Goal: Task Accomplishment & Management: Manage account settings

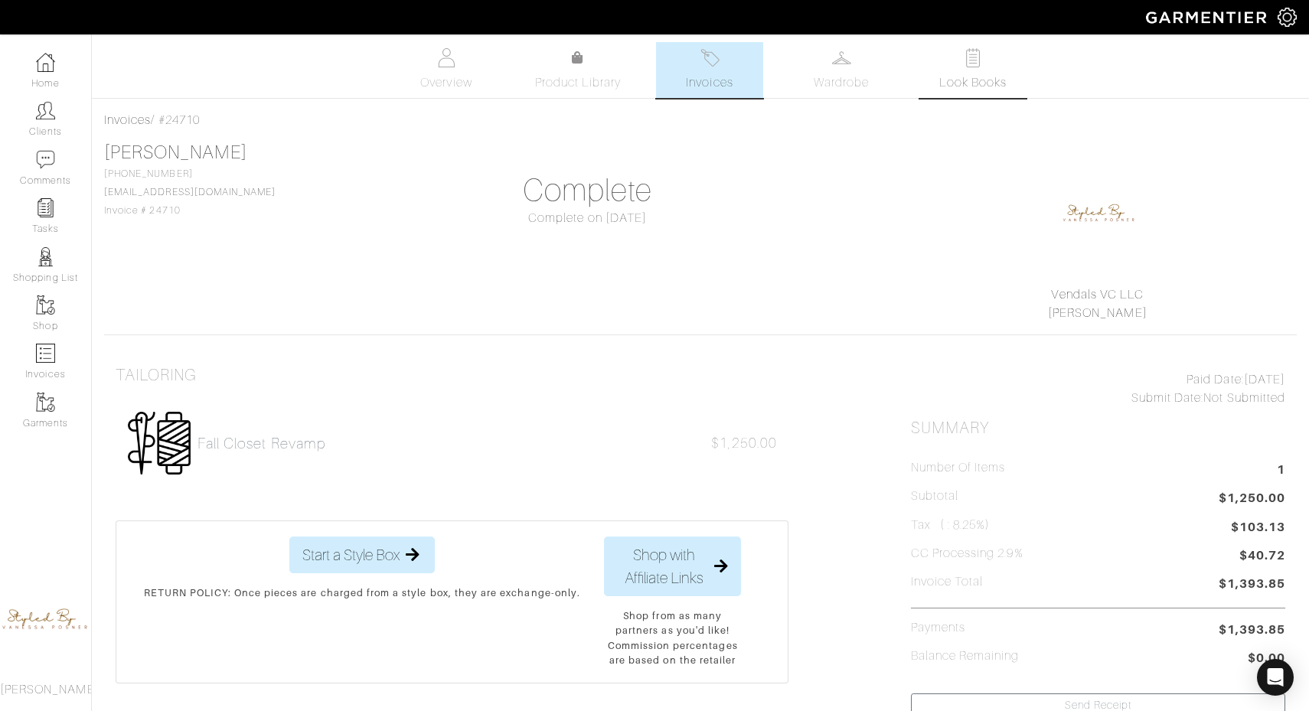
click at [970, 74] on span "Look Books" at bounding box center [974, 83] width 68 height 18
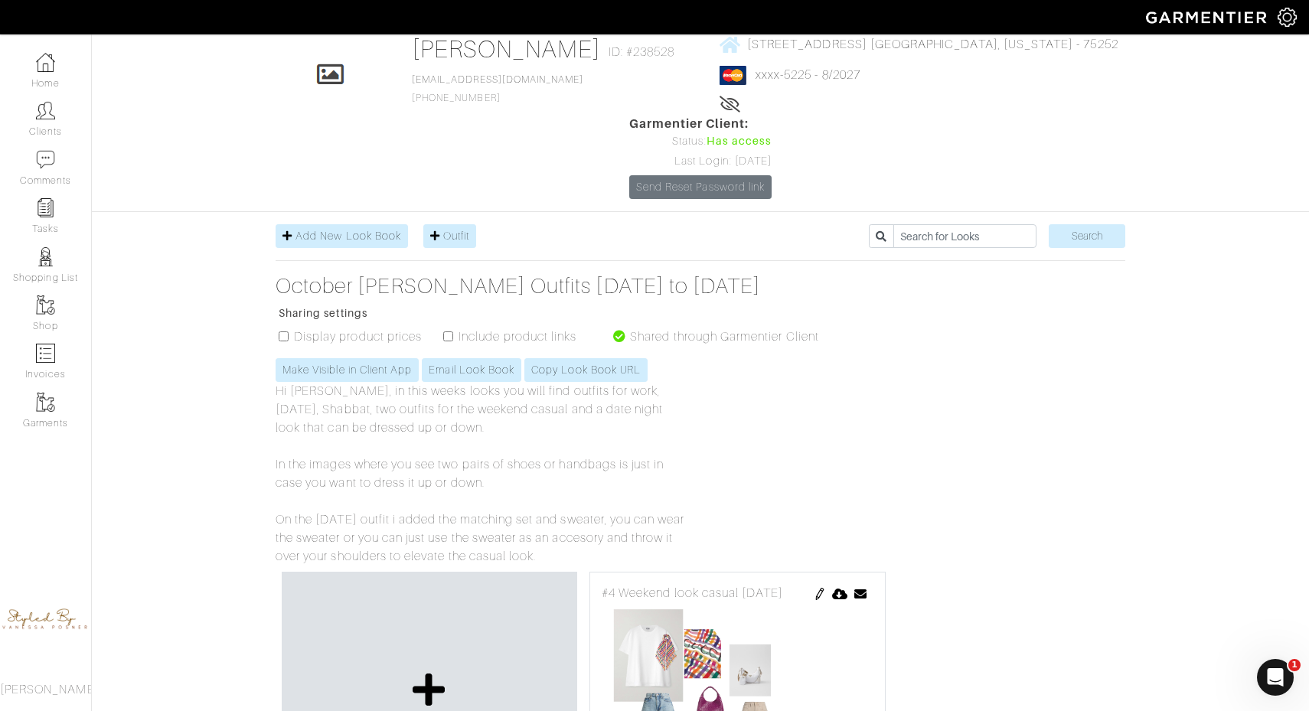
scroll to position [70, 0]
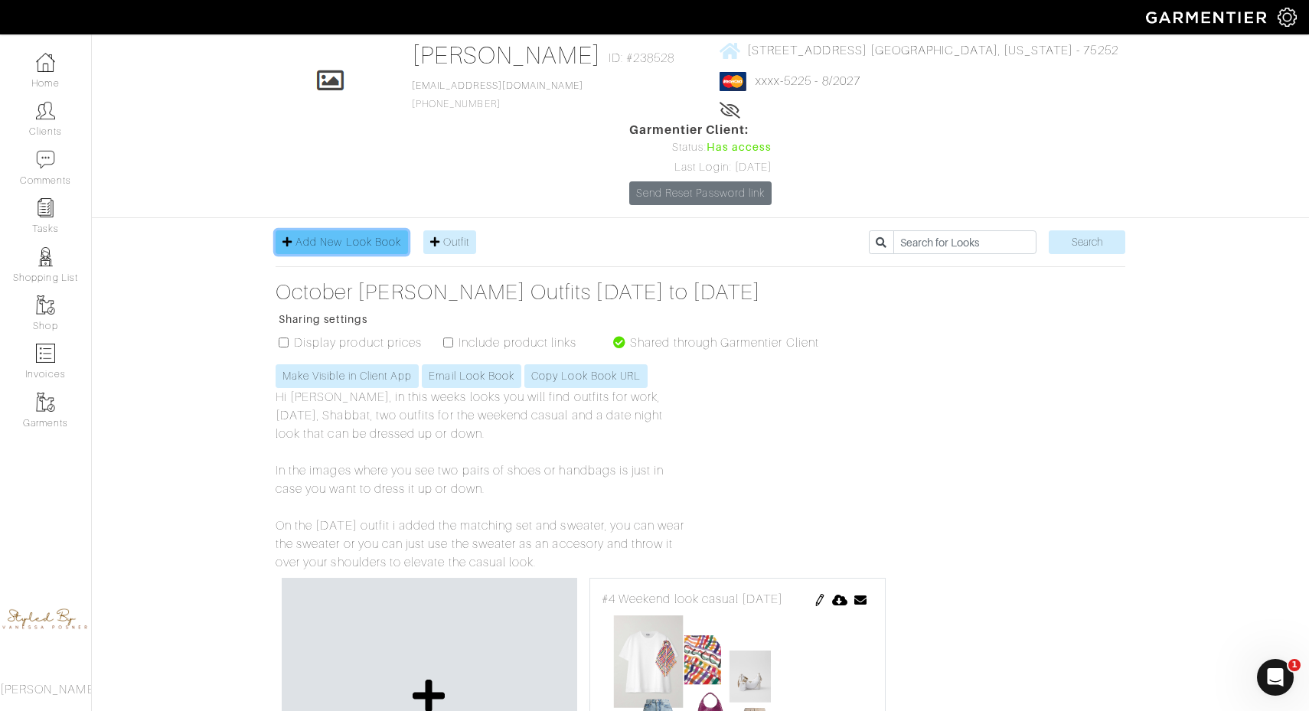
click at [373, 236] on span "Add New Look Book" at bounding box center [349, 242] width 106 height 12
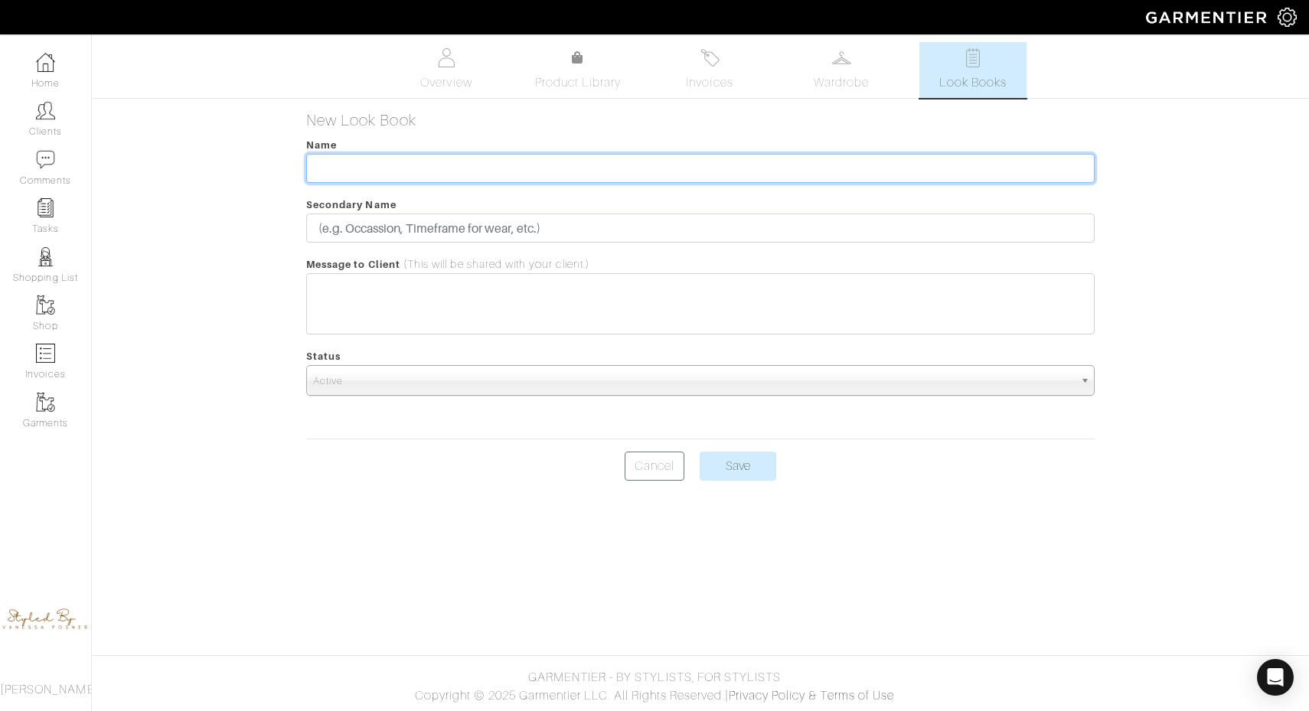
click at [373, 166] on input "text" at bounding box center [700, 168] width 789 height 29
type input "[DATE] thur 12th"
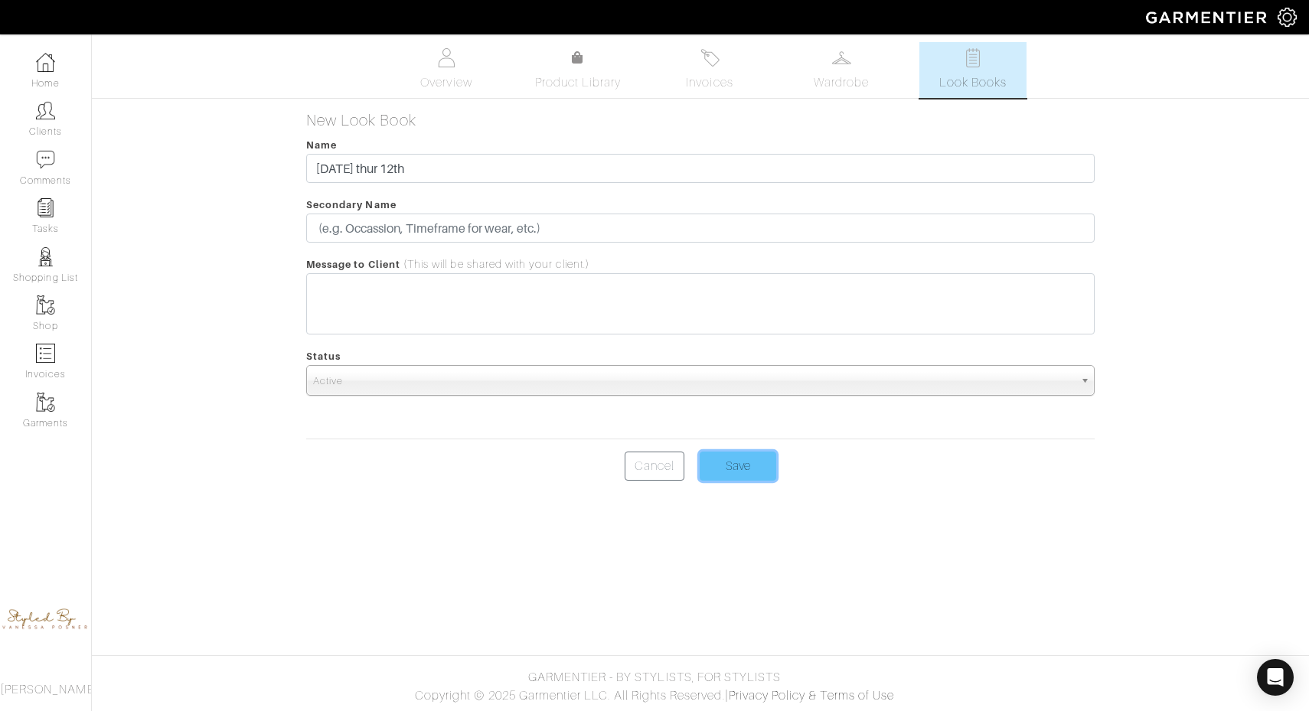
click at [742, 477] on input "Save" at bounding box center [738, 466] width 77 height 29
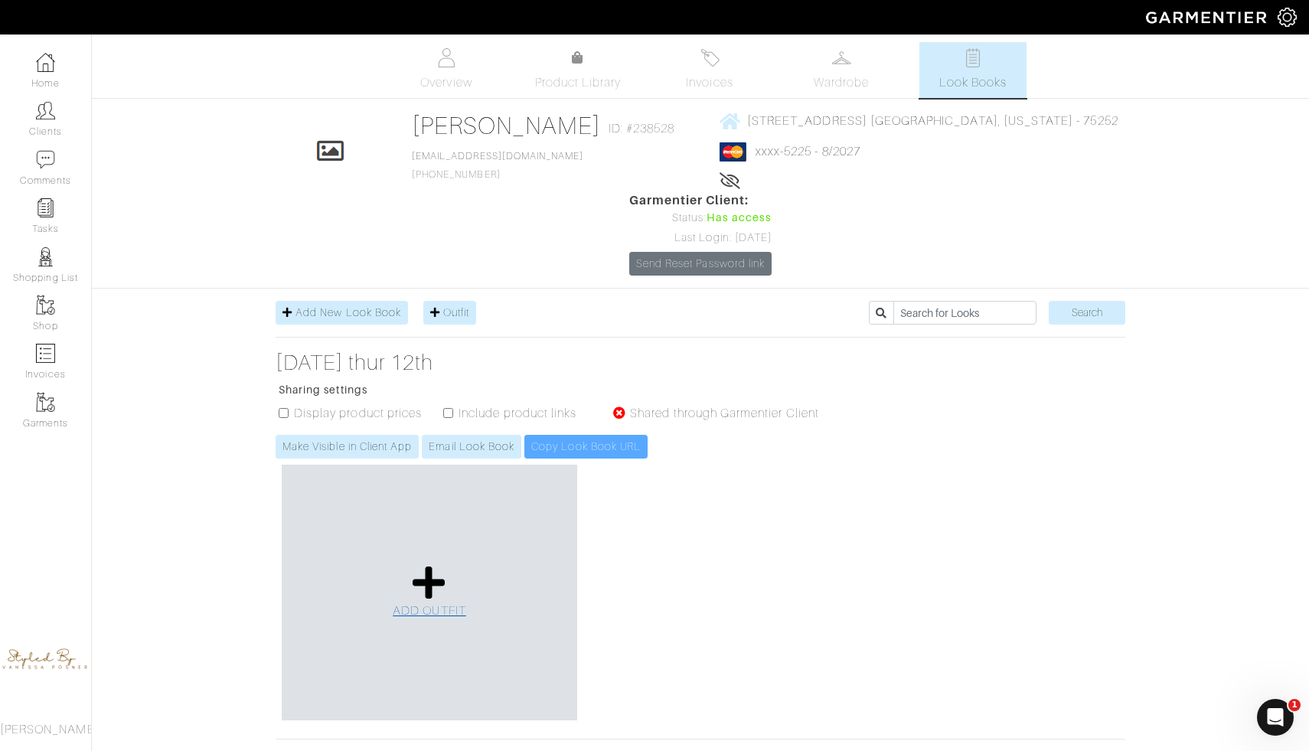
click at [431, 564] on icon at bounding box center [429, 582] width 33 height 37
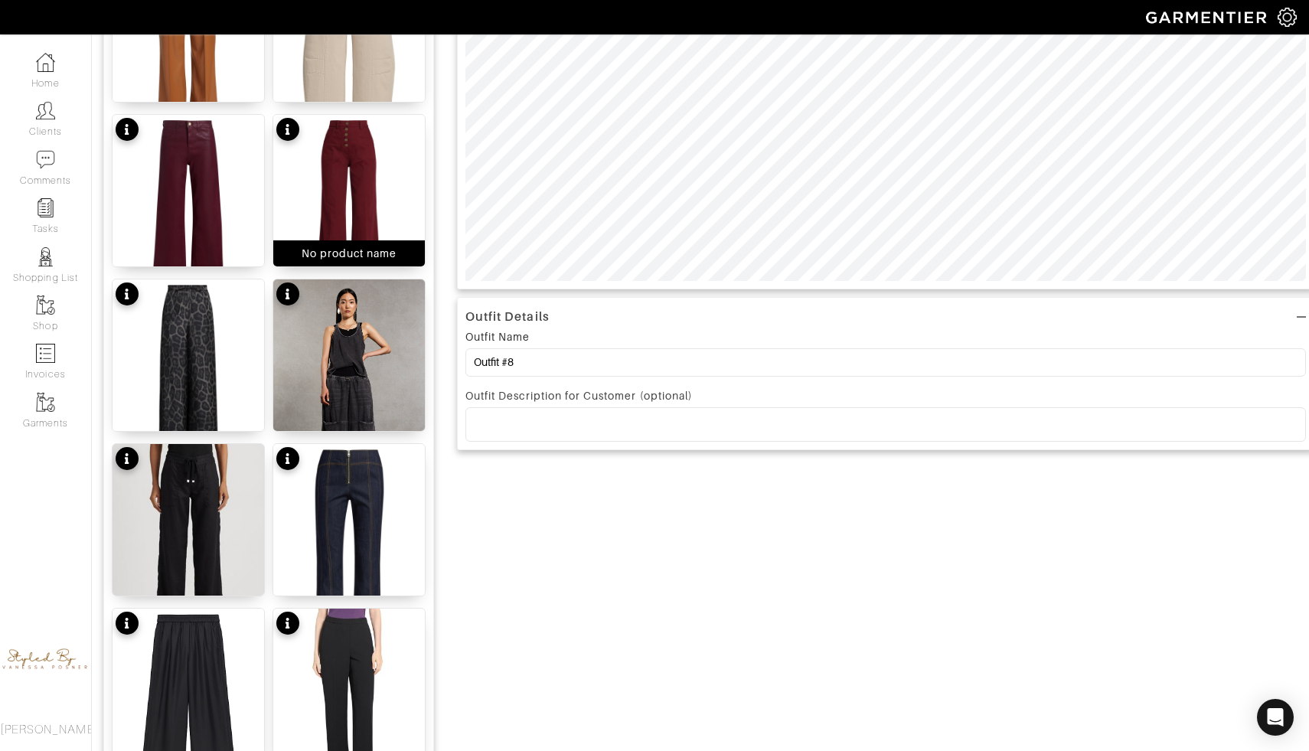
scroll to position [472, 0]
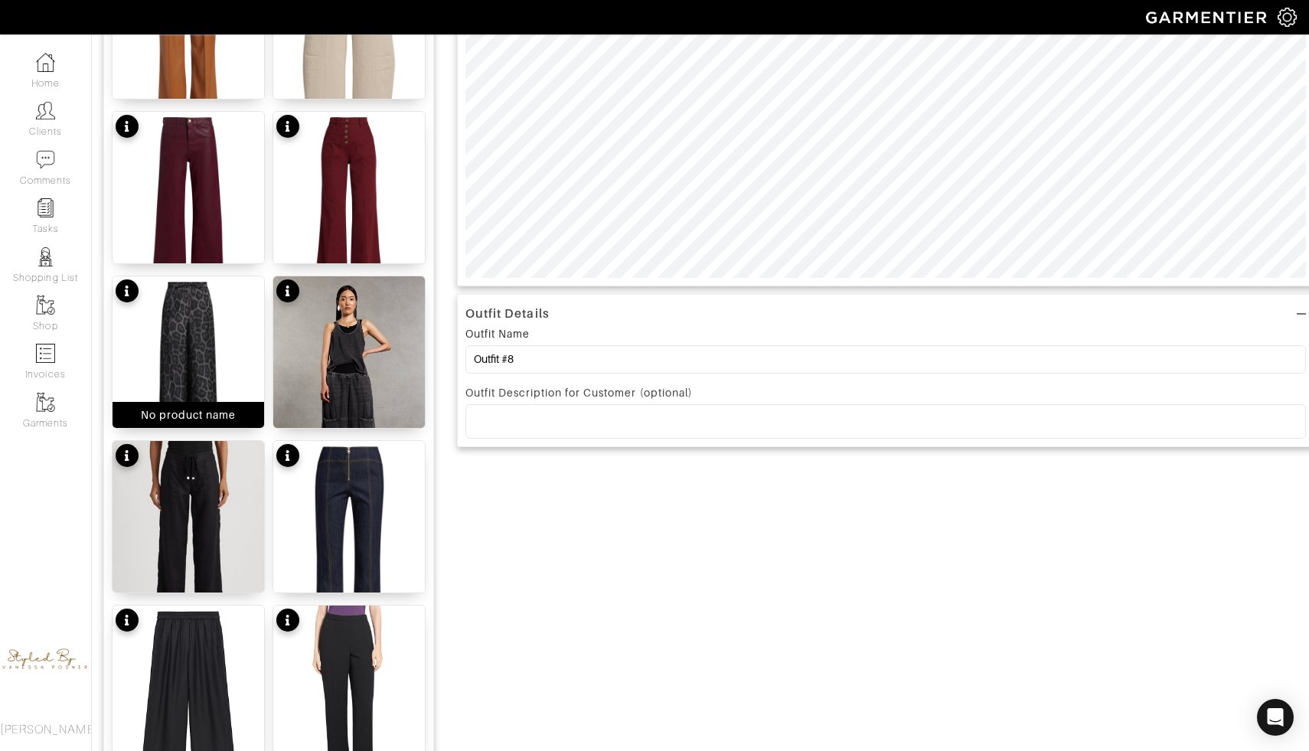
click at [170, 351] on img at bounding box center [189, 377] width 152 height 202
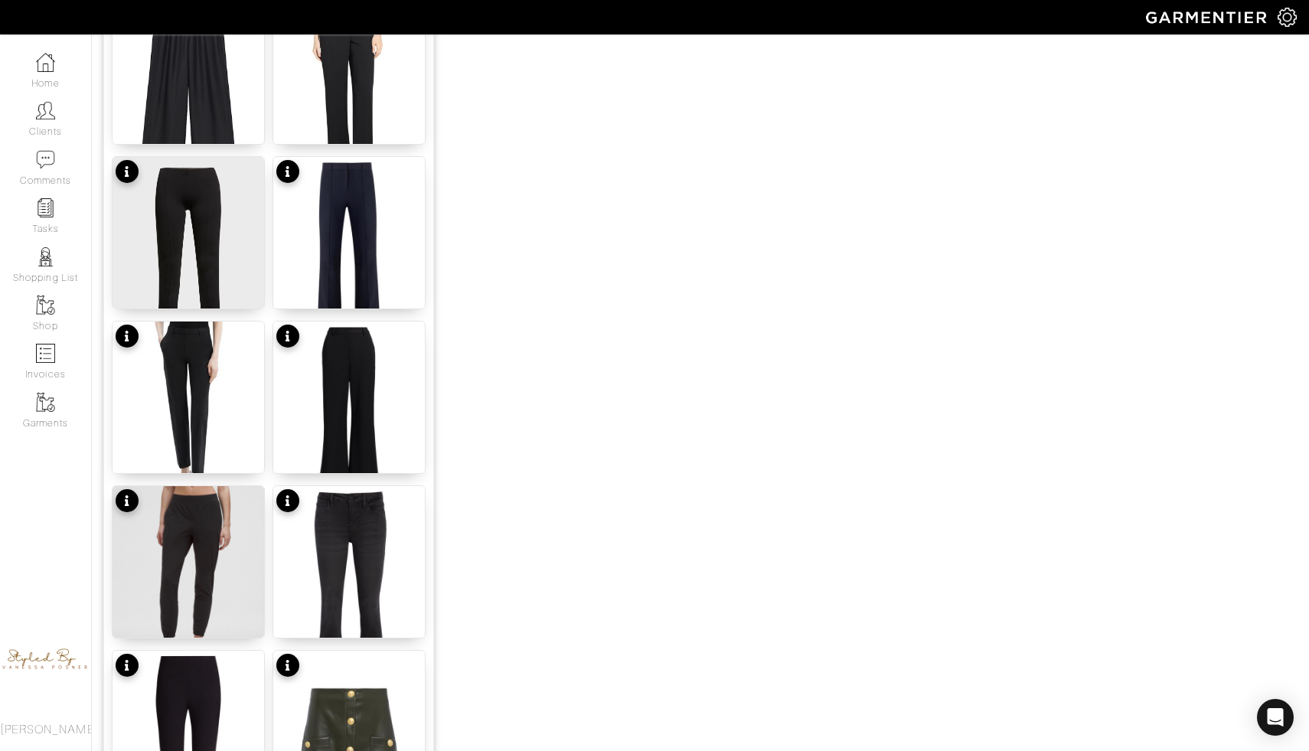
scroll to position [1753, 0]
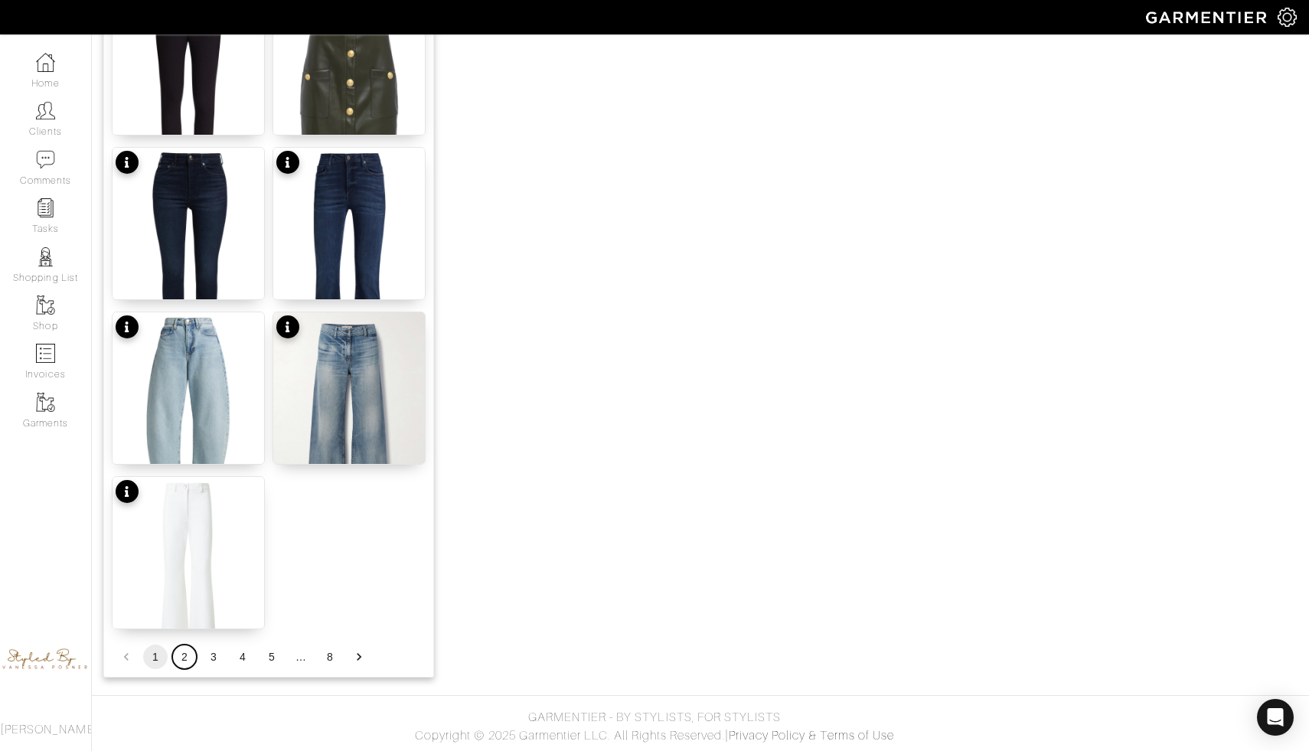
click at [185, 657] on button "2" at bounding box center [184, 657] width 25 height 25
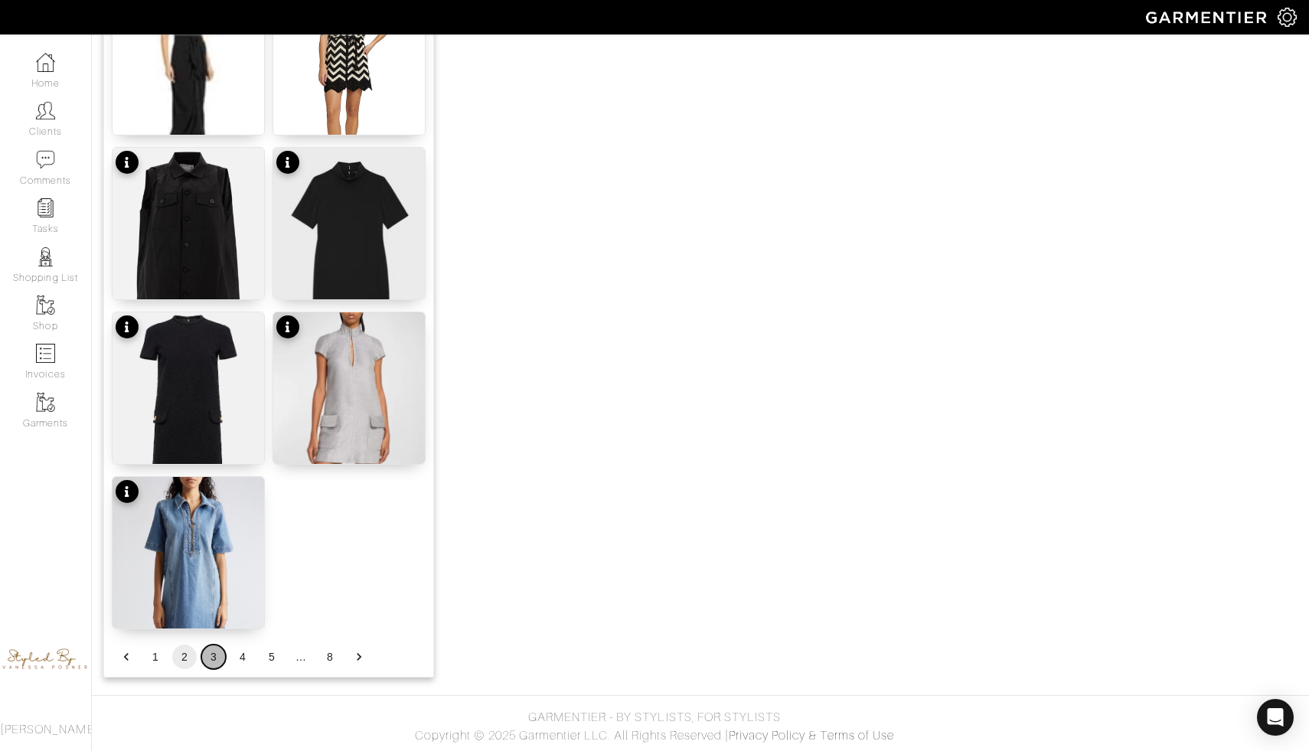
click at [216, 650] on button "3" at bounding box center [213, 657] width 25 height 25
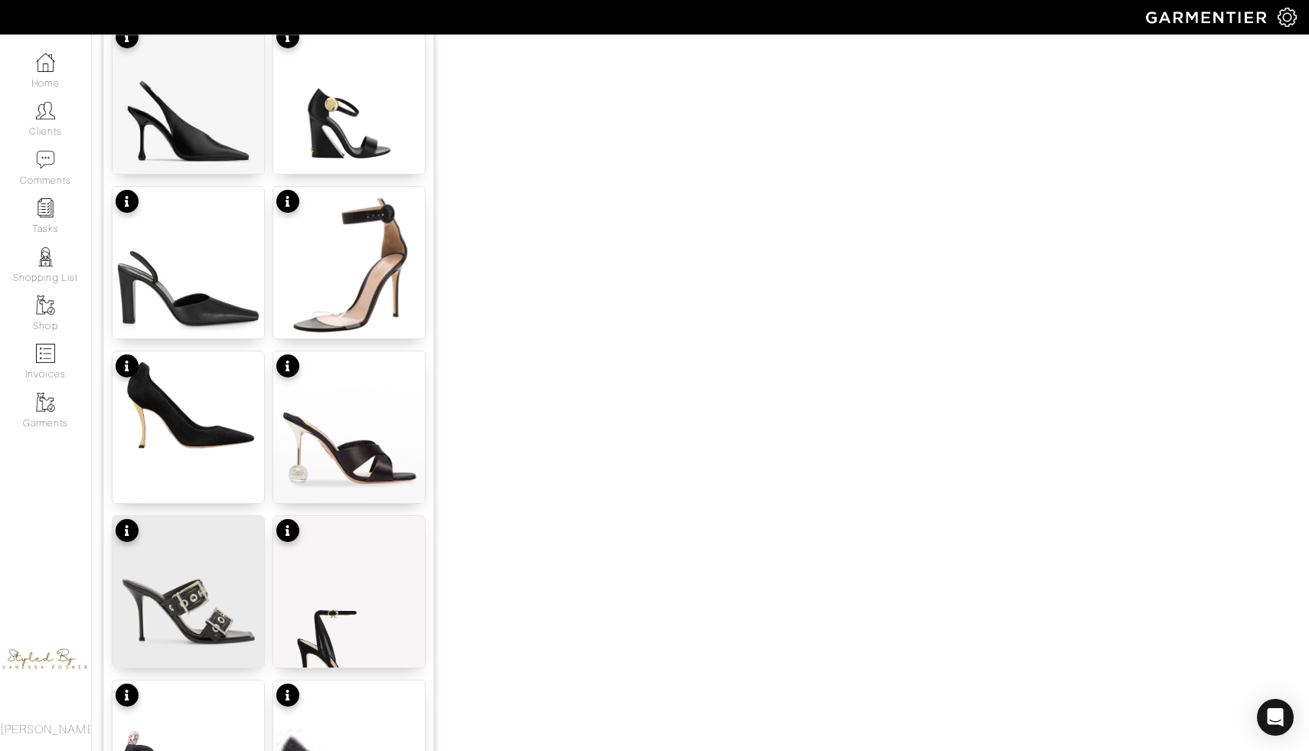
scroll to position [1345, 0]
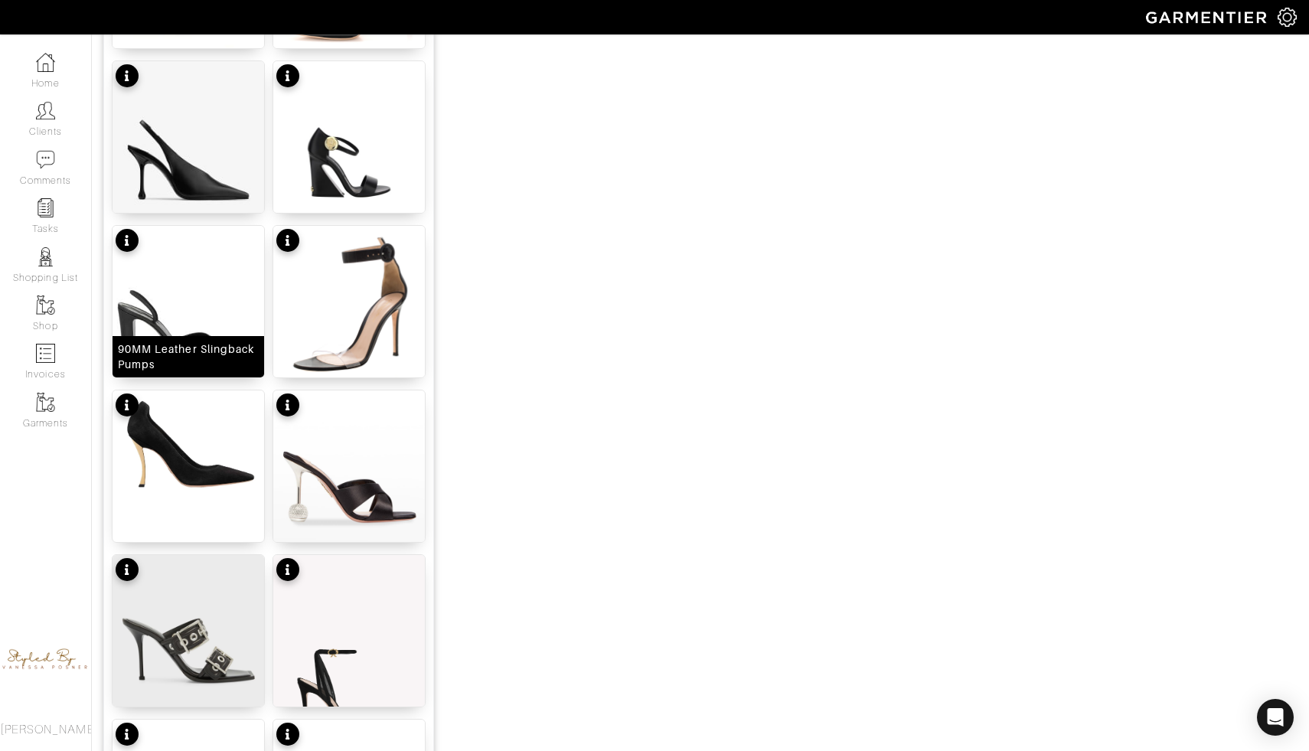
click at [207, 306] on img at bounding box center [189, 327] width 152 height 202
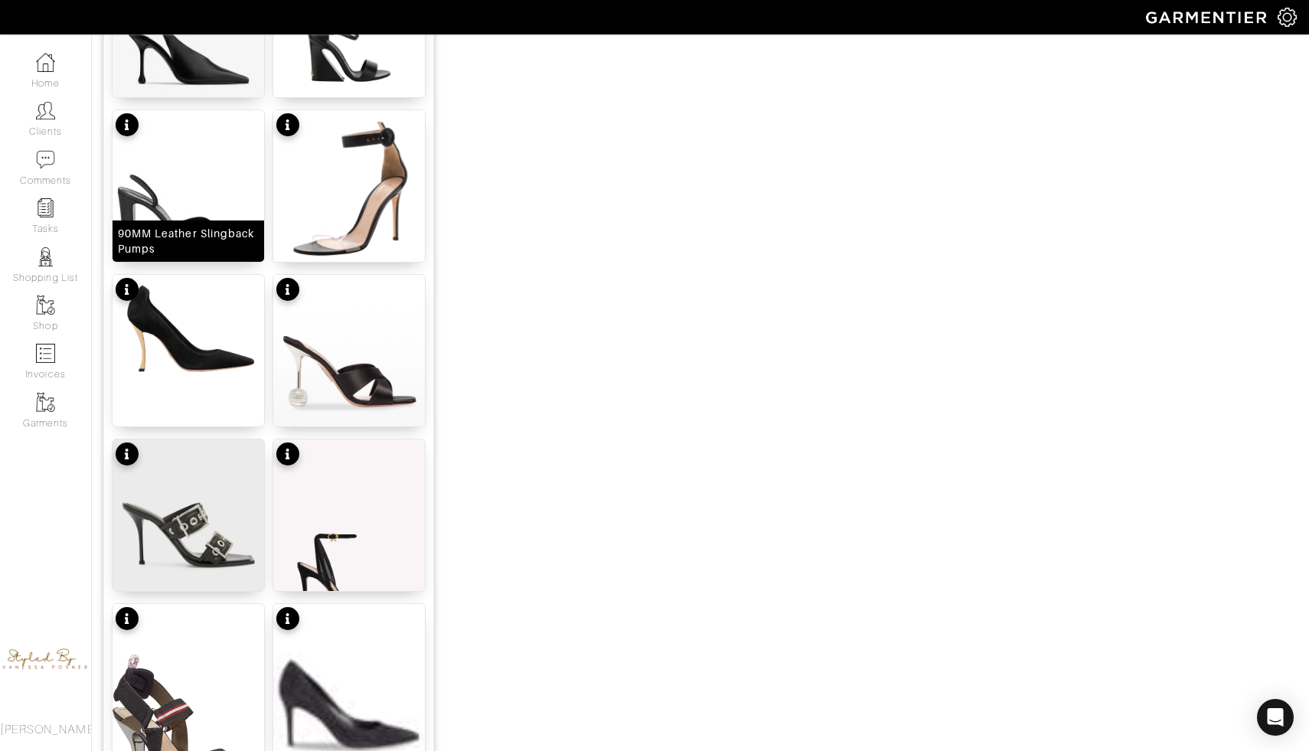
scroll to position [1753, 0]
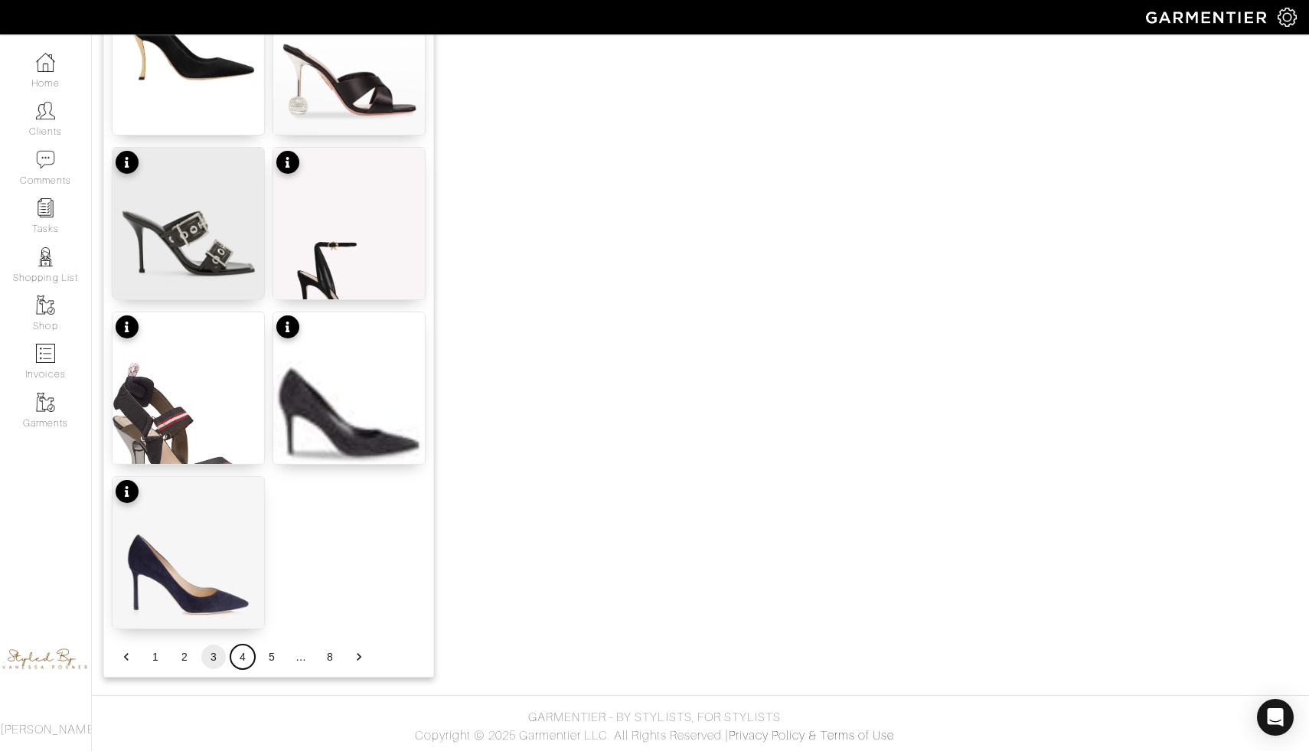
click at [240, 659] on button "4" at bounding box center [242, 657] width 25 height 25
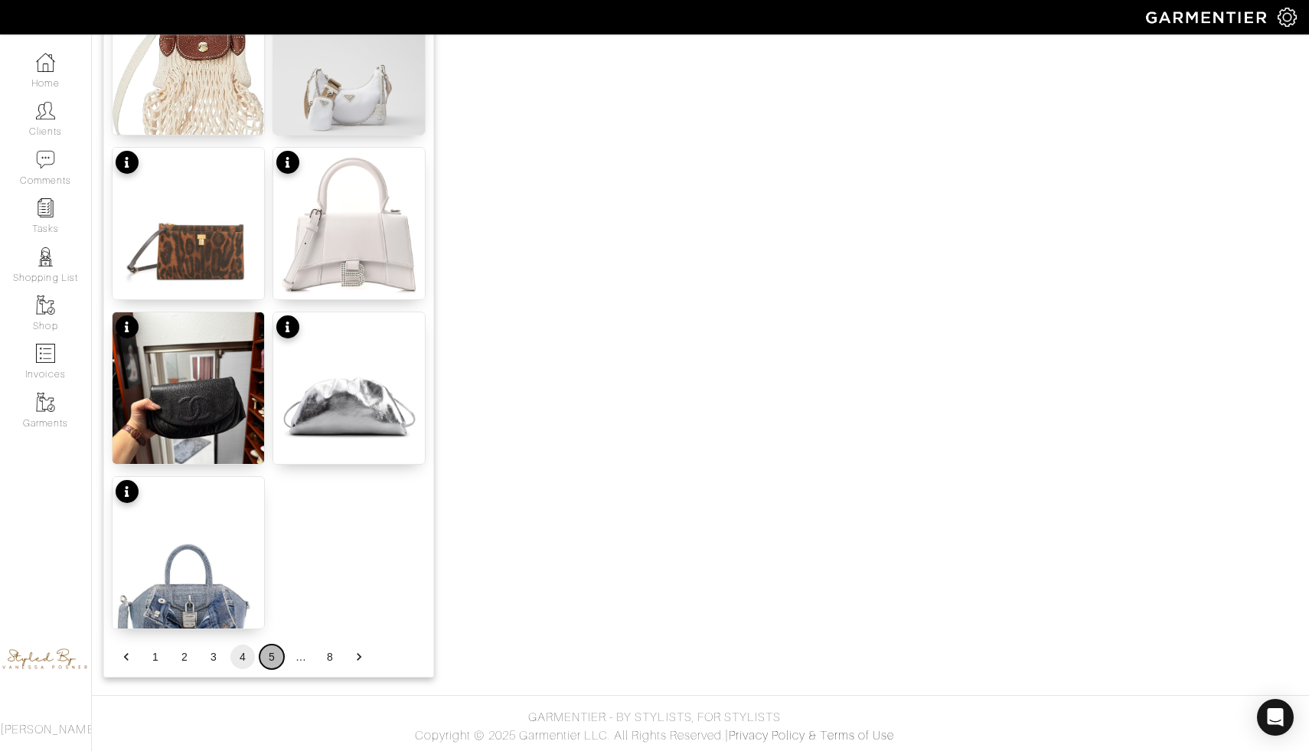
click at [273, 654] on button "5" at bounding box center [272, 657] width 25 height 25
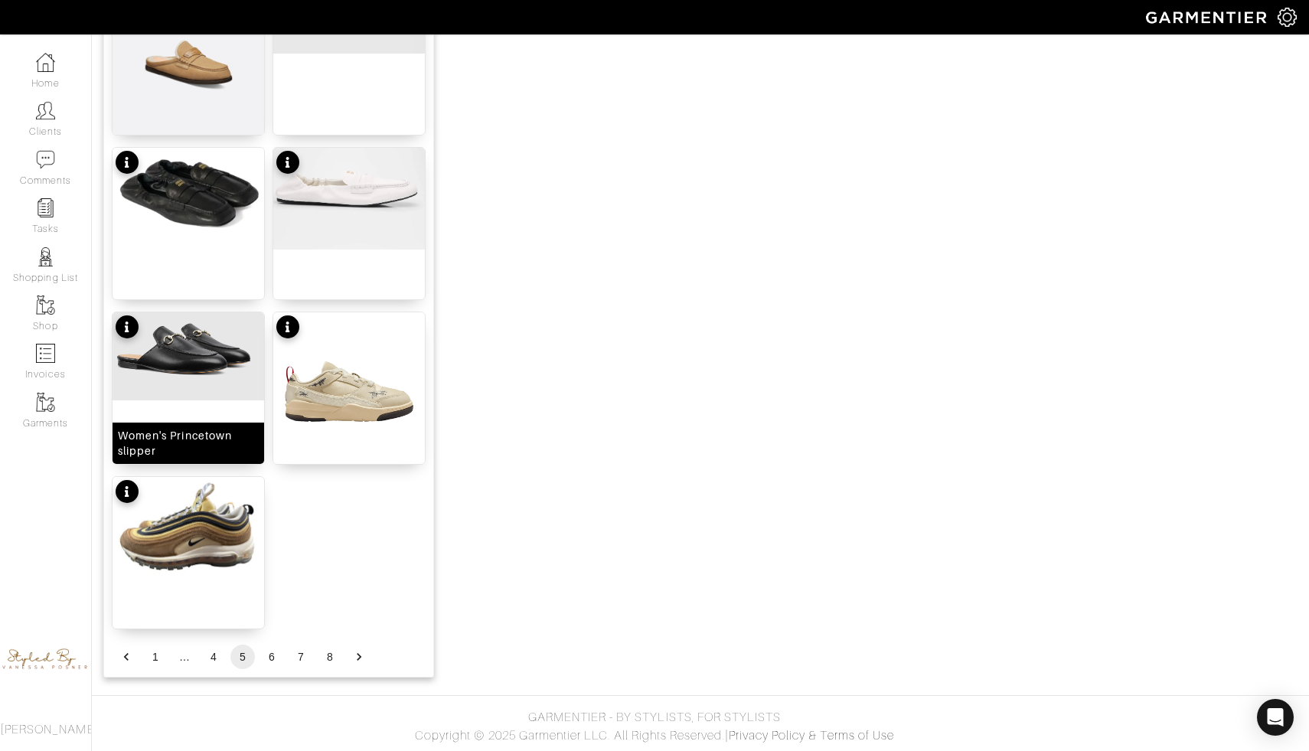
click at [224, 368] on img at bounding box center [189, 356] width 152 height 88
click at [273, 664] on button "6" at bounding box center [272, 657] width 25 height 25
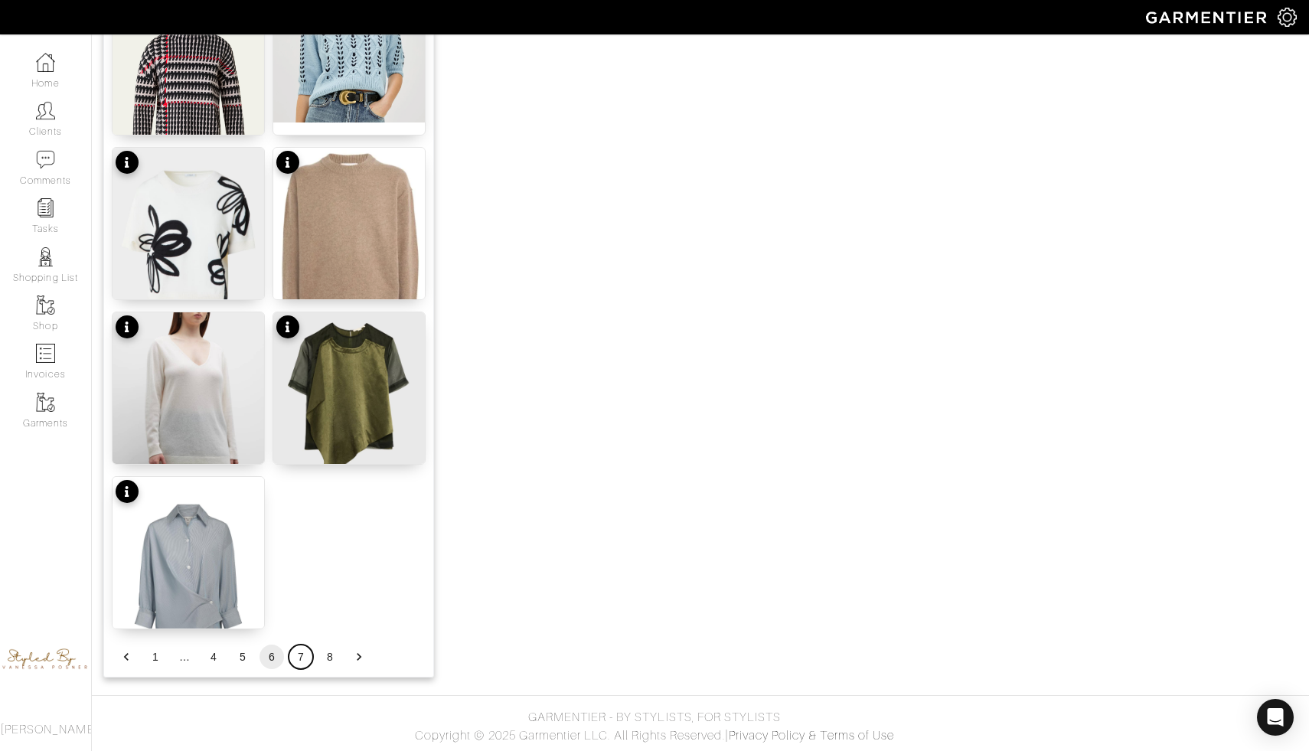
click at [298, 661] on button "7" at bounding box center [301, 657] width 25 height 25
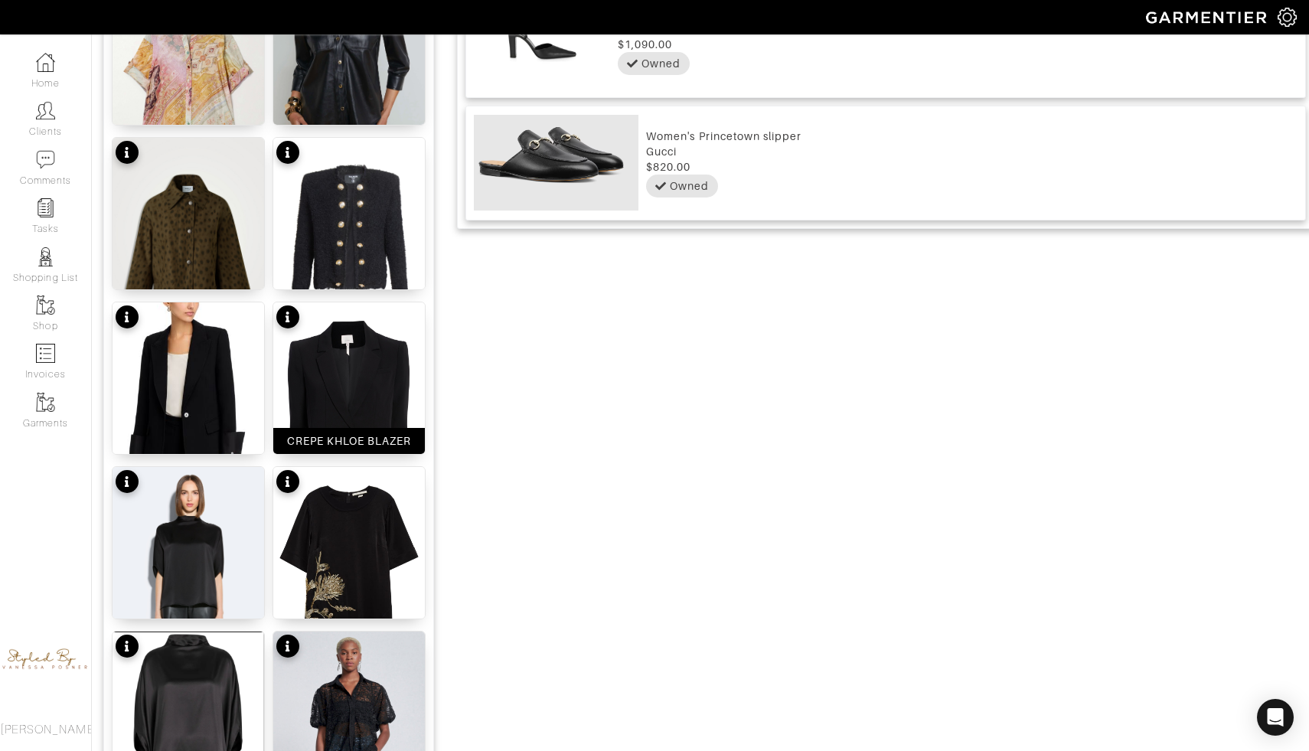
scroll to position [1098, 0]
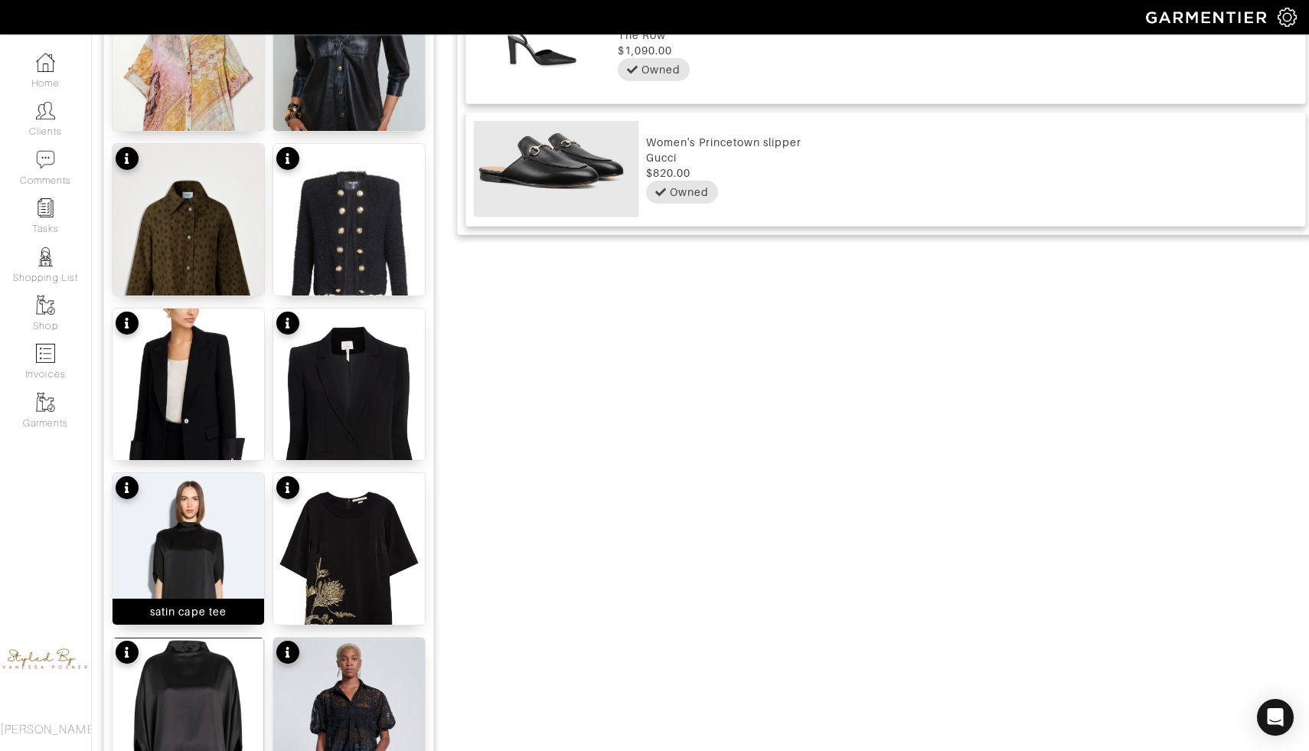
click at [227, 544] on img at bounding box center [189, 580] width 152 height 214
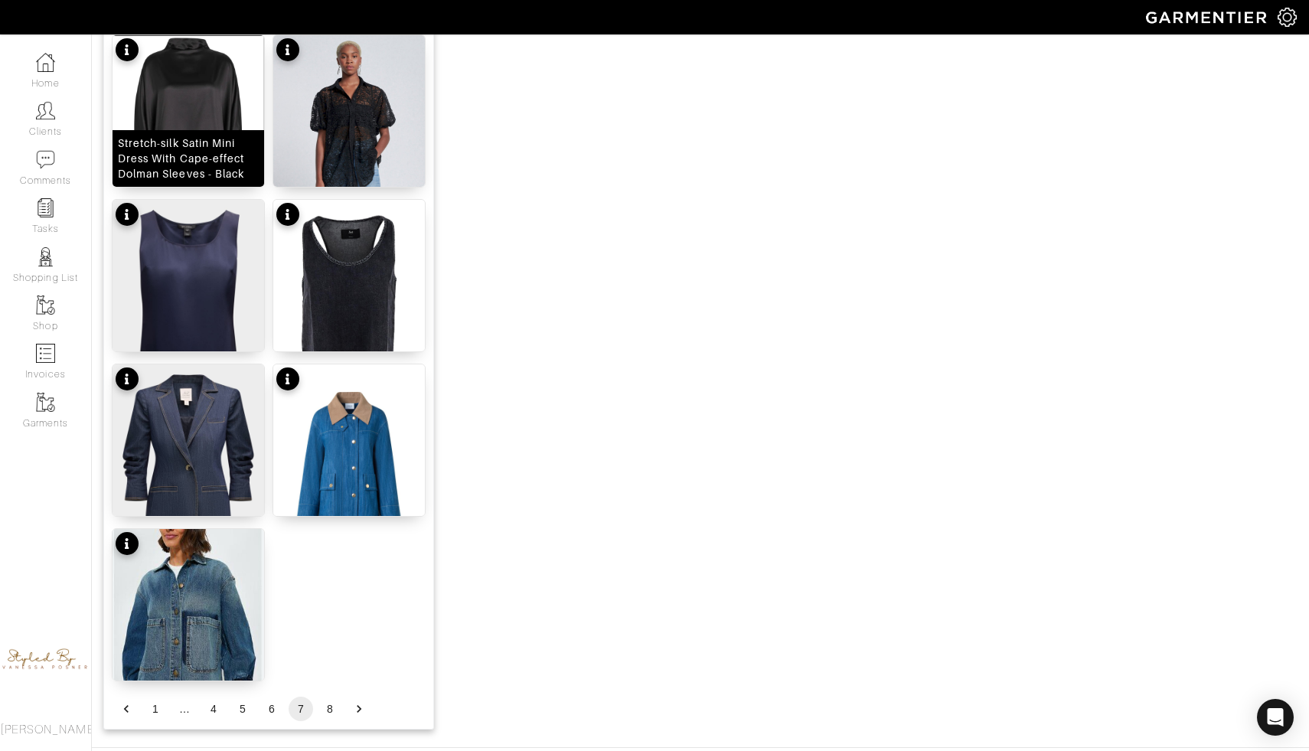
scroll to position [1753, 0]
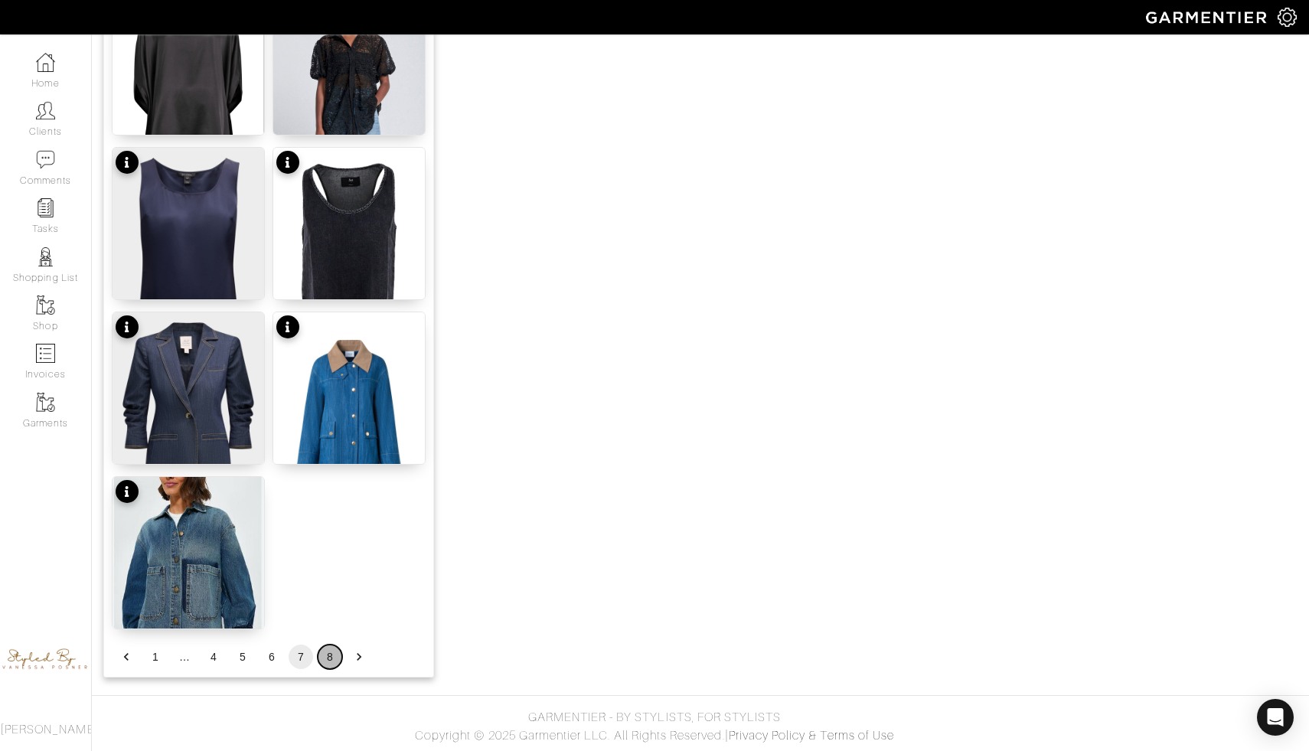
click at [323, 654] on button "8" at bounding box center [330, 657] width 25 height 25
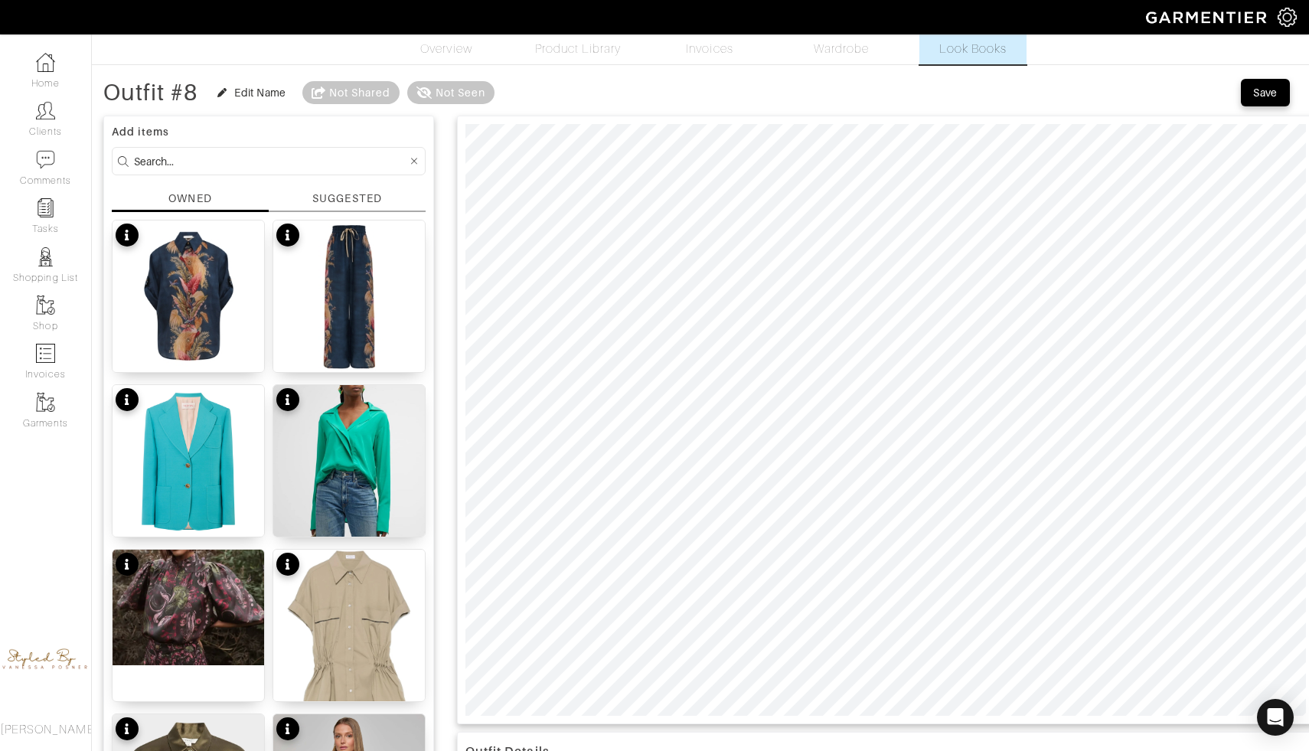
scroll to position [0, 0]
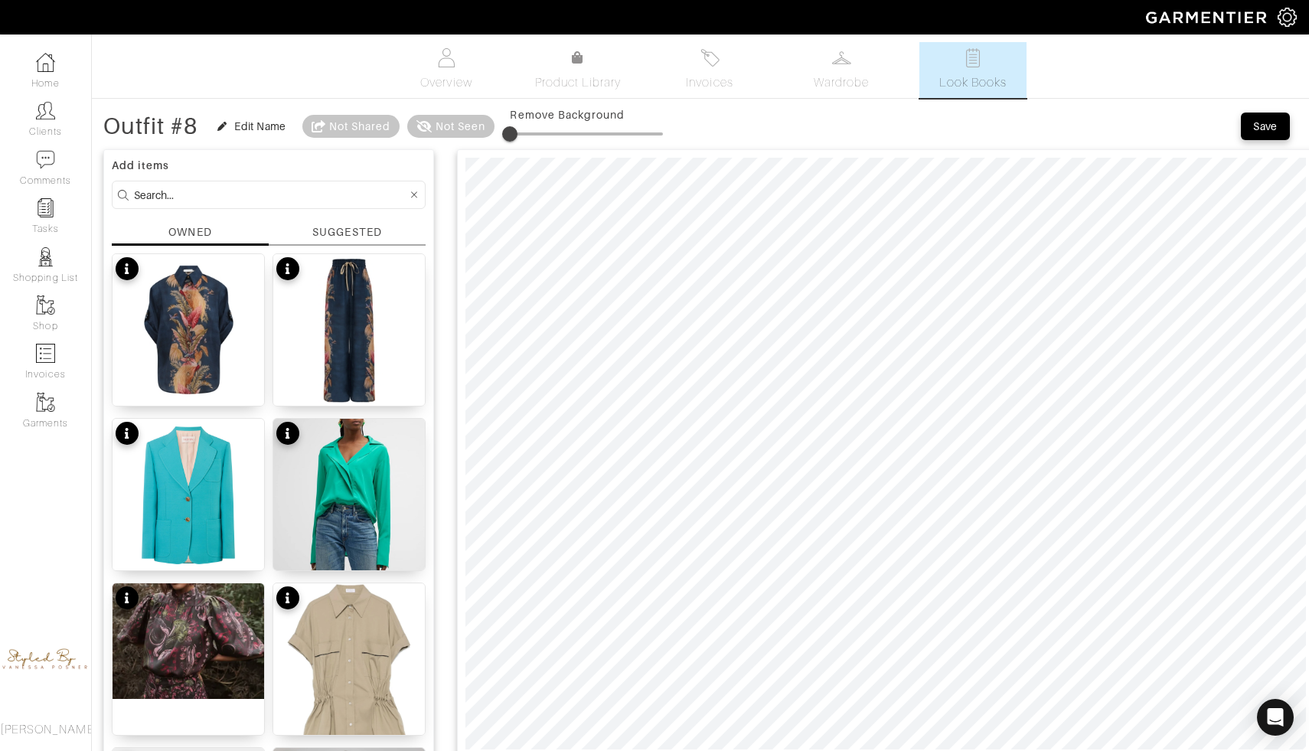
click at [530, 134] on span at bounding box center [586, 133] width 153 height 3
type input "2"
drag, startPoint x: 527, startPoint y: 134, endPoint x: 516, endPoint y: 133, distance: 10.7
click at [516, 133] on span at bounding box center [512, 133] width 15 height 15
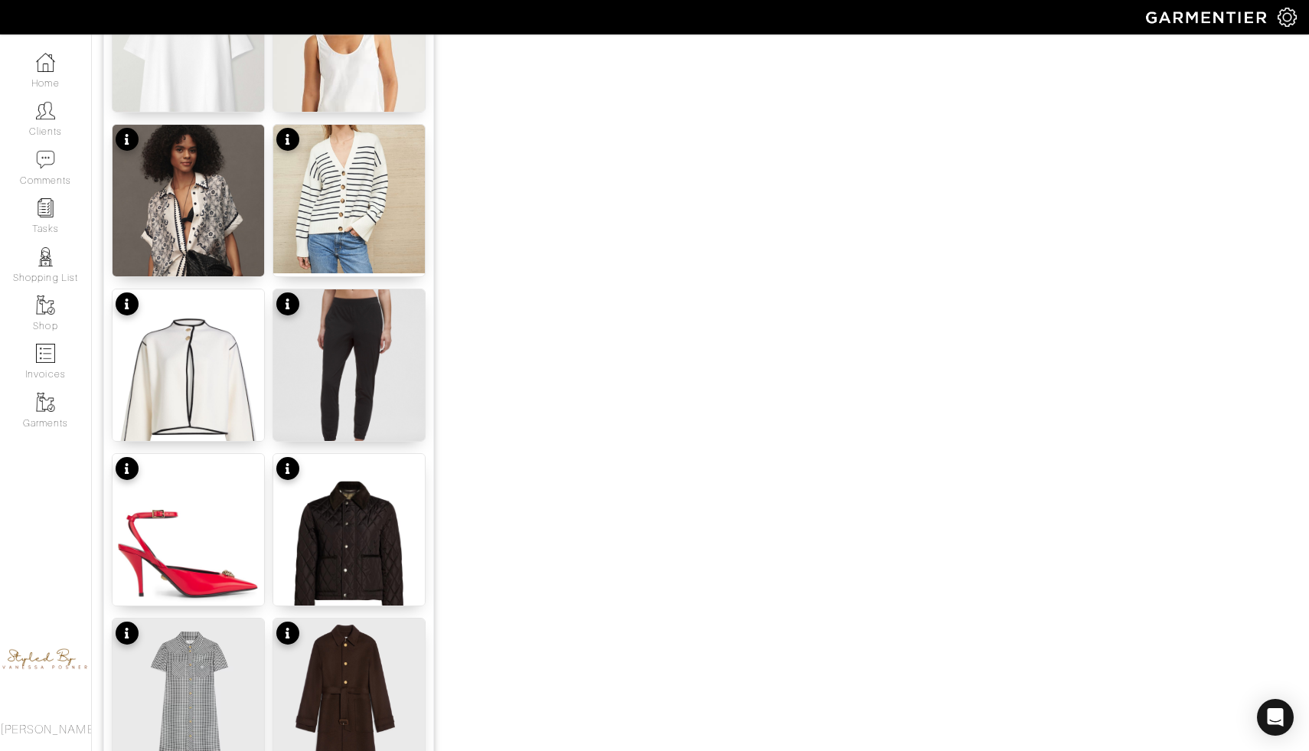
scroll to position [1588, 0]
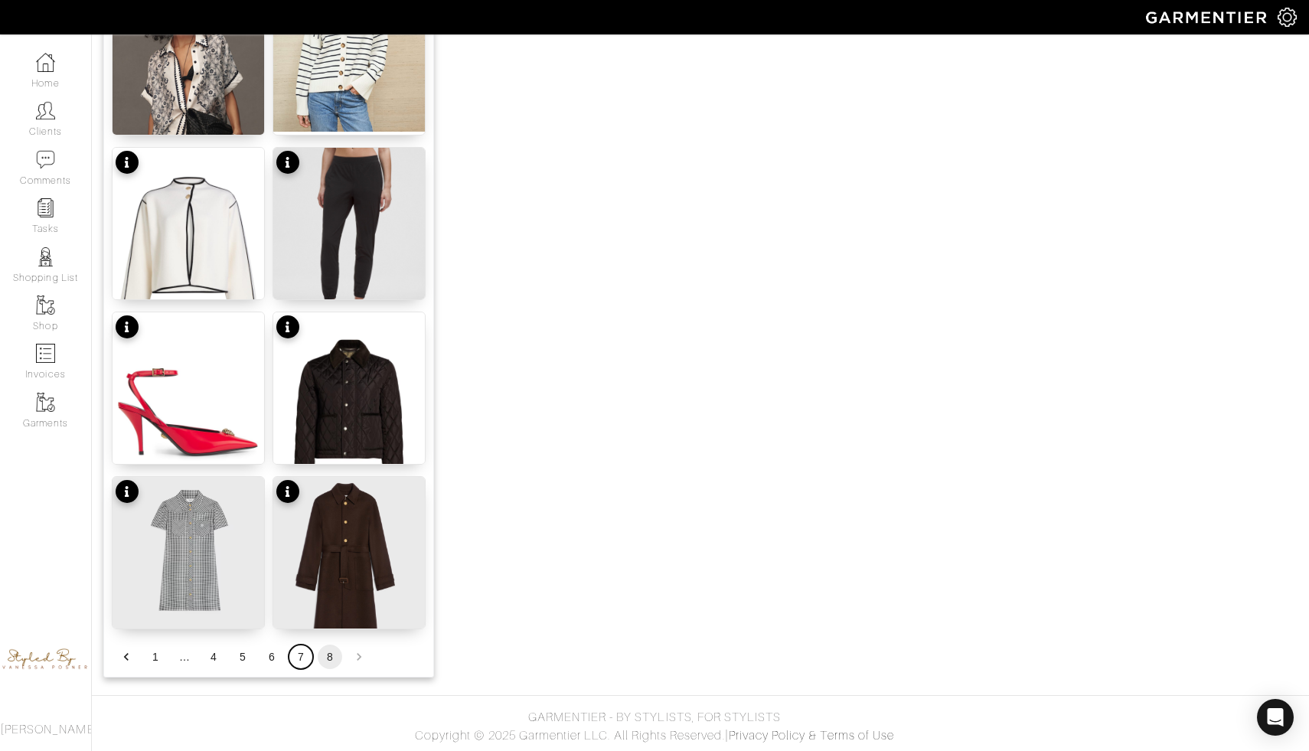
click at [295, 655] on button "7" at bounding box center [301, 657] width 25 height 25
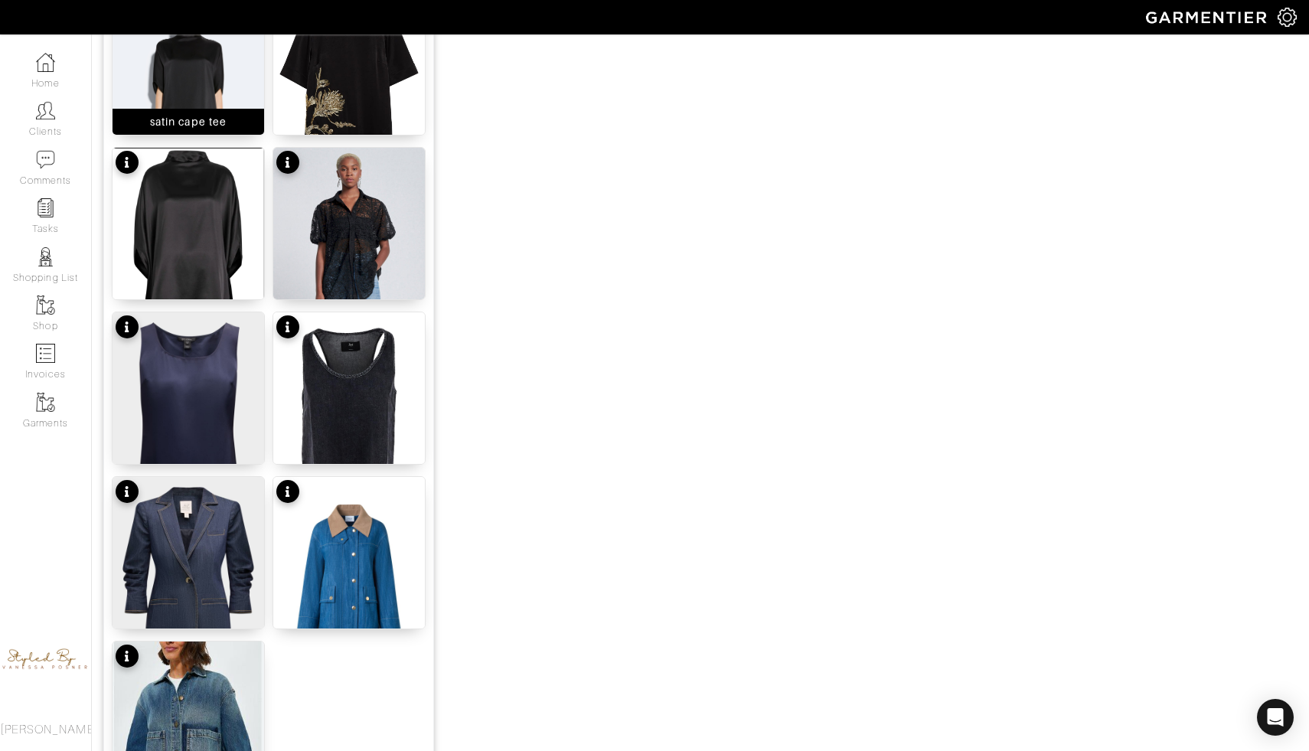
click at [247, 120] on div "satin cape tee" at bounding box center [189, 122] width 152 height 26
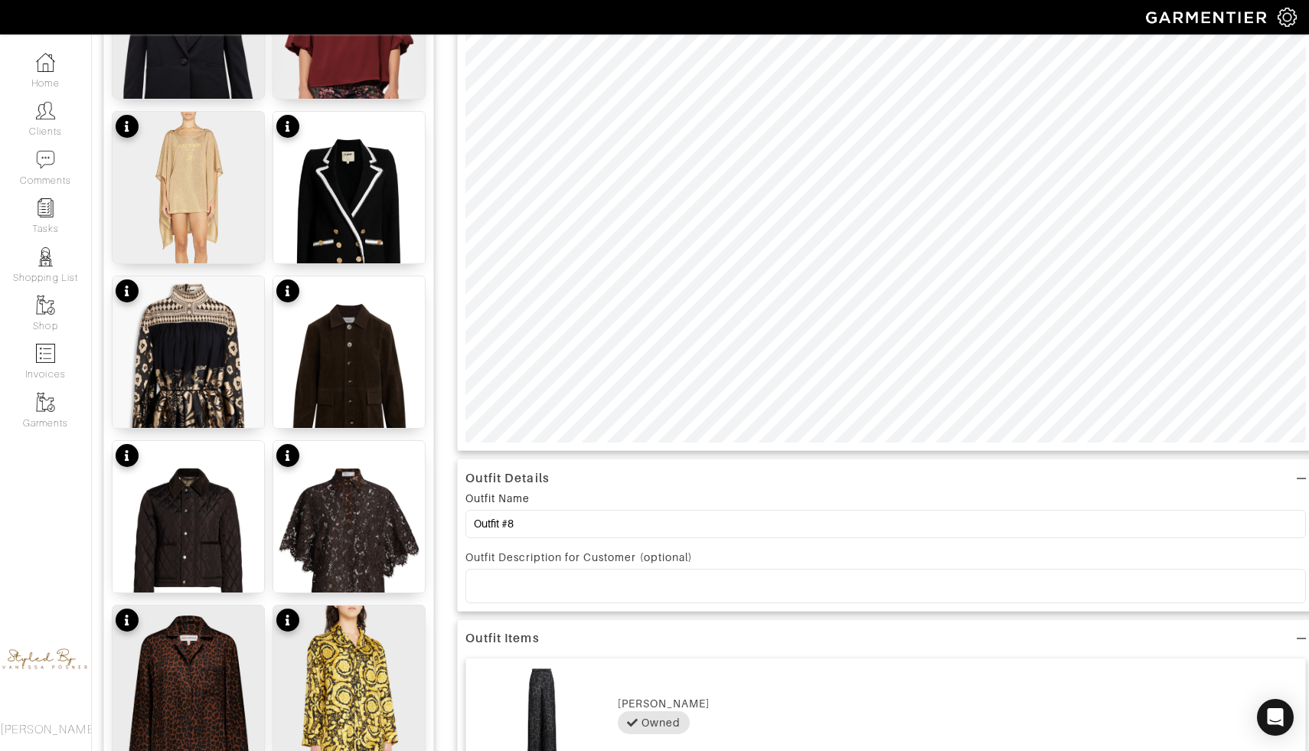
scroll to position [0, 0]
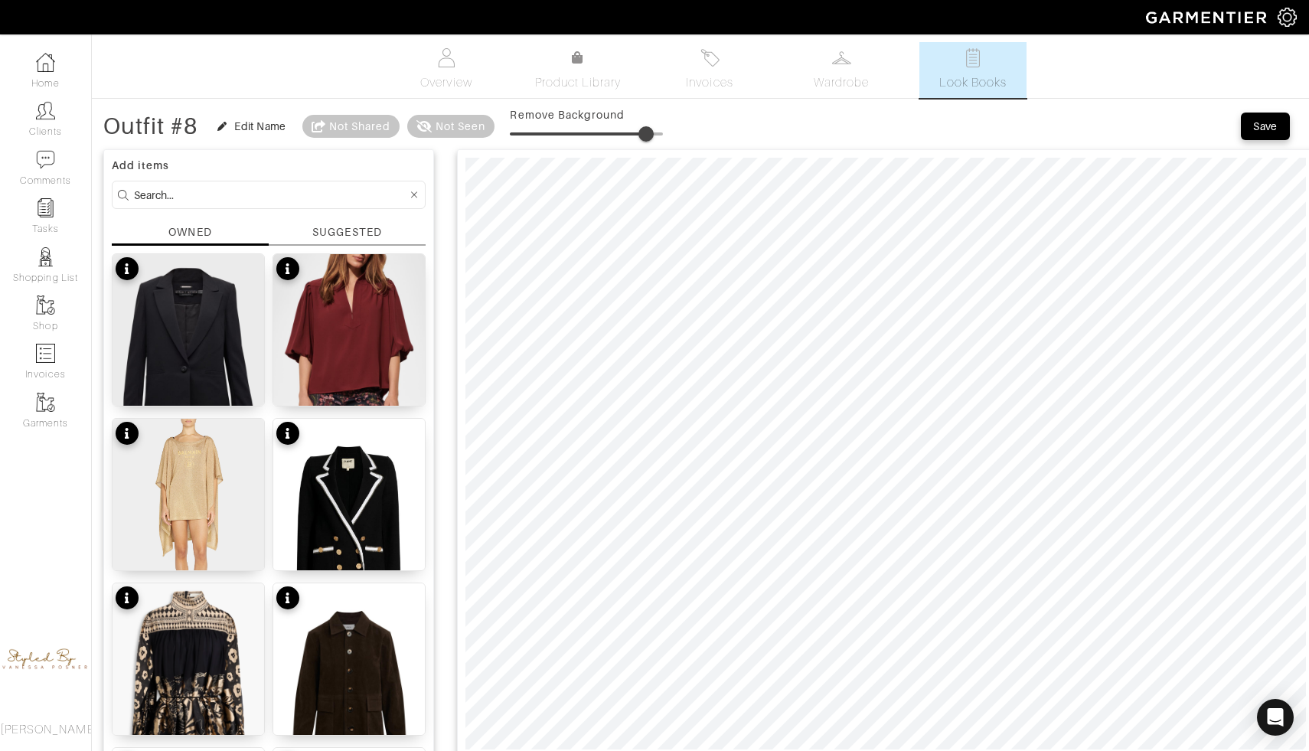
type input "0"
drag, startPoint x: 513, startPoint y: 133, endPoint x: 417, endPoint y: 133, distance: 96.5
click at [415, 132] on div "Outfit #8 Edit Name Not Shared Not Seen Remove Background" at bounding box center [383, 126] width 560 height 31
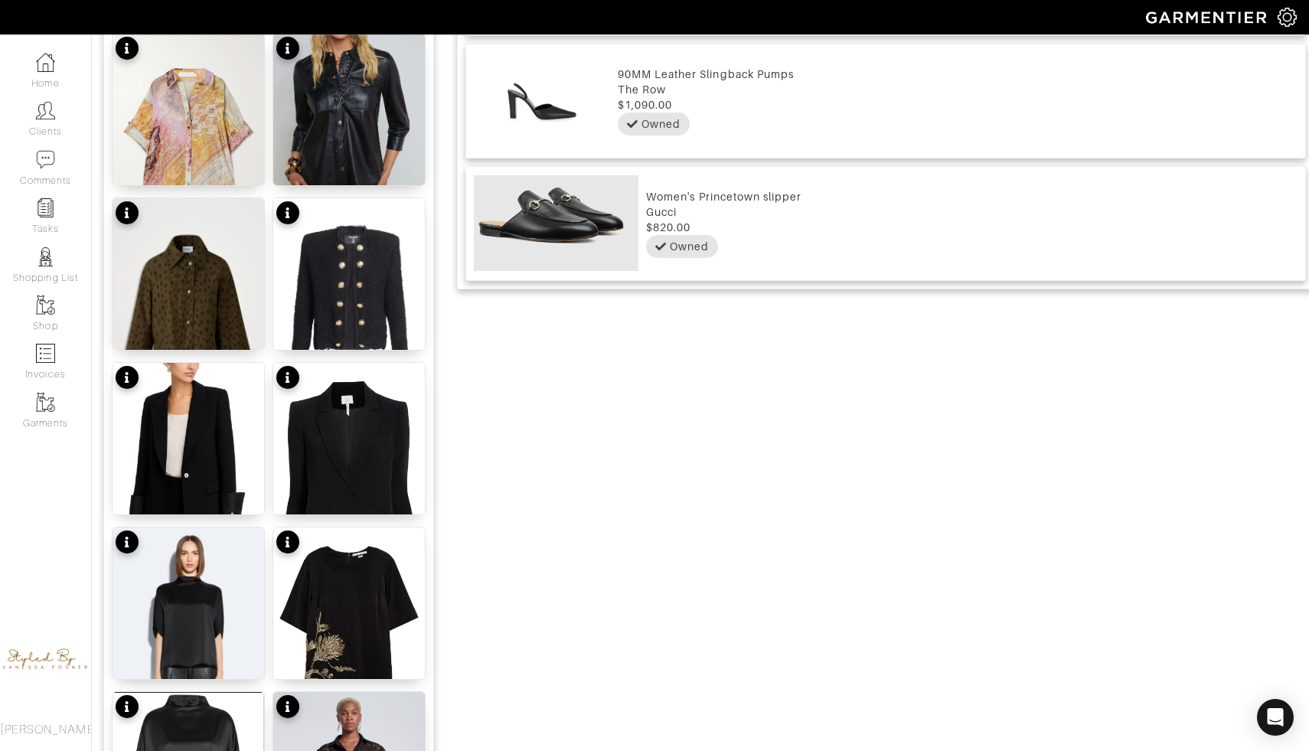
scroll to position [1046, 0]
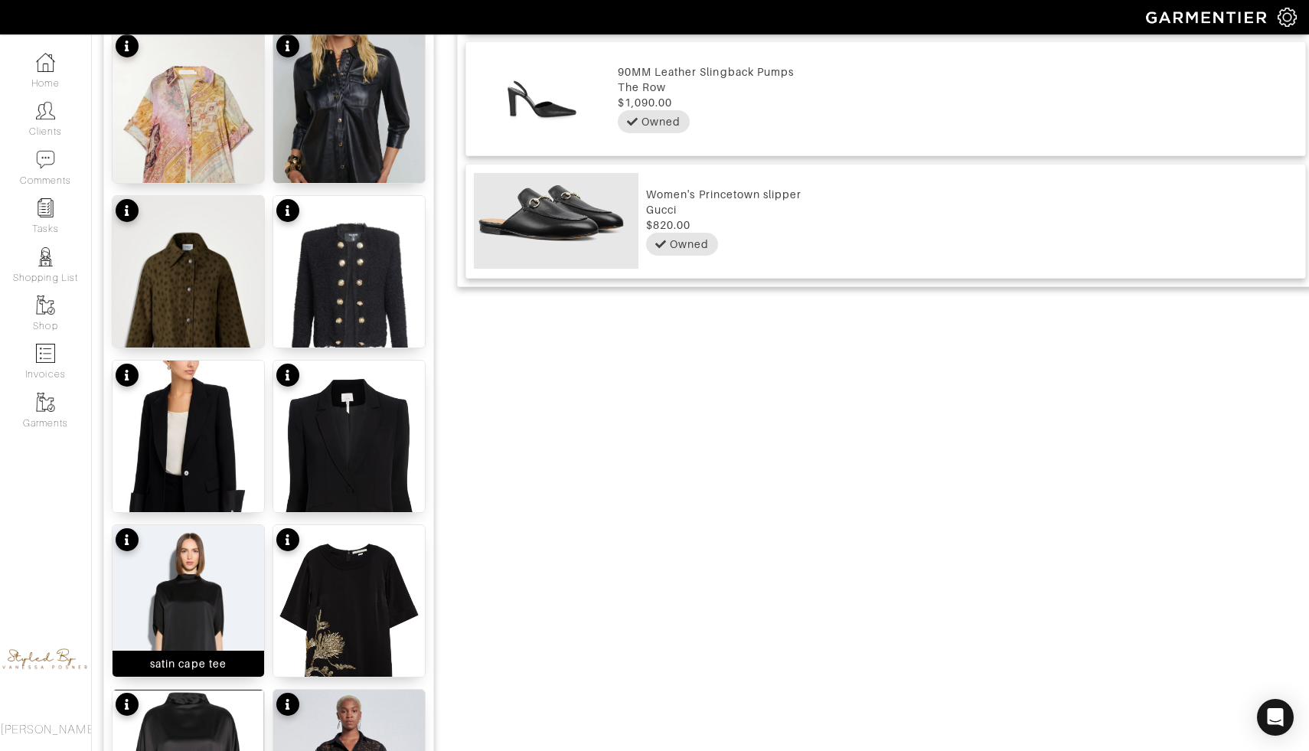
click at [201, 588] on img at bounding box center [189, 632] width 152 height 214
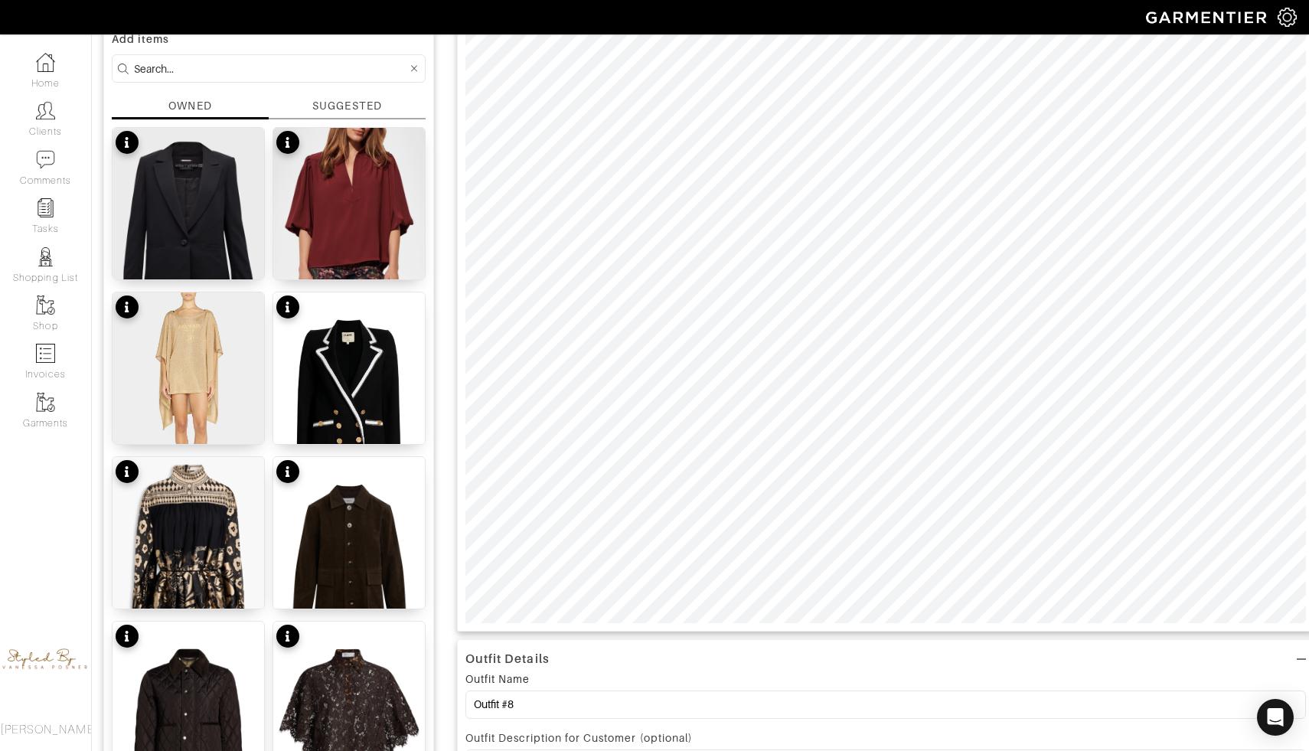
scroll to position [0, 0]
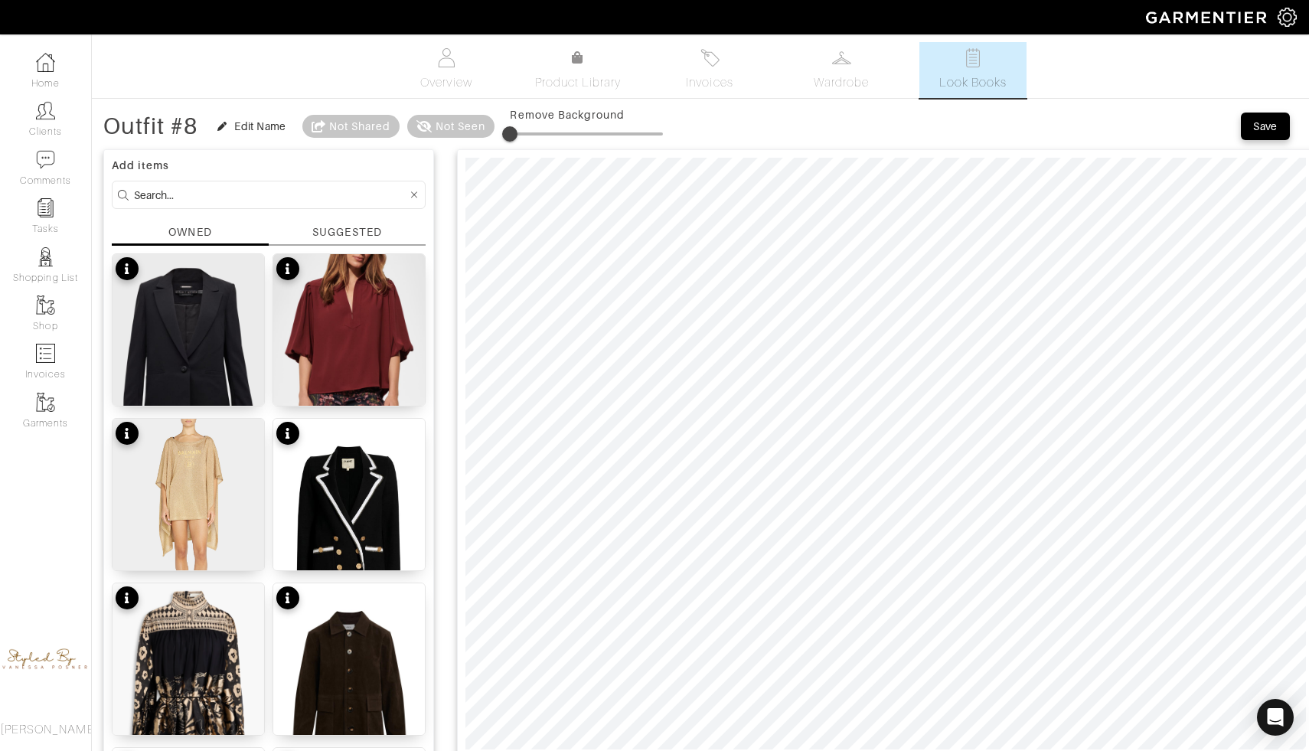
click at [737, 154] on div at bounding box center [886, 453] width 858 height 609
drag, startPoint x: 512, startPoint y: 128, endPoint x: 531, endPoint y: 135, distance: 19.6
click at [531, 135] on span at bounding box center [528, 133] width 15 height 15
click at [531, 128] on span at bounding box center [528, 133] width 15 height 15
type input "20"
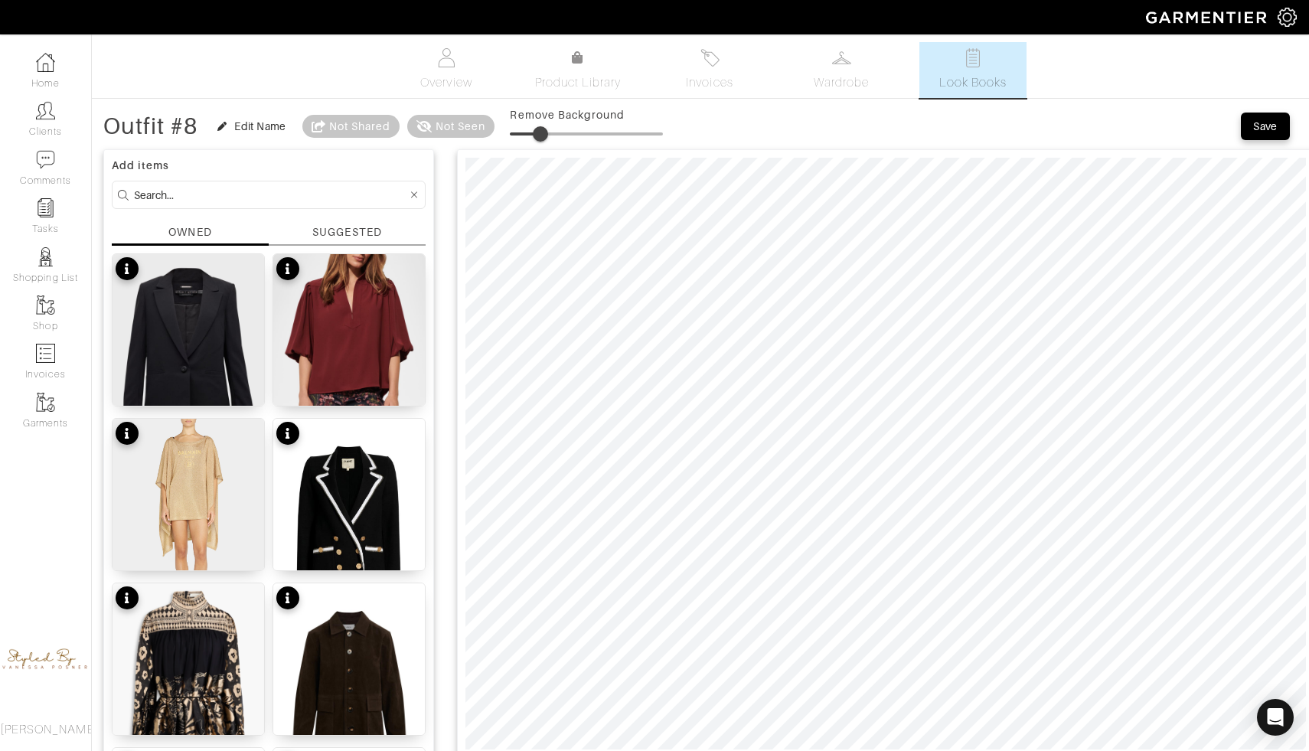
drag, startPoint x: 529, startPoint y: 136, endPoint x: 543, endPoint y: 141, distance: 14.8
click at [543, 140] on span at bounding box center [540, 133] width 15 height 15
type input "20"
type input "12"
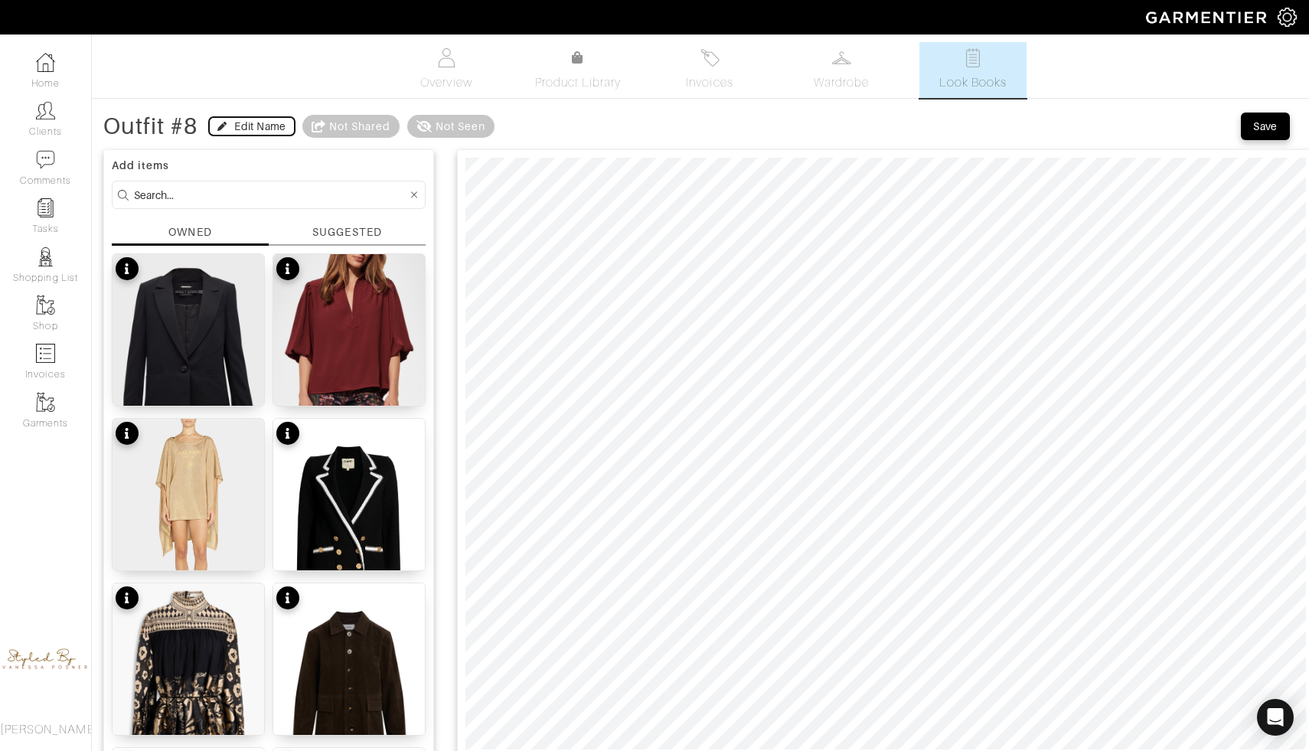
click at [261, 123] on div "Edit Name" at bounding box center [259, 126] width 51 height 15
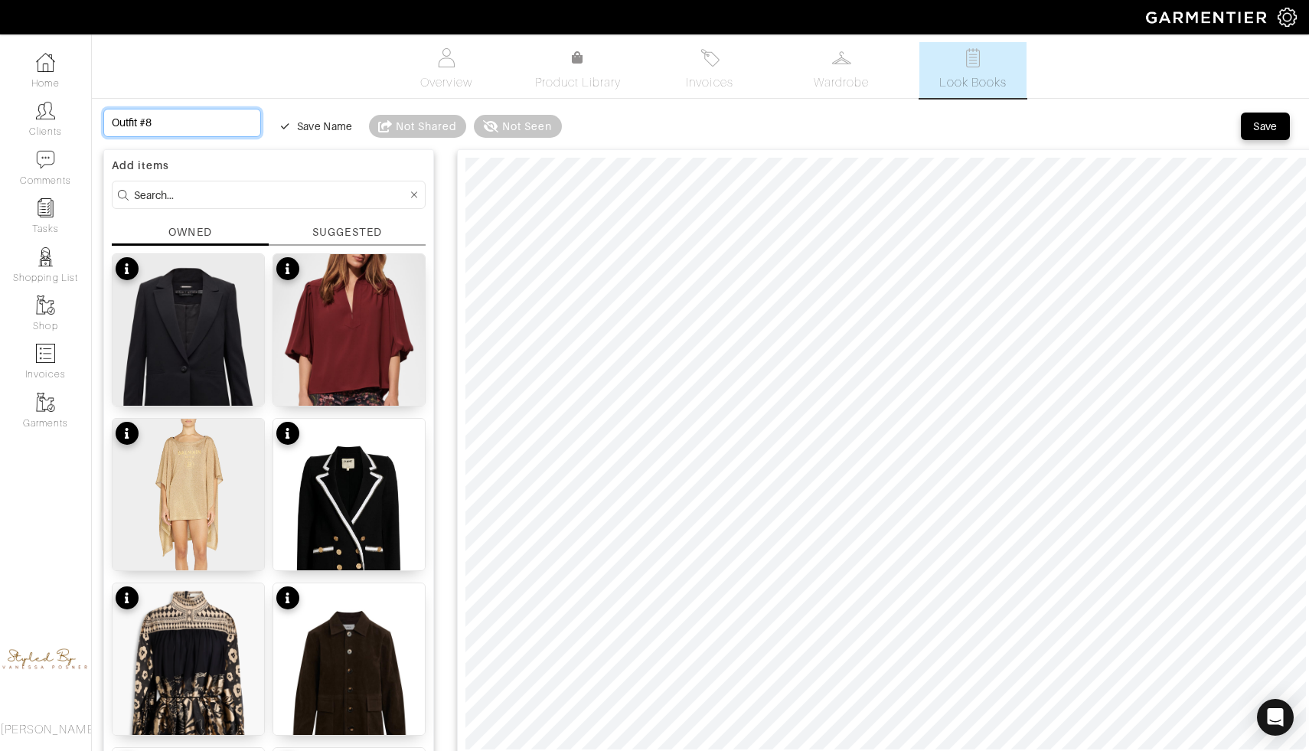
drag, startPoint x: 189, startPoint y: 113, endPoint x: 223, endPoint y: 124, distance: 35.4
click at [223, 124] on input "Outfit #8" at bounding box center [182, 123] width 158 height 28
type input "M"
type input "Mo"
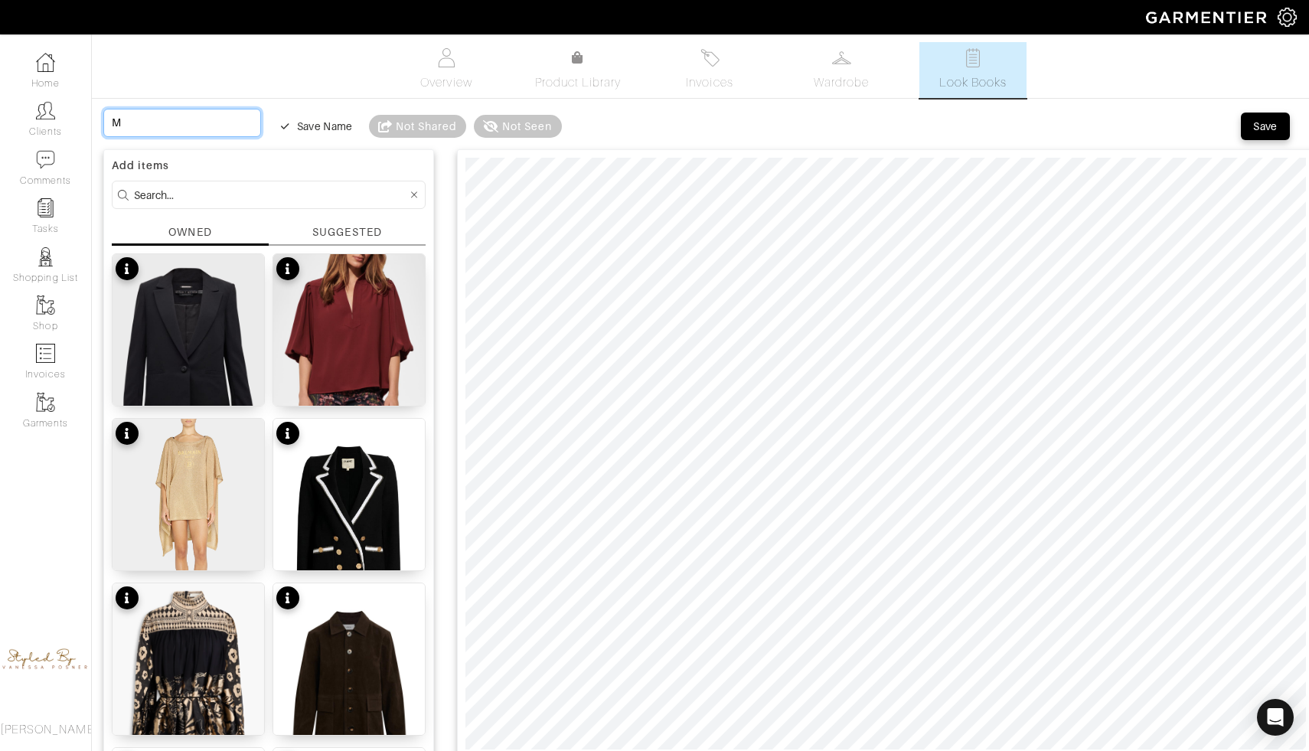
type input "Mo"
type input "Mon"
type input "Mond"
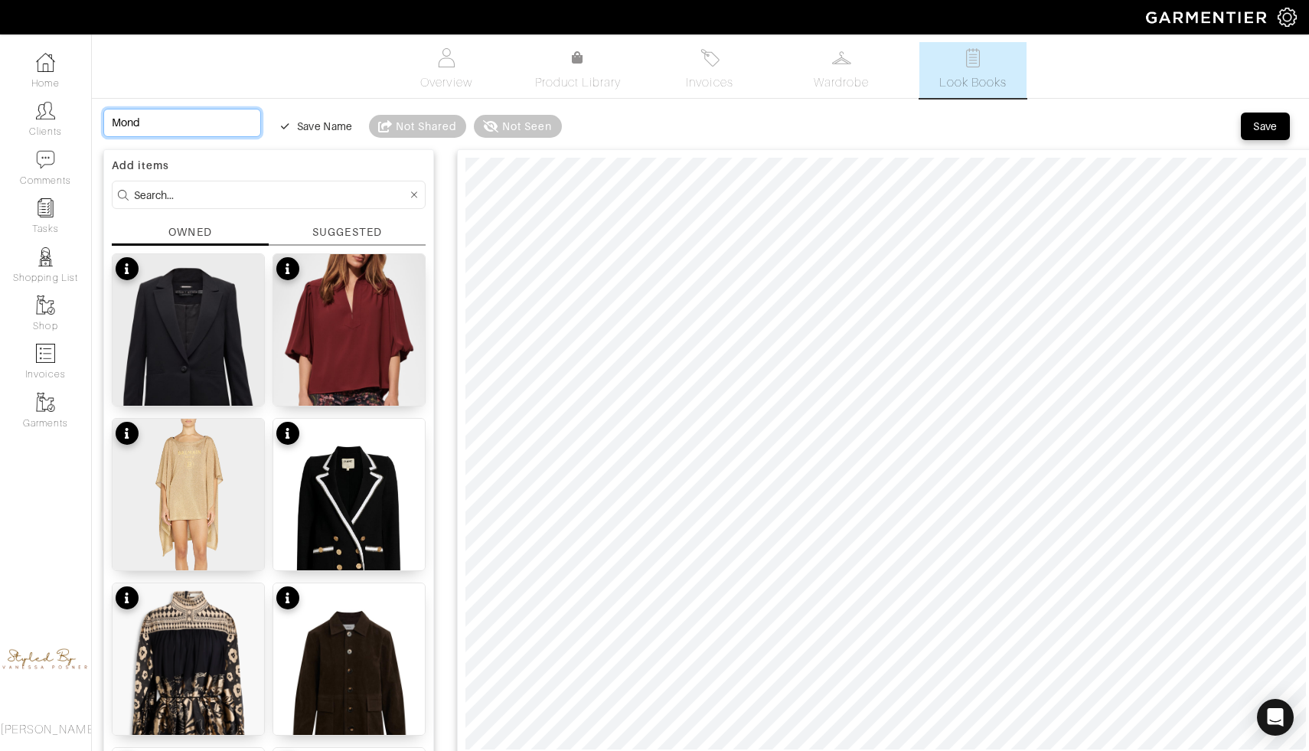
type input "Monda"
type input "Monday"
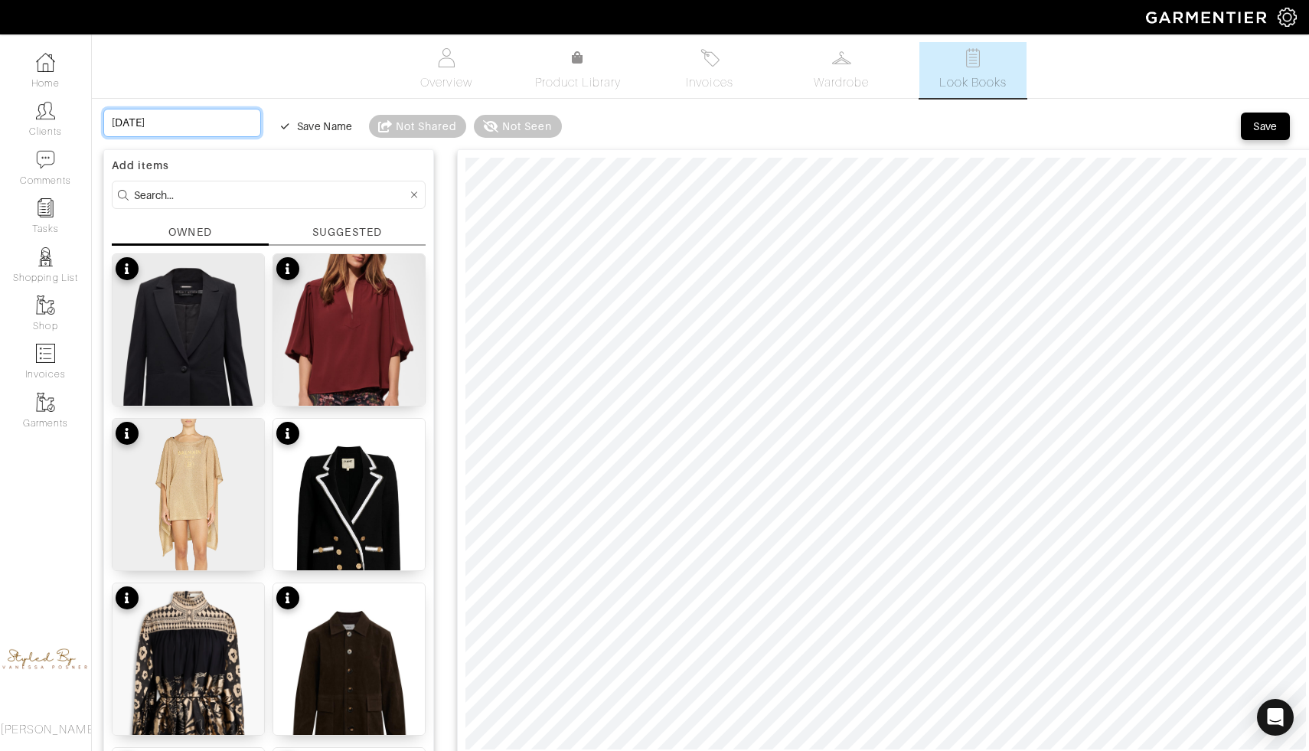
type input "Monday"
type input "Monday w"
type input "Monday wo"
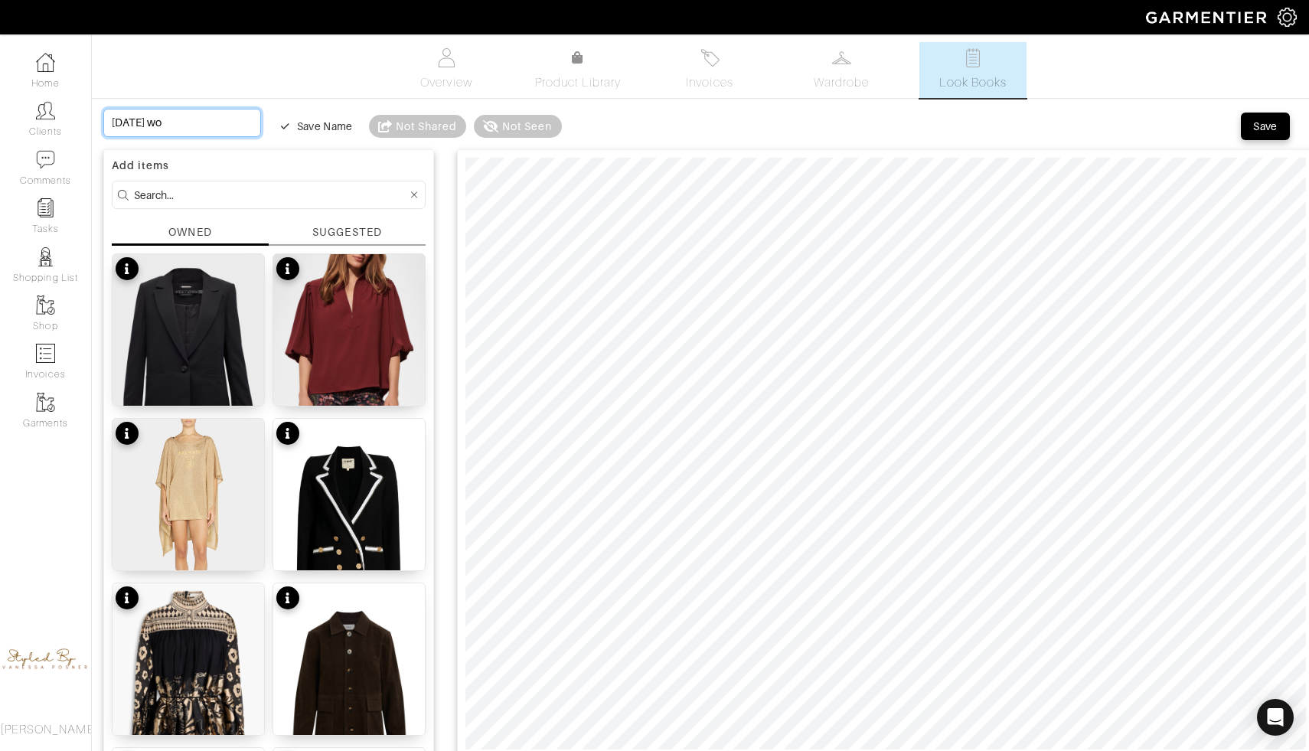
type input "Monday wor"
type input "Monday work"
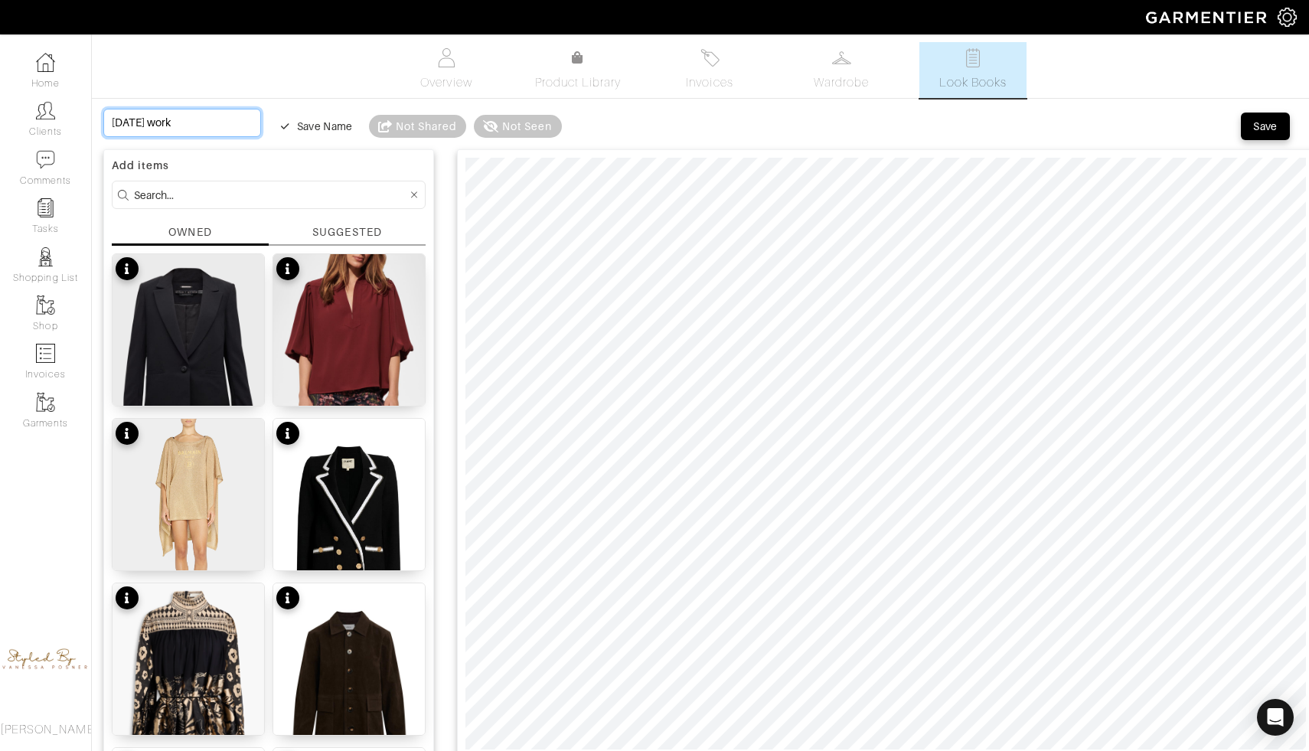
type input "Monday work"
type input "Monday work l"
type input "Monday work lo"
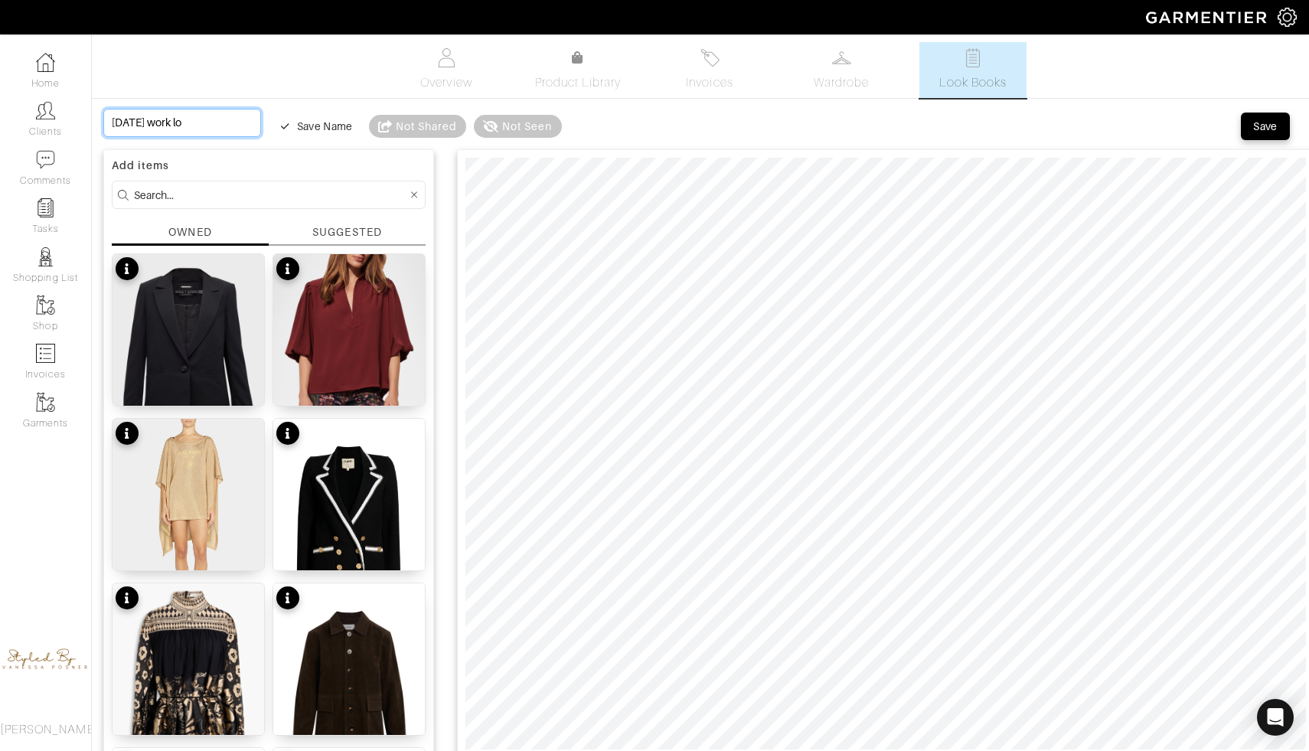
type input "Monday work loo"
type input "Monday work look"
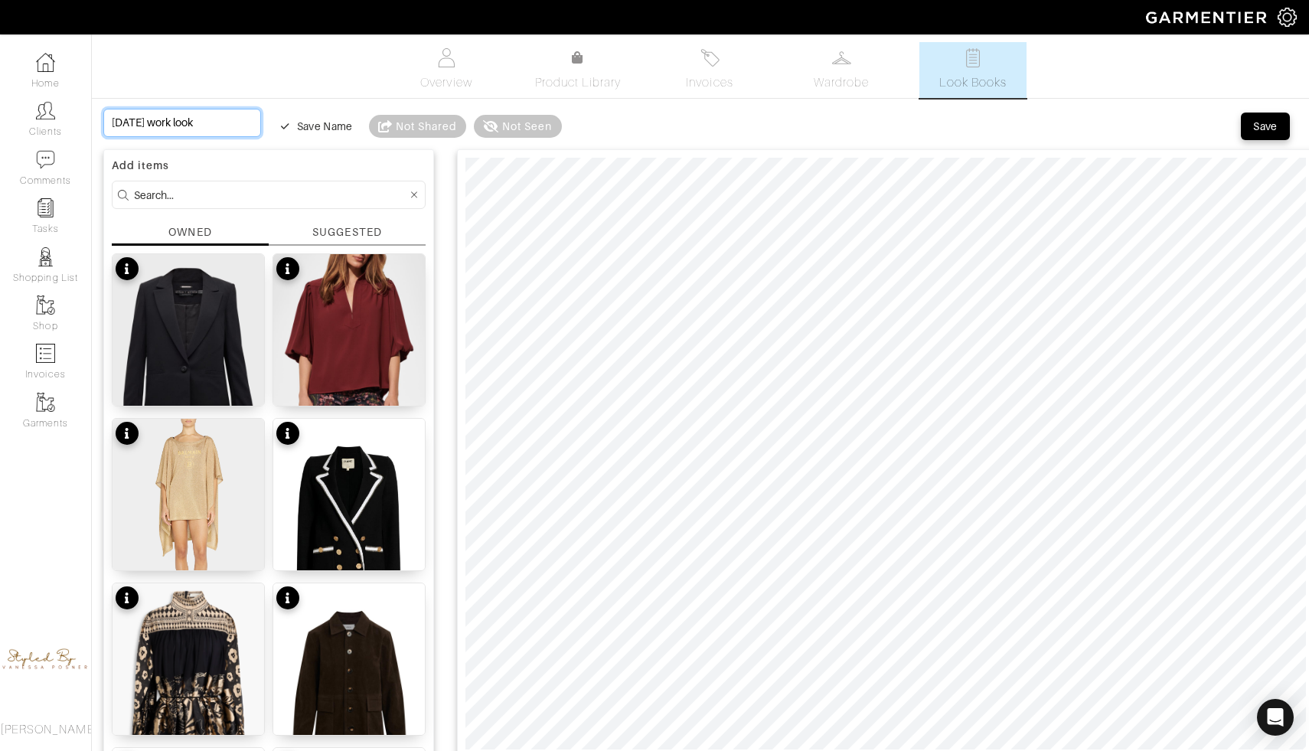
type input "Monday work look"
type input "Monday work look o"
type input "Monday work look oc"
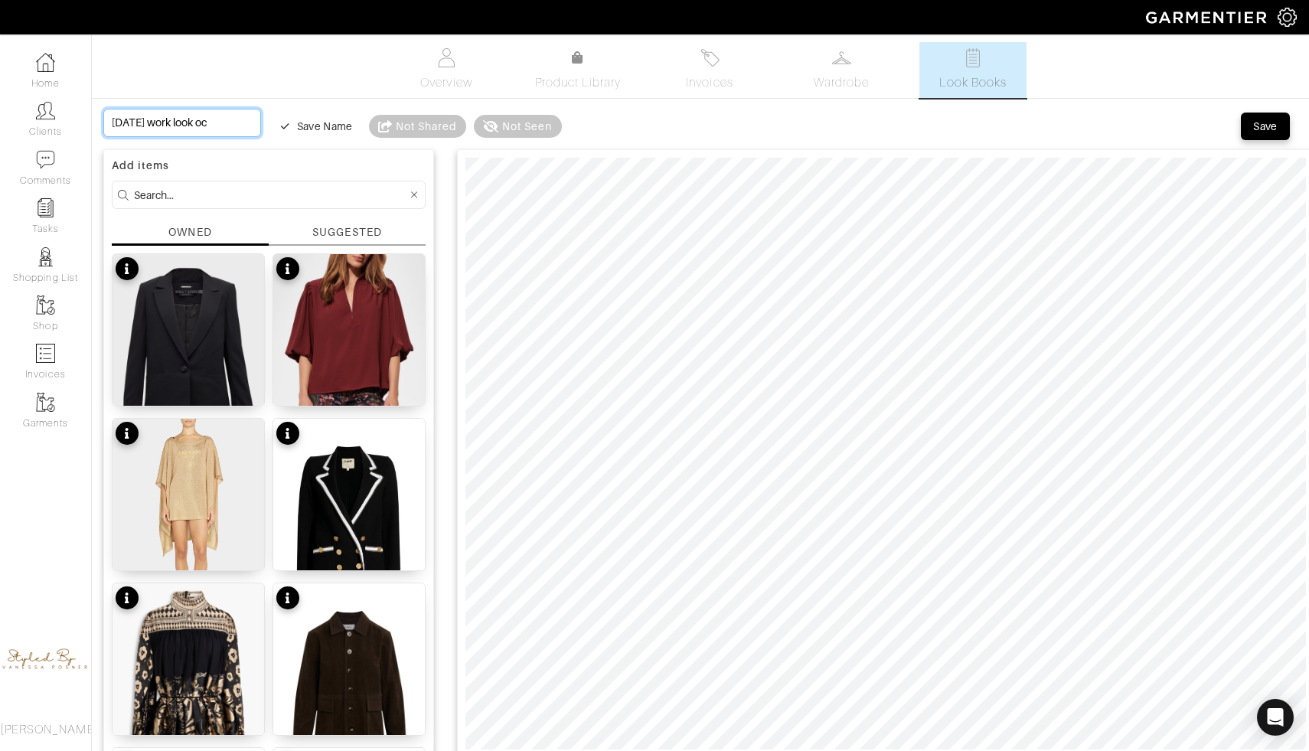
type input "Monday work look oct"
type input "Monday work look oct 6"
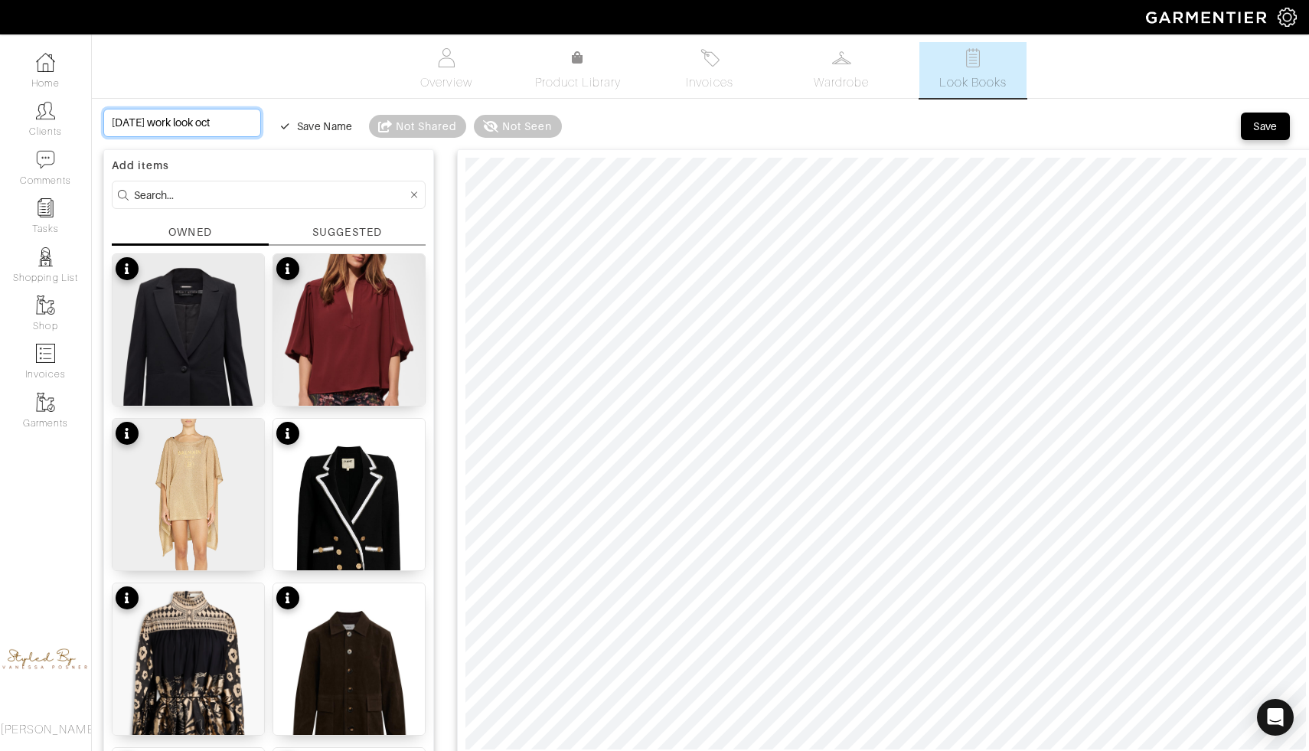
type input "Monday work look oct 6"
type input "Monday work look oct 6t"
type input "[DATE] work look [DATE]"
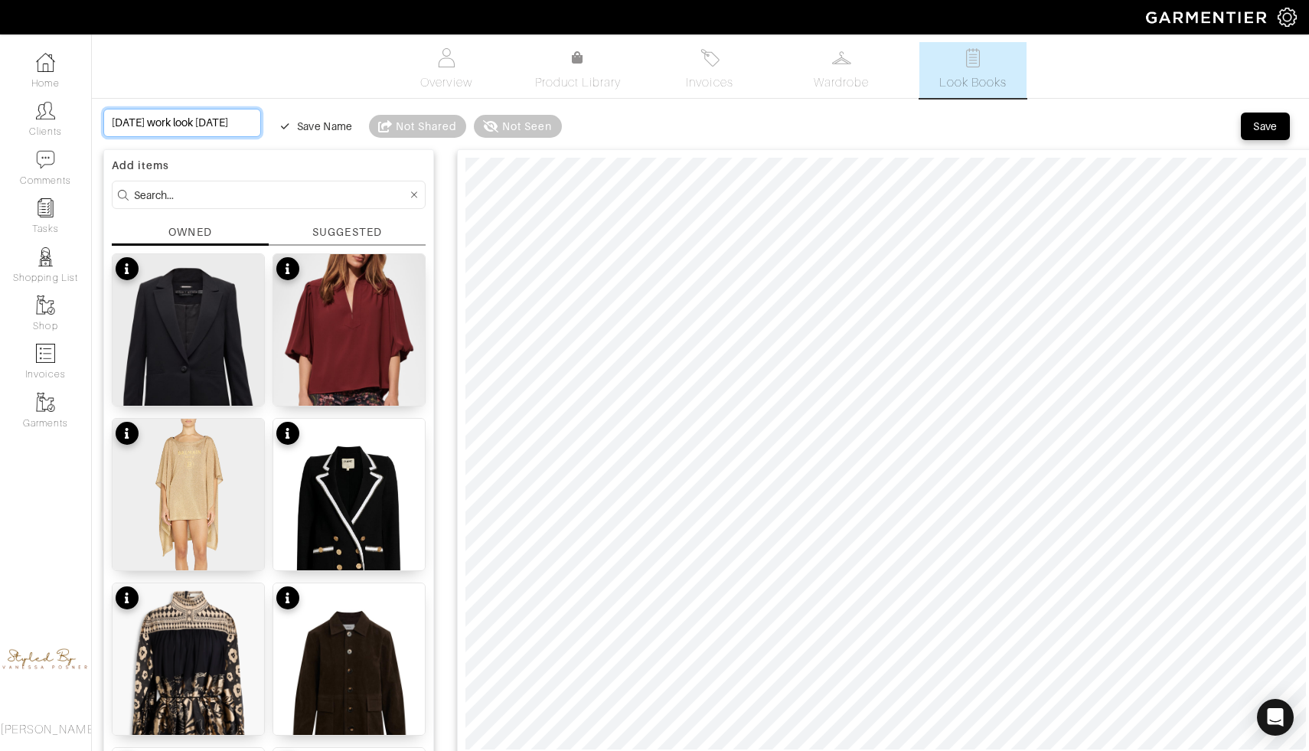
type input "[DATE] work look [DATE]"
click at [1273, 123] on div "Save" at bounding box center [1265, 126] width 25 height 15
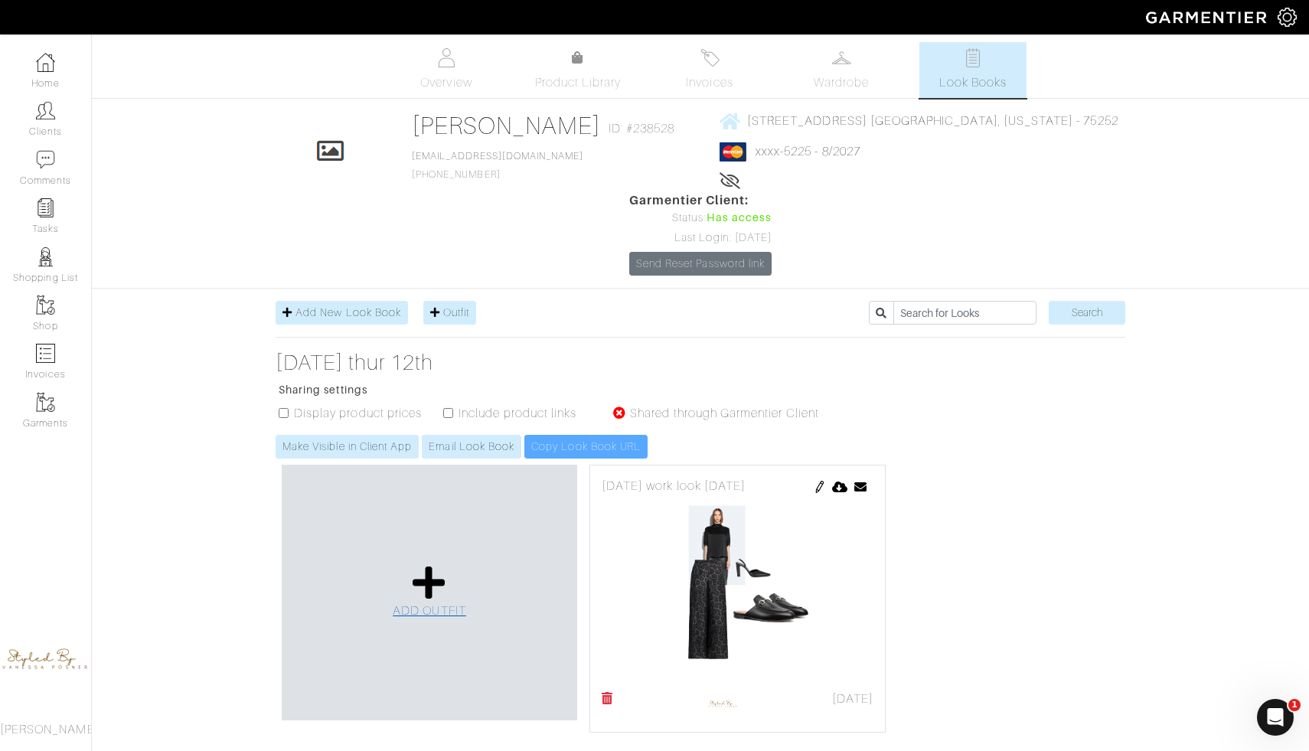
click at [393, 564] on link "ADD OUTFIT" at bounding box center [430, 592] width 74 height 56
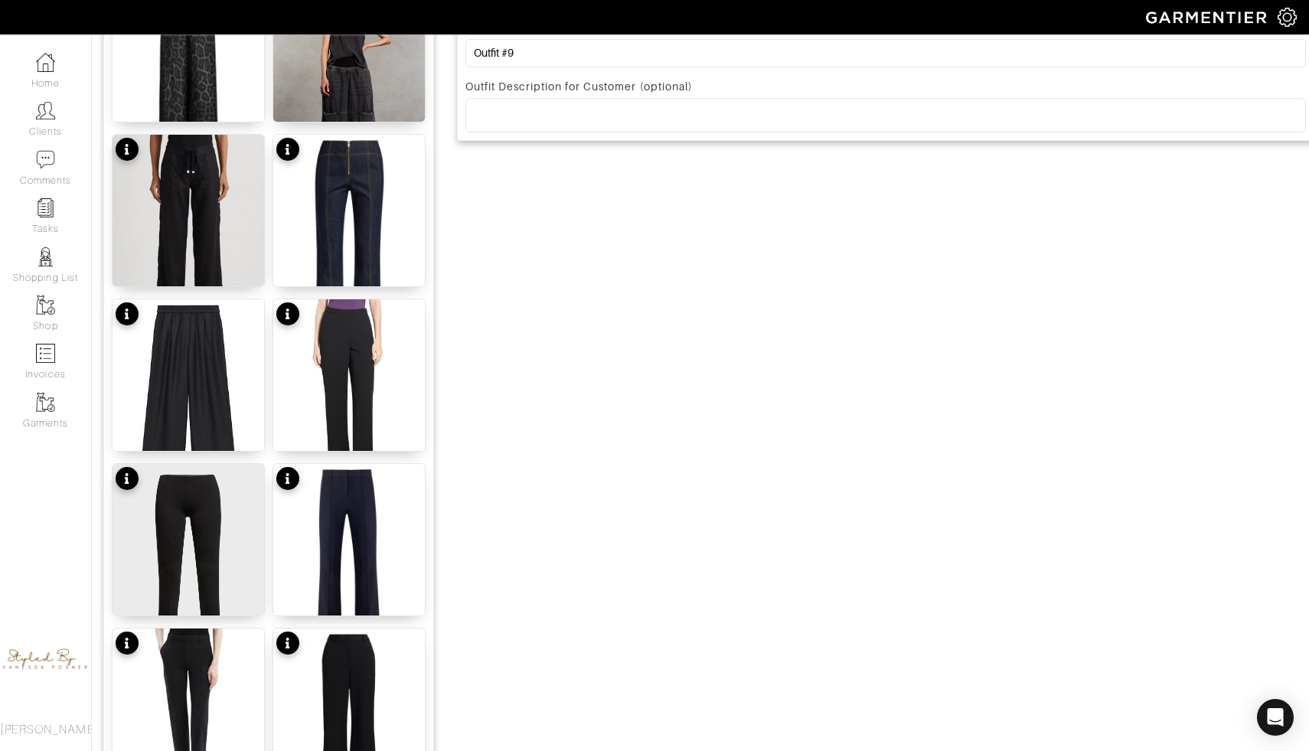
scroll to position [786, 0]
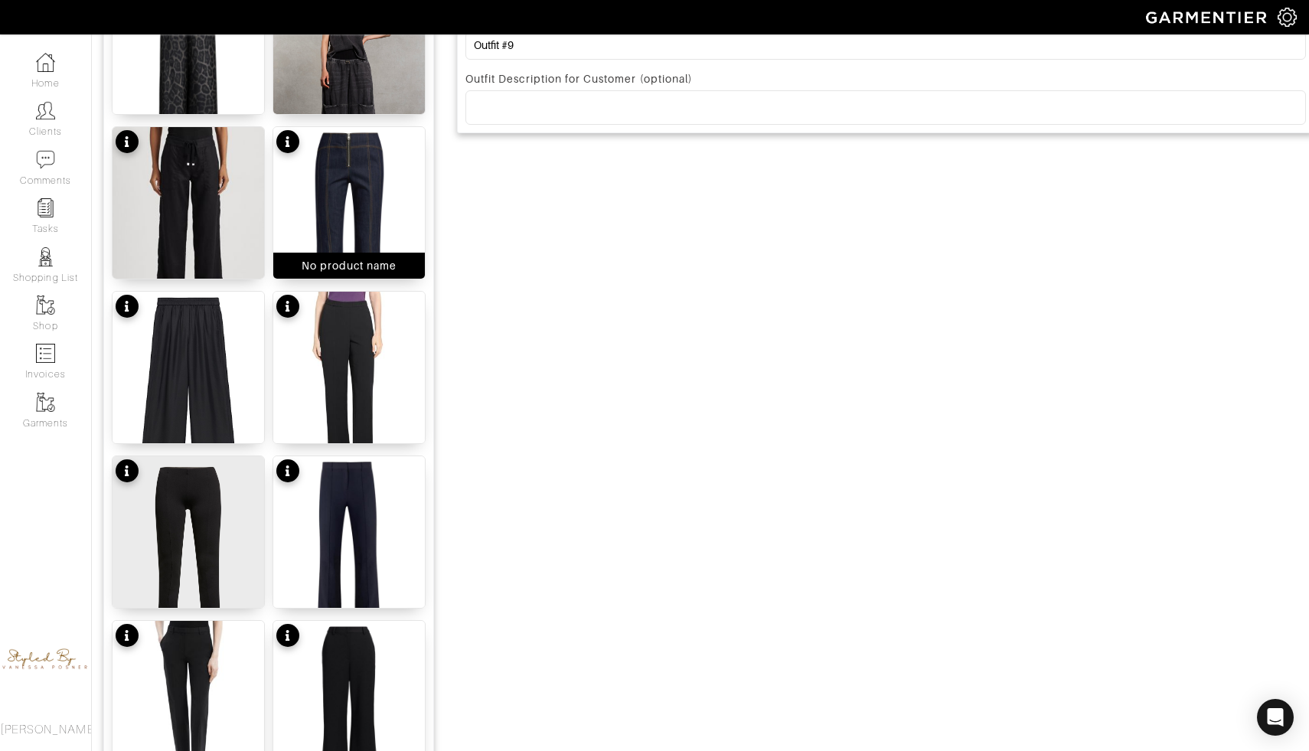
click at [339, 215] on img at bounding box center [349, 228] width 152 height 202
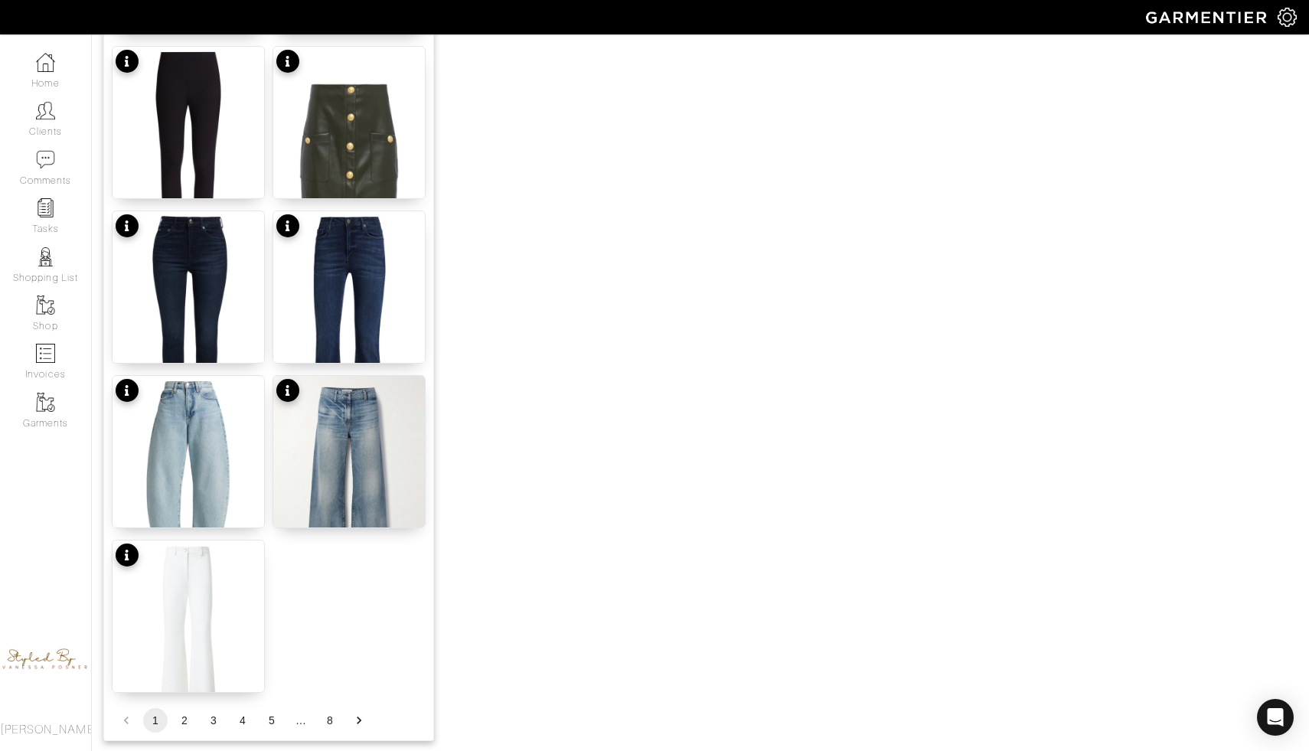
scroll to position [1753, 0]
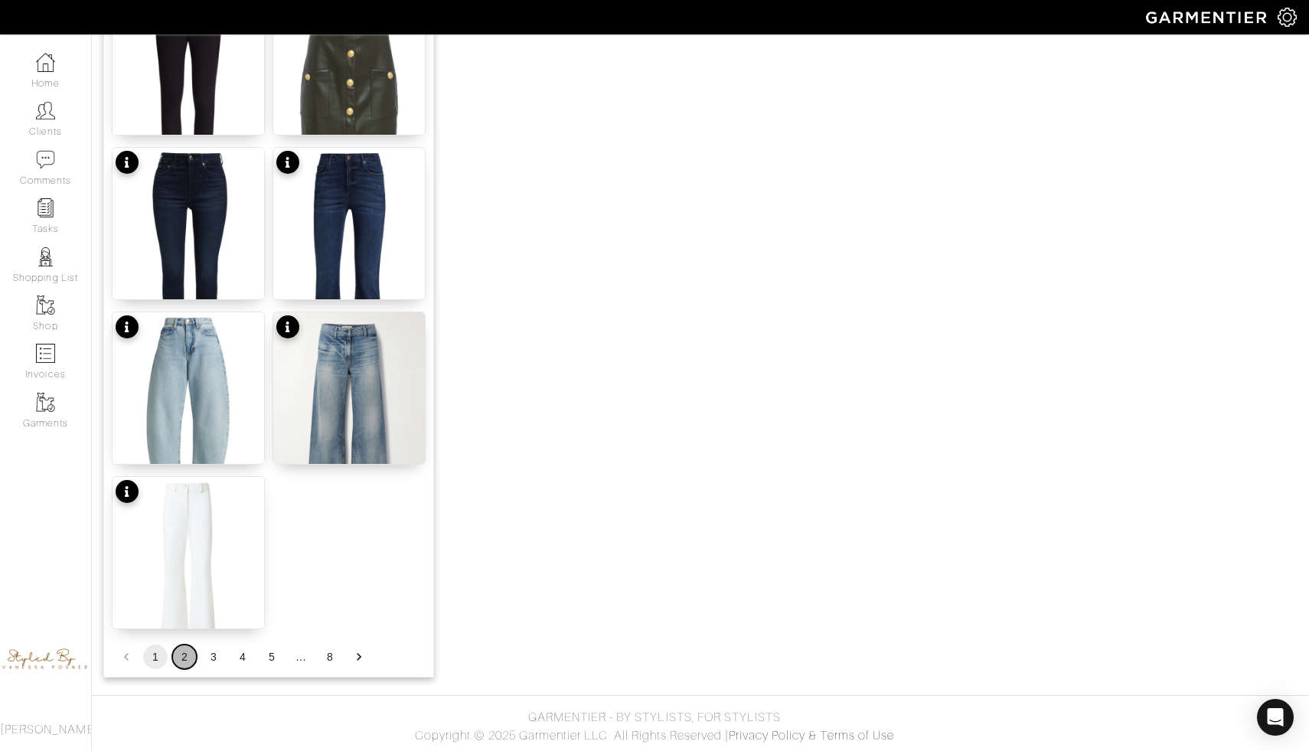
click at [185, 652] on button "2" at bounding box center [184, 657] width 25 height 25
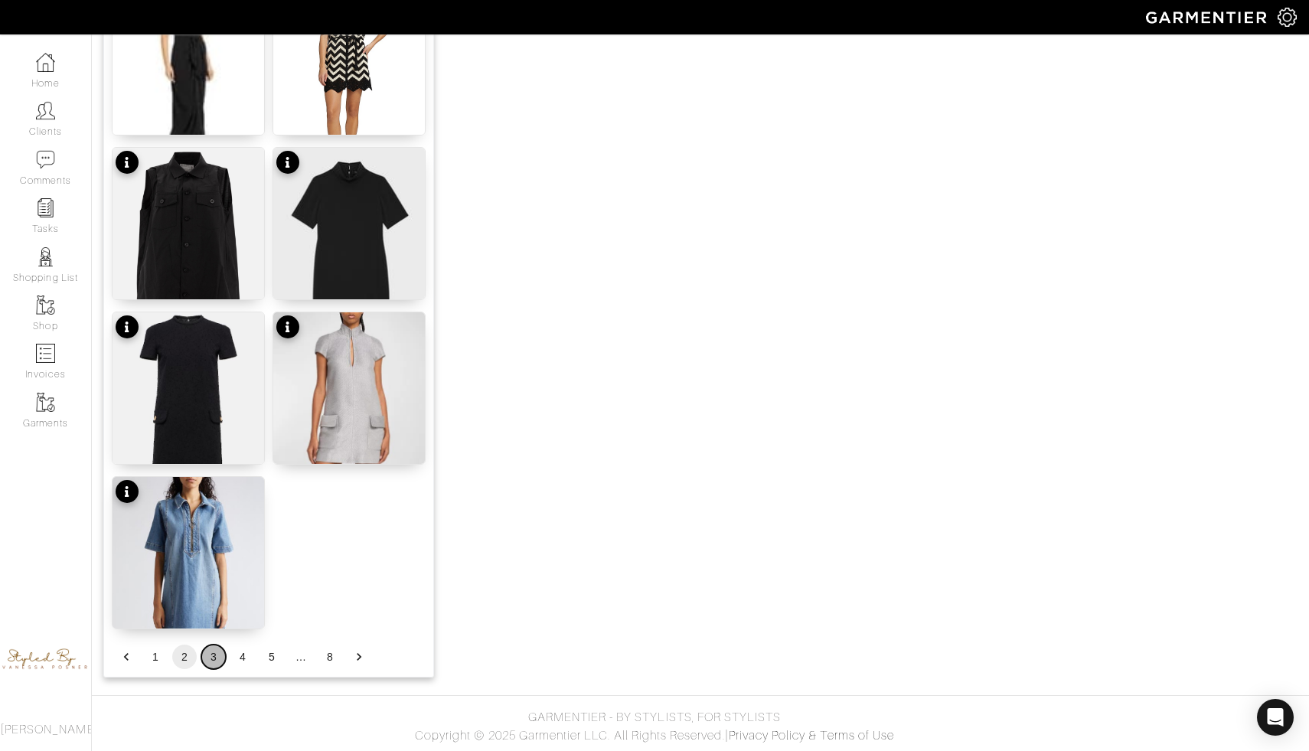
click at [216, 657] on button "3" at bounding box center [213, 657] width 25 height 25
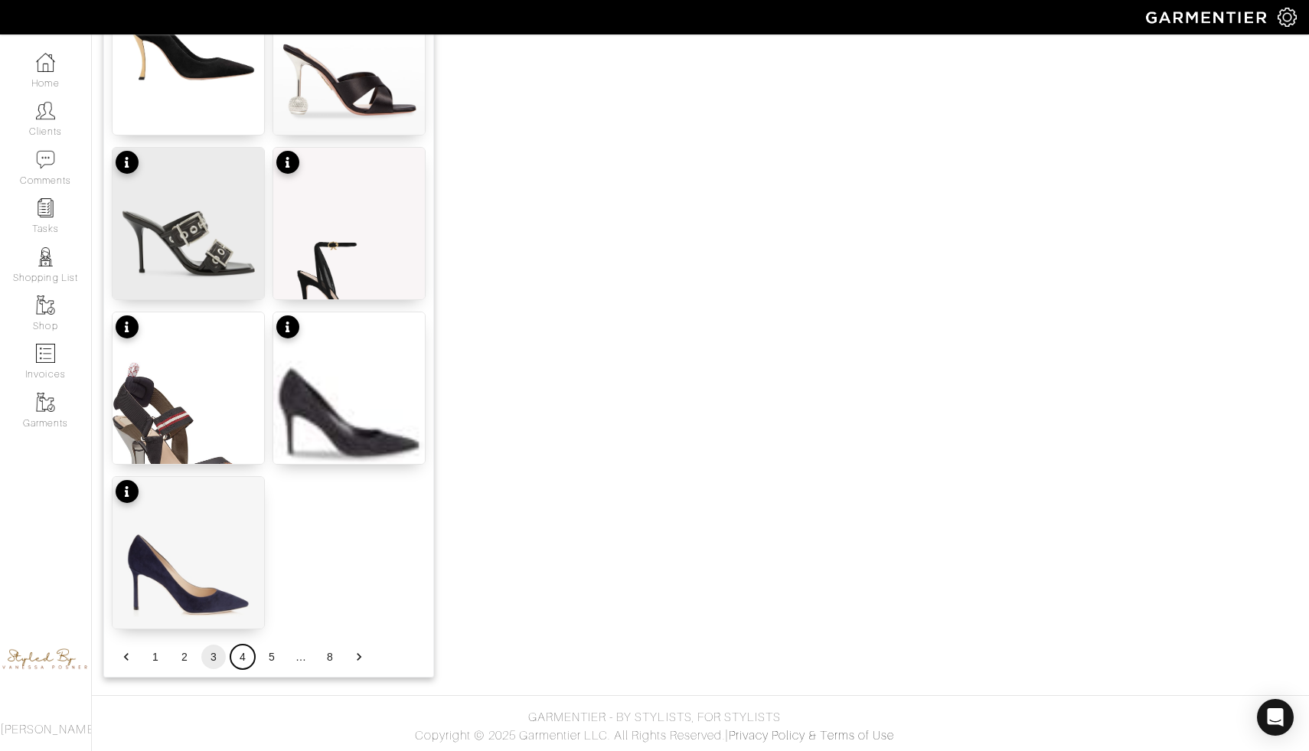
click at [241, 663] on button "4" at bounding box center [242, 657] width 25 height 25
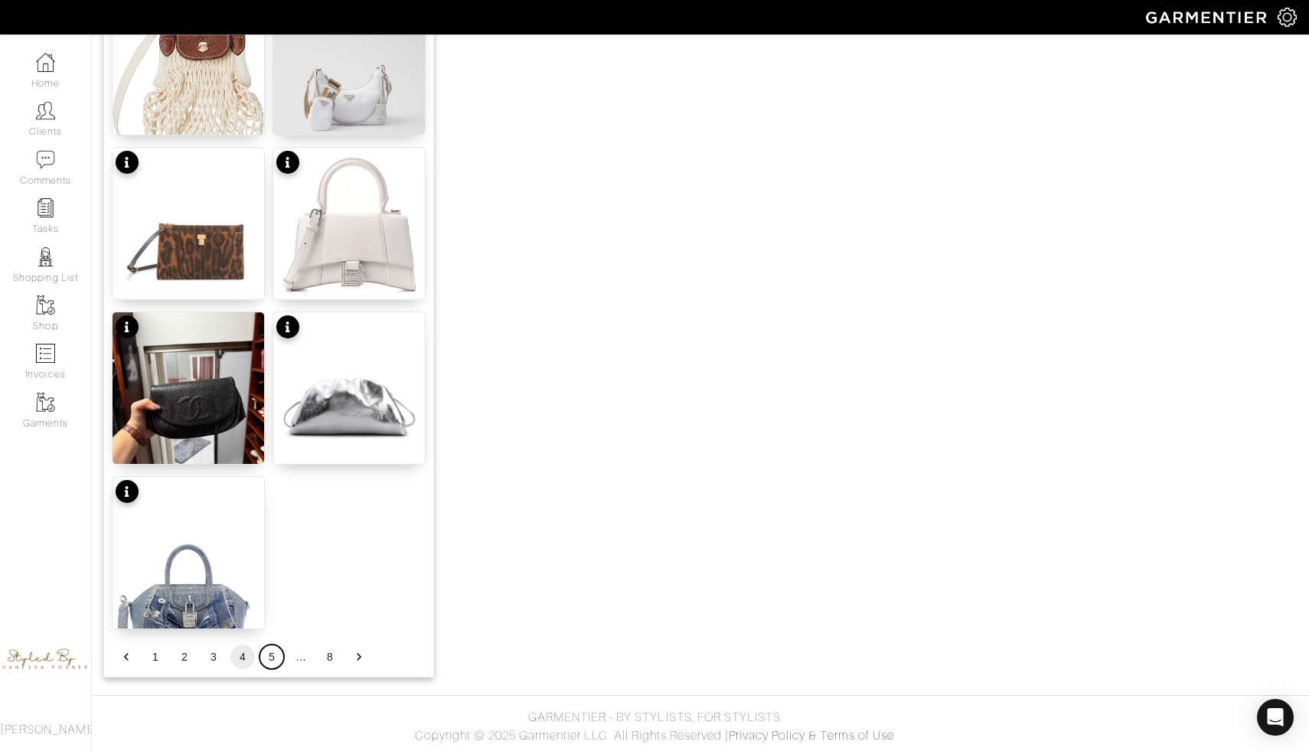
click at [270, 663] on button "5" at bounding box center [272, 657] width 25 height 25
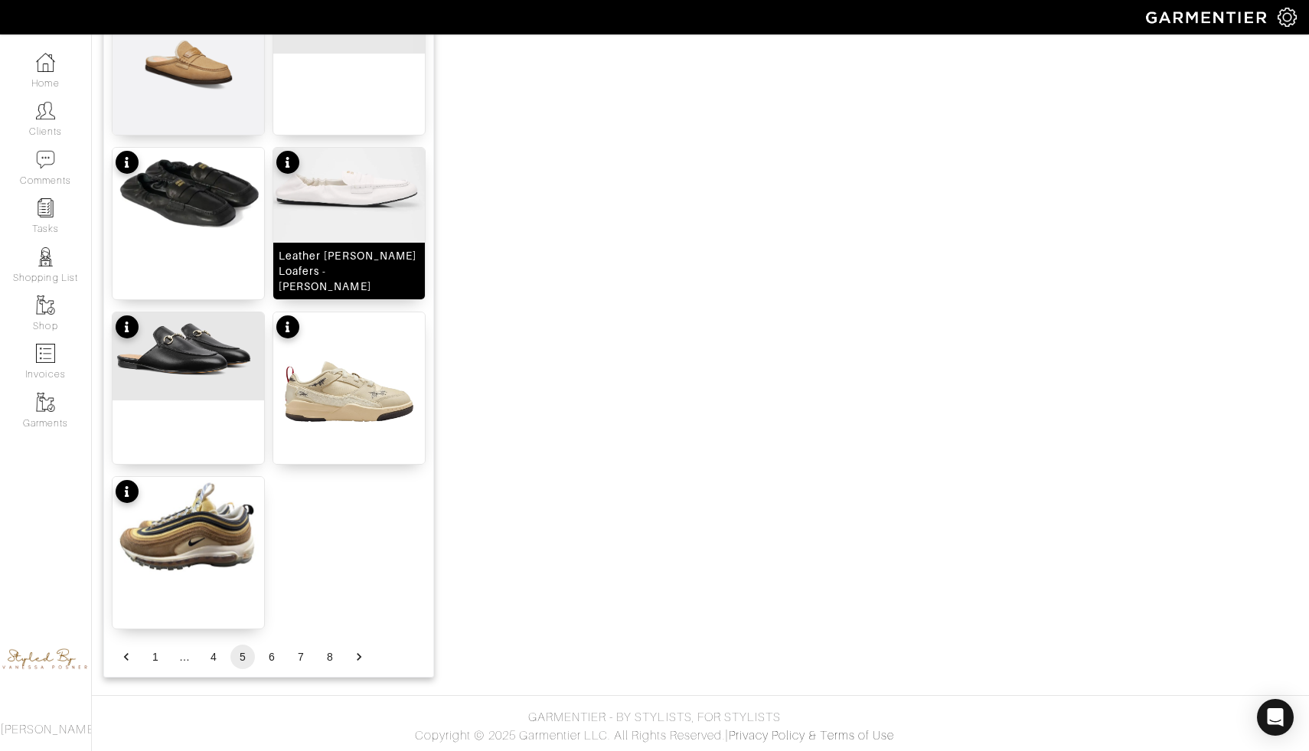
click at [319, 173] on img at bounding box center [349, 199] width 152 height 102
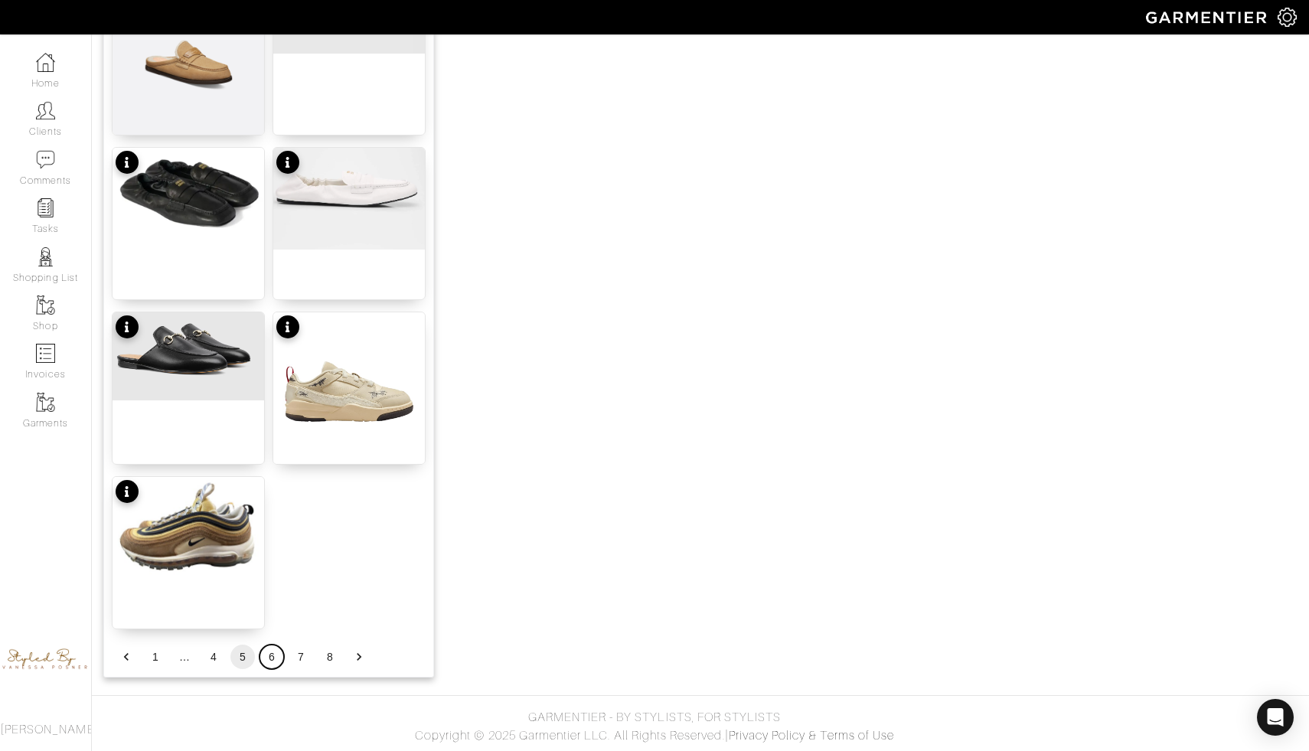
click at [270, 658] on button "6" at bounding box center [272, 657] width 25 height 25
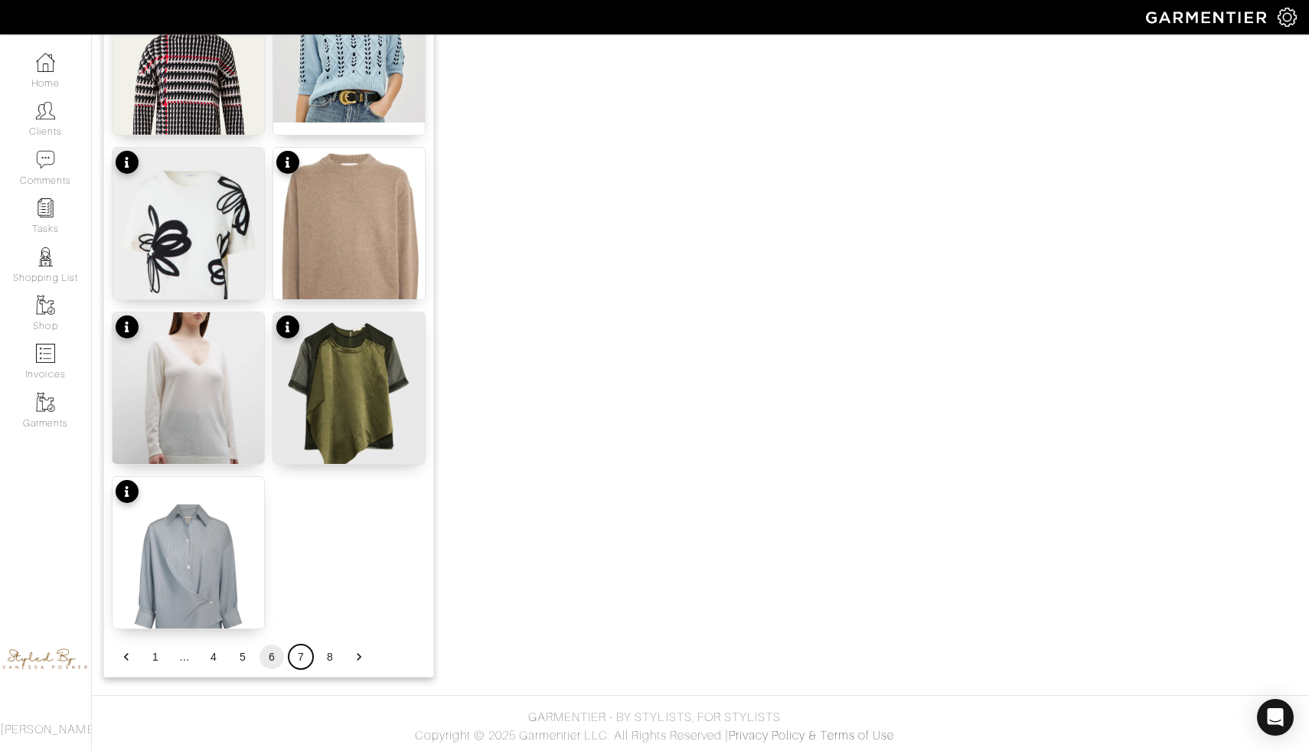
click at [298, 659] on button "7" at bounding box center [301, 657] width 25 height 25
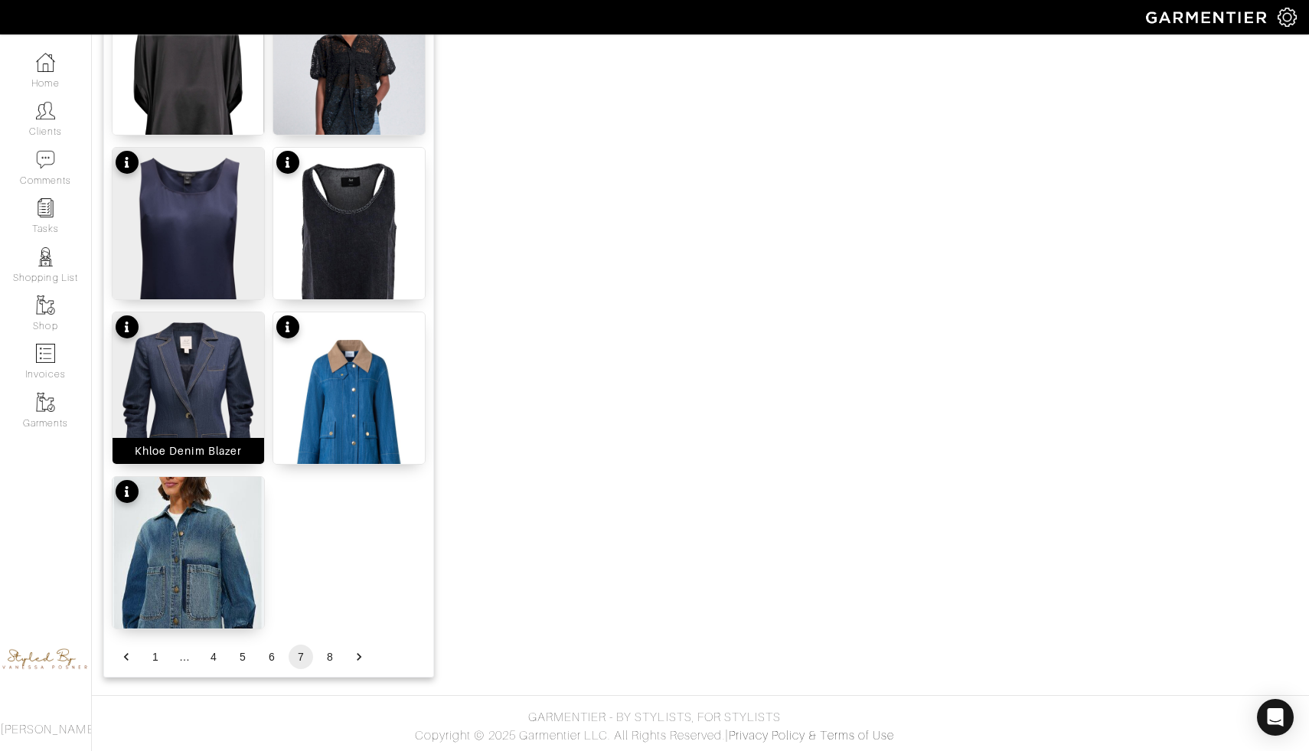
click at [237, 390] on img at bounding box center [189, 407] width 152 height 190
click at [214, 247] on img at bounding box center [189, 243] width 152 height 190
click at [333, 651] on button "8" at bounding box center [330, 657] width 25 height 25
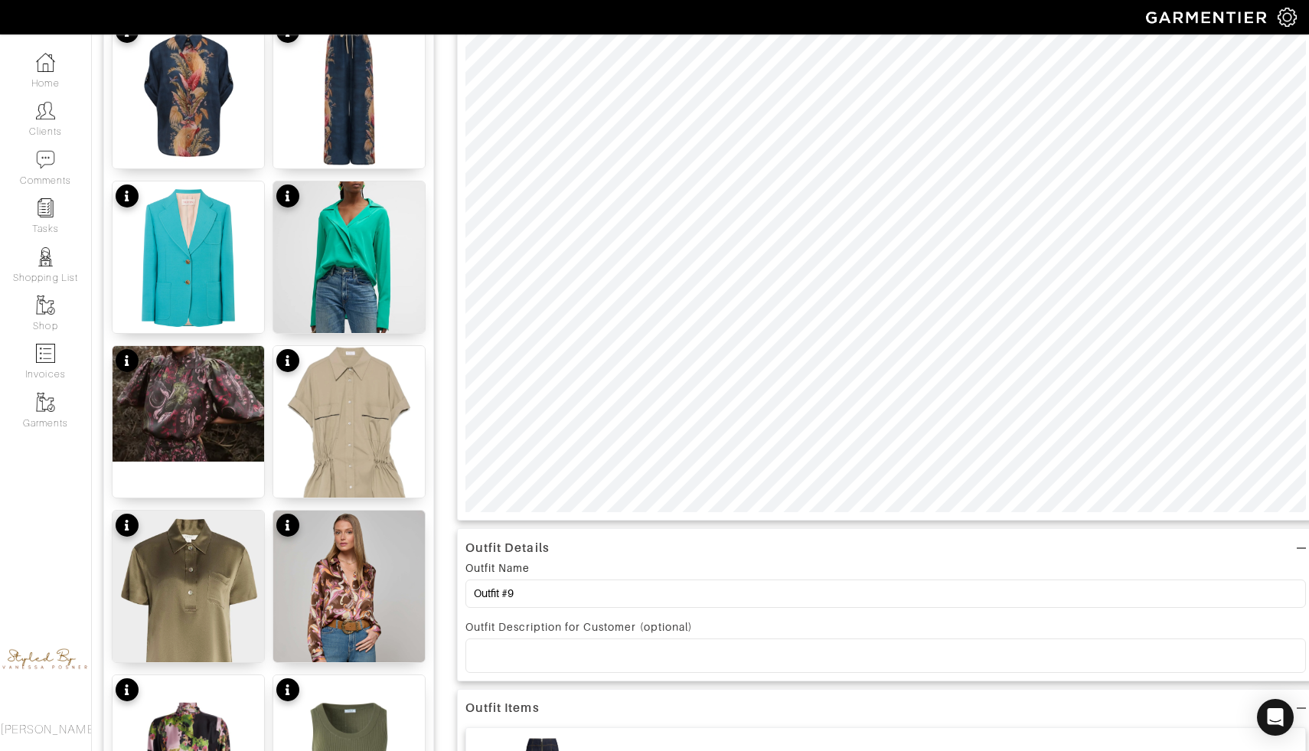
scroll to position [80, 0]
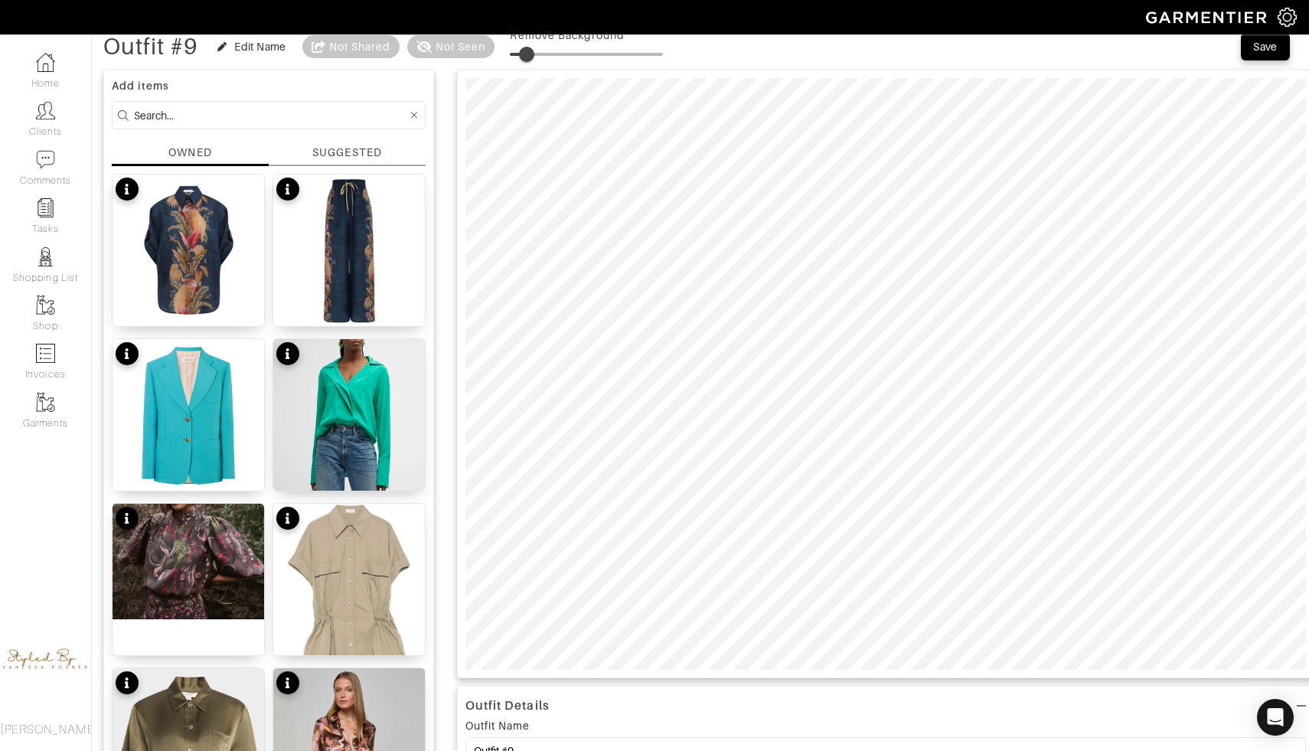
drag, startPoint x: 518, startPoint y: 52, endPoint x: 530, endPoint y: 57, distance: 13.1
click at [530, 57] on span at bounding box center [526, 54] width 15 height 15
click at [546, 54] on span at bounding box center [586, 54] width 153 height 23
type input "11"
click at [529, 51] on span at bounding box center [586, 54] width 153 height 23
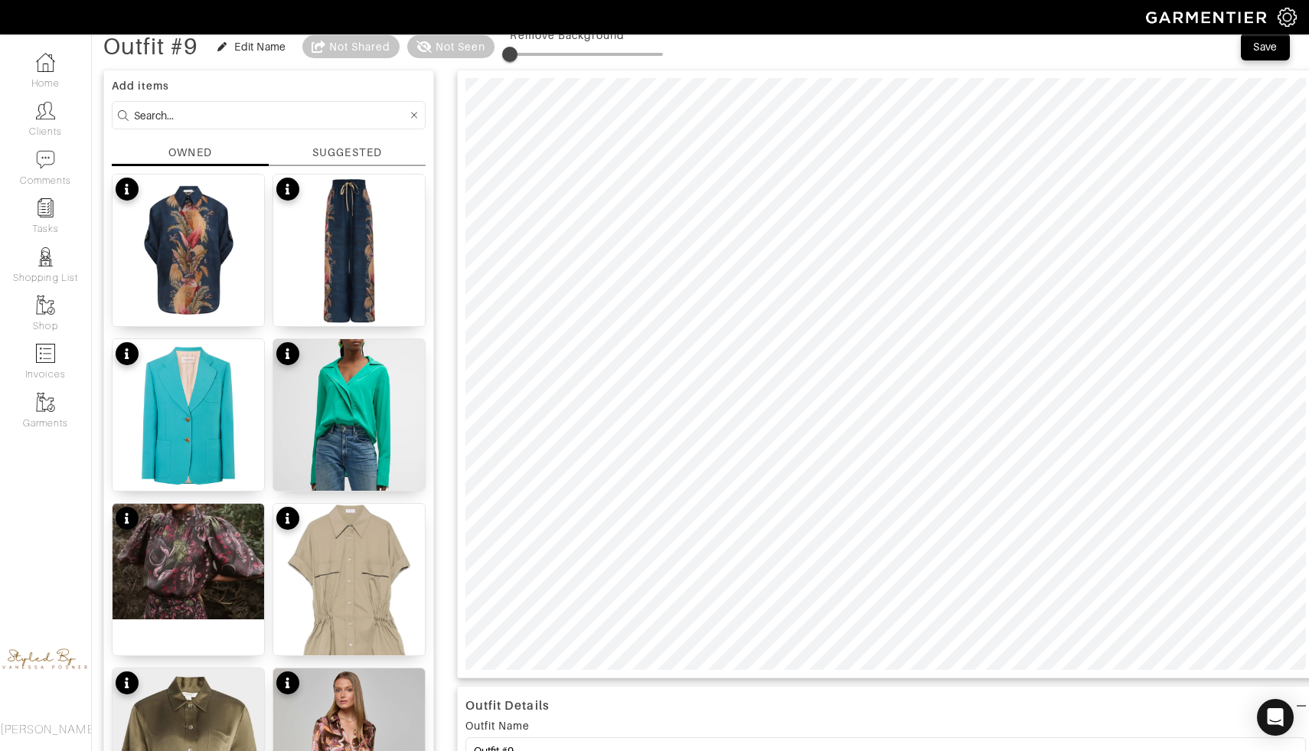
drag, startPoint x: 529, startPoint y: 51, endPoint x: 512, endPoint y: 52, distance: 16.9
click at [512, 52] on span at bounding box center [509, 54] width 15 height 15
type input "11"
click at [521, 55] on span at bounding box center [517, 54] width 15 height 15
type input "6"
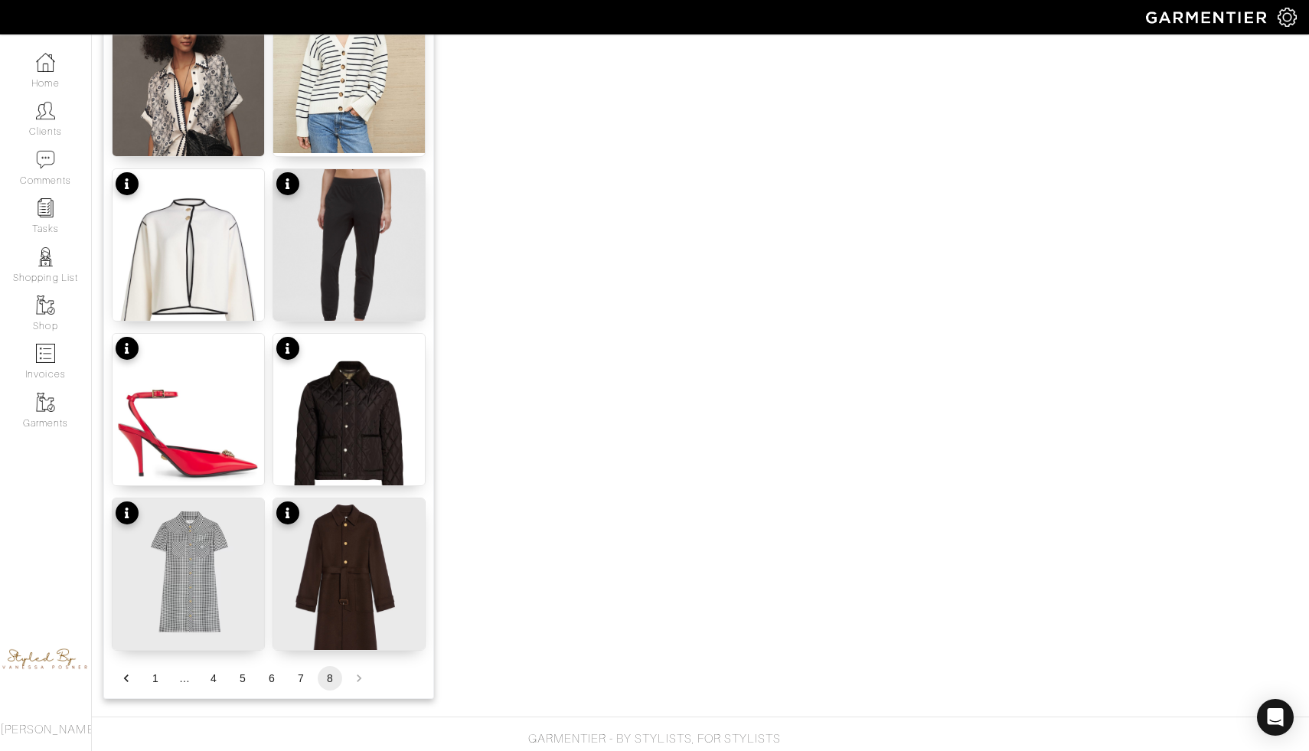
scroll to position [1588, 0]
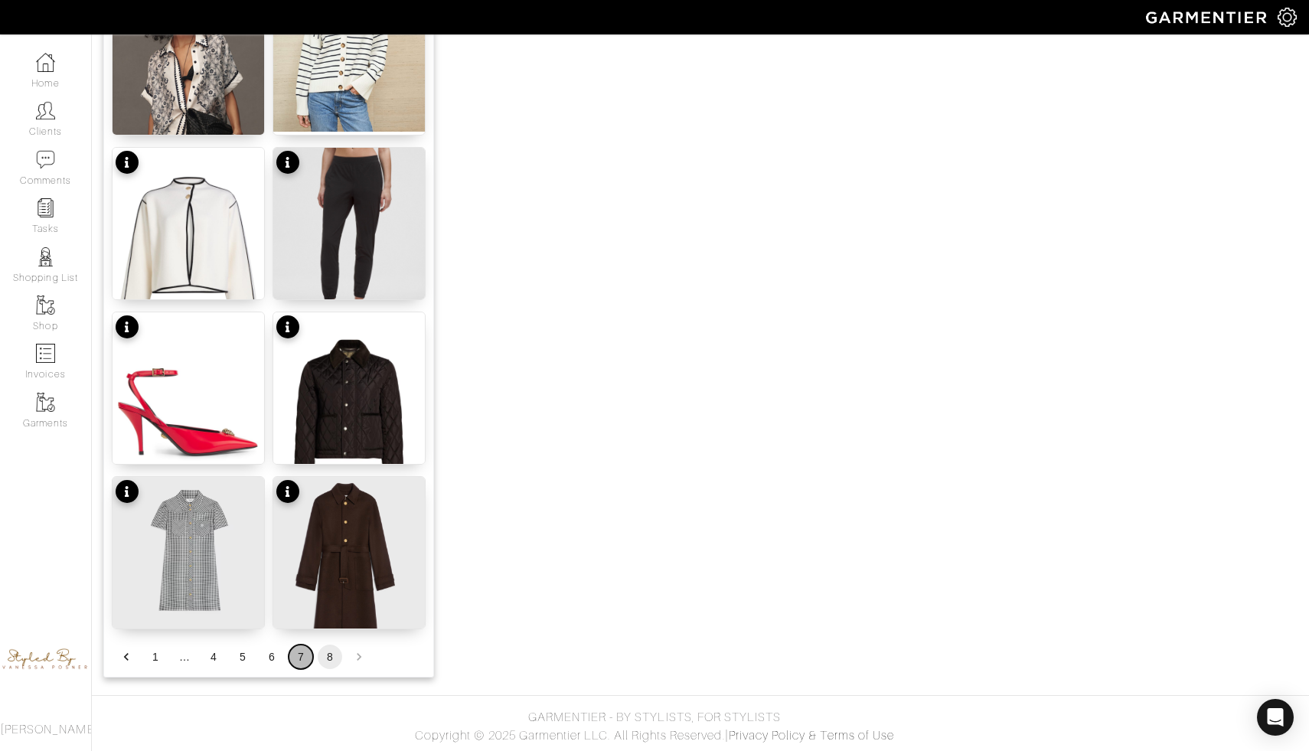
click at [306, 660] on button "7" at bounding box center [301, 657] width 25 height 25
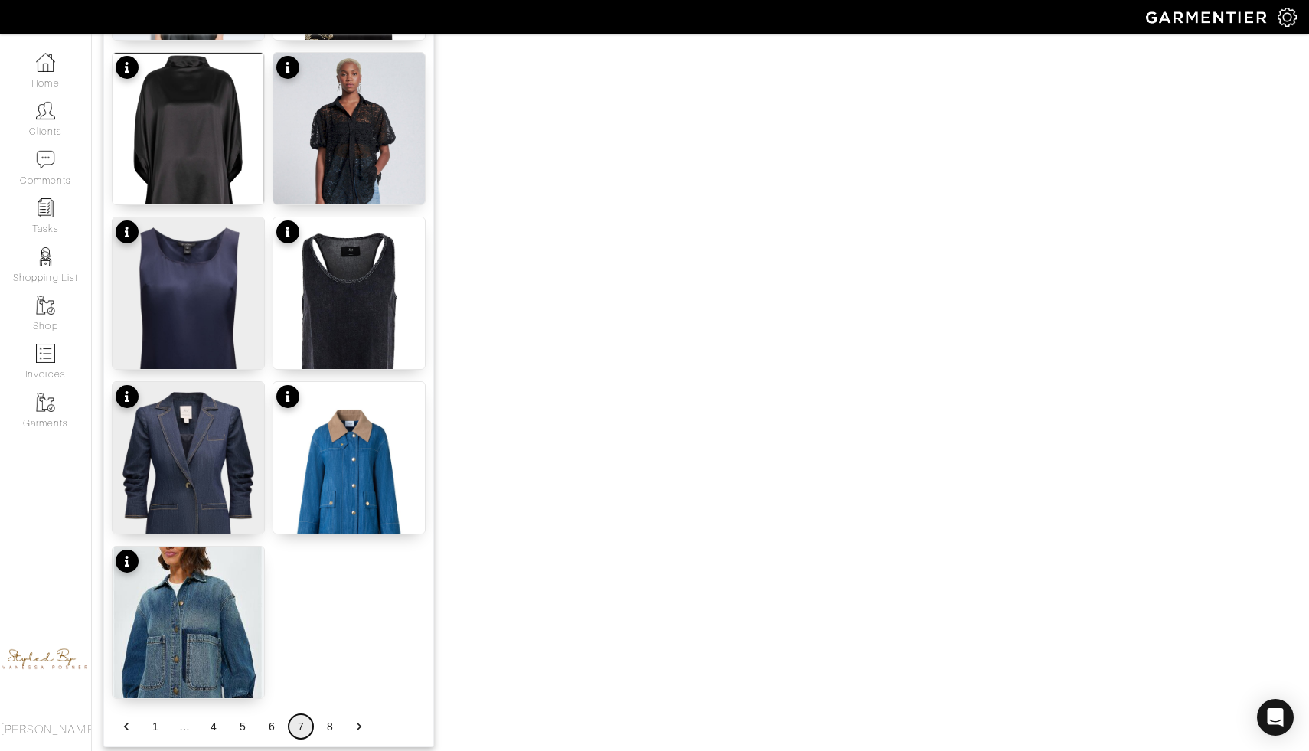
scroll to position [1685, 0]
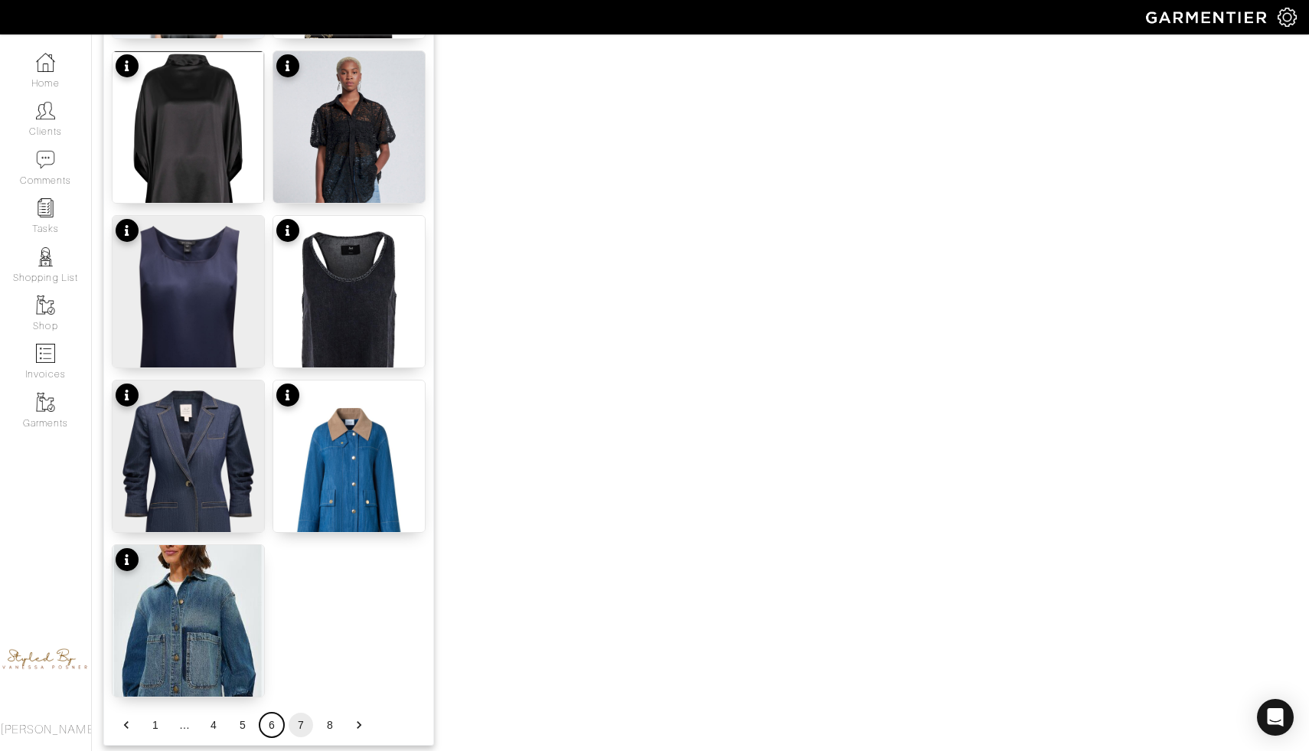
click at [270, 724] on button "6" at bounding box center [272, 725] width 25 height 25
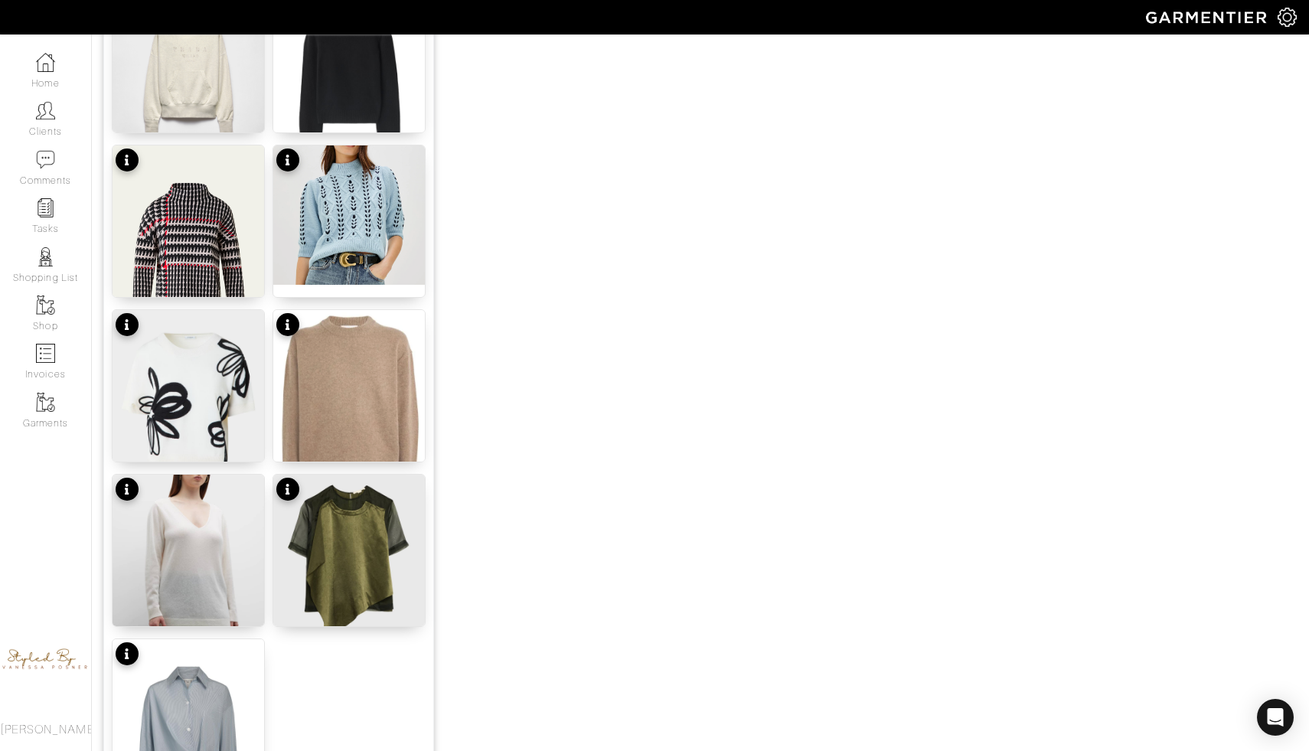
scroll to position [1673, 0]
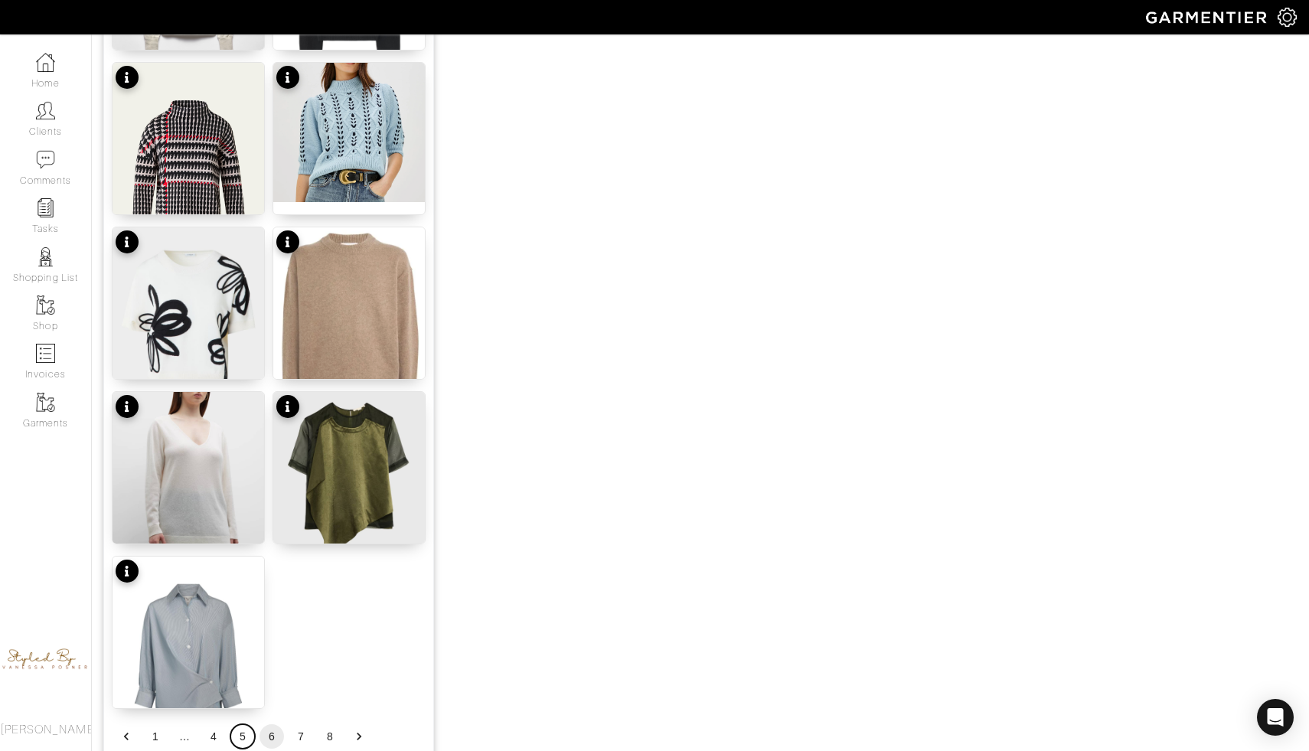
click at [240, 731] on button "5" at bounding box center [242, 736] width 25 height 25
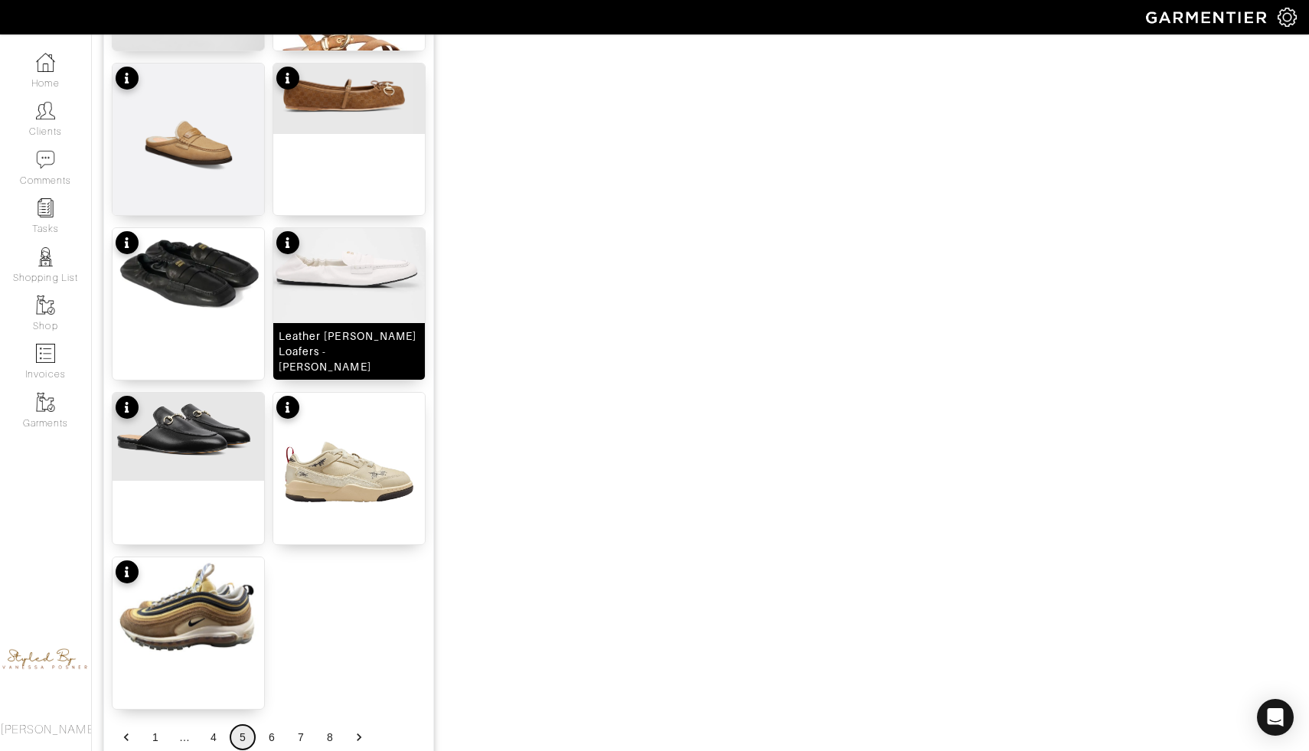
scroll to position [1753, 0]
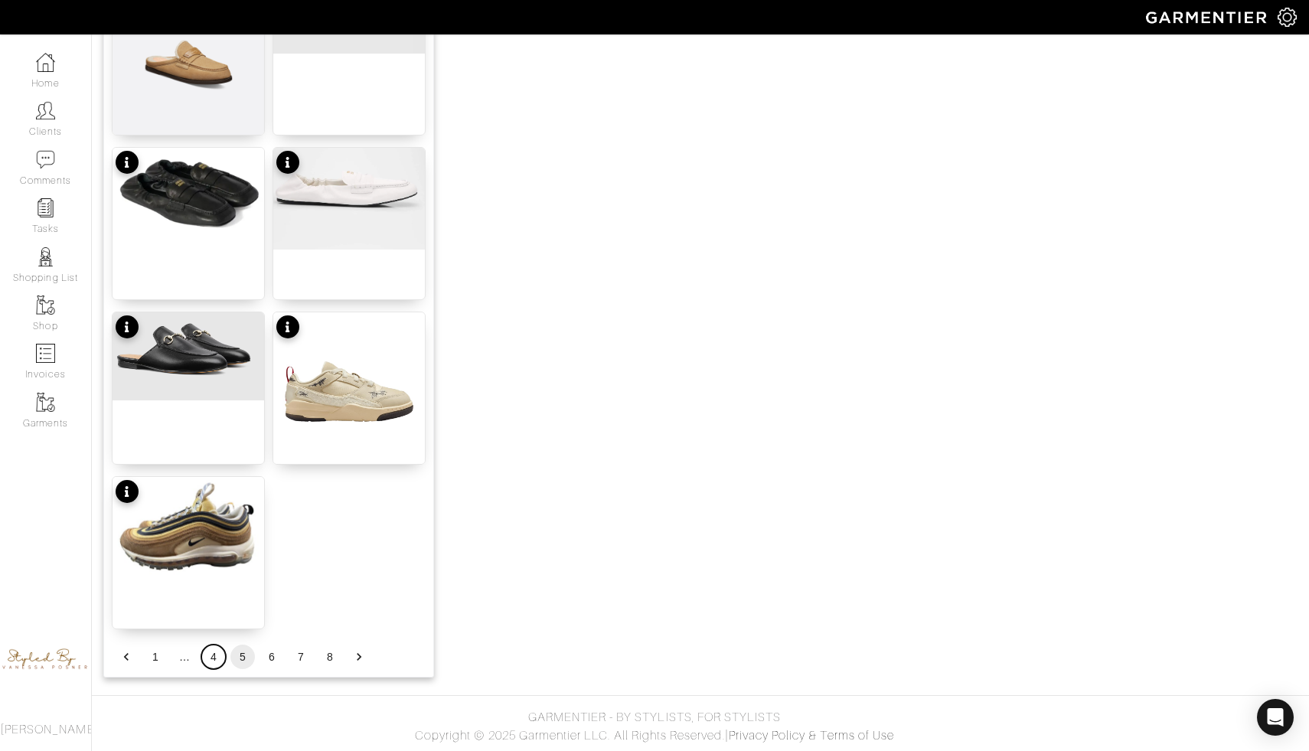
click at [212, 662] on button "4" at bounding box center [213, 657] width 25 height 25
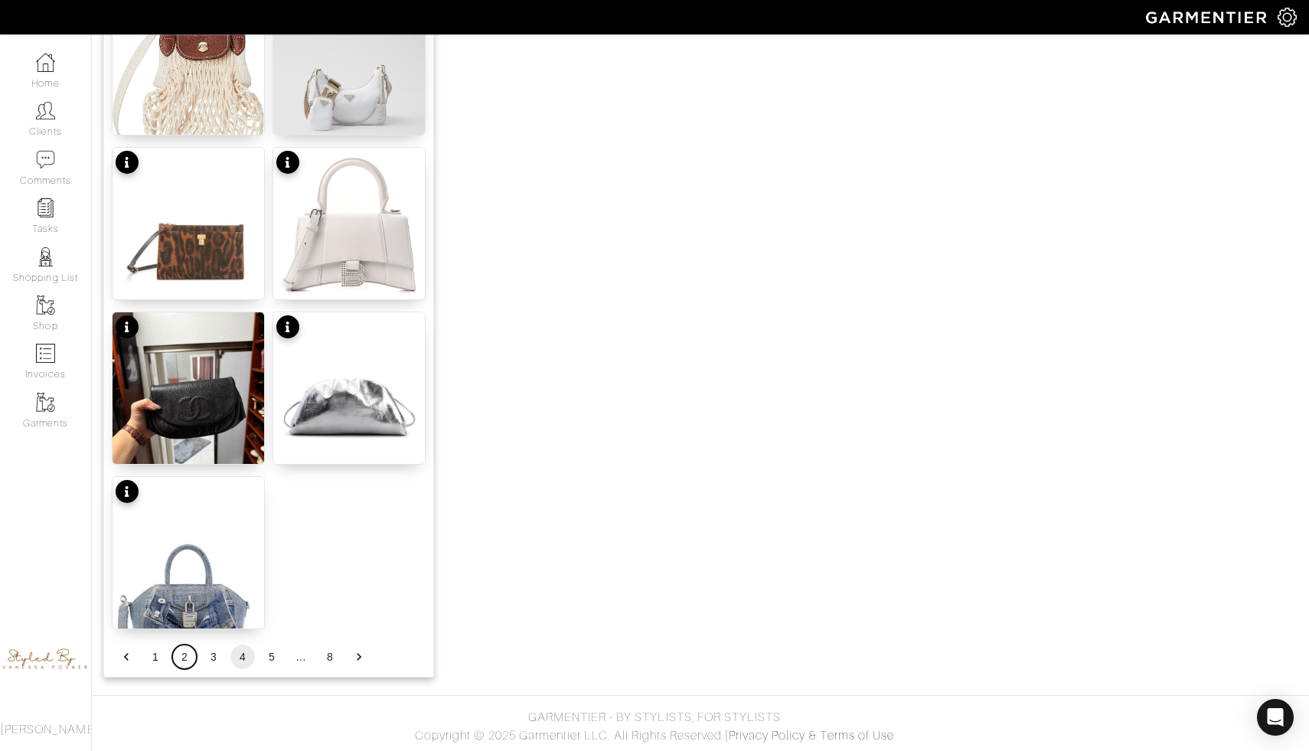
click at [181, 662] on button "2" at bounding box center [184, 657] width 25 height 25
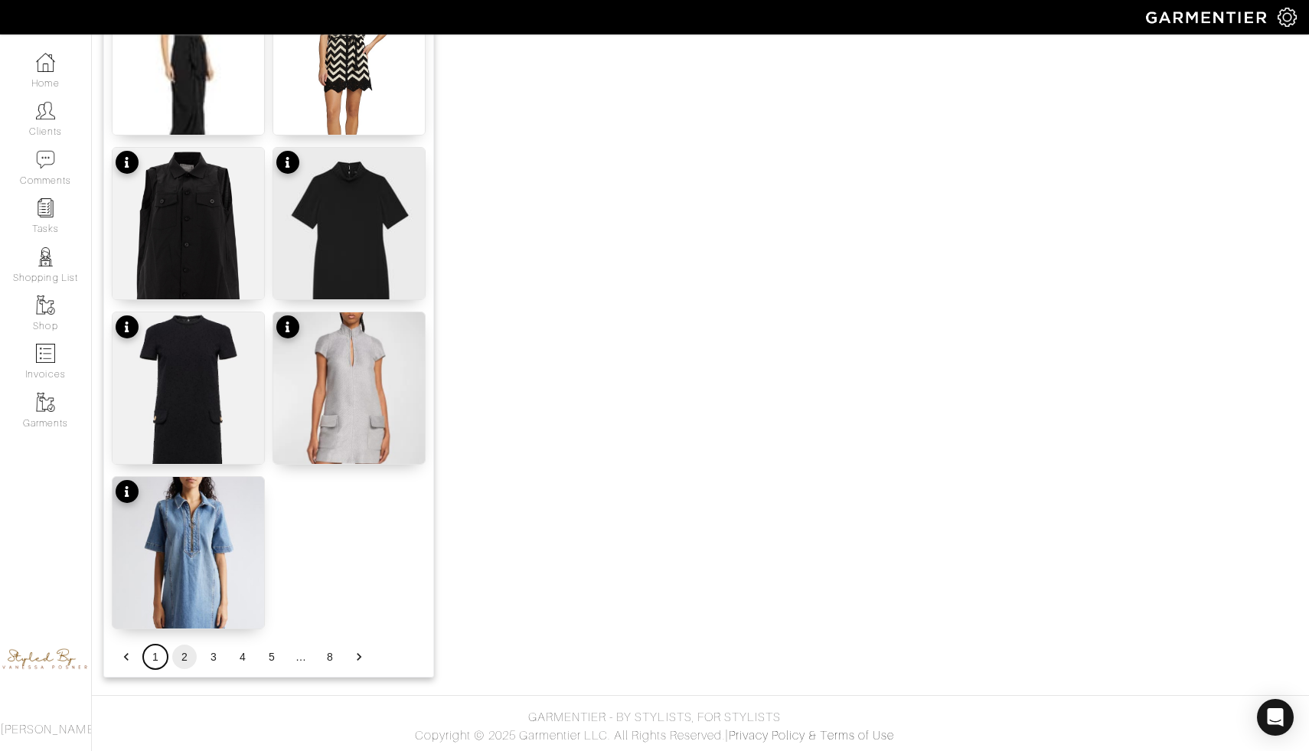
click at [154, 655] on button "1" at bounding box center [155, 657] width 25 height 25
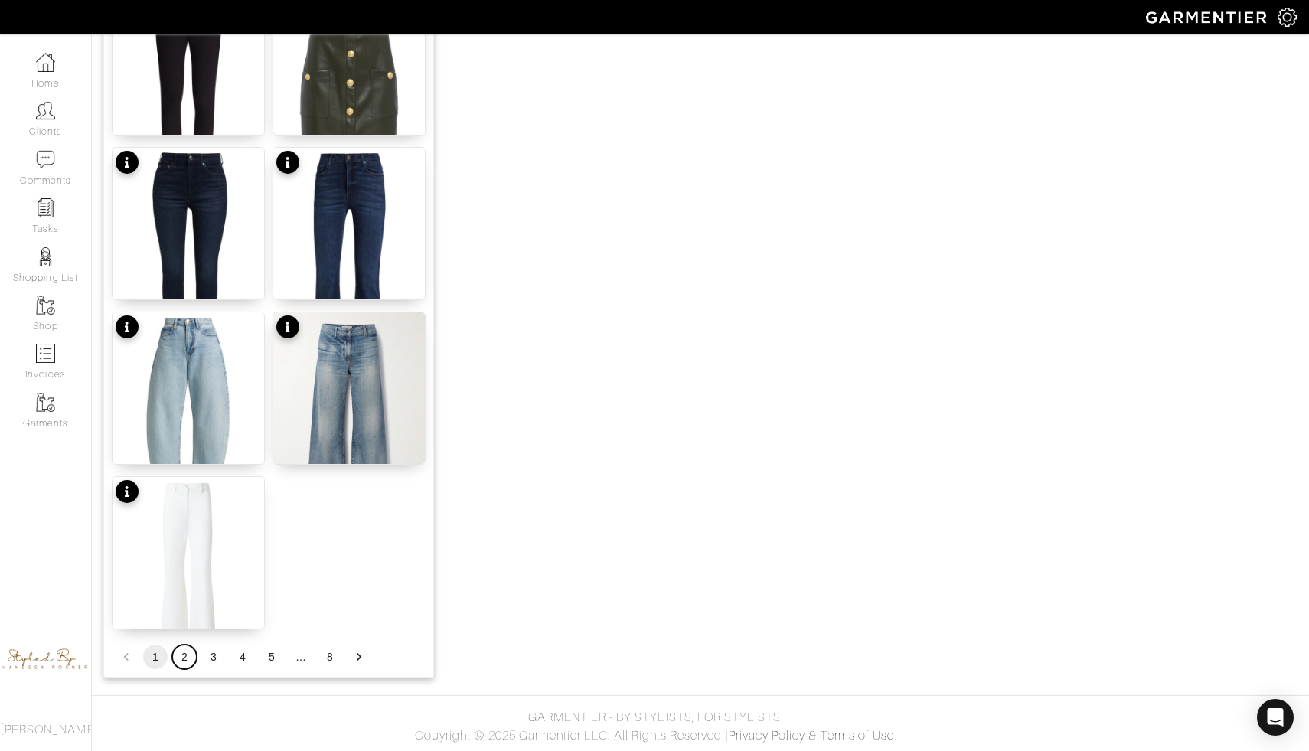
click at [182, 661] on button "2" at bounding box center [184, 657] width 25 height 25
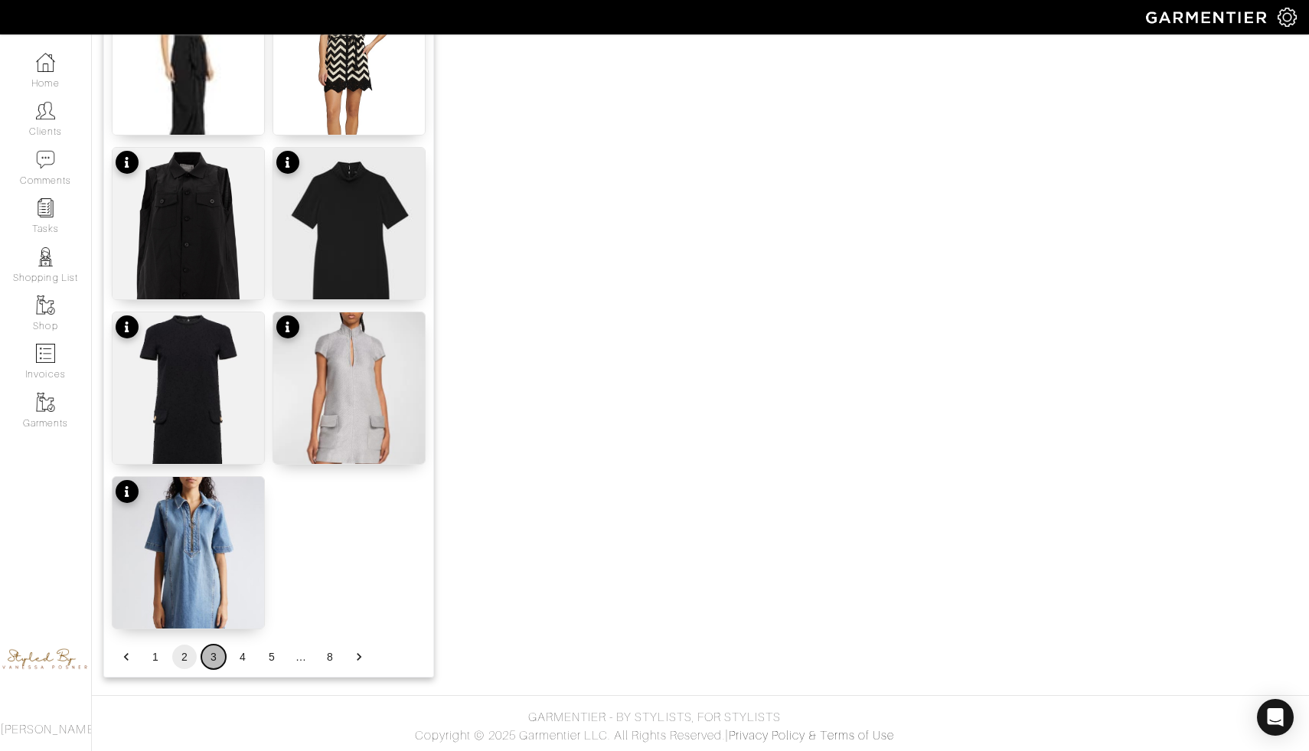
click at [212, 663] on button "3" at bounding box center [213, 657] width 25 height 25
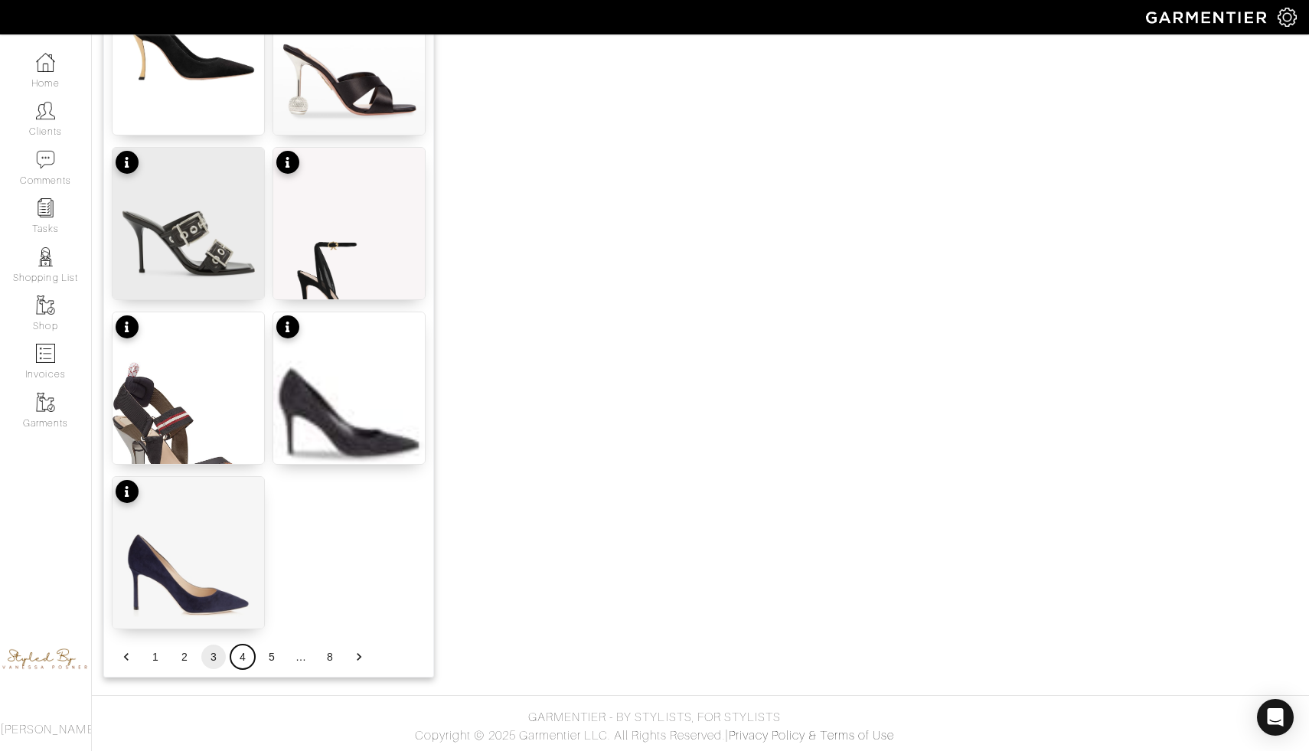
click at [240, 661] on button "4" at bounding box center [242, 657] width 25 height 25
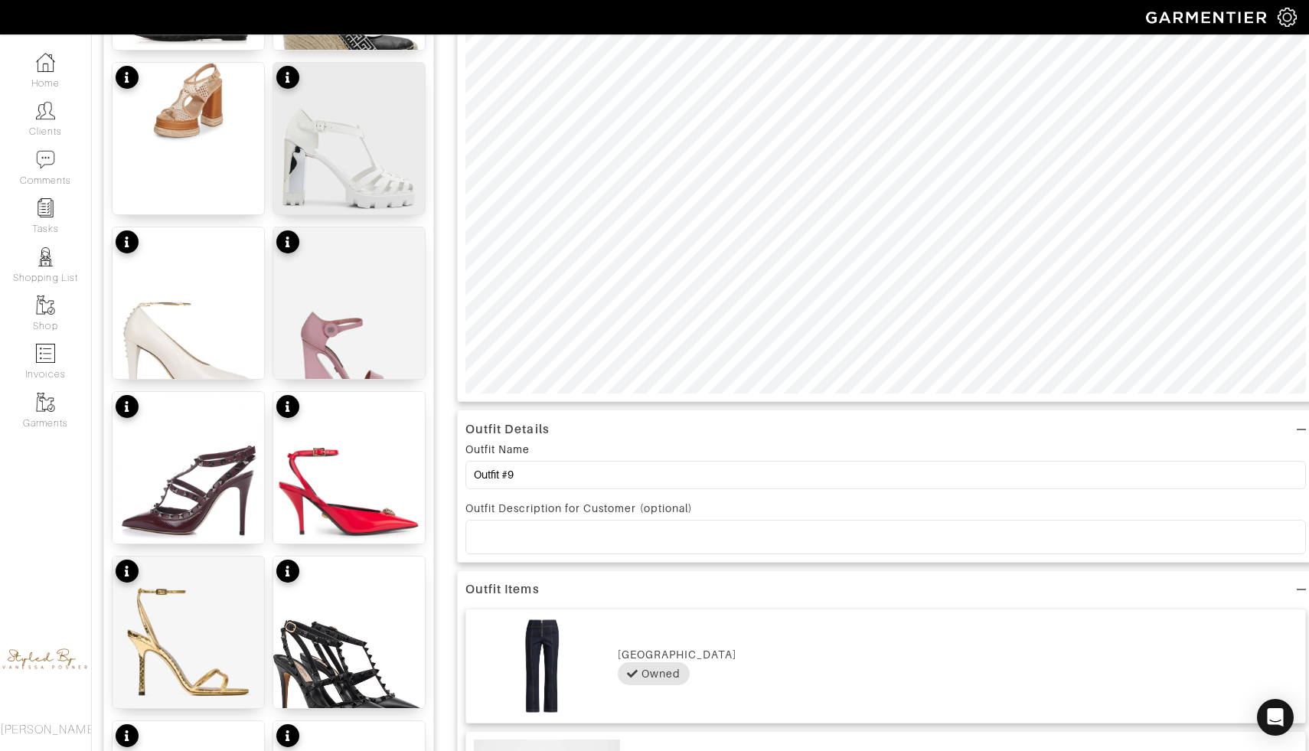
scroll to position [291, 0]
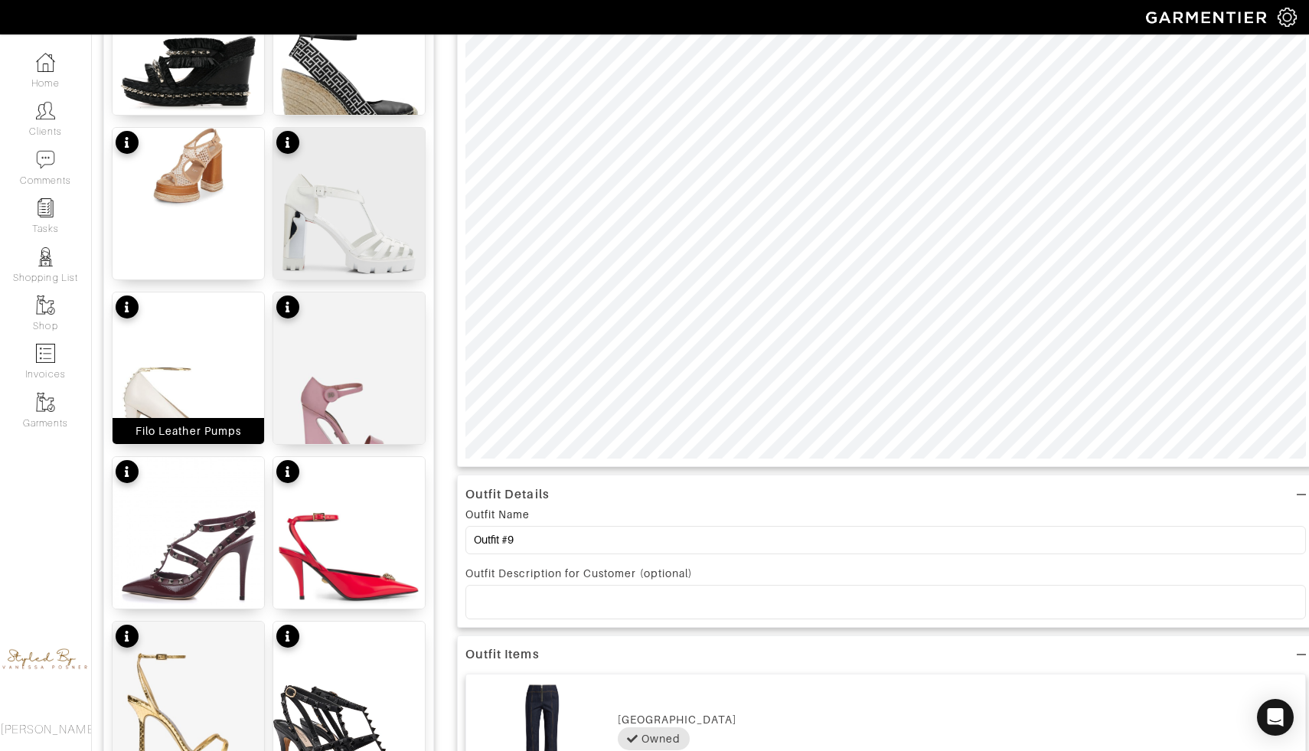
click at [206, 393] on img at bounding box center [189, 388] width 152 height 190
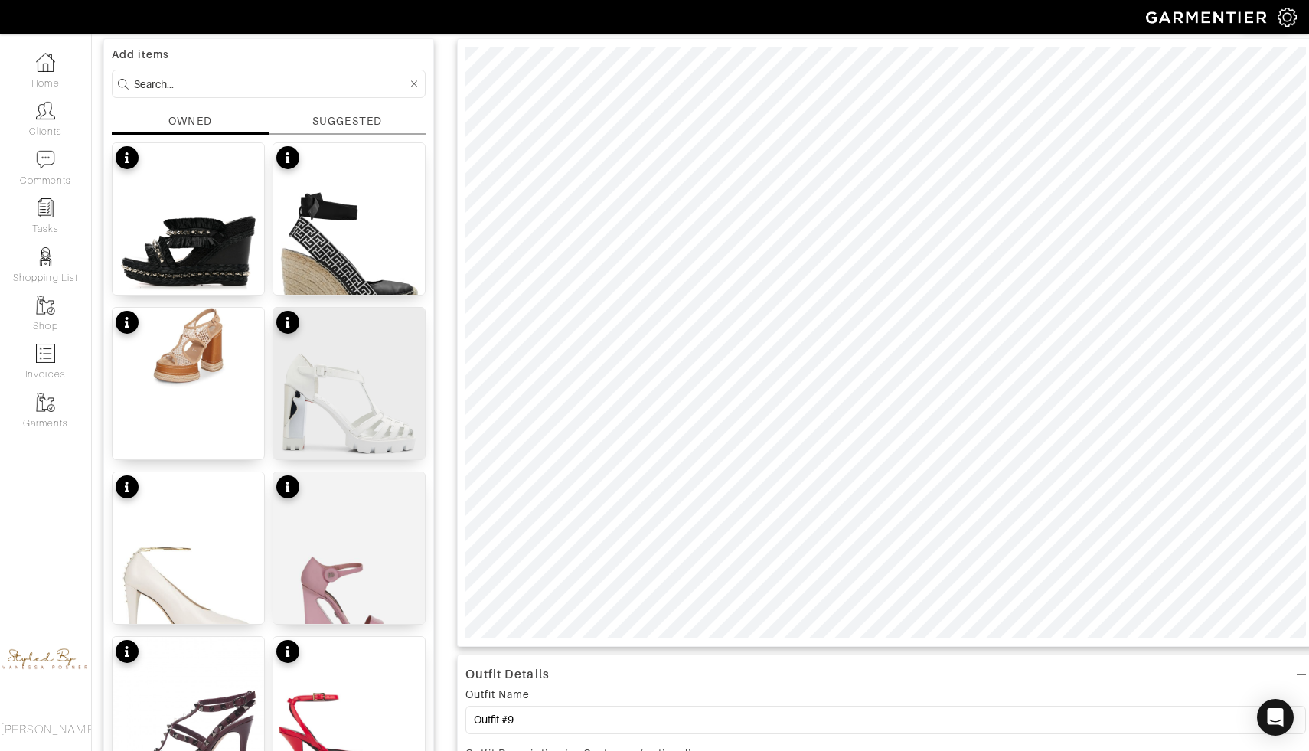
scroll to position [44, 0]
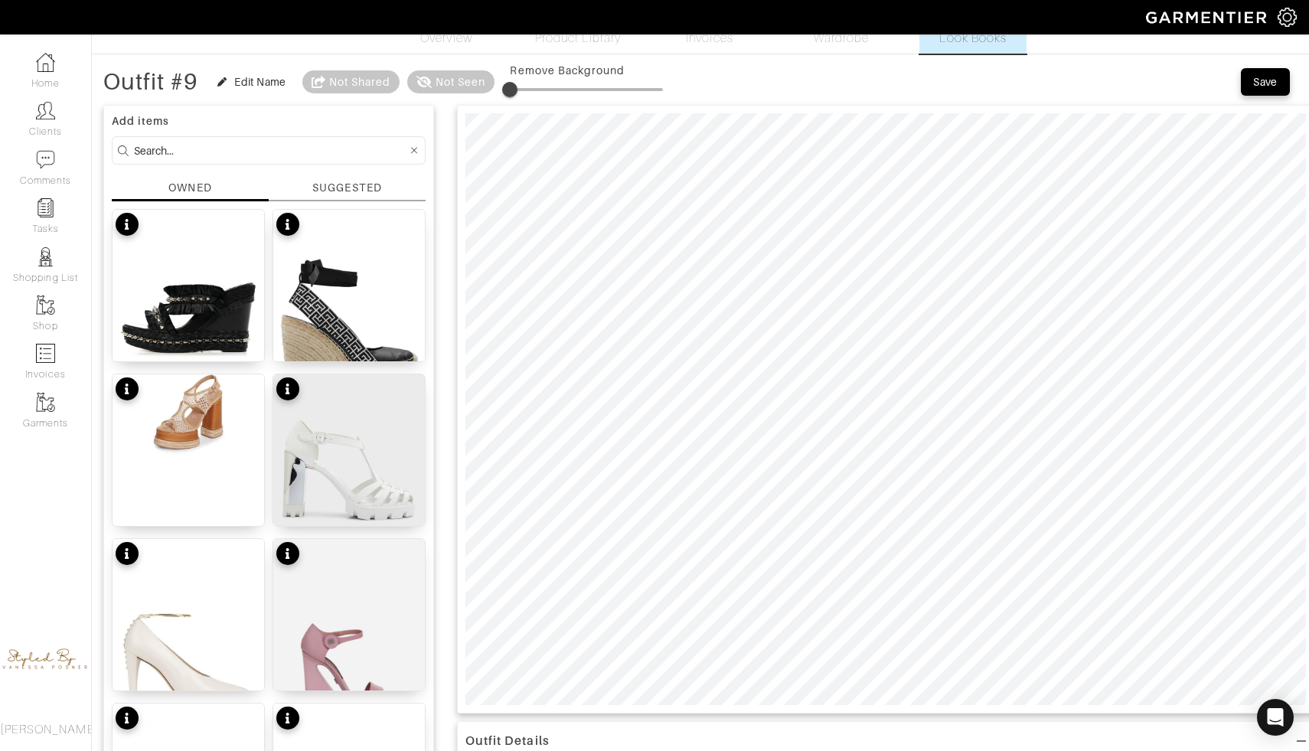
click at [518, 89] on span at bounding box center [509, 89] width 15 height 15
click at [528, 88] on span at bounding box center [525, 89] width 15 height 15
type input "7"
click at [523, 89] on span at bounding box center [520, 89] width 15 height 15
click at [247, 77] on div "Edit Name" at bounding box center [259, 81] width 51 height 15
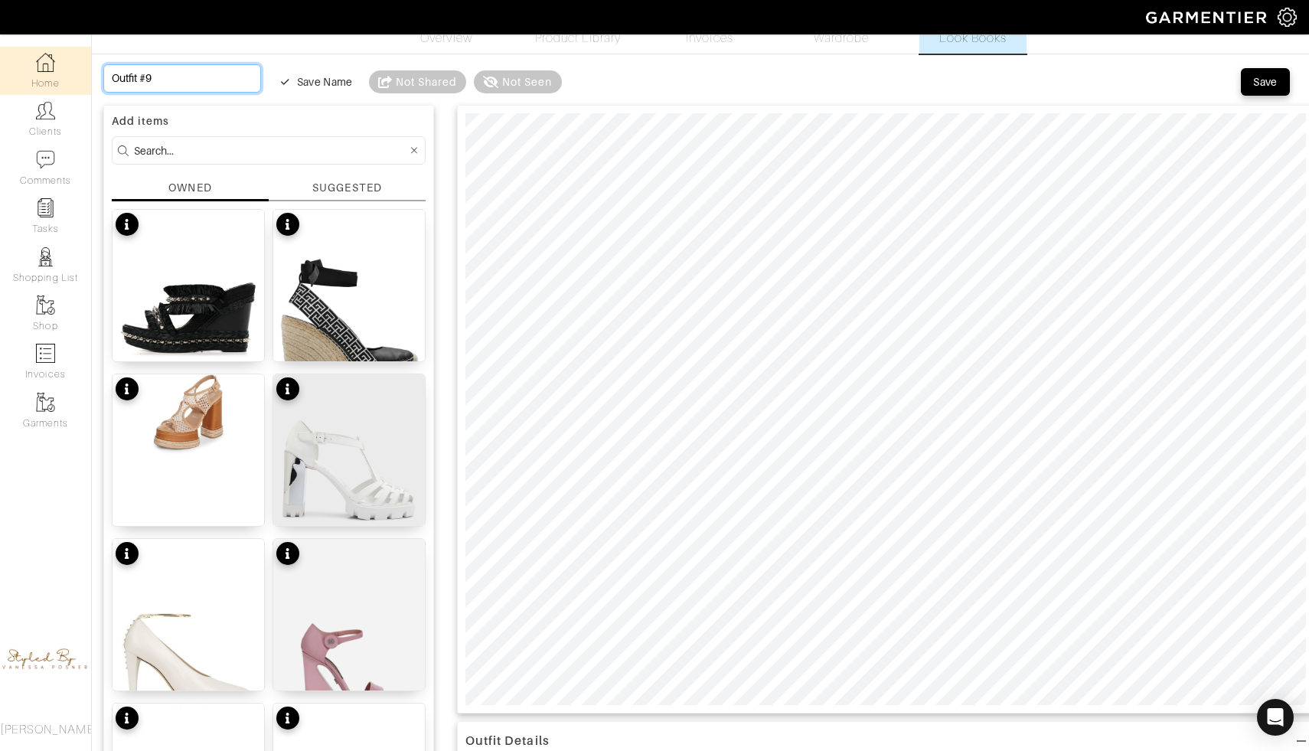
drag, startPoint x: 174, startPoint y: 77, endPoint x: 0, endPoint y: 60, distance: 174.6
type input "O"
type input "Oc"
type input "Oct"
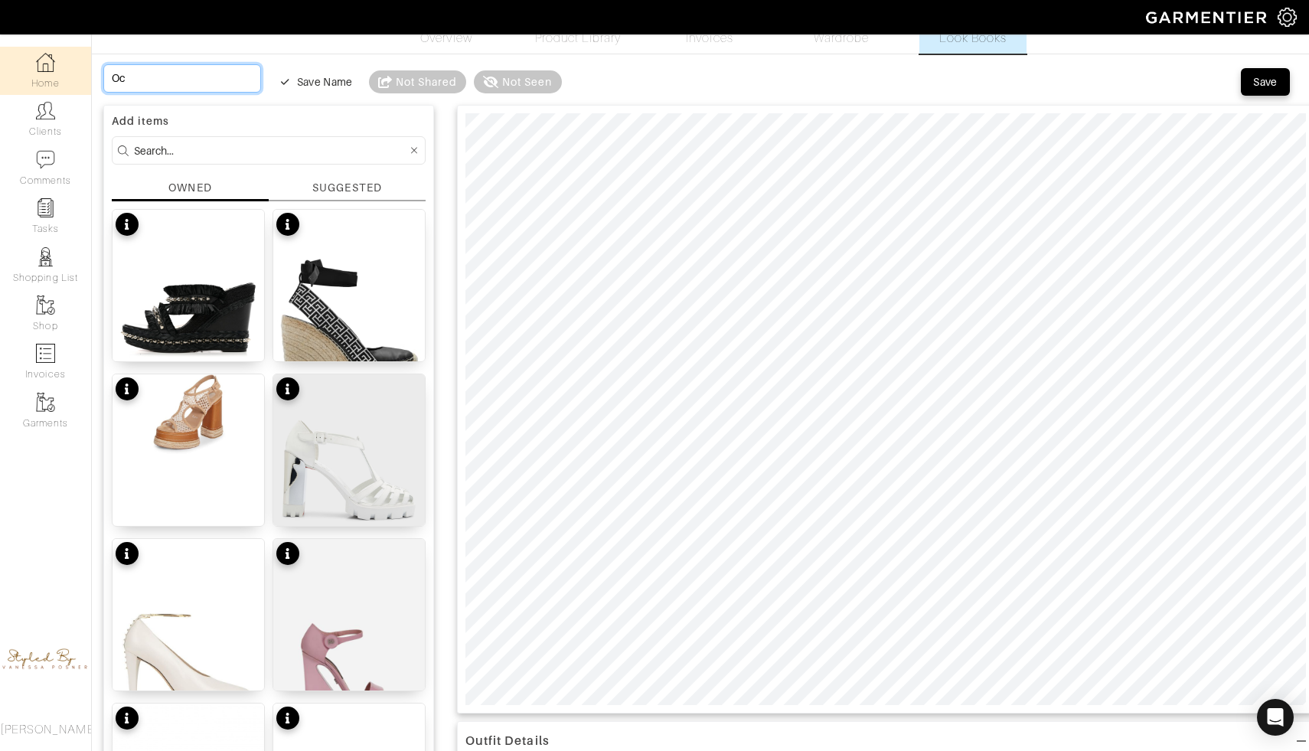
type input "Oct"
type input "Octo"
type input "Octob"
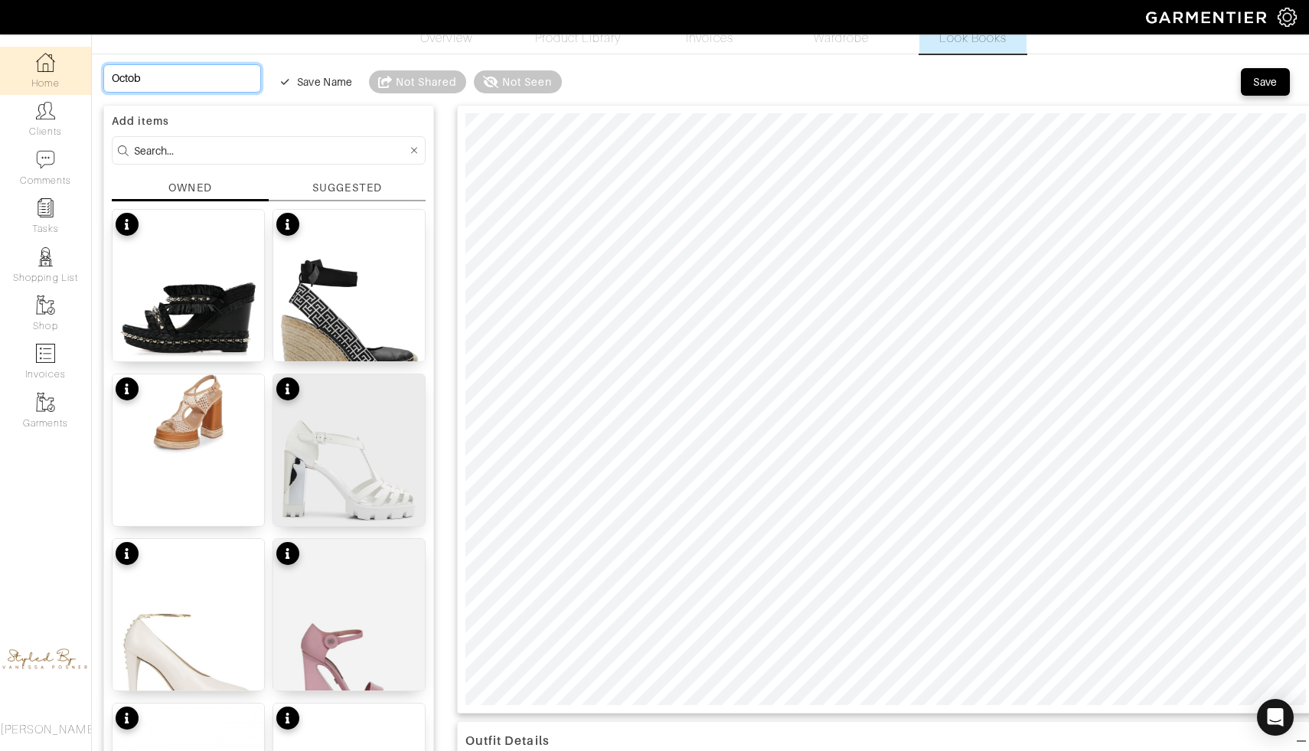
type input "Octo"
type input "Oct"
type input "Oc"
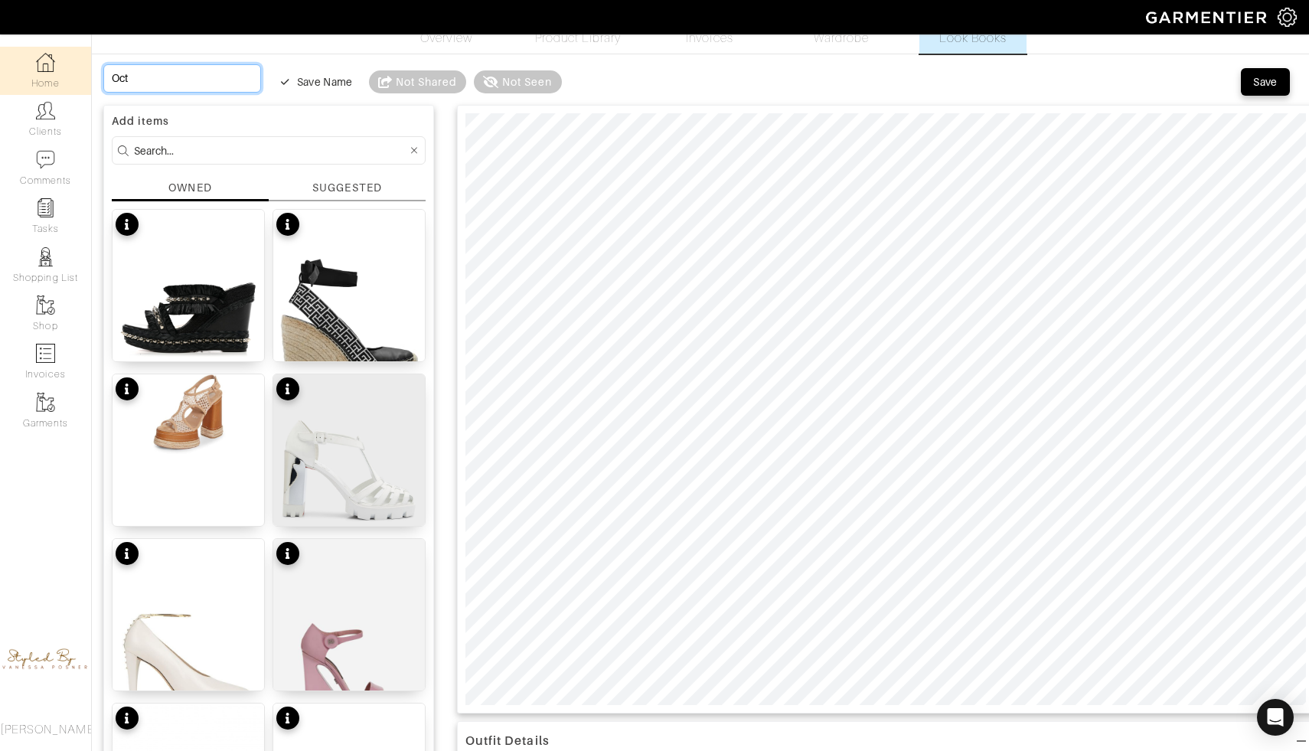
type input "Oc"
type input "O"
type input "T"
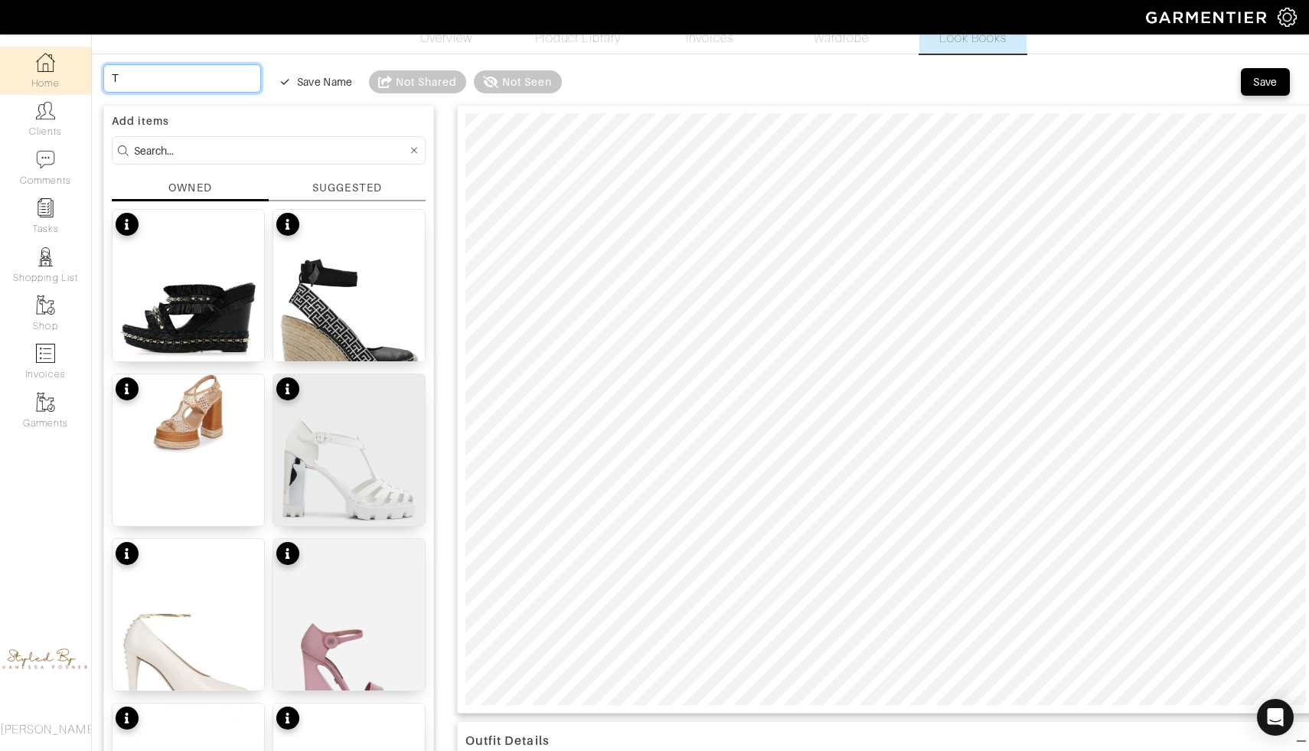
type input "Tu"
type input "Tue"
type input "Tues"
type input "Tuesd"
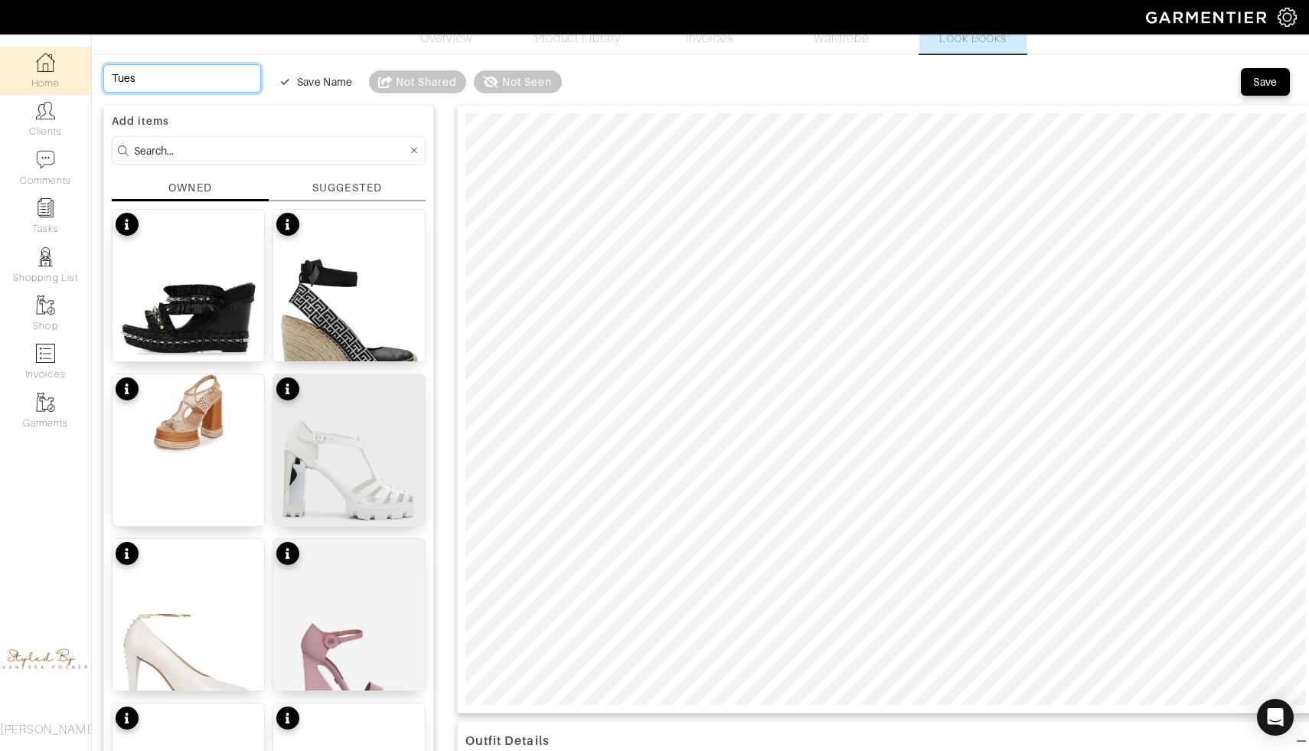
type input "Tuesd"
type input "Tuesda"
type input "Tuesday"
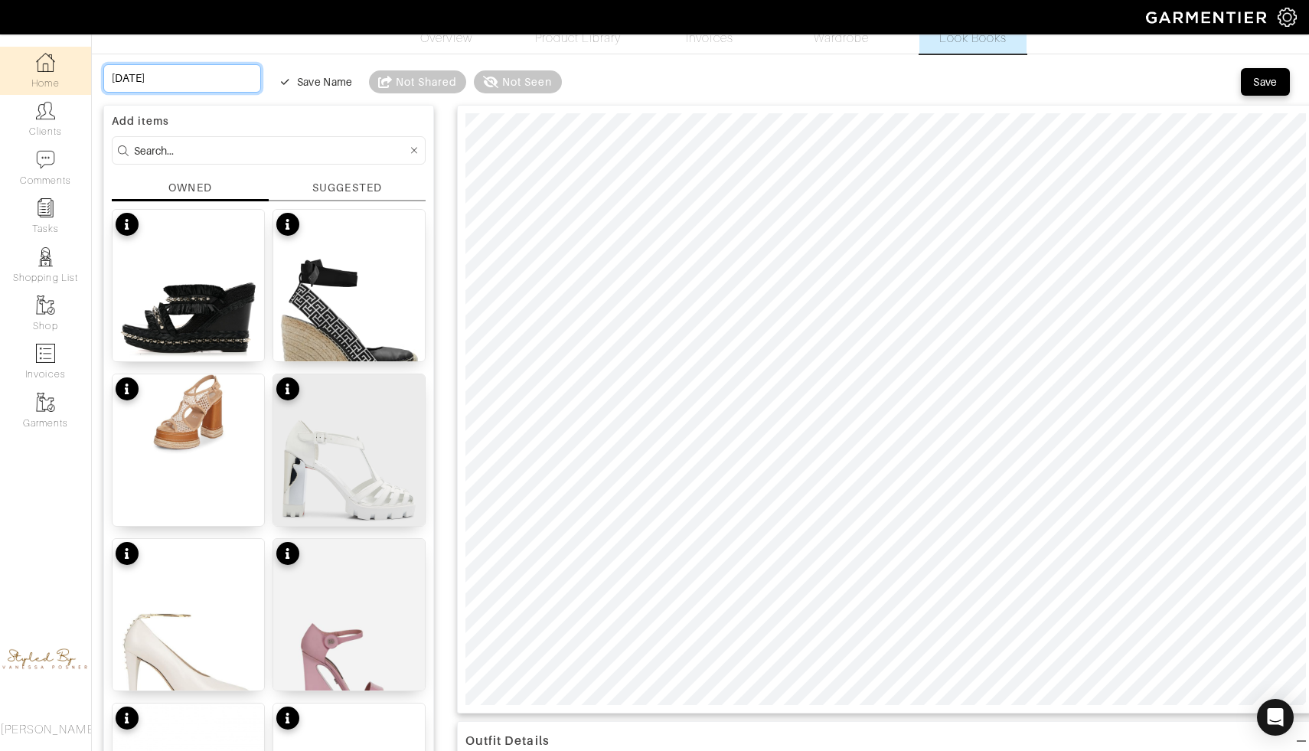
type input "Tuesday"
type input "Tuesday w"
type input "Tuesday wo"
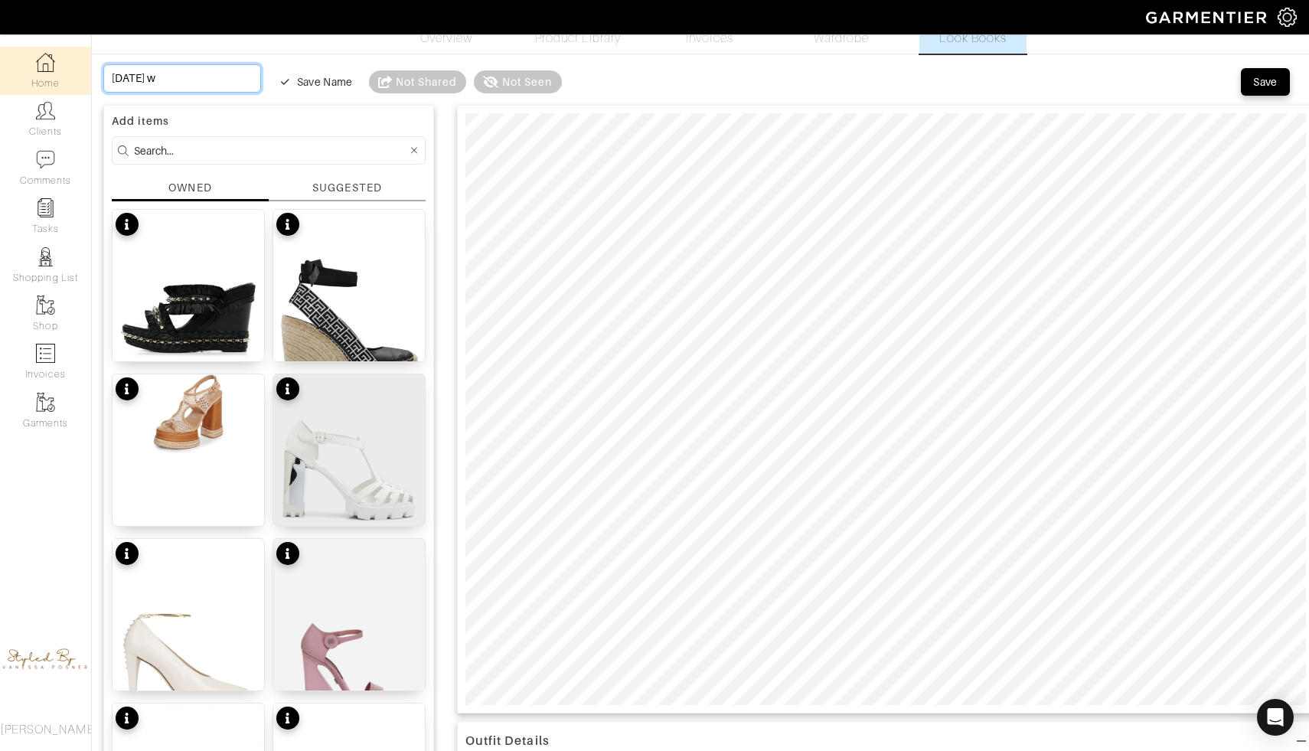
type input "Tuesday wo"
type input "Tuesday wor"
type input "Tuesday work"
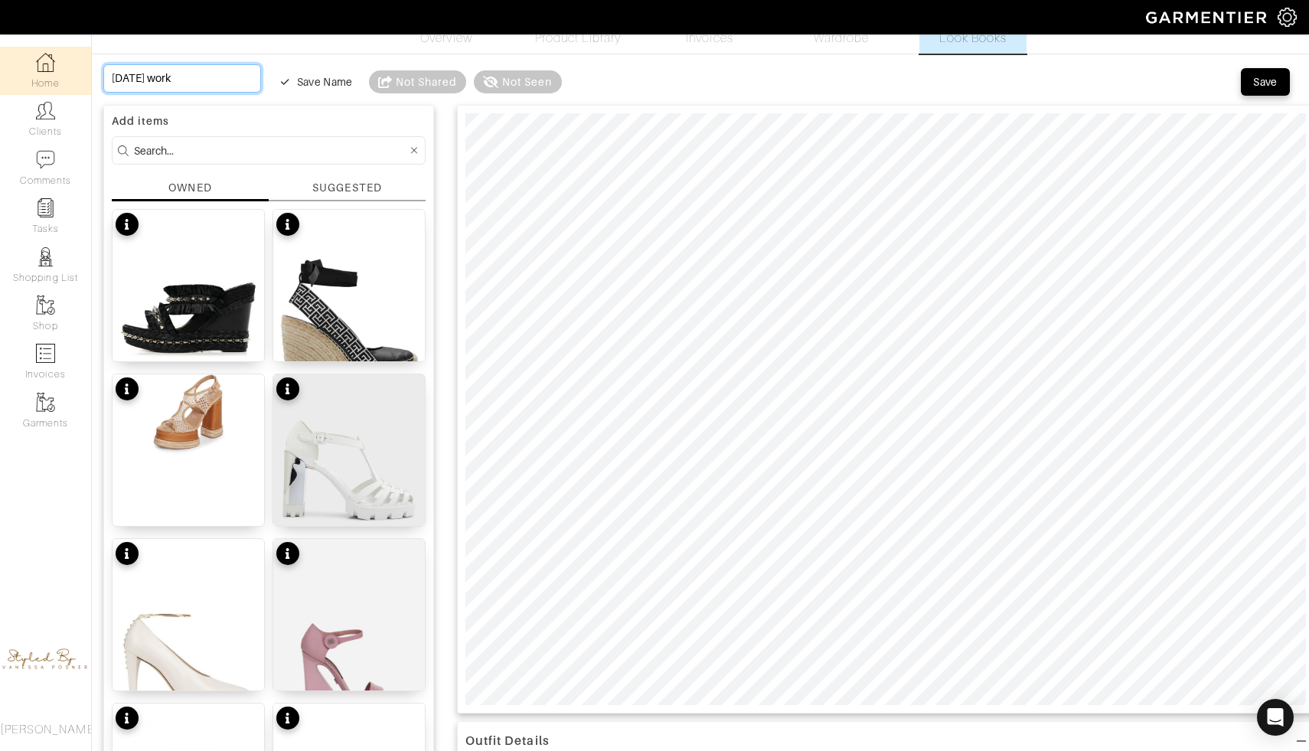
type input "Tuesday work"
type input "Tuesday work d"
type input "Tuesday work da"
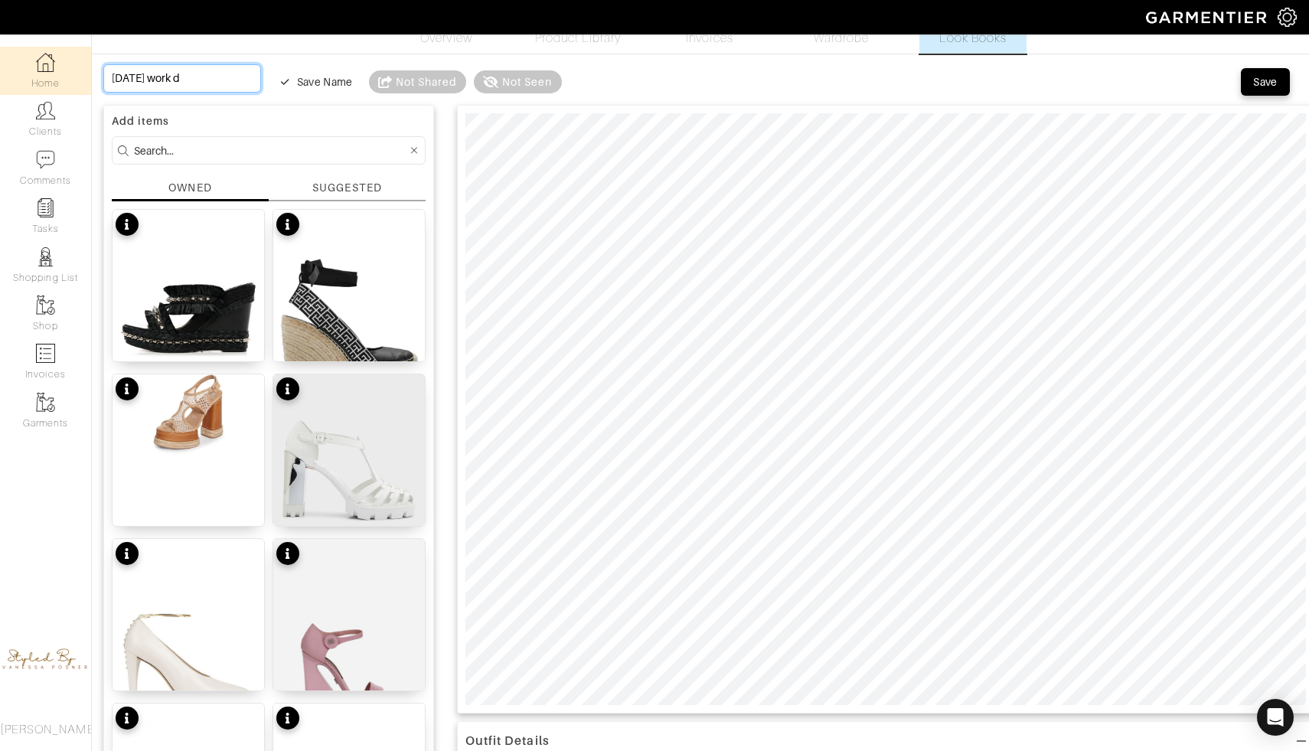
type input "Tuesday work da"
type input "Tuesday work day"
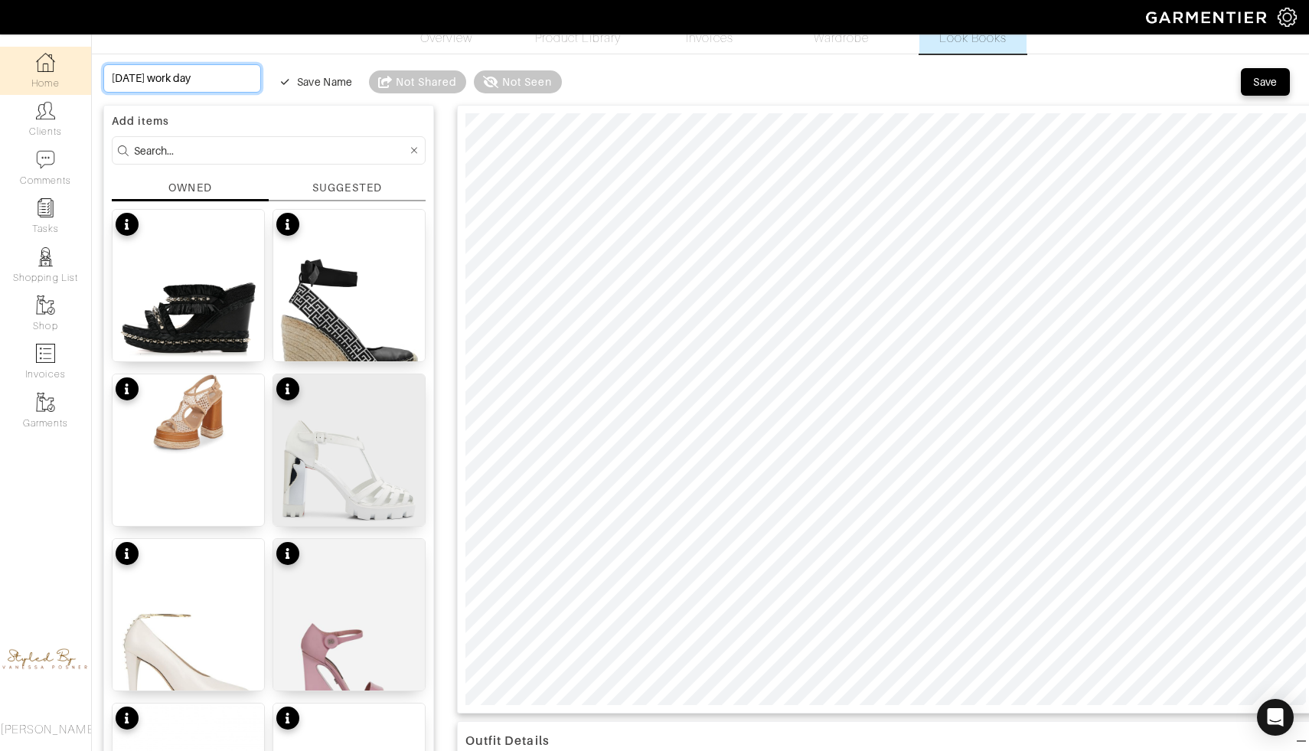
type input "Tuesday work day O"
type input "Tuesday work day Oc"
type input "Tuesday work day Oct"
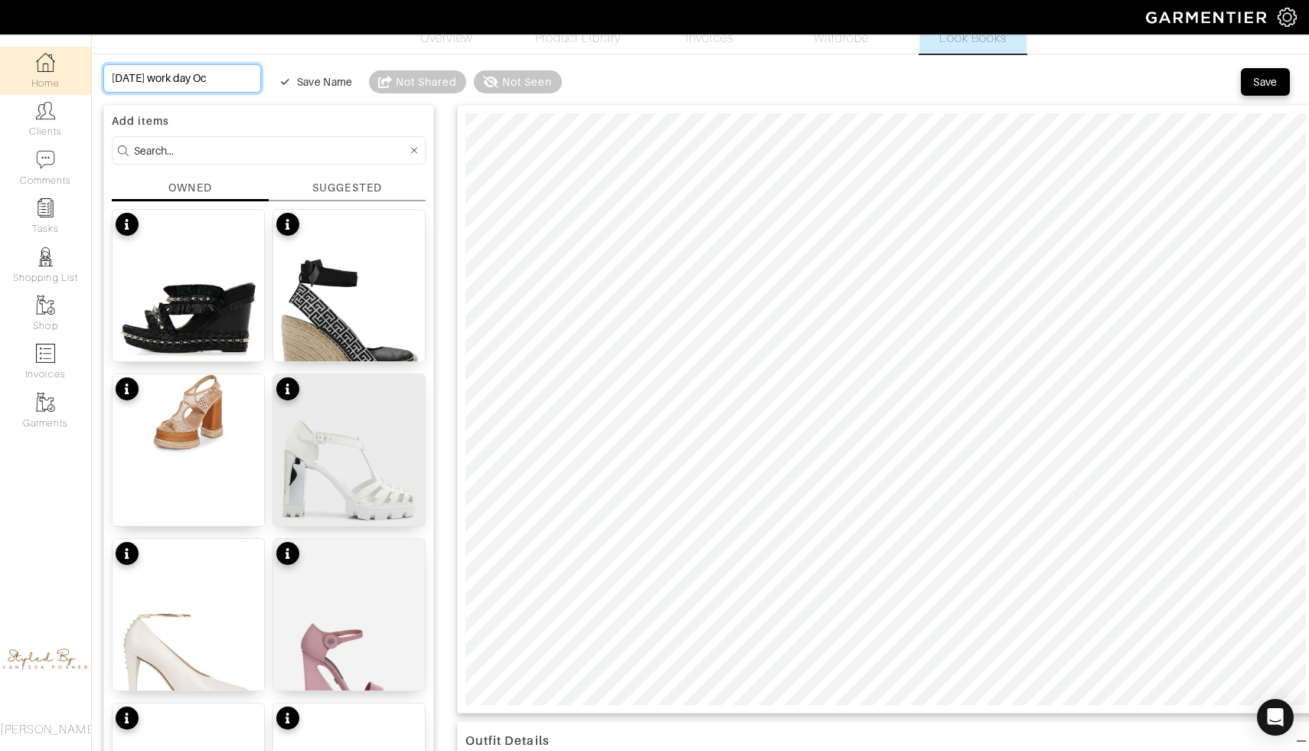
type input "Tuesday work day Oct"
type input "Tuesday work day Octo"
type input "Tuesday work day Octob"
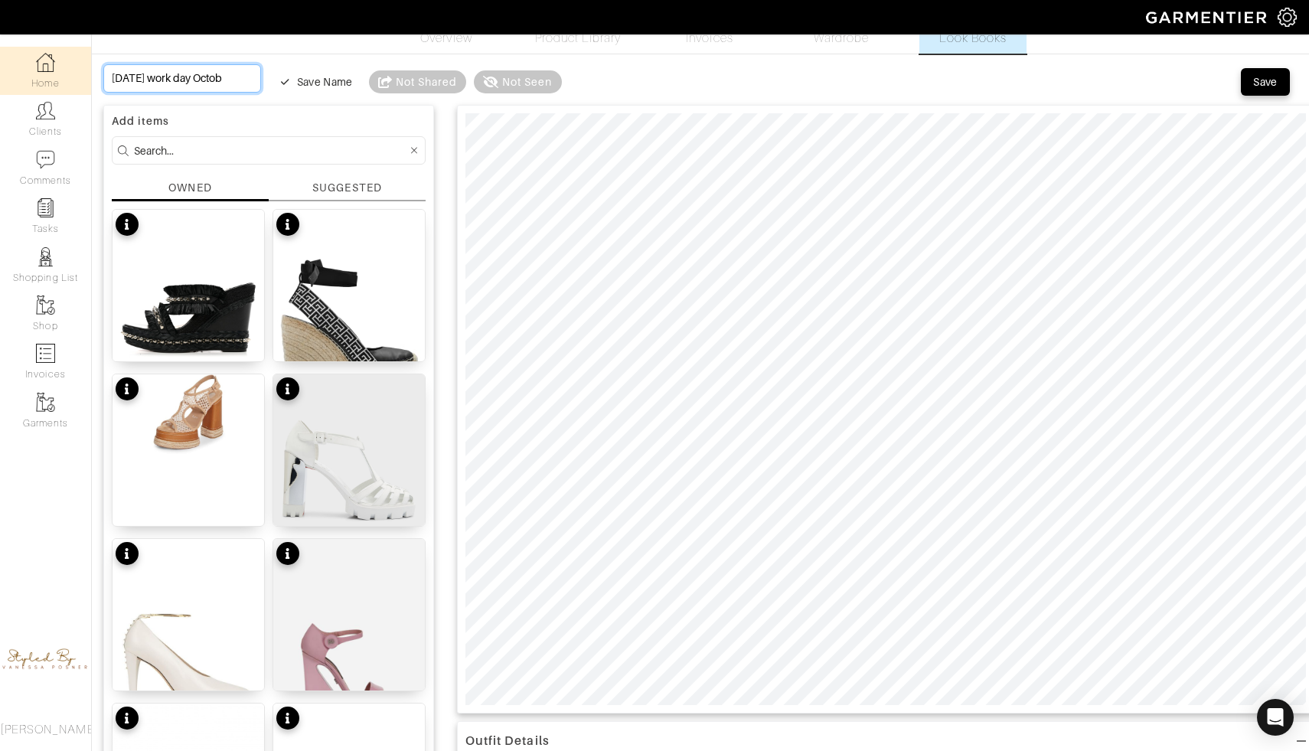
type input "Tuesday work day Octobe"
type input "Tuesday work day October"
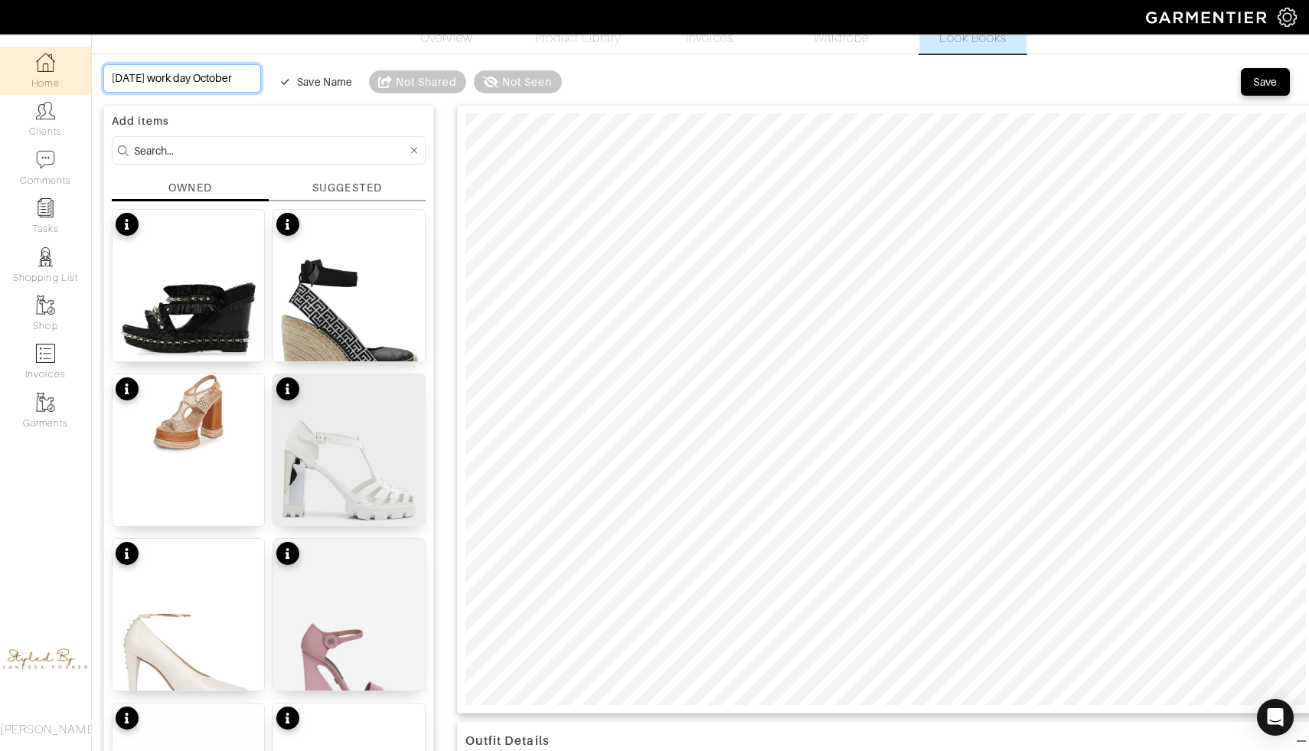
type input "Tuesday work day October"
type input "Tuesday work day October 7"
type input "Tuesday work day October 7t"
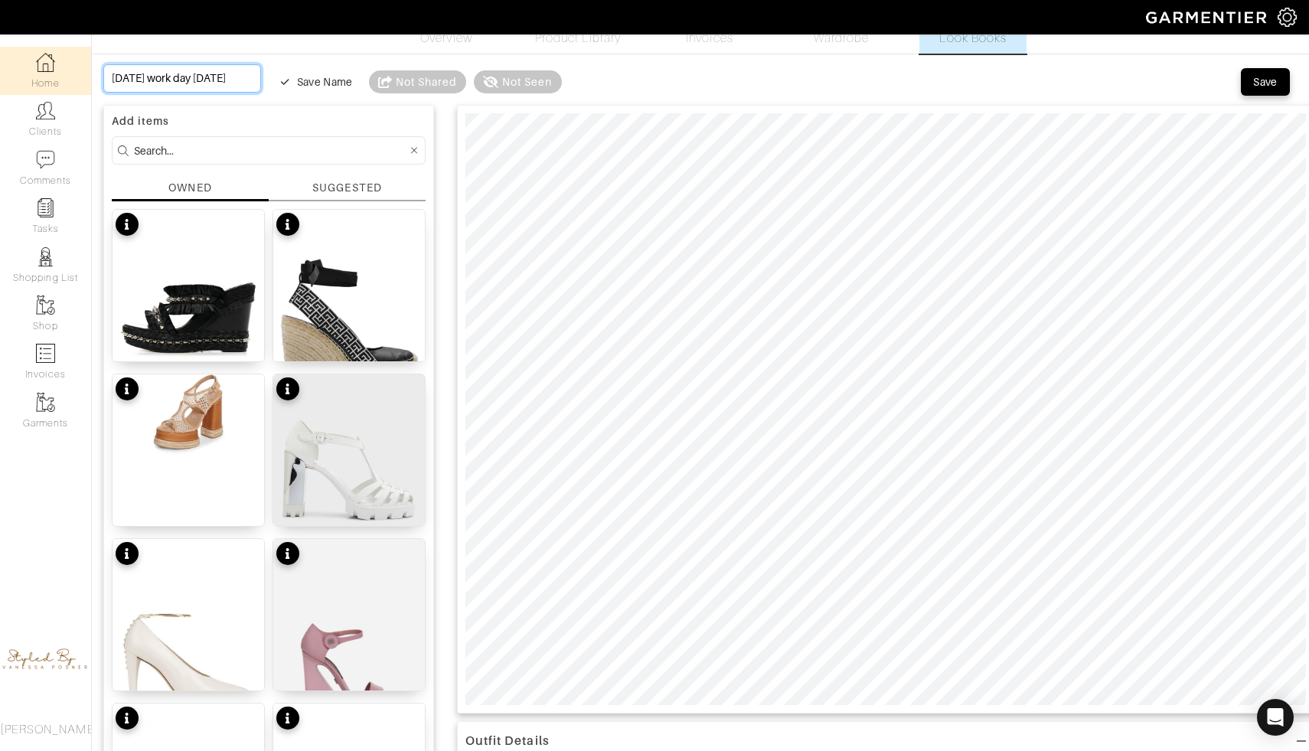
type input "Tuesday work day October 7t"
type input "[DATE] work day [DATE]"
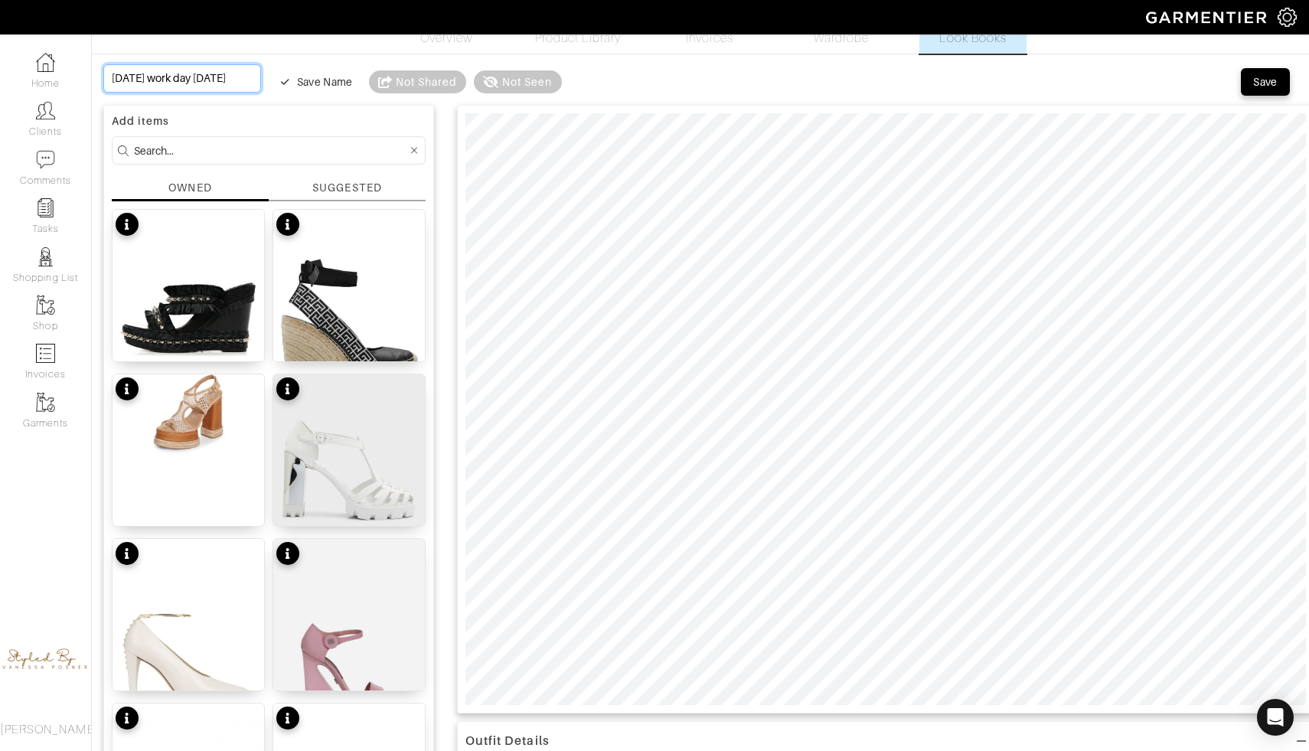
type input "[DATE] work day [DATE]"
click at [1261, 94] on button "Save" at bounding box center [1265, 82] width 49 height 28
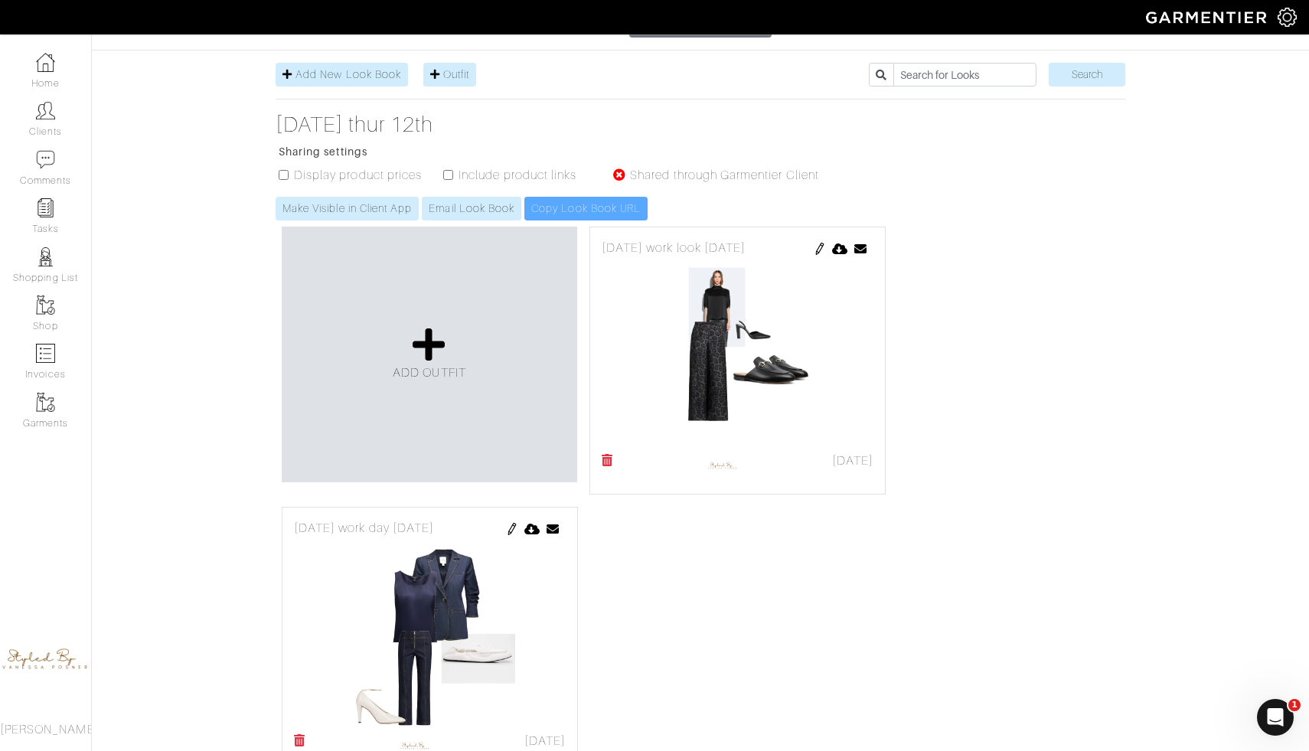
scroll to position [243, 0]
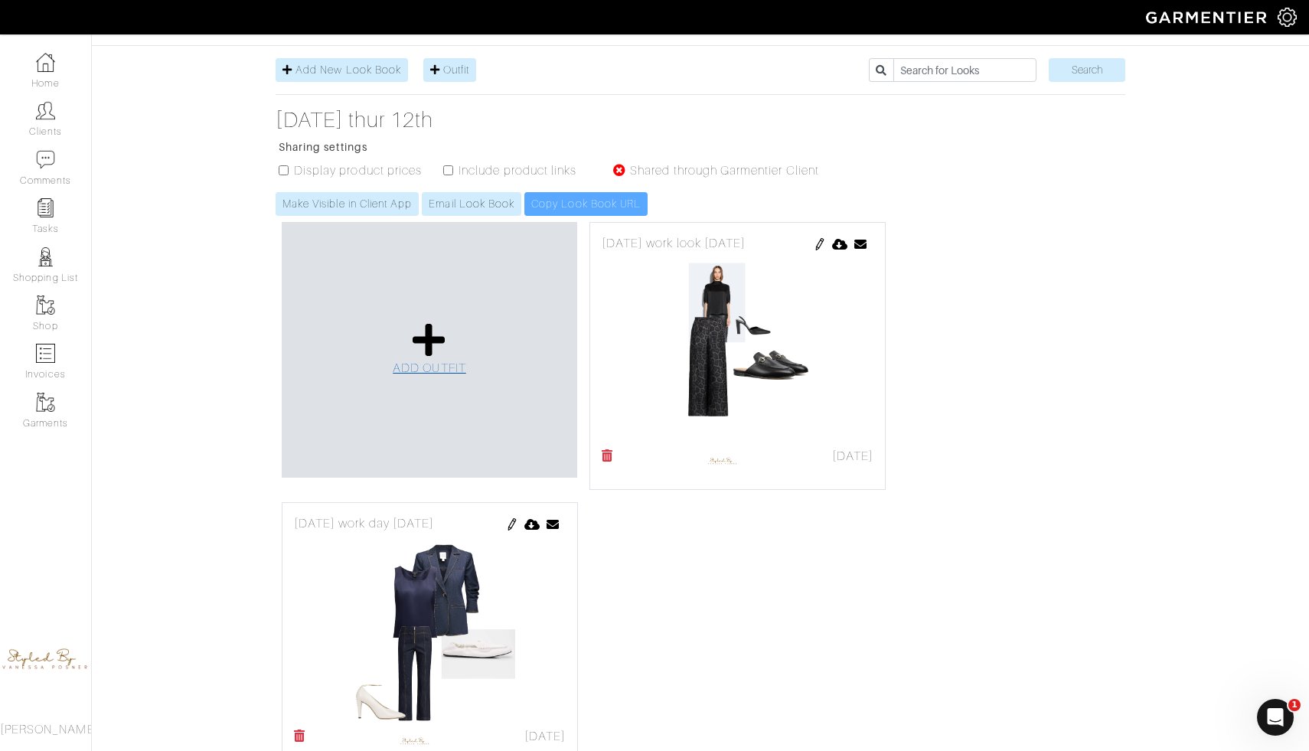
click at [429, 322] on icon at bounding box center [429, 340] width 33 height 37
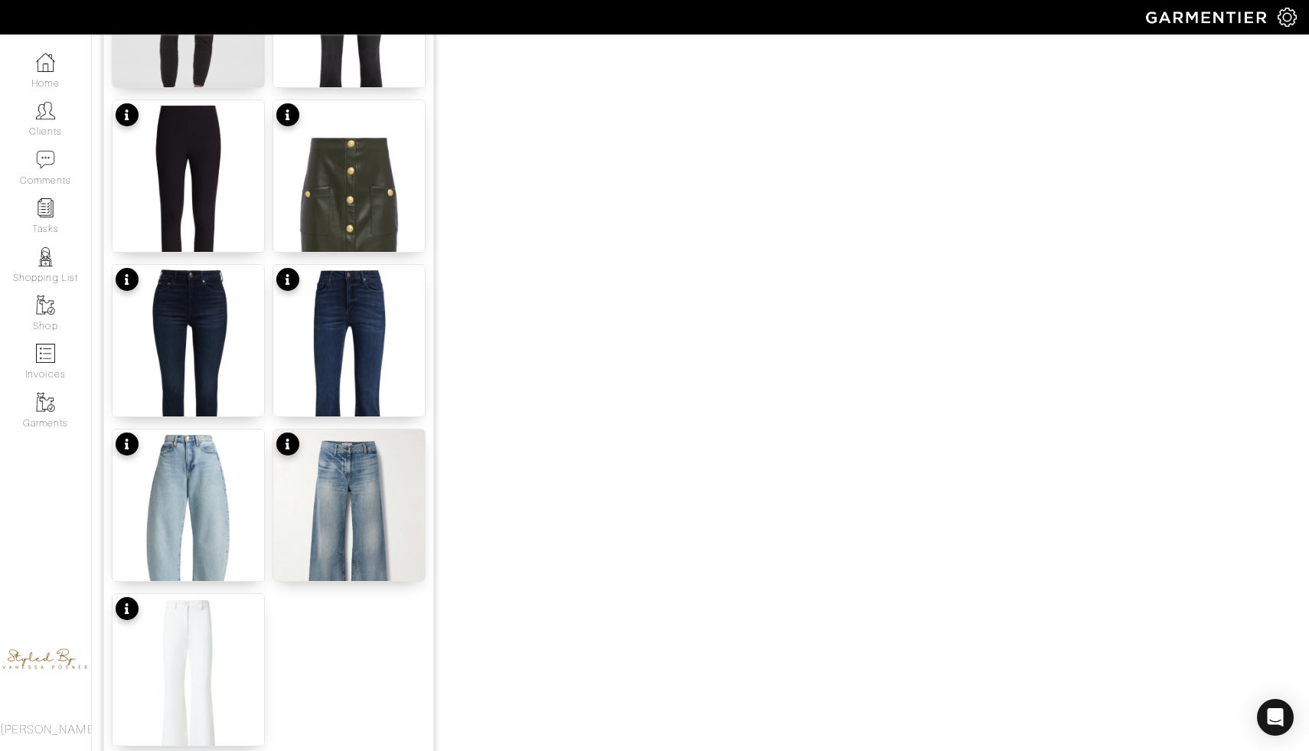
scroll to position [1753, 0]
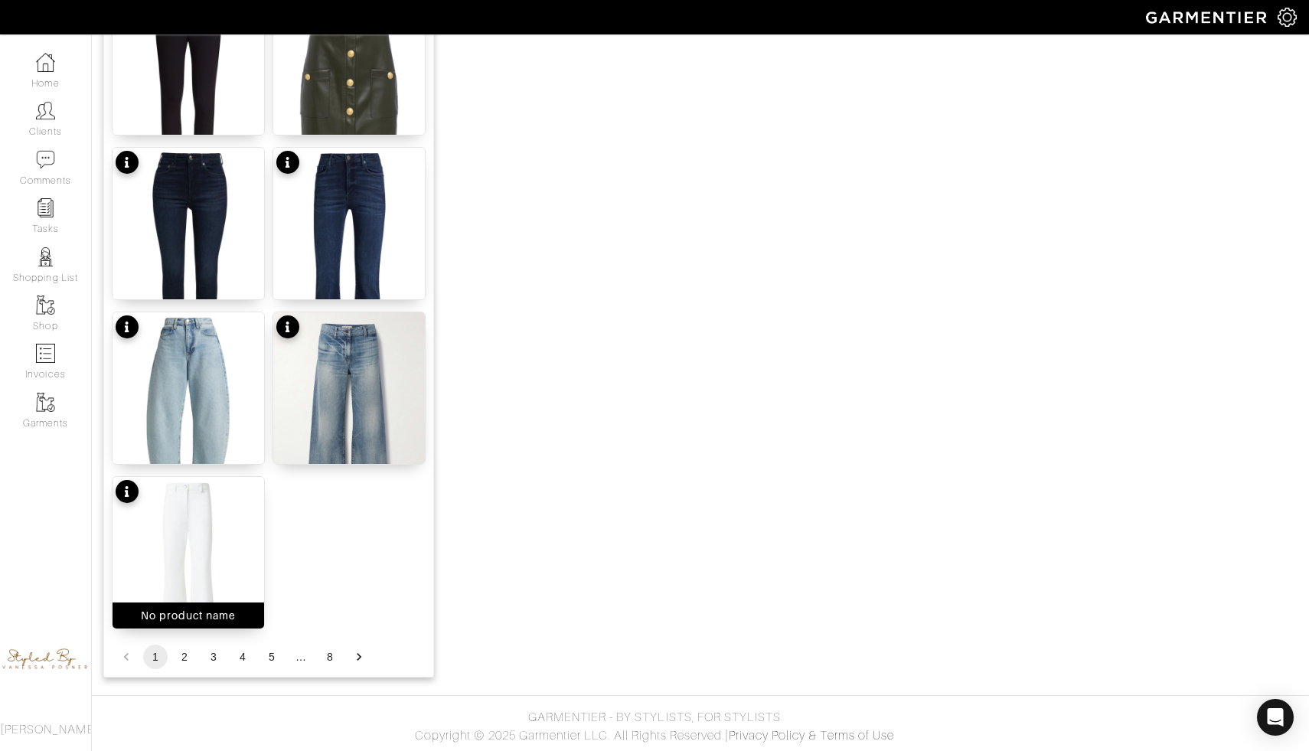
click at [205, 554] on img at bounding box center [189, 578] width 152 height 202
click at [181, 659] on button "2" at bounding box center [184, 657] width 25 height 25
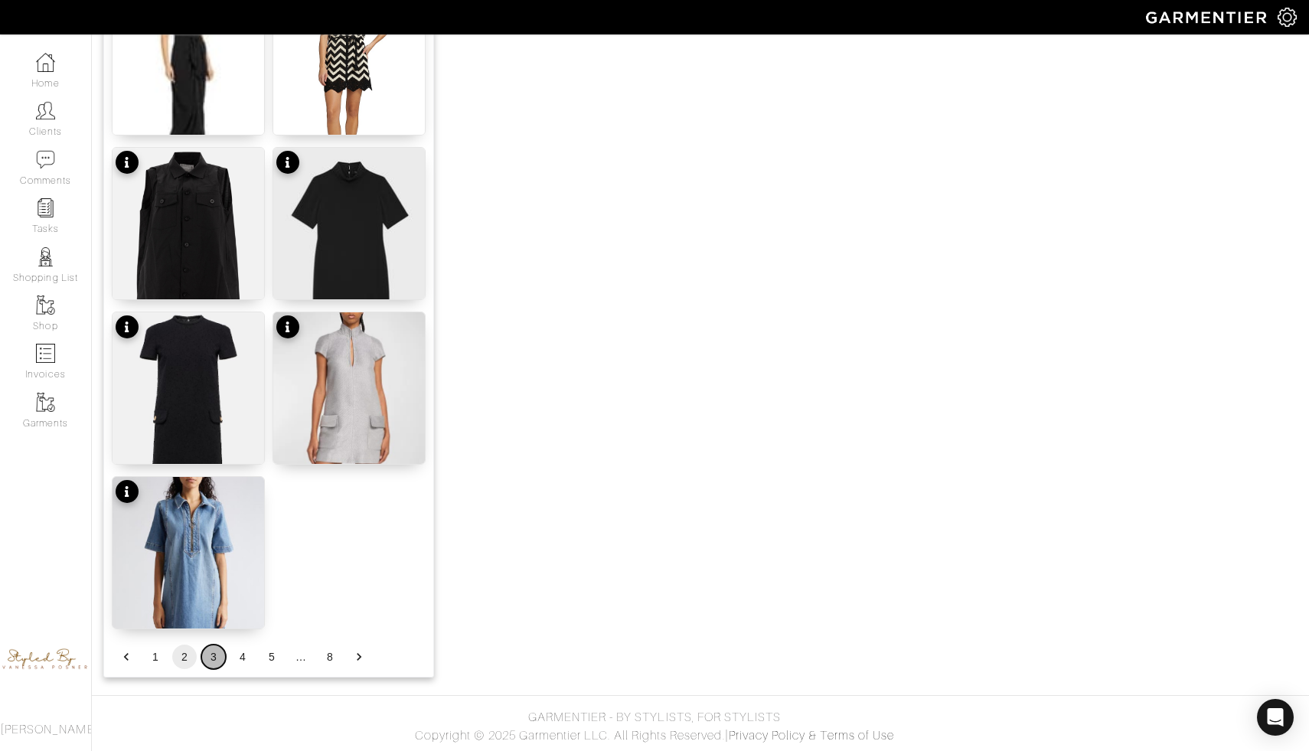
click at [211, 660] on button "3" at bounding box center [213, 657] width 25 height 25
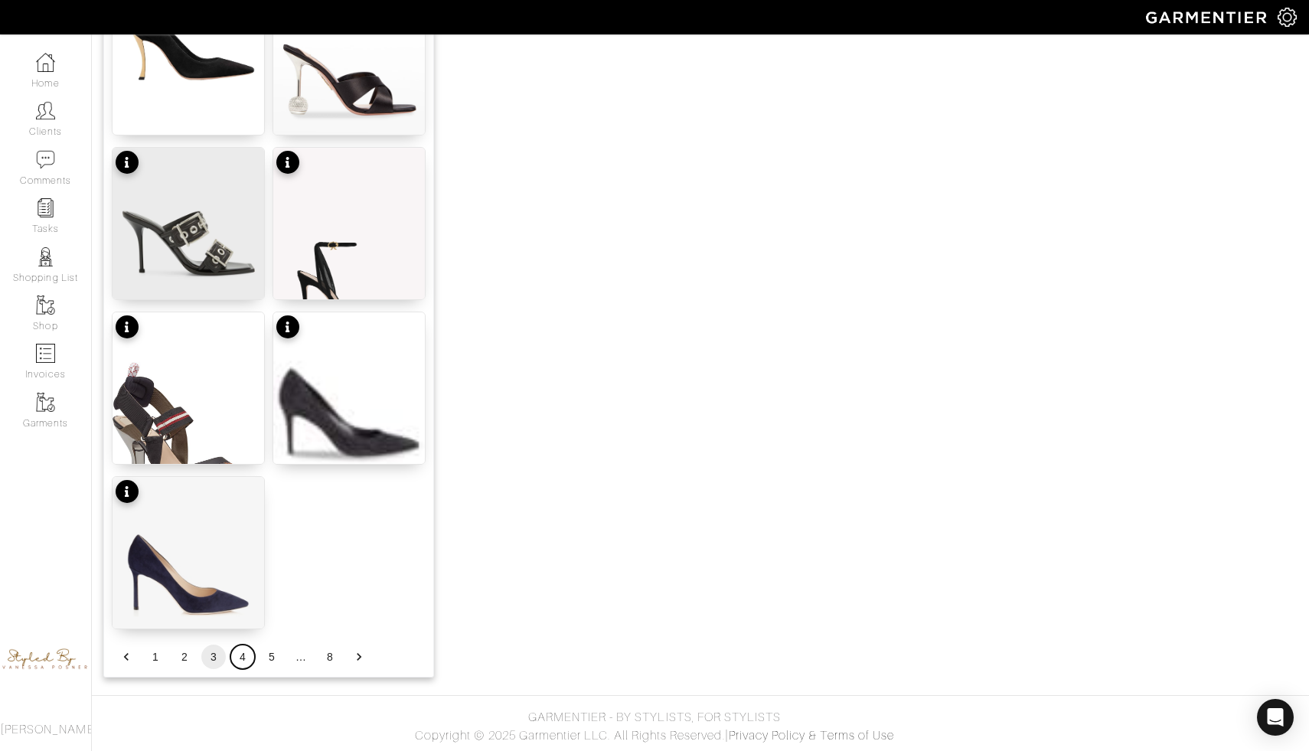
click at [236, 651] on button "4" at bounding box center [242, 657] width 25 height 25
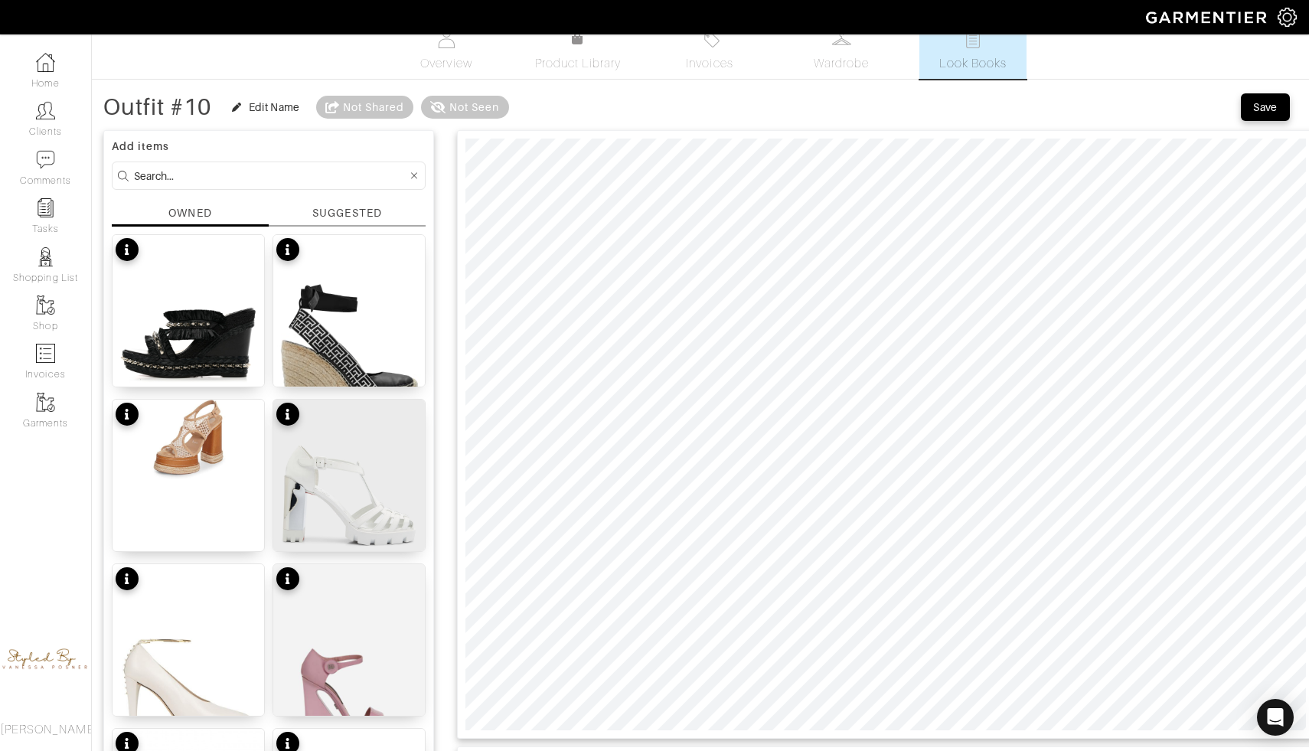
scroll to position [13, 0]
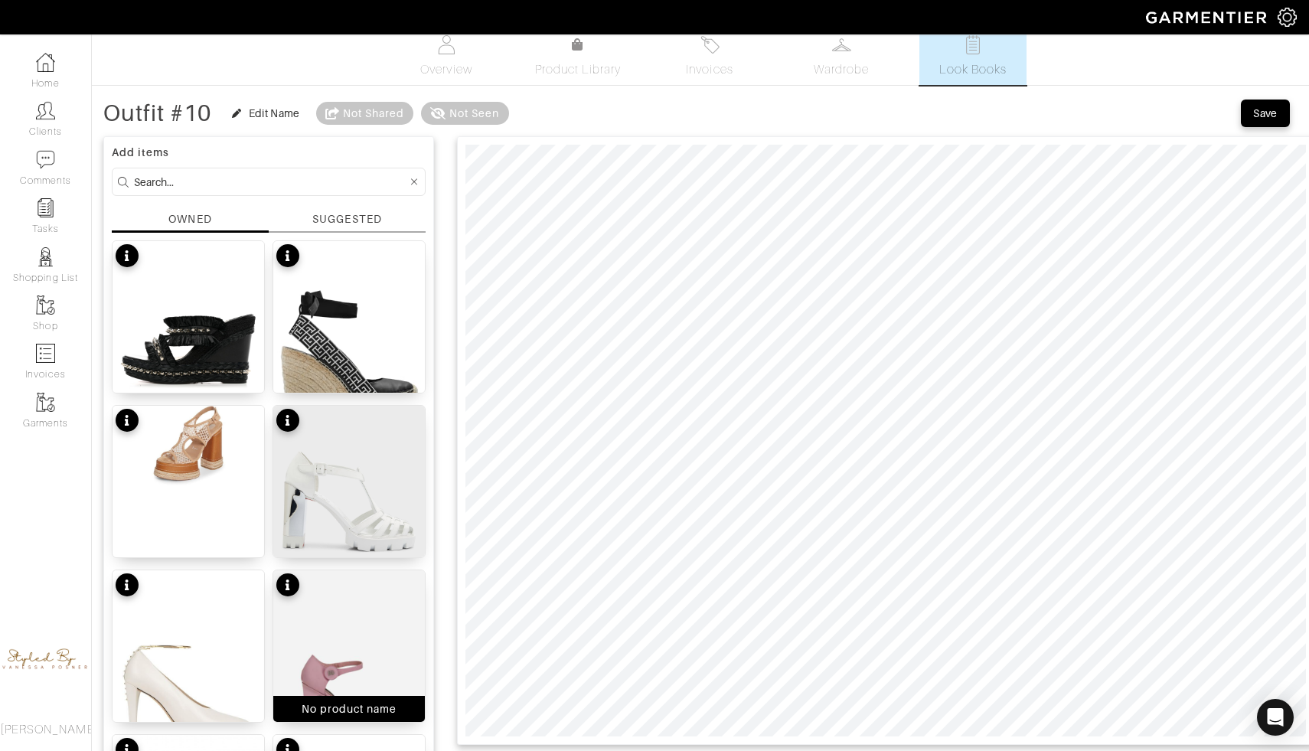
click at [340, 660] on img at bounding box center [349, 671] width 152 height 202
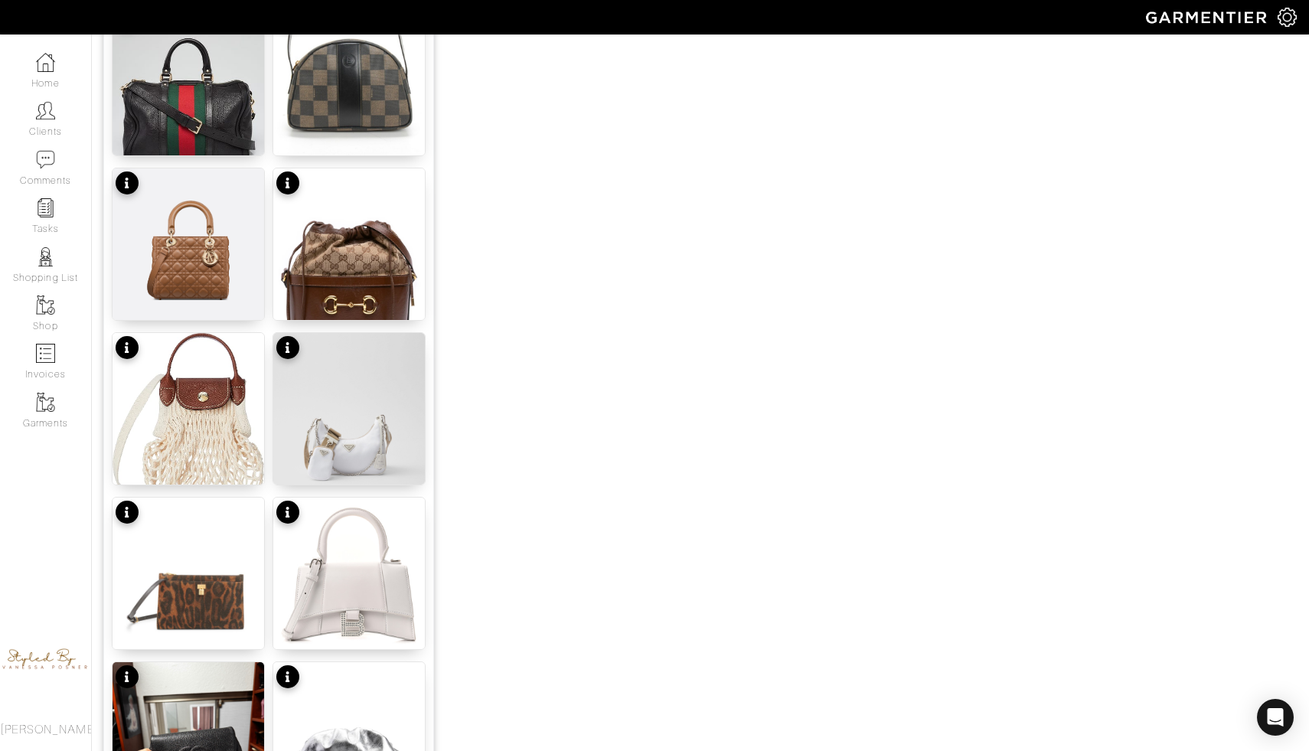
scroll to position [1753, 0]
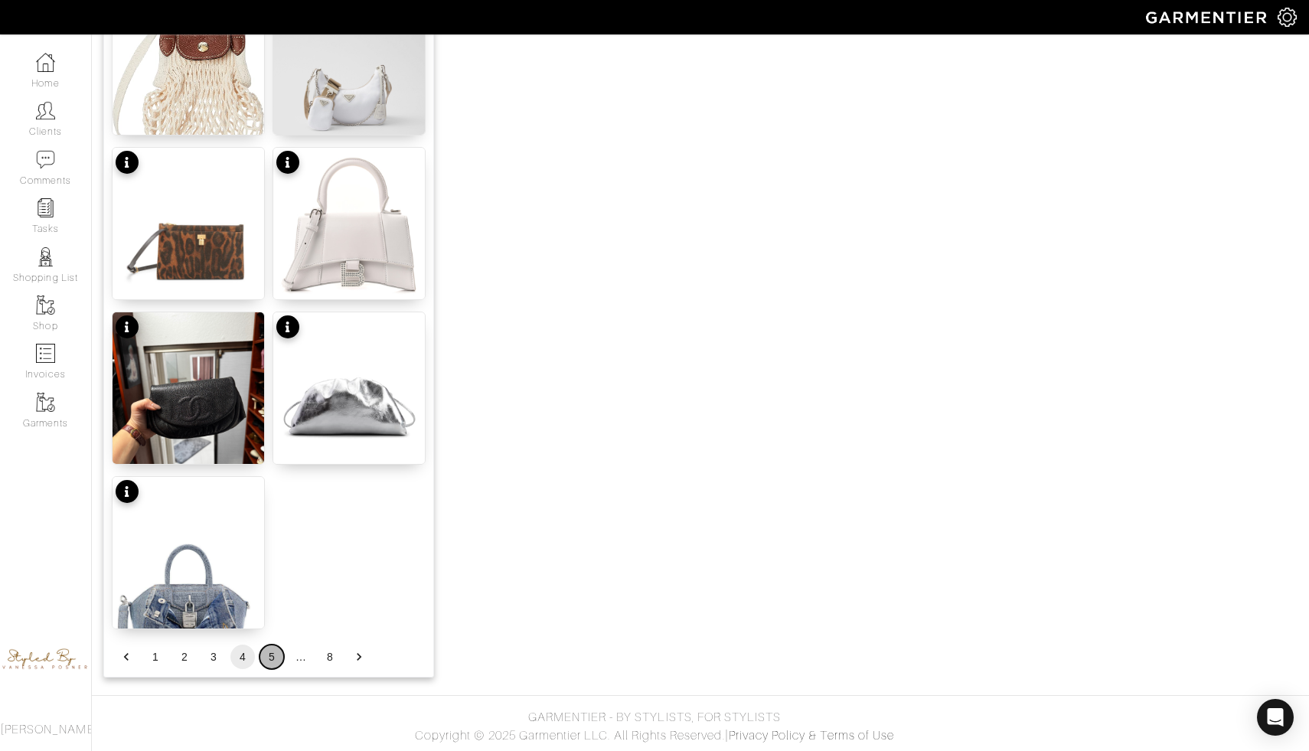
click at [270, 659] on button "5" at bounding box center [272, 657] width 25 height 25
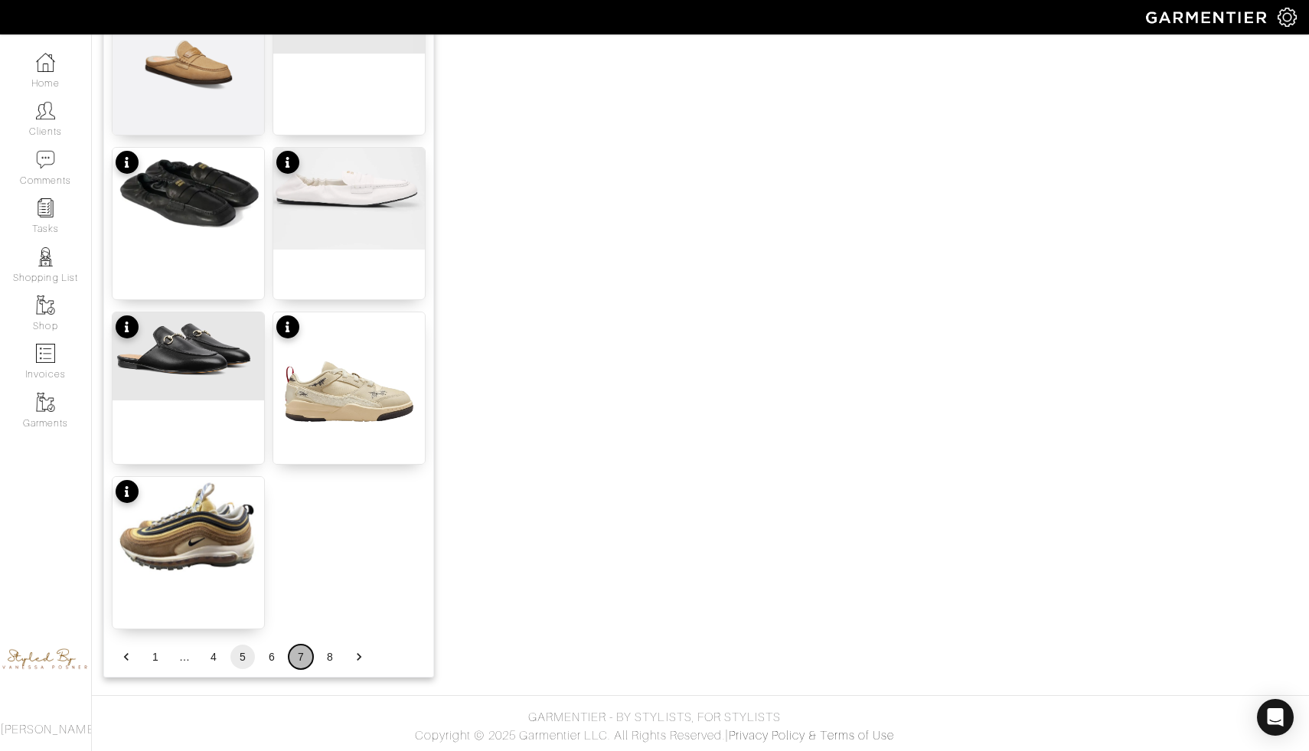
click at [302, 655] on button "7" at bounding box center [301, 657] width 25 height 25
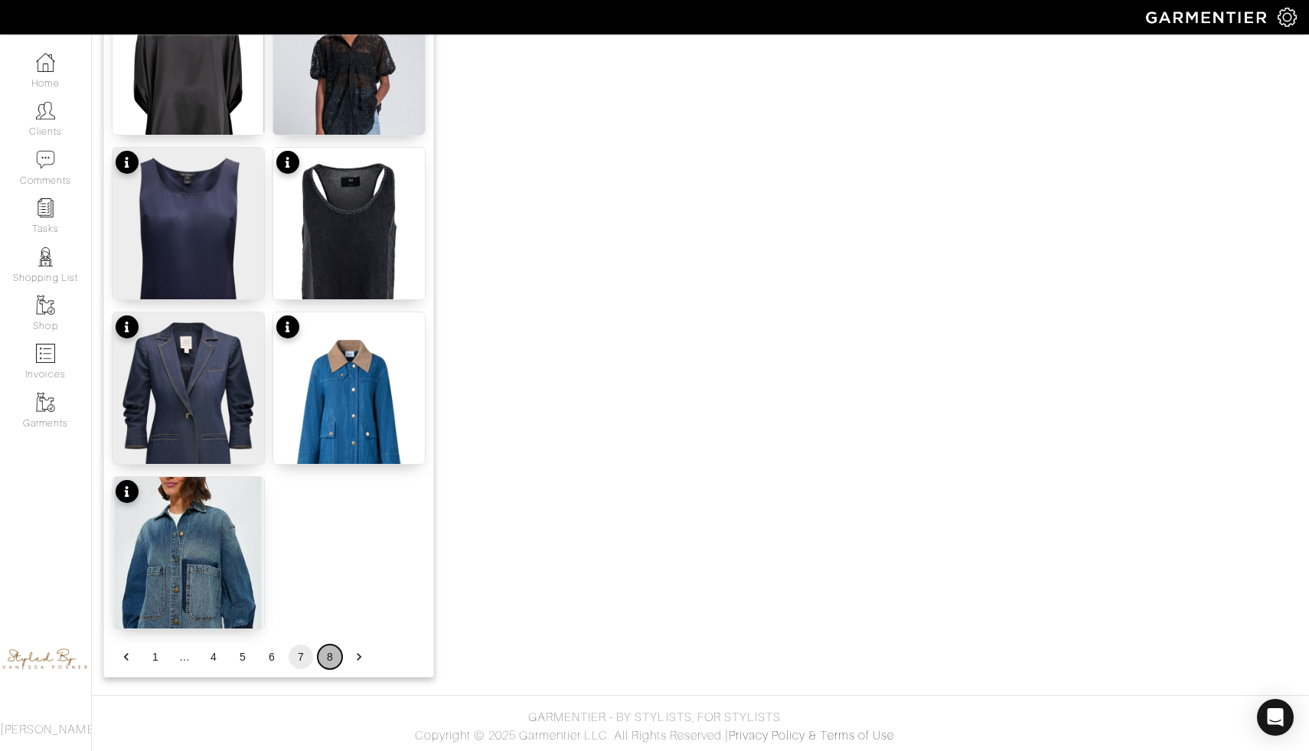
click at [329, 653] on button "8" at bounding box center [330, 657] width 25 height 25
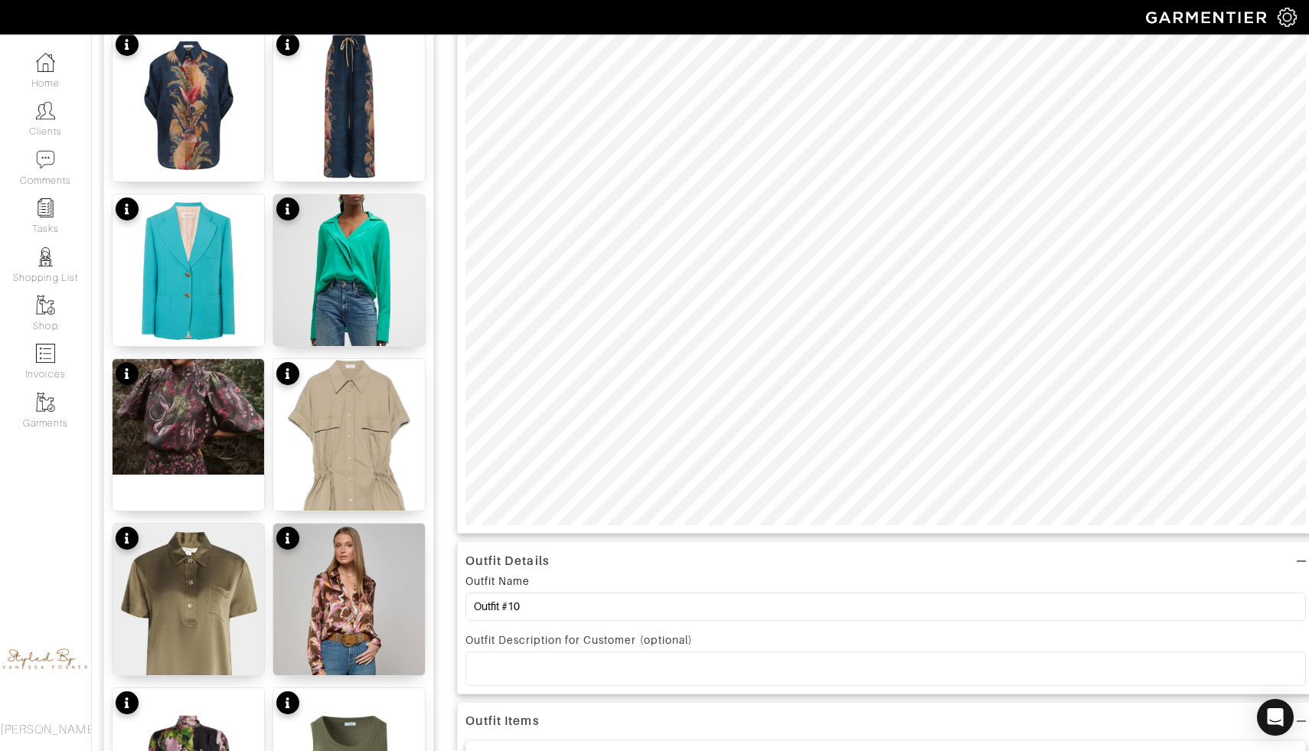
scroll to position [160, 0]
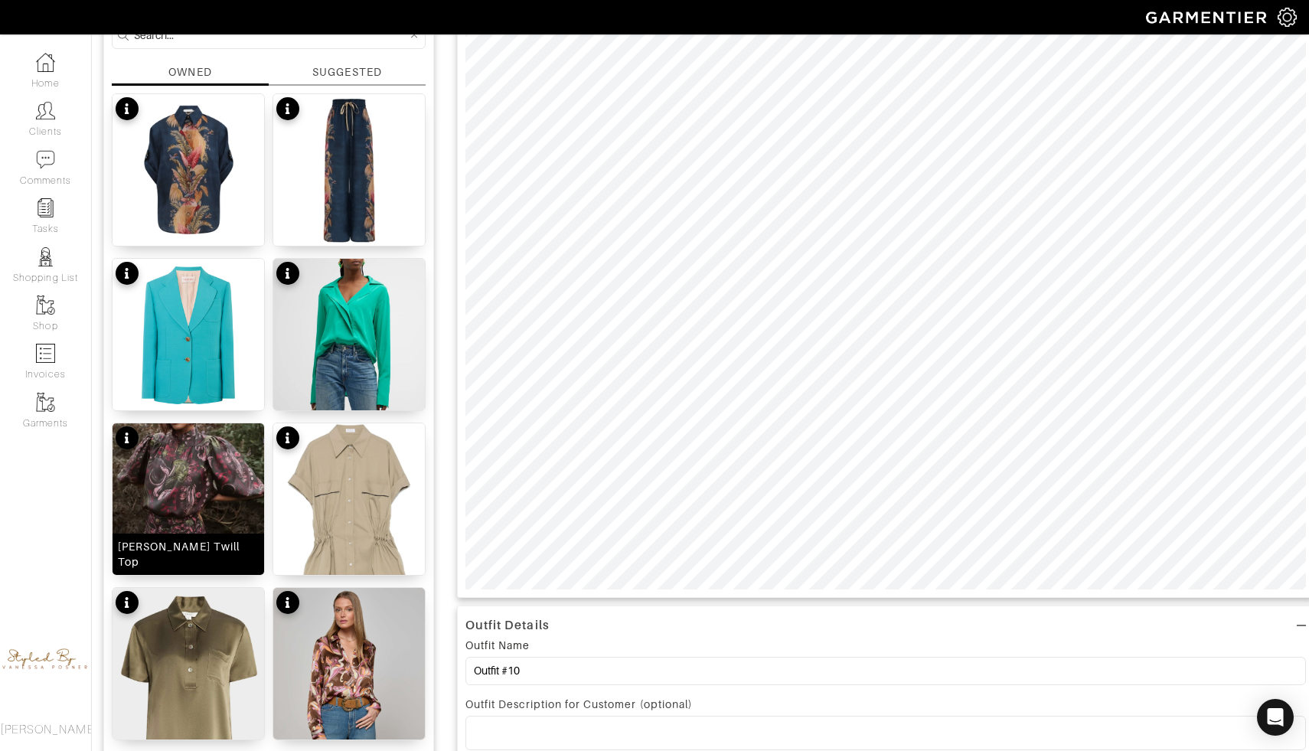
click at [227, 490] on img at bounding box center [189, 481] width 152 height 116
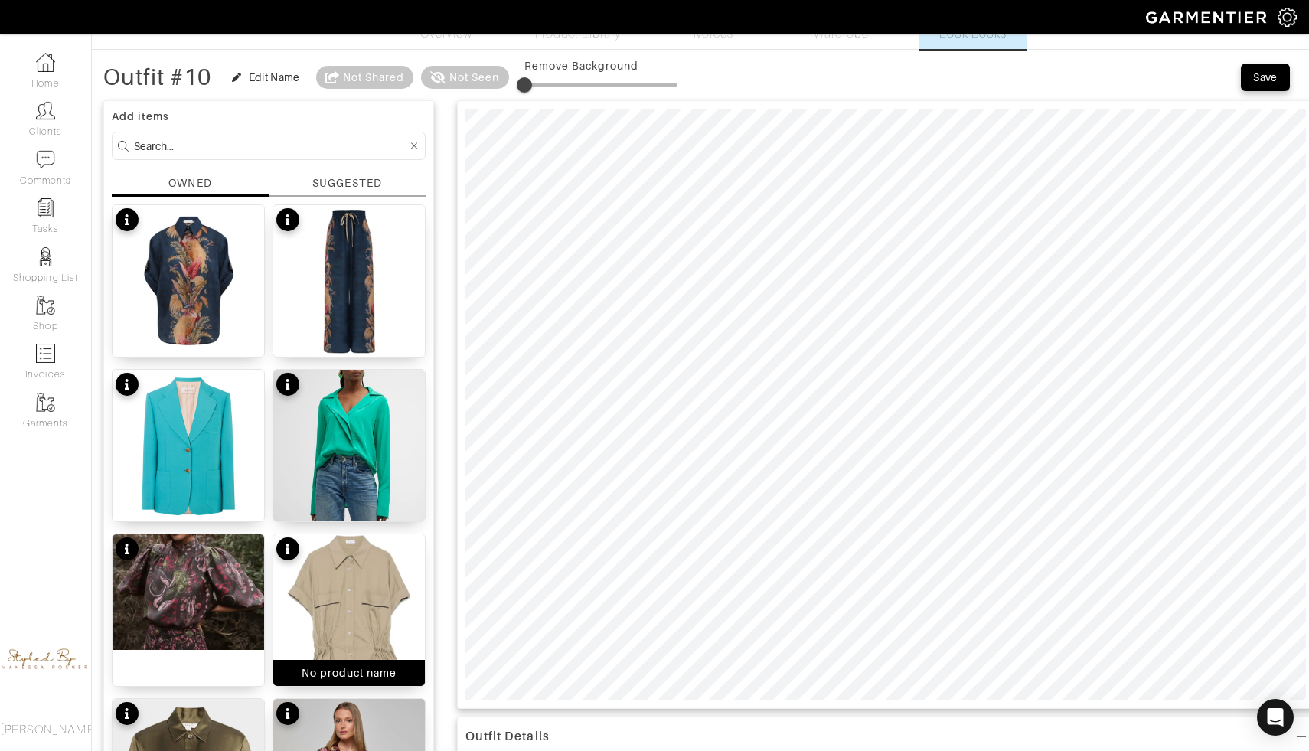
scroll to position [34, 0]
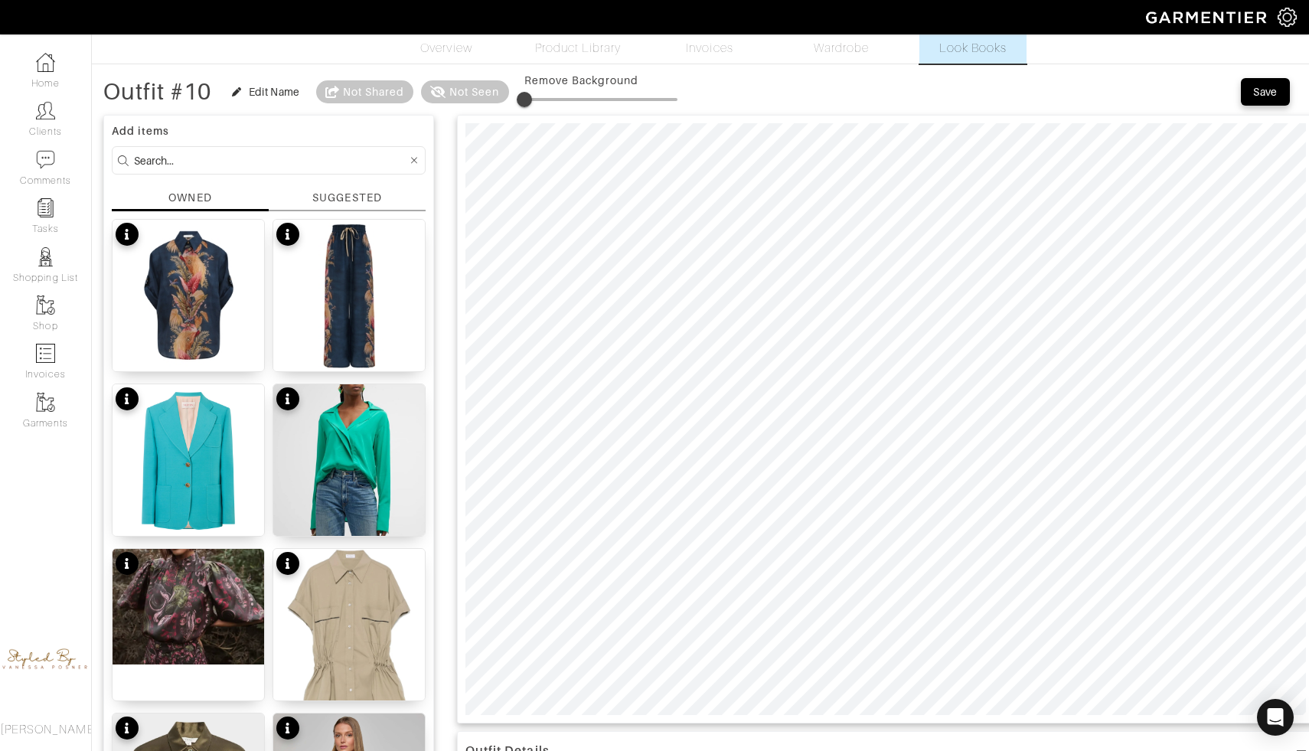
click at [544, 100] on span at bounding box center [601, 99] width 153 height 23
drag, startPoint x: 553, startPoint y: 96, endPoint x: 530, endPoint y: 96, distance: 23.0
click at [530, 96] on span at bounding box center [527, 99] width 15 height 15
drag, startPoint x: 545, startPoint y: 98, endPoint x: 428, endPoint y: 94, distance: 117.2
click at [427, 94] on div "Outfit #10 Edit Name Not Shared Not Seen Remove Background" at bounding box center [390, 92] width 574 height 31
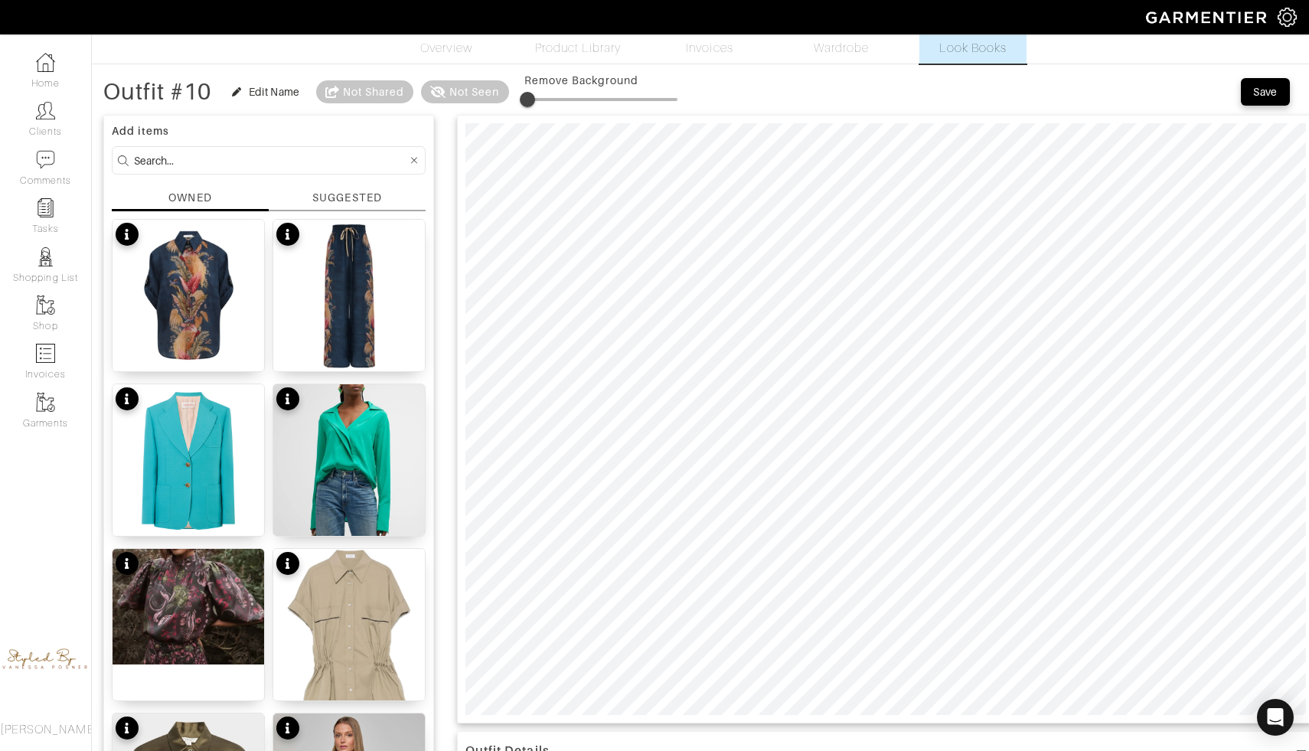
type input "11"
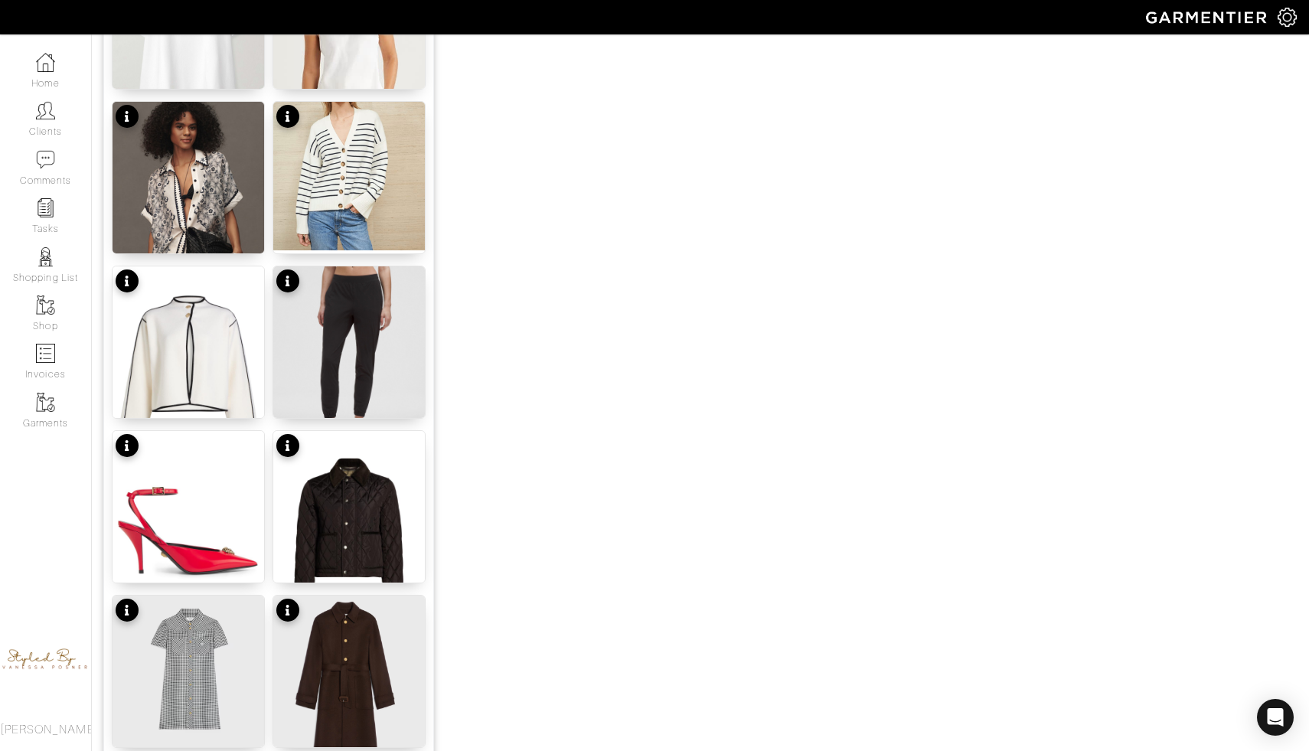
scroll to position [1588, 0]
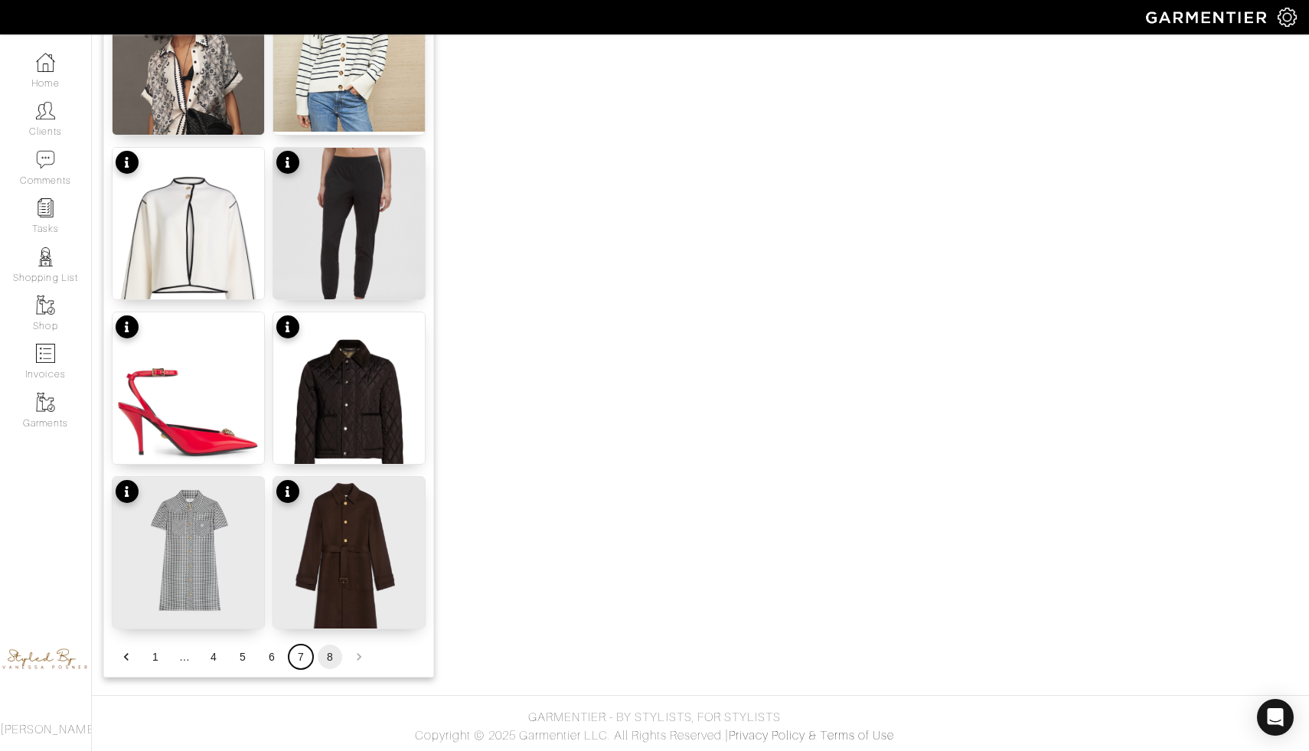
click at [300, 655] on button "7" at bounding box center [301, 657] width 25 height 25
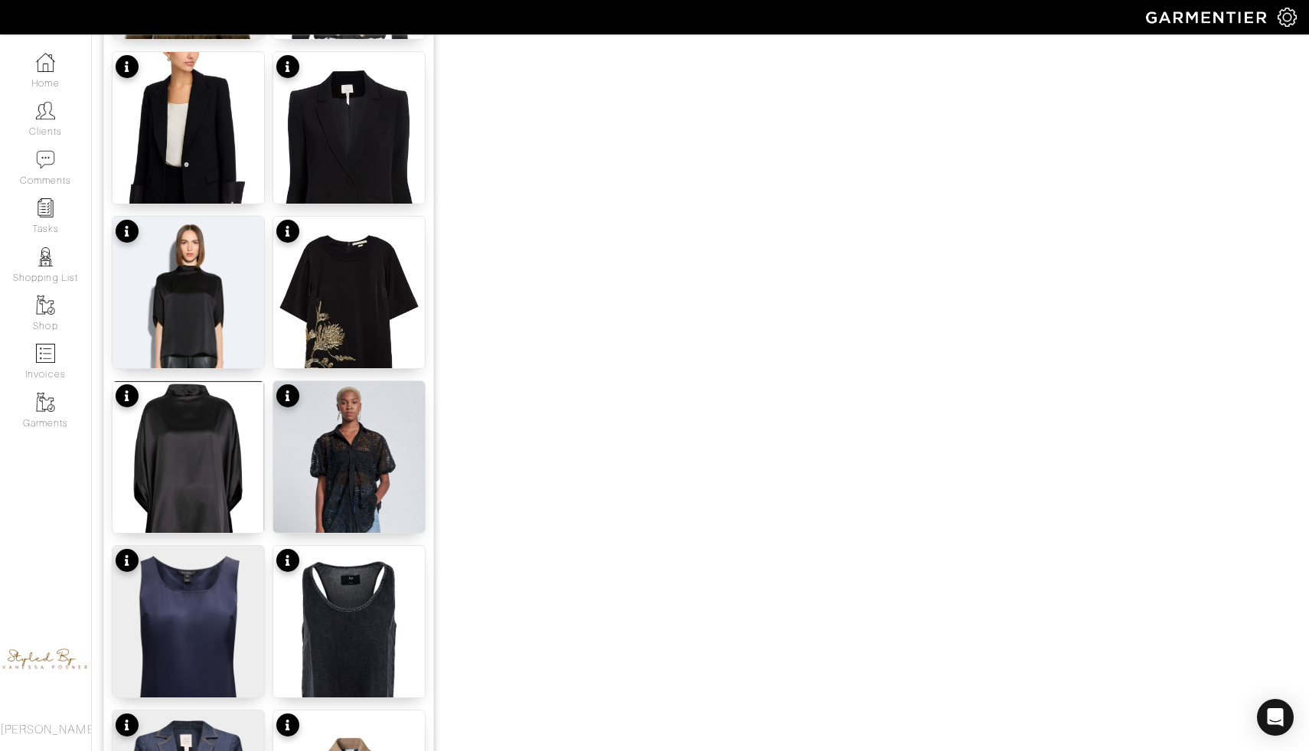
scroll to position [1753, 0]
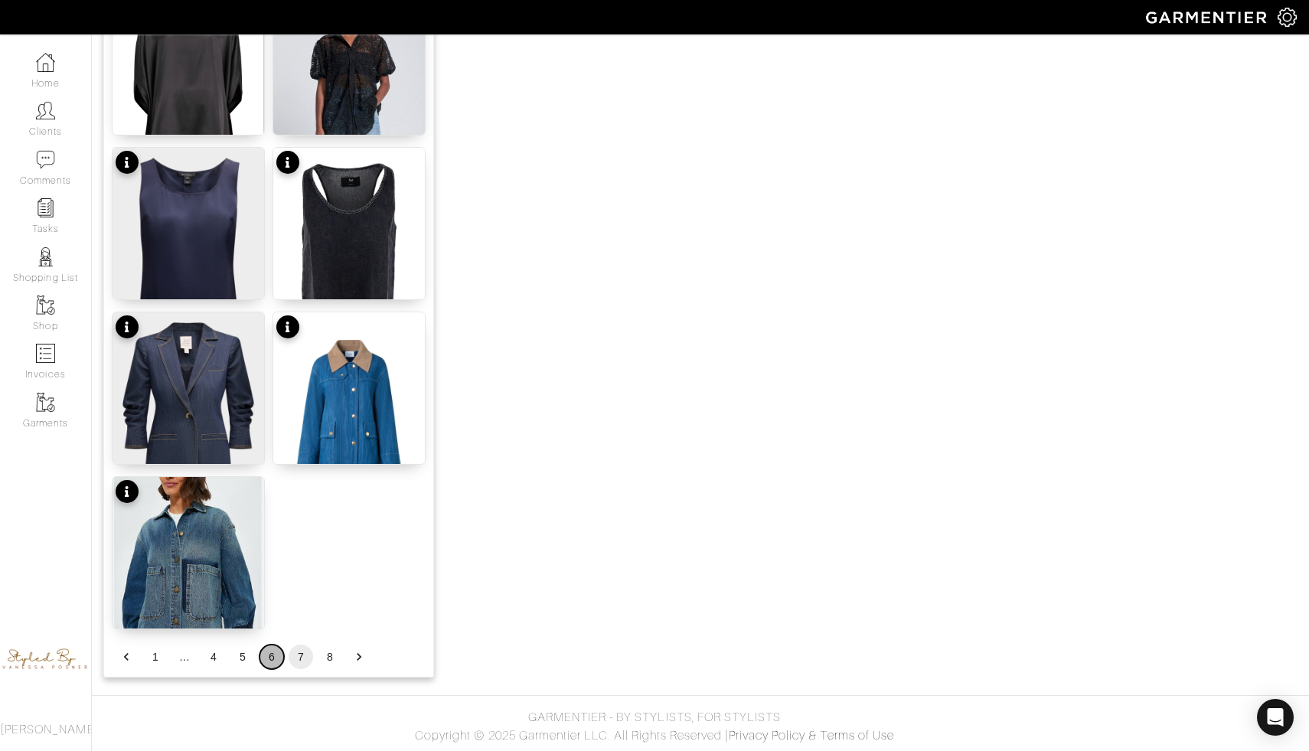
click at [271, 662] on button "6" at bounding box center [272, 657] width 25 height 25
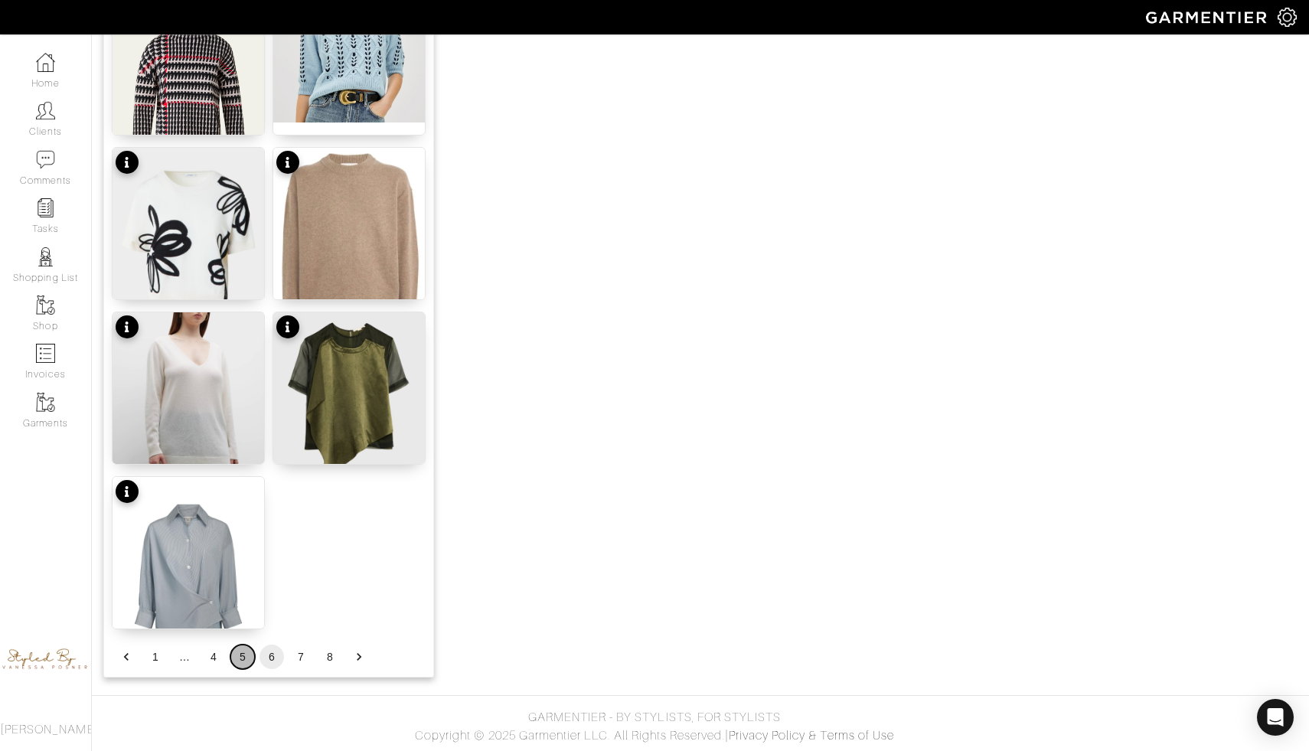
click at [242, 655] on button "5" at bounding box center [242, 657] width 25 height 25
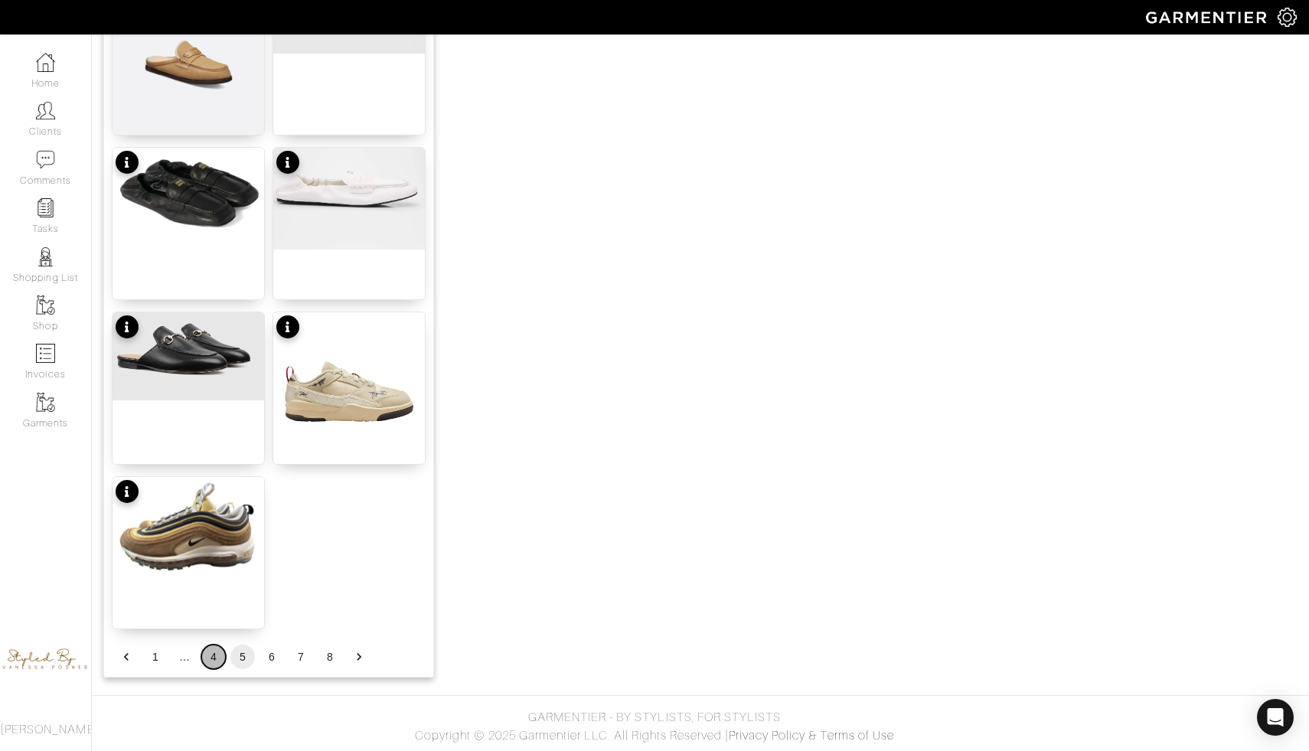
click at [218, 656] on button "4" at bounding box center [213, 657] width 25 height 25
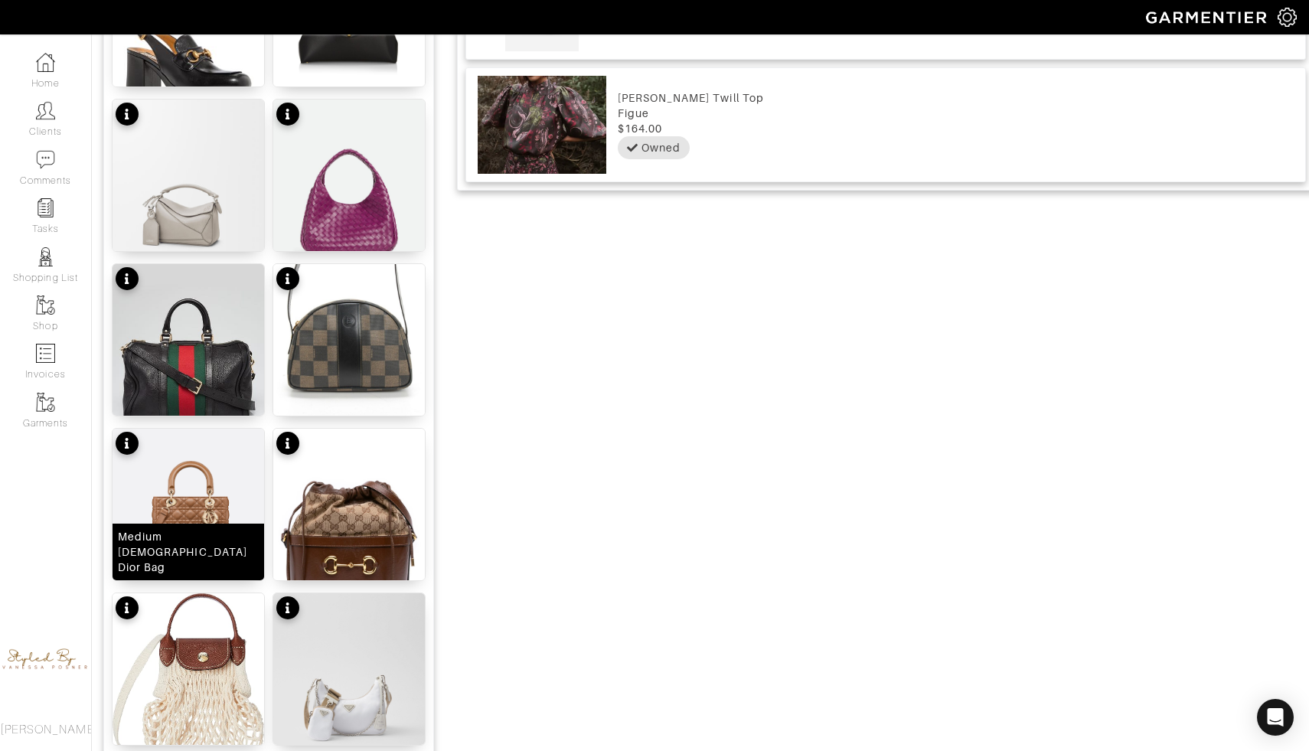
scroll to position [1144, 0]
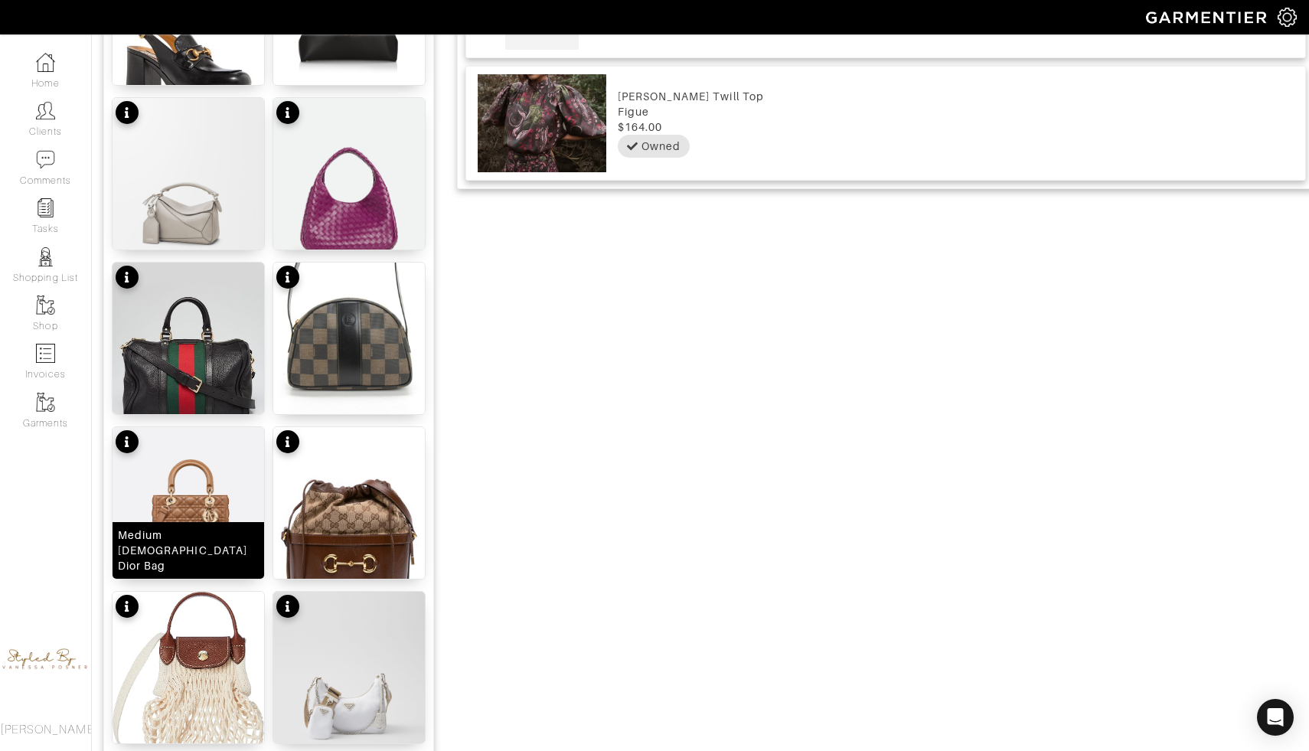
click at [152, 515] on img at bounding box center [189, 509] width 152 height 164
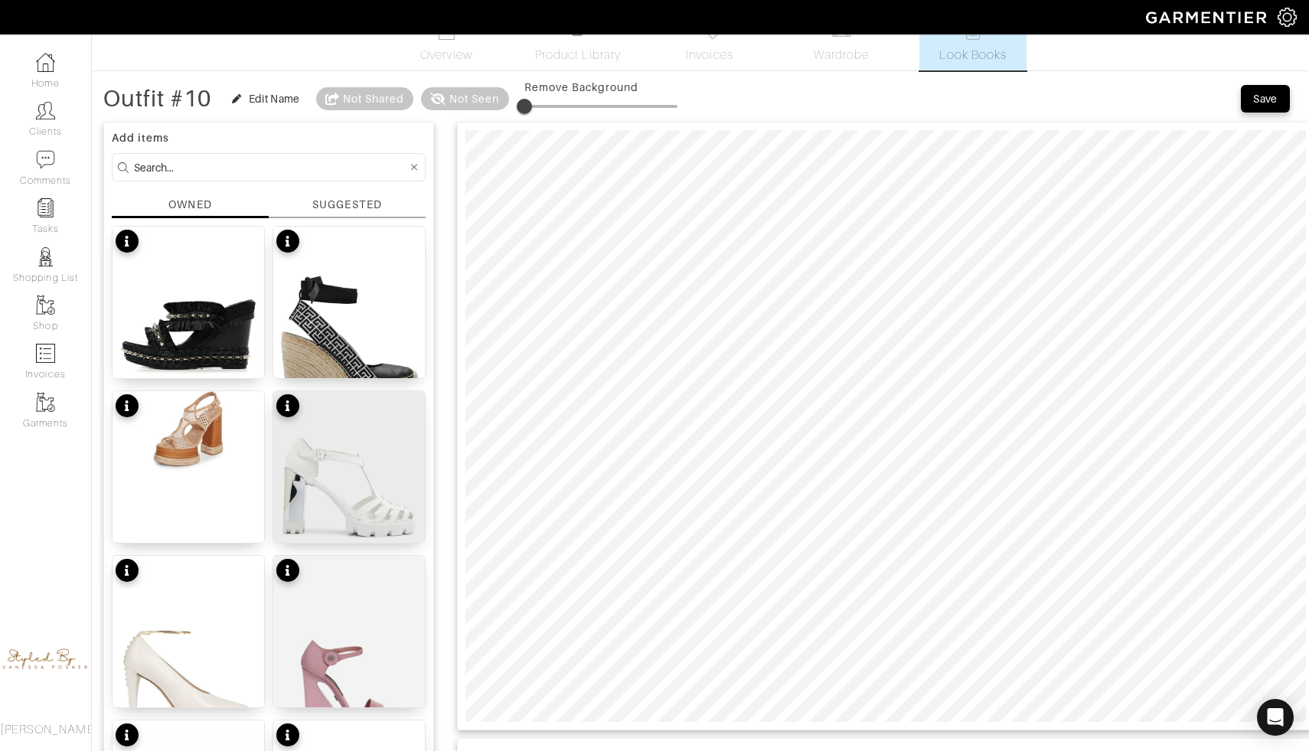
scroll to position [0, 0]
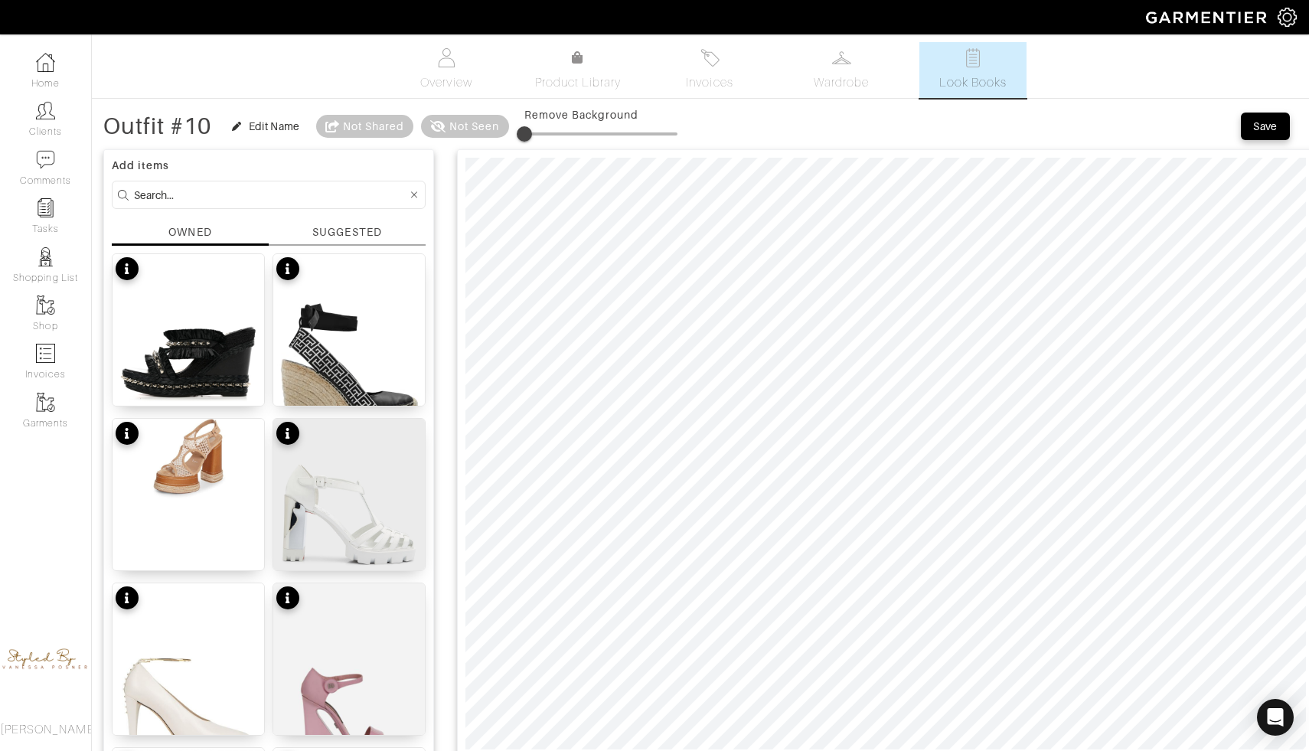
type input "10"
click at [543, 139] on span at bounding box center [601, 134] width 153 height 23
type input "11"
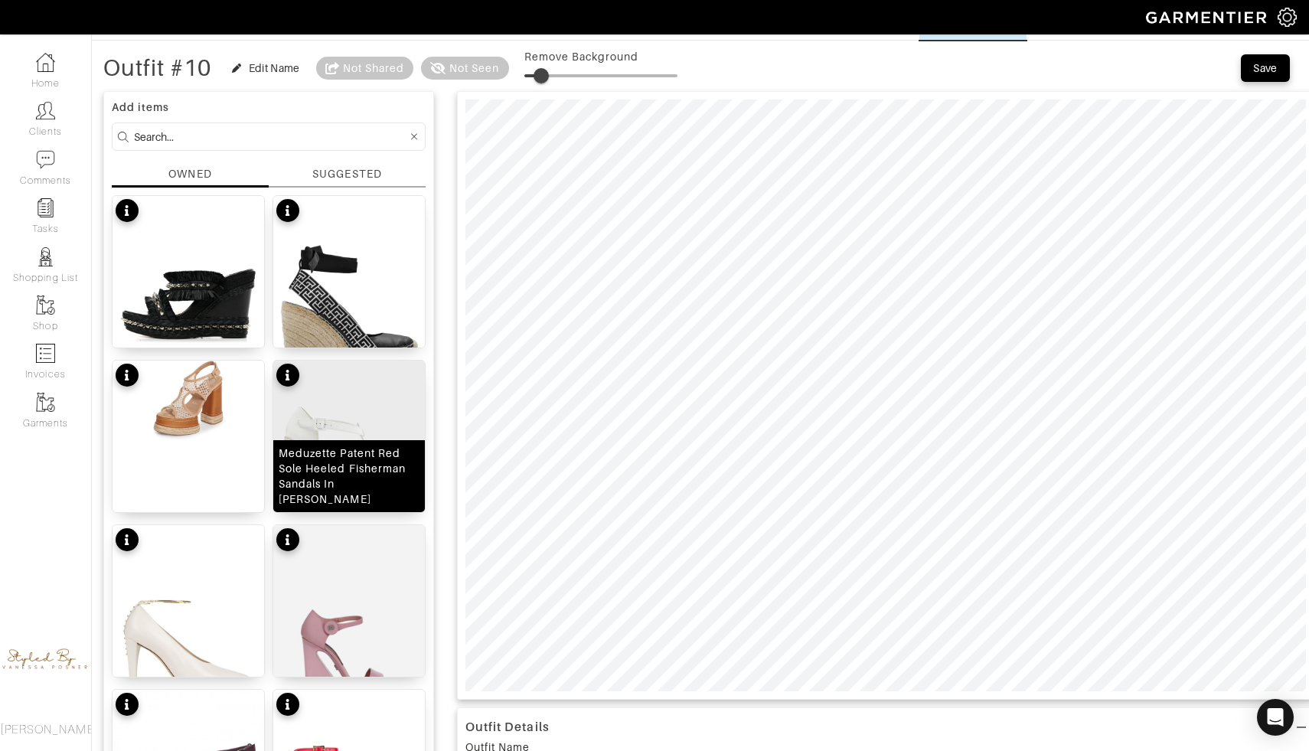
scroll to position [25, 0]
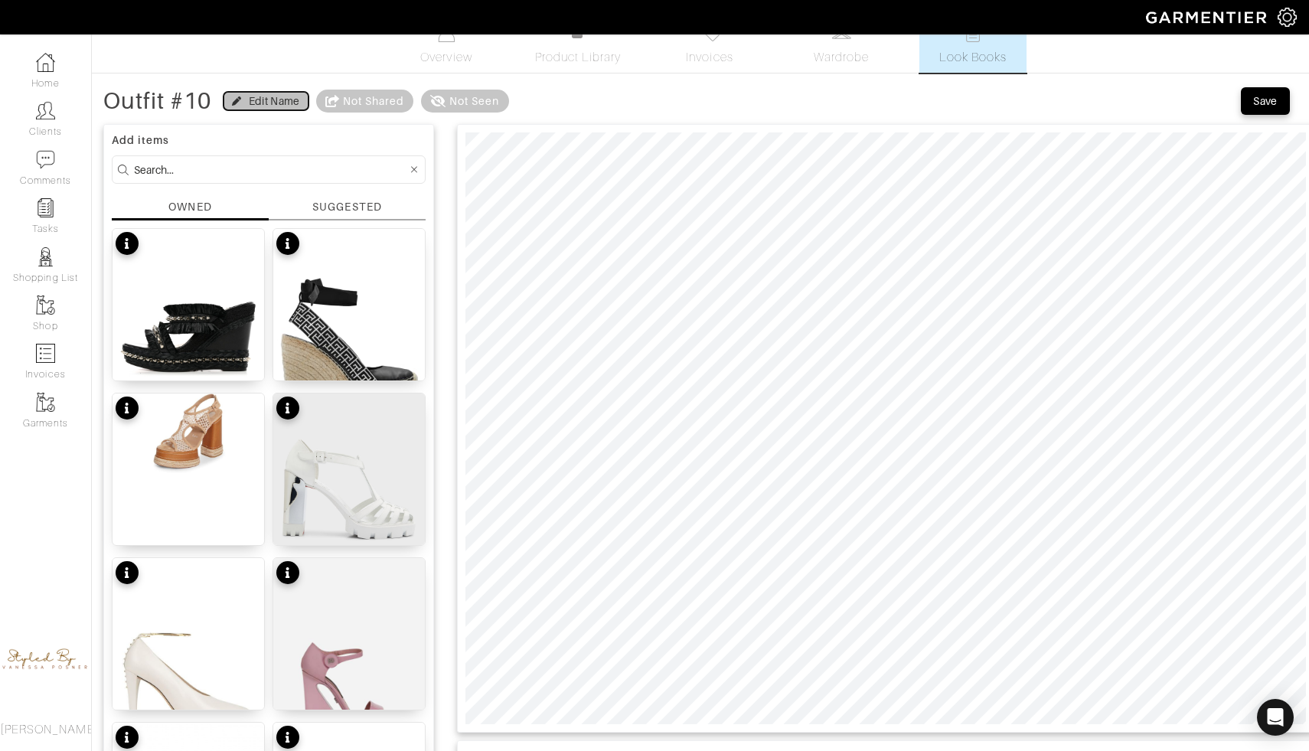
click at [247, 103] on div "Edit Name" at bounding box center [266, 100] width 68 height 15
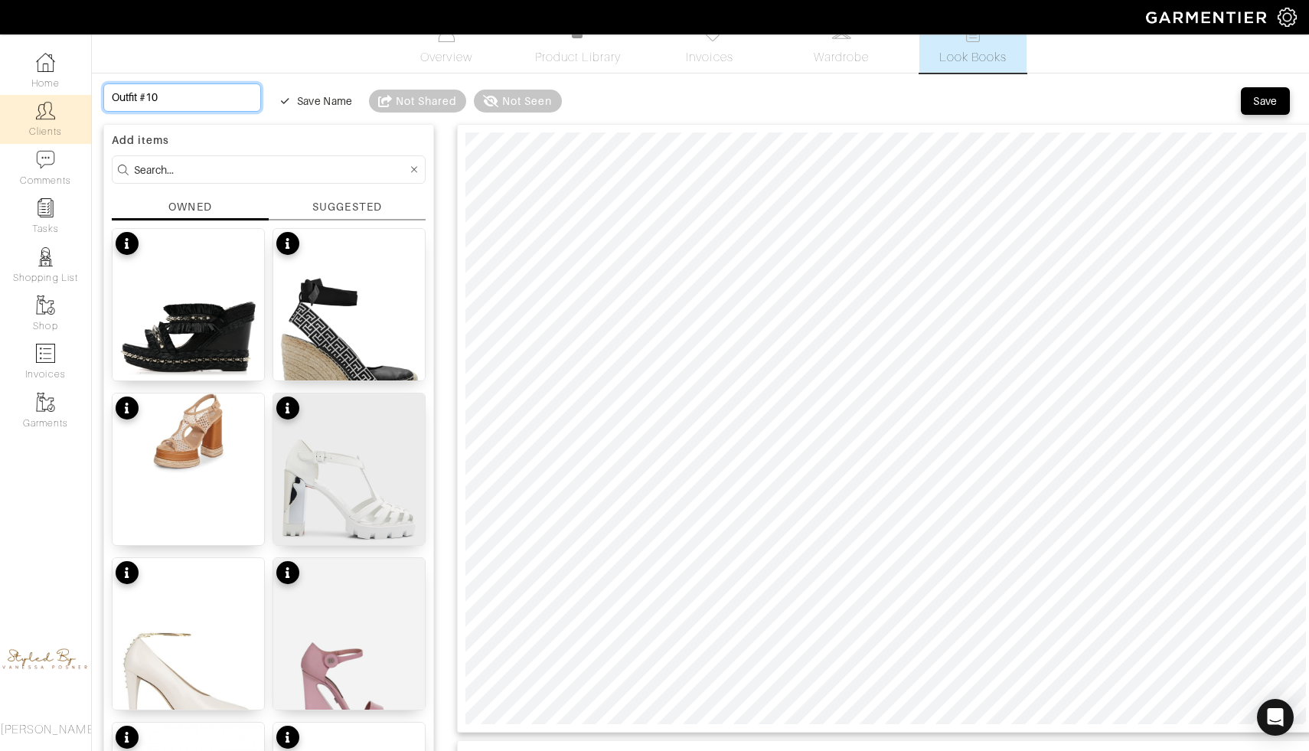
drag, startPoint x: 204, startPoint y: 90, endPoint x: 3, endPoint y: 103, distance: 201.0
type input "W"
type input "We"
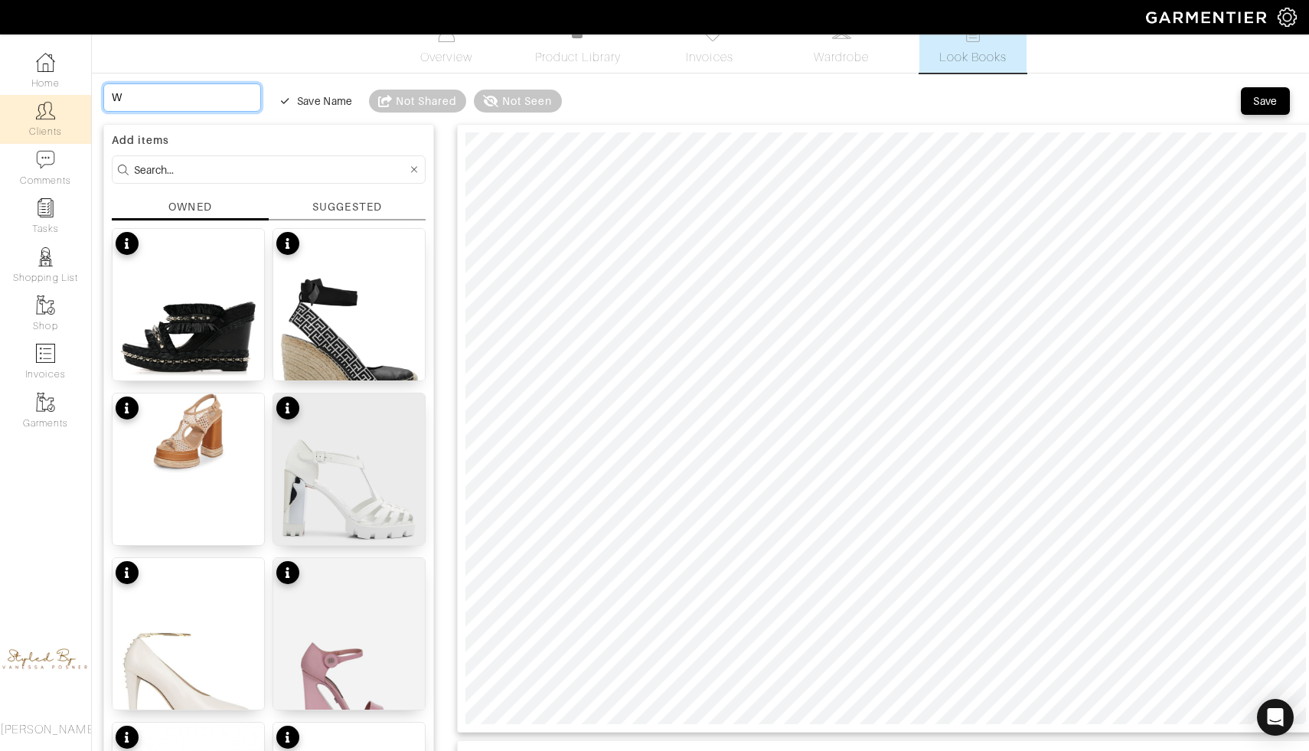
type input "We"
type input "Wed"
type input "Wedn"
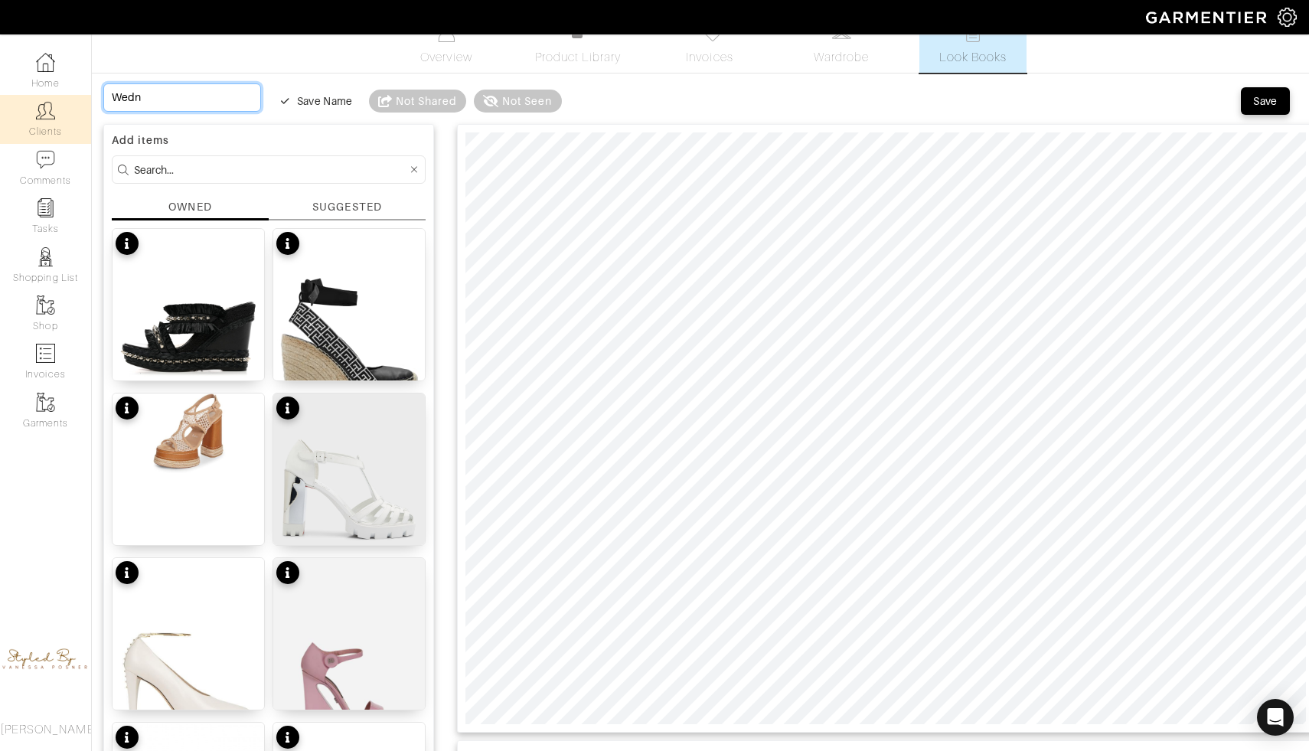
type input "Wedne"
type input "Wednes"
type input "Wednesd"
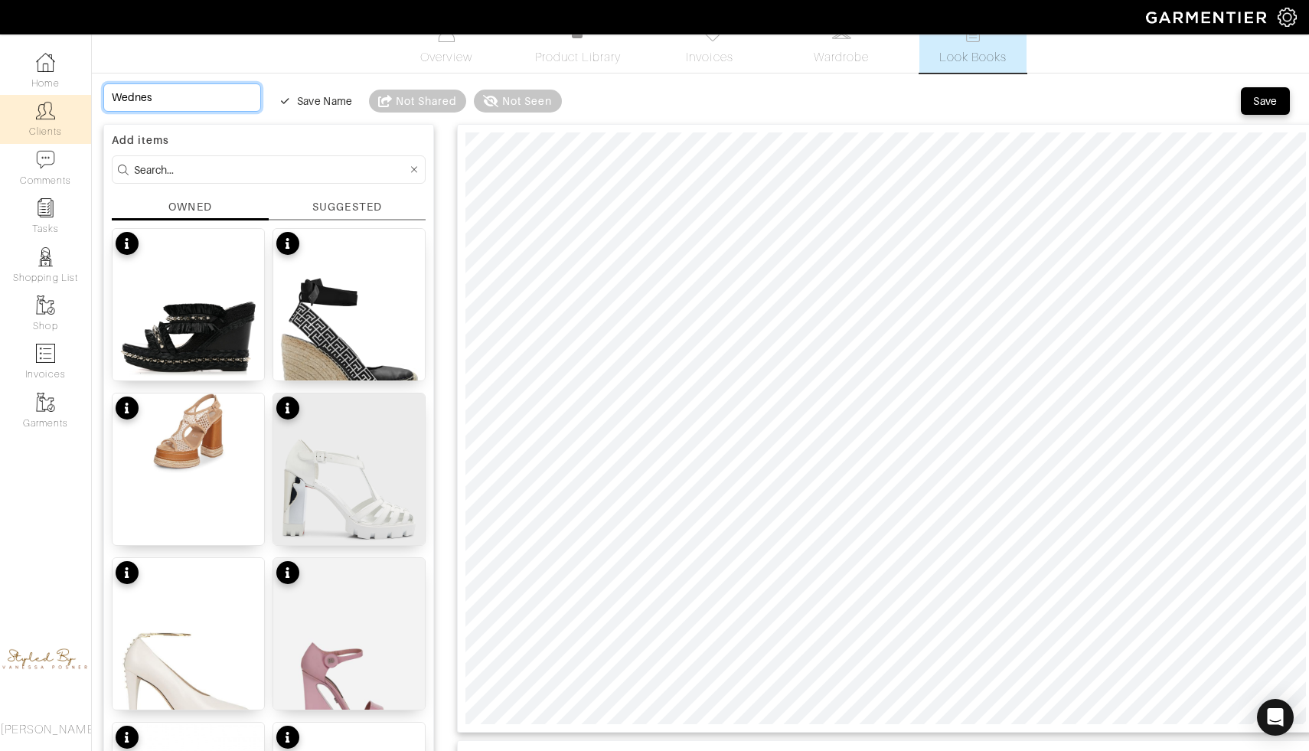
type input "Wednesd"
type input "Wednesda"
type input "Wednesday"
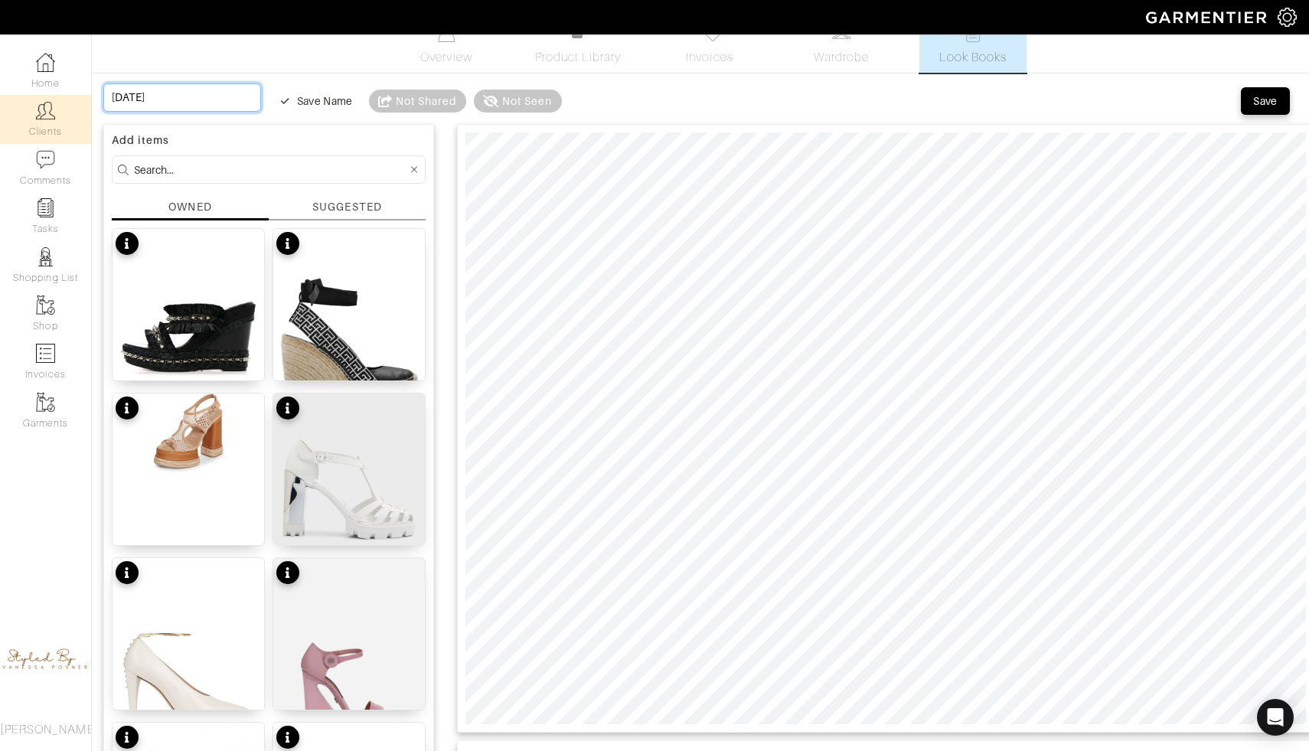
type input "Wednesday"
type input "Wednesday w"
type input "Wednesday wo"
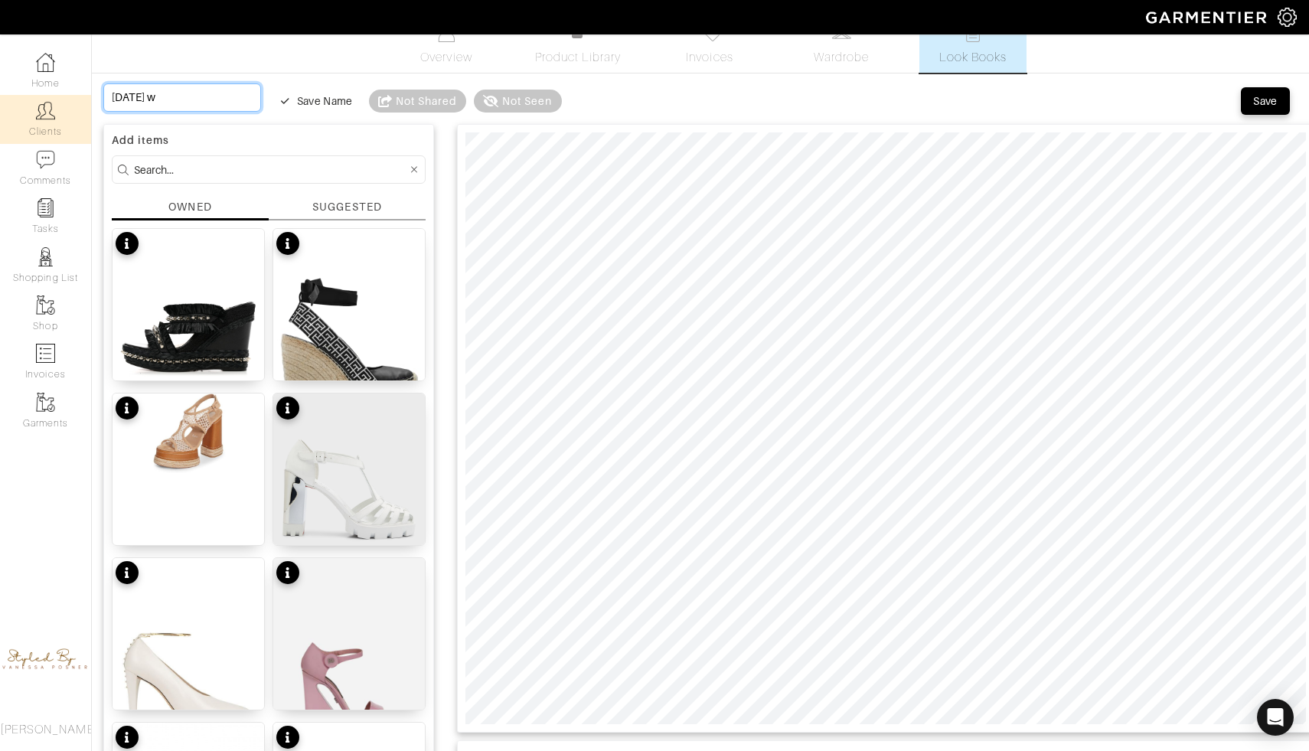
type input "Wednesday wo"
type input "Wednesday wor"
type input "Wednesday work"
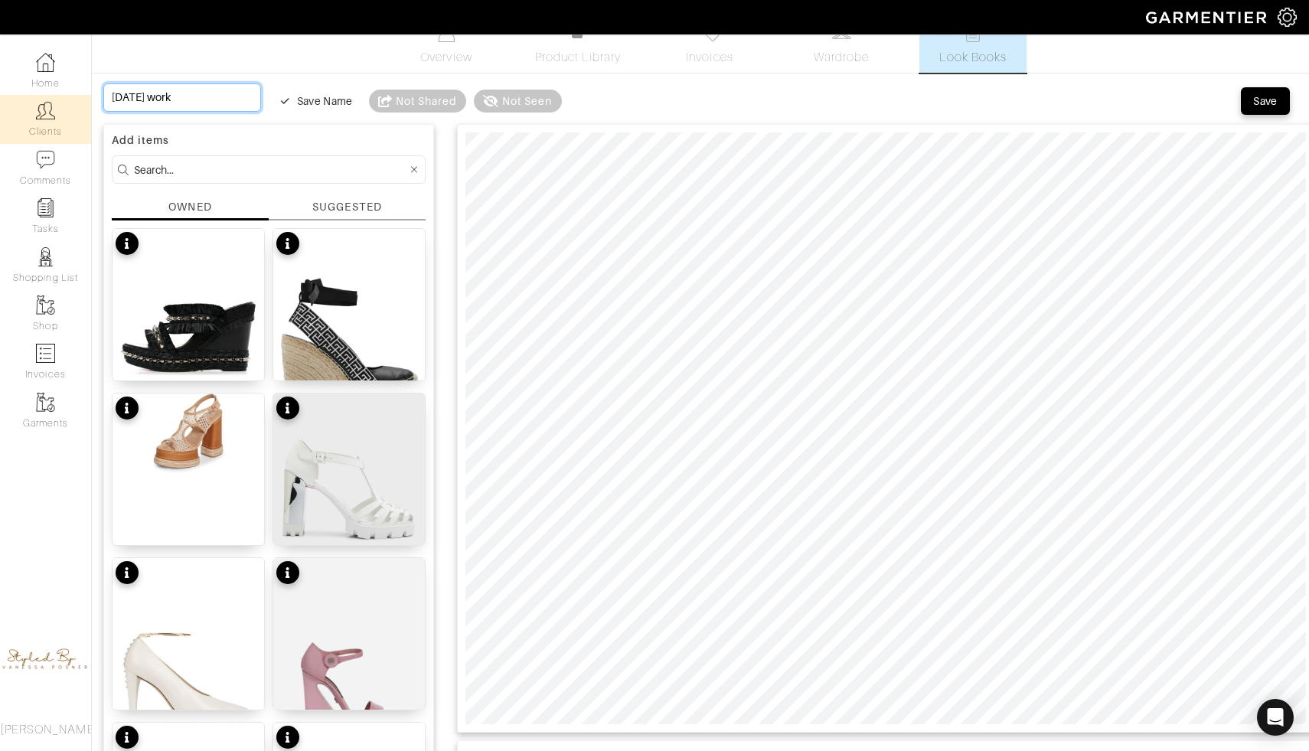
type input "Wednesday work"
type input "Wednesday work l"
type input "Wednesday work lo"
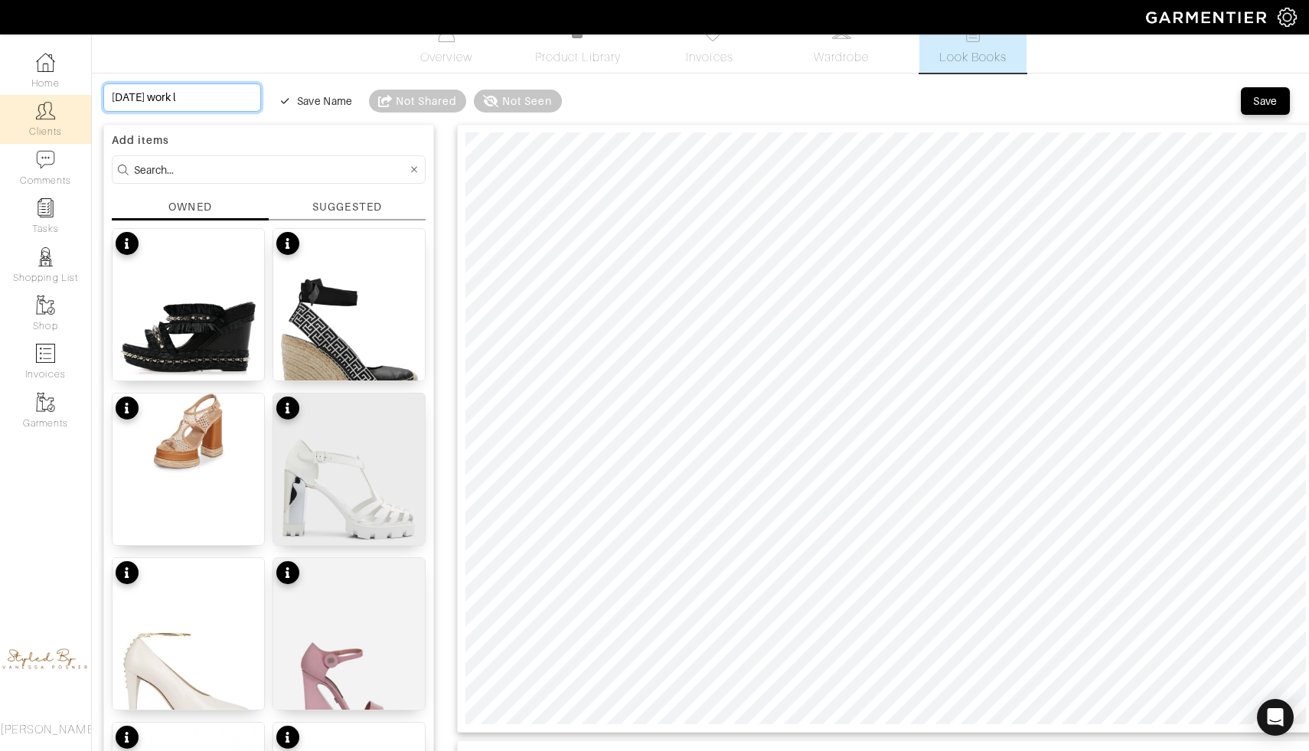
type input "Wednesday work lo"
type input "Wednesday work loo"
type input "Wednesday work look"
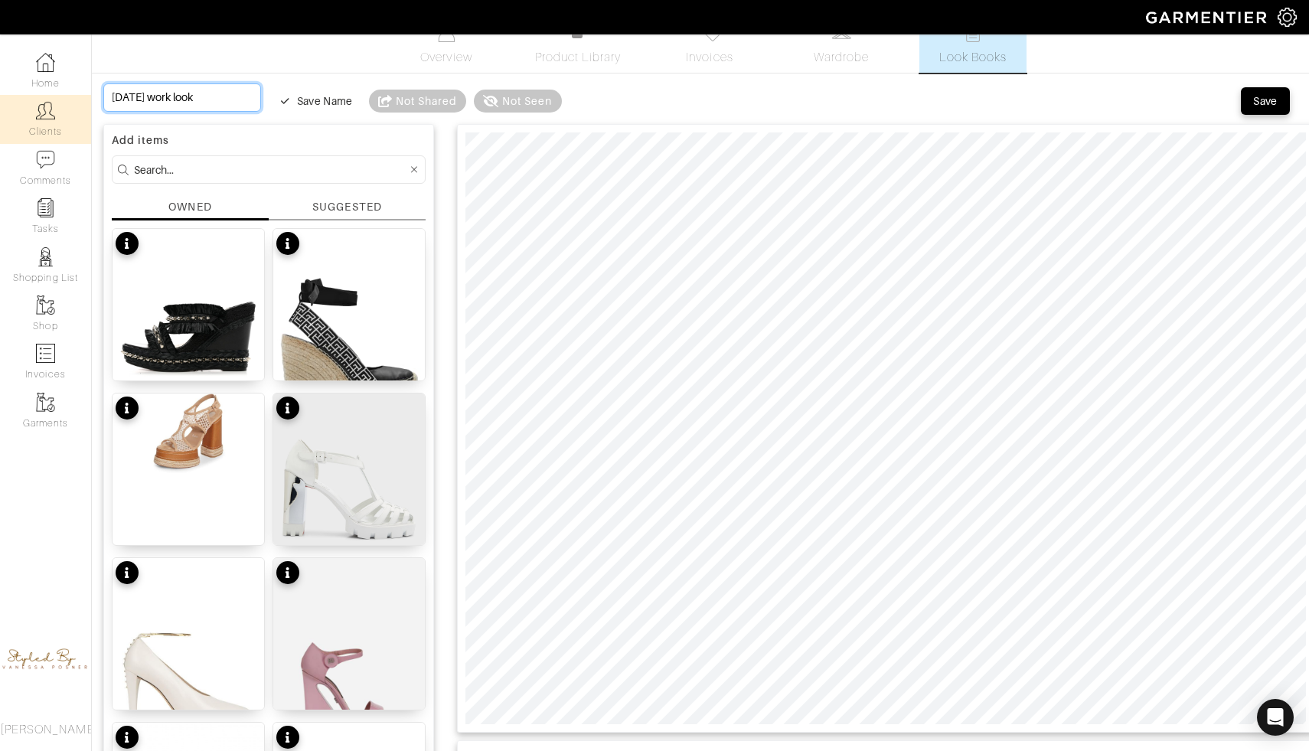
type input "Wednesday work look"
type input "Wednesday work look o"
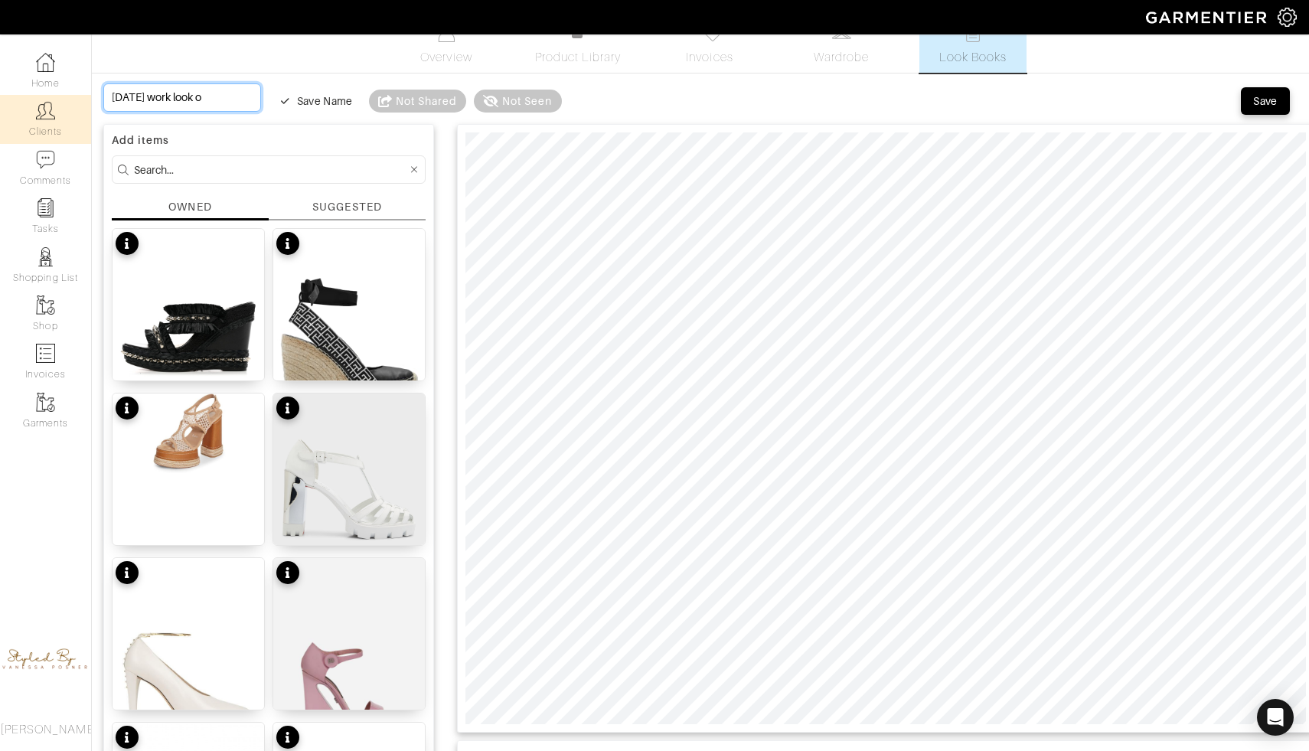
scroll to position [0, 12]
type input "Wednesday work look oc"
type input "Wednesday work look oct"
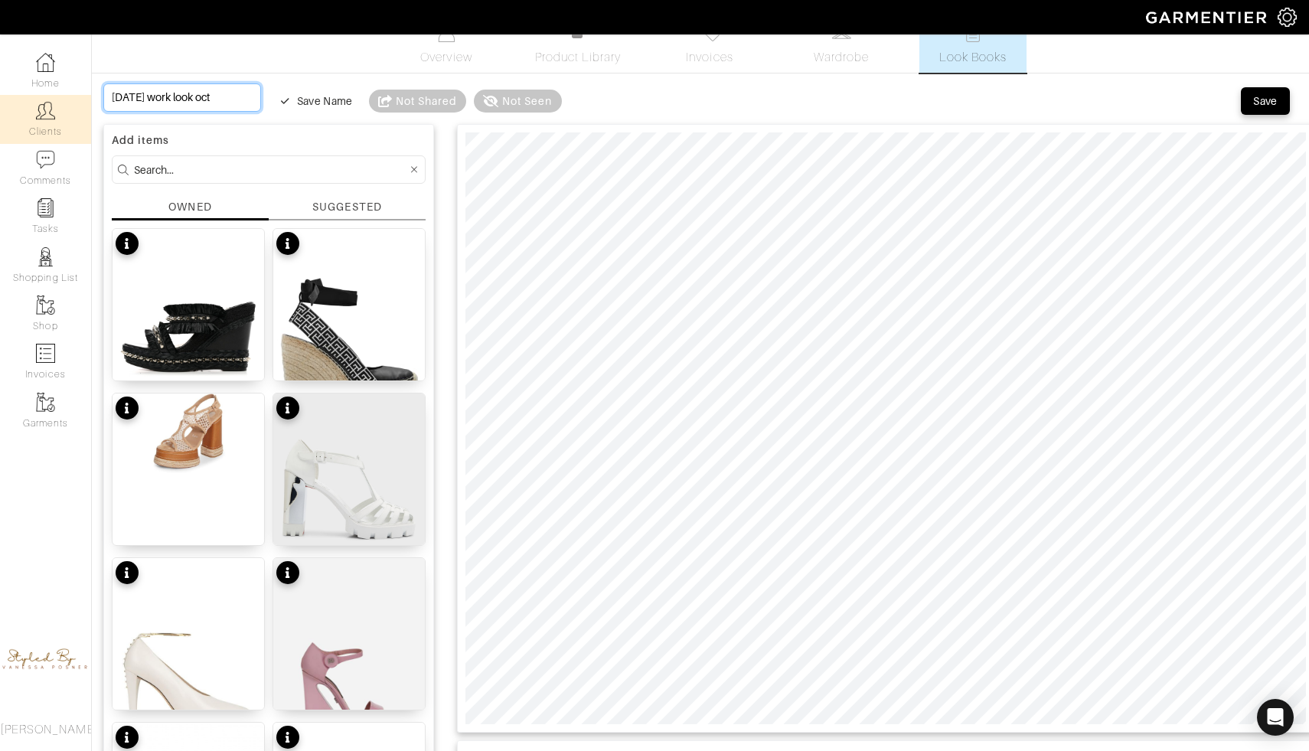
type input "Wednesday work look octo"
type input "Wednesday work look octob"
type input "Wednesday work look octobe"
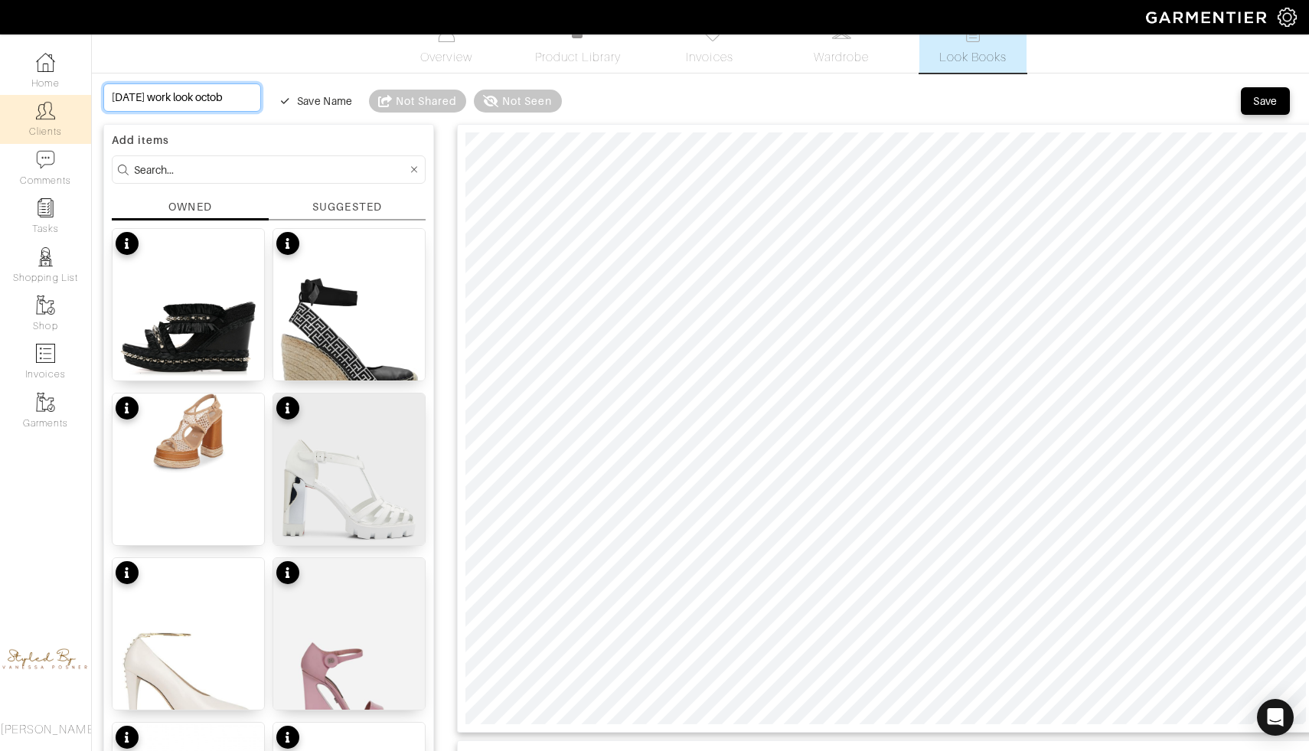
type input "Wednesday work look octobe"
type input "Wednesday work look october"
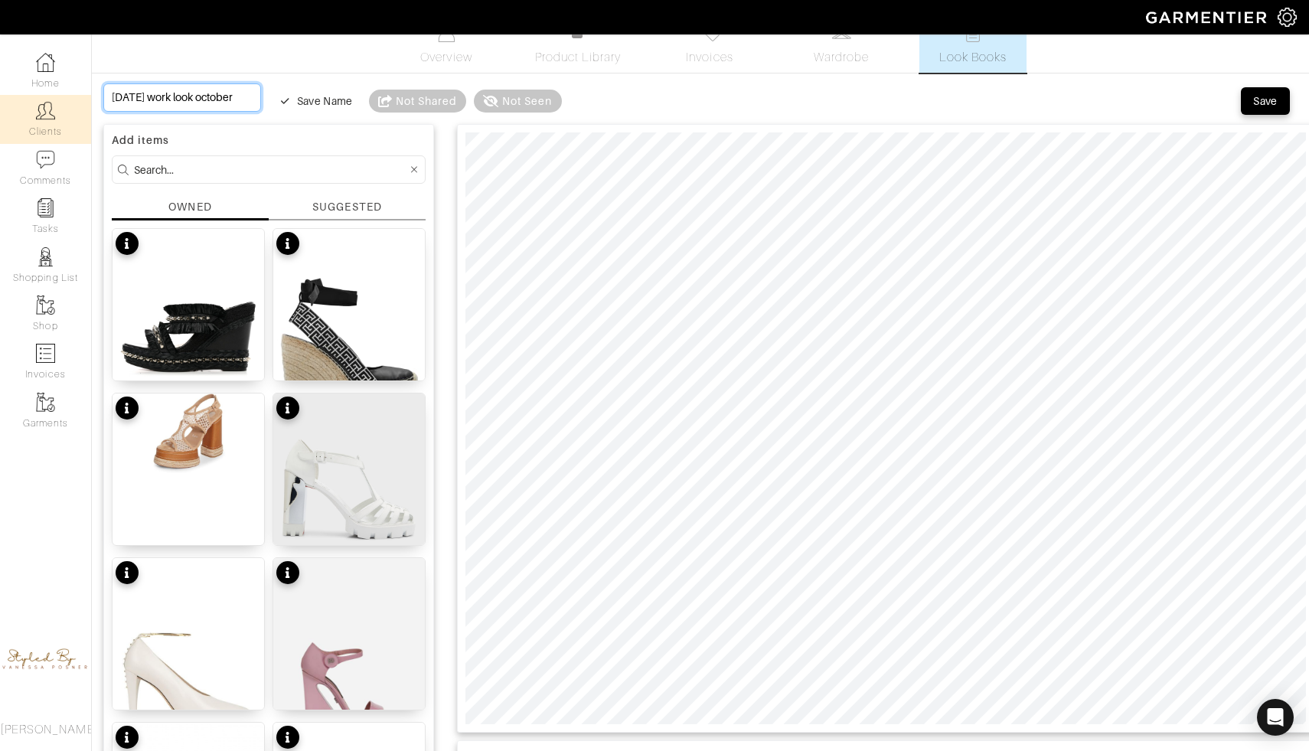
scroll to position [0, 41]
type input "Wednesday work look october 8"
type input "Wednesday work look october 8t"
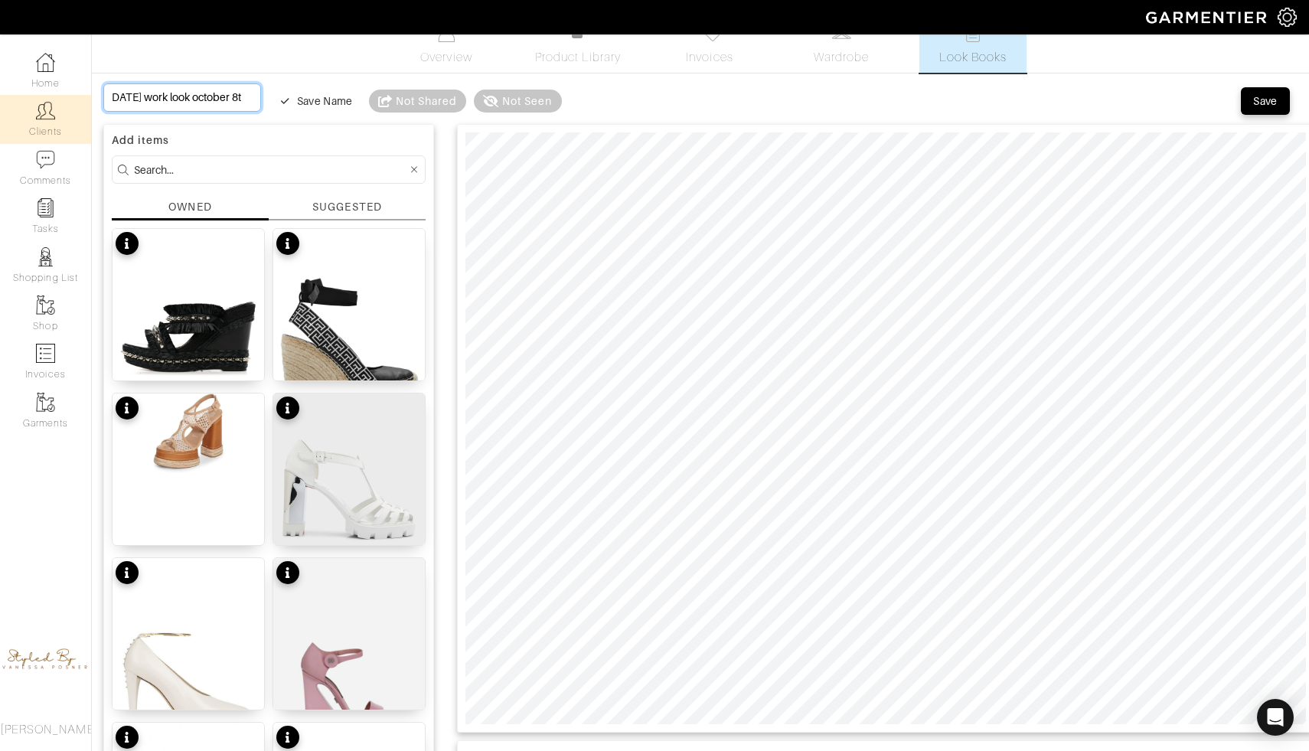
type input "[DATE] work look [DATE]"
click at [1258, 108] on button "Save" at bounding box center [1265, 101] width 49 height 28
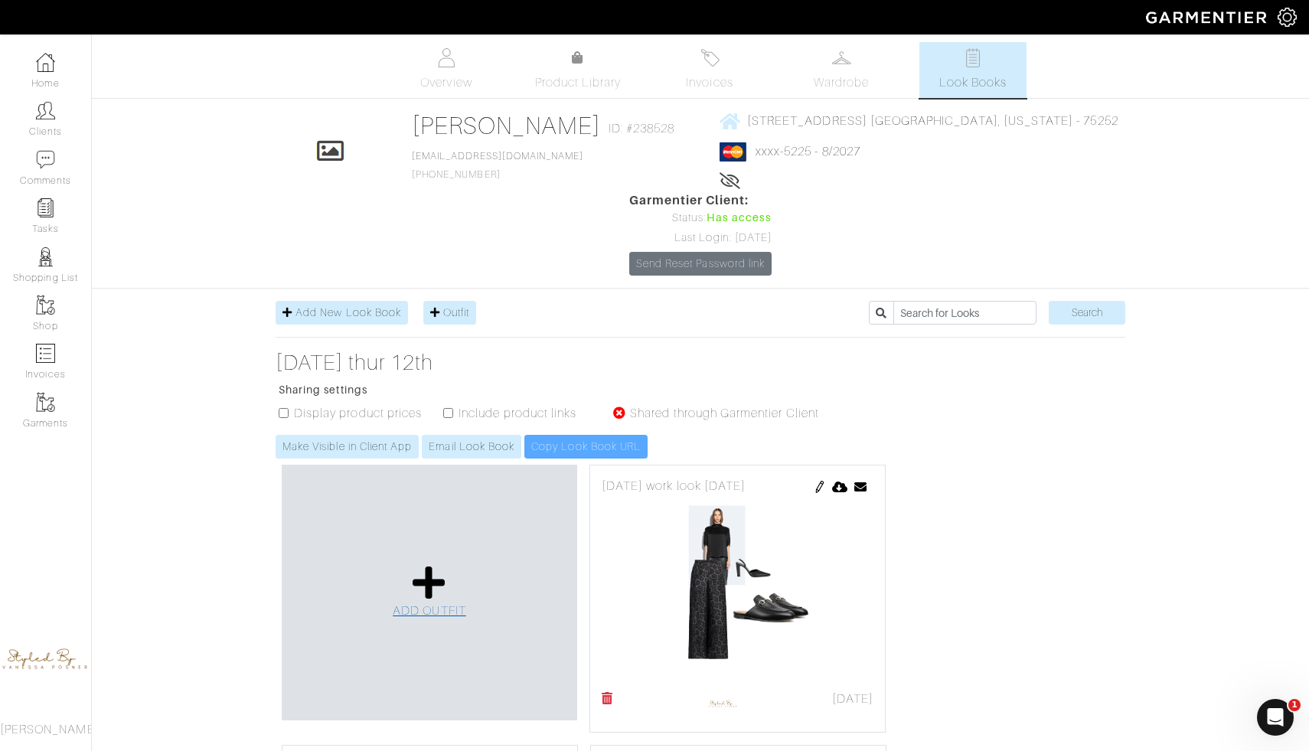
click at [417, 564] on icon at bounding box center [429, 582] width 33 height 37
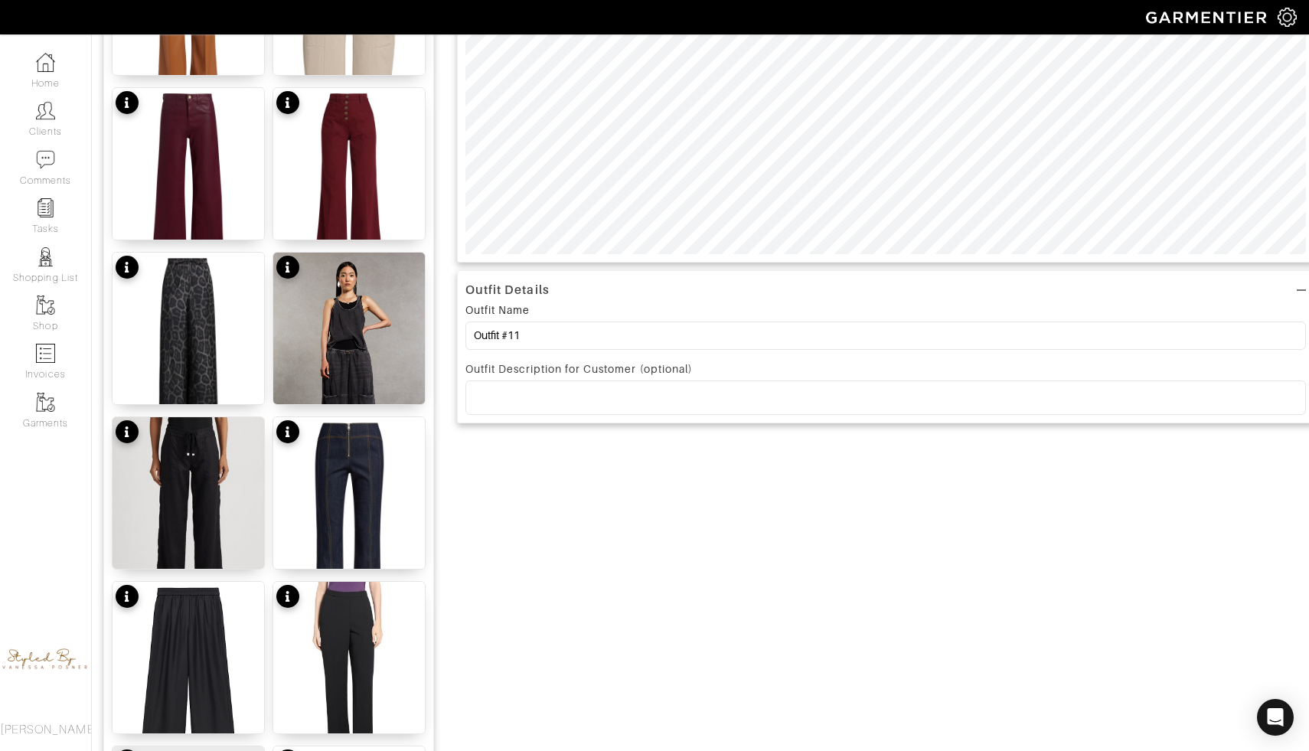
scroll to position [489, 0]
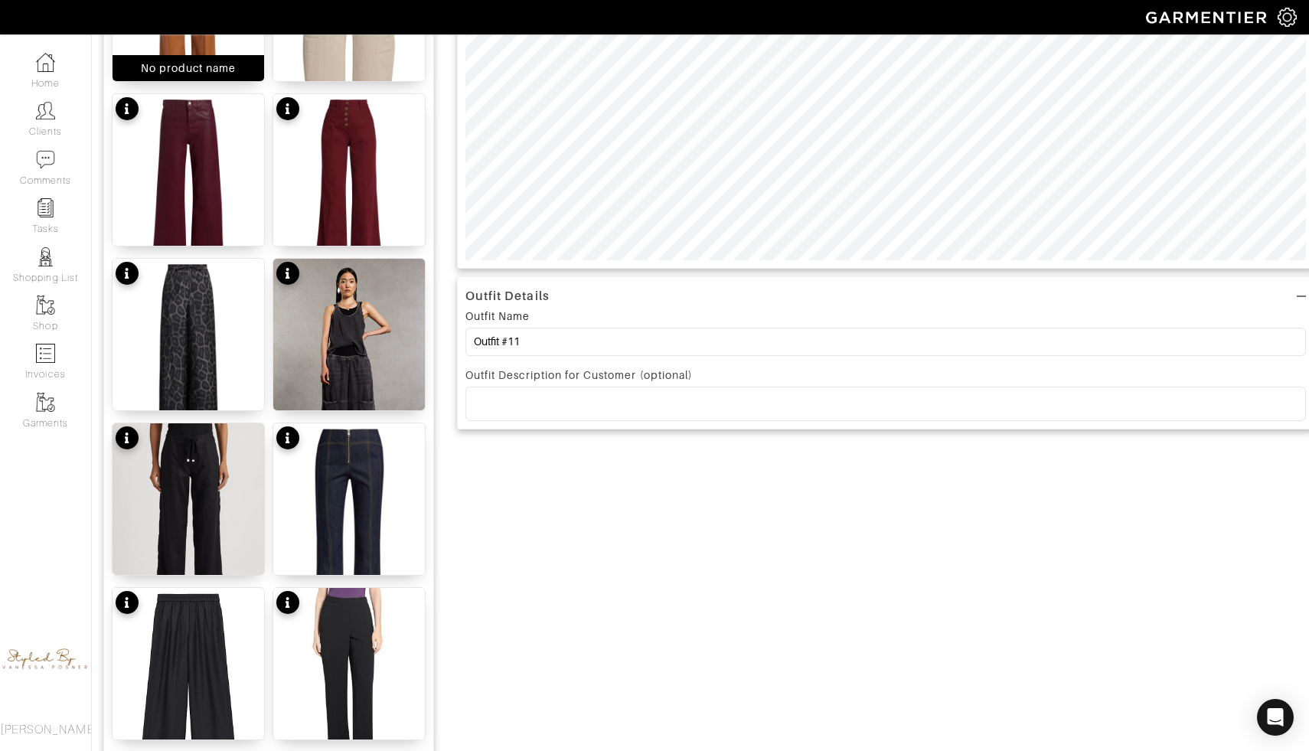
click at [204, 51] on img at bounding box center [189, 31] width 152 height 202
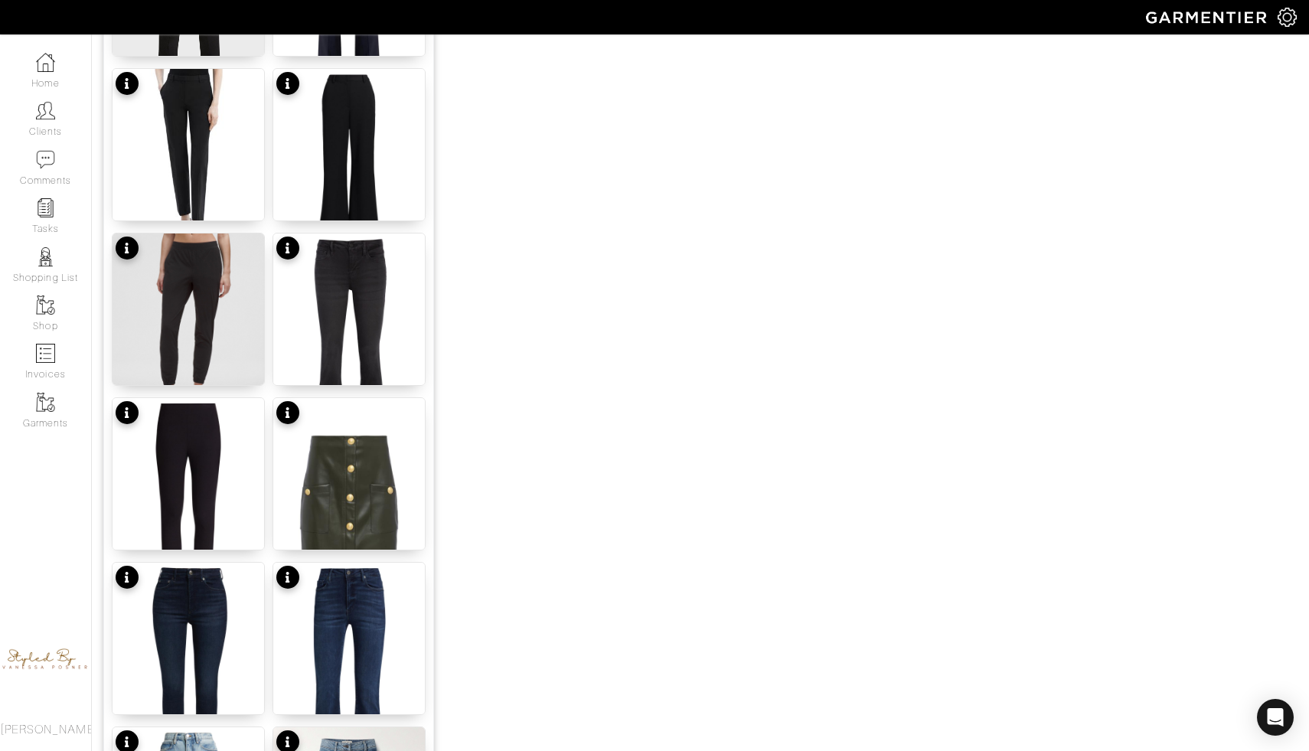
scroll to position [1753, 0]
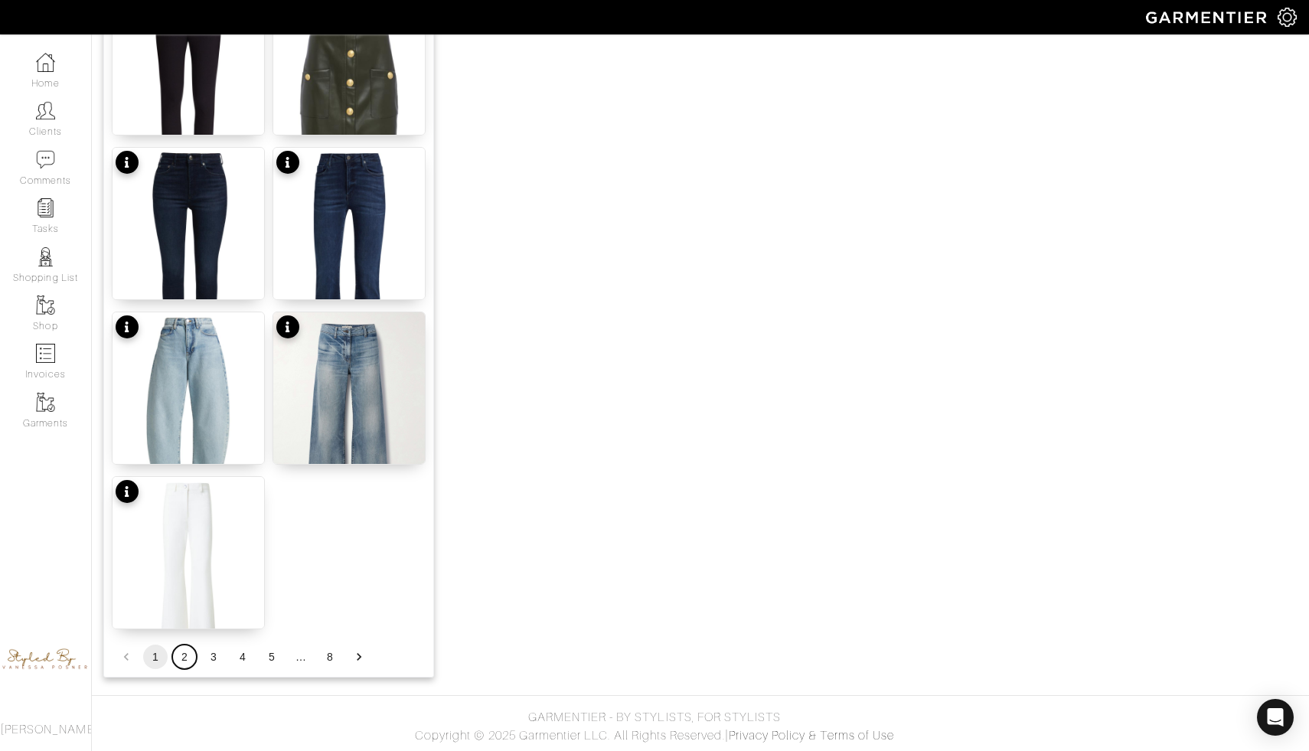
click at [178, 655] on button "2" at bounding box center [184, 657] width 25 height 25
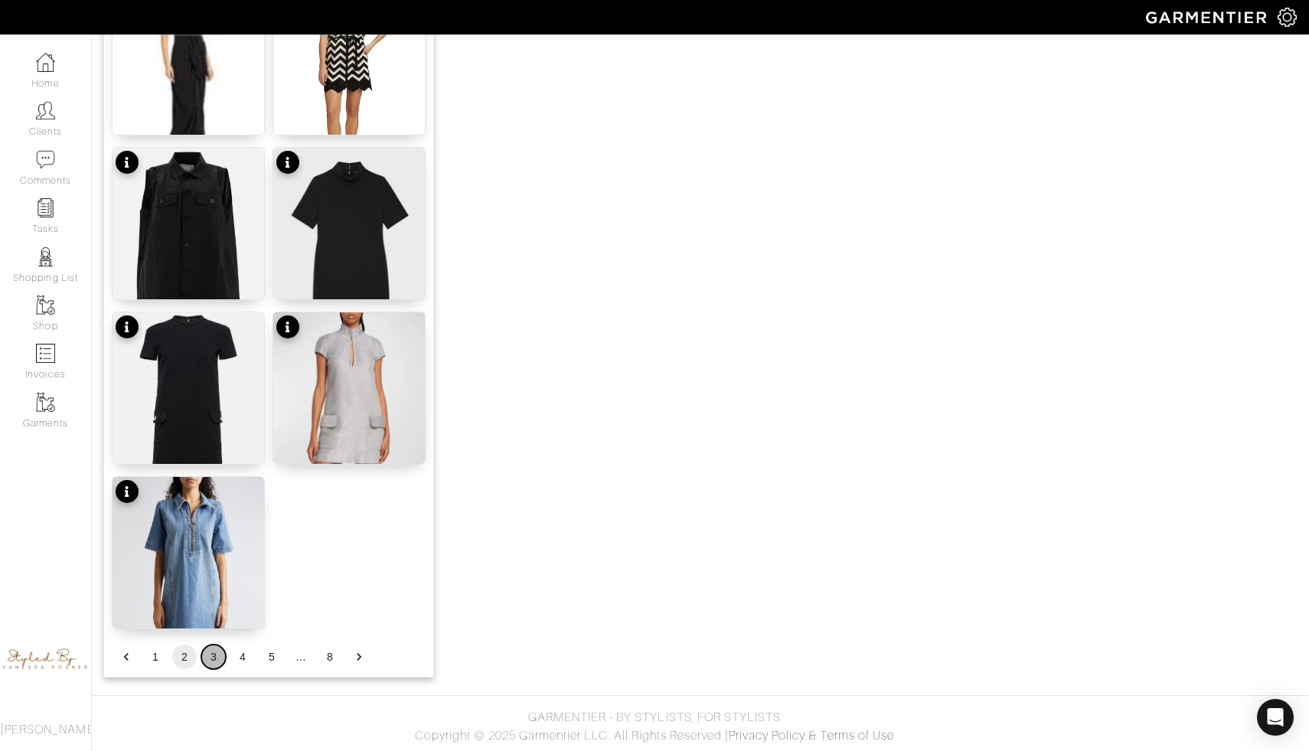
click at [211, 660] on button "3" at bounding box center [213, 657] width 25 height 25
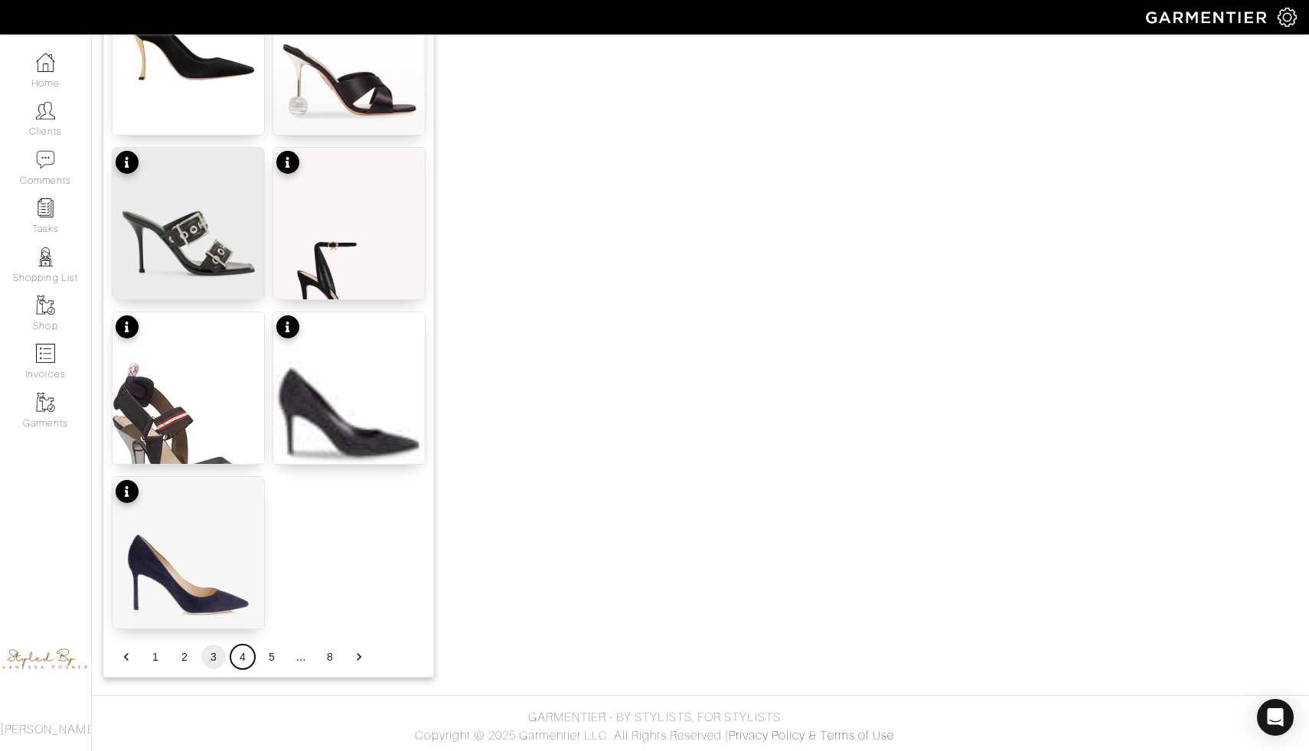
click at [243, 656] on button "4" at bounding box center [242, 657] width 25 height 25
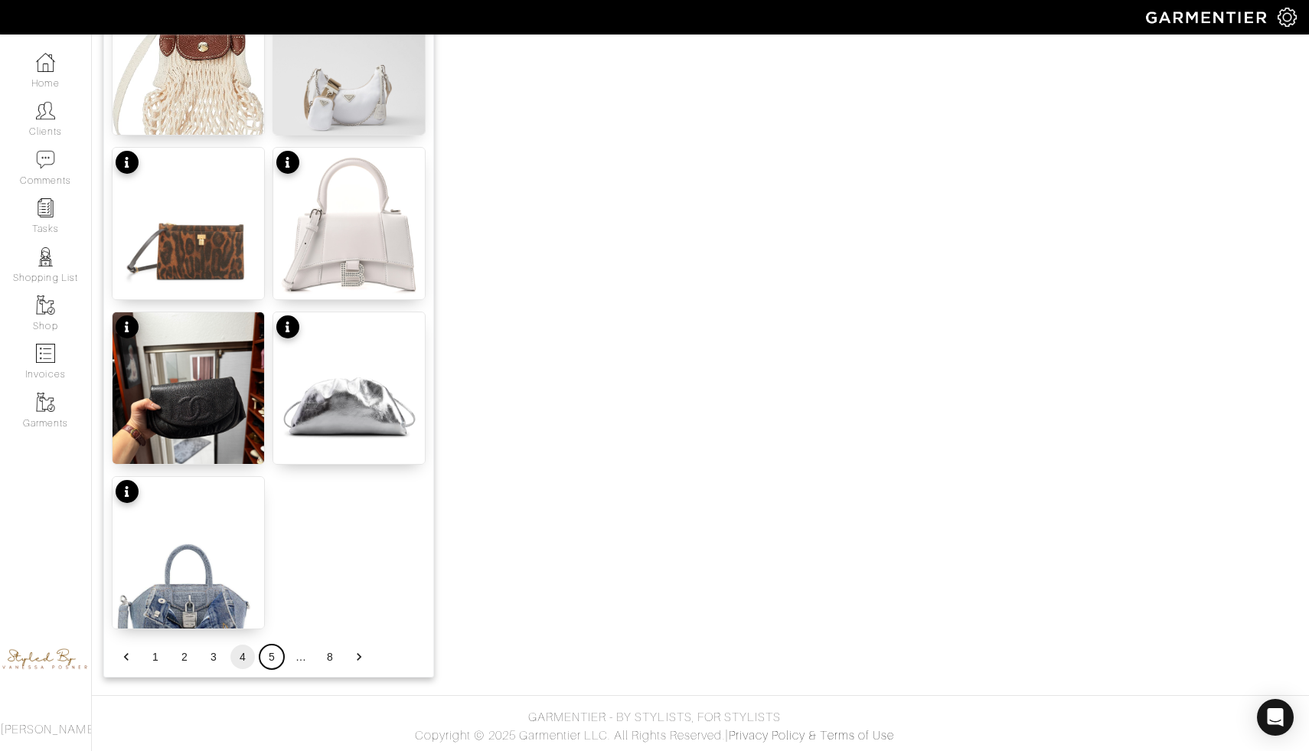
click at [272, 657] on button "5" at bounding box center [272, 657] width 25 height 25
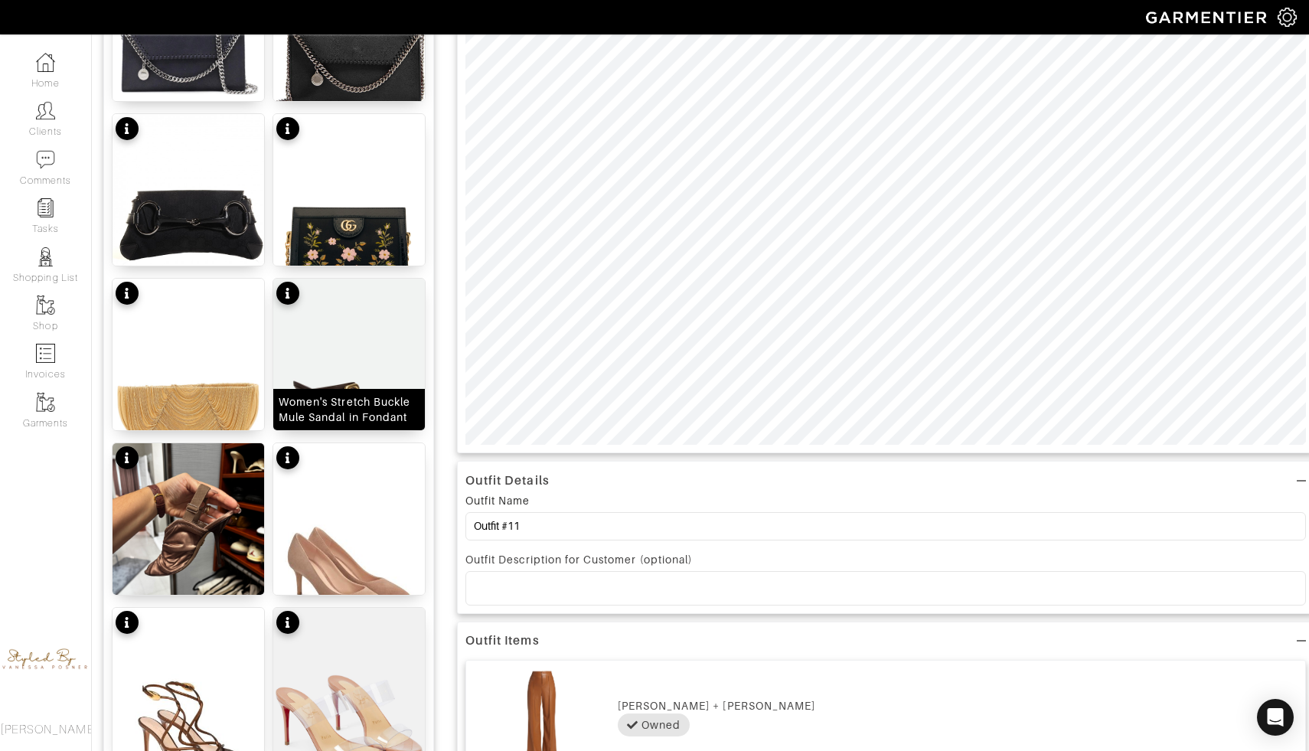
scroll to position [313, 0]
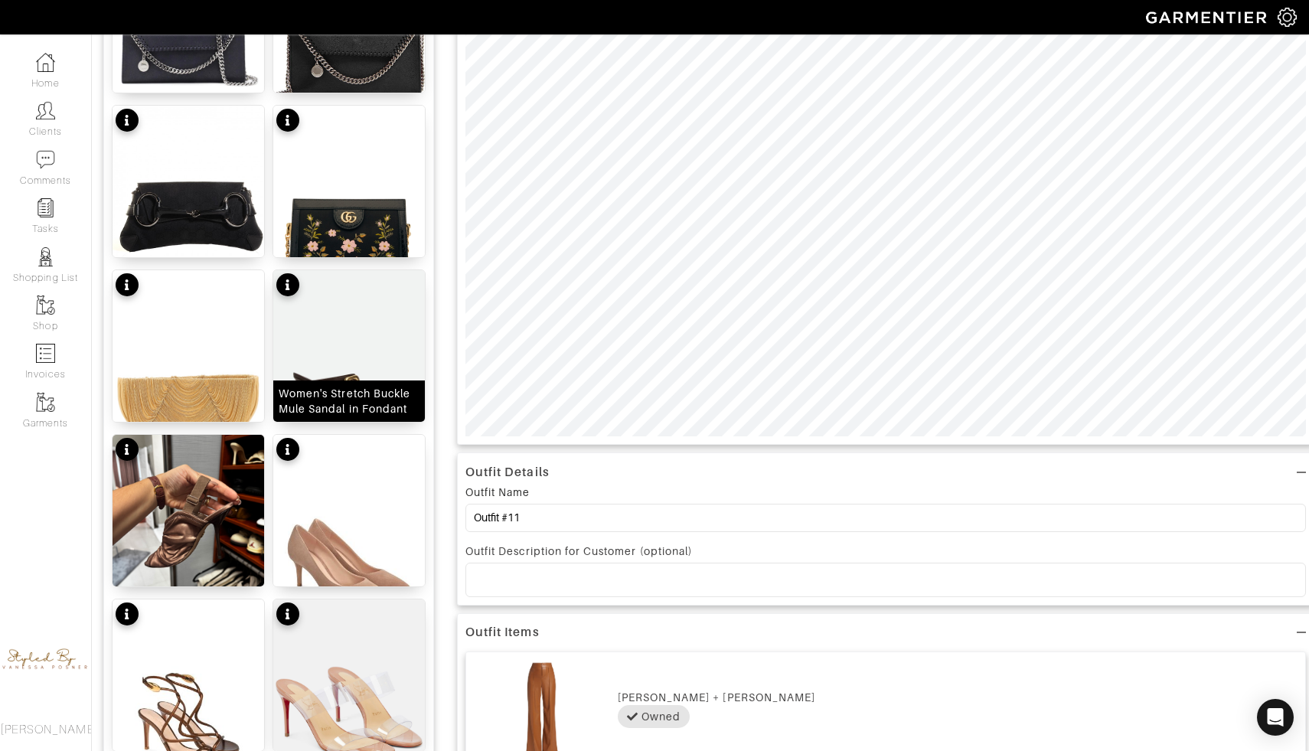
click at [325, 375] on img at bounding box center [349, 359] width 152 height 178
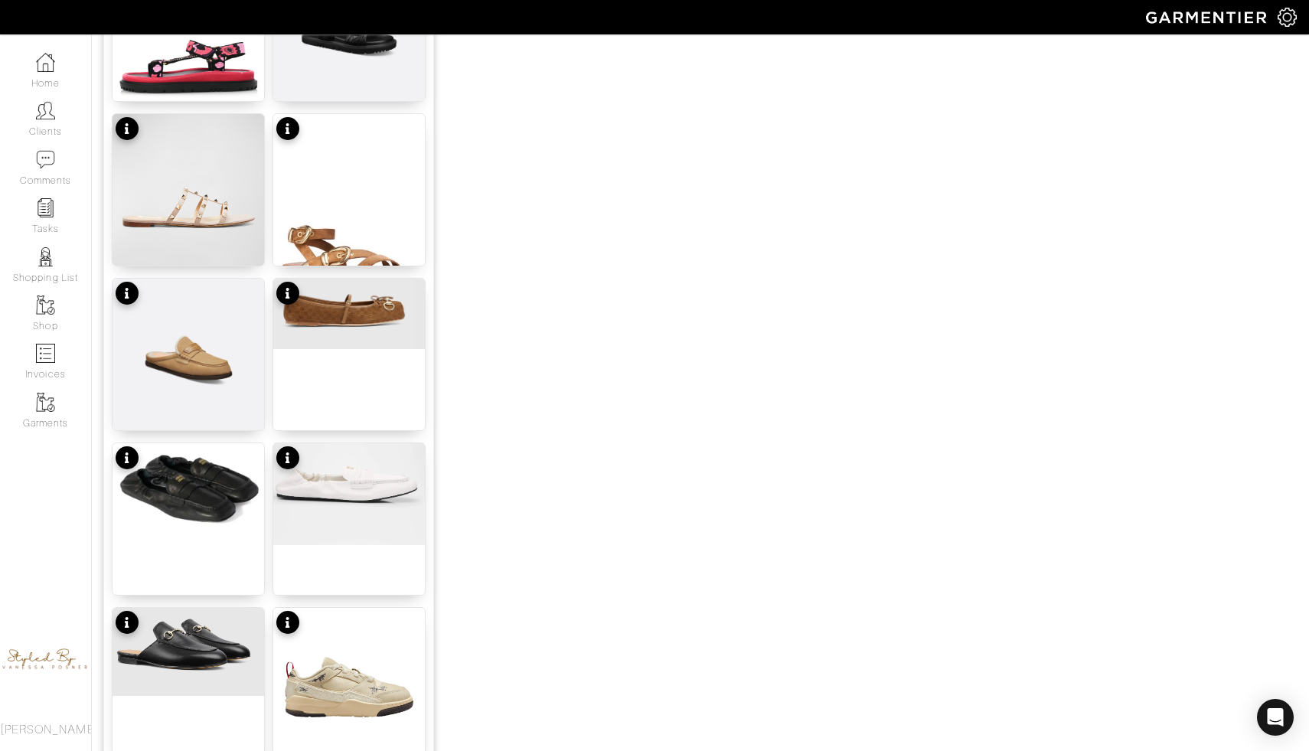
scroll to position [1753, 0]
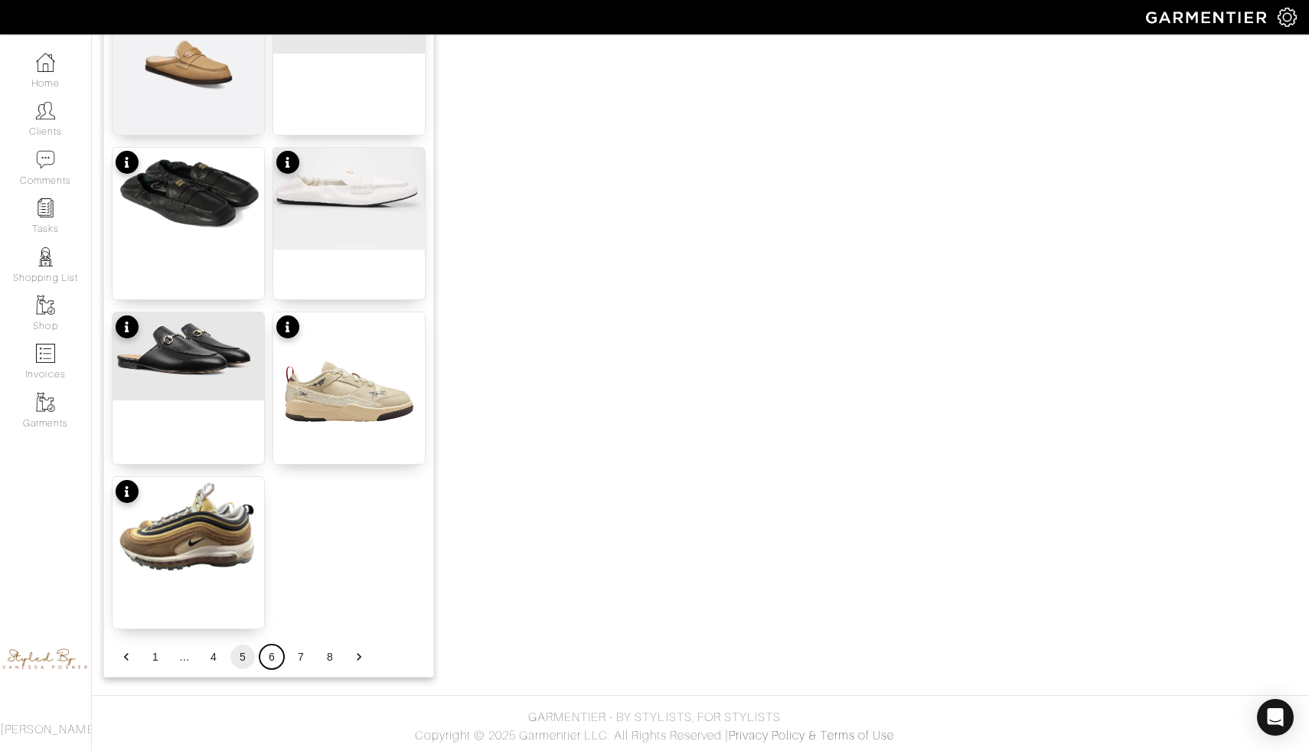
click at [270, 654] on button "6" at bounding box center [272, 657] width 25 height 25
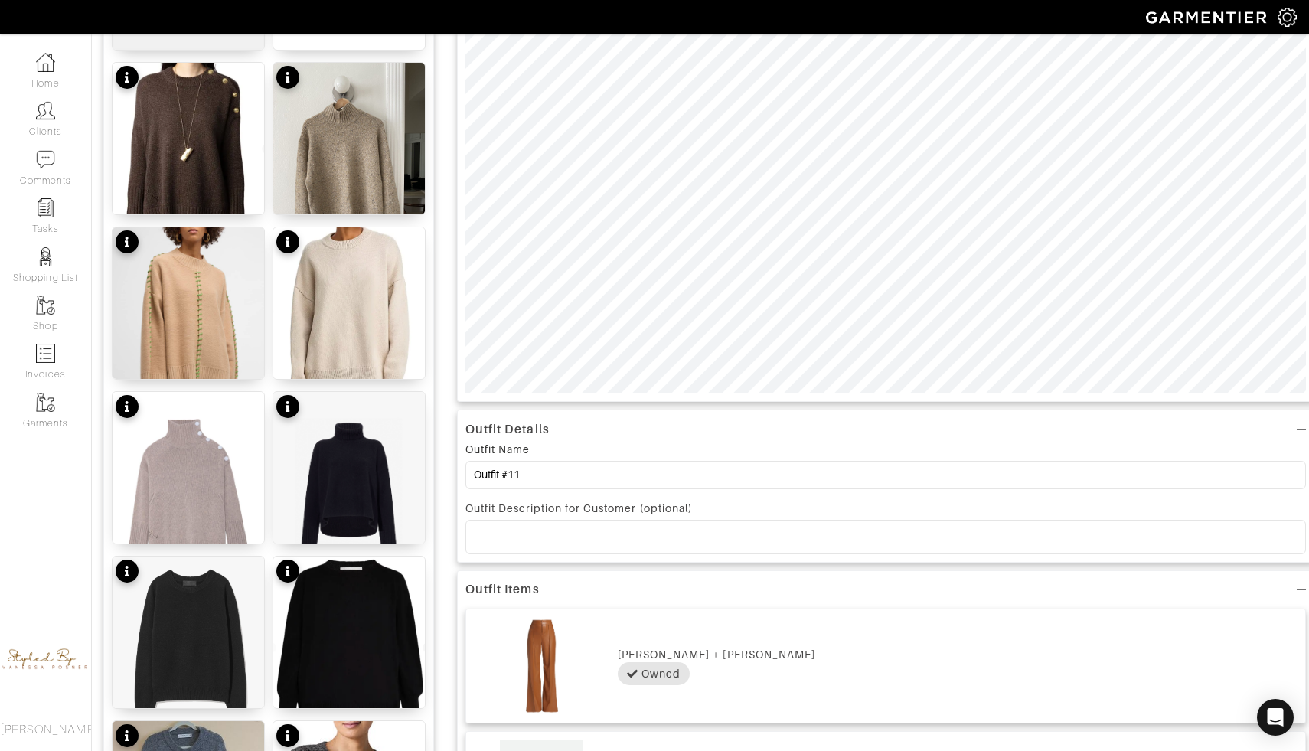
scroll to position [0, 0]
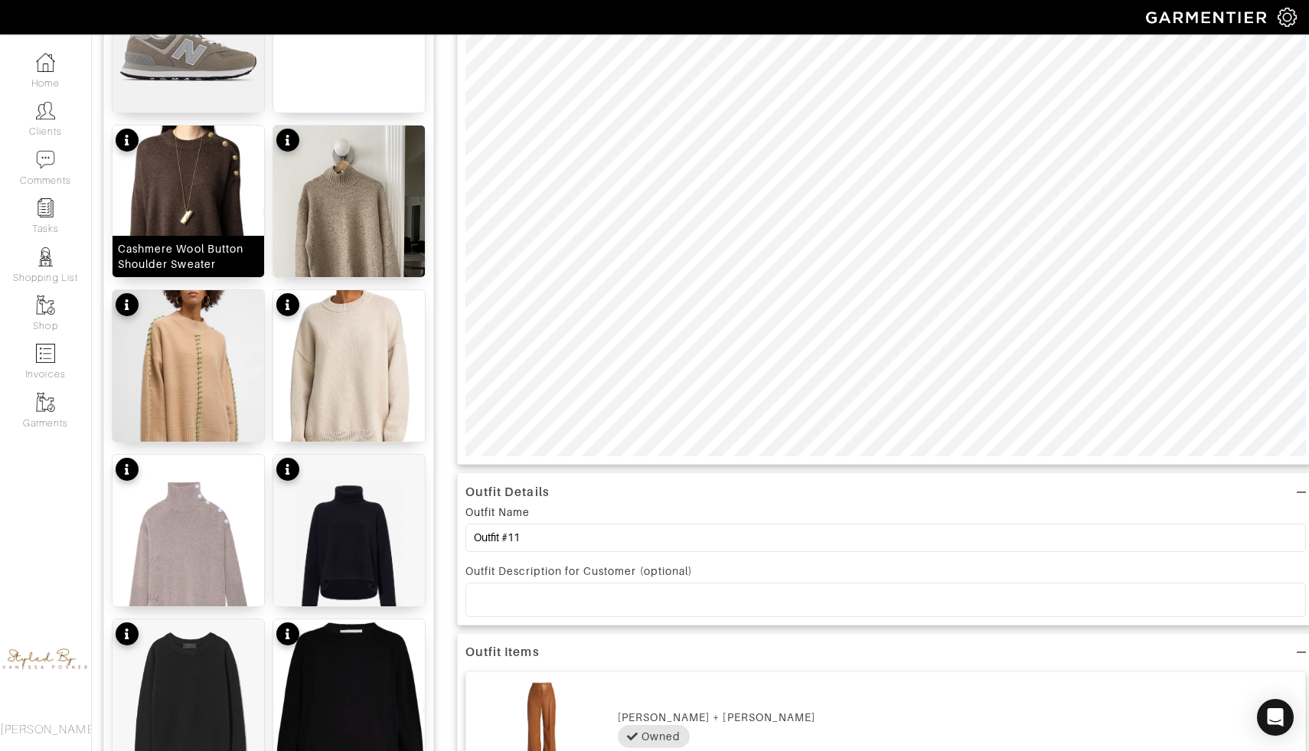
click at [208, 221] on img at bounding box center [189, 224] width 152 height 197
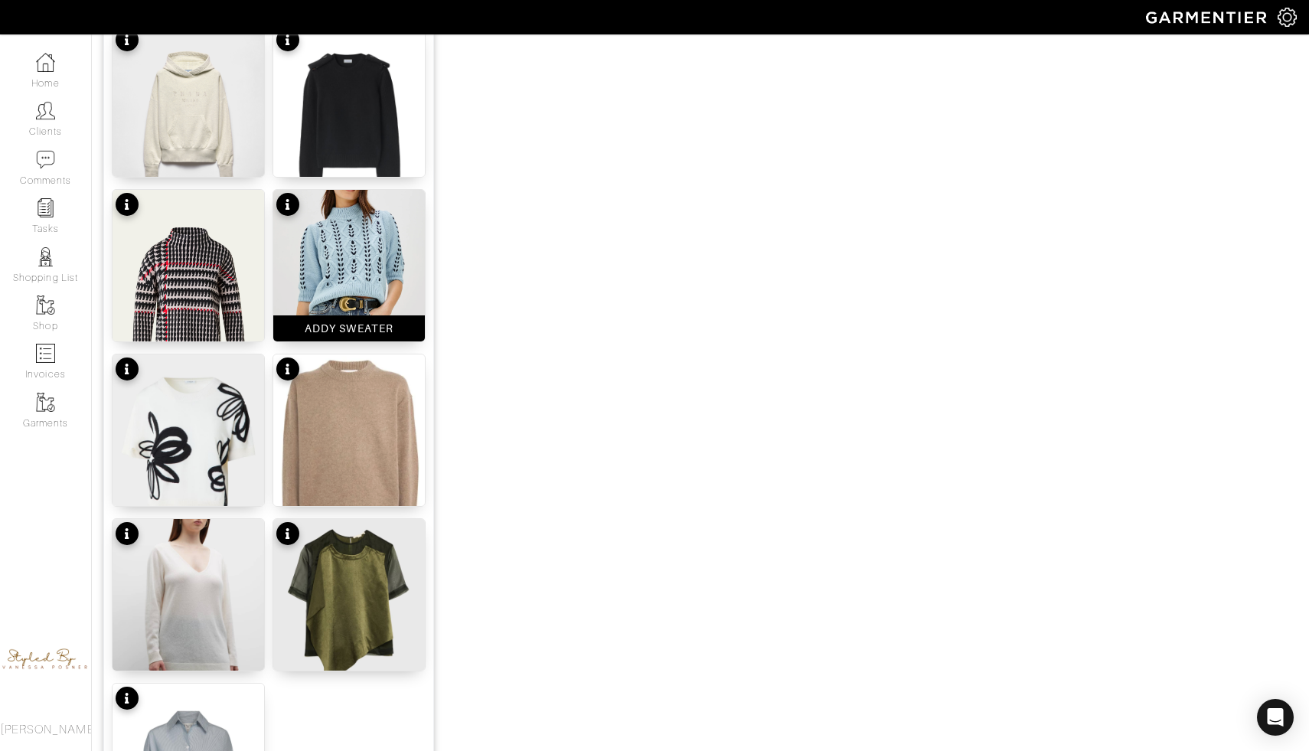
scroll to position [1753, 0]
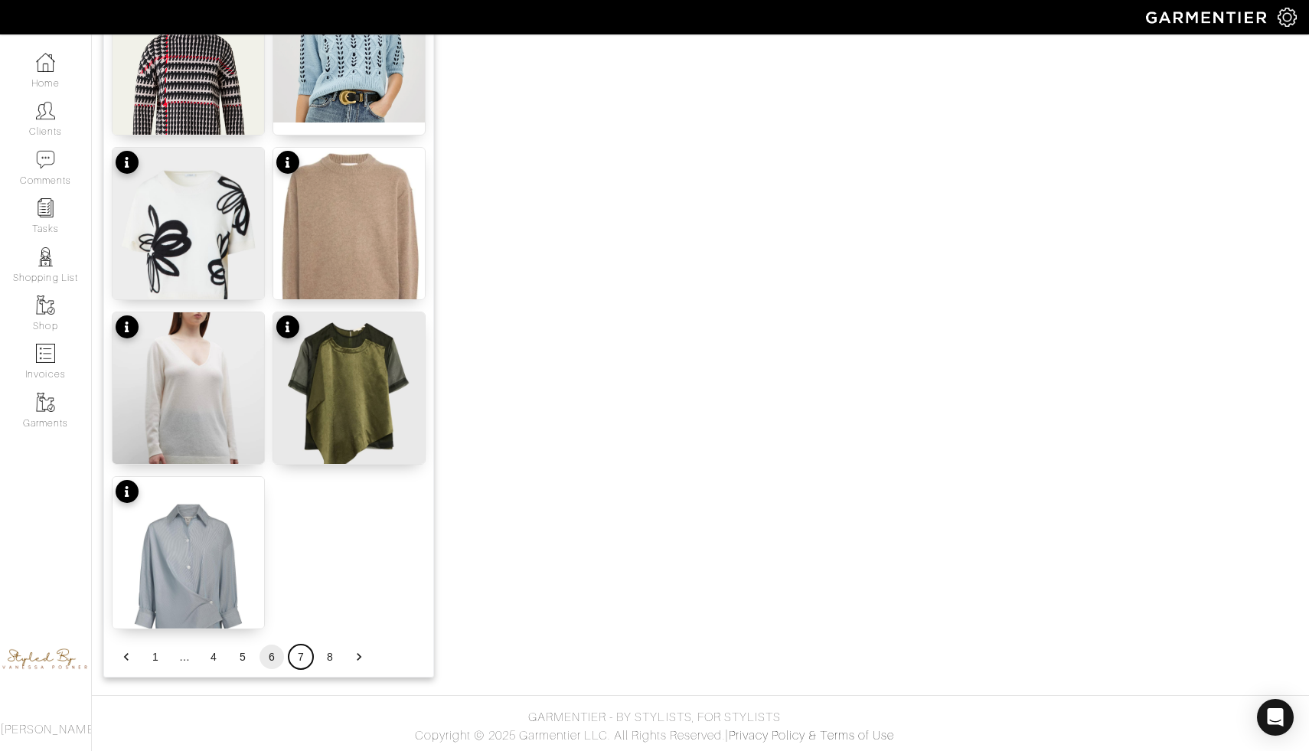
click at [302, 655] on button "7" at bounding box center [301, 657] width 25 height 25
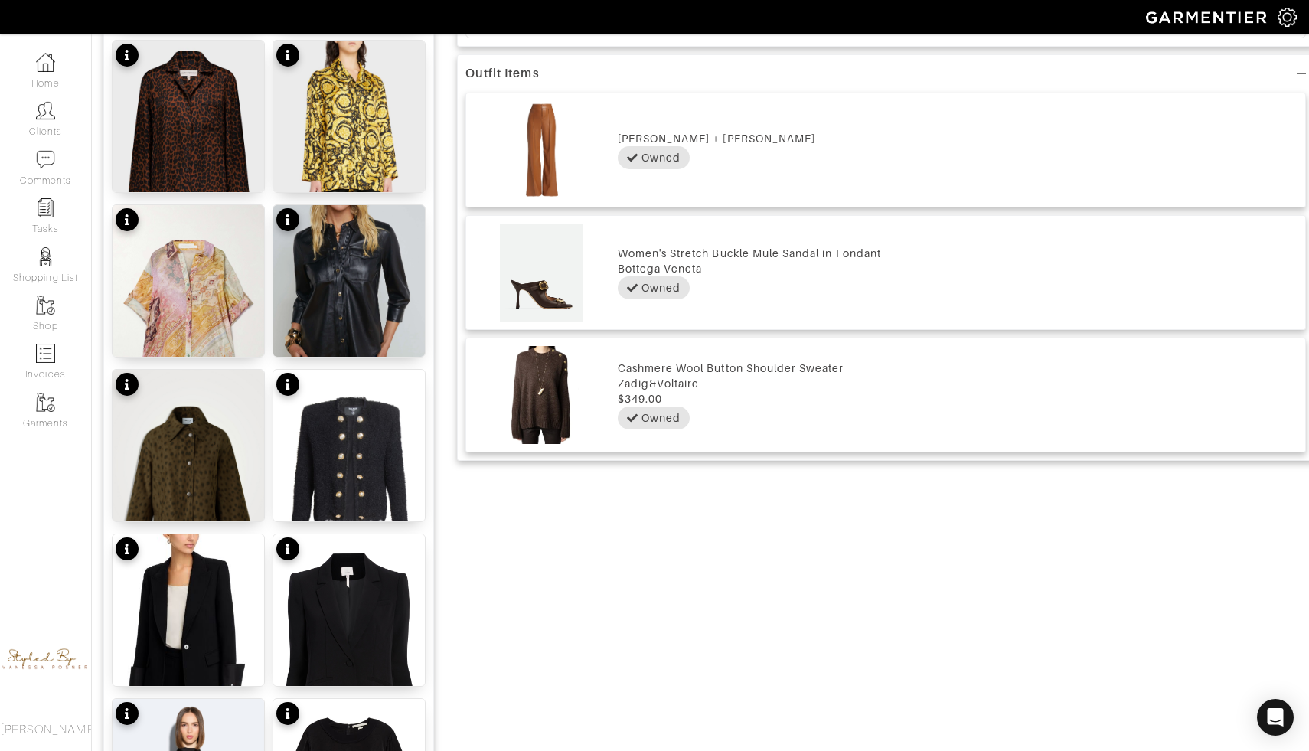
scroll to position [370, 0]
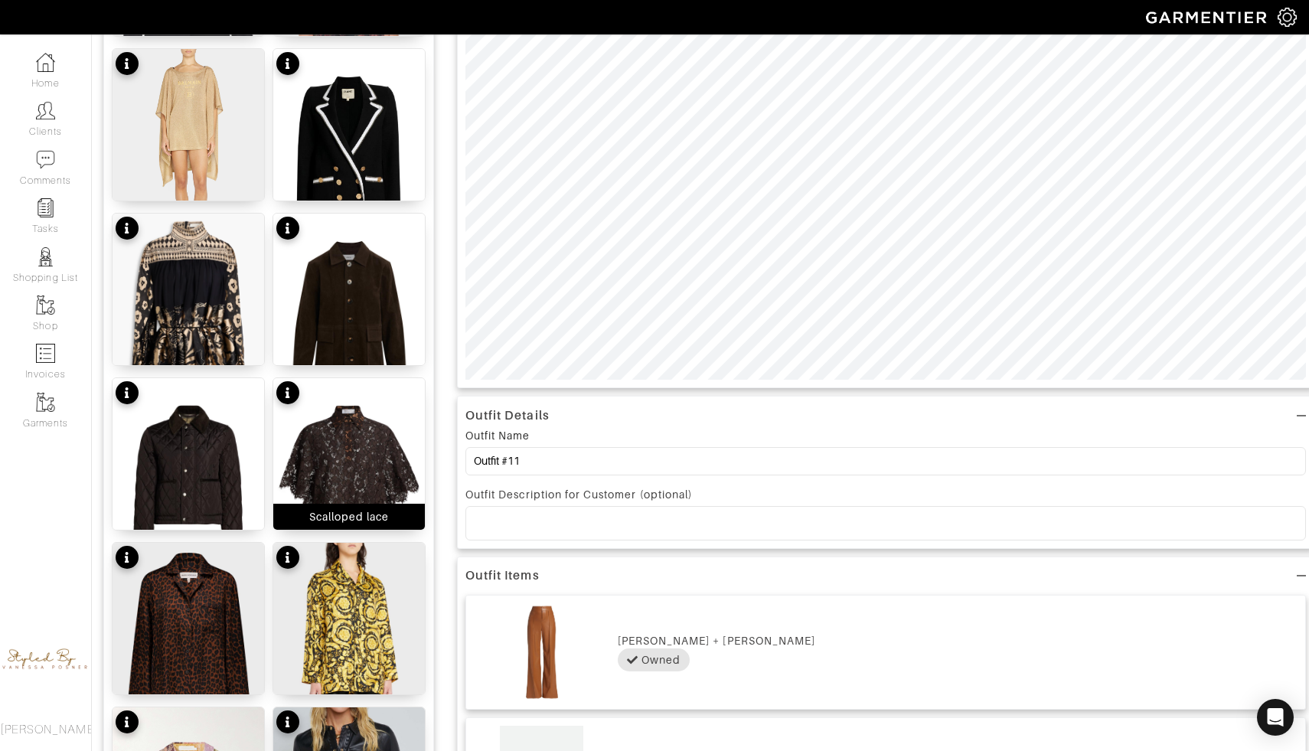
click at [338, 429] on img at bounding box center [349, 479] width 152 height 202
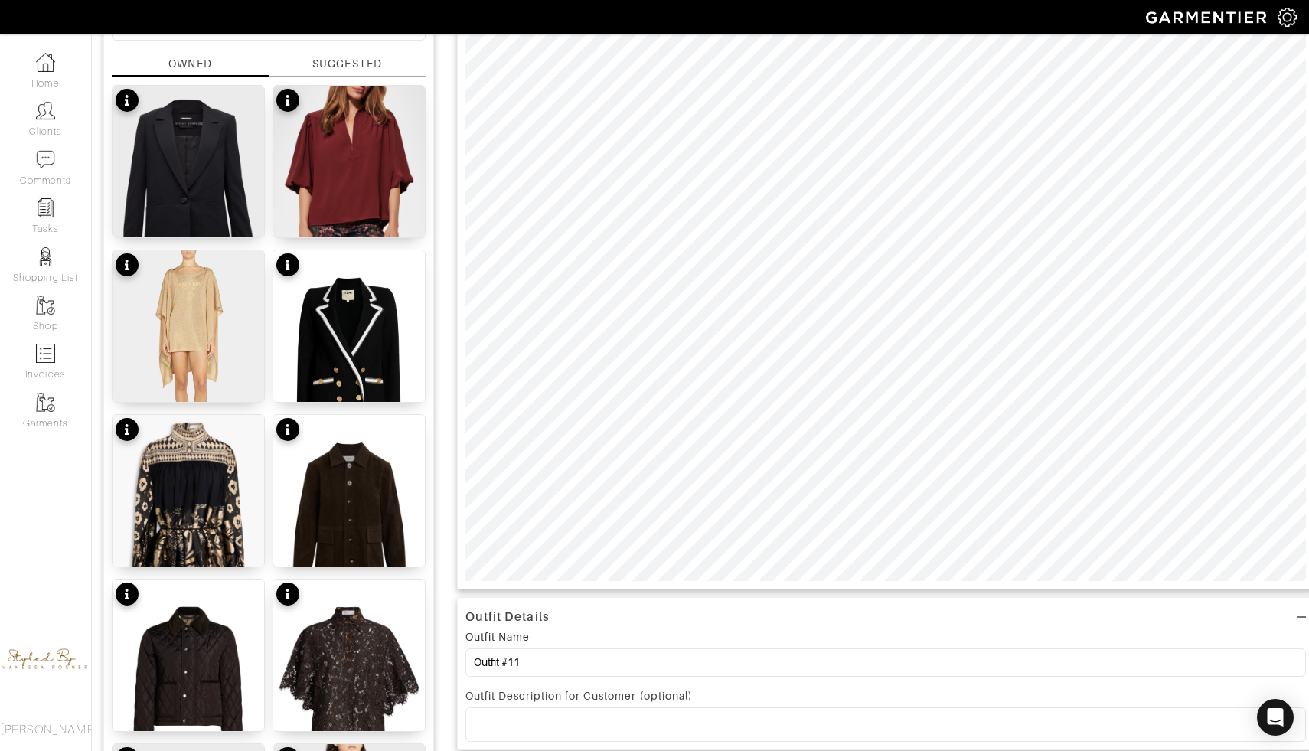
scroll to position [0, 0]
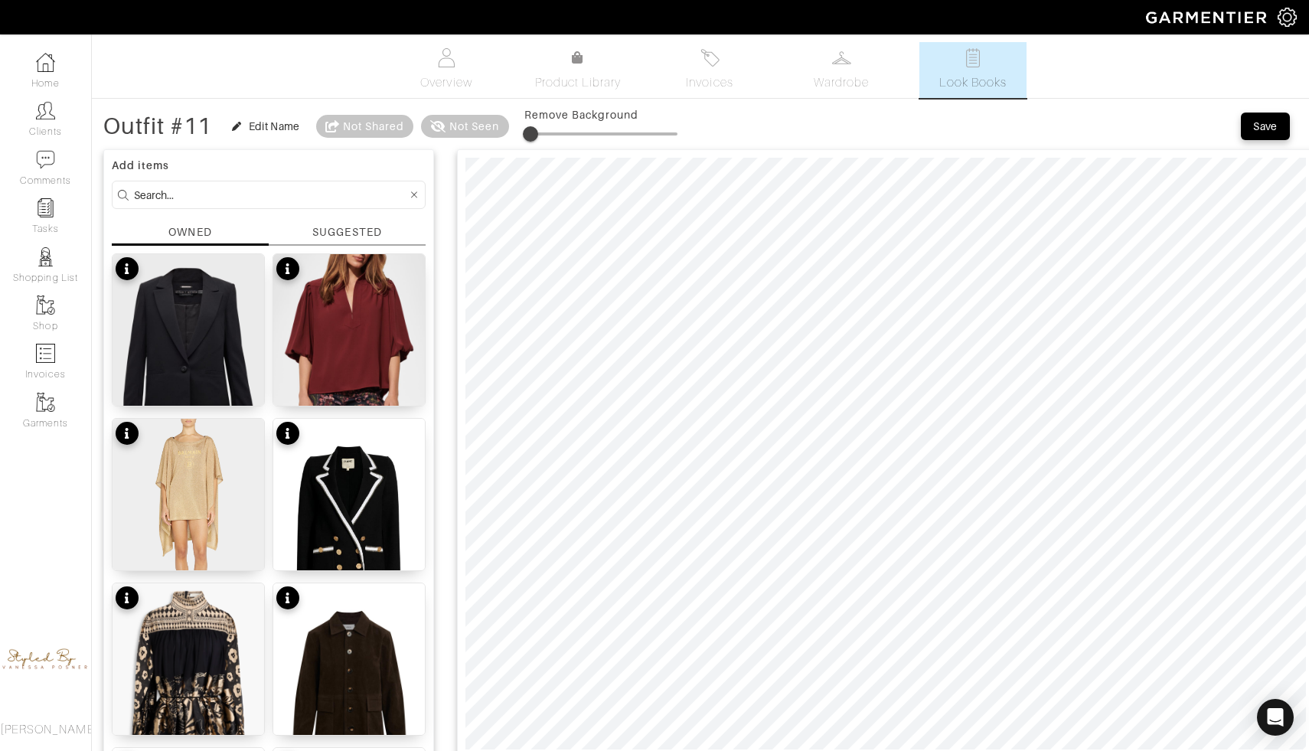
drag, startPoint x: 526, startPoint y: 129, endPoint x: 534, endPoint y: 131, distance: 7.8
click at [534, 131] on span at bounding box center [530, 133] width 15 height 15
click at [531, 130] on span at bounding box center [527, 133] width 15 height 15
click at [533, 127] on span at bounding box center [530, 133] width 15 height 15
click at [542, 131] on span at bounding box center [539, 133] width 15 height 15
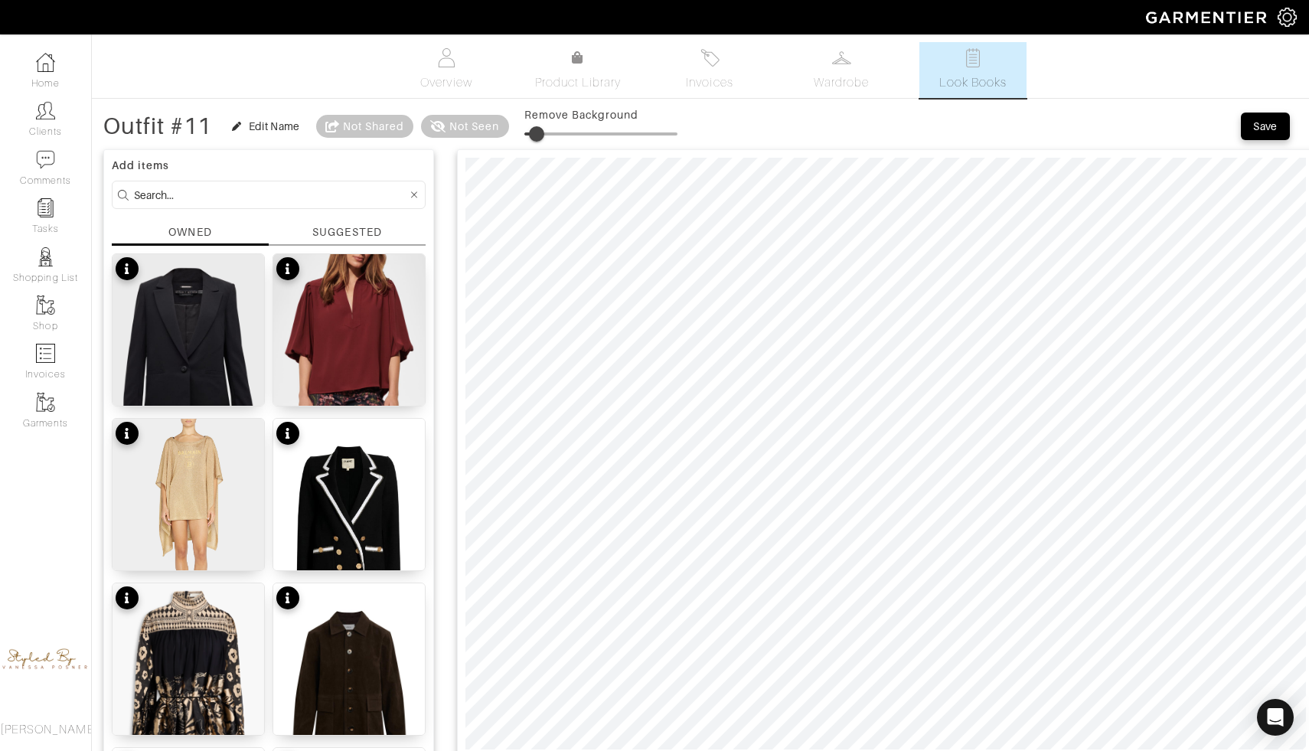
click at [539, 129] on span at bounding box center [536, 133] width 15 height 15
type input "2"
click at [260, 119] on div "Edit Name" at bounding box center [274, 126] width 51 height 15
click at [281, 122] on icon "button" at bounding box center [285, 126] width 8 height 9
click at [255, 123] on div "Edit Name" at bounding box center [274, 126] width 51 height 15
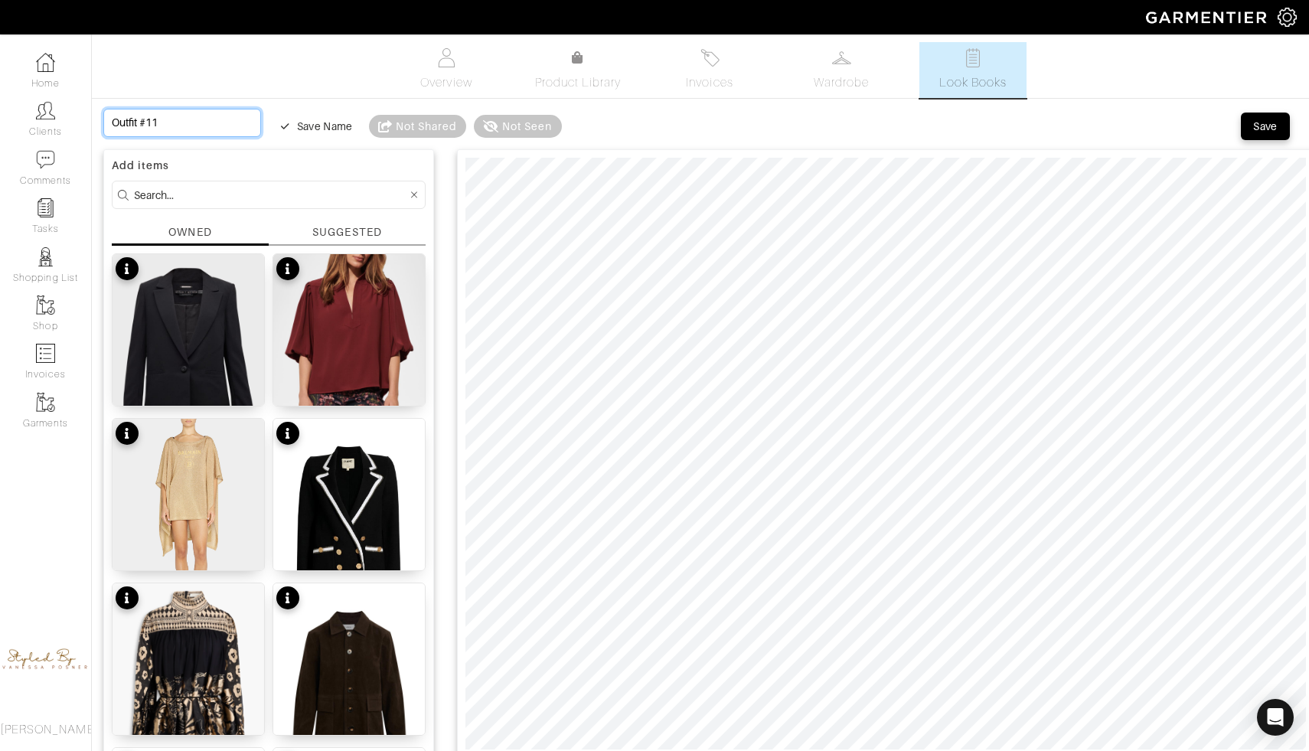
click at [128, 120] on input "Outfit #11" at bounding box center [182, 123] width 158 height 28
drag, startPoint x: 162, startPoint y: 123, endPoint x: 43, endPoint y: 116, distance: 119.6
type input "T"
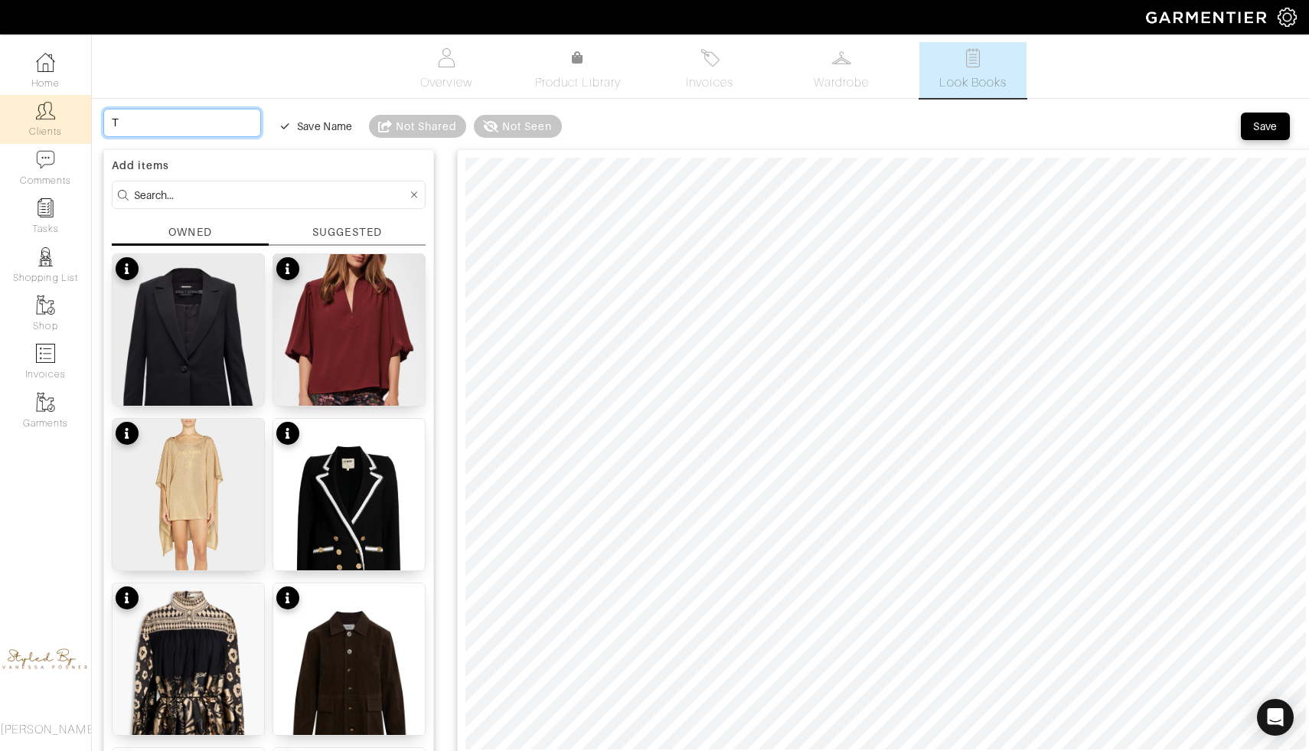
type input "Th"
type input "Thr"
type input "Thru"
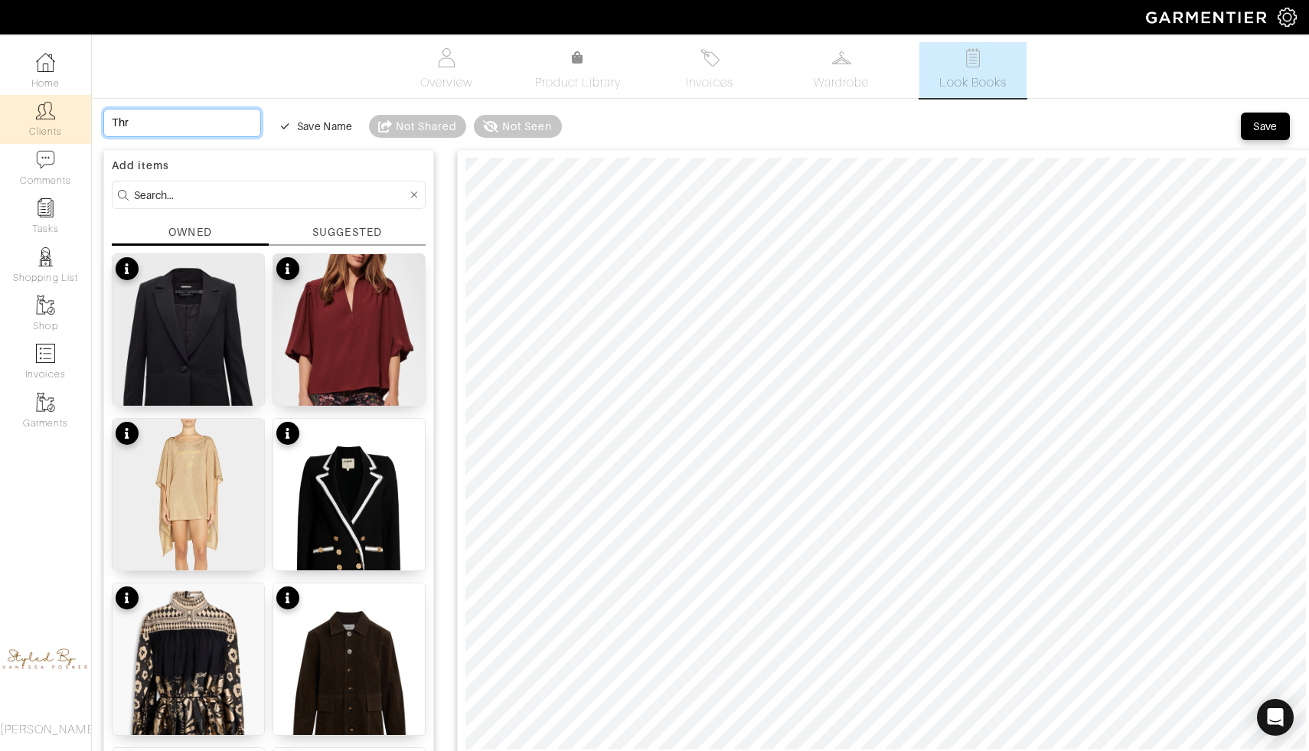
type input "Thru"
type input "Thrus"
type input "Thrusd"
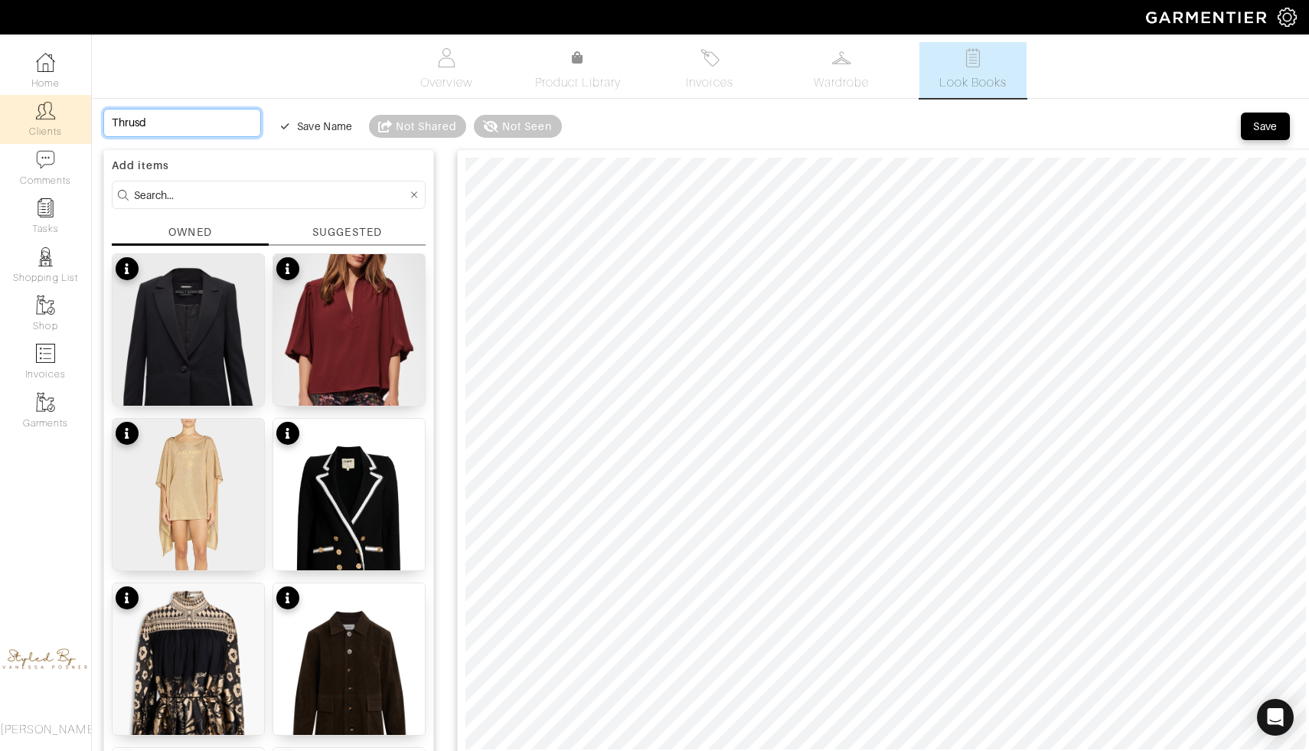
type input "Thrusda"
type input "Thrusday"
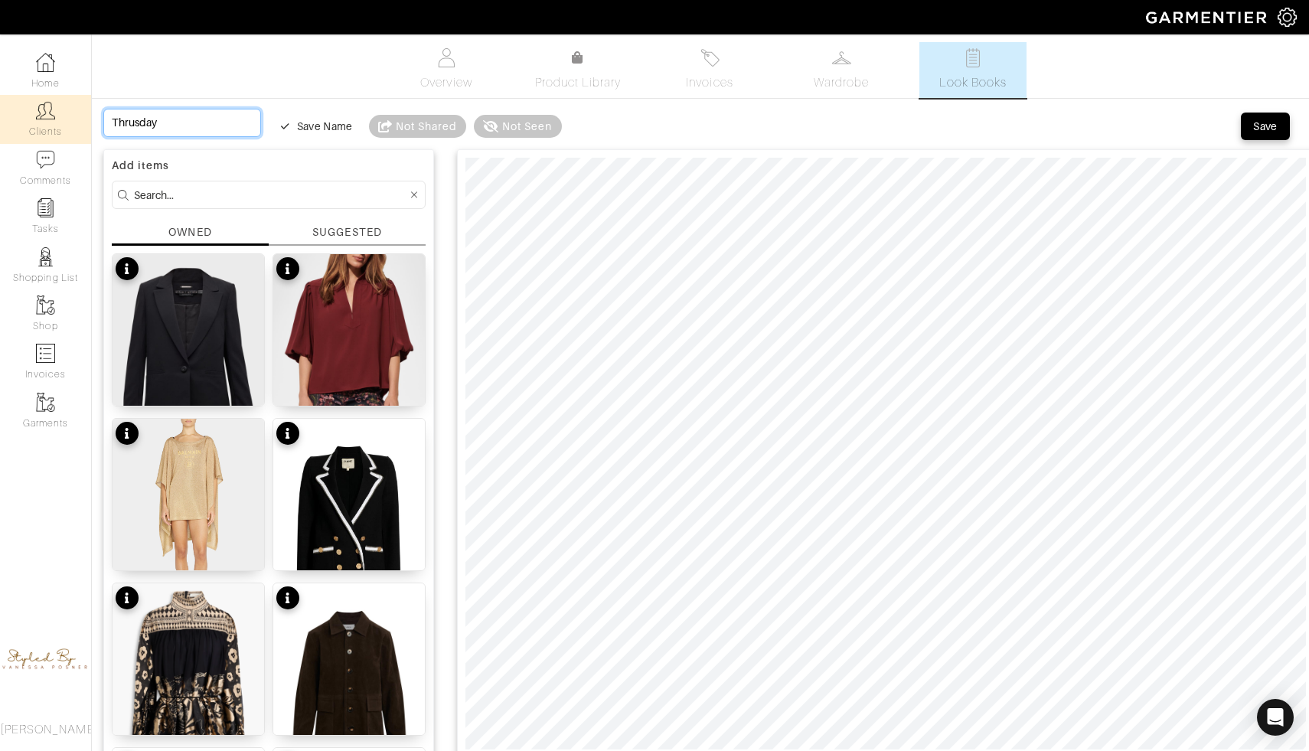
type input "Thrusday"
type input "Thrusday W"
type input "Thrusday Wo"
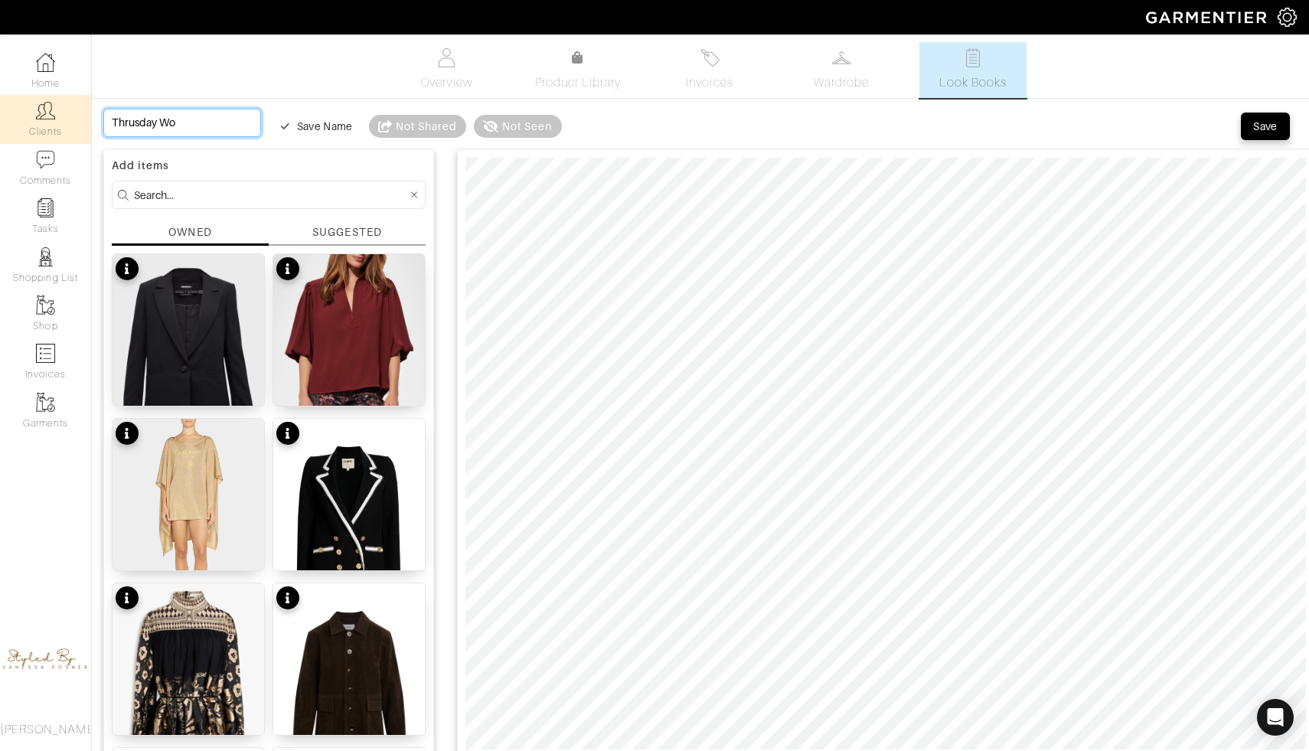
type input "Thrusday Wor"
type input "Thrusday Work"
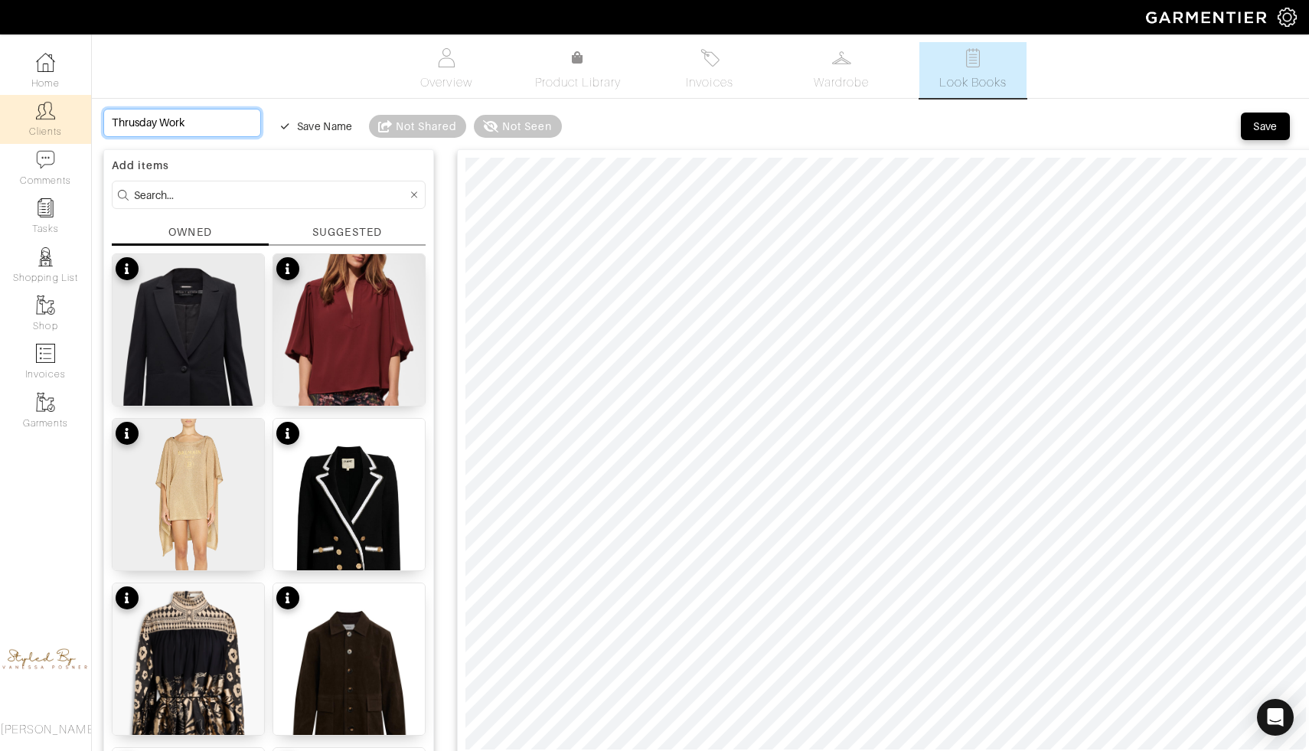
type input "Thrusday Work"
type input "Thrusday Work l"
type input "Thrusday Work lo"
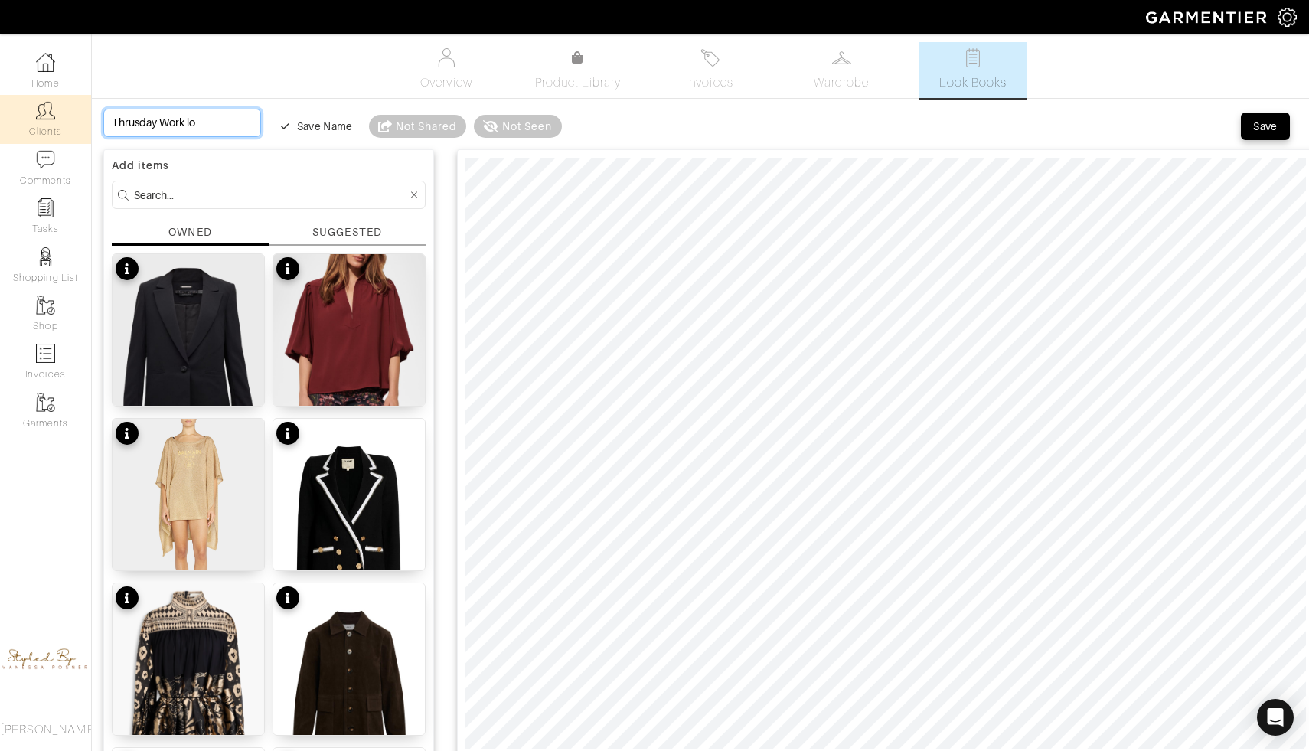
type input "Thrusday Work loo"
type input "Thrusday Work look"
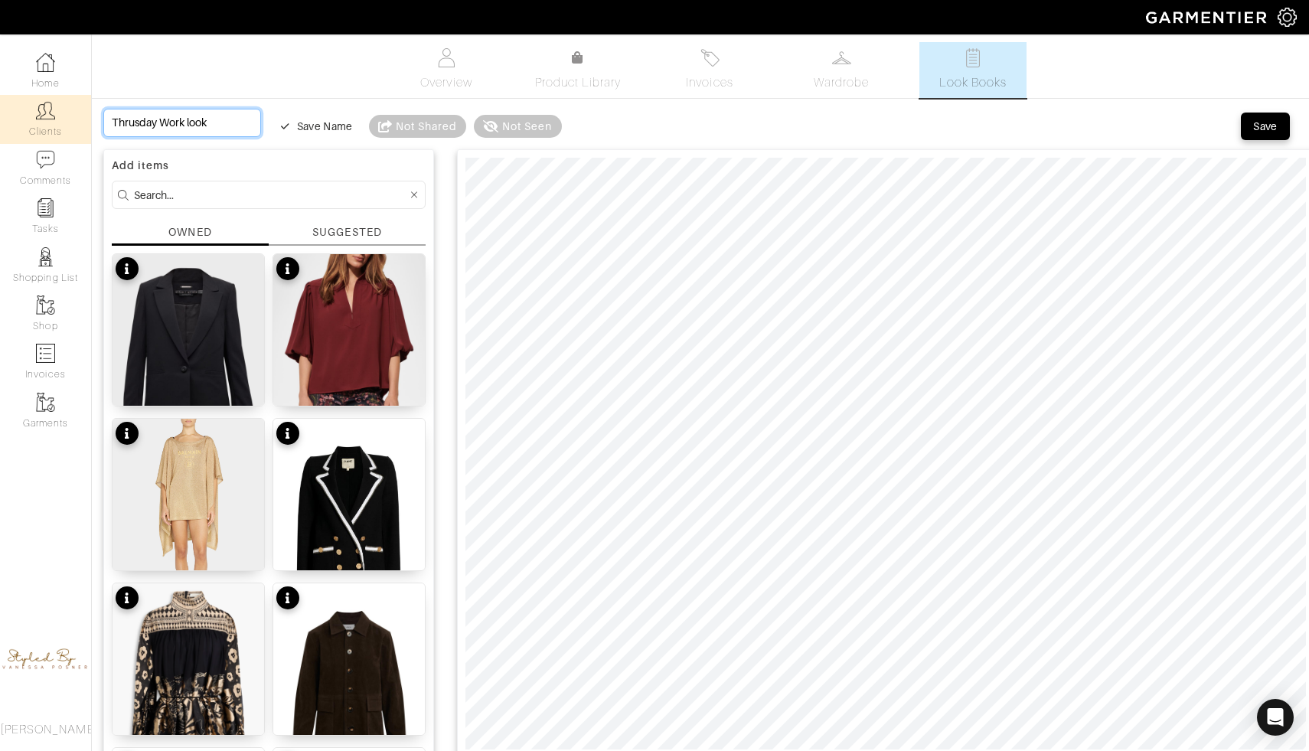
type input "Thrusday Work look"
type input "Thrusday Work look t"
type input "Thrusday Work look th"
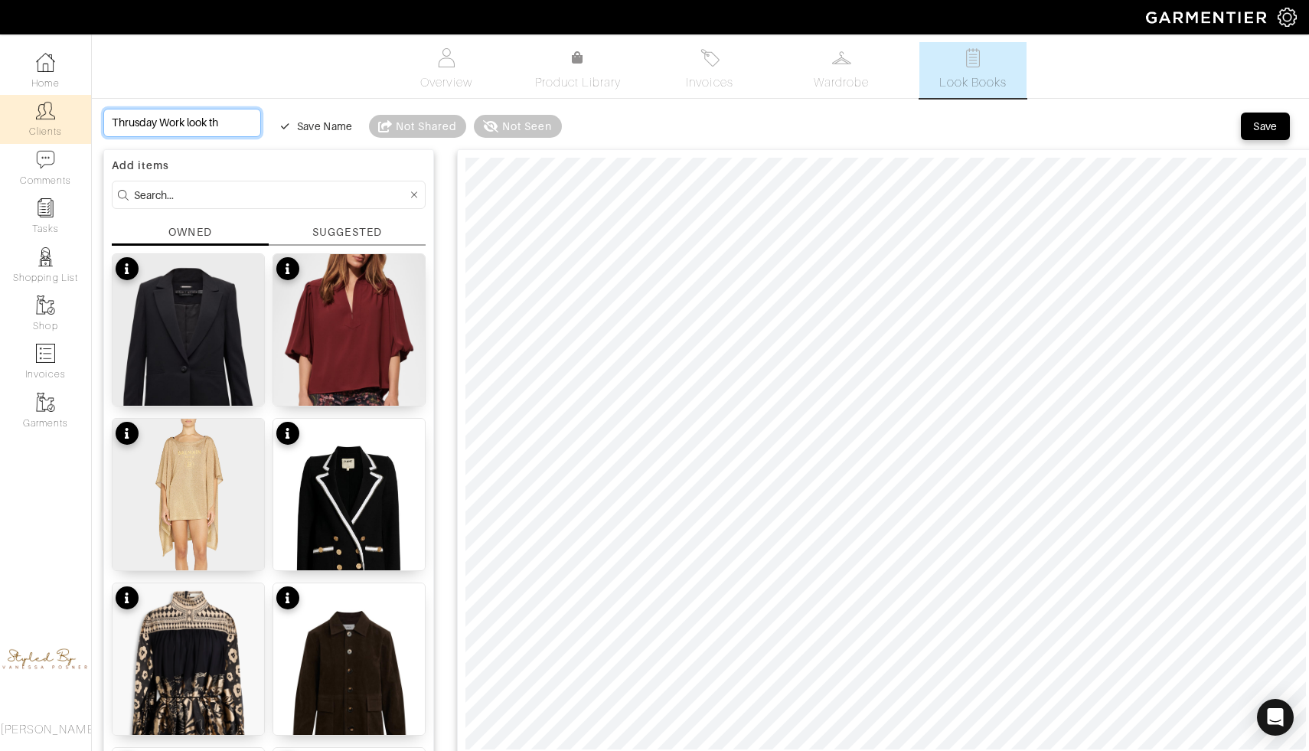
type input "Thrusday Work look thr"
type input "Thrusday Work look thru"
type input "Thrusday Work look thrus"
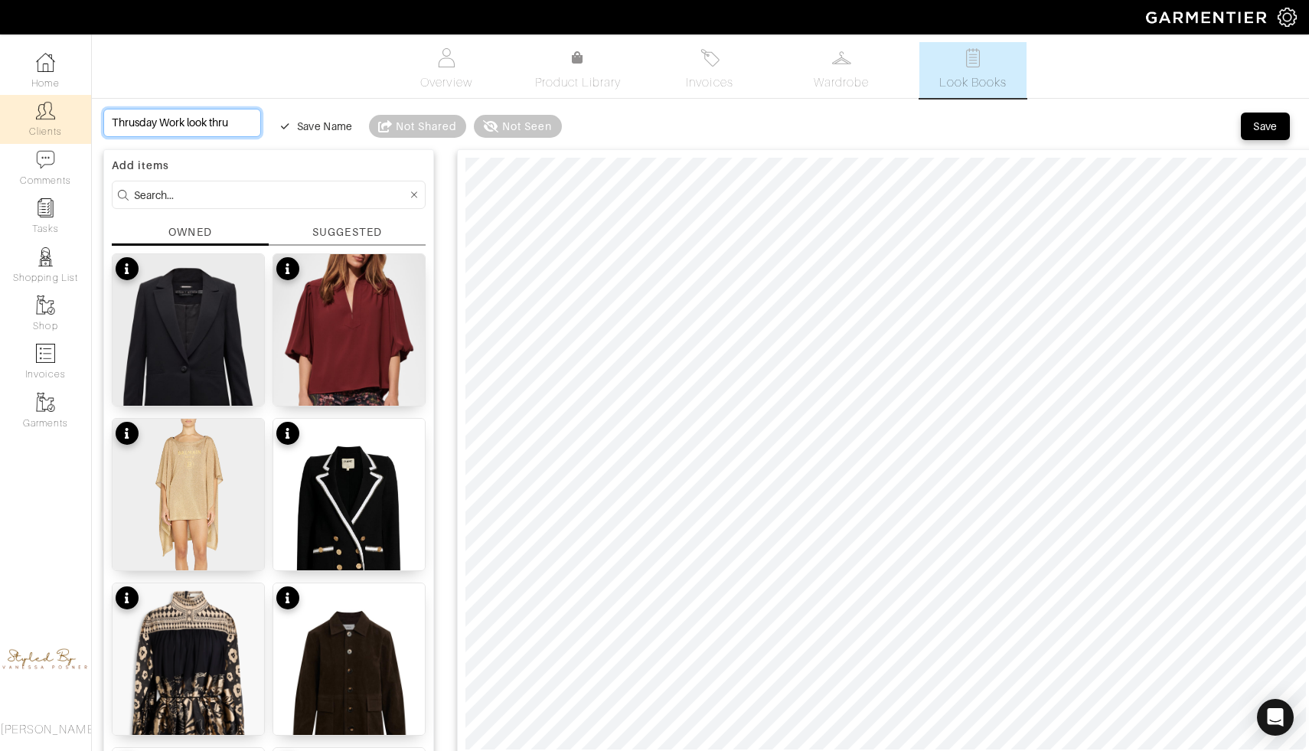
type input "Thrusday Work look thrus"
type input "Thrusday Work look thrusd"
type input "Thrusday Work look thrusda"
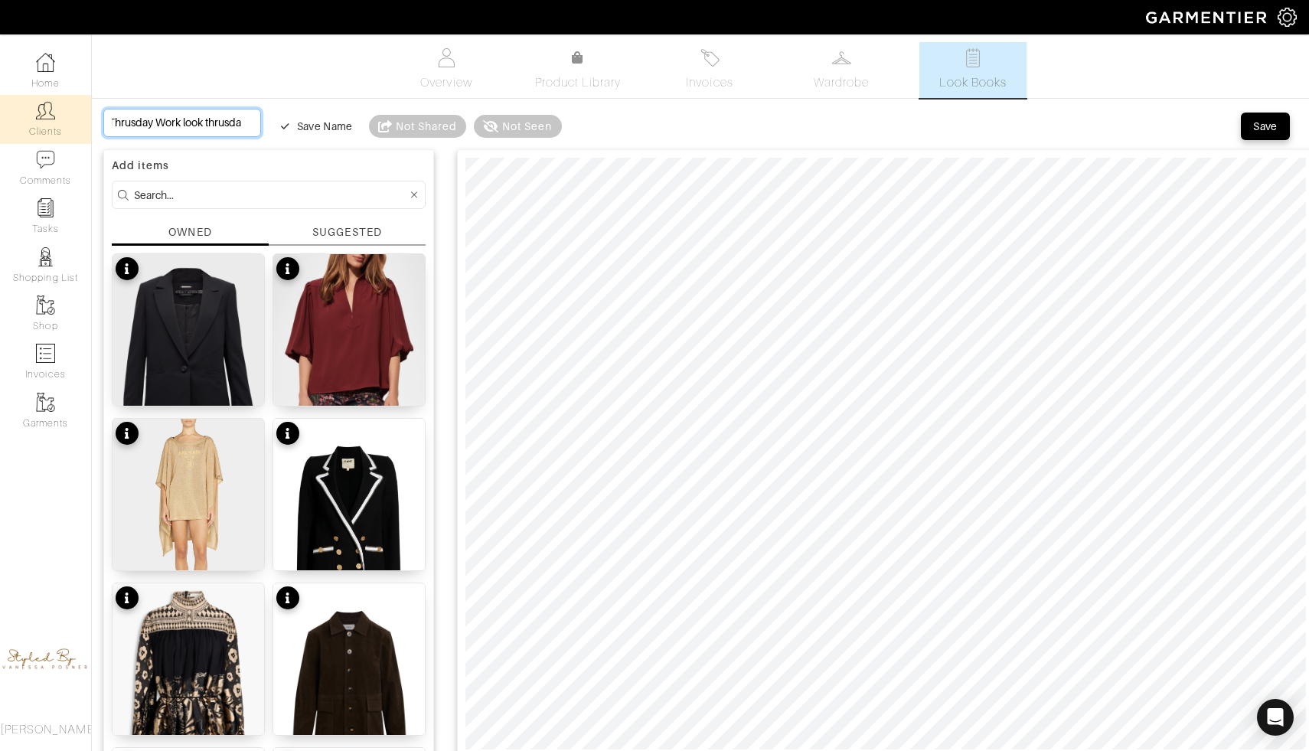
type input "Thrusday Work look thrusd"
type input "Thrusday Work look thrus"
type input "Thrusday Work look thru"
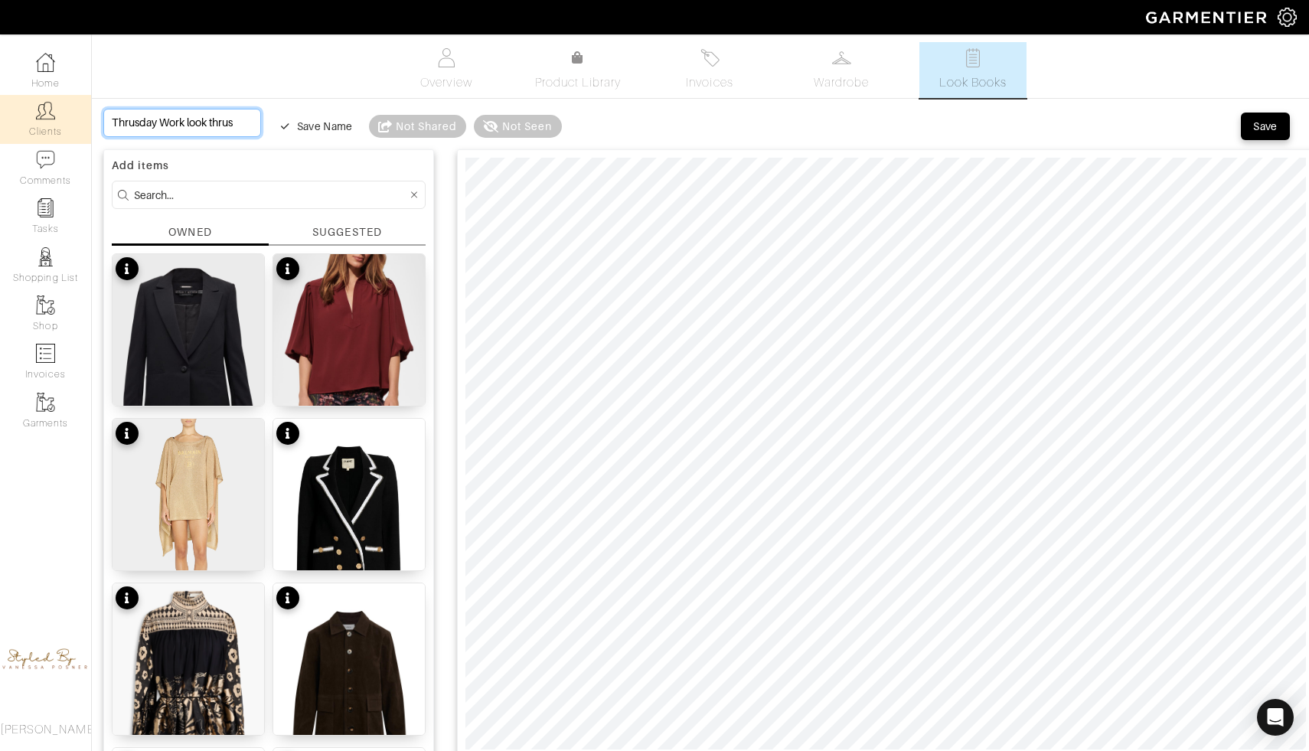
type input "Thrusday Work look thru"
type input "Thrusday Work look thr"
type input "Thrusday Work look th"
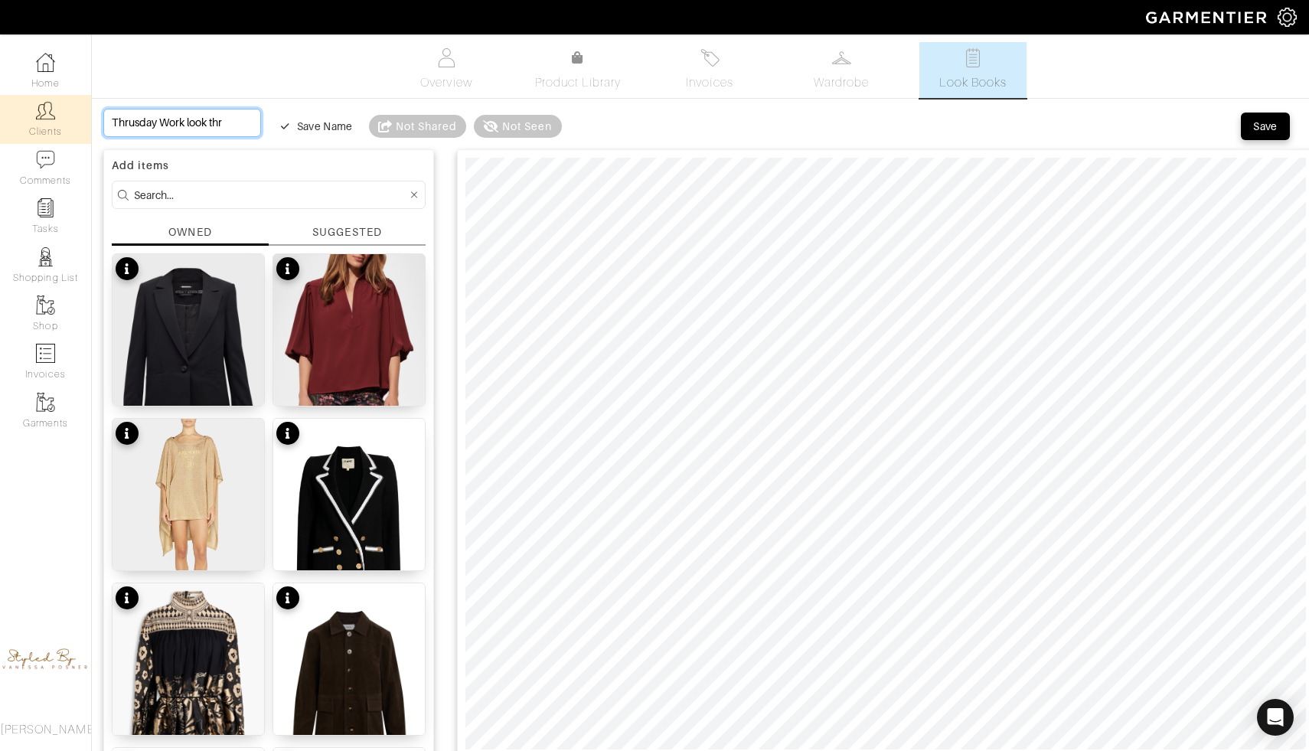
type input "Thrusday Work look th"
type input "Thrusday Work look t"
type input "Thrusday Work look"
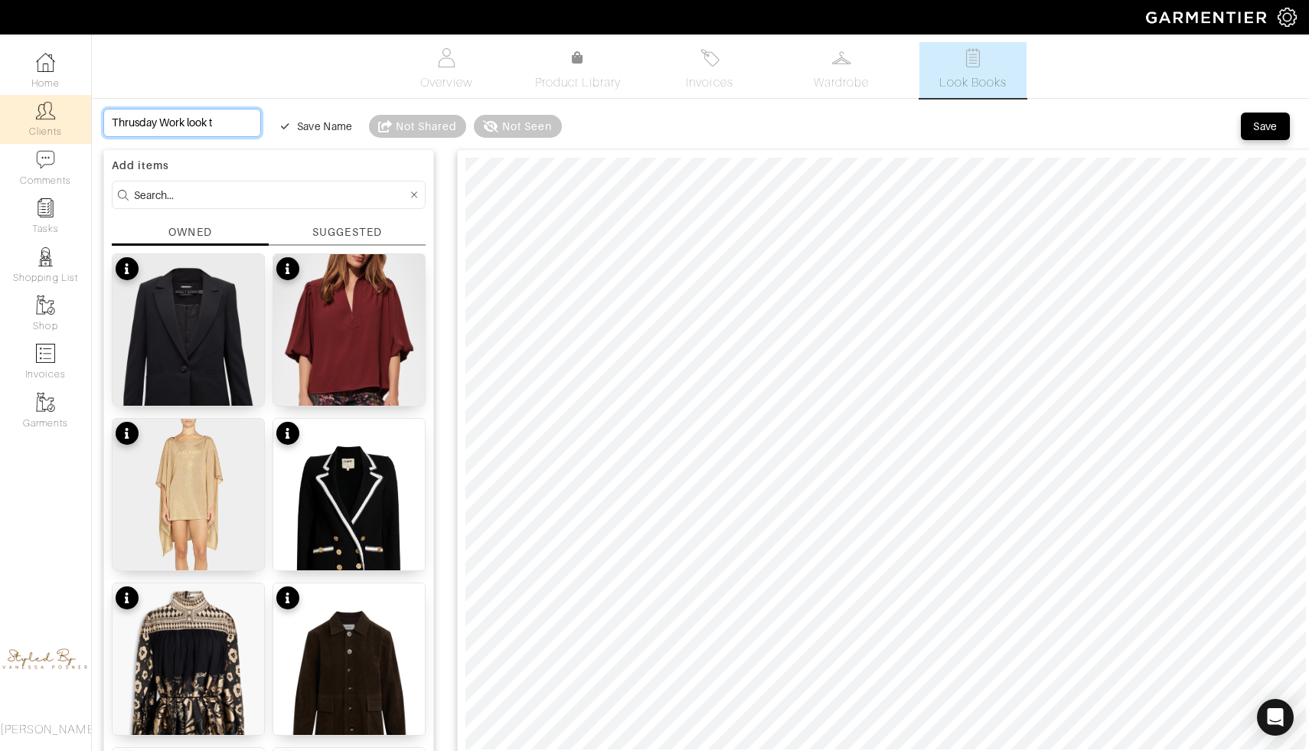
type input "Thrusday Work look"
type input "Thrusday Work look o"
type input "Thrusday Work look oc"
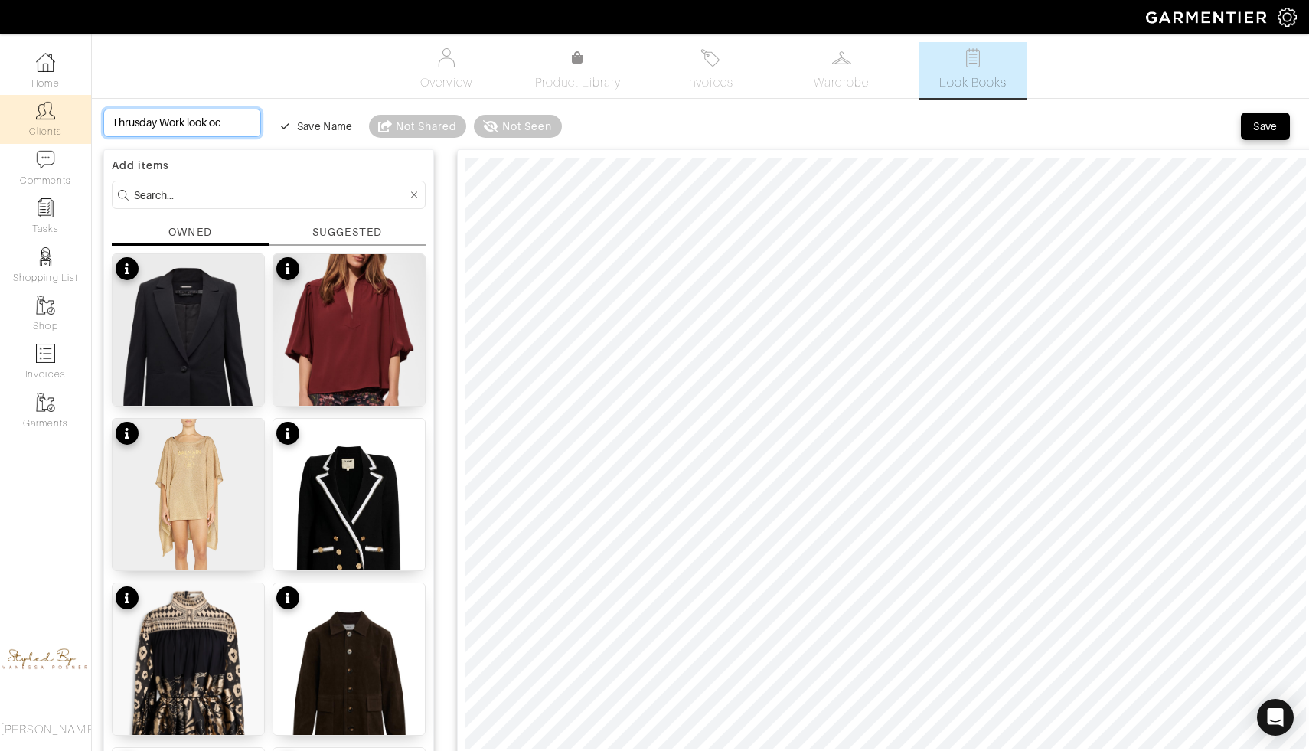
type input "Thrusday Work look oct"
type input "Thrusday Work look octo"
type input "Thrusday Work look octob"
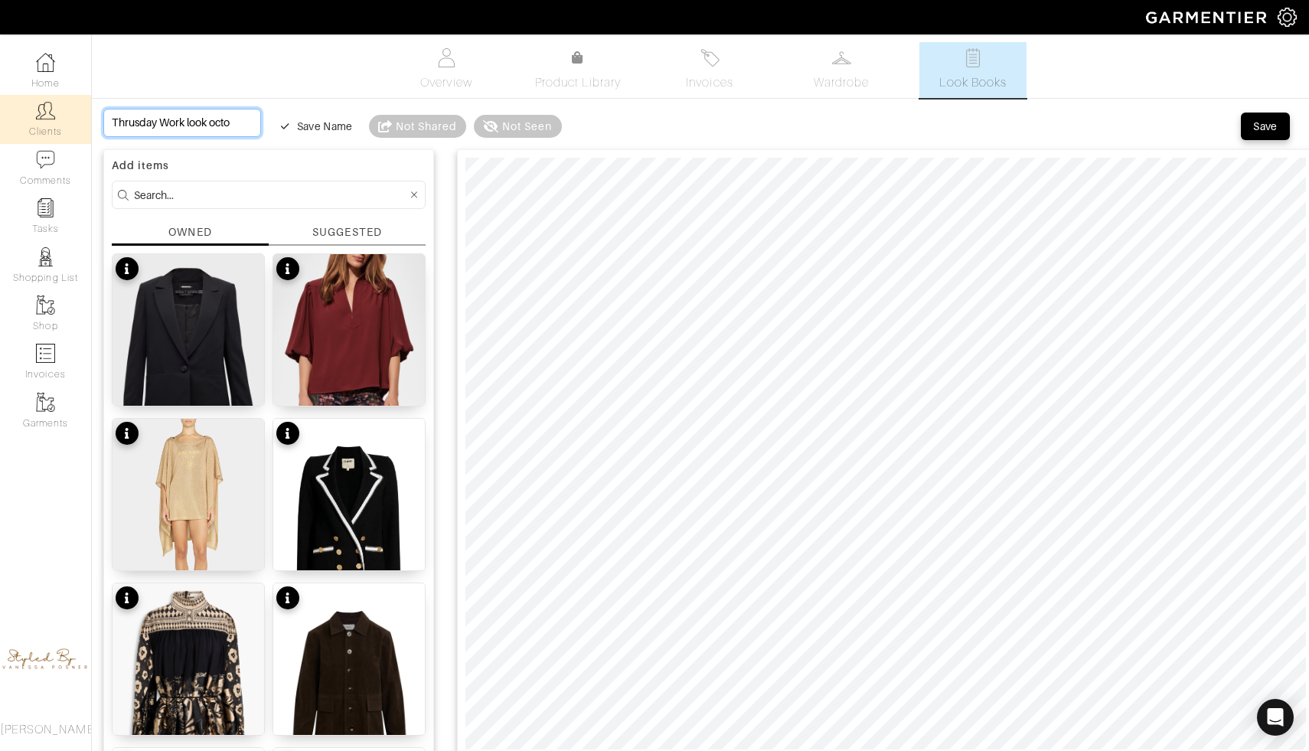
type input "Thrusday Work look octob"
type input "Thrusday Work look octobe"
type input "Thrusday Work look october"
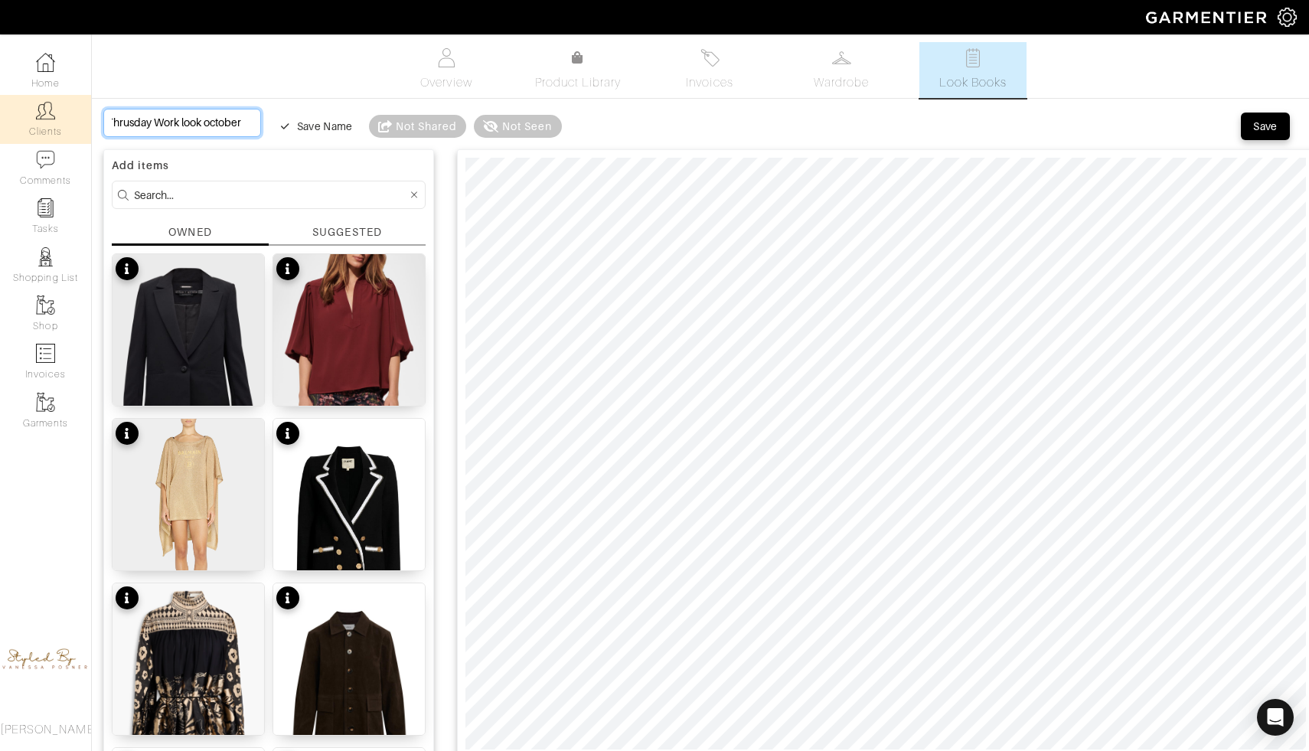
type input "Thrusday Work look october"
type input "Thrusday Work look october 9"
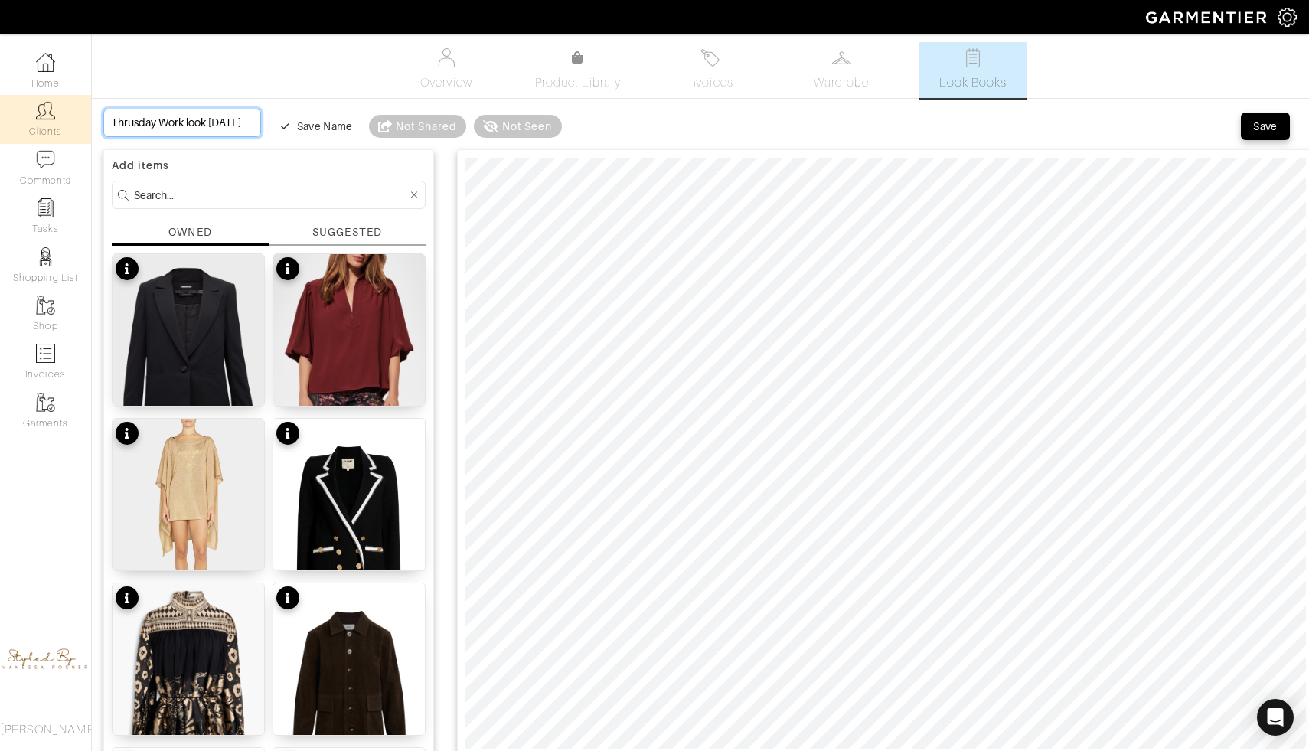
type input "Thrusday Work look october 9t"
type input "Thrusday Work look [DATE]"
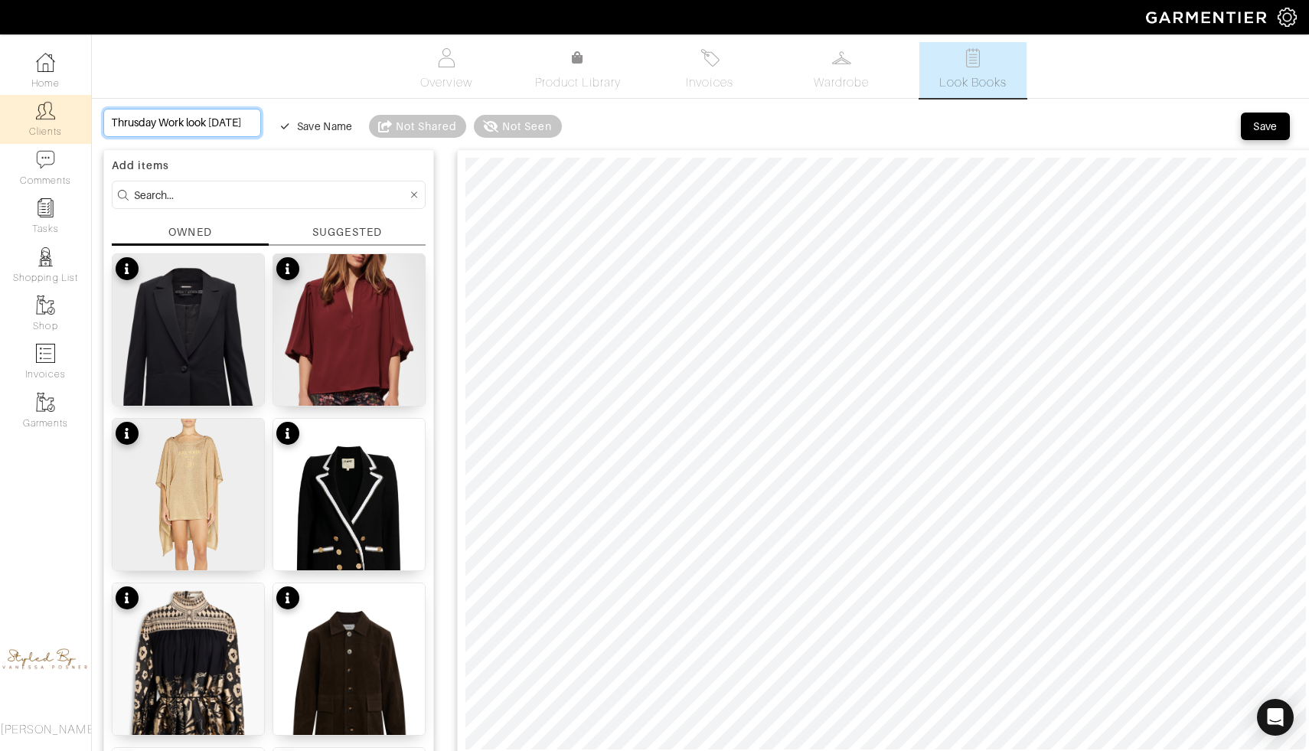
scroll to position [0, 48]
type input "Thrusday Work look [DATE]"
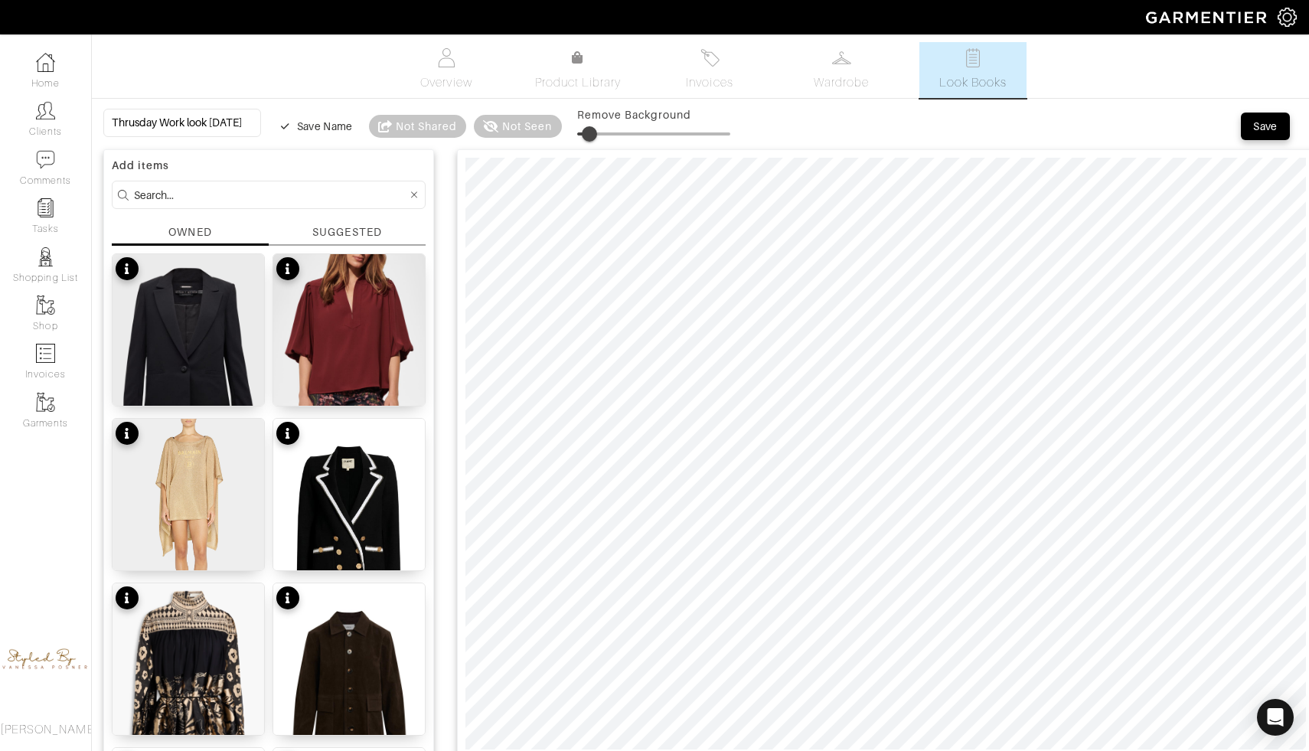
type input "10"
click at [1269, 126] on div "Save" at bounding box center [1265, 126] width 25 height 15
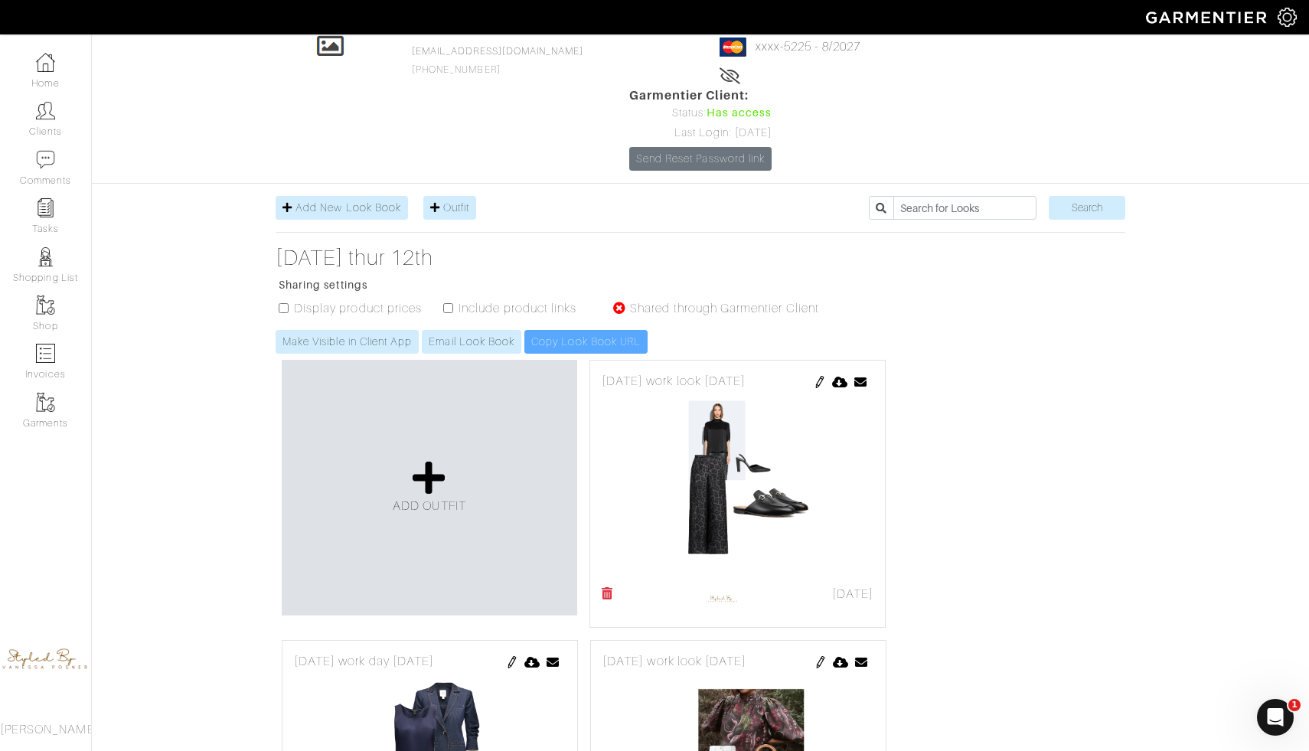
scroll to position [54, 0]
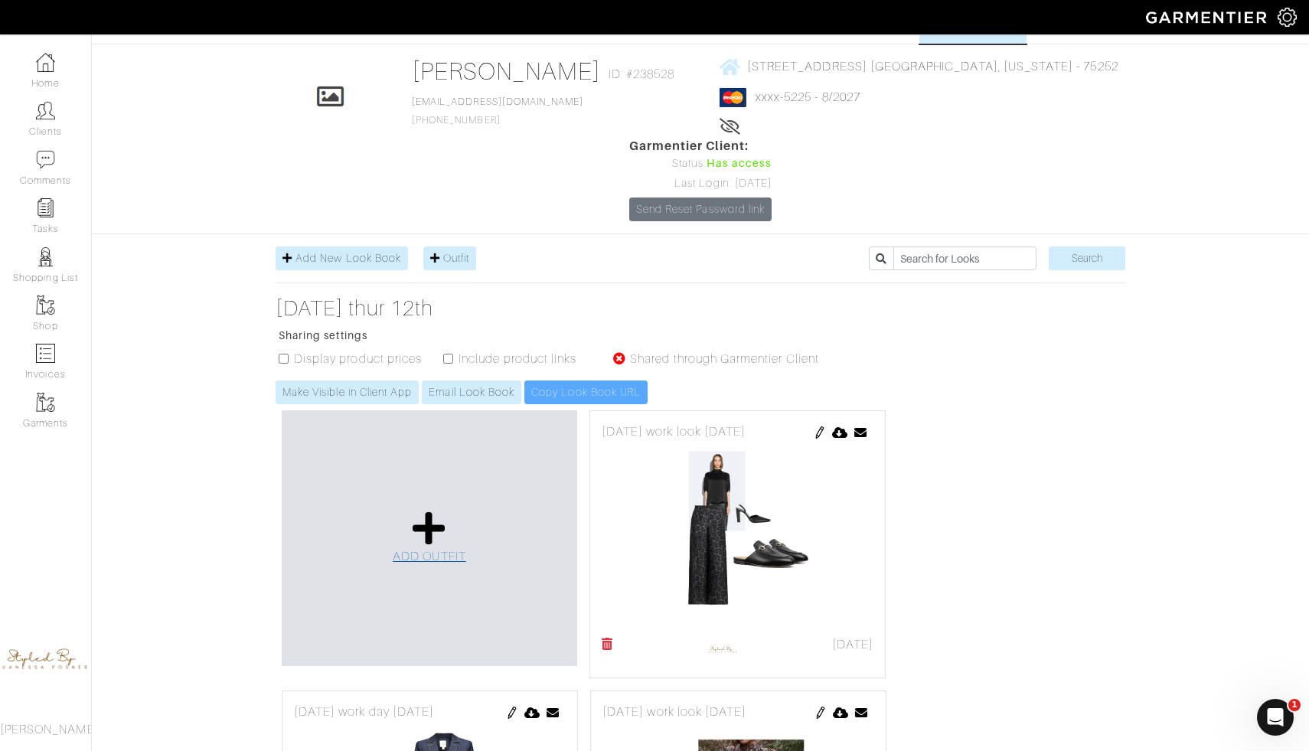
click at [426, 510] on icon at bounding box center [429, 528] width 33 height 37
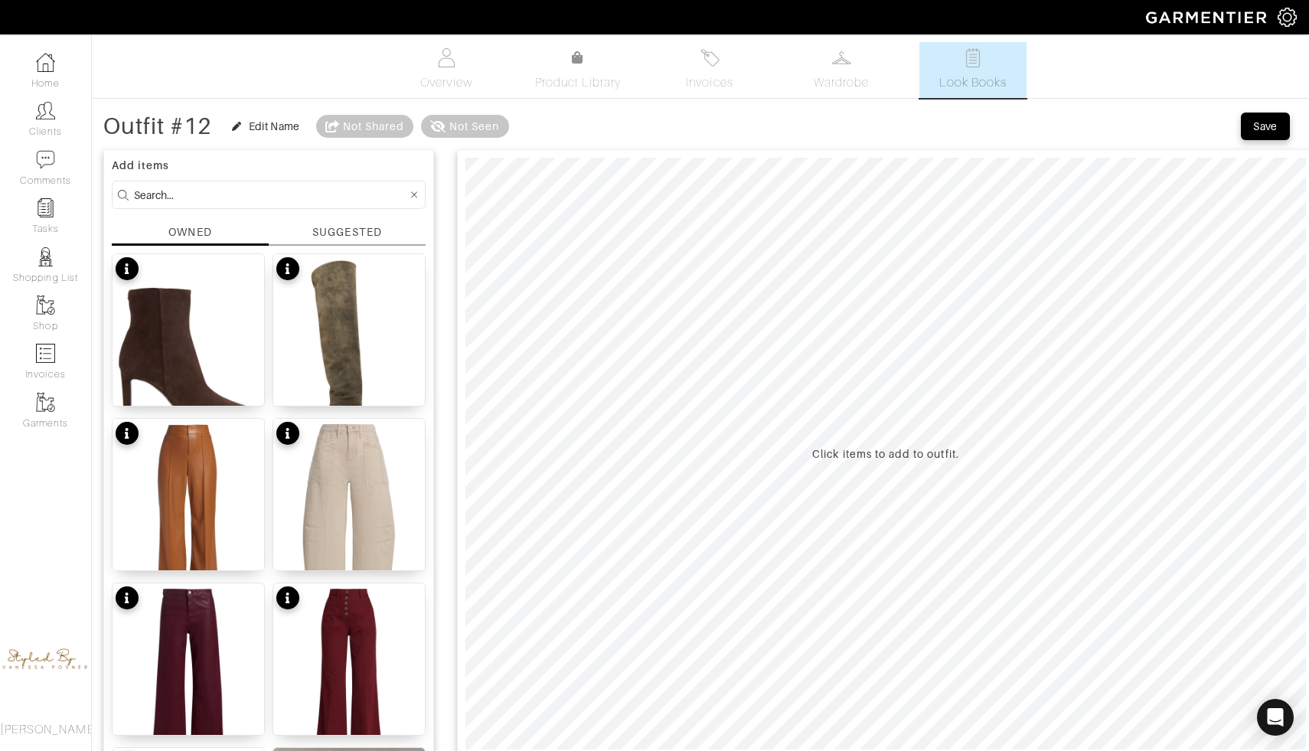
click at [345, 456] on img at bounding box center [349, 520] width 152 height 202
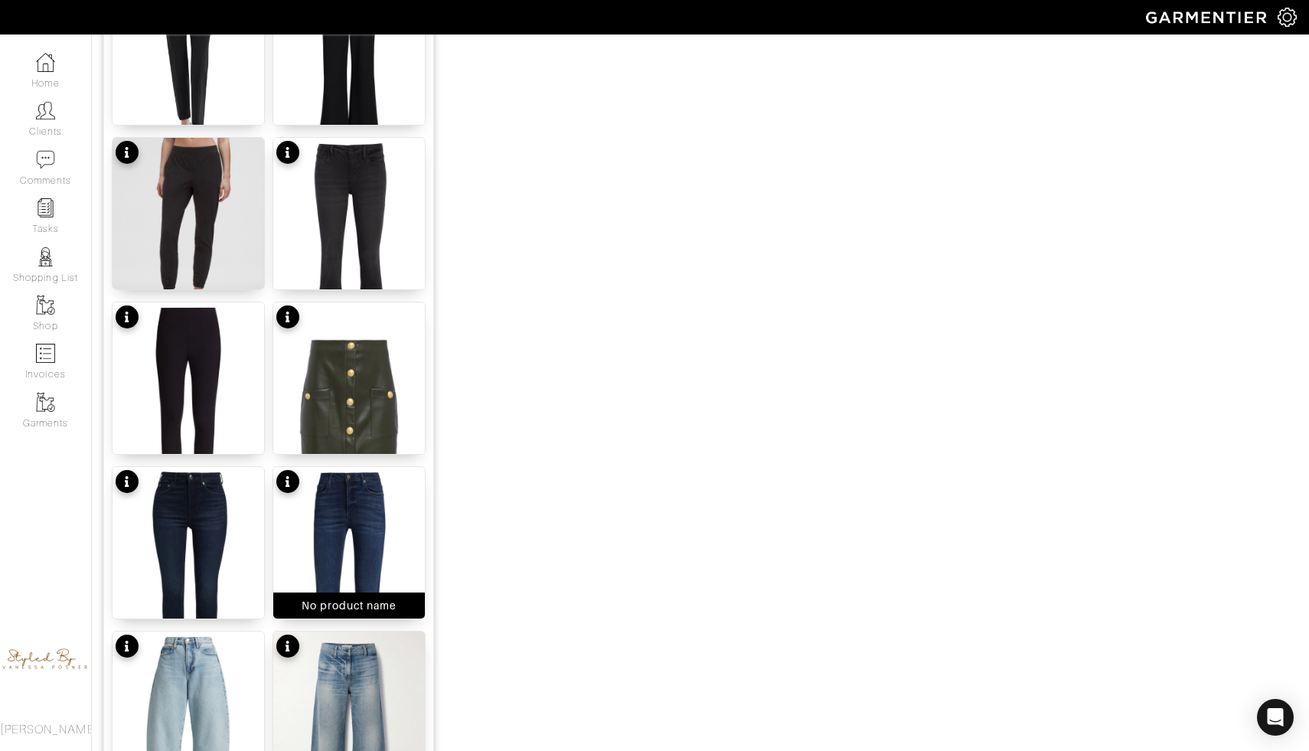
scroll to position [1753, 0]
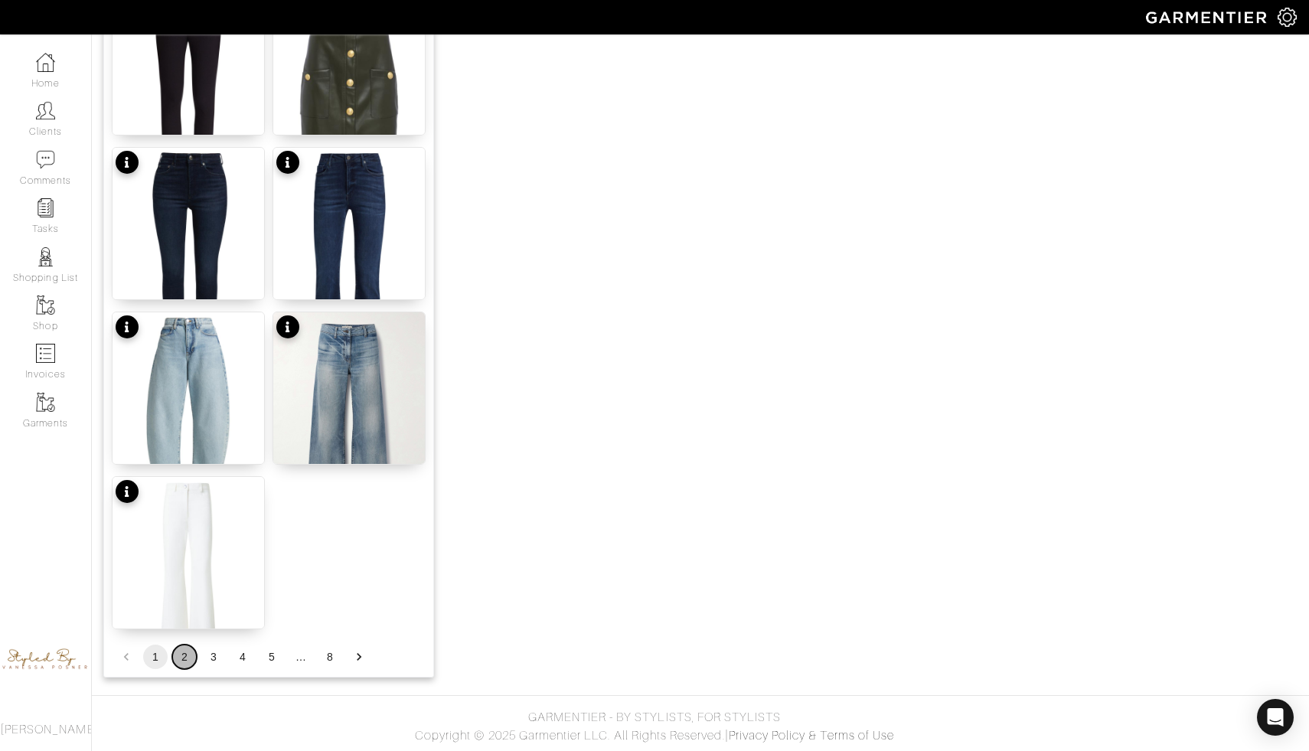
click at [185, 656] on button "2" at bounding box center [184, 657] width 25 height 25
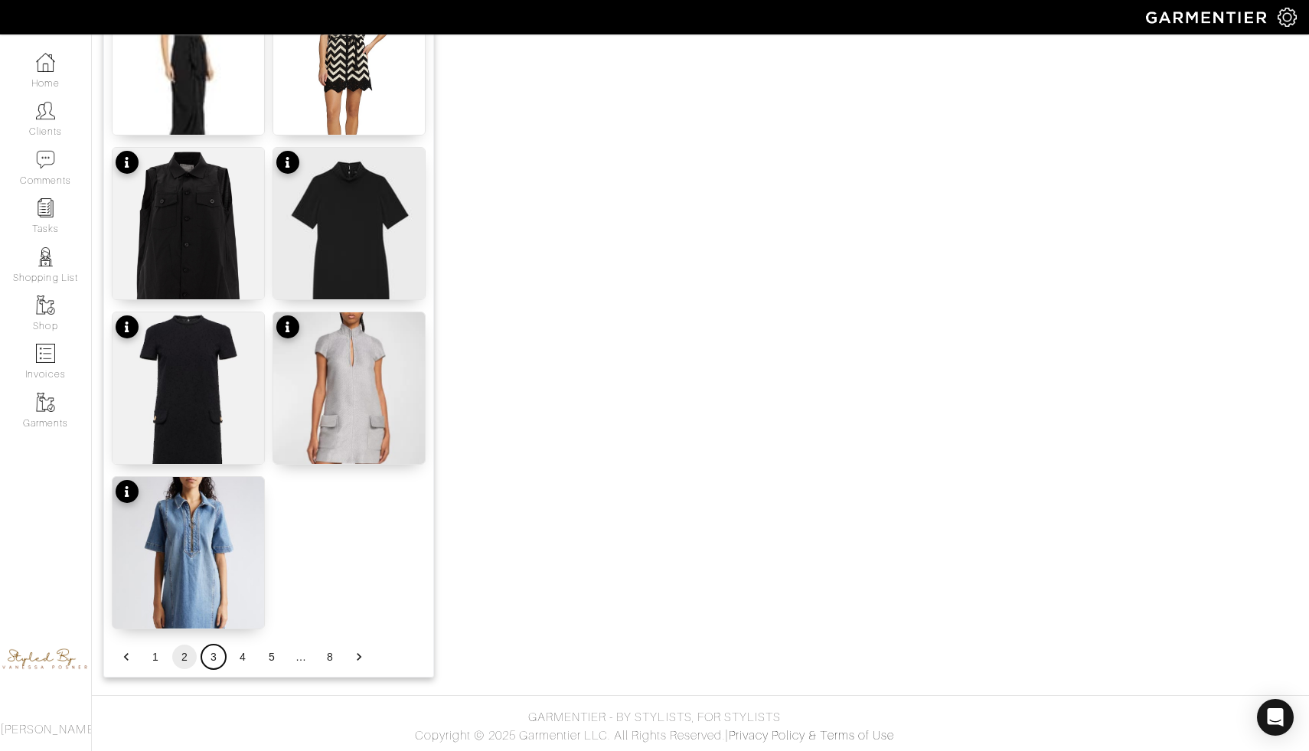
click at [211, 656] on button "3" at bounding box center [213, 657] width 25 height 25
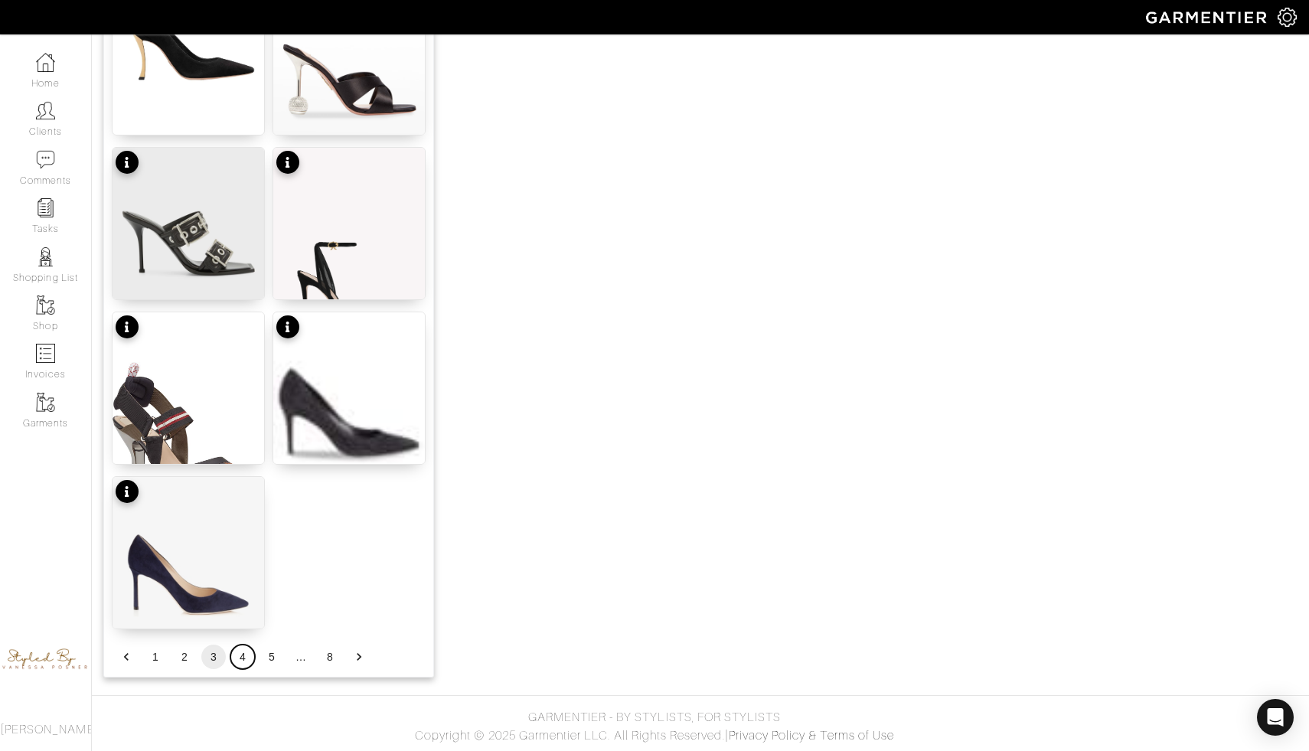
click at [241, 657] on button "4" at bounding box center [242, 657] width 25 height 25
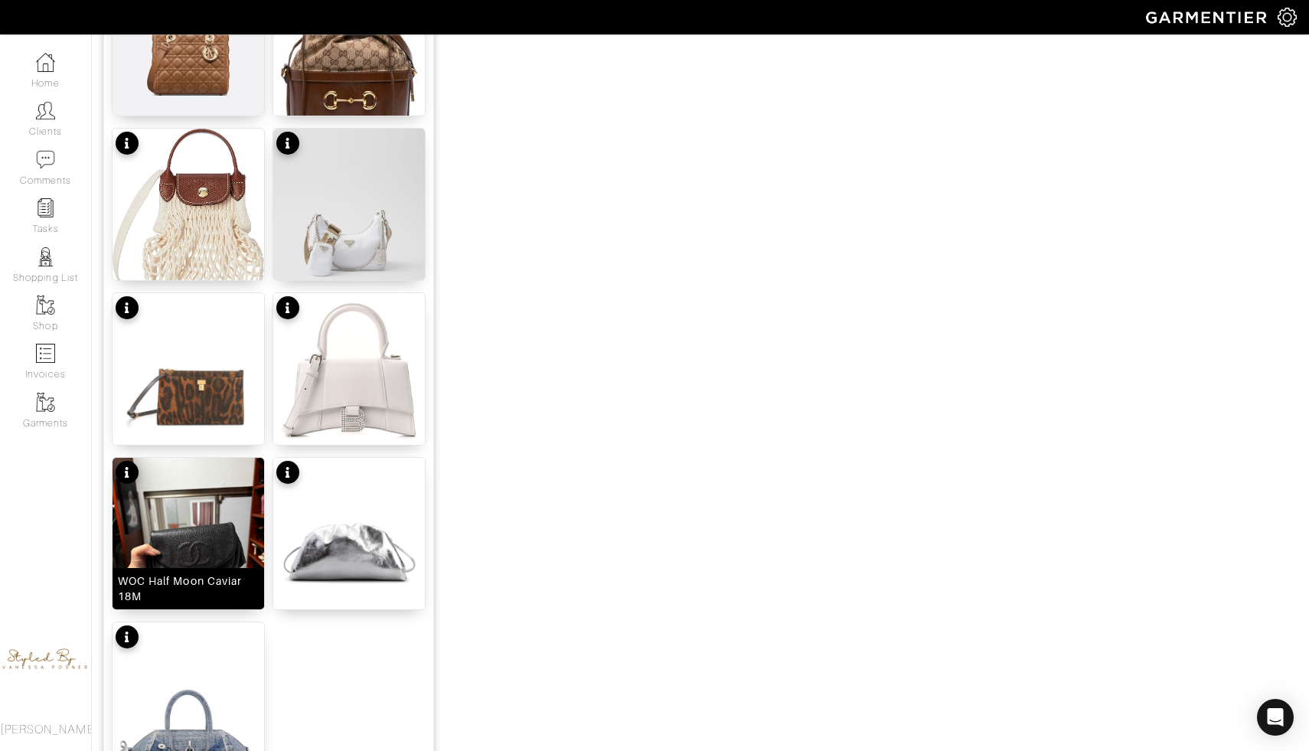
scroll to position [1702, 0]
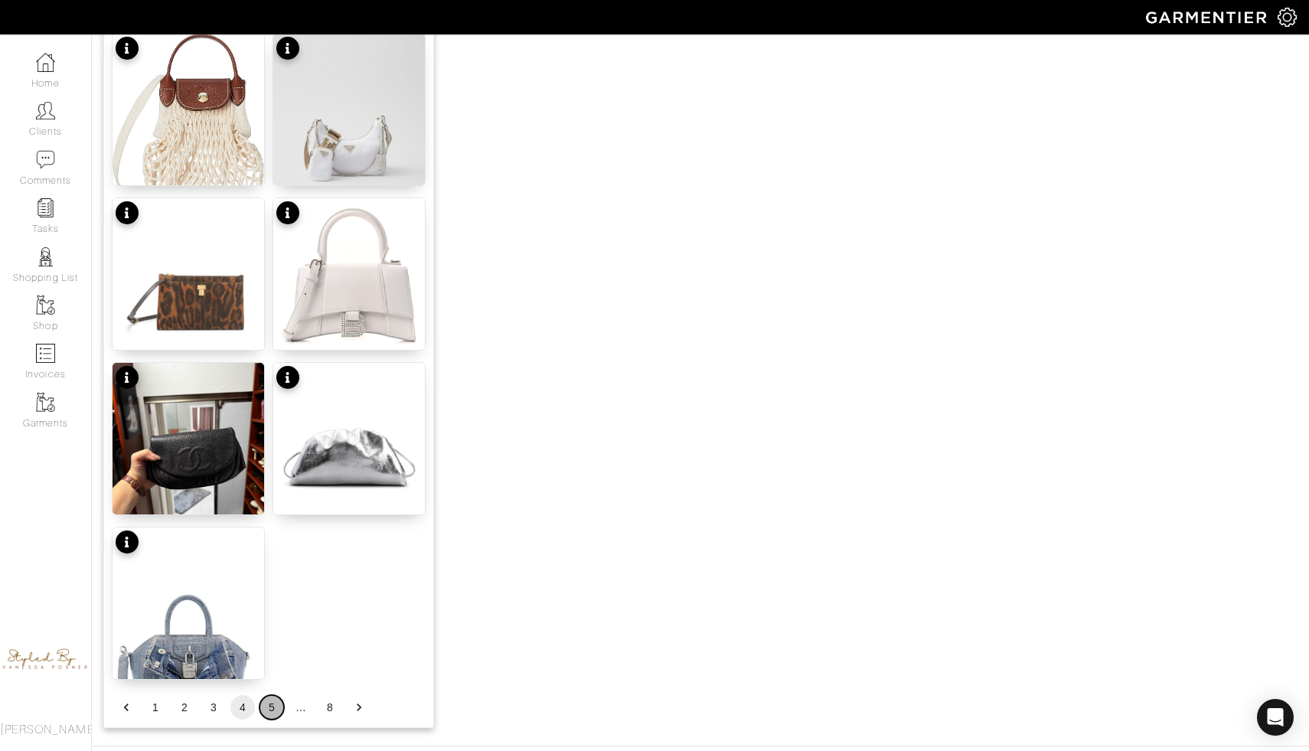
click at [269, 711] on button "5" at bounding box center [272, 707] width 25 height 25
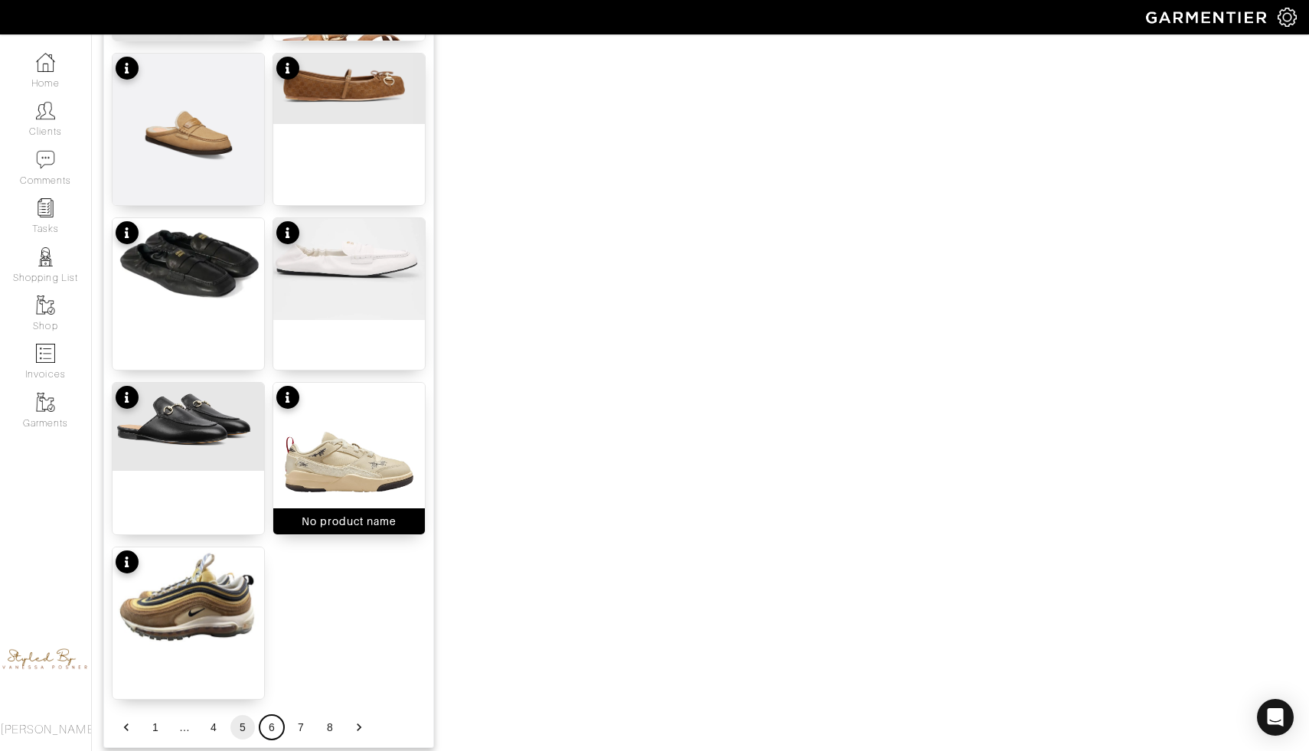
scroll to position [1753, 0]
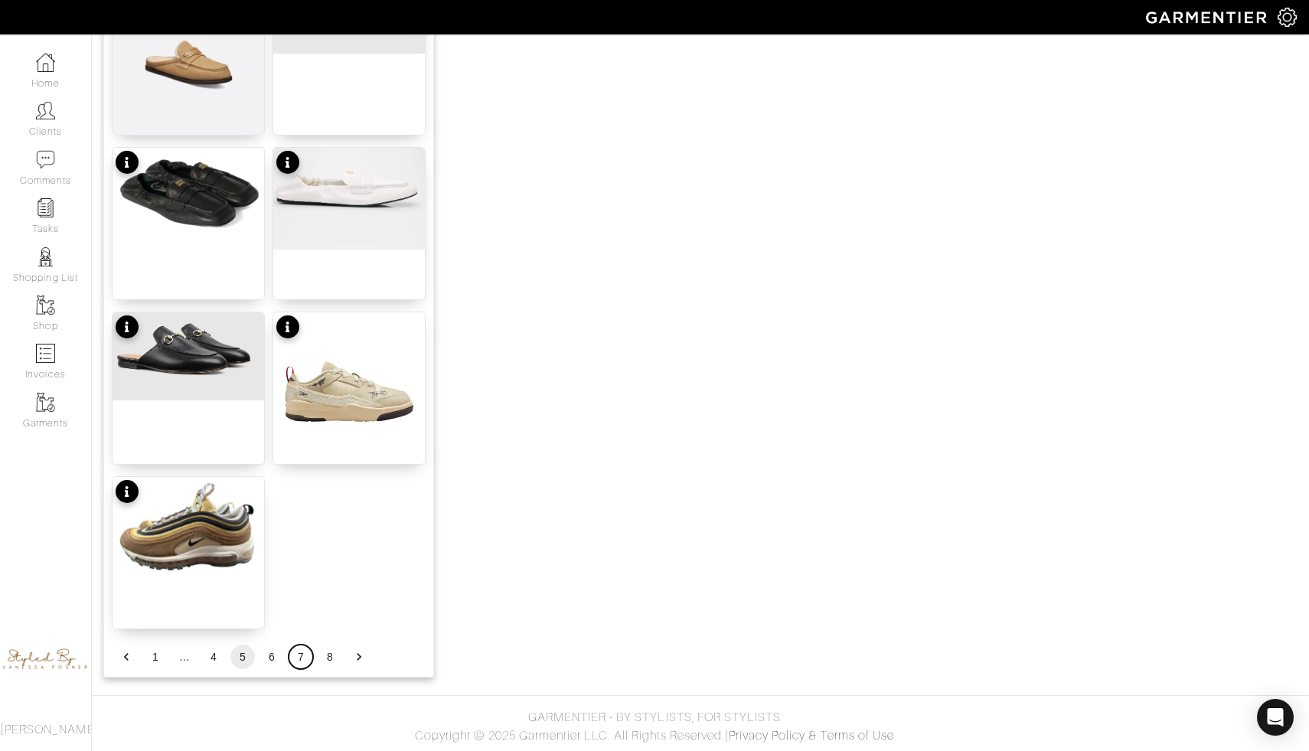
click at [299, 656] on button "7" at bounding box center [301, 657] width 25 height 25
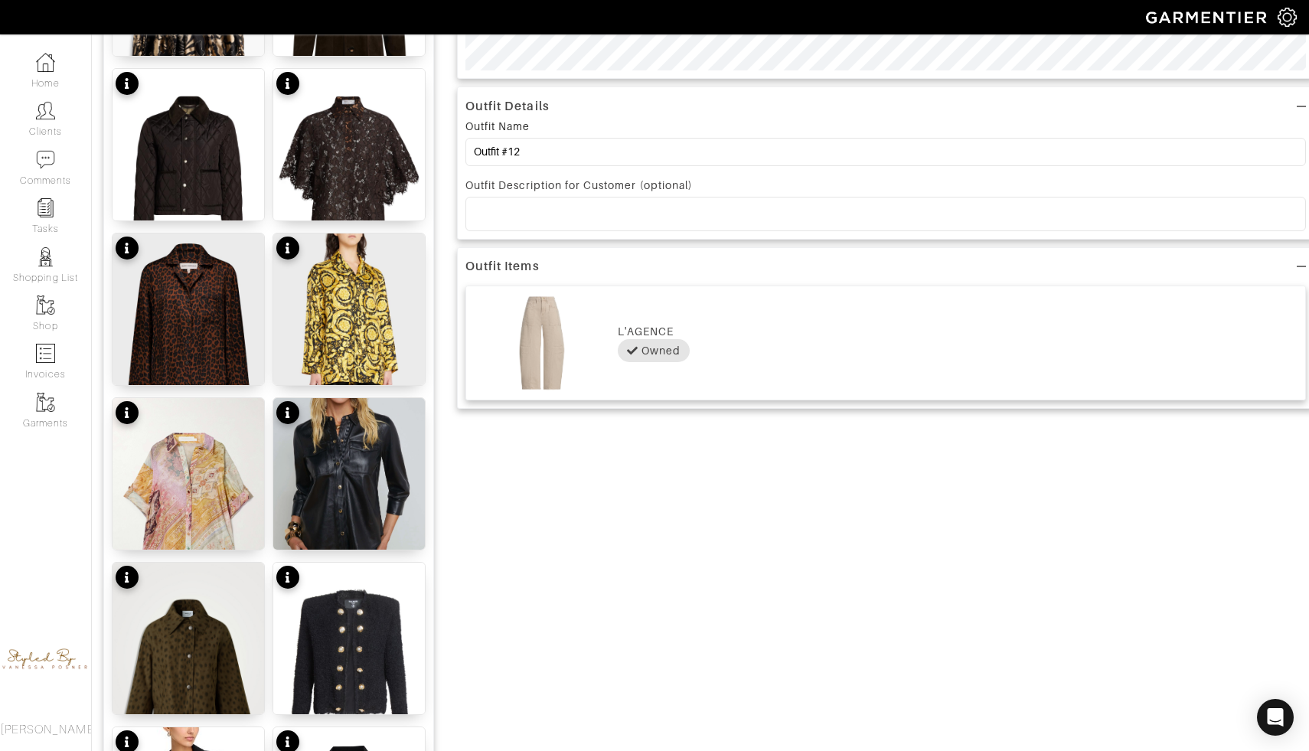
scroll to position [675, 0]
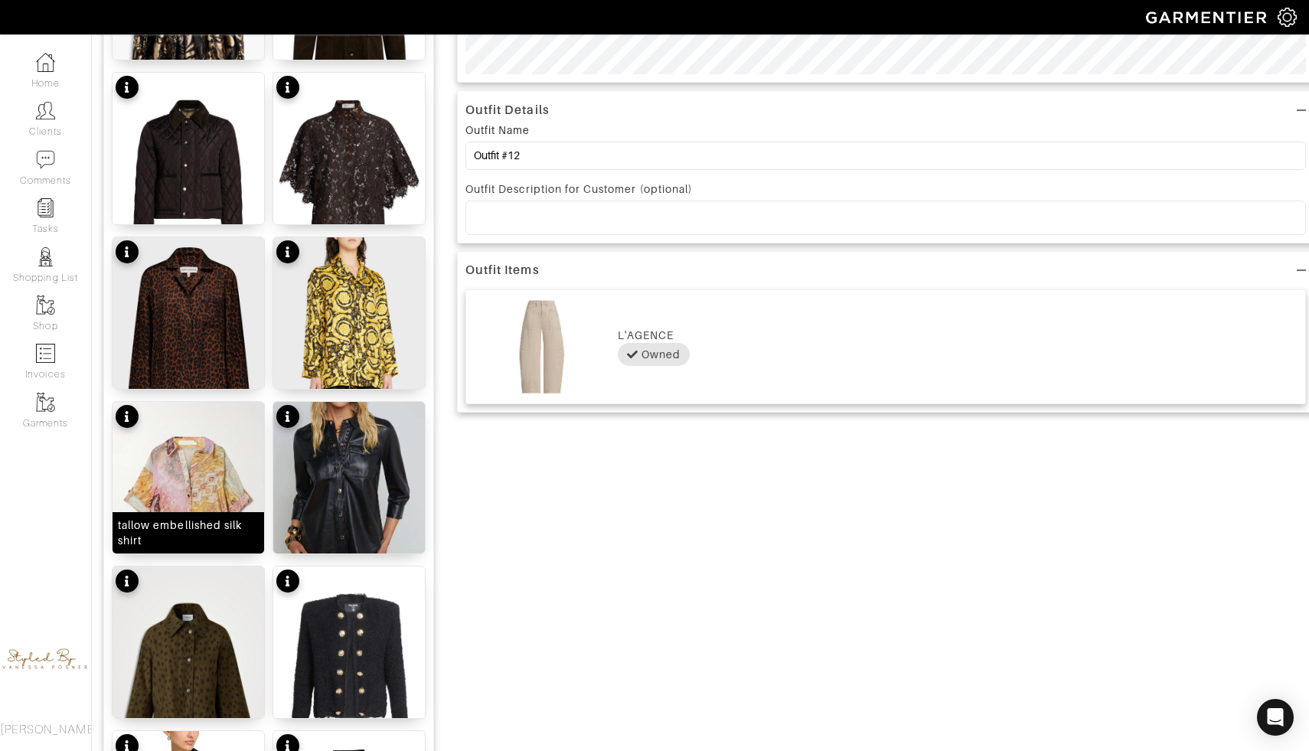
click at [188, 500] on img at bounding box center [189, 503] width 152 height 202
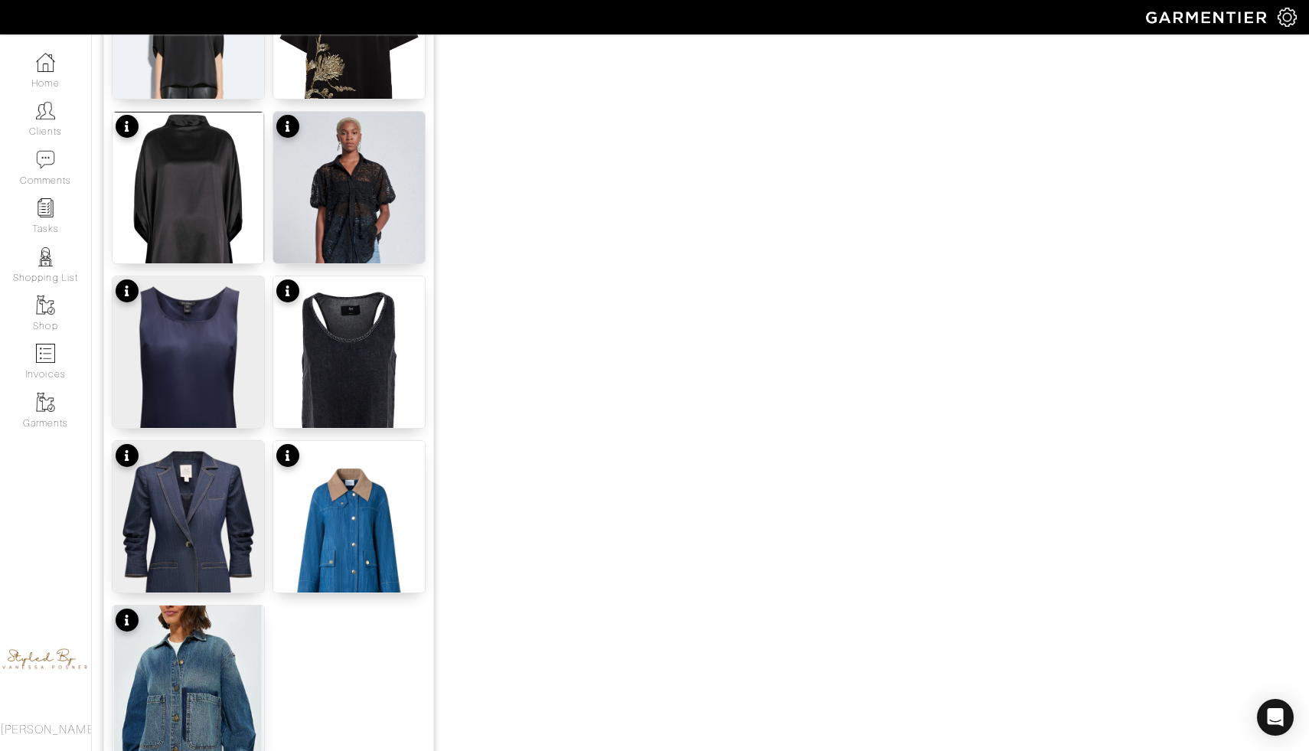
scroll to position [1753, 0]
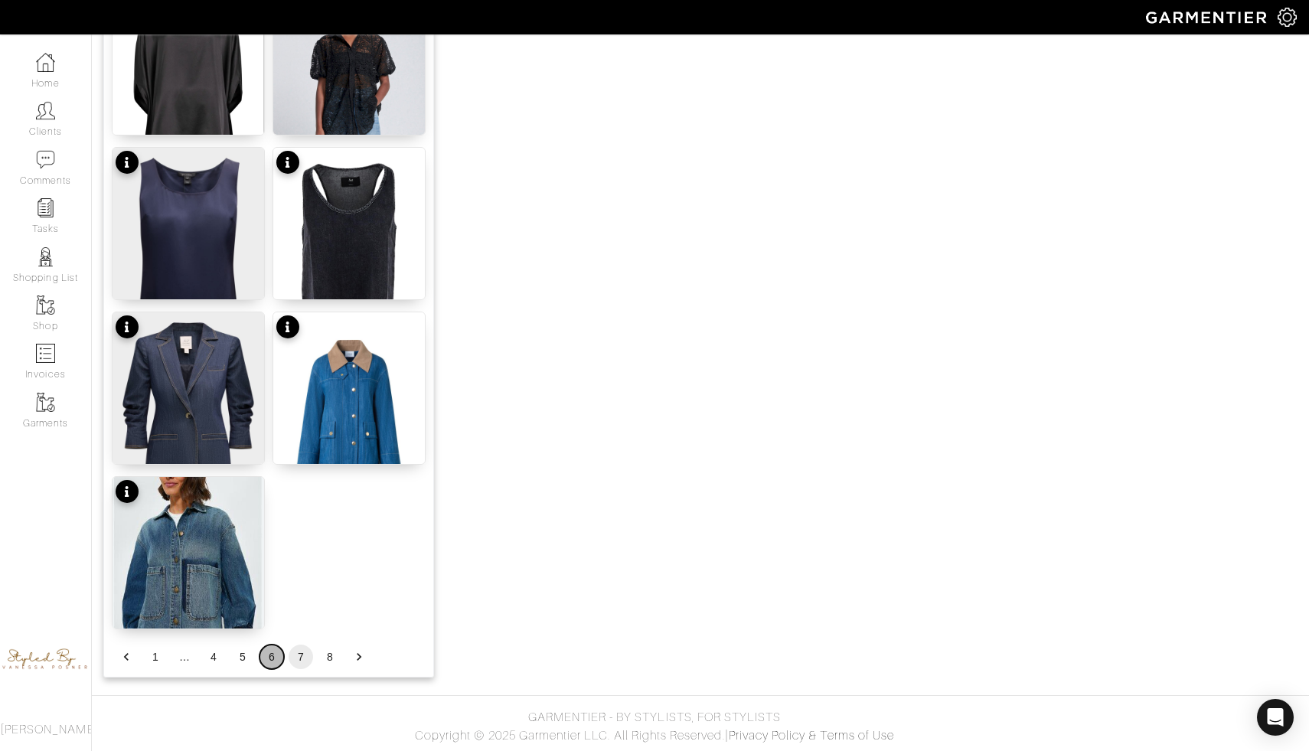
click at [268, 659] on button "6" at bounding box center [272, 657] width 25 height 25
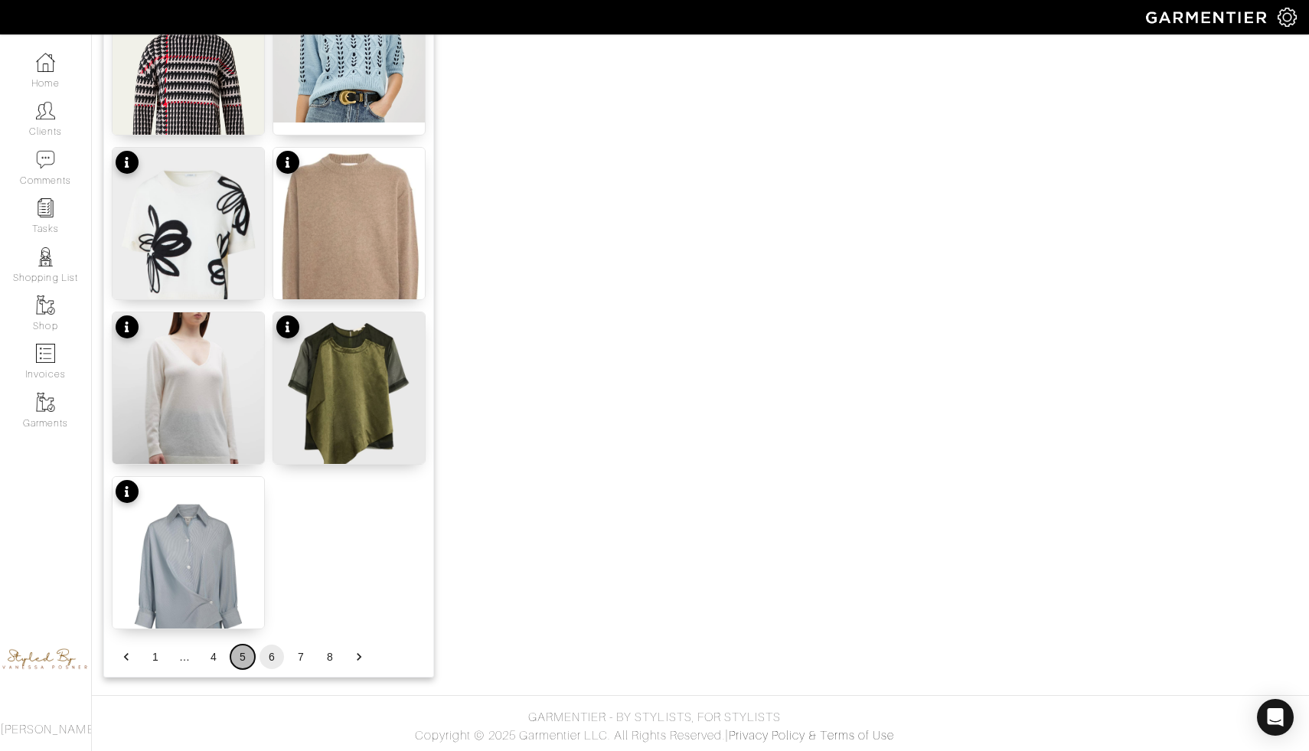
click at [239, 662] on button "5" at bounding box center [242, 657] width 25 height 25
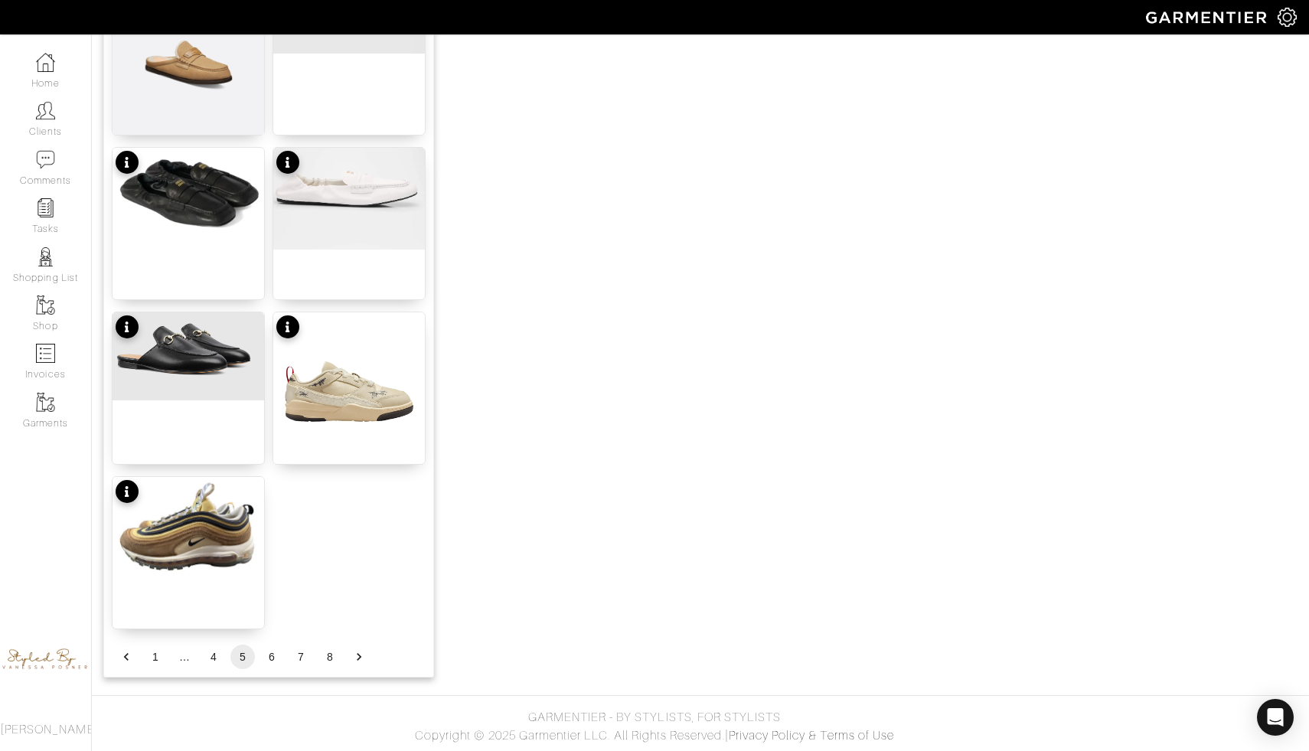
click at [302, 657] on button "7" at bounding box center [301, 657] width 25 height 25
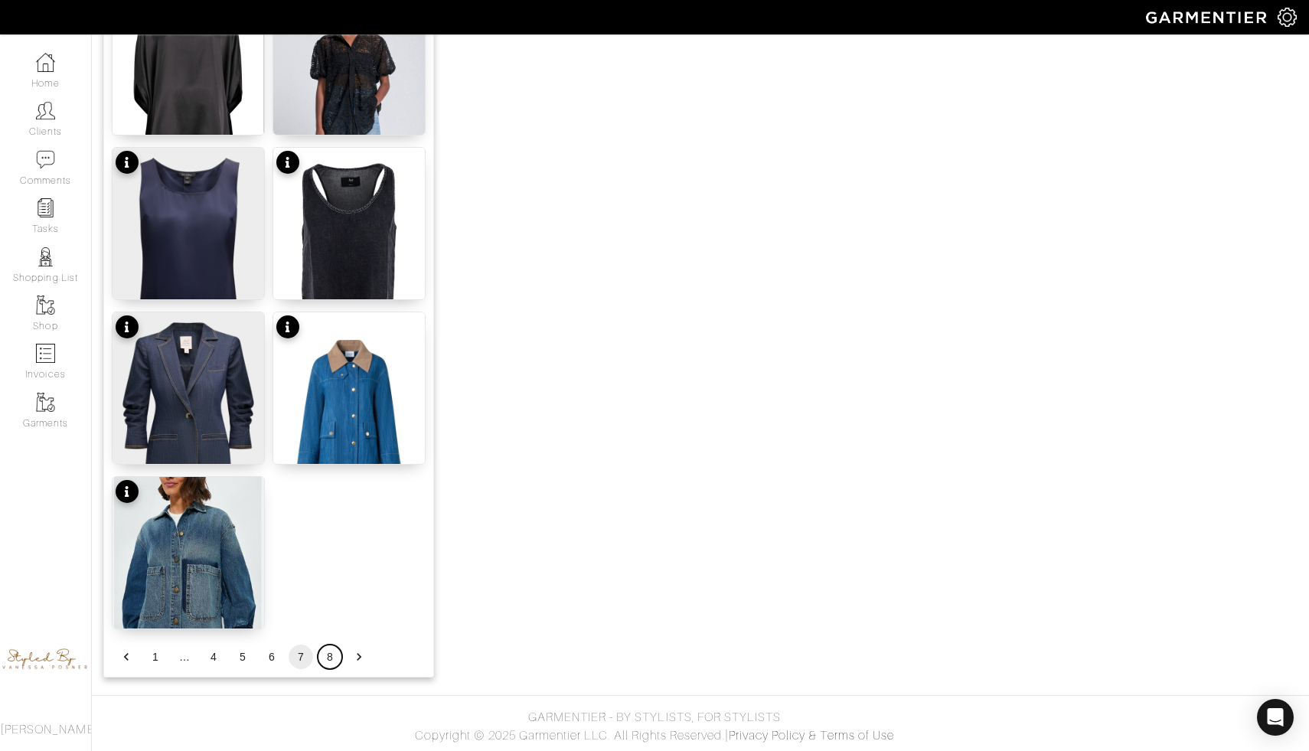
click at [329, 656] on button "8" at bounding box center [330, 657] width 25 height 25
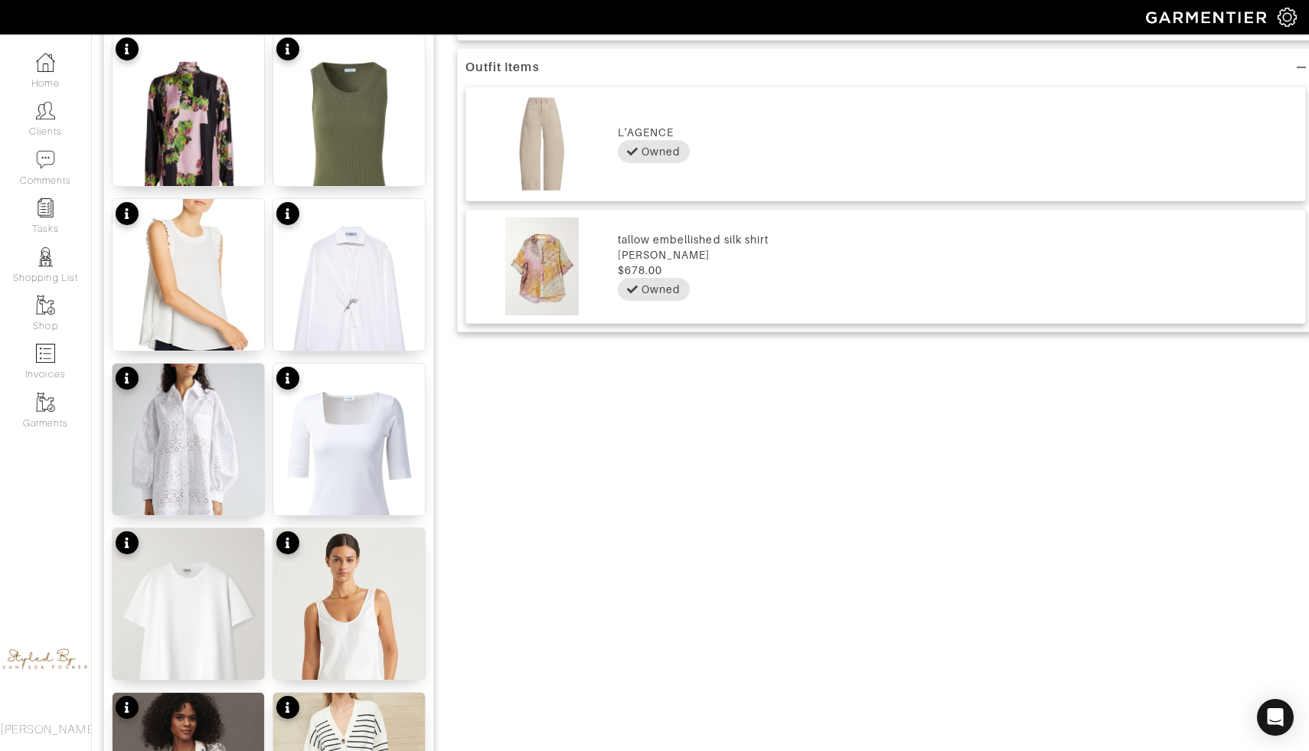
scroll to position [881, 0]
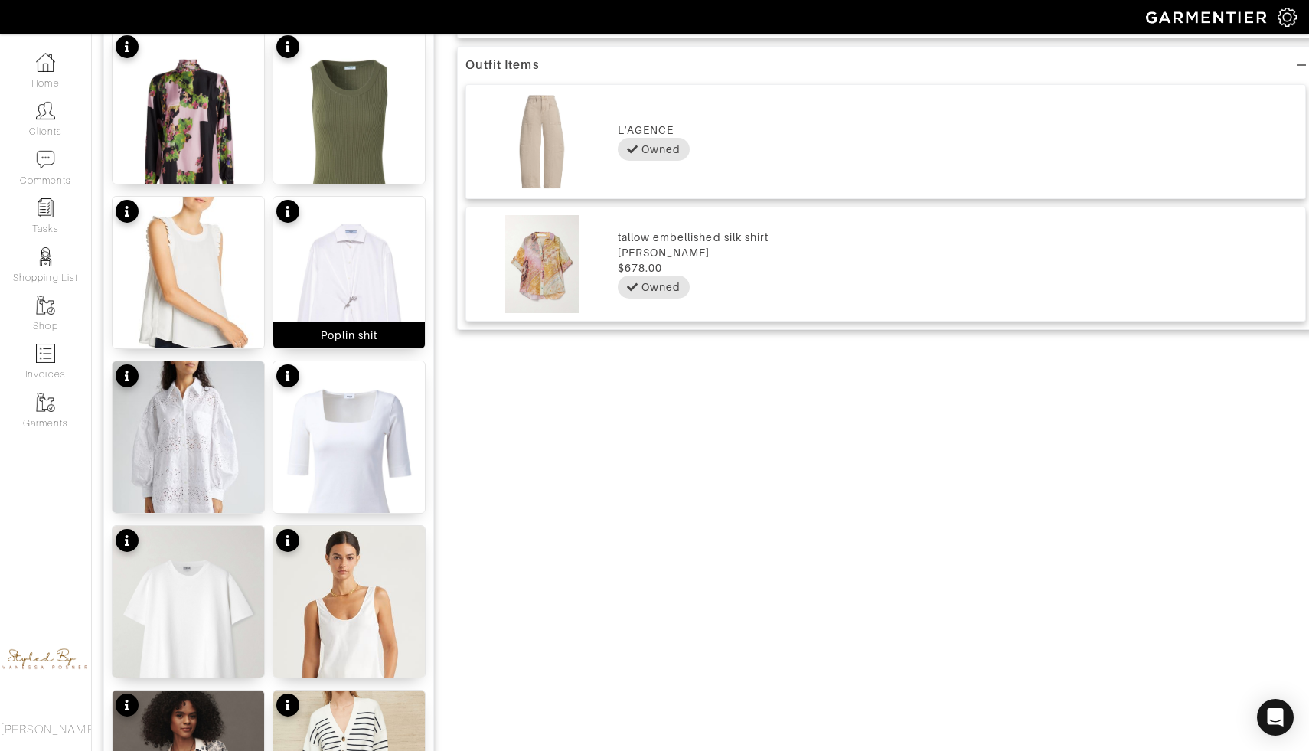
click at [377, 251] on img at bounding box center [349, 298] width 152 height 202
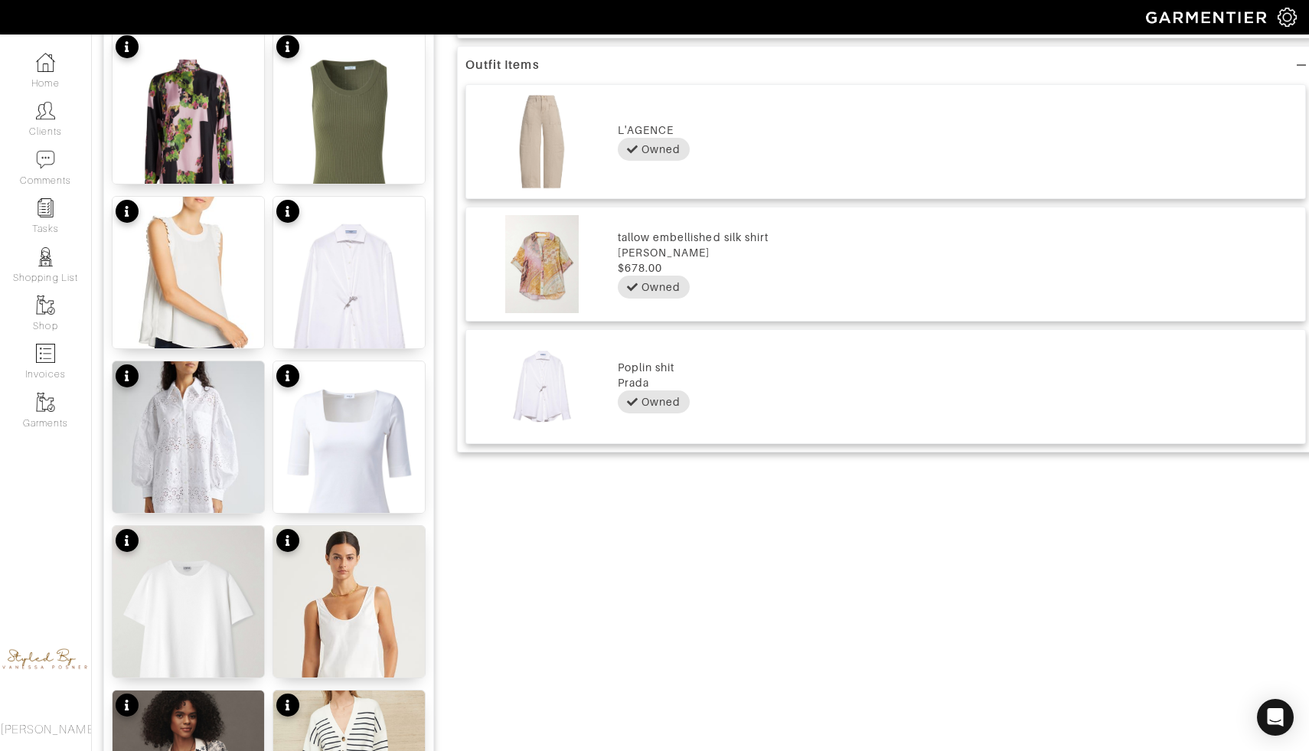
click at [476, 267] on img at bounding box center [542, 264] width 136 height 98
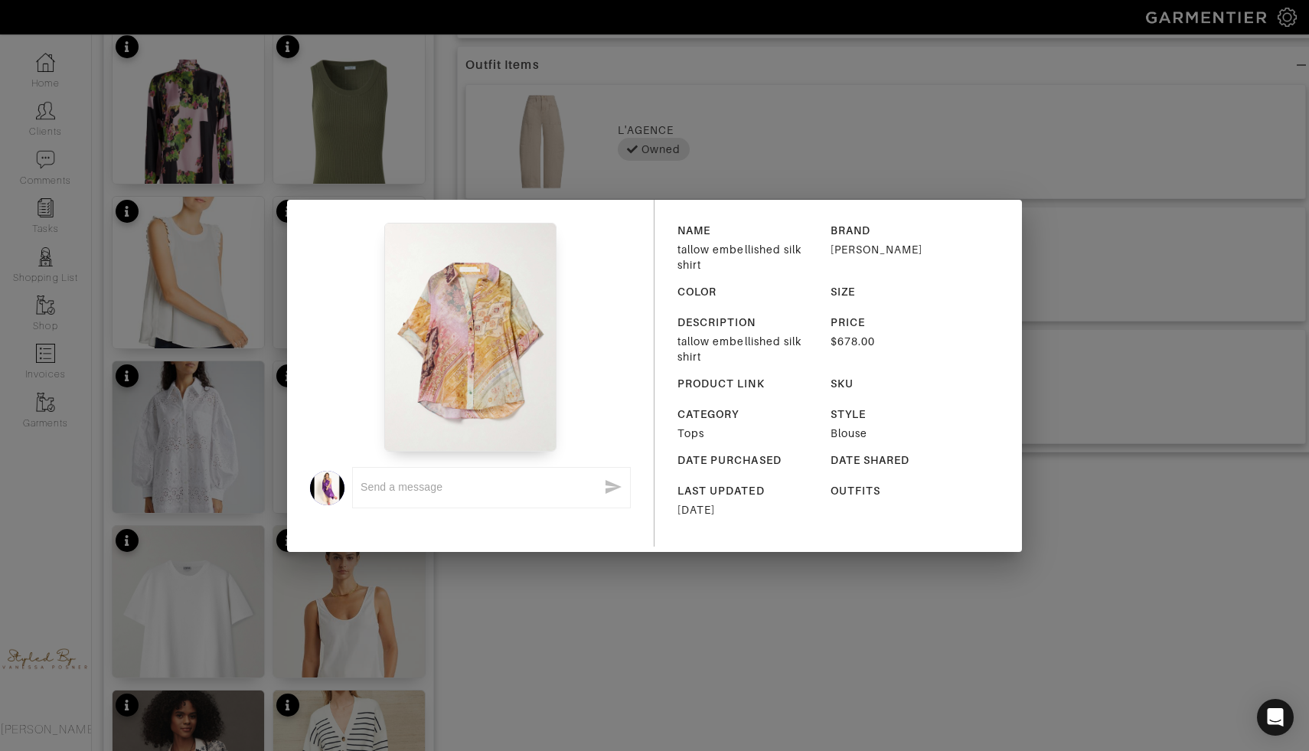
click at [517, 638] on div "x NAME tallow embellished silk shirt BRAND Zimmerman COLOR SIZE DESCRIPTION tal…" at bounding box center [654, 375] width 1309 height 751
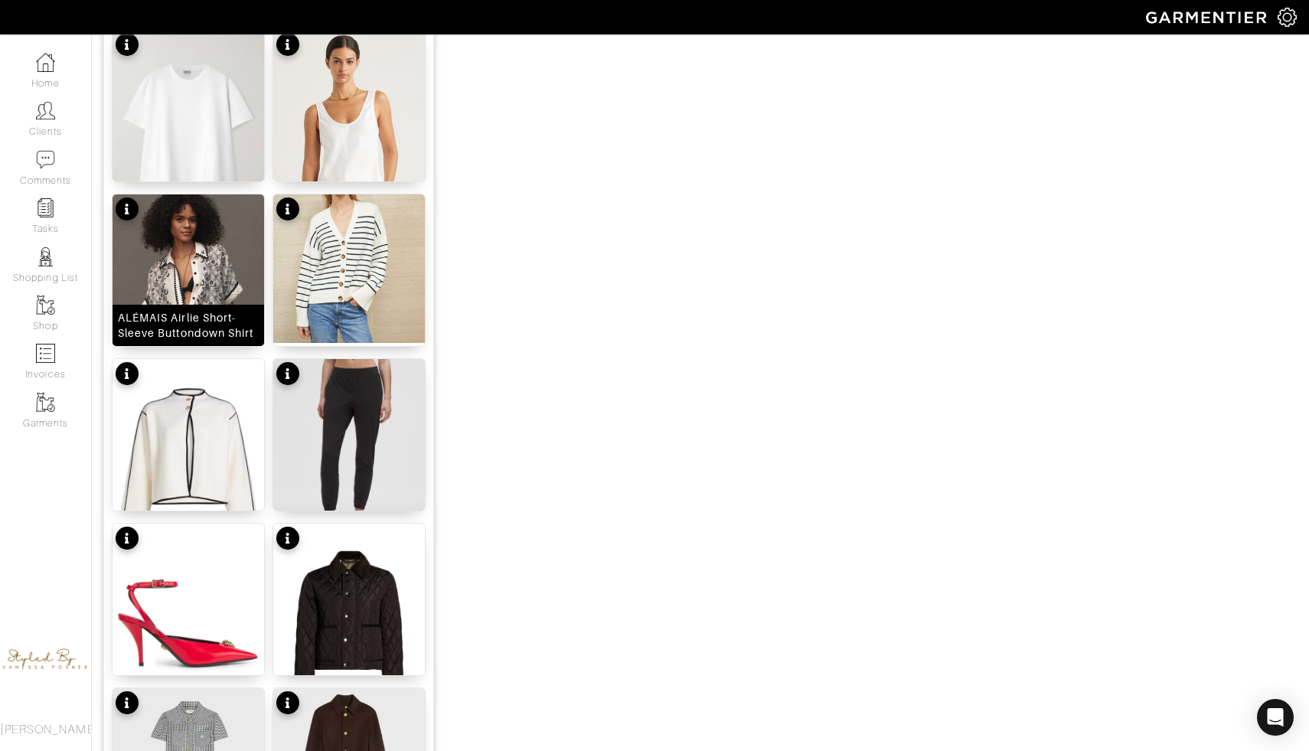
scroll to position [1588, 0]
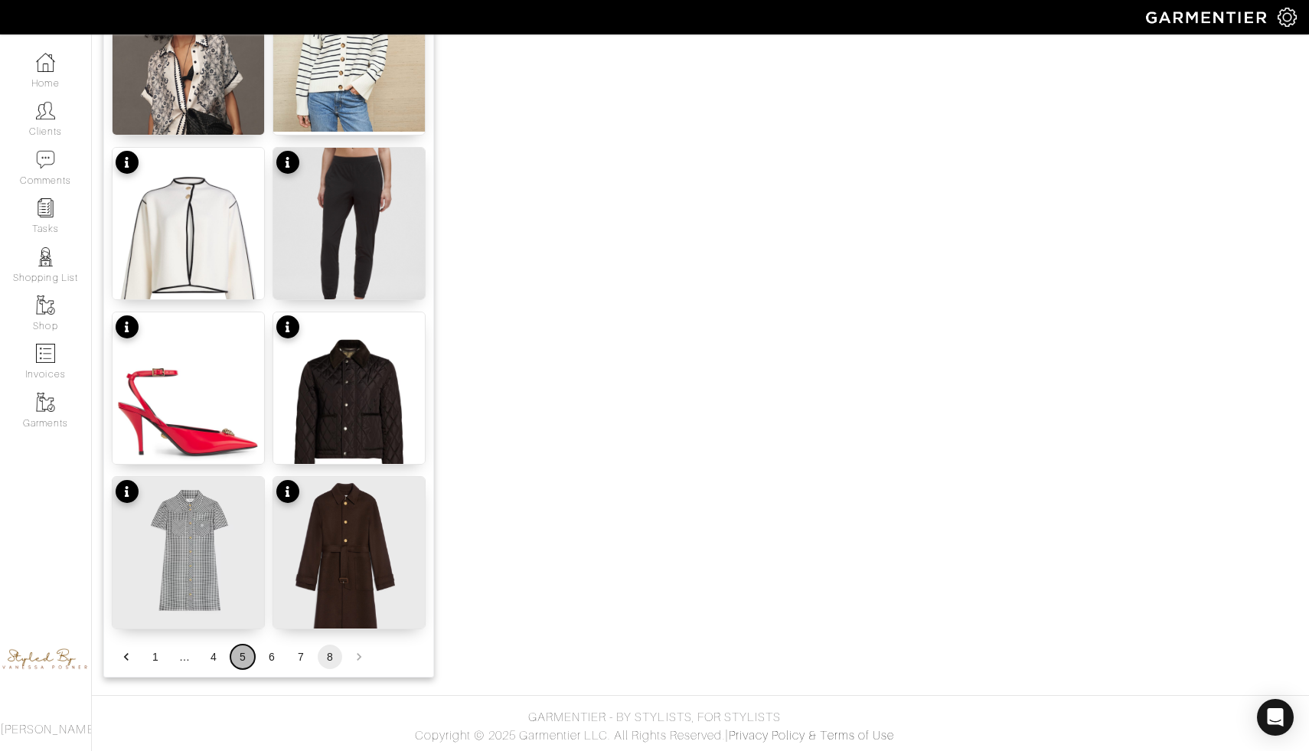
click at [247, 652] on button "5" at bounding box center [242, 657] width 25 height 25
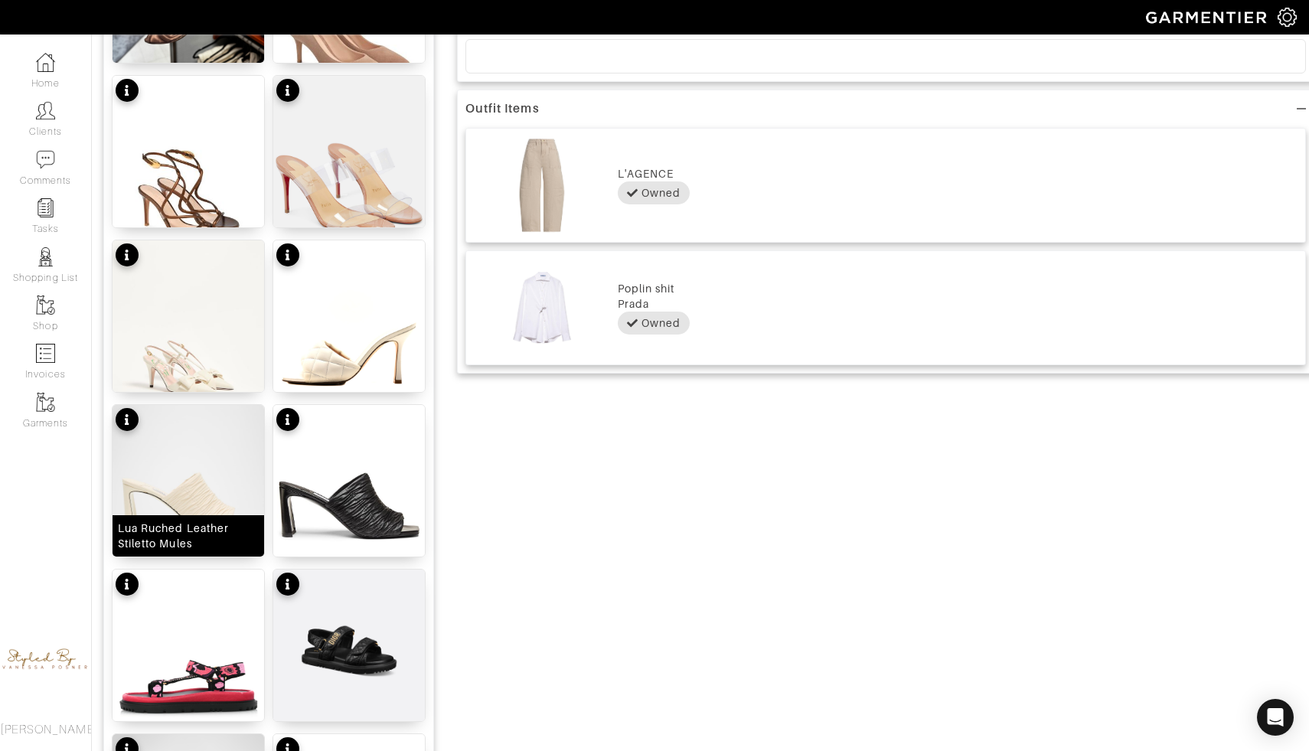
scroll to position [864, 0]
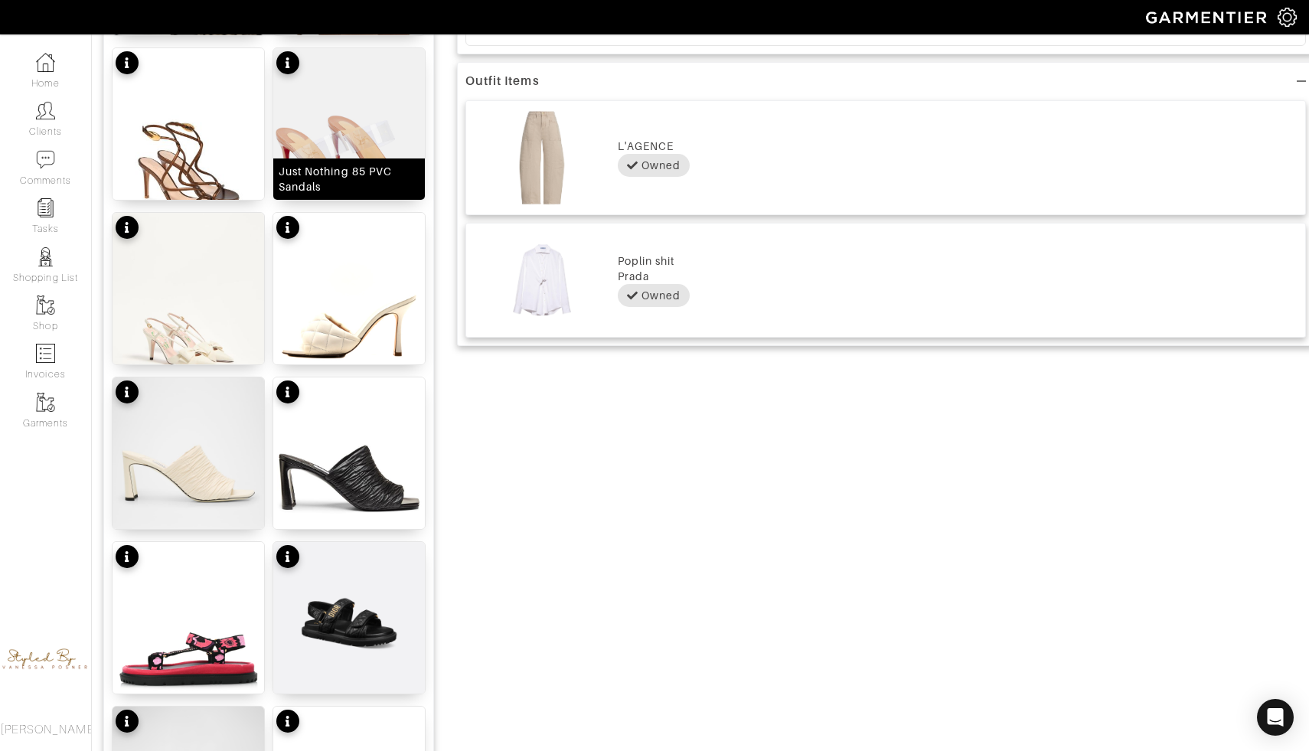
click at [340, 143] on img at bounding box center [349, 134] width 152 height 172
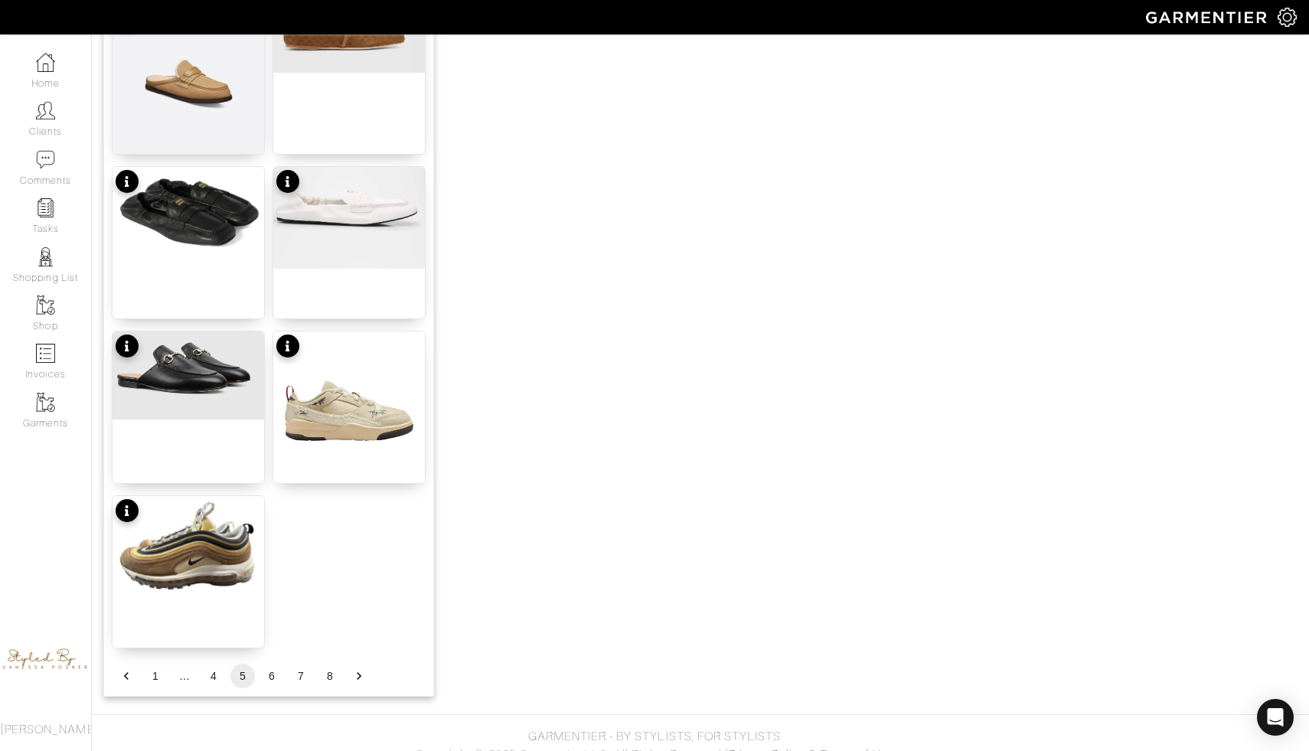
scroll to position [1753, 0]
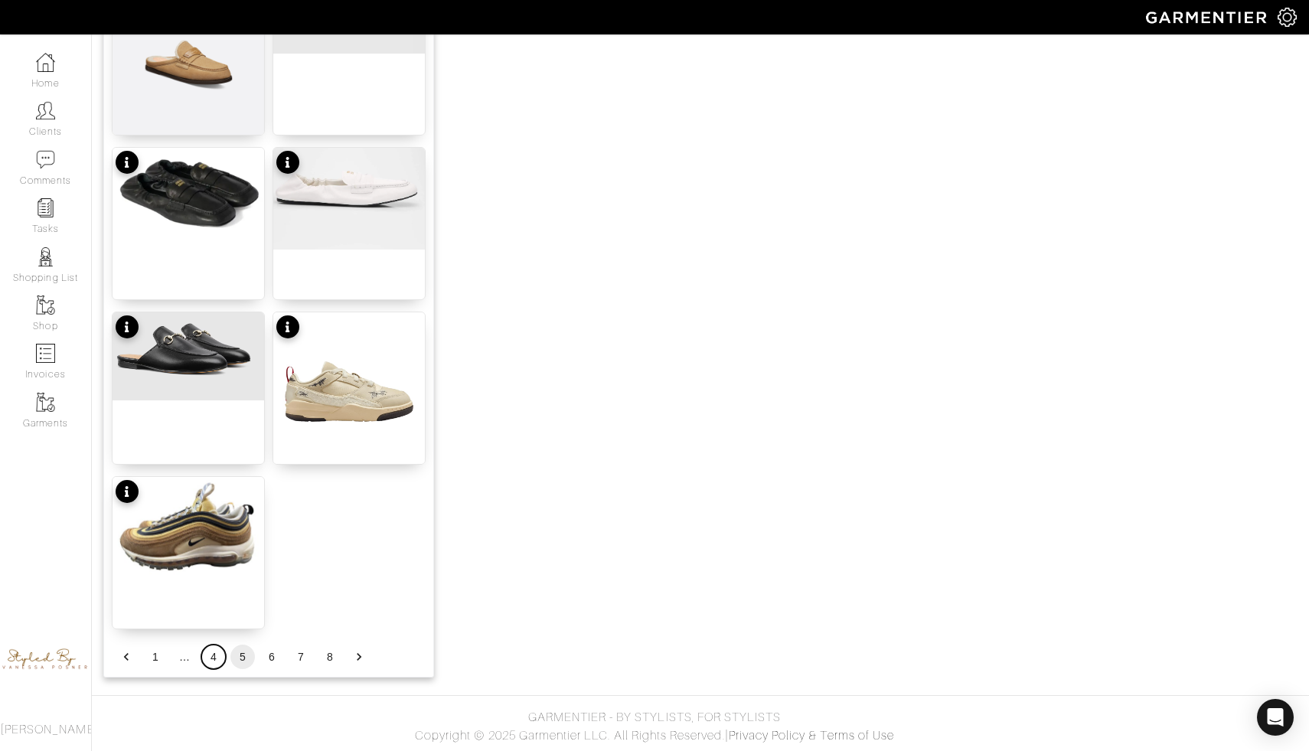
click at [218, 658] on button "4" at bounding box center [213, 657] width 25 height 25
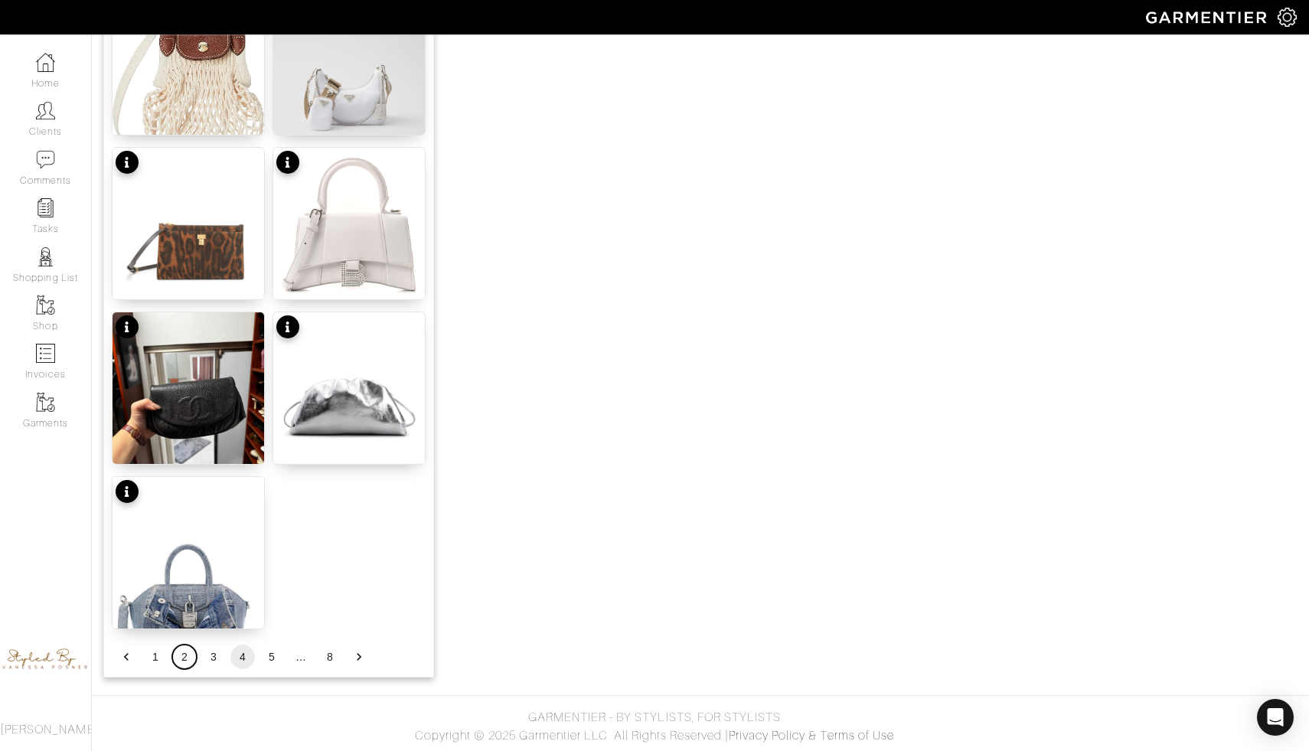
click at [186, 656] on button "2" at bounding box center [184, 657] width 25 height 25
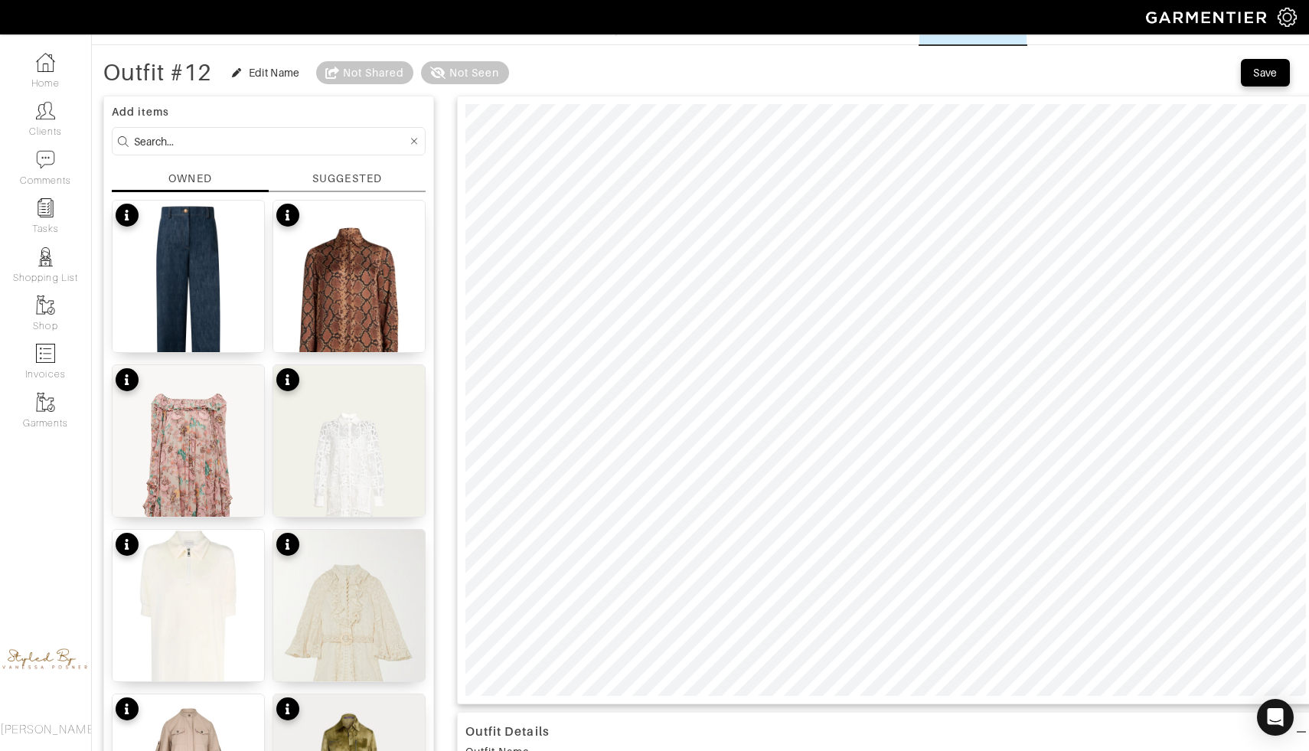
scroll to position [67, 0]
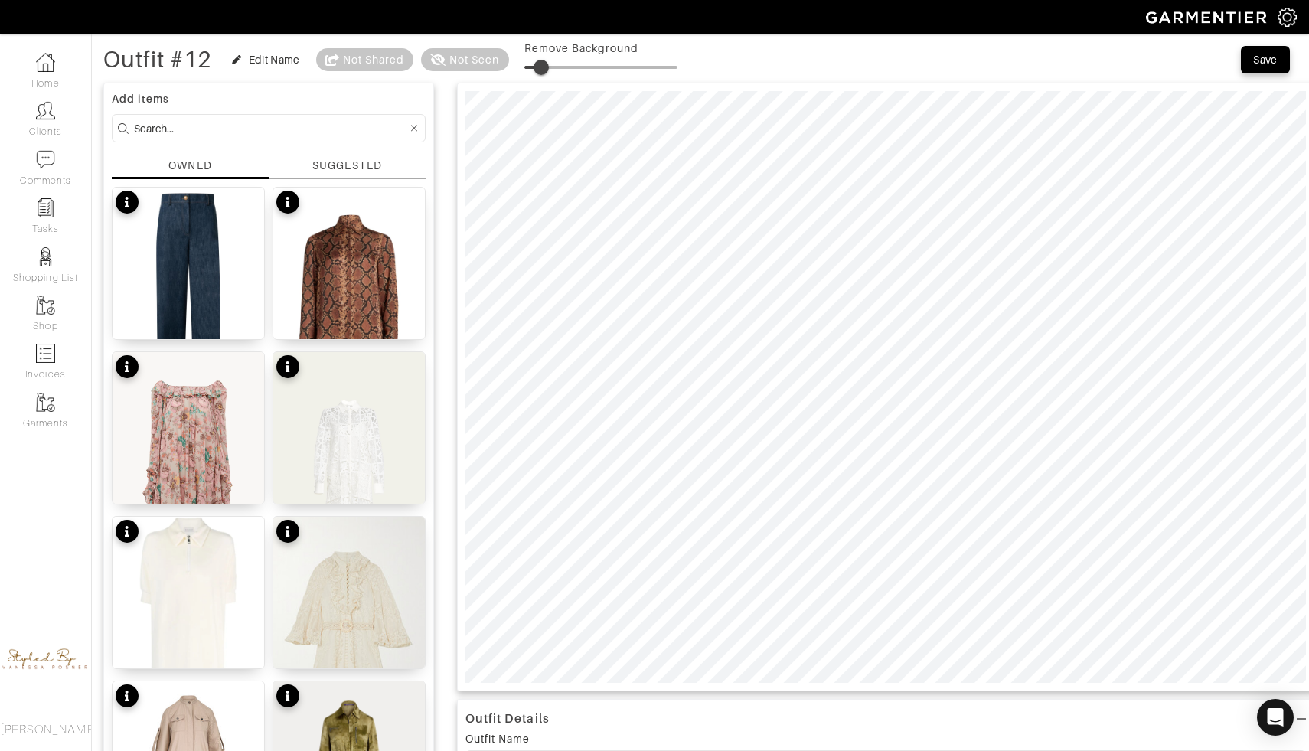
drag, startPoint x: 529, startPoint y: 60, endPoint x: 544, endPoint y: 67, distance: 16.4
click at [544, 67] on span at bounding box center [541, 67] width 15 height 15
click at [538, 67] on span at bounding box center [535, 67] width 15 height 15
click at [534, 63] on span at bounding box center [530, 67] width 15 height 15
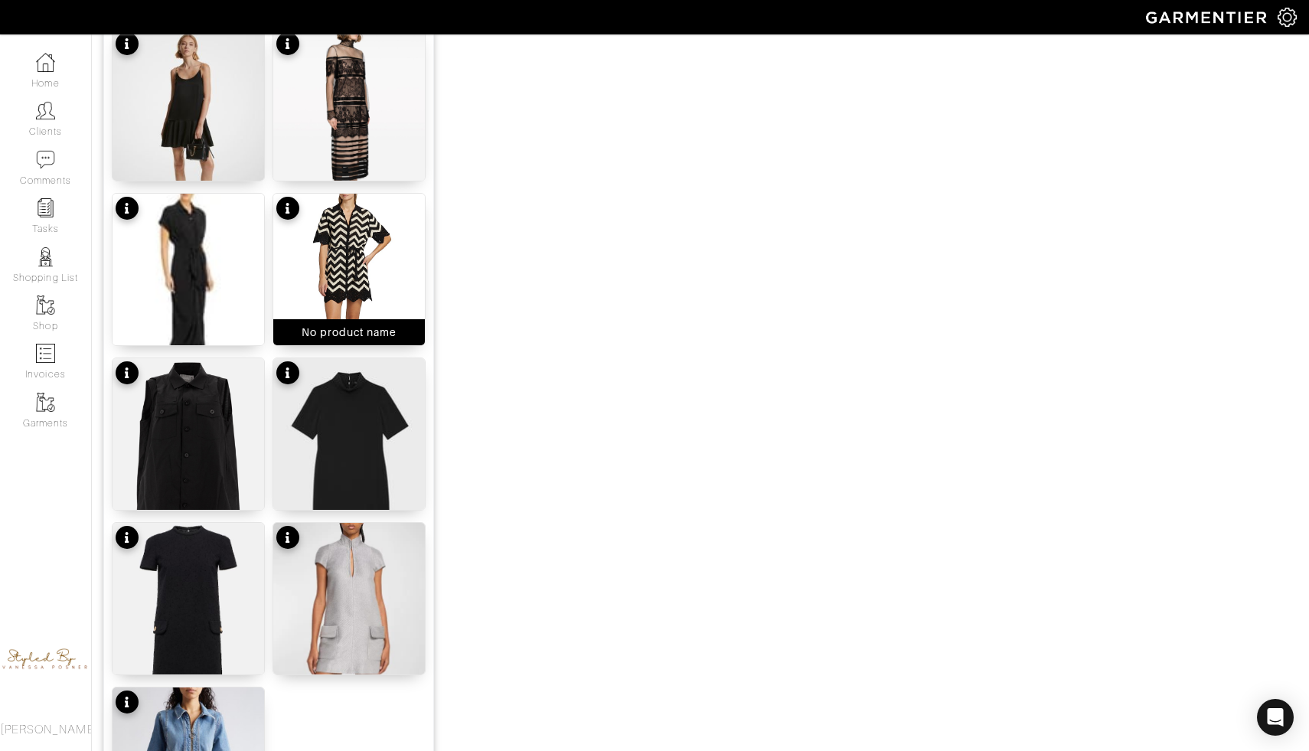
scroll to position [1753, 0]
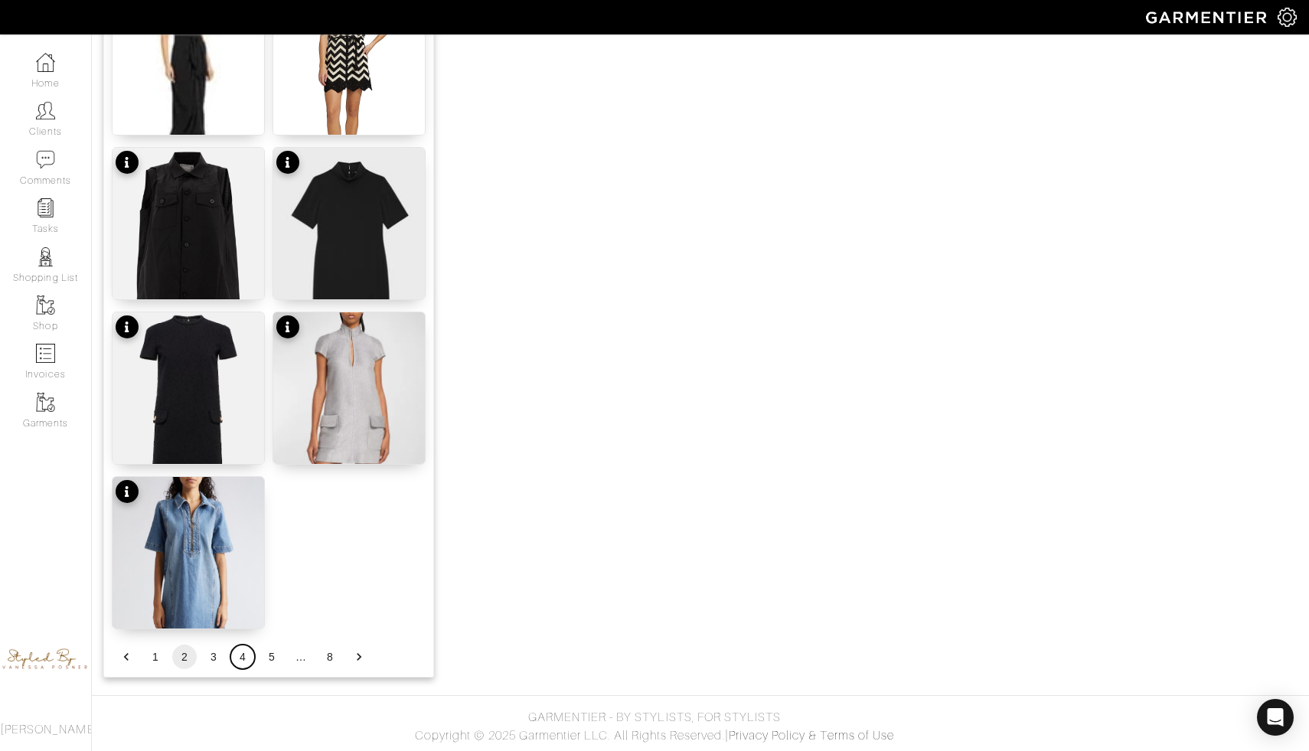
click at [245, 662] on button "4" at bounding box center [242, 657] width 25 height 25
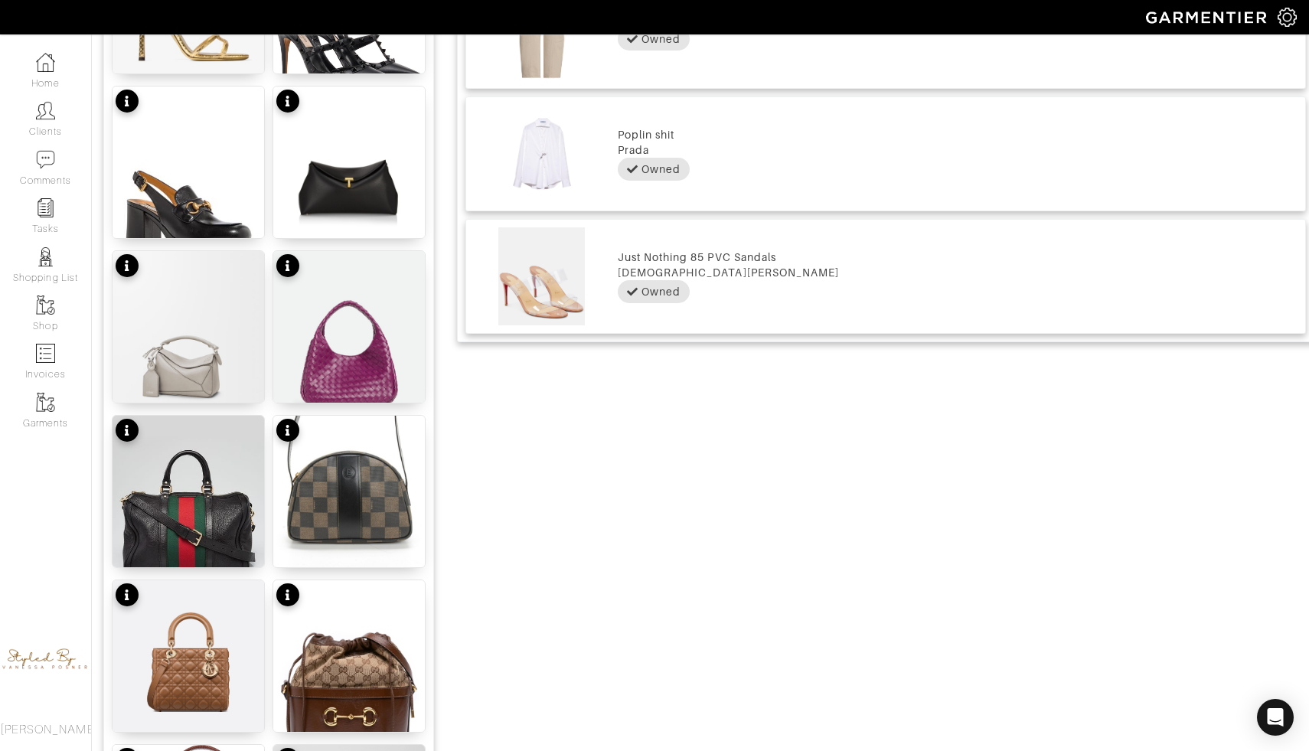
scroll to position [990, 0]
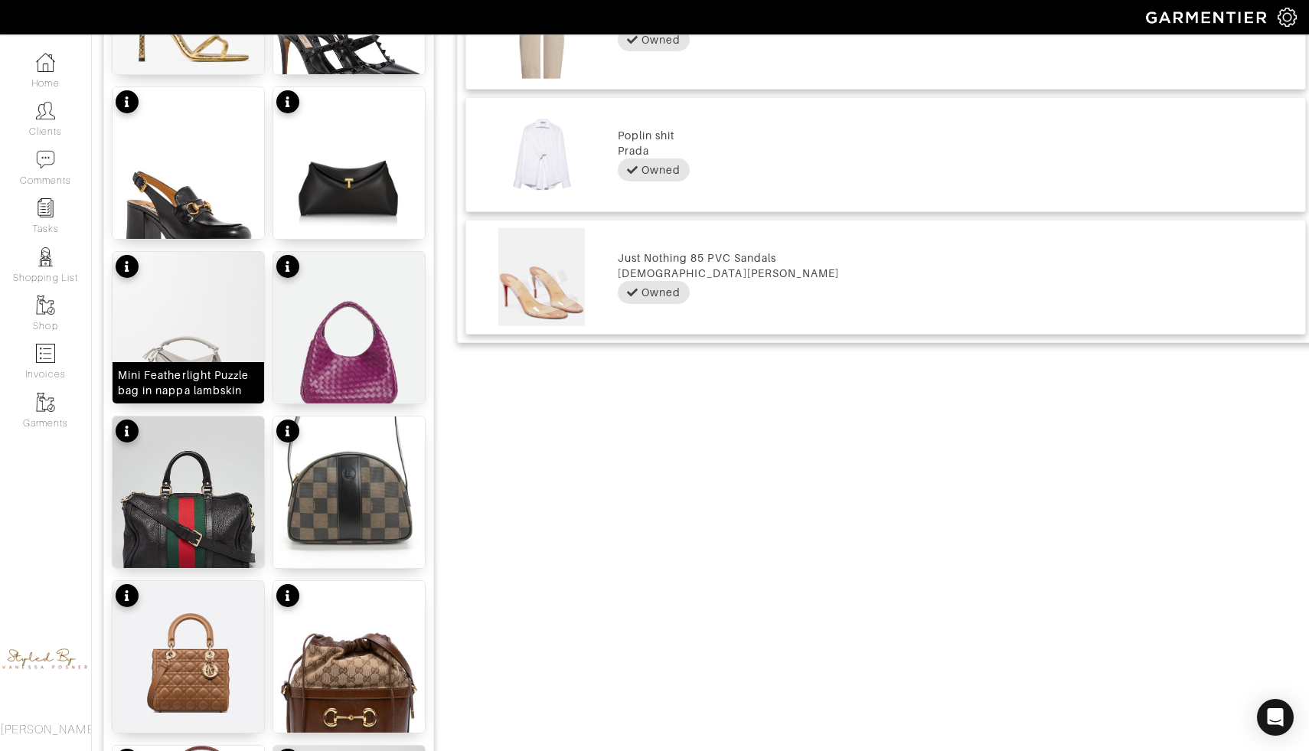
click at [218, 348] on img at bounding box center [189, 328] width 152 height 152
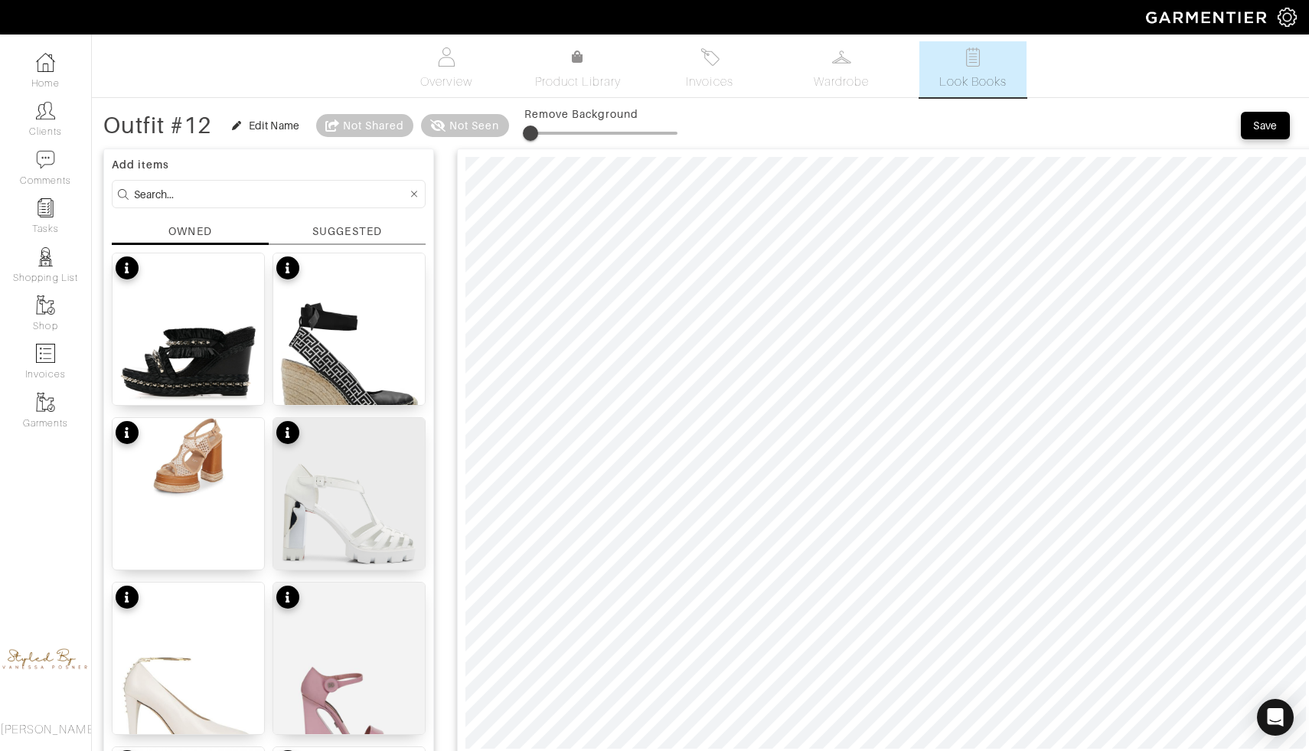
scroll to position [0, 0]
type input "10"
click at [538, 130] on span at bounding box center [530, 133] width 15 height 15
click at [270, 124] on div "Edit Name" at bounding box center [274, 126] width 51 height 15
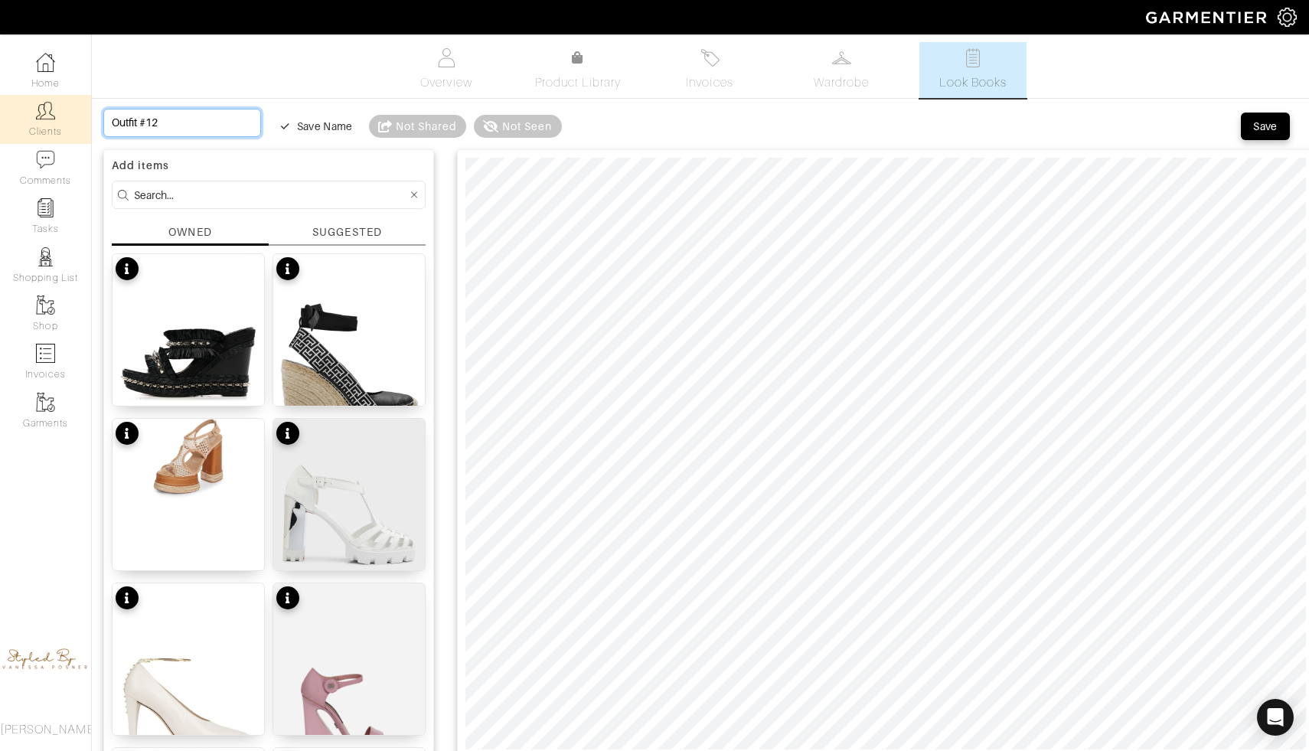
drag, startPoint x: 162, startPoint y: 124, endPoint x: 34, endPoint y: 118, distance: 128.0
type input "F"
type input "Fr"
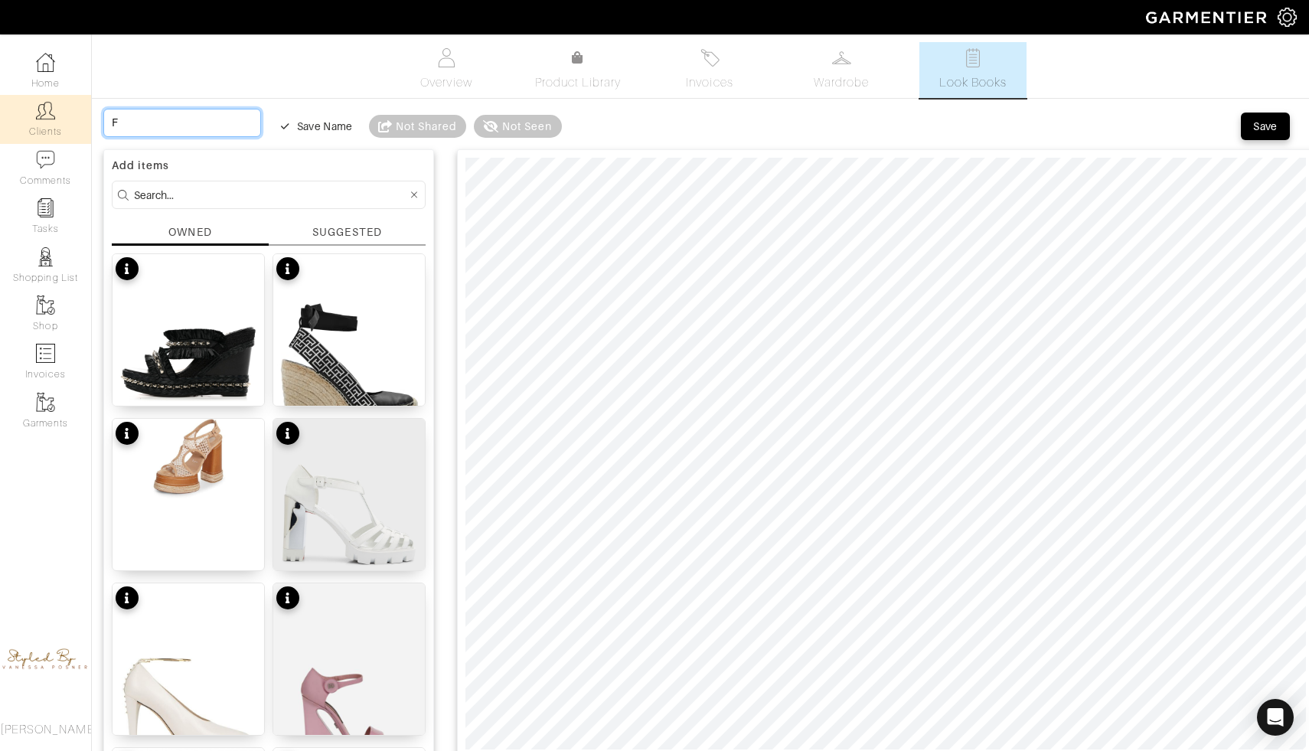
type input "Fr"
type input "Fri"
type input "Fris"
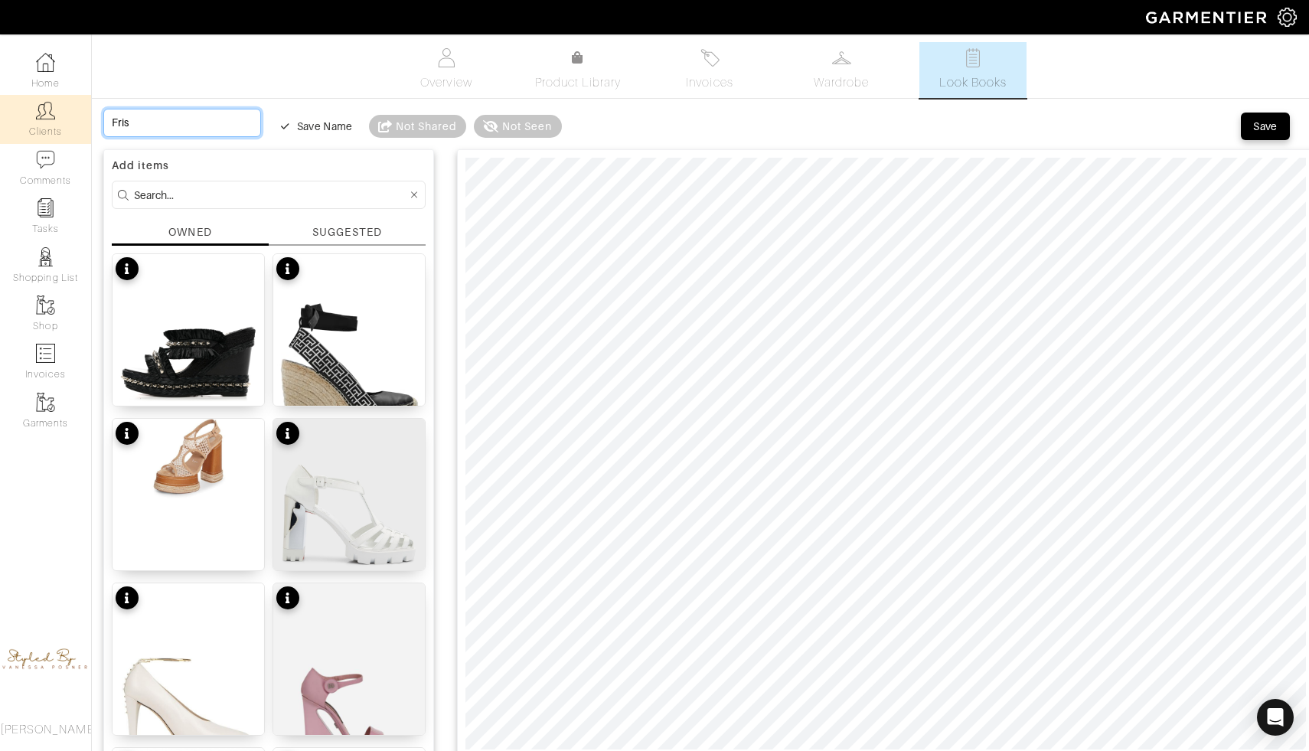
type input "Frisd"
type input "Frisda"
type input "Frisday"
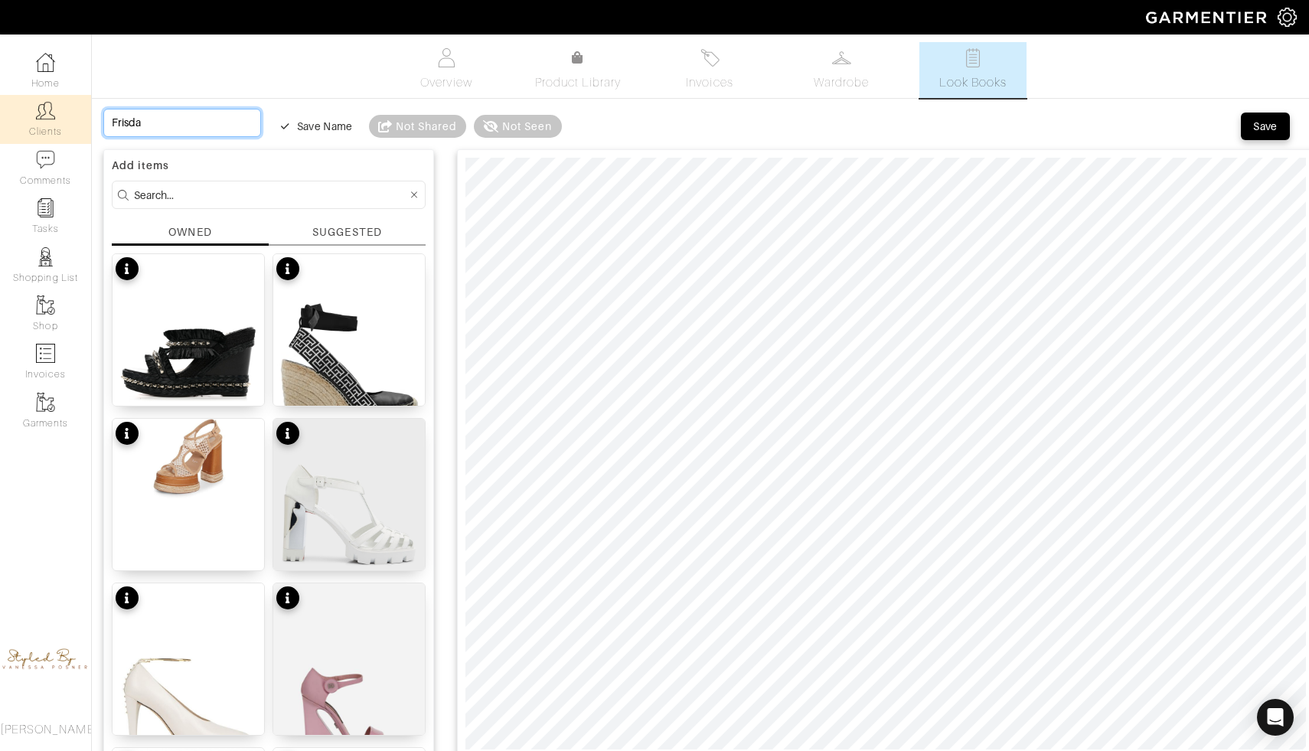
type input "Frisday"
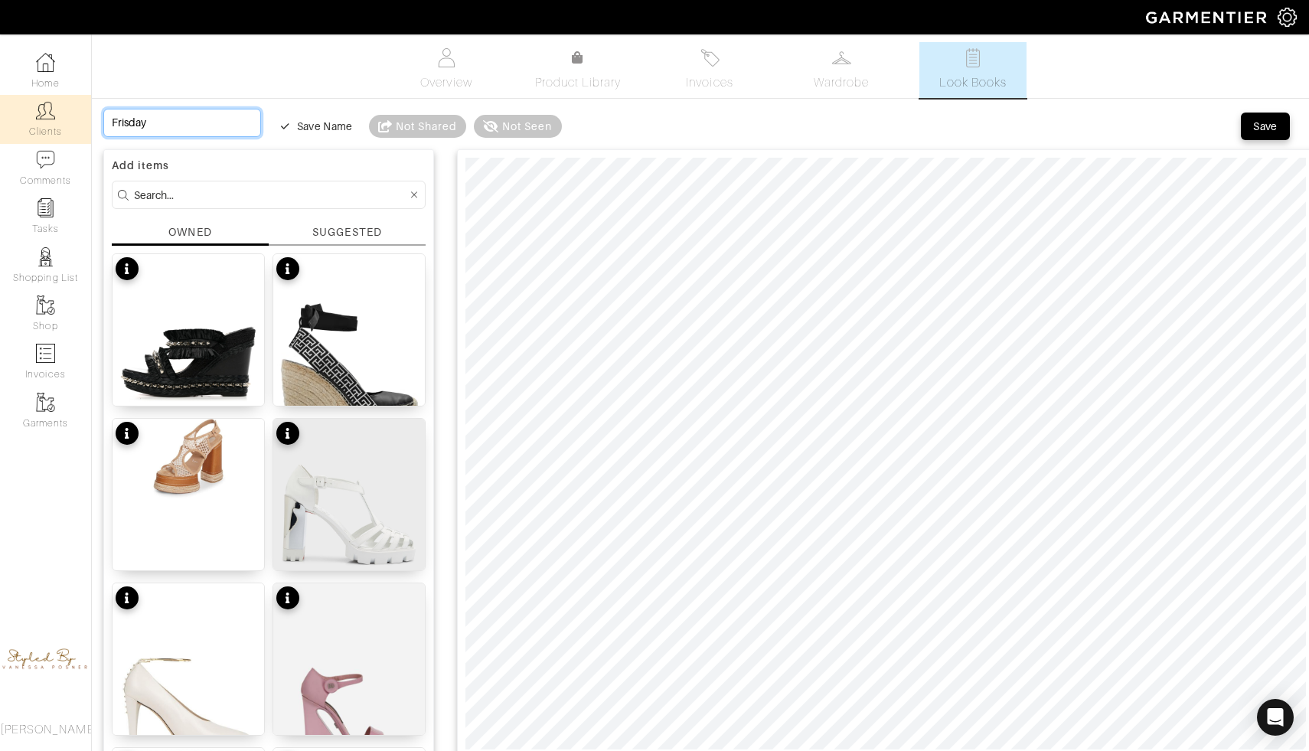
type input "Frisda"
type input "Frisd"
type input "Fris"
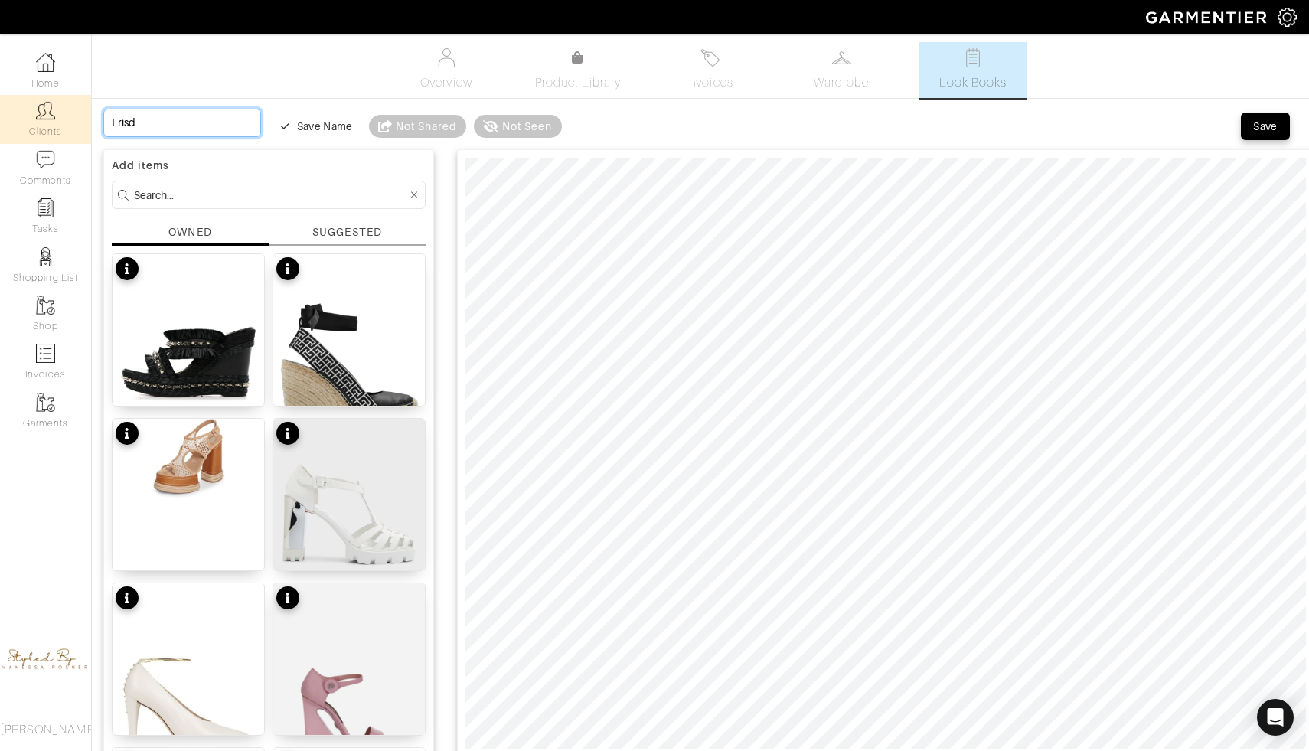
type input "Fris"
type input "Fri"
type input "Frid"
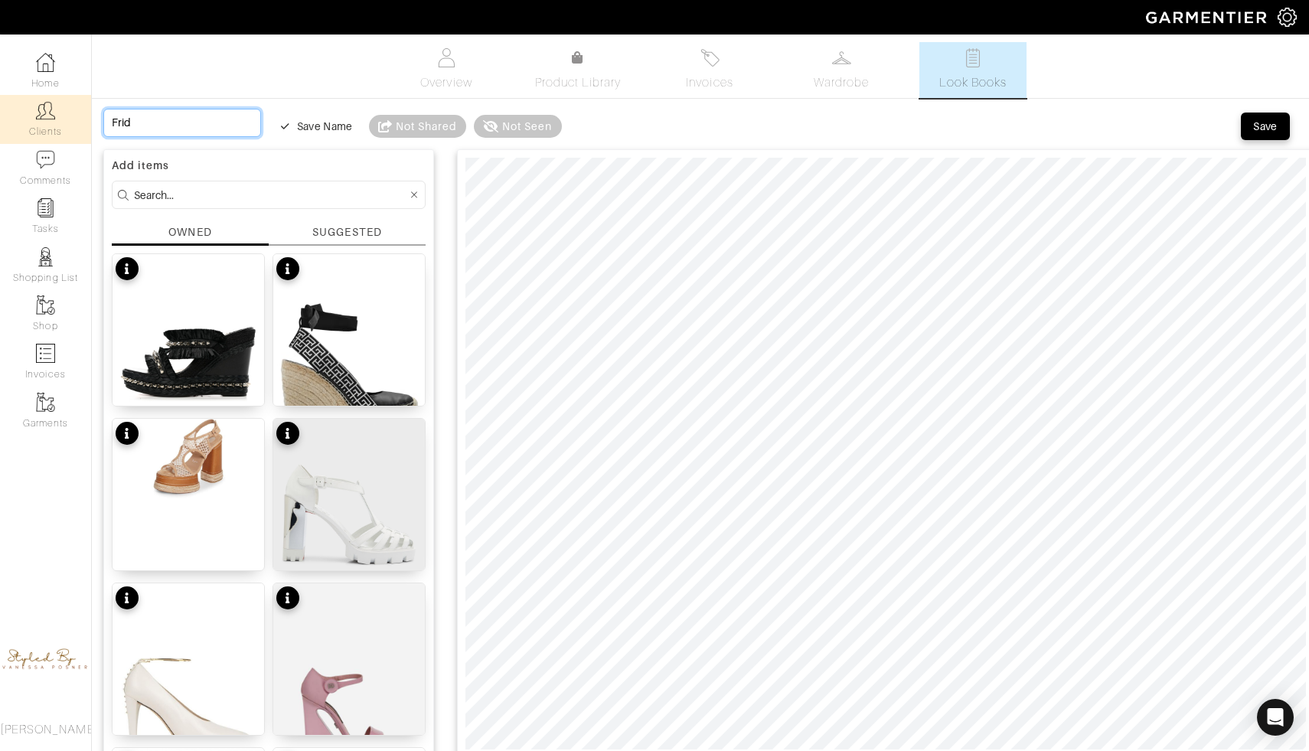
type input "Frida"
type input "Friday"
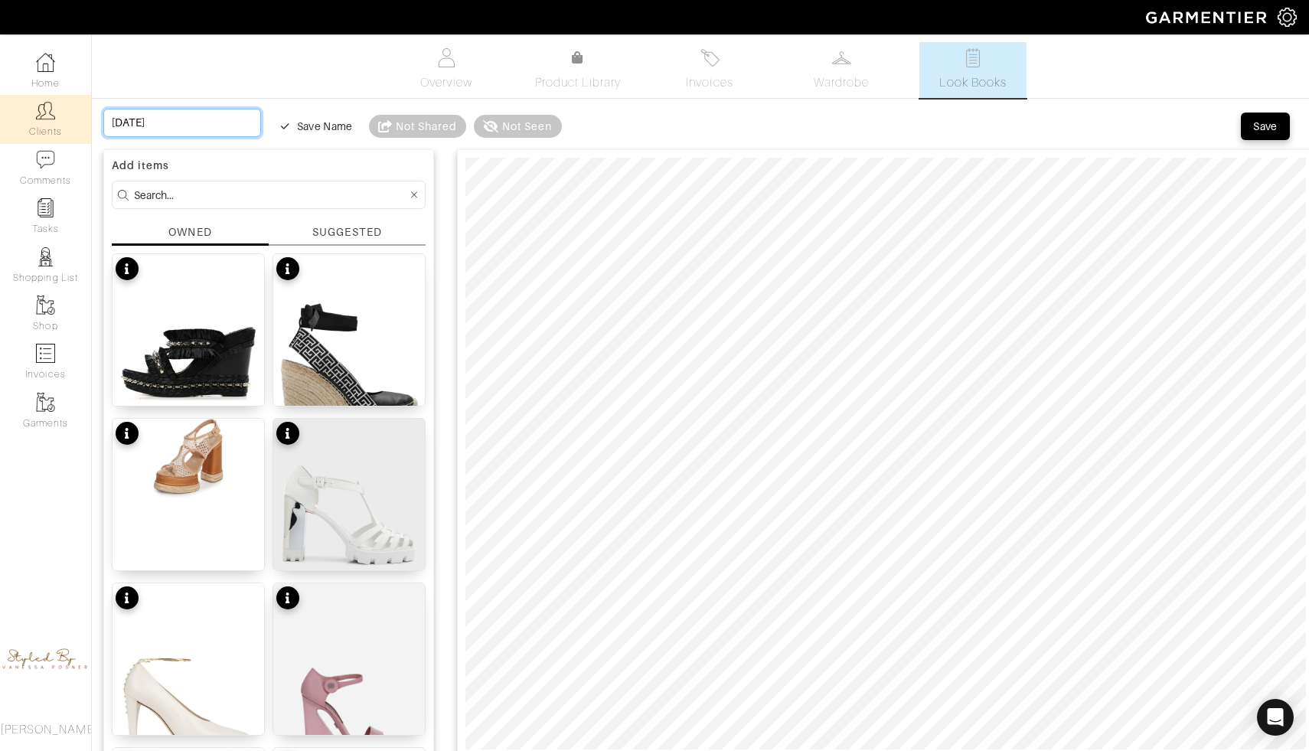
type input "Friday"
type input "Friday W"
type input "Friday Wo"
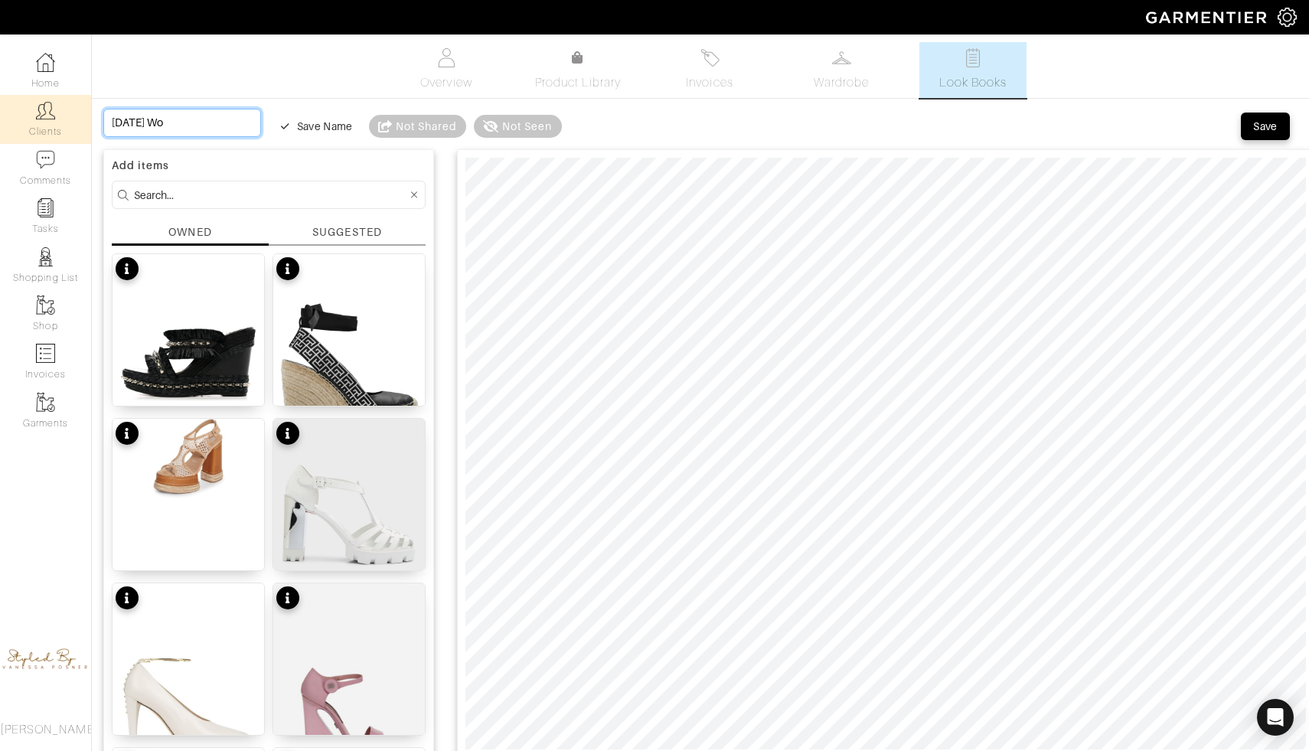
type input "Friday Woo"
type input "Friday Wook"
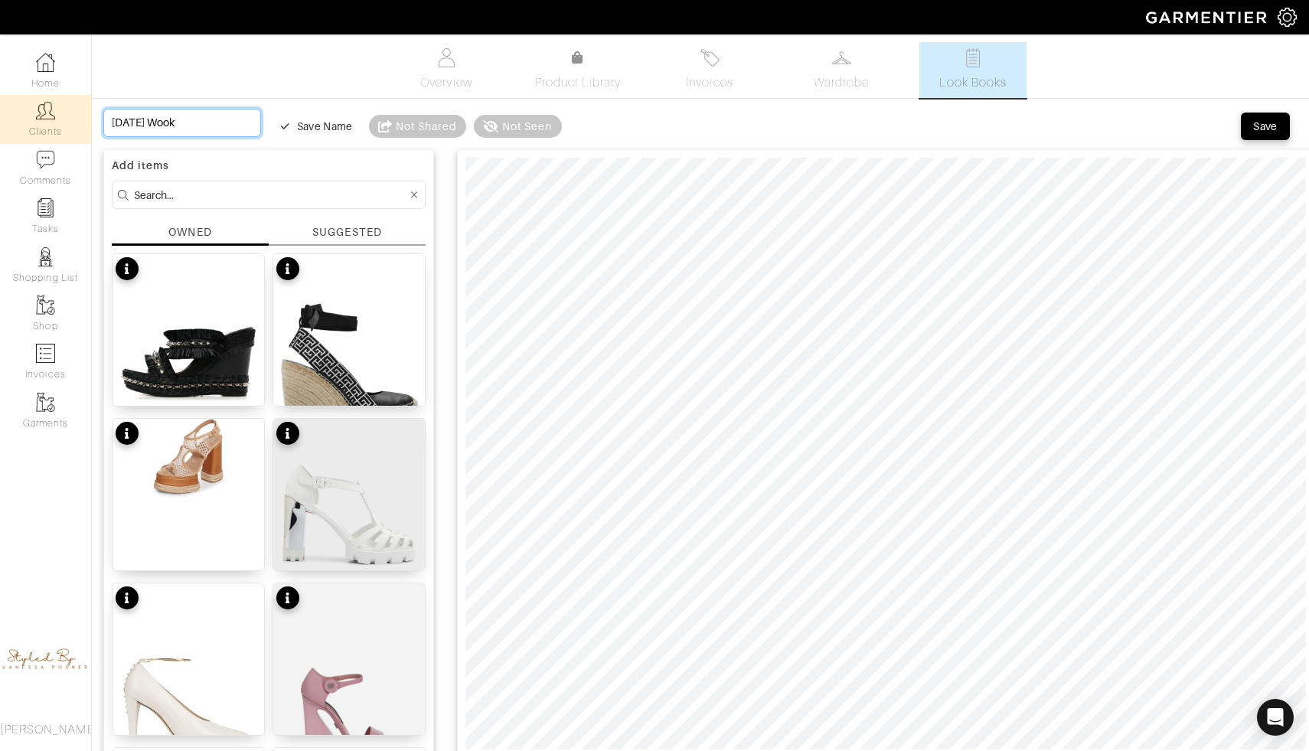
type input "Friday Wook"
type input "Friday Woo"
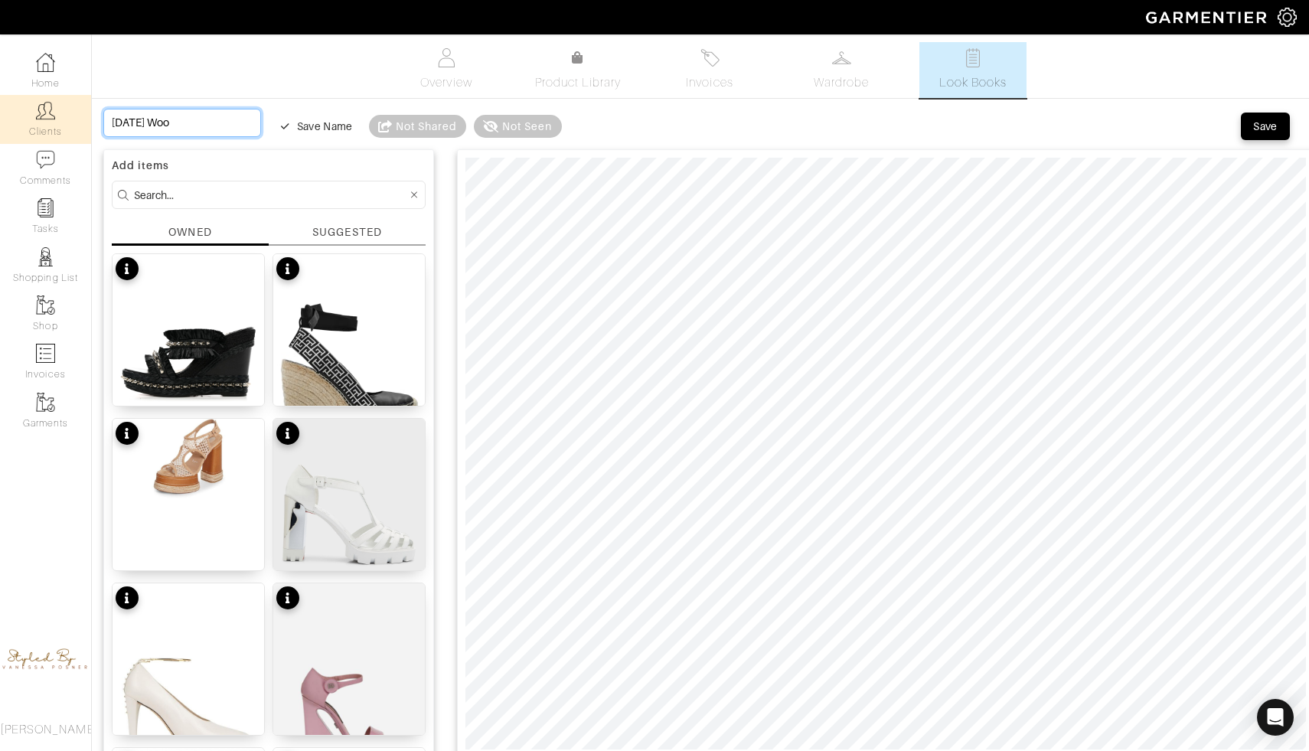
type input "Friday Wo"
type input "Friday Wor"
type input "Friday Work"
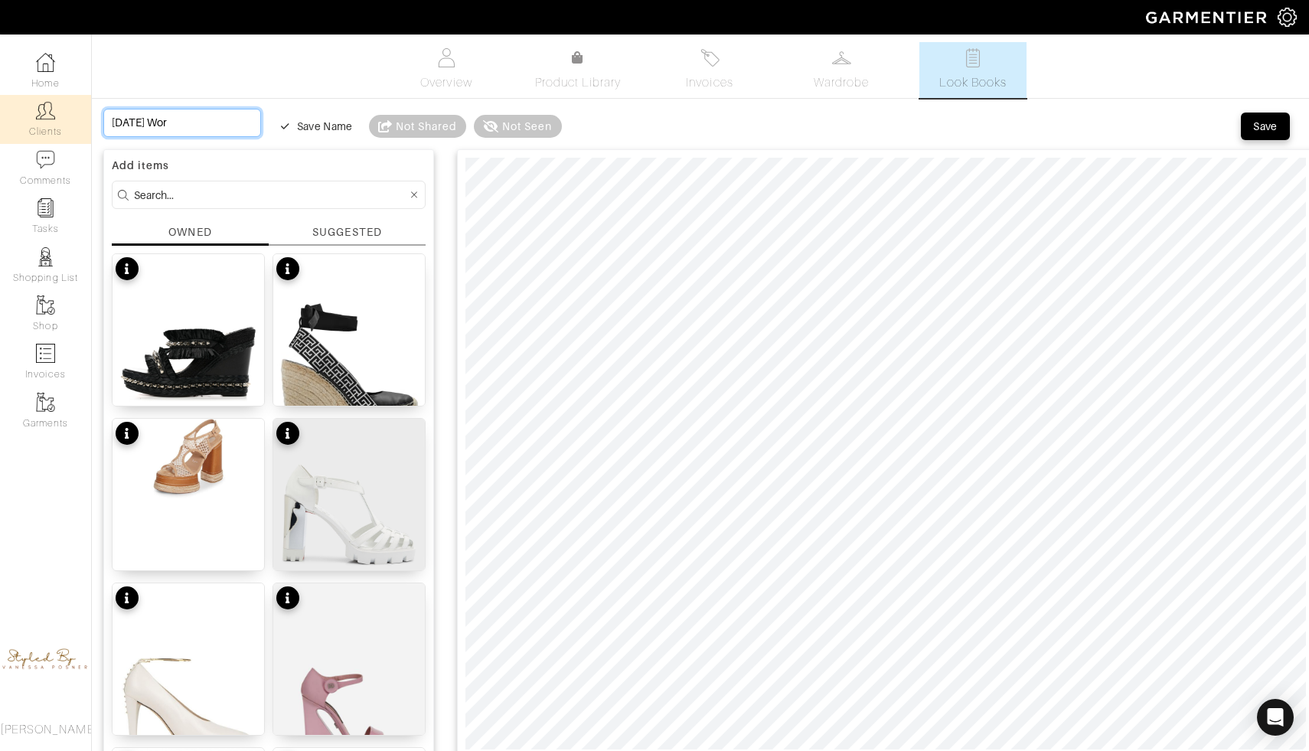
type input "Friday Work"
type input "Friday Work f"
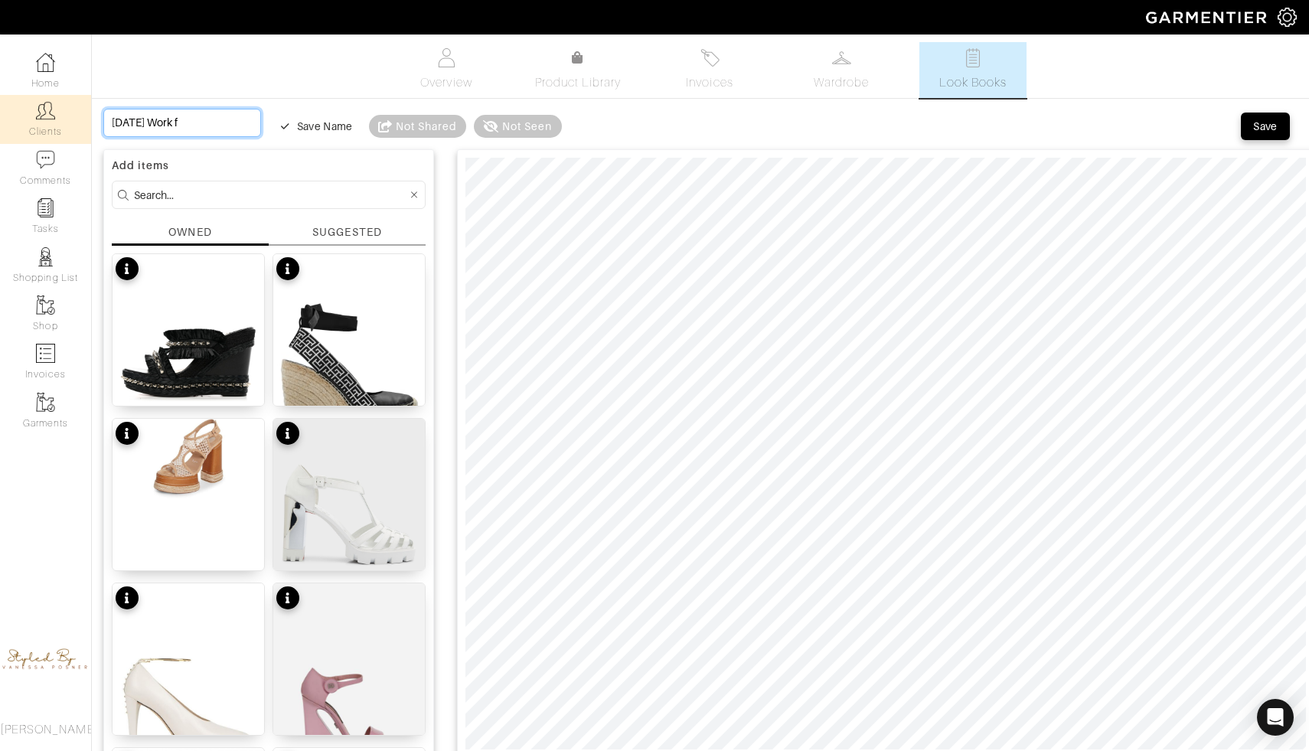
type input "Friday Work"
type input "Friday Work l"
type input "Friday Work lo"
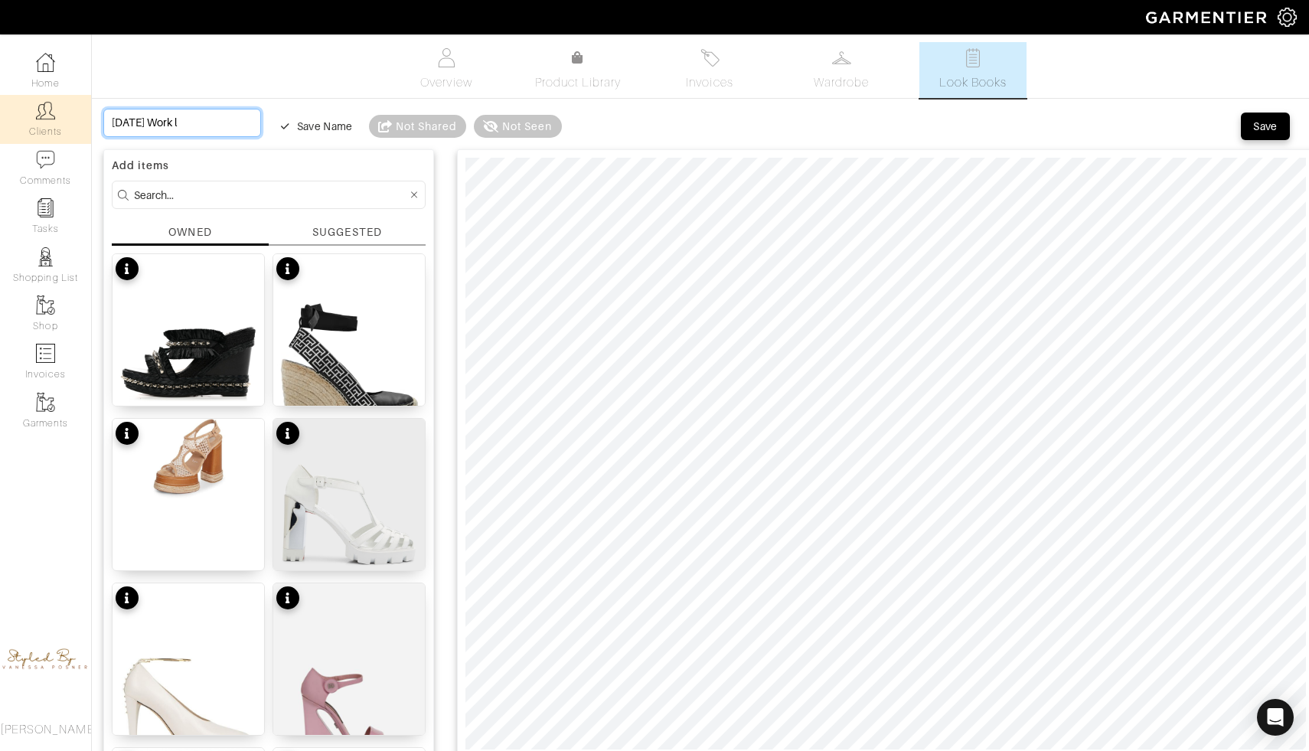
type input "Friday Work lo"
type input "Friday Work loo"
type input "Friday Work look"
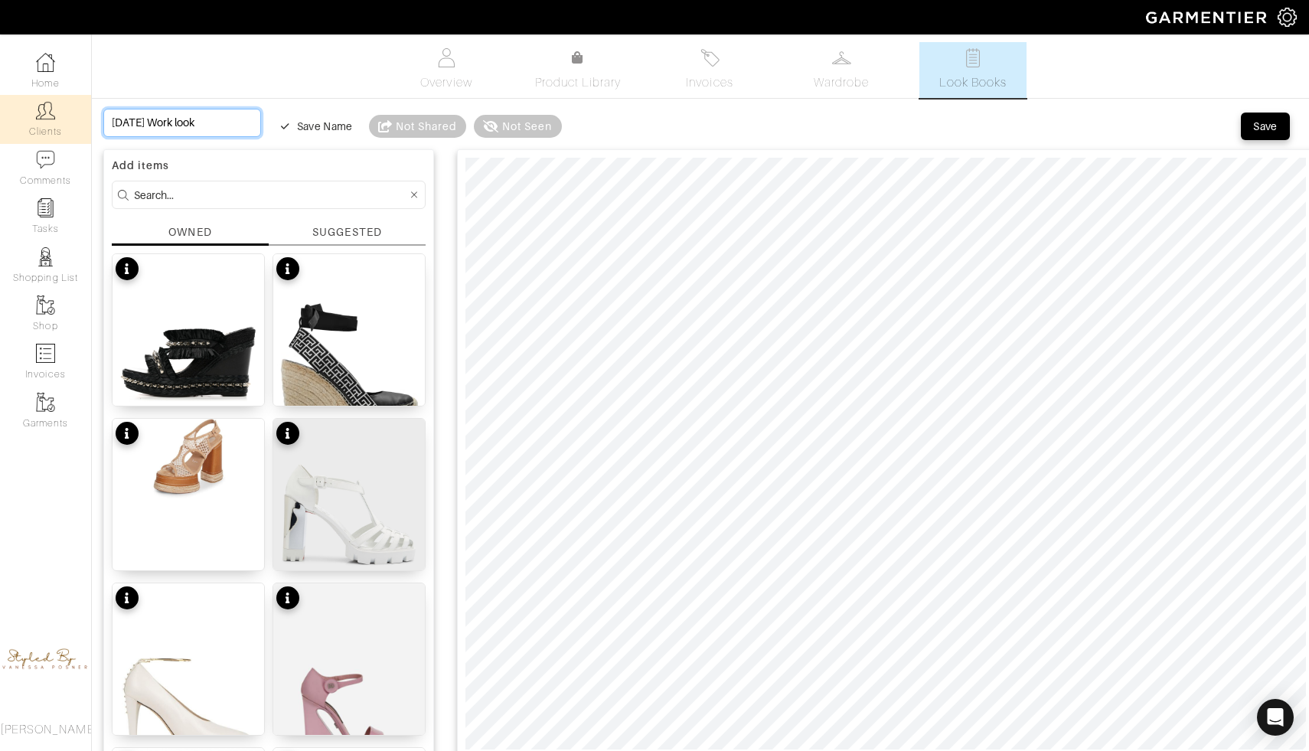
type input "Friday Work look"
type input "Friday Work look O"
type input "Friday Work look Oc"
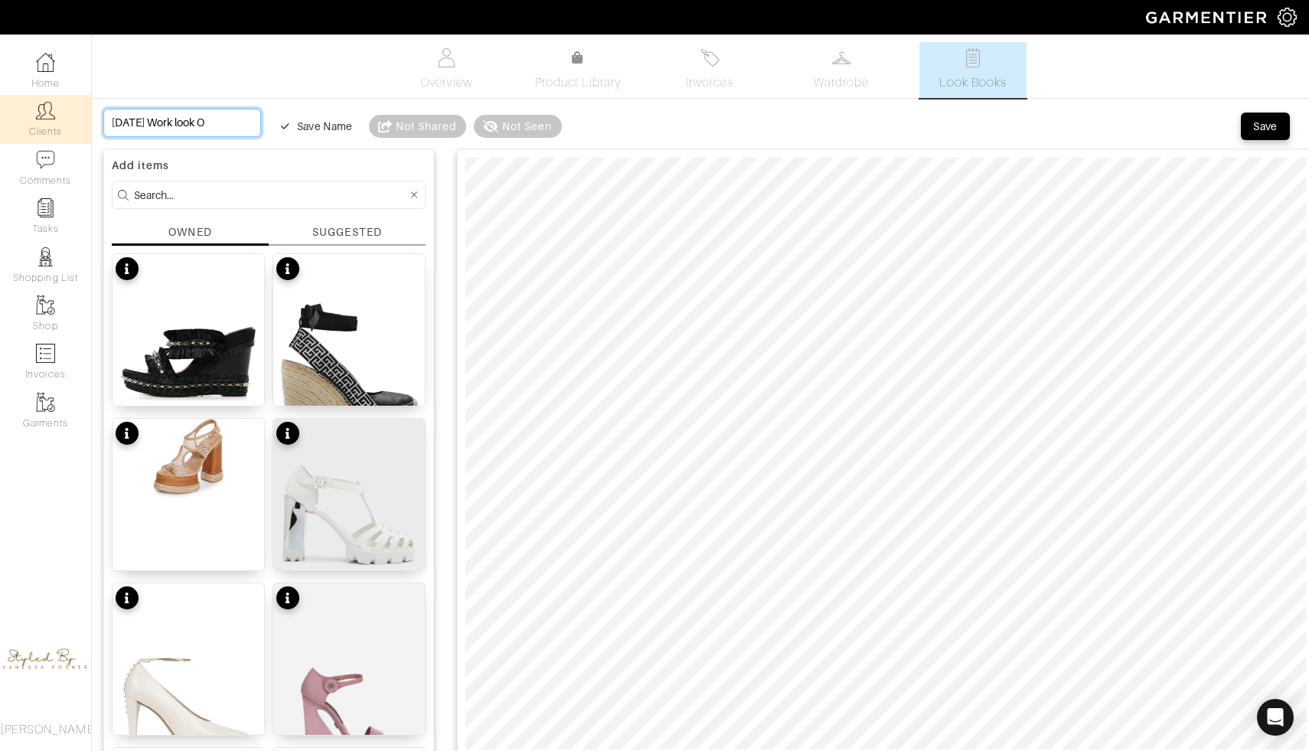
type input "Friday Work look Oc"
type input "Friday Work look Oct"
type input "Friday Work look Octo"
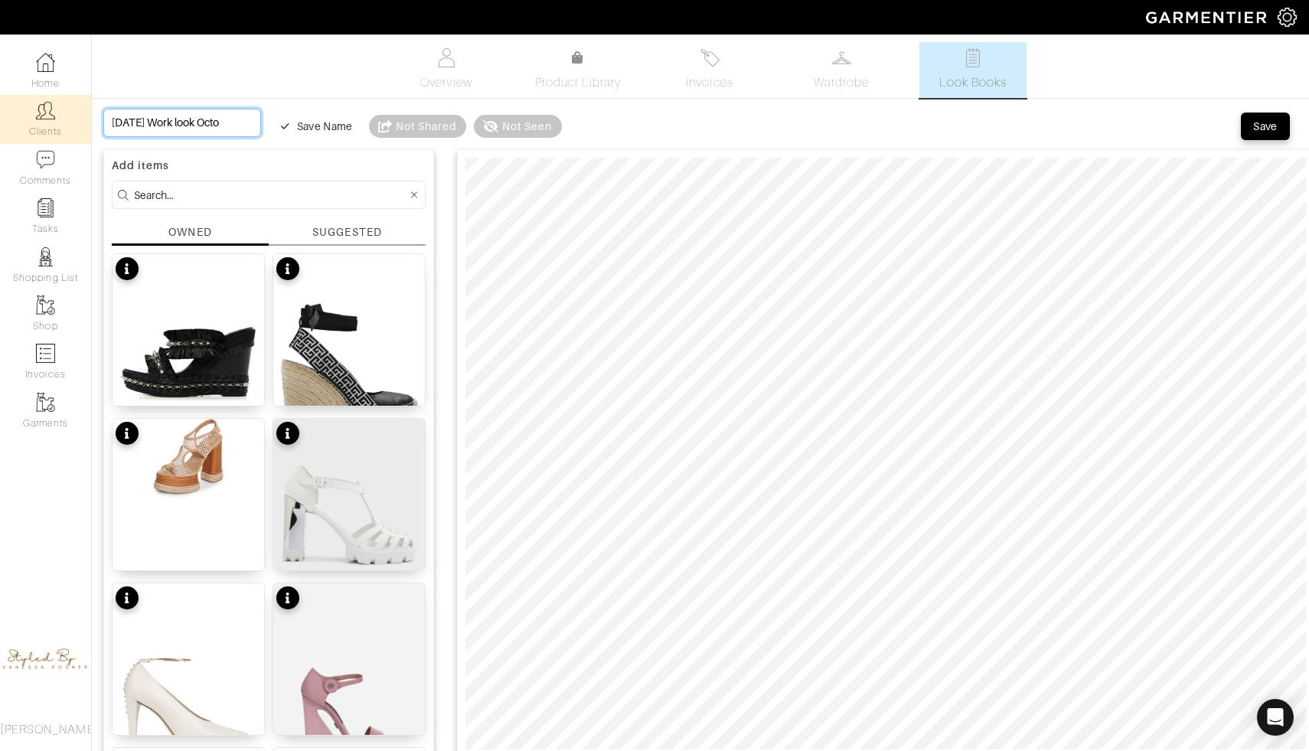
type input "Friday Work look Octob"
type input "Friday Work look Octobe"
type input "Friday Work look October"
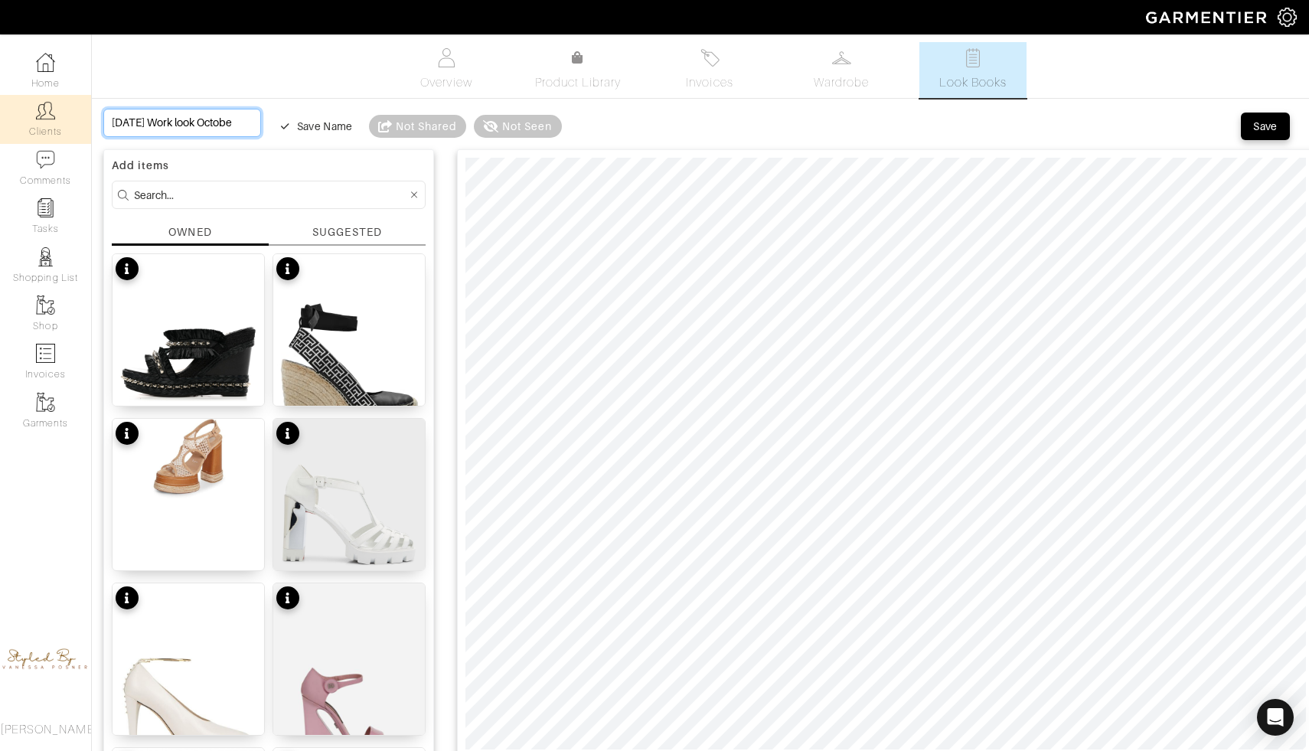
type input "Friday Work look October"
type input "Friday Work look October 1"
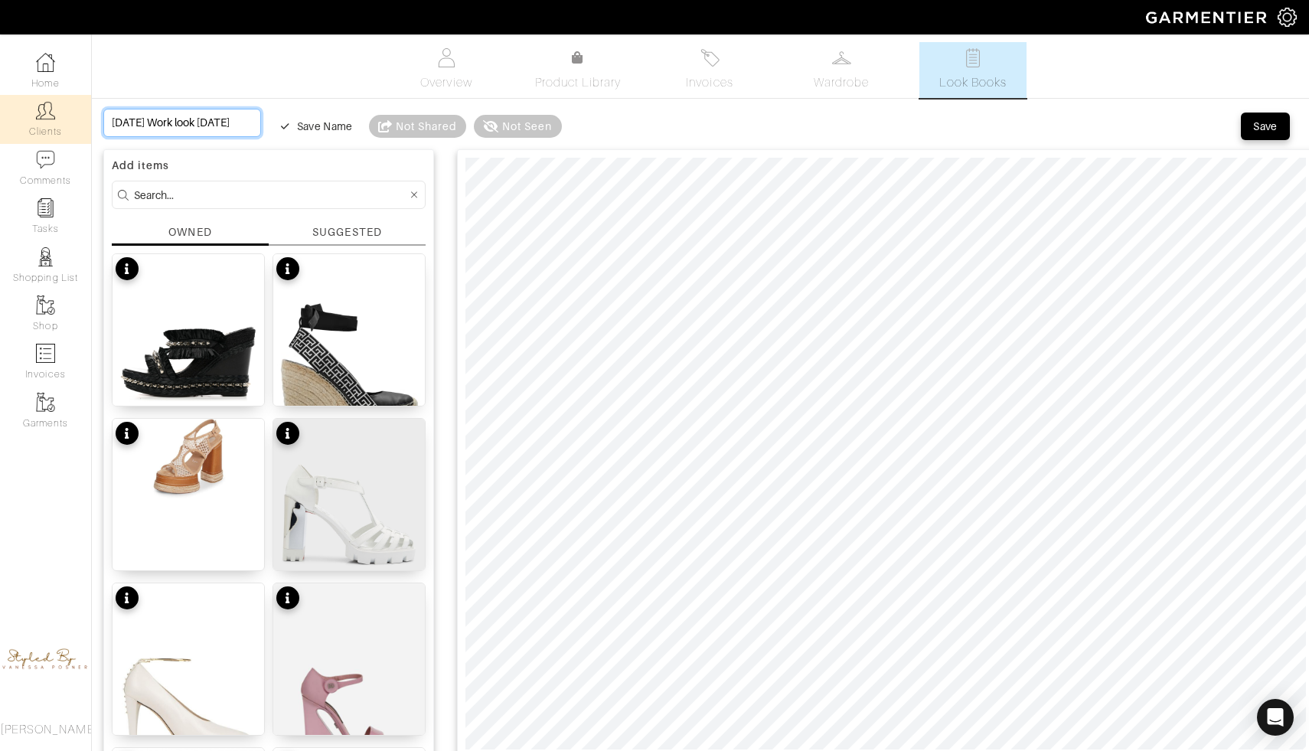
type input "Friday Work look October 10"
type input "Friday Work look October 10t"
type input "[DATE] Work look [DATE]"
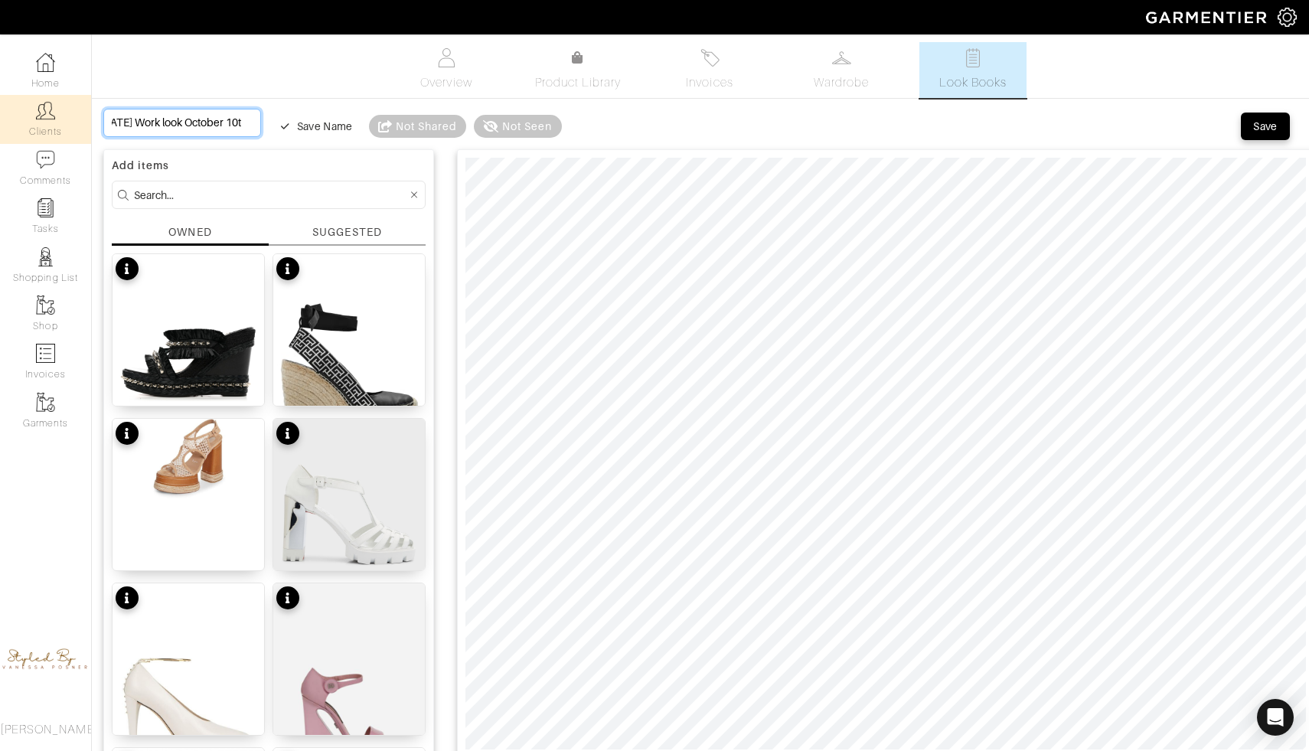
type input "[DATE] Work look [DATE]"
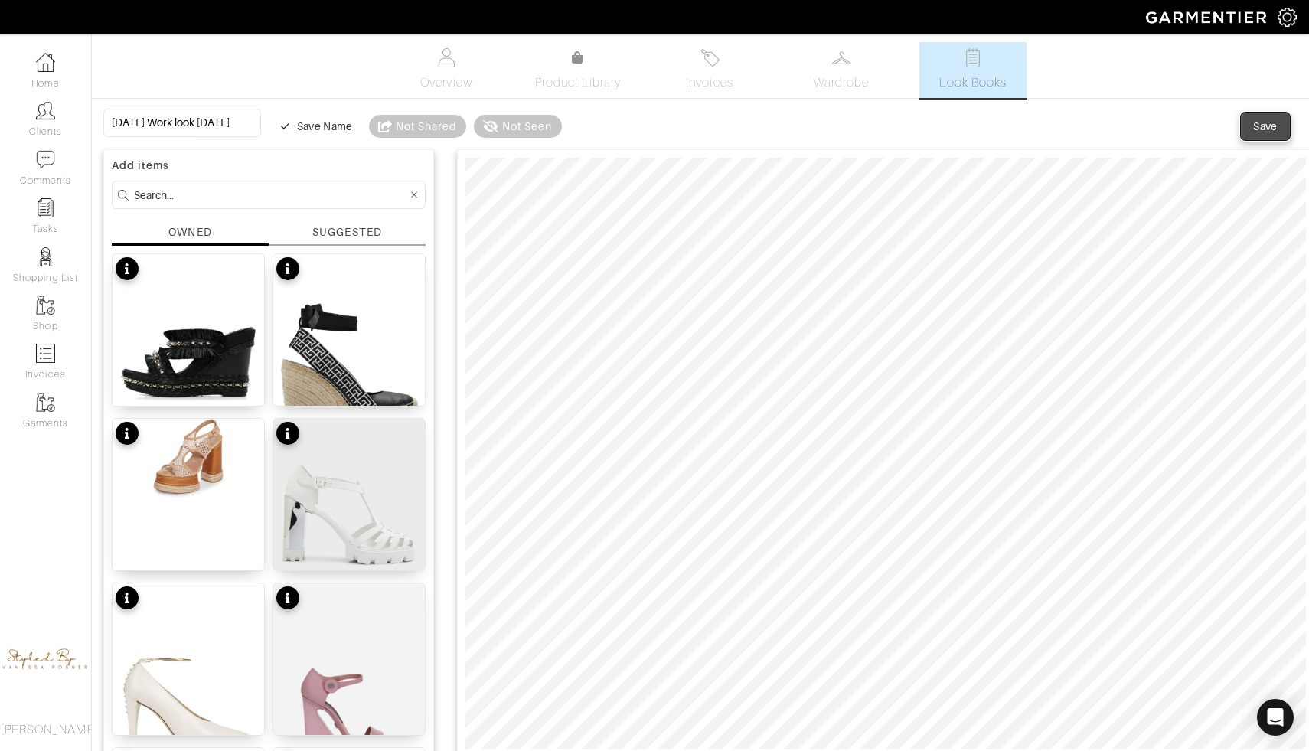
click at [1254, 128] on div "Save" at bounding box center [1265, 126] width 25 height 15
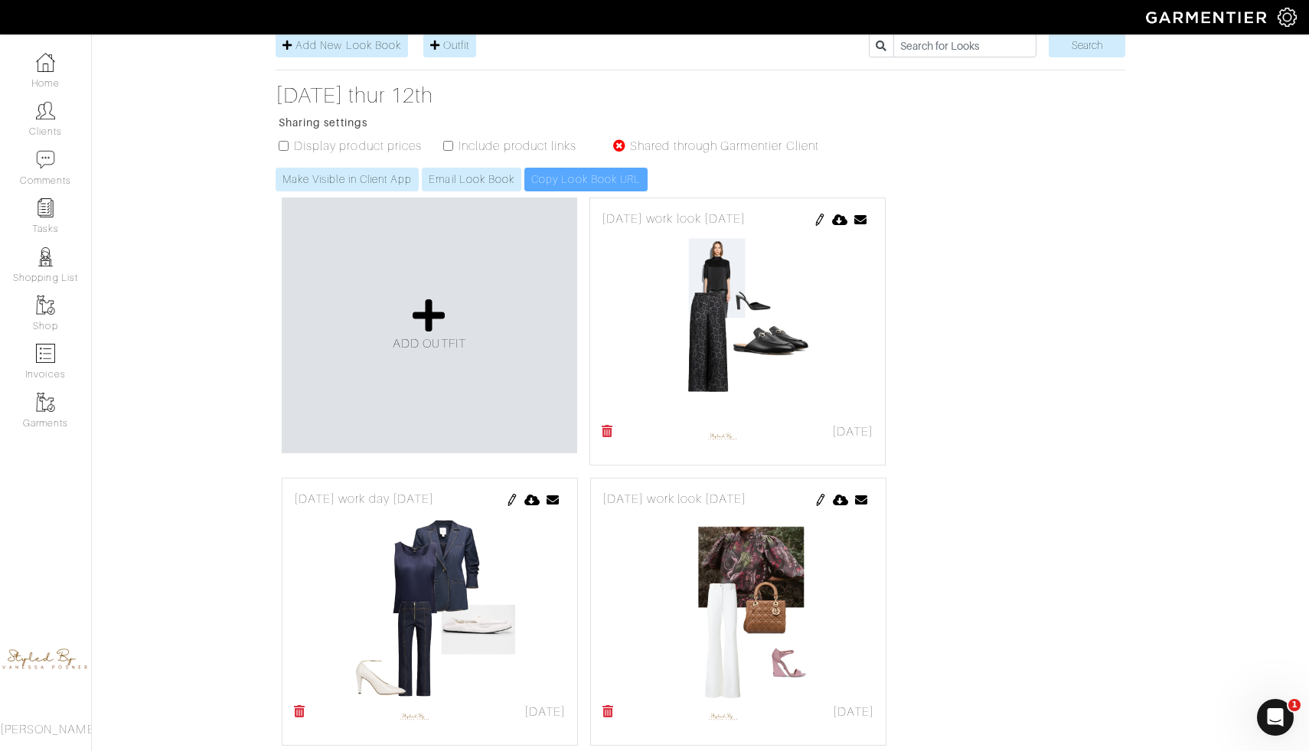
scroll to position [237, 0]
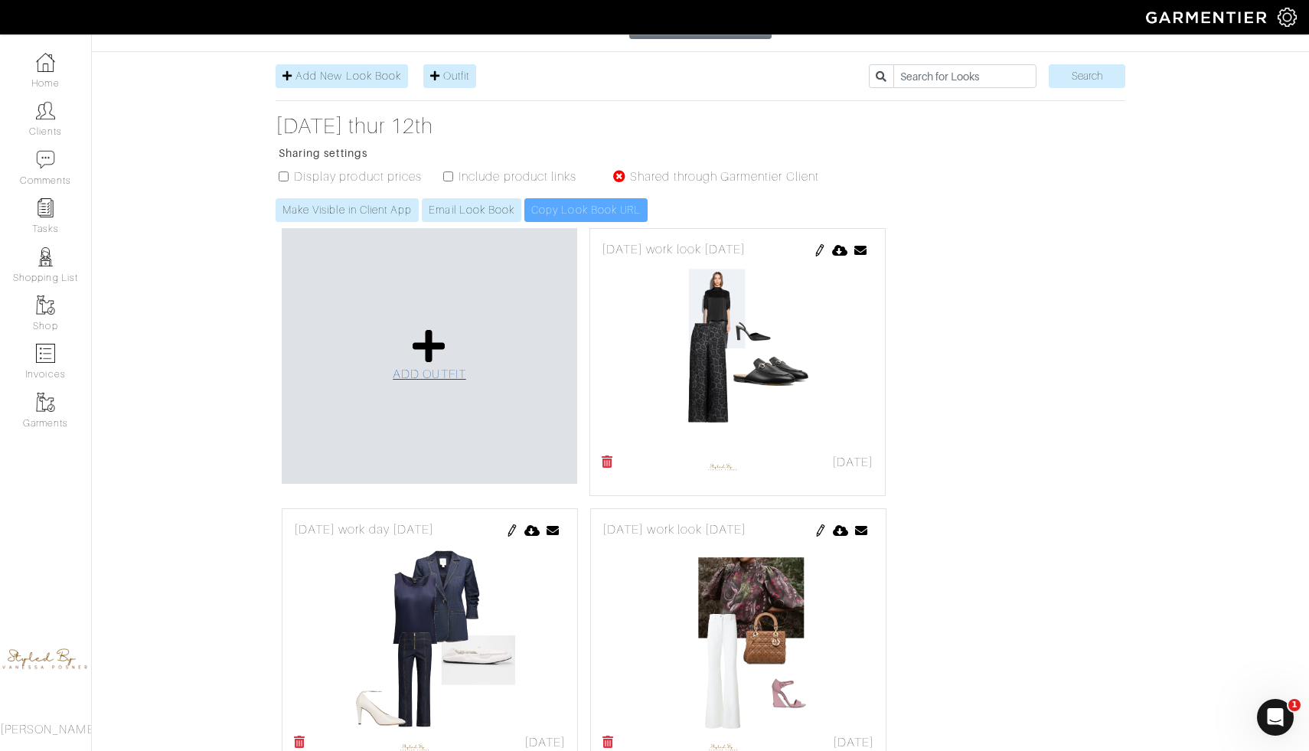
click at [423, 328] on icon at bounding box center [429, 346] width 33 height 37
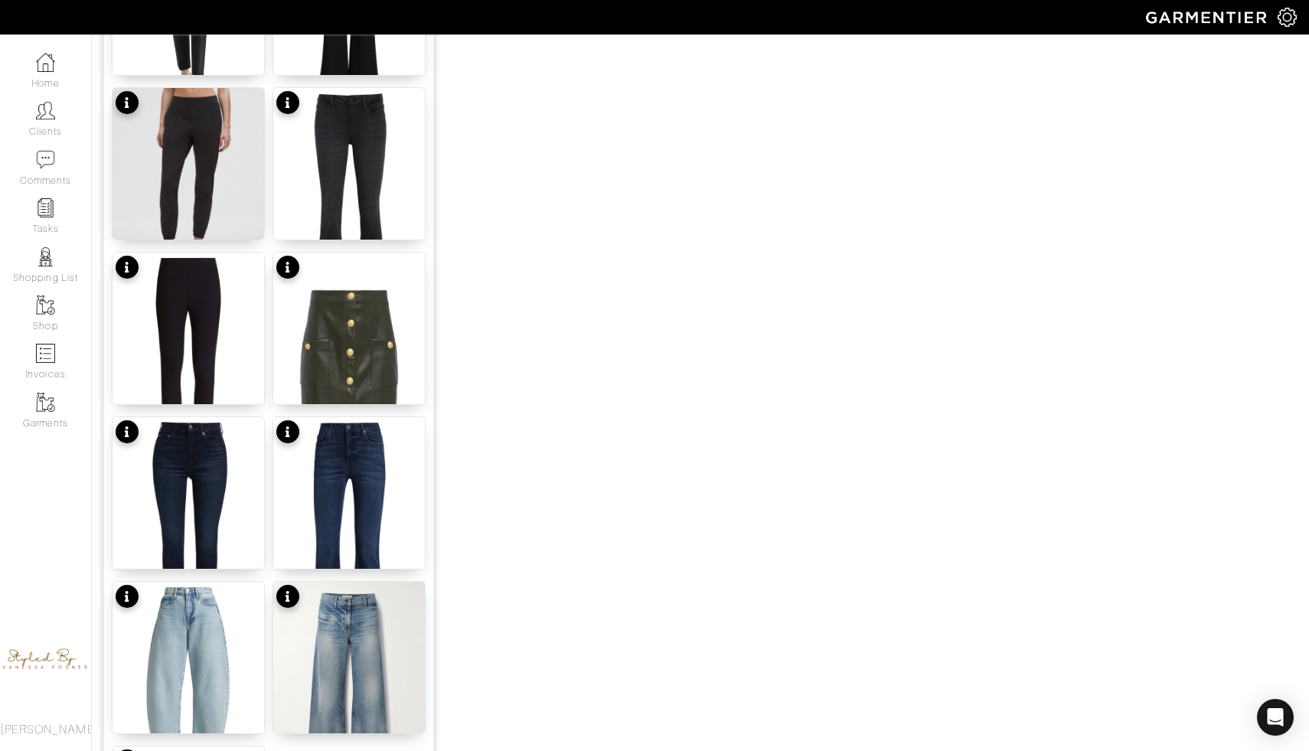
scroll to position [1753, 0]
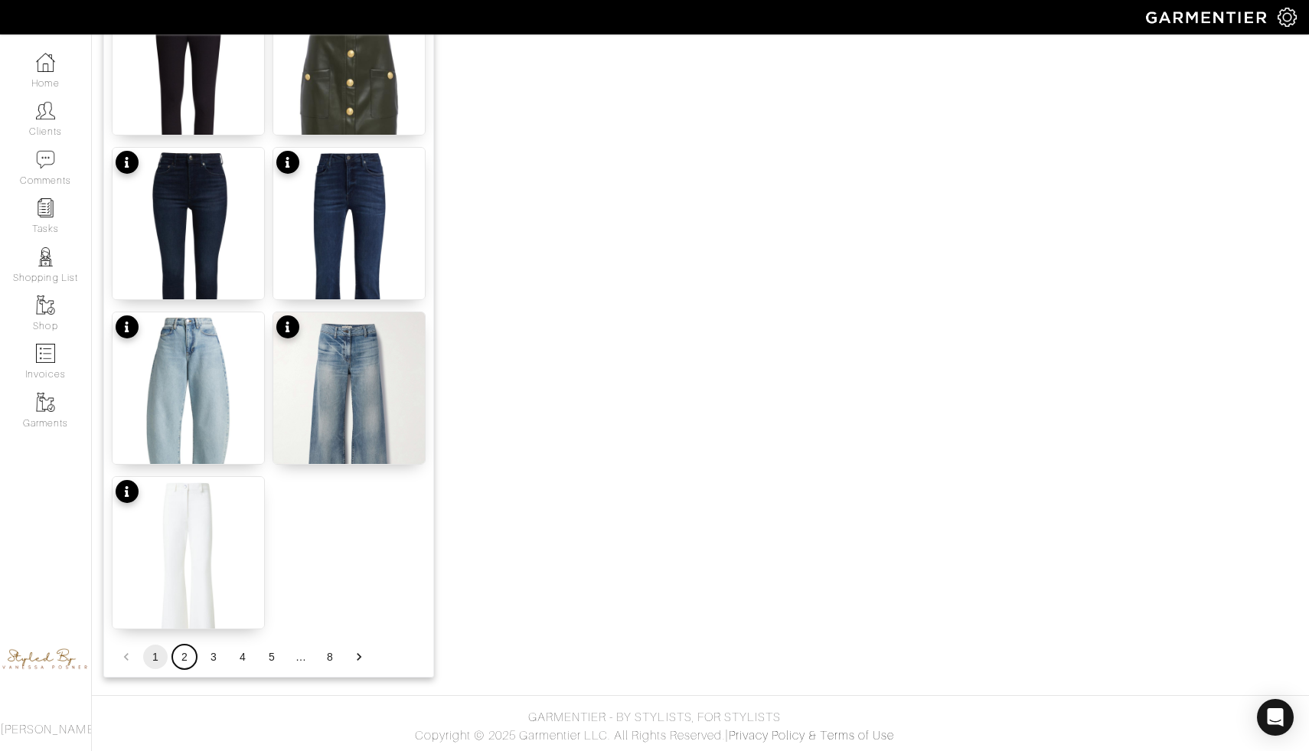
click at [188, 658] on button "2" at bounding box center [184, 657] width 25 height 25
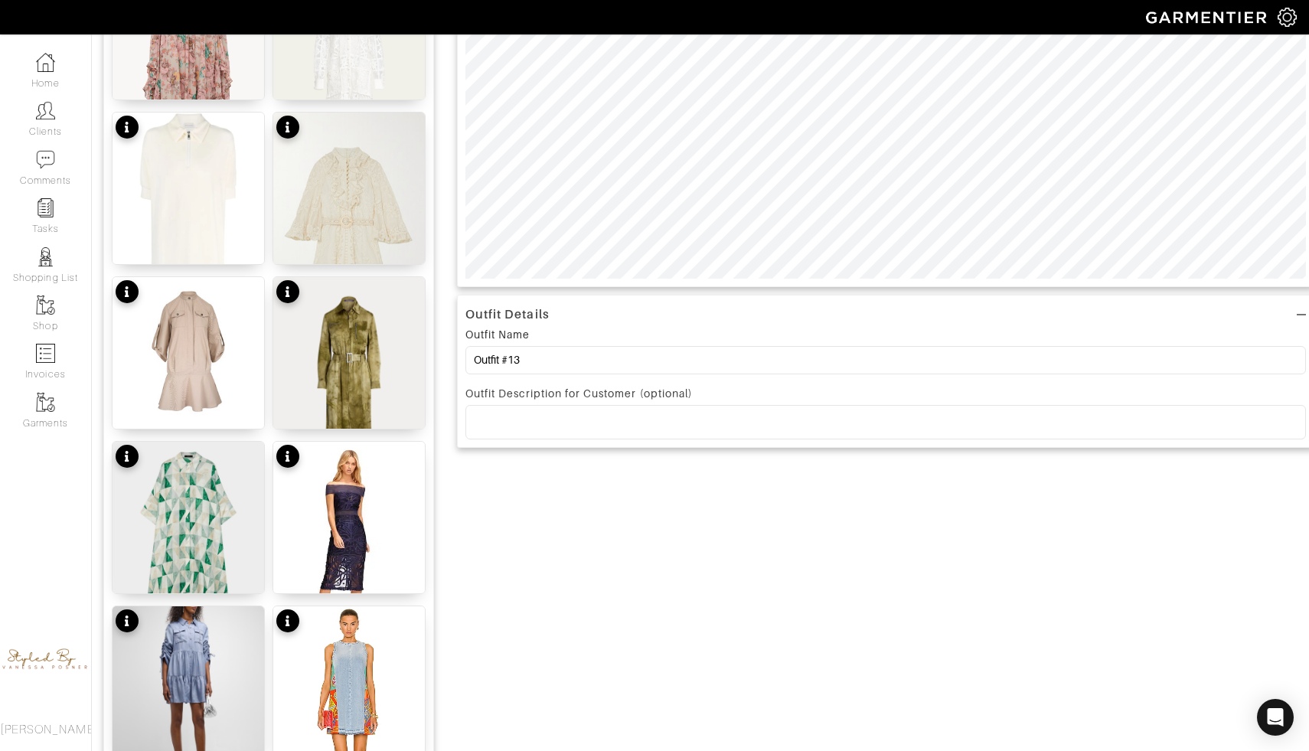
scroll to position [459, 0]
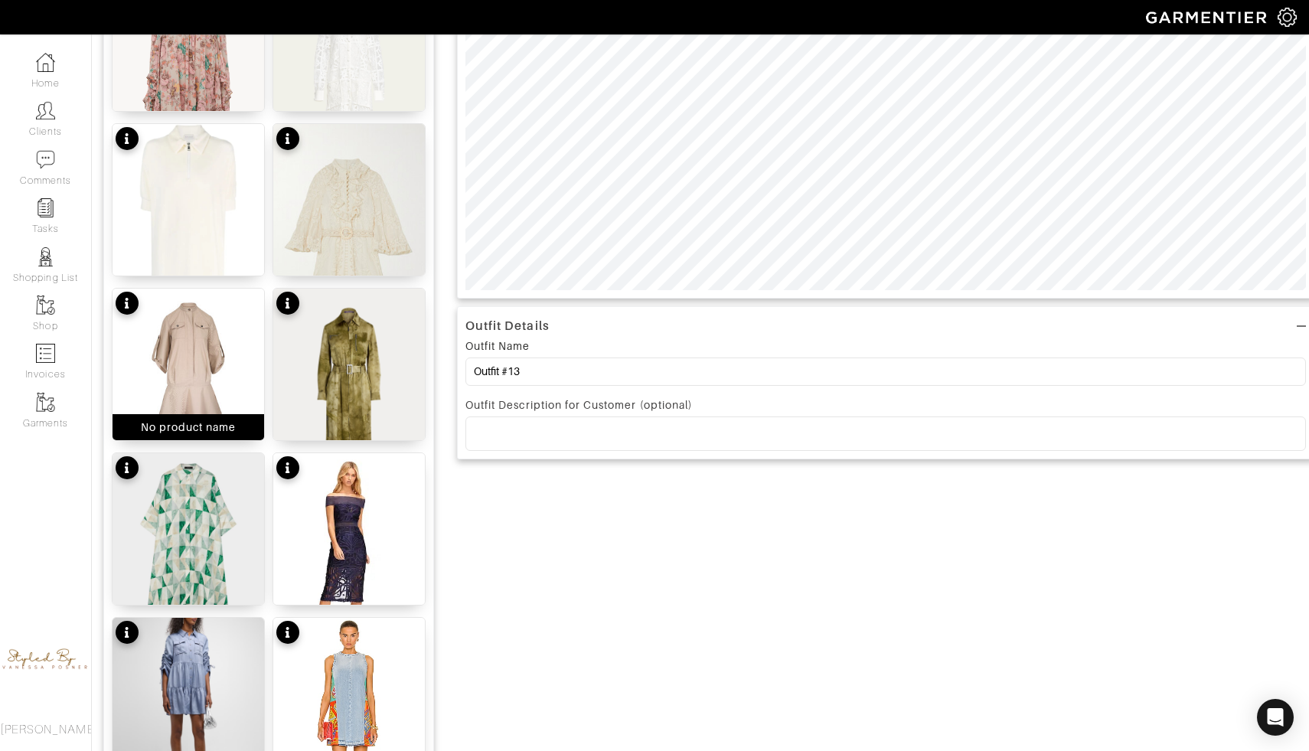
click at [210, 315] on img at bounding box center [189, 365] width 152 height 152
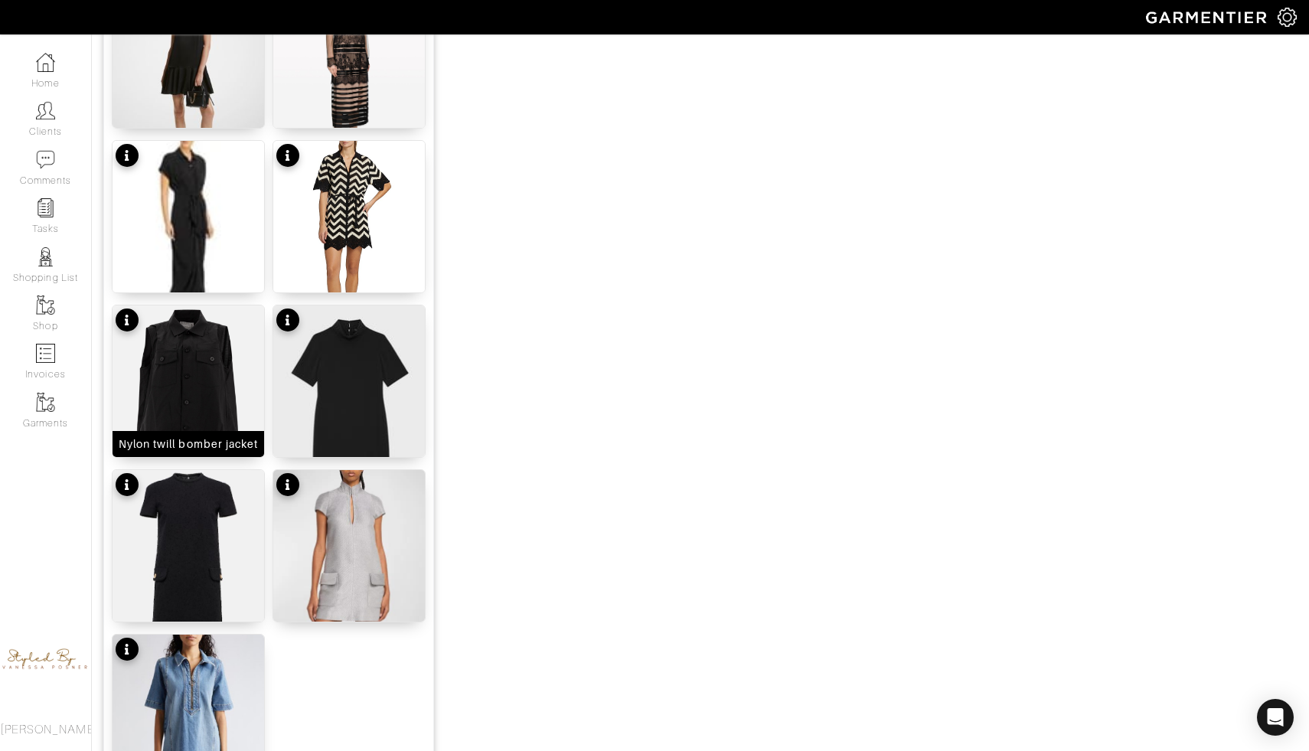
scroll to position [1753, 0]
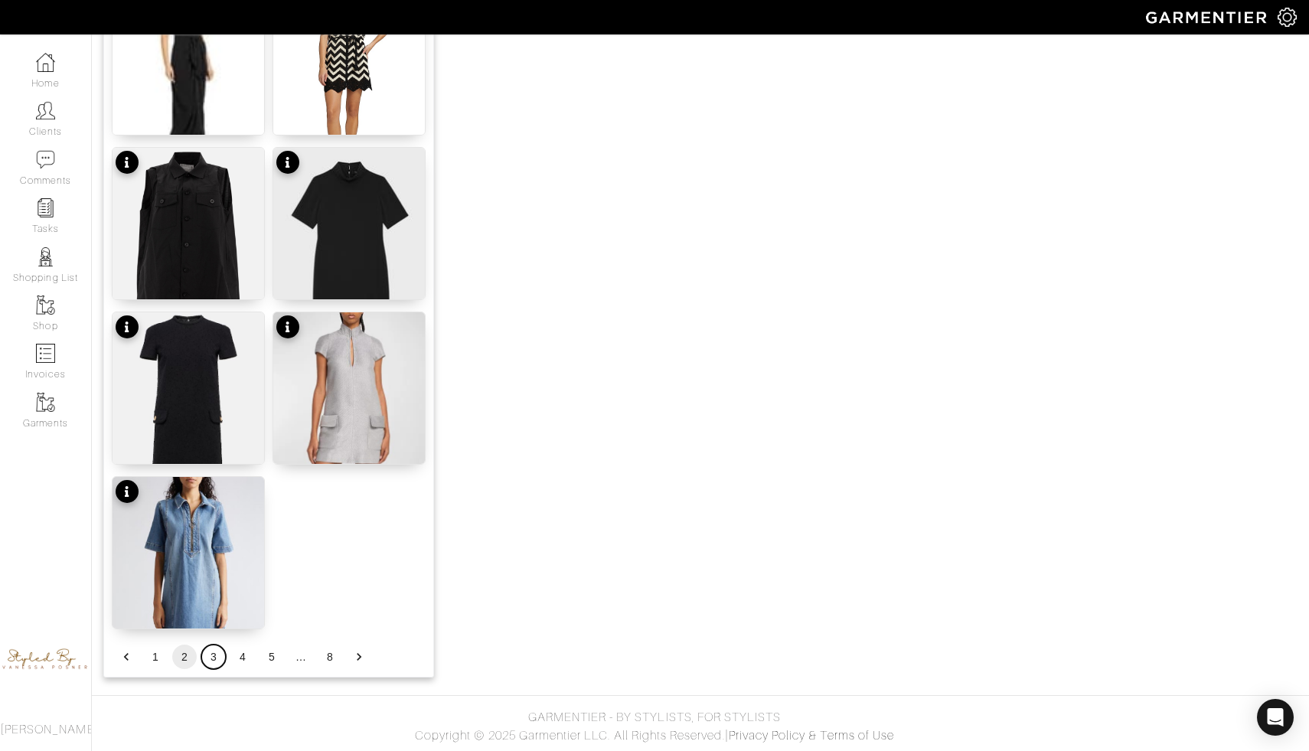
click at [217, 657] on button "3" at bounding box center [213, 657] width 25 height 25
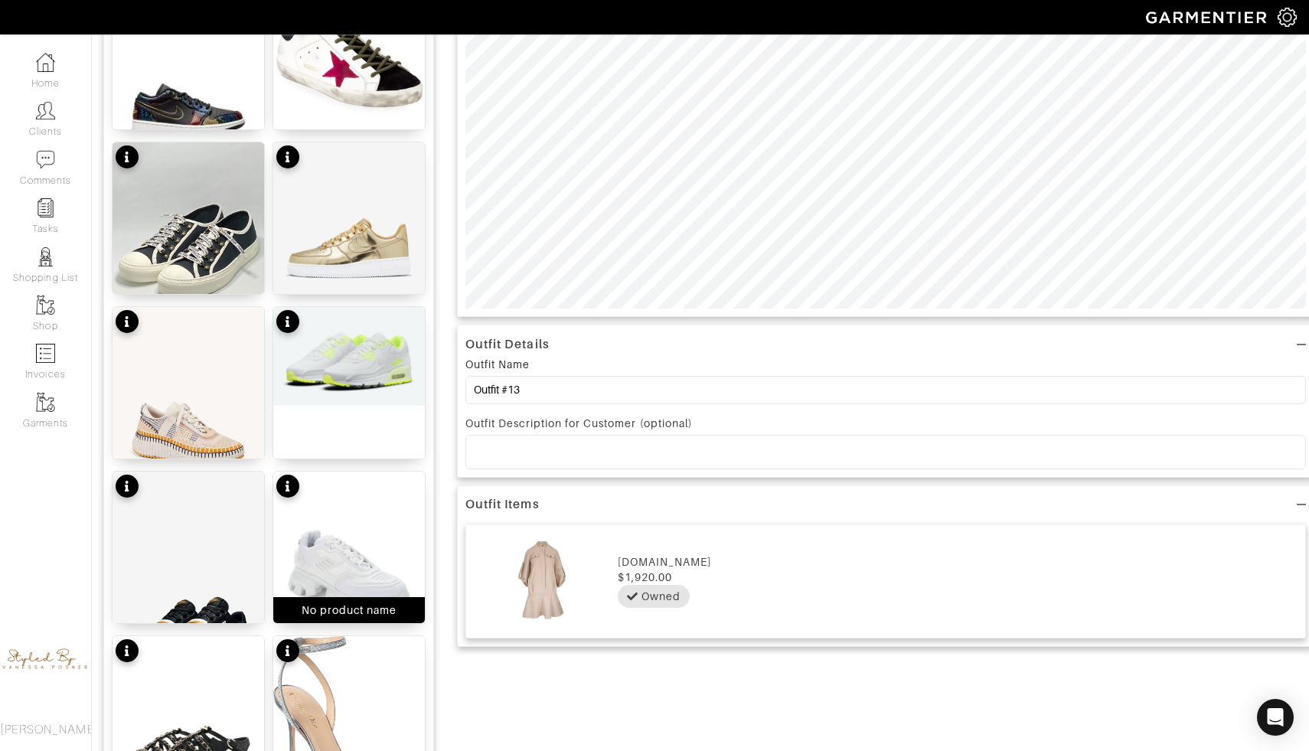
scroll to position [629, 0]
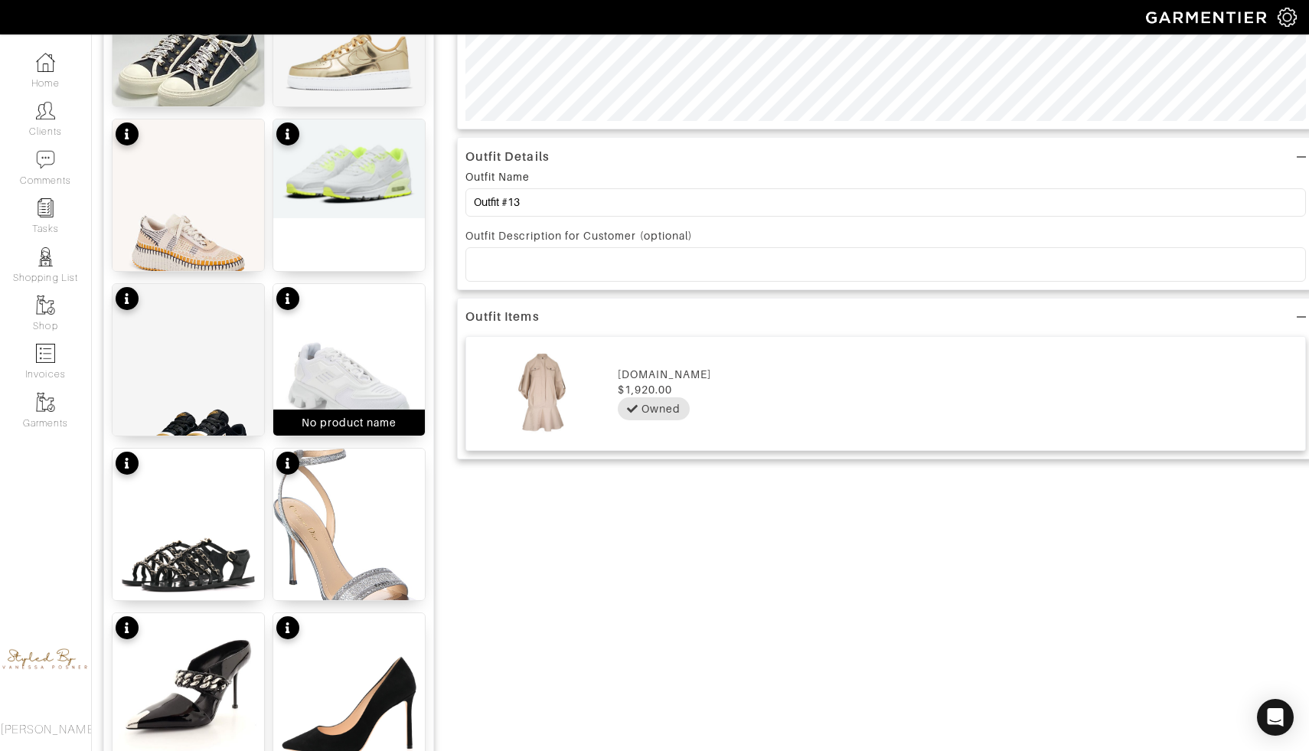
click at [345, 383] on img at bounding box center [349, 385] width 152 height 202
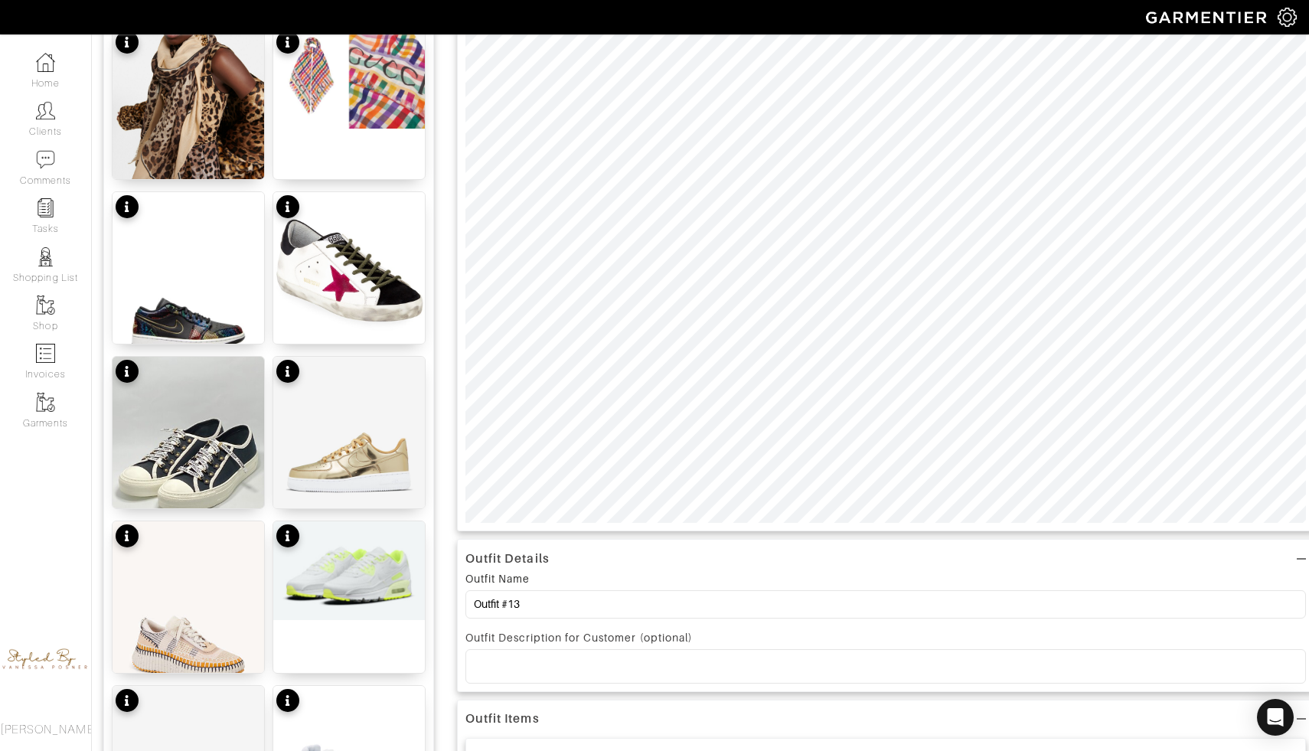
scroll to position [191, 0]
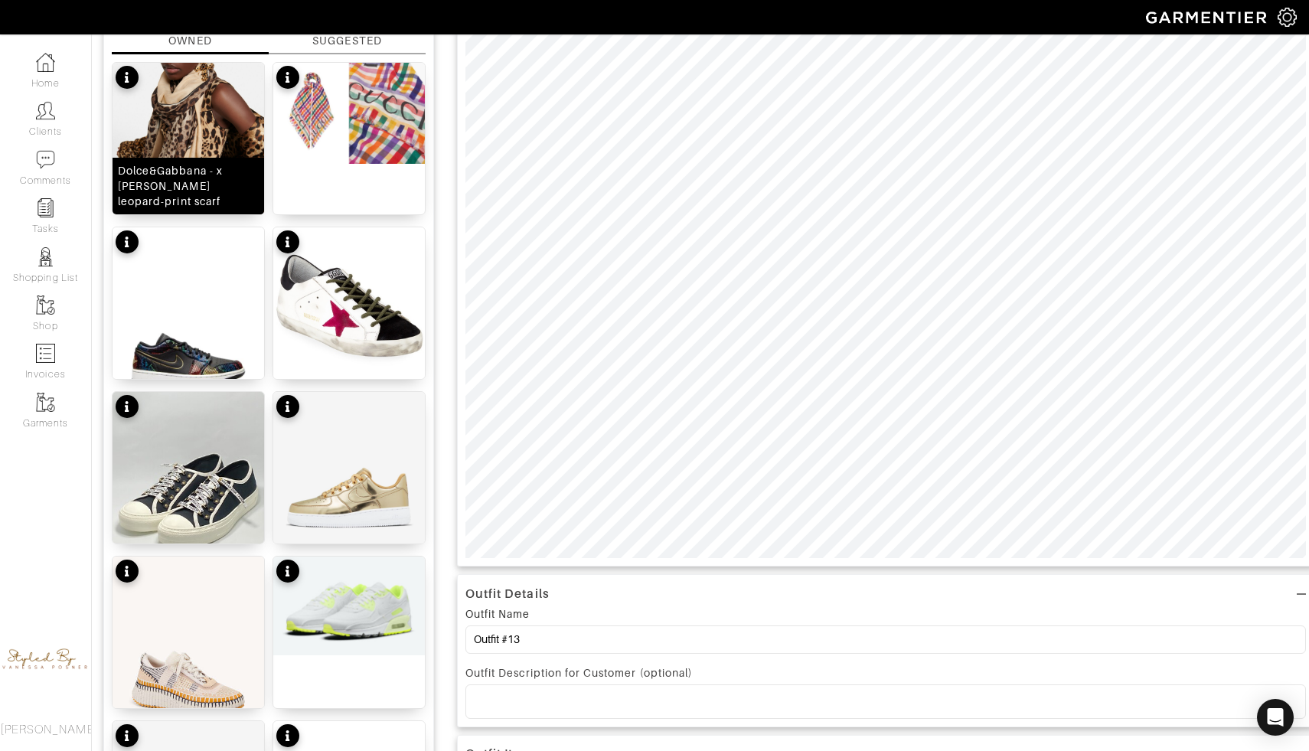
click at [213, 201] on div "Dolce&Gabbana - x [PERSON_NAME] leopard-print scarf" at bounding box center [188, 186] width 141 height 46
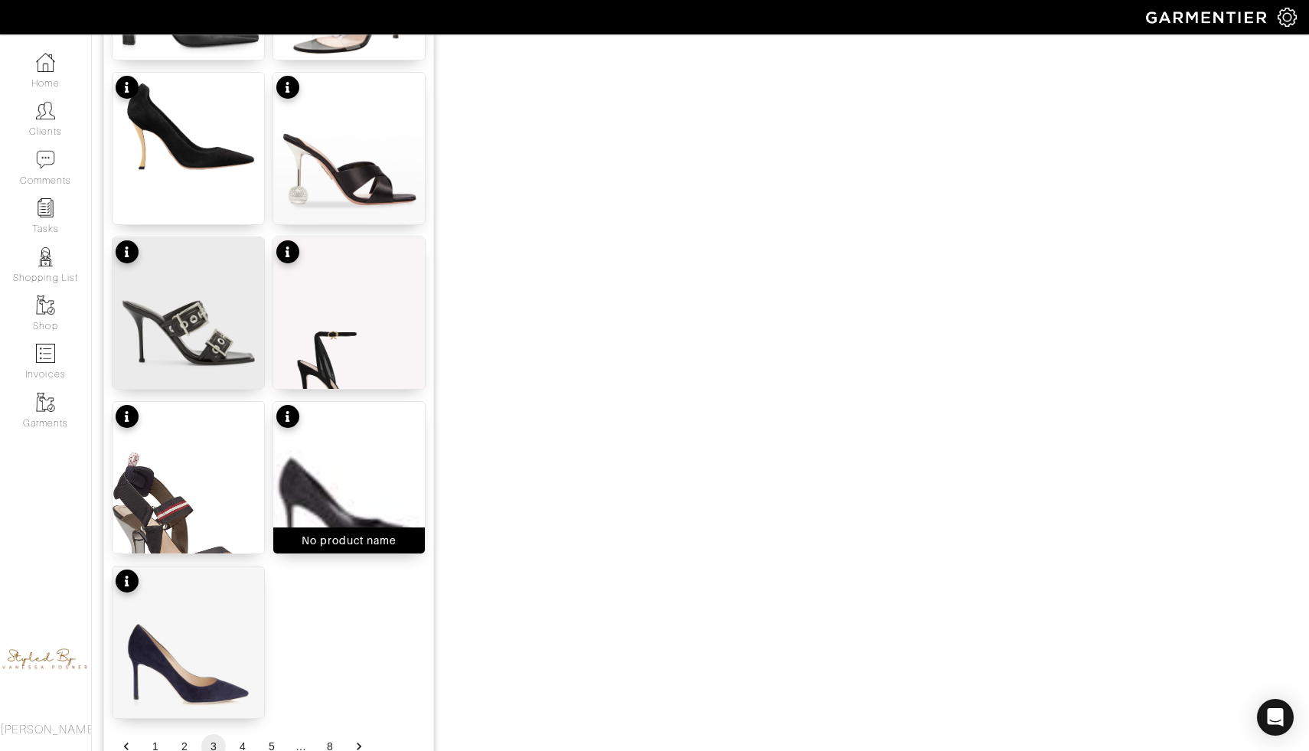
scroll to position [1753, 0]
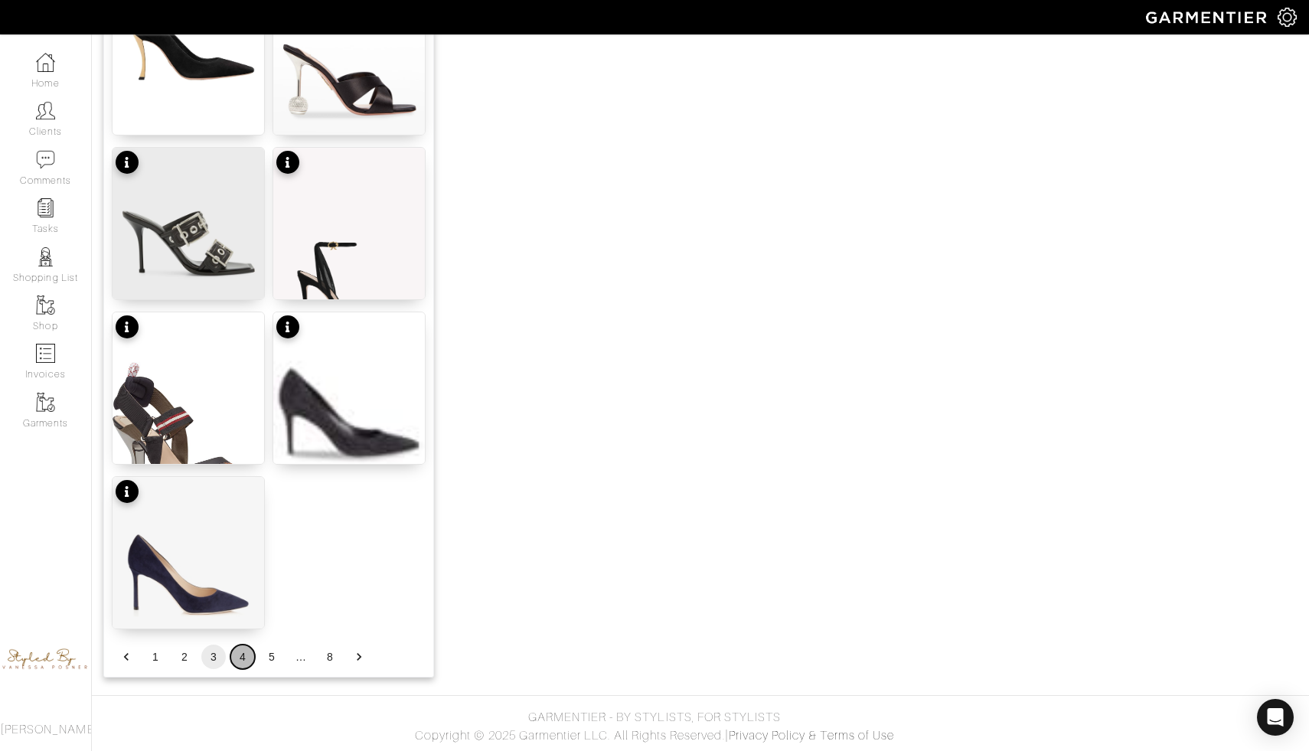
click at [245, 659] on button "4" at bounding box center [242, 657] width 25 height 25
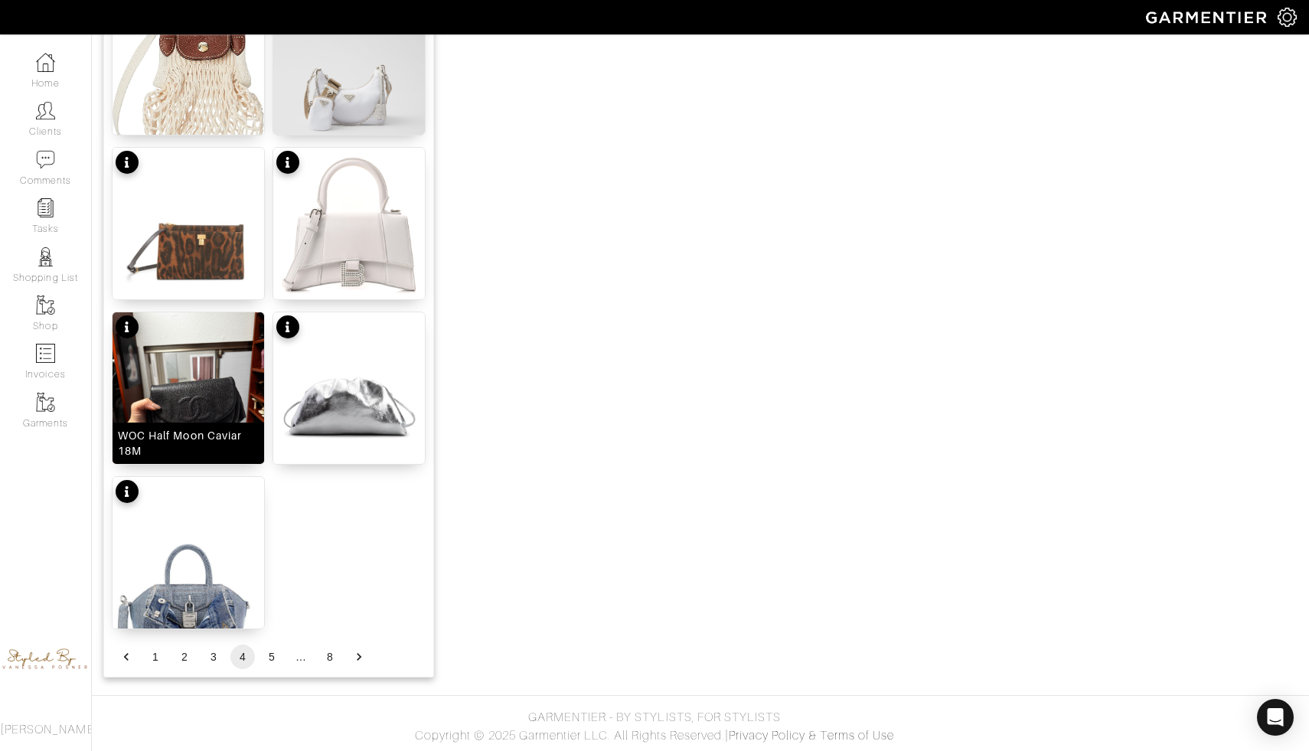
click at [210, 385] on img at bounding box center [189, 413] width 152 height 202
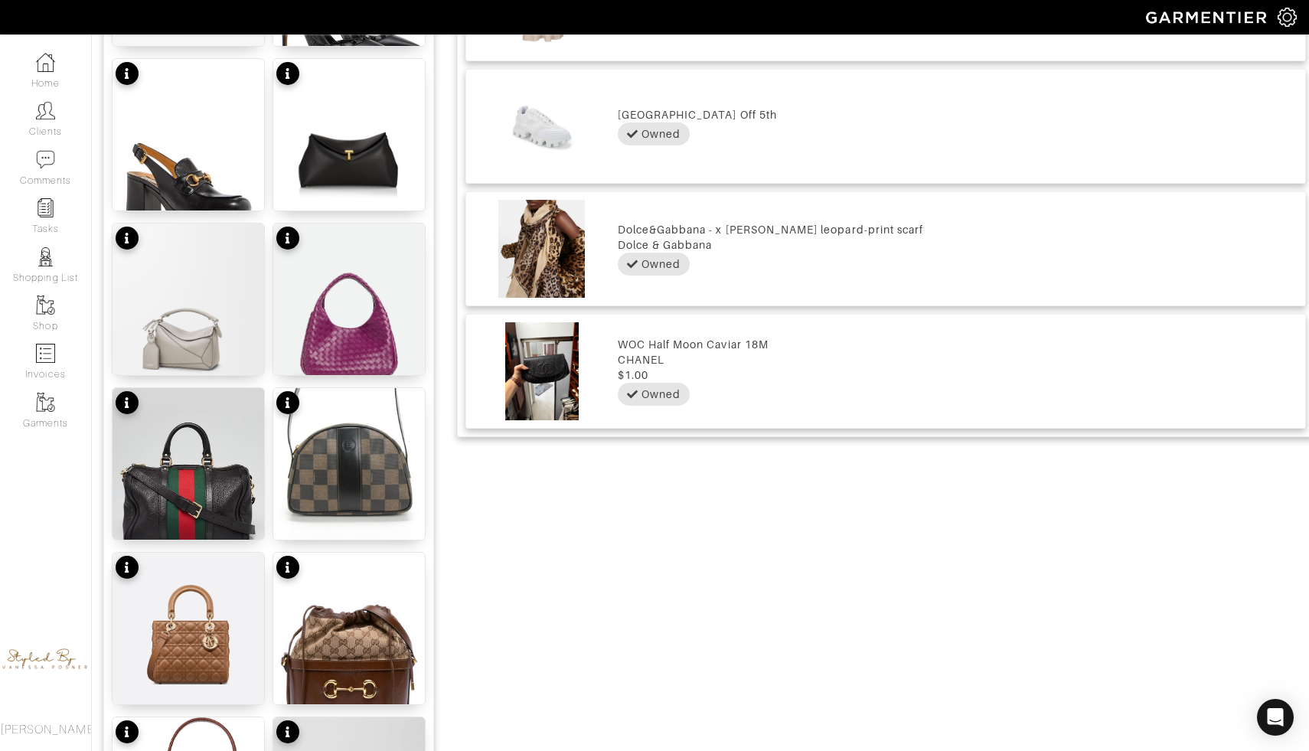
scroll to position [1015, 0]
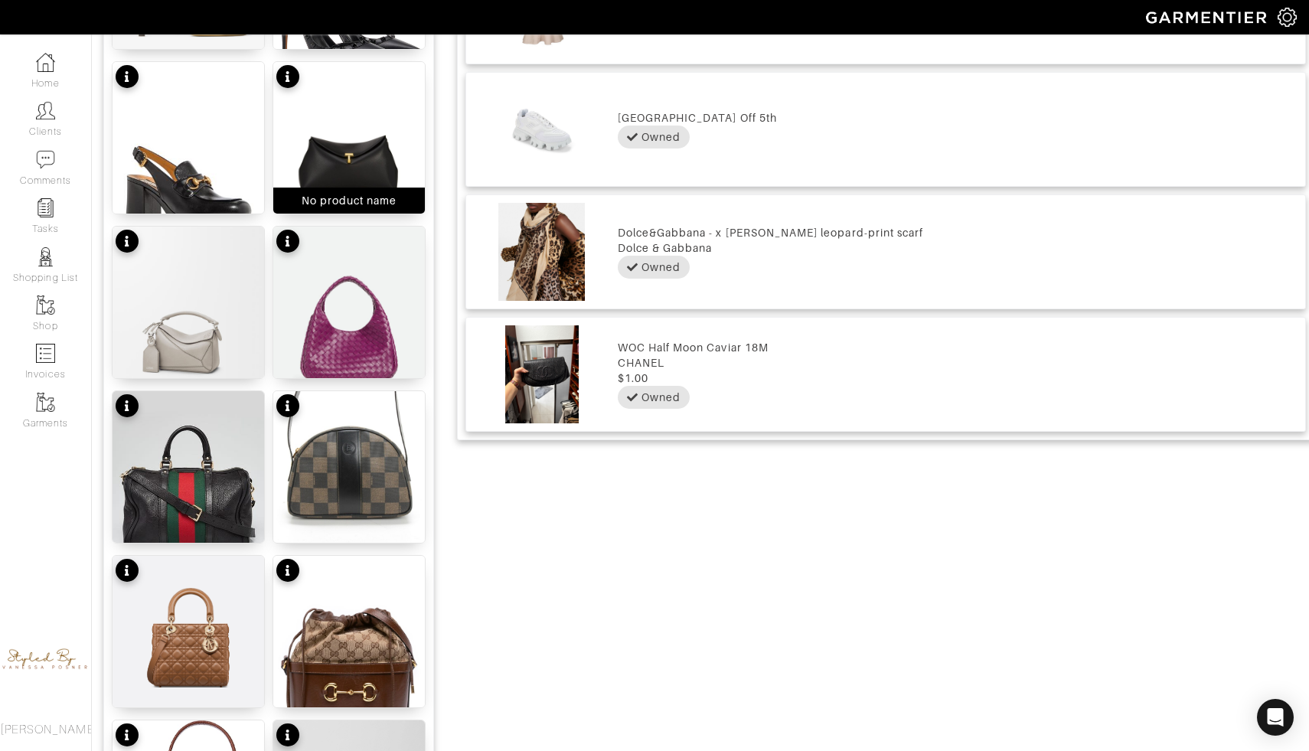
click at [350, 151] on img at bounding box center [349, 163] width 152 height 202
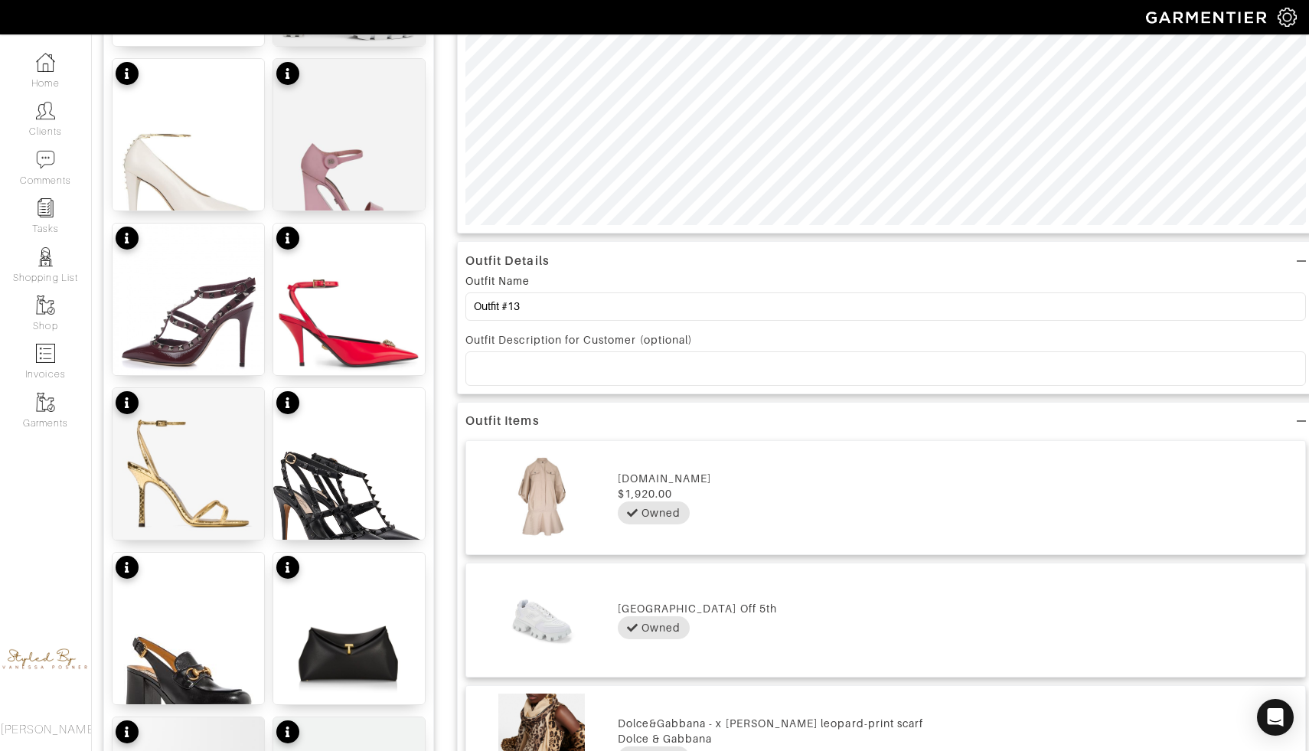
scroll to position [0, 0]
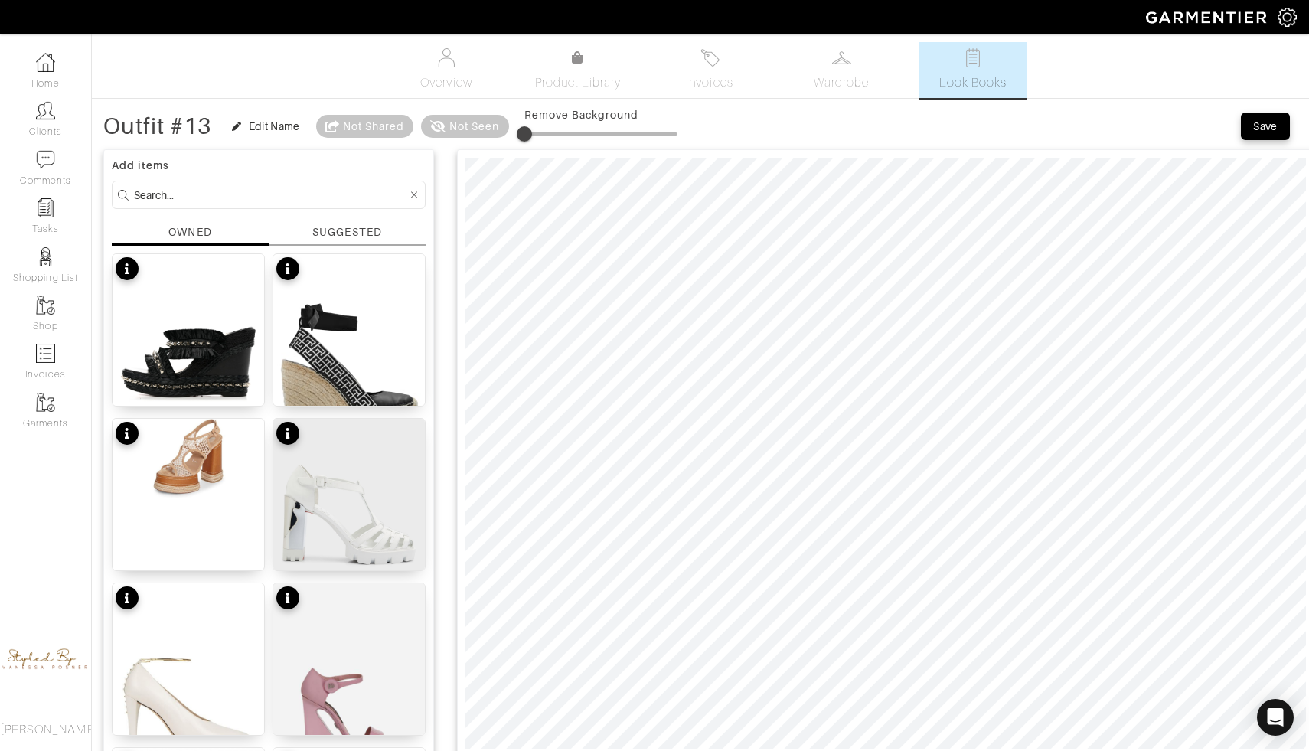
type input "7"
click at [532, 129] on span at bounding box center [524, 133] width 15 height 15
click at [542, 133] on span at bounding box center [539, 133] width 15 height 15
click at [538, 129] on span at bounding box center [535, 133] width 15 height 15
type input "11"
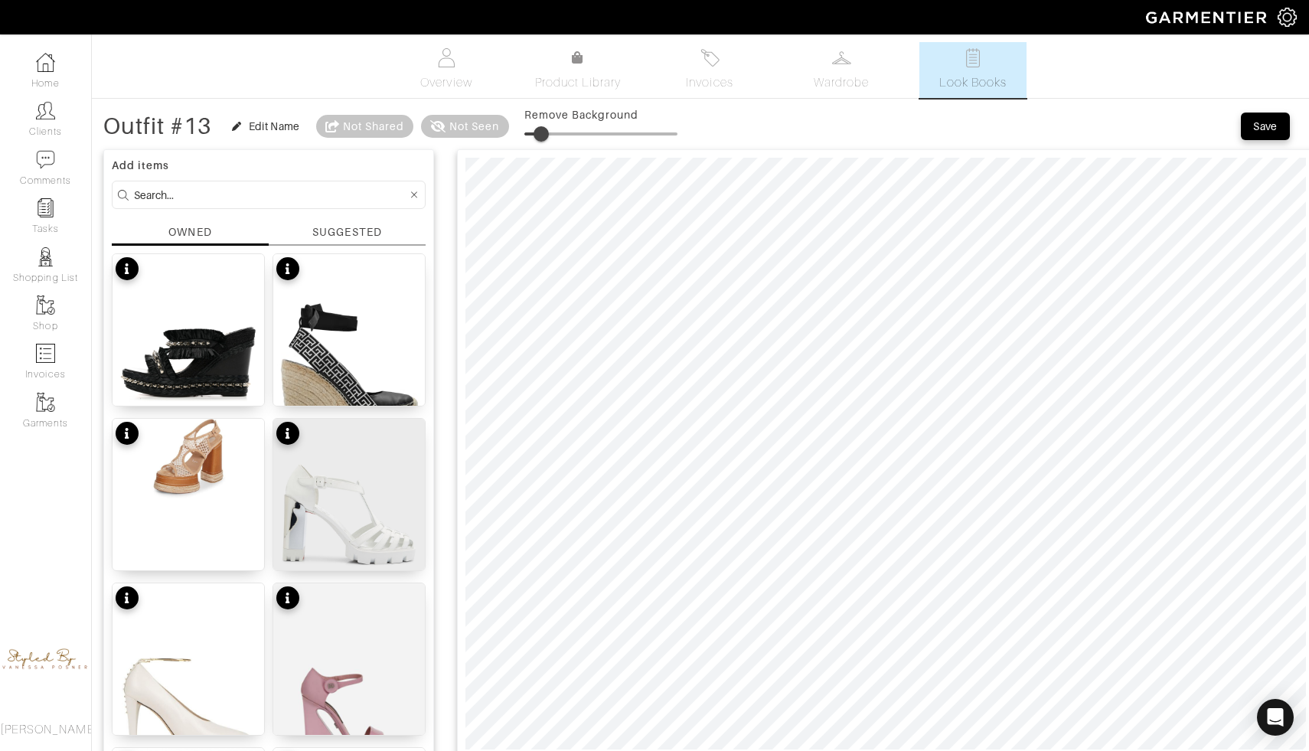
drag, startPoint x: 536, startPoint y: 126, endPoint x: 544, endPoint y: 126, distance: 8.5
click at [544, 126] on span at bounding box center [541, 133] width 15 height 15
click at [259, 126] on div "Edit Name" at bounding box center [274, 126] width 51 height 15
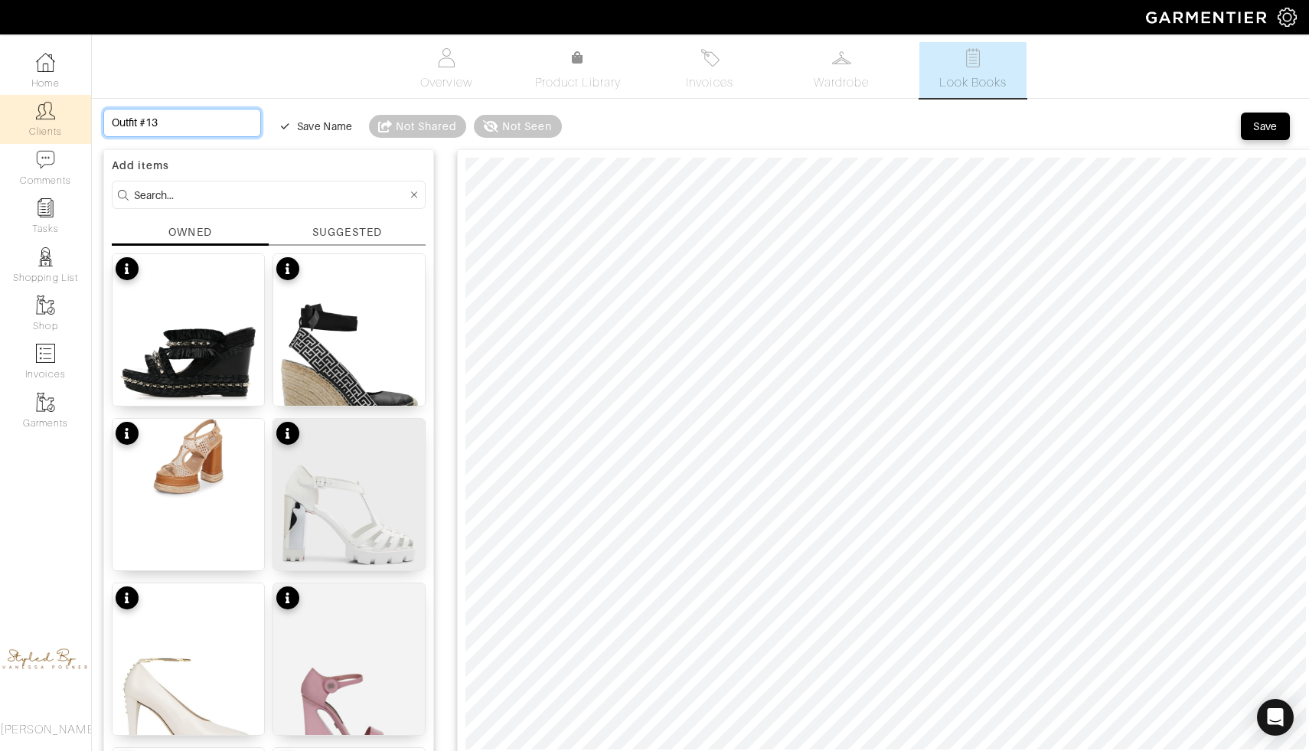
drag, startPoint x: 182, startPoint y: 125, endPoint x: 62, endPoint y: 124, distance: 120.2
type input "S"
type input "Sh"
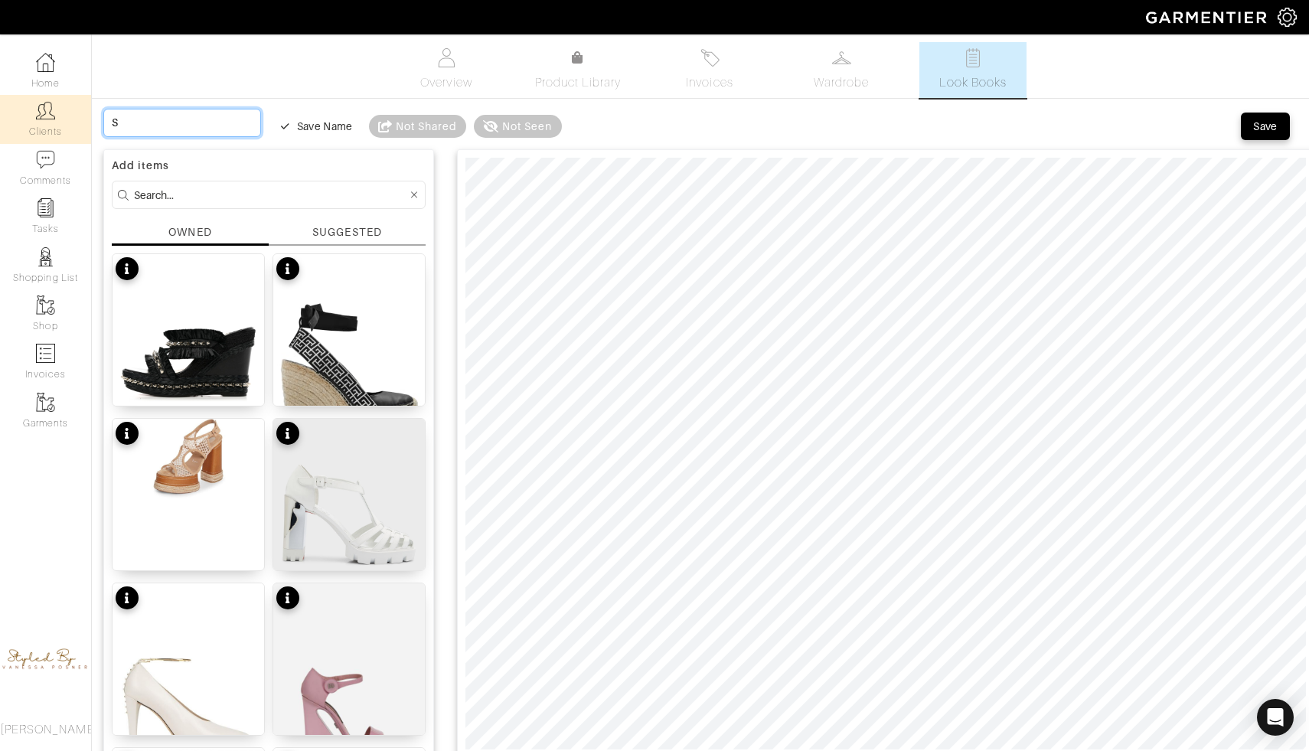
type input "Sh"
type input "Sha"
type input "Shab"
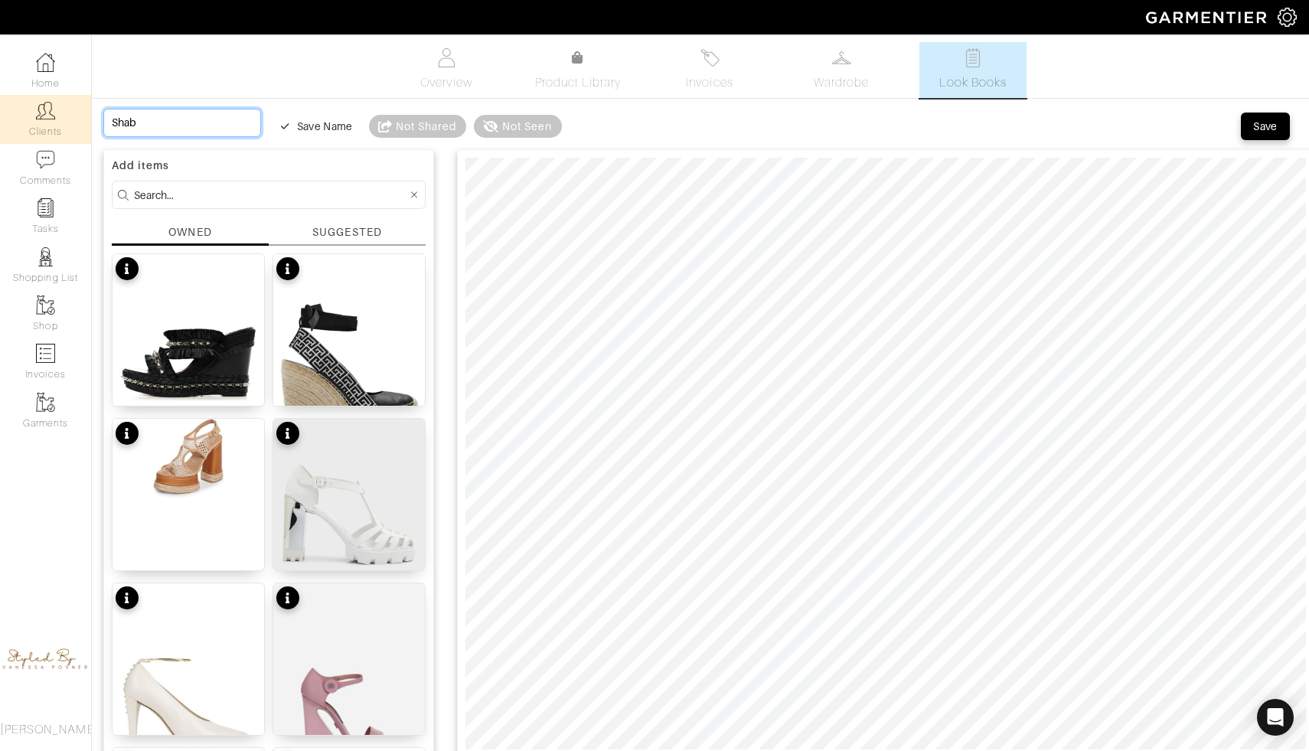
type input "Shabb"
type input "Shabba"
type input "Shabbat"
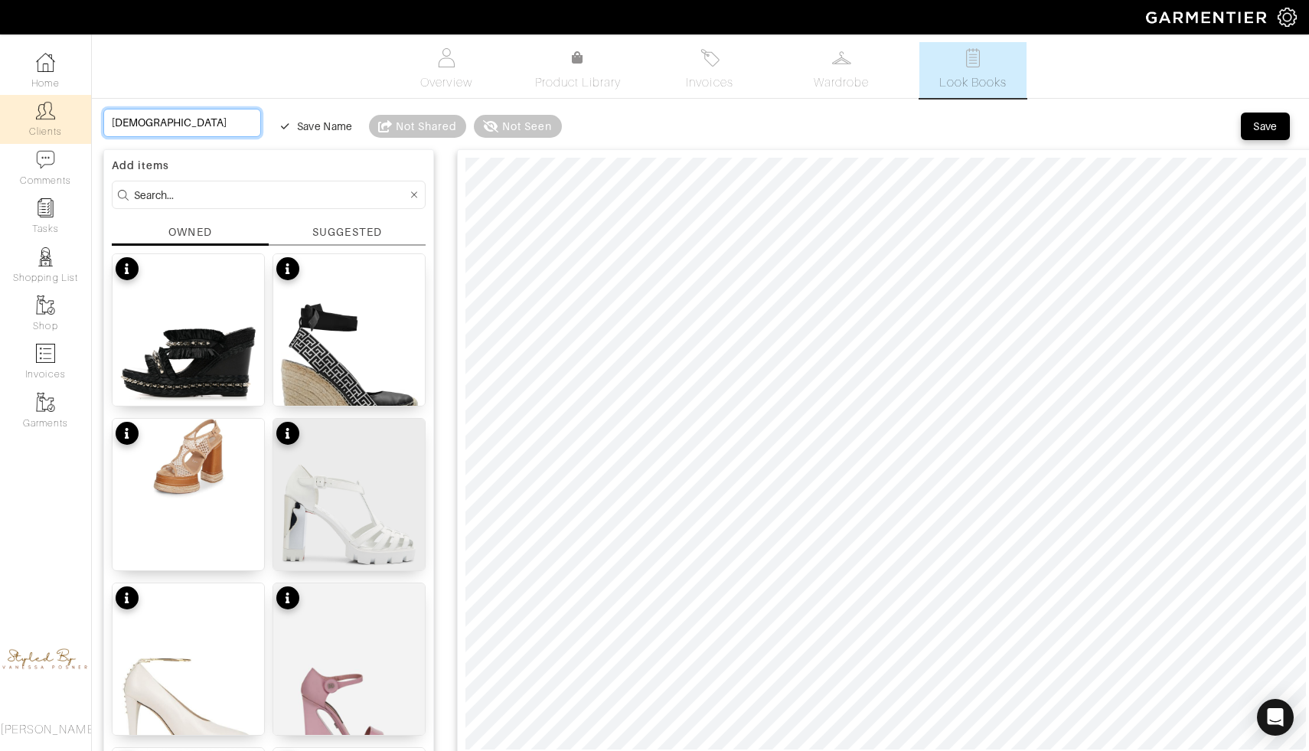
type input "Shabbat"
click at [175, 118] on input "Shabbat" at bounding box center [182, 123] width 158 height 28
type input "Shabbat f"
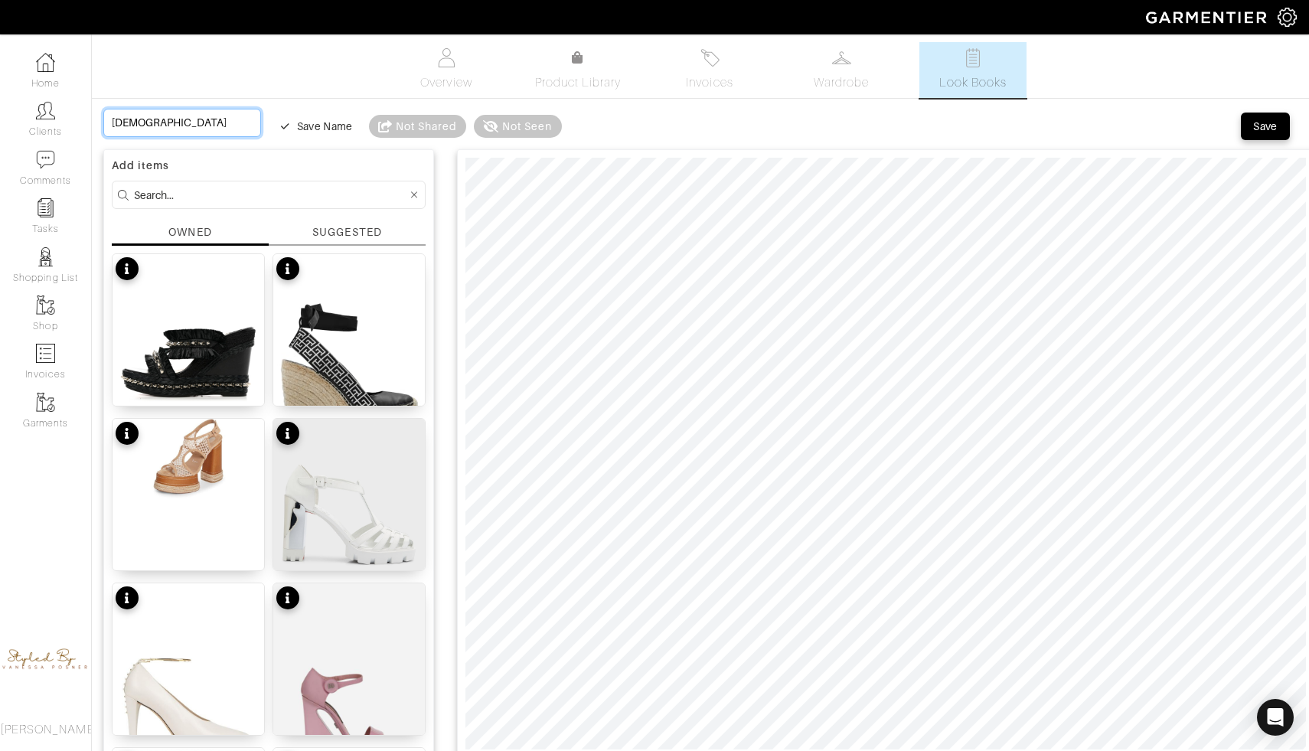
type input "Shabbat f"
type input "Shabbat fr"
type input "Shabbat fri"
type input "Shabbat frid"
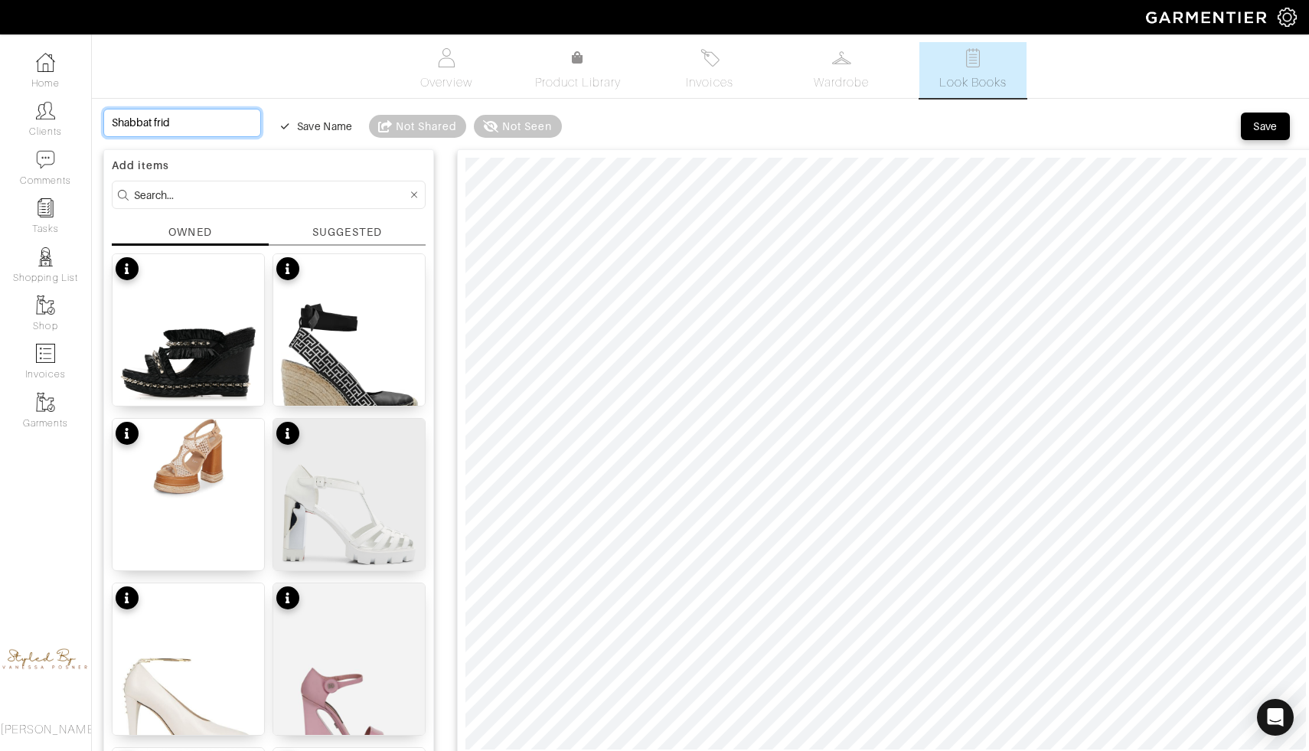
type input "Shabbat frida"
type input "Shabbat friday"
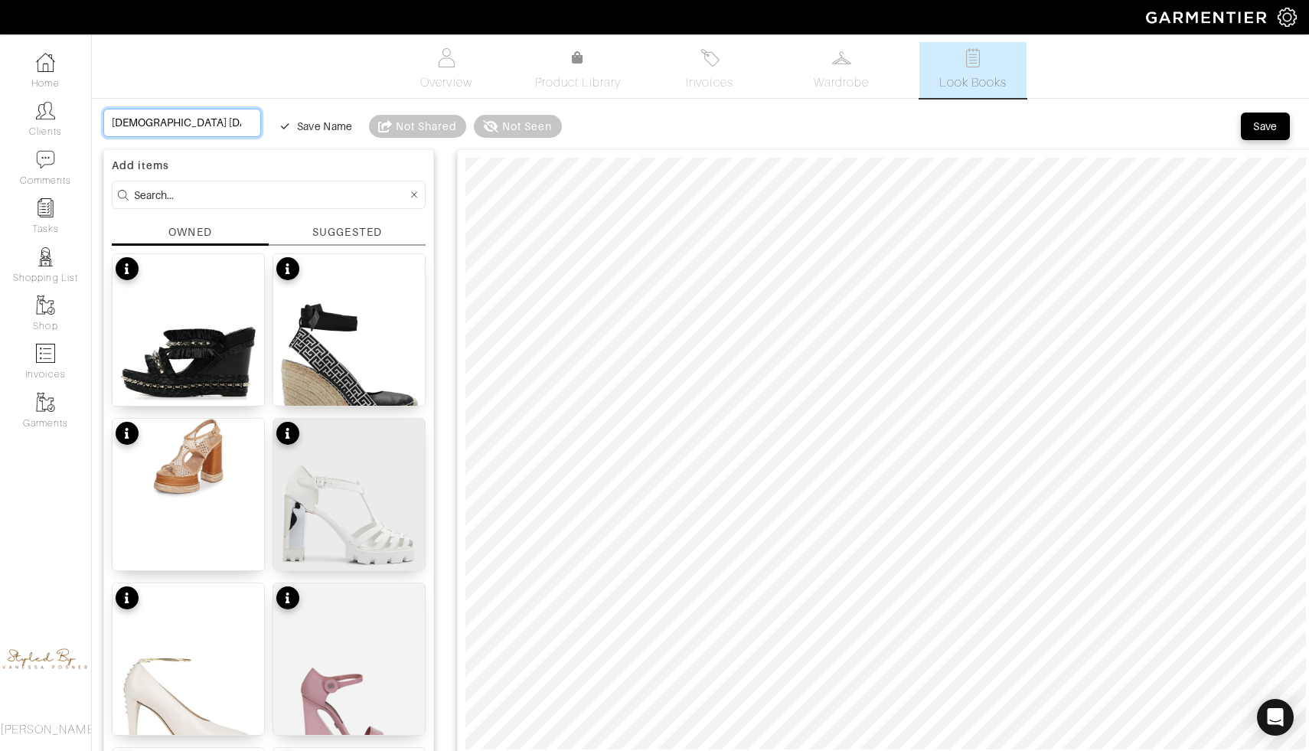
type input "Shabbat friday"
type input "Shabbat friday o"
type input "Shabbat friday oc"
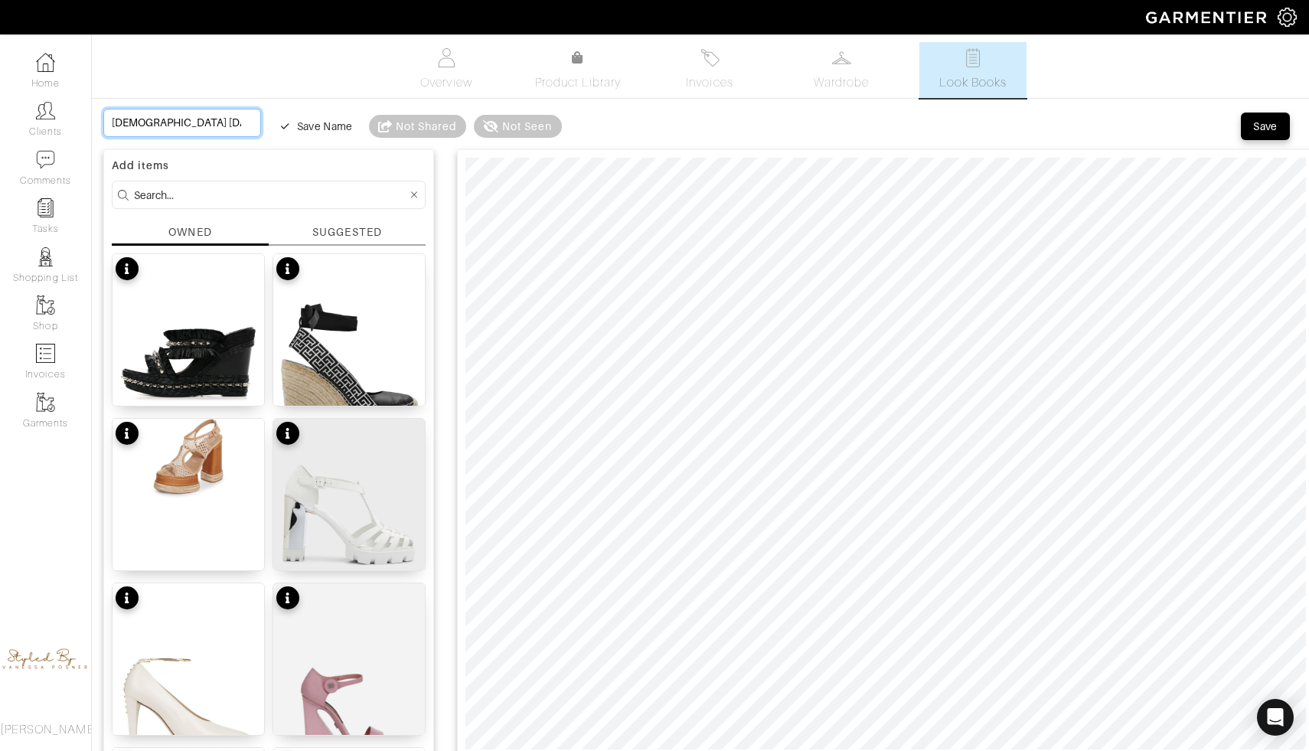
type input "Shabbat friday oct"
type input "Shabbat friday octo"
type input "Shabbat friday octob"
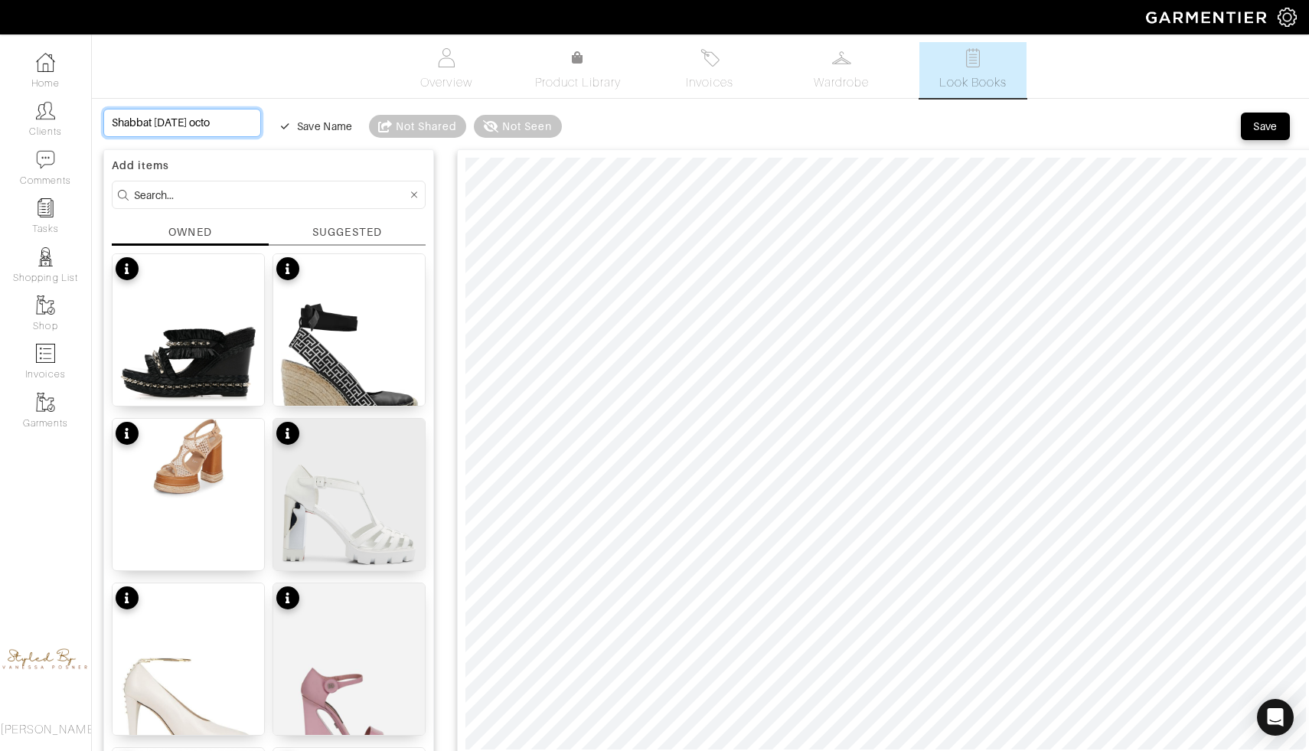
type input "Shabbat friday octob"
type input "Shabbat friday octobe"
type input "Shabbat friday october"
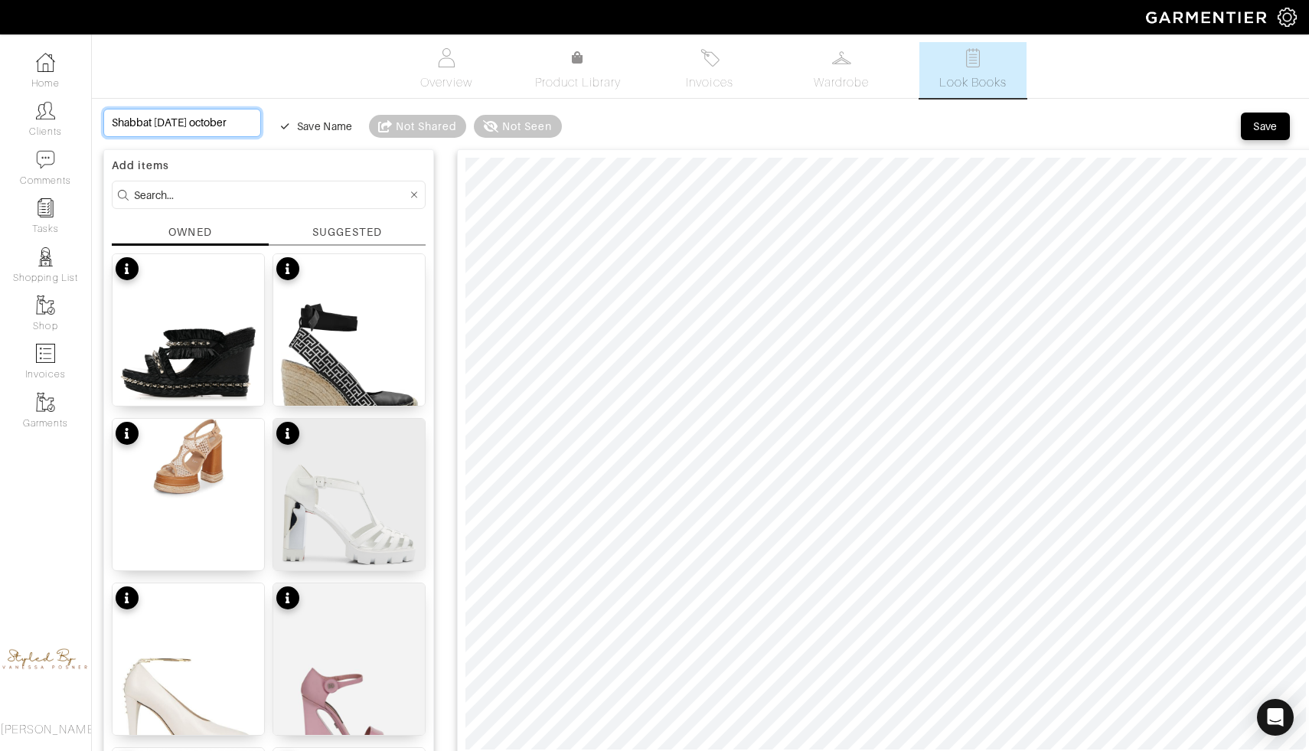
type input "Shabbat friday october"
type input "Shabbat friday october t"
type input "Shabbat friday october th"
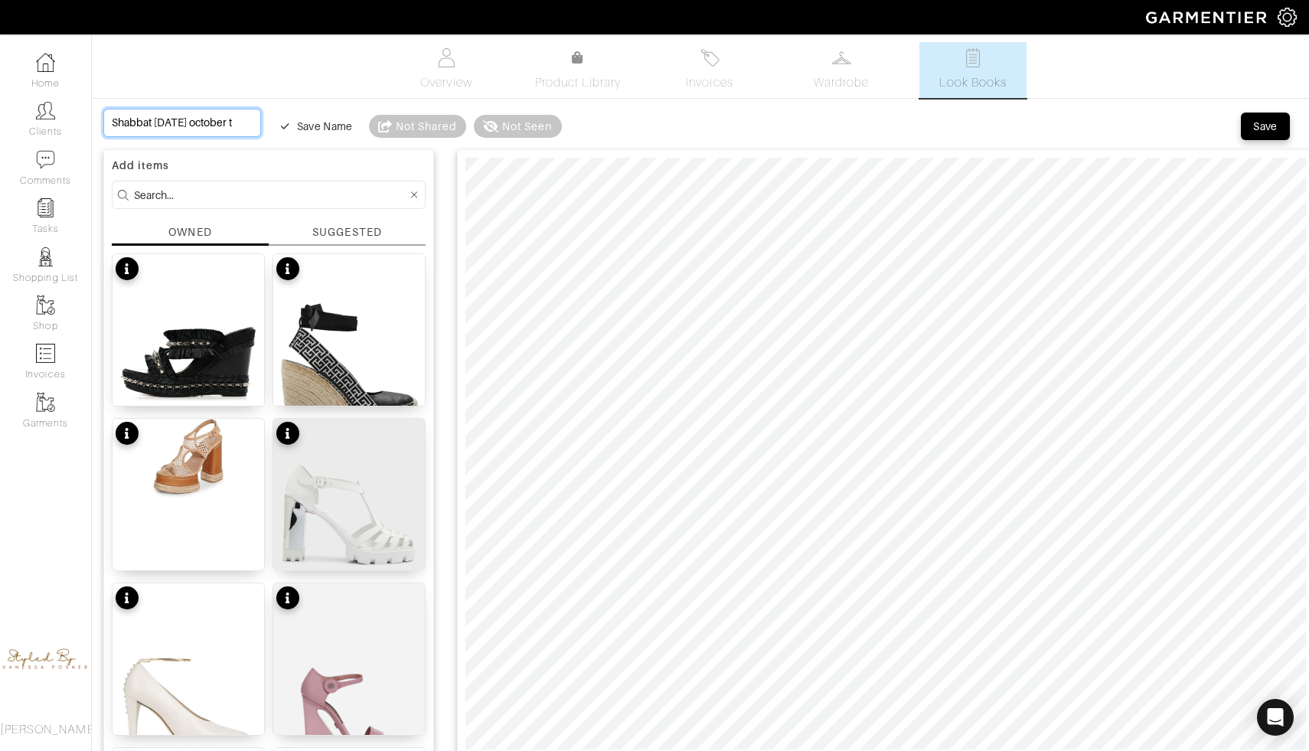
type input "Shabbat friday october th"
type input "Shabbat friday october t"
type input "Shabbat friday october"
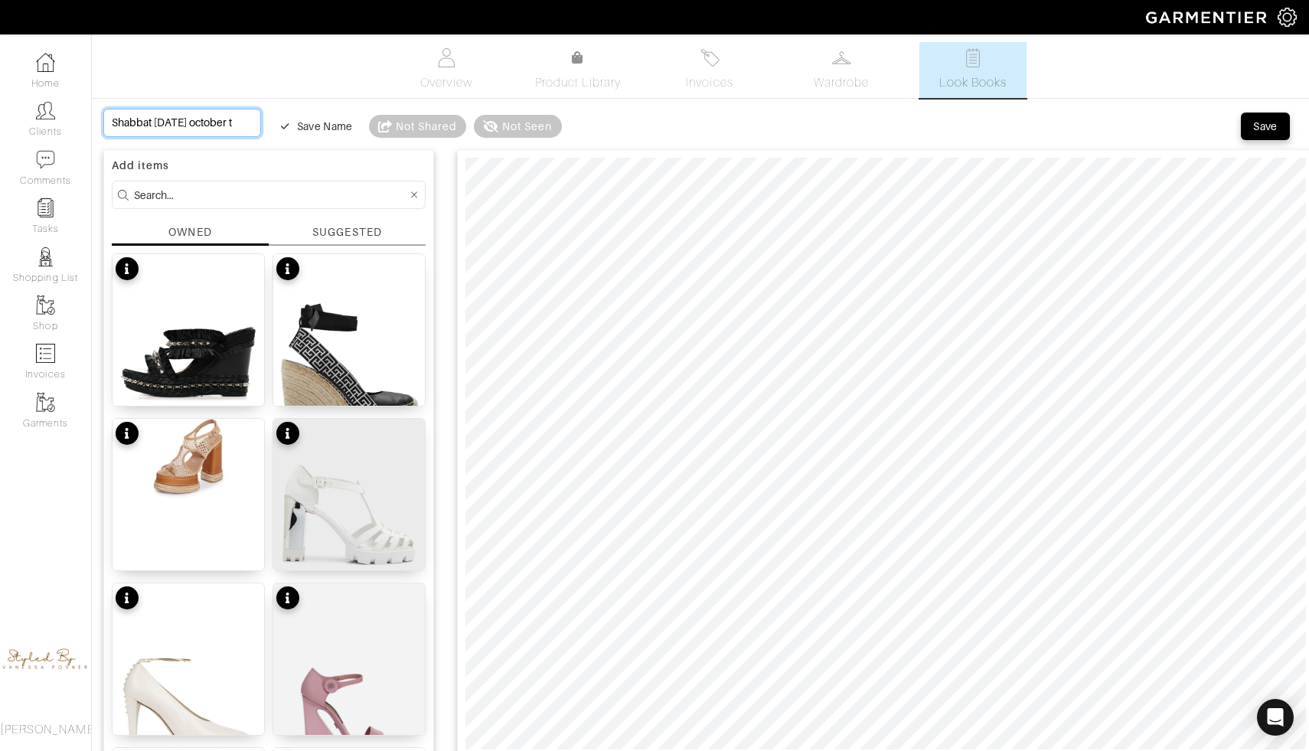
type input "Shabbat friday october"
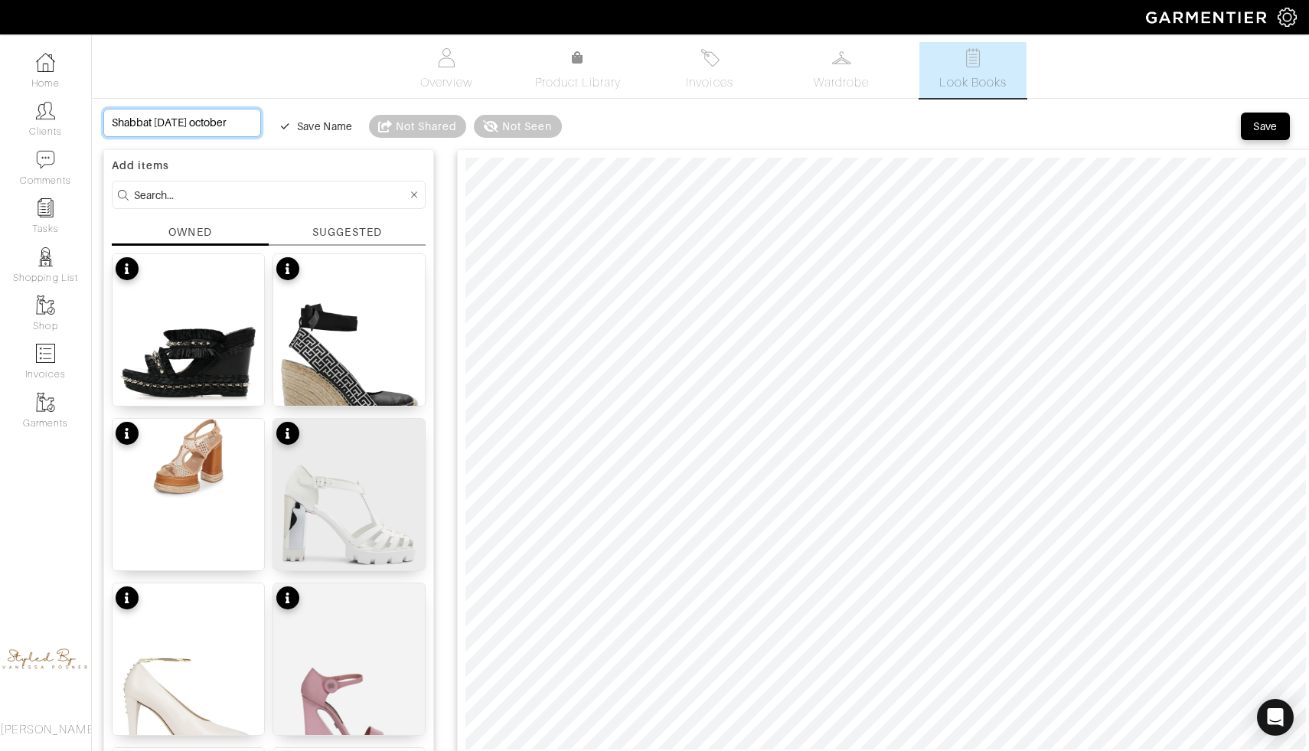
type input "Shabbat friday october 1"
type input "Shabbat friday october 10"
type input "Shabbat friday october 10t"
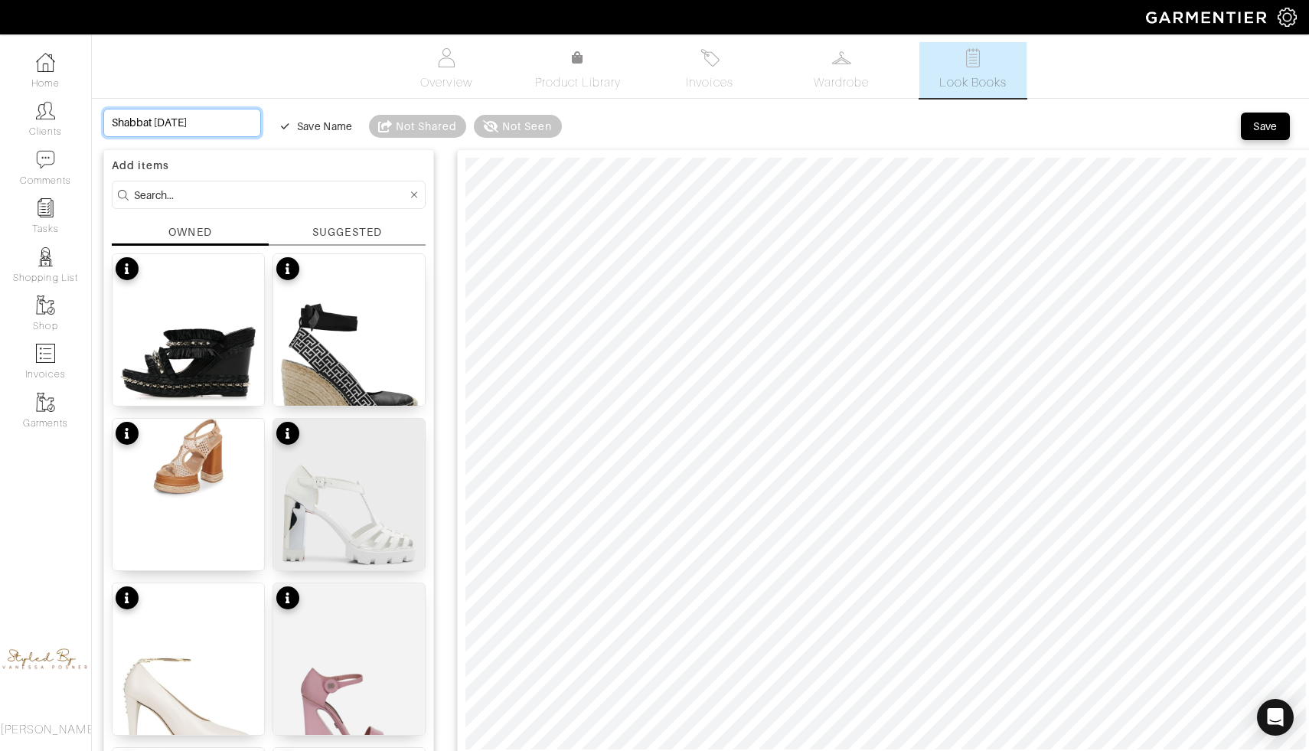
type input "Shabbat friday october 10t"
type input "Shabbat [DATE]"
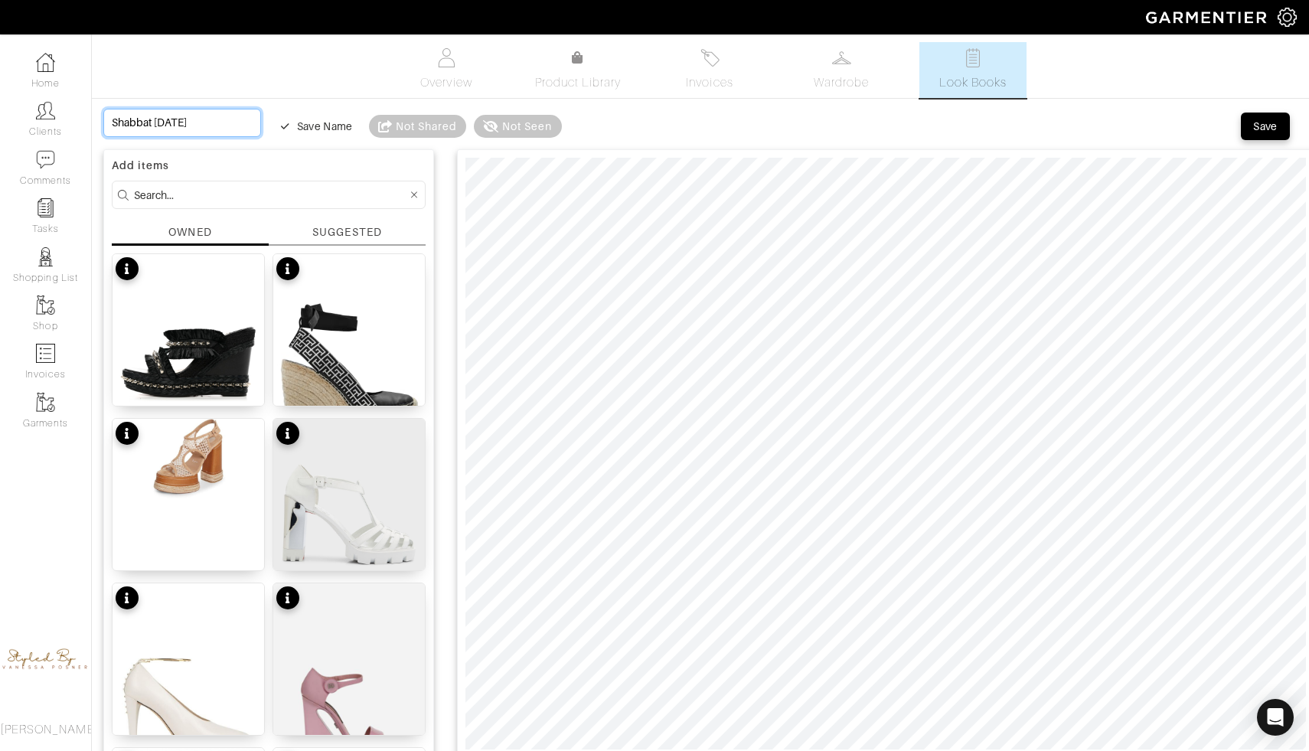
type input "Shabbat [DATE]"
click at [1257, 132] on div "Save" at bounding box center [1265, 126] width 25 height 15
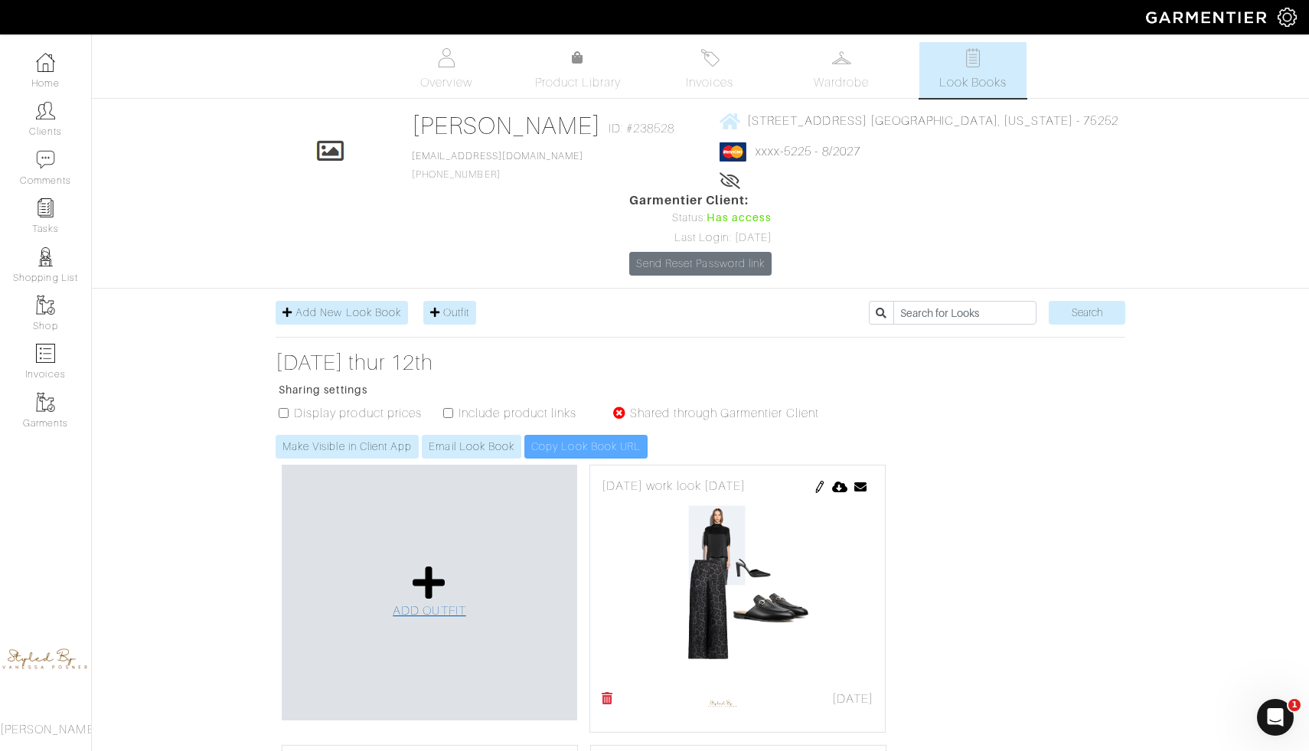
click at [434, 564] on icon at bounding box center [429, 582] width 33 height 37
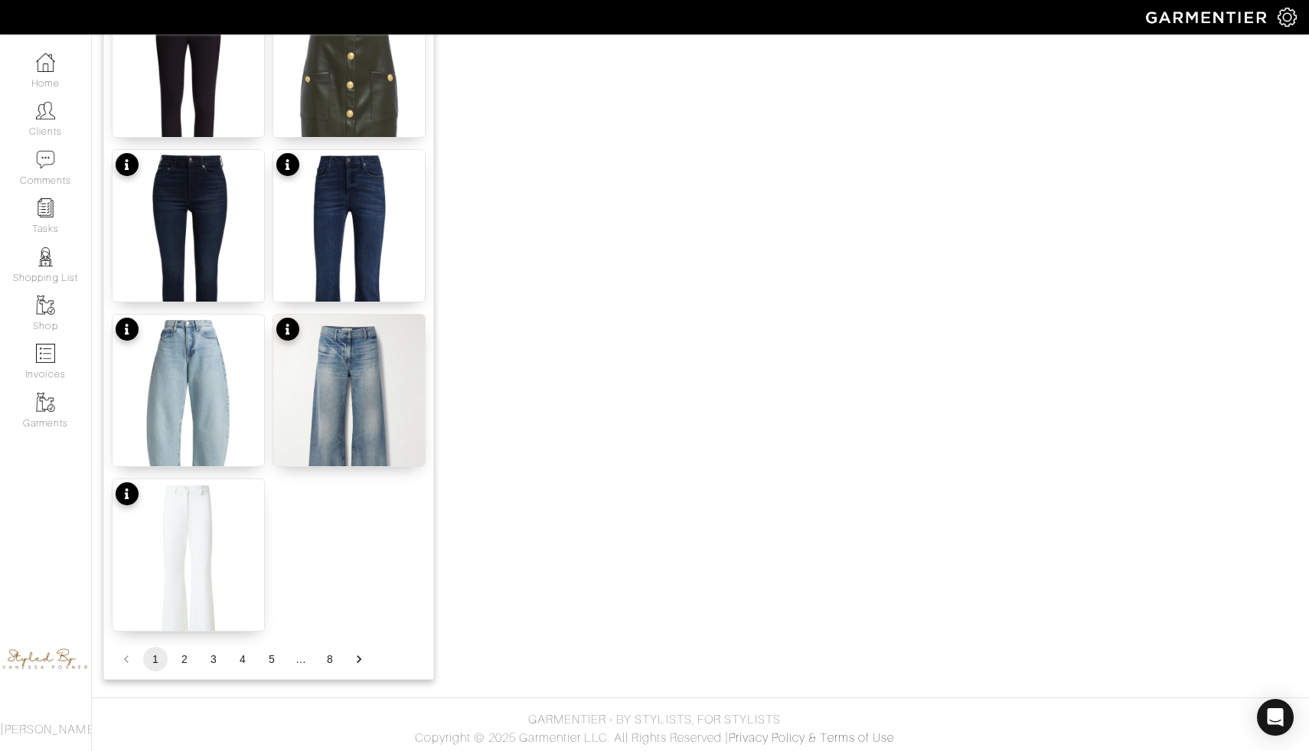
scroll to position [1753, 0]
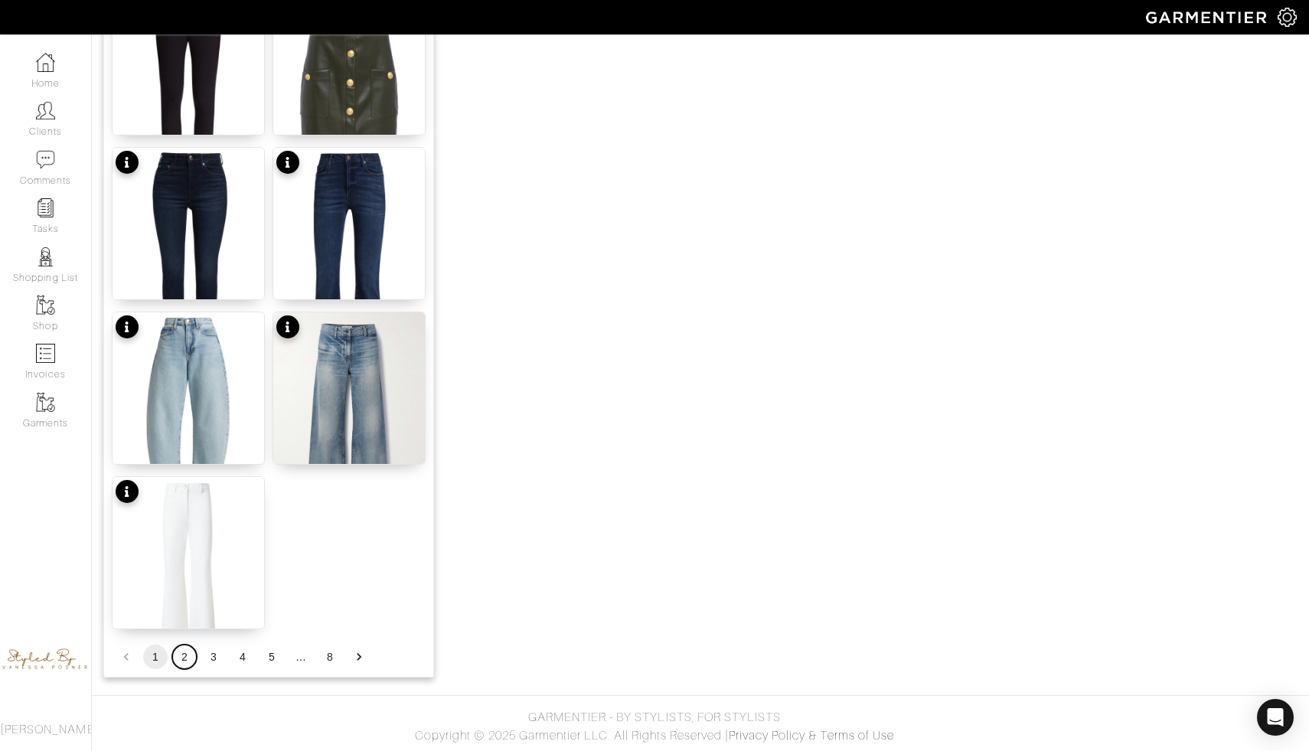
click at [183, 662] on button "2" at bounding box center [184, 657] width 25 height 25
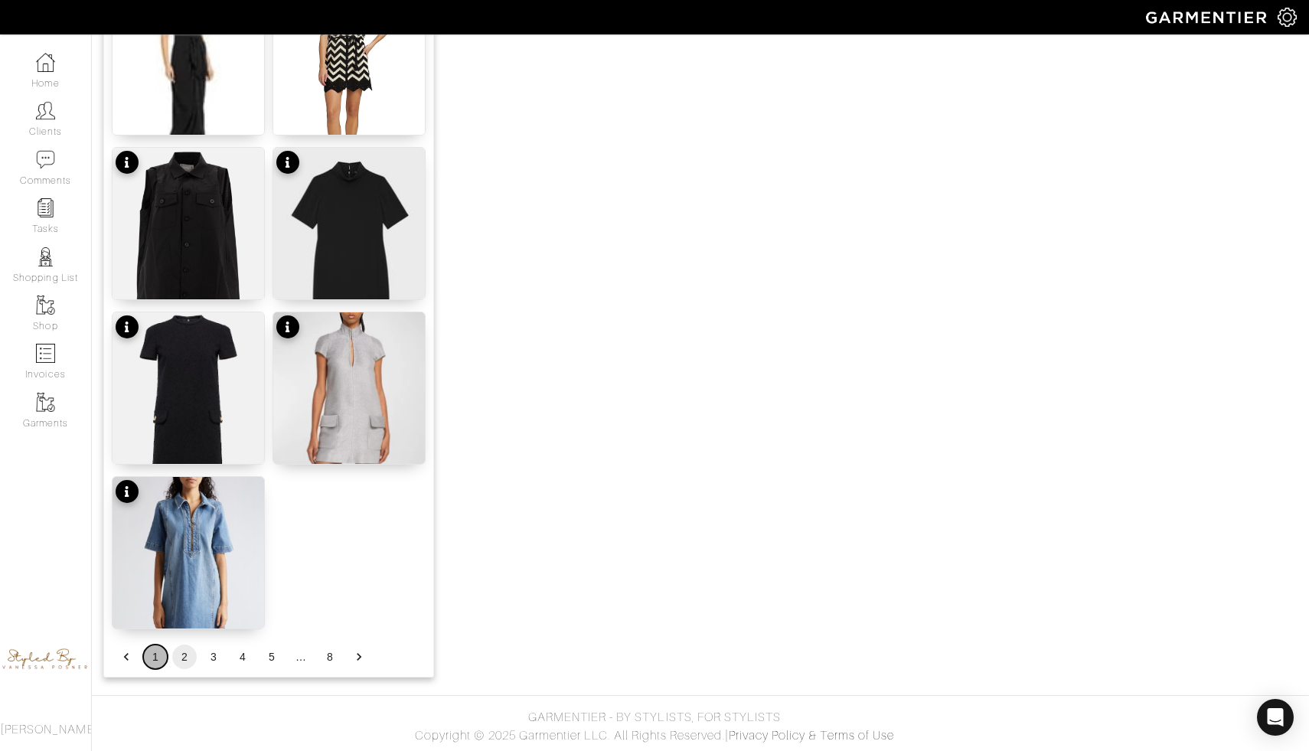
click at [165, 657] on button "1" at bounding box center [155, 657] width 25 height 25
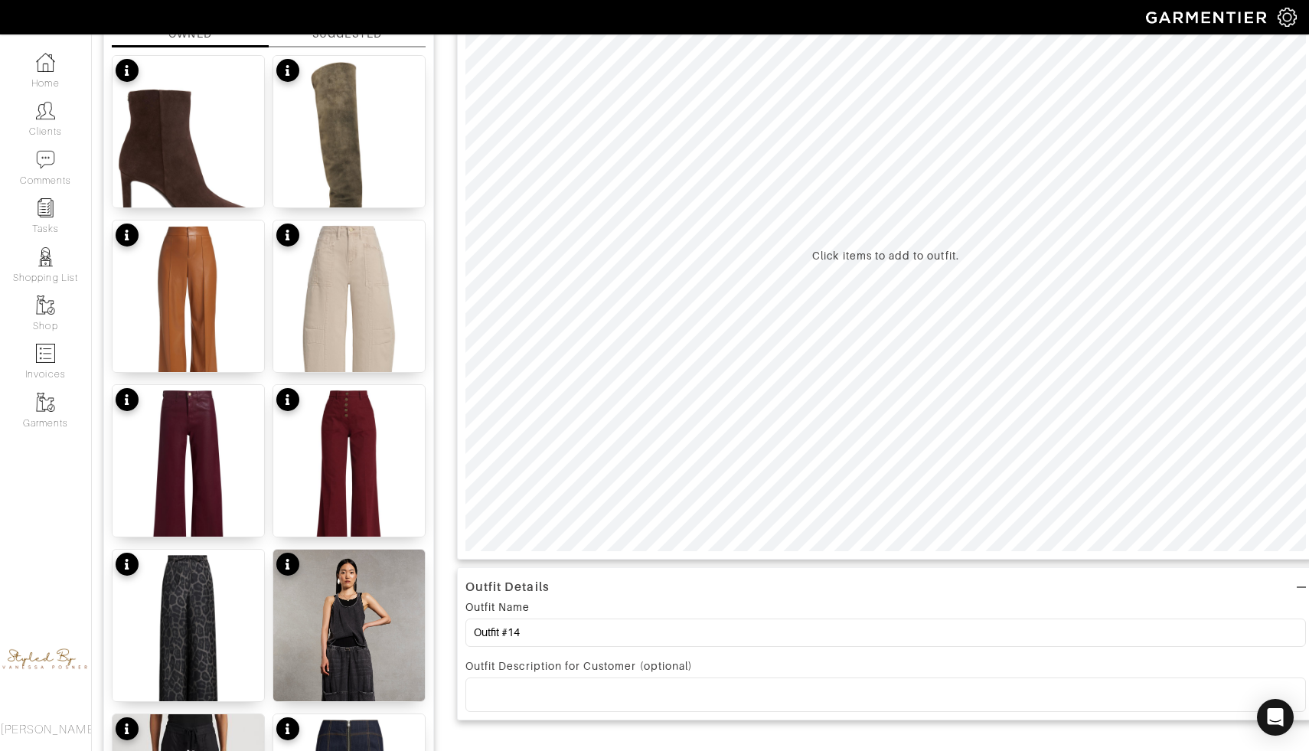
scroll to position [186, 0]
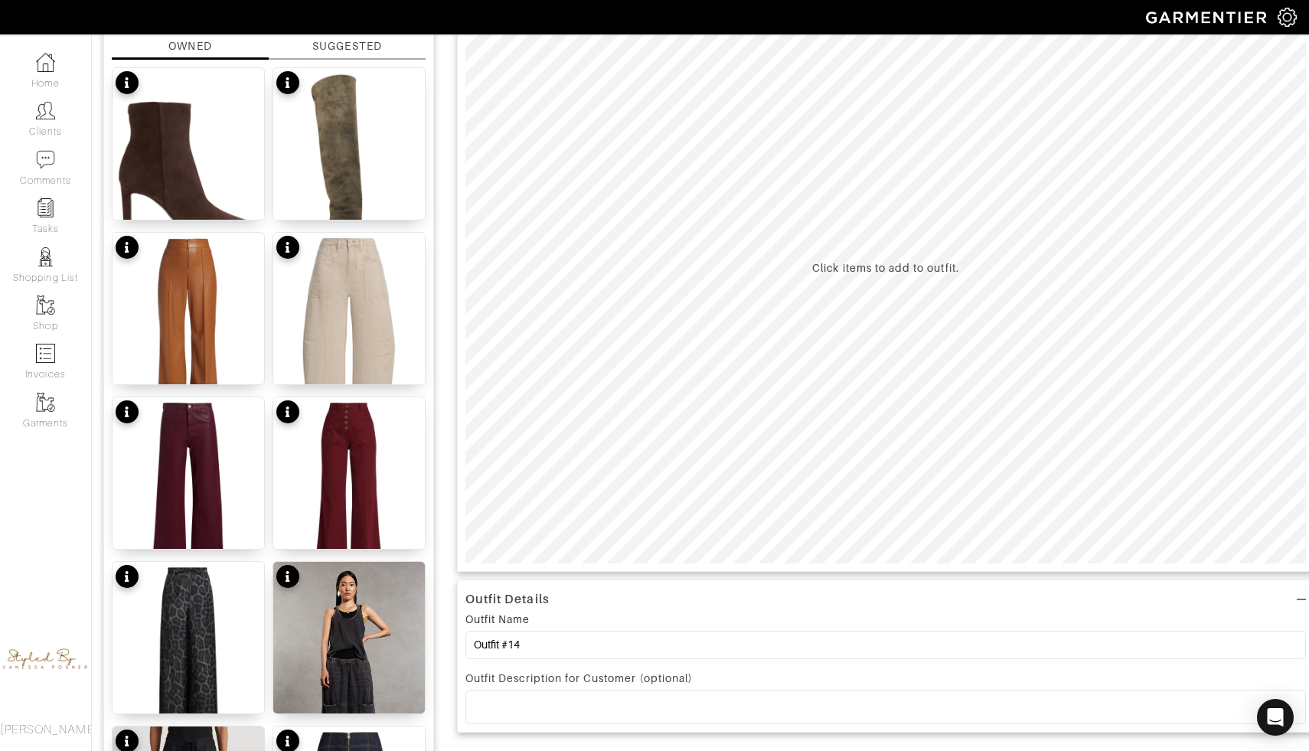
click at [337, 263] on img at bounding box center [349, 334] width 152 height 202
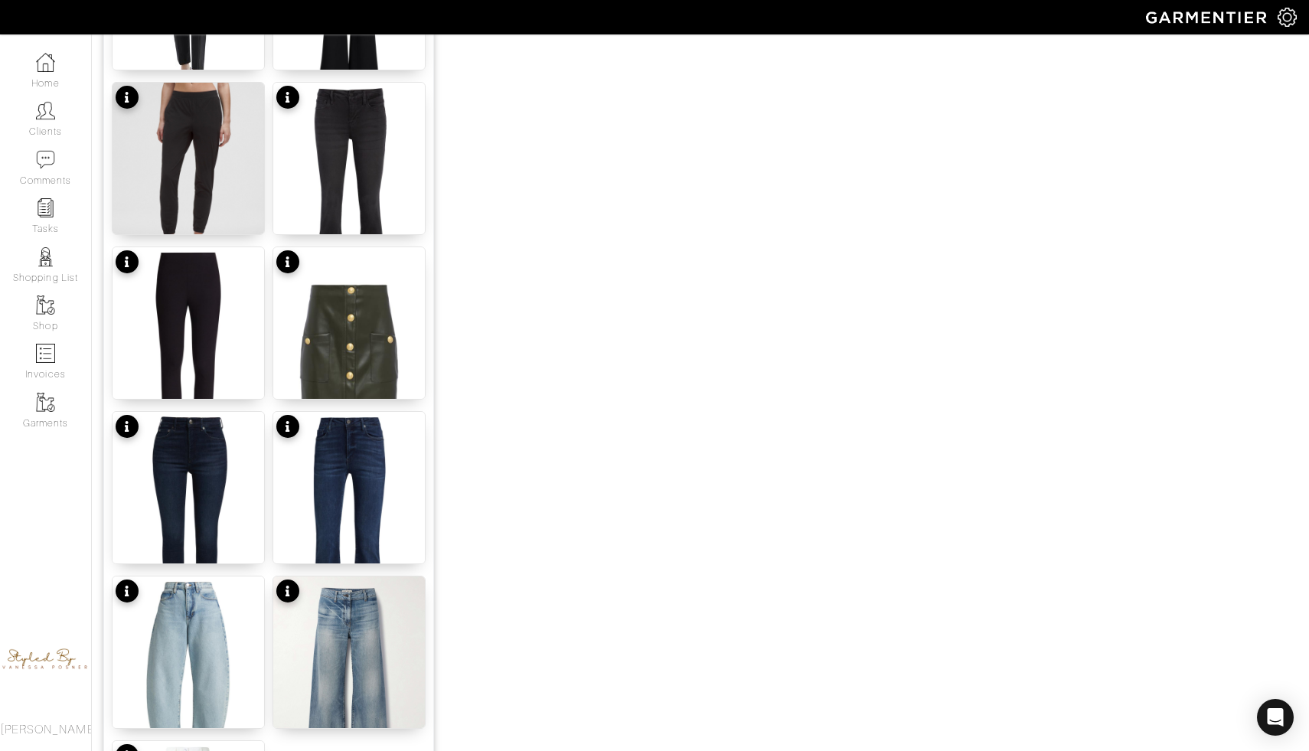
scroll to position [1705, 0]
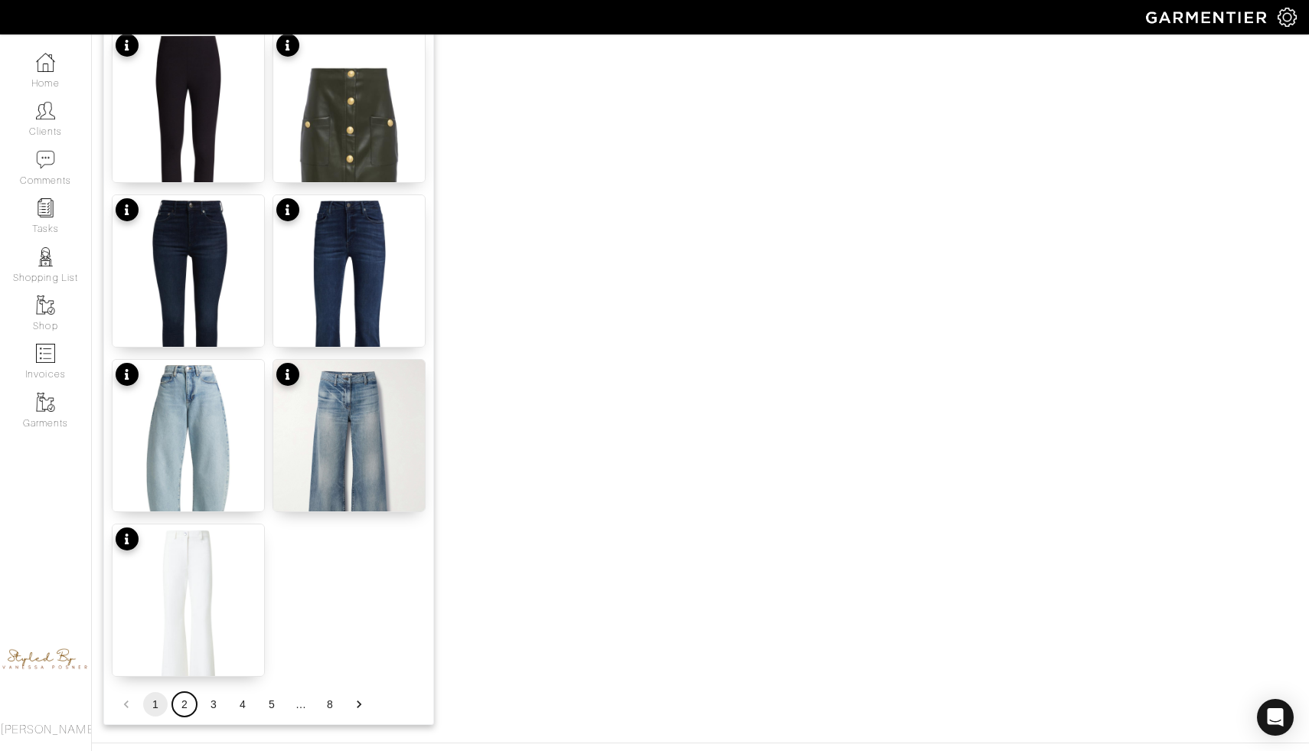
click at [186, 707] on button "2" at bounding box center [184, 704] width 25 height 25
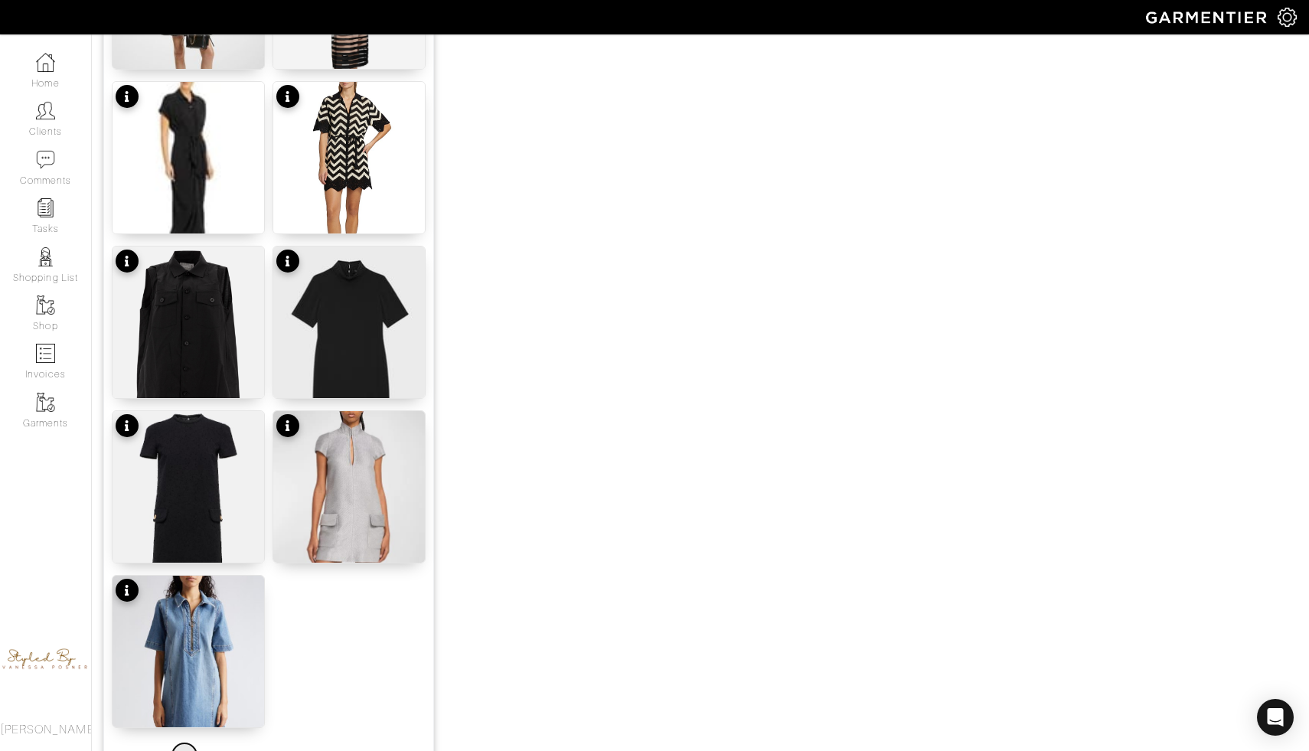
scroll to position [1753, 0]
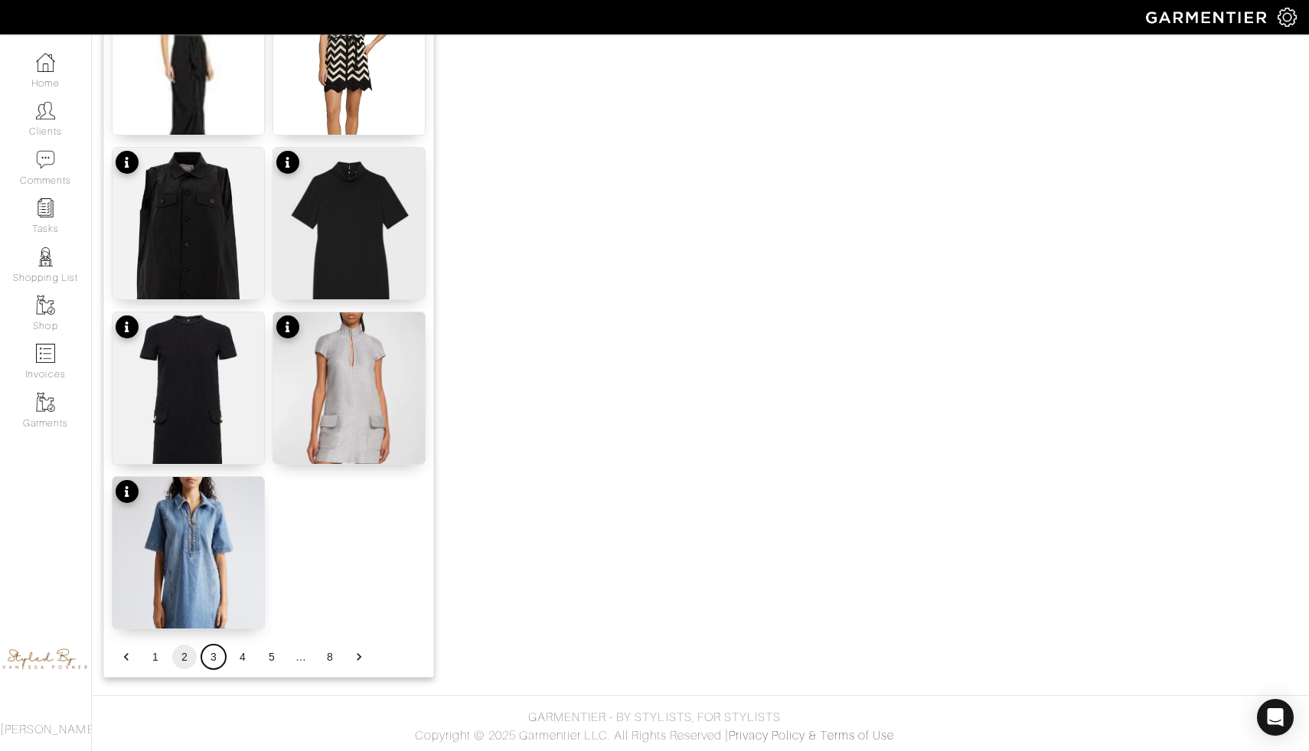
click at [214, 665] on button "3" at bounding box center [213, 657] width 25 height 25
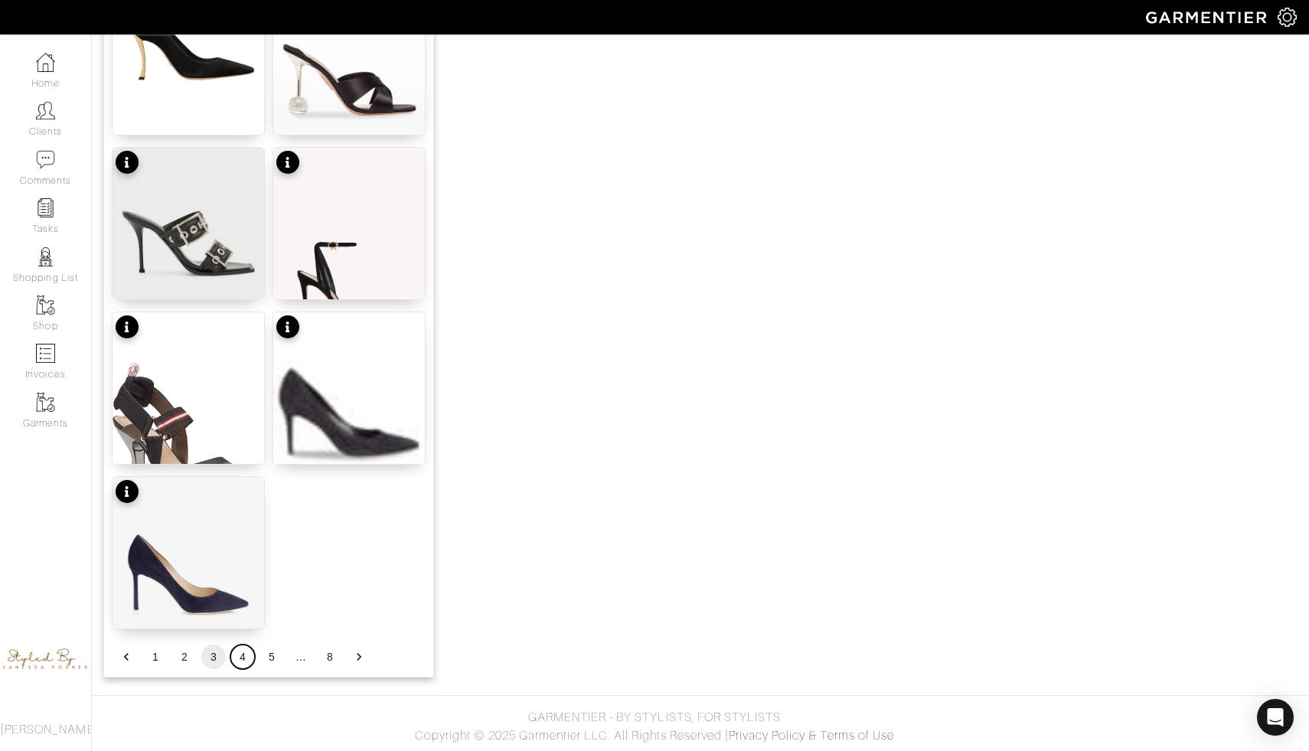
click at [243, 652] on button "4" at bounding box center [242, 657] width 25 height 25
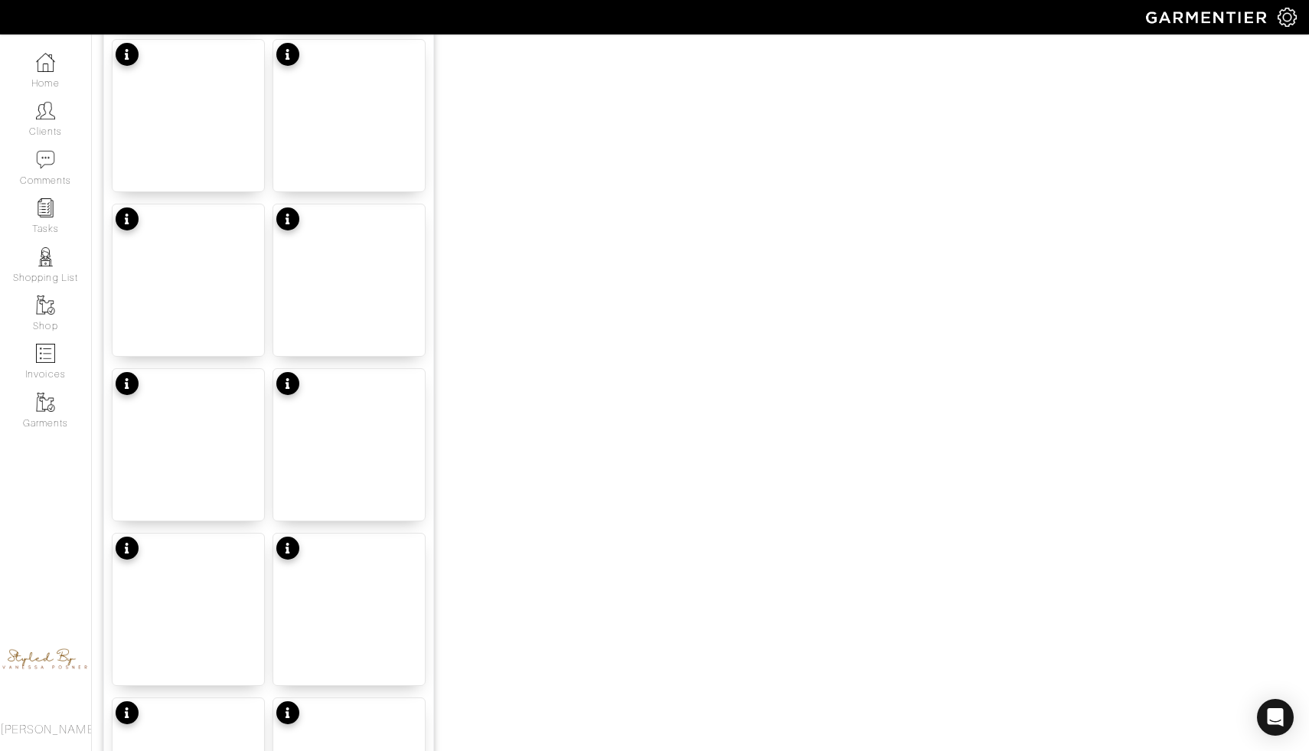
scroll to position [1499, 0]
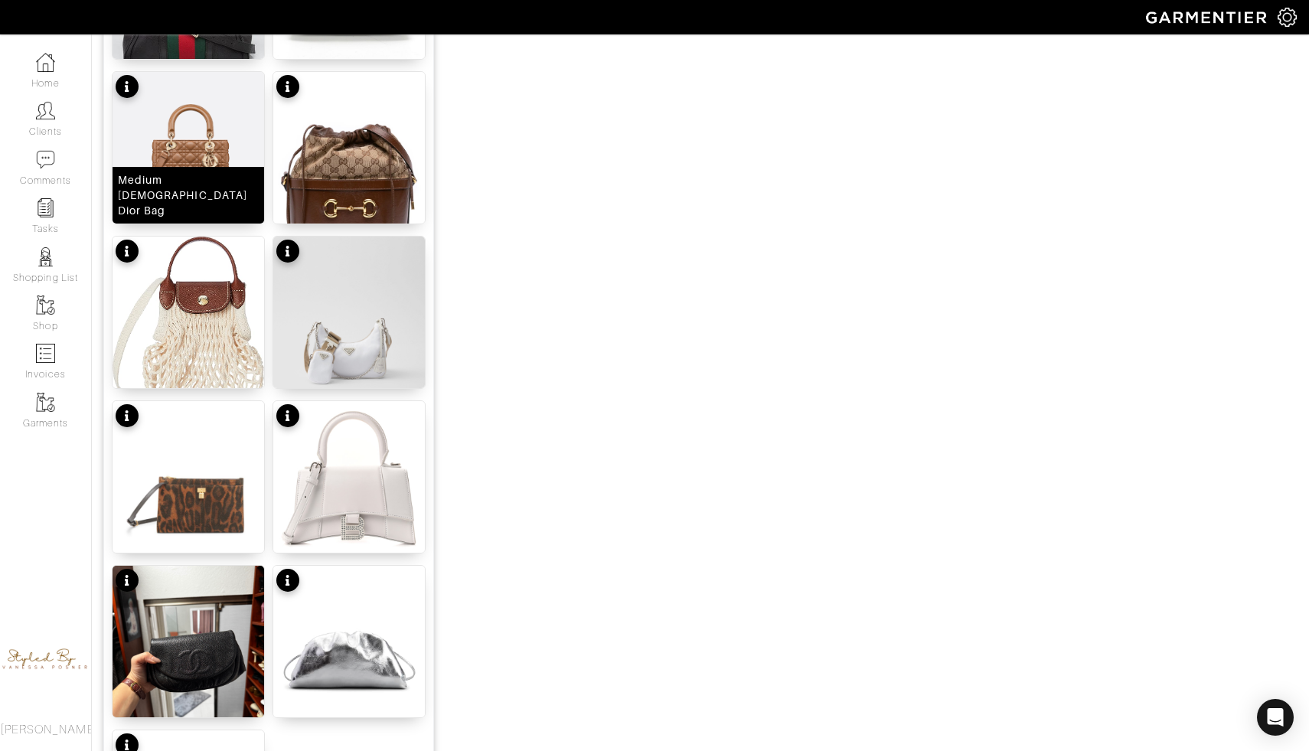
click at [246, 158] on img at bounding box center [189, 154] width 152 height 164
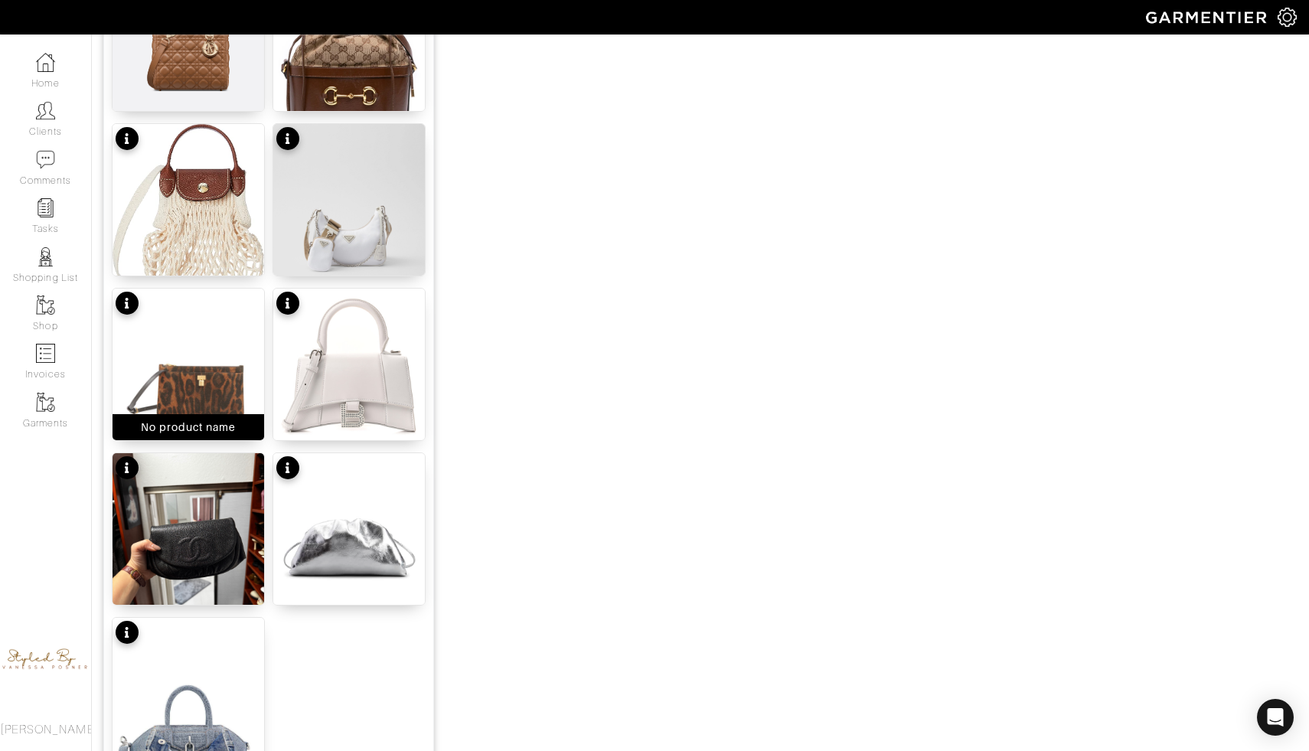
scroll to position [1753, 0]
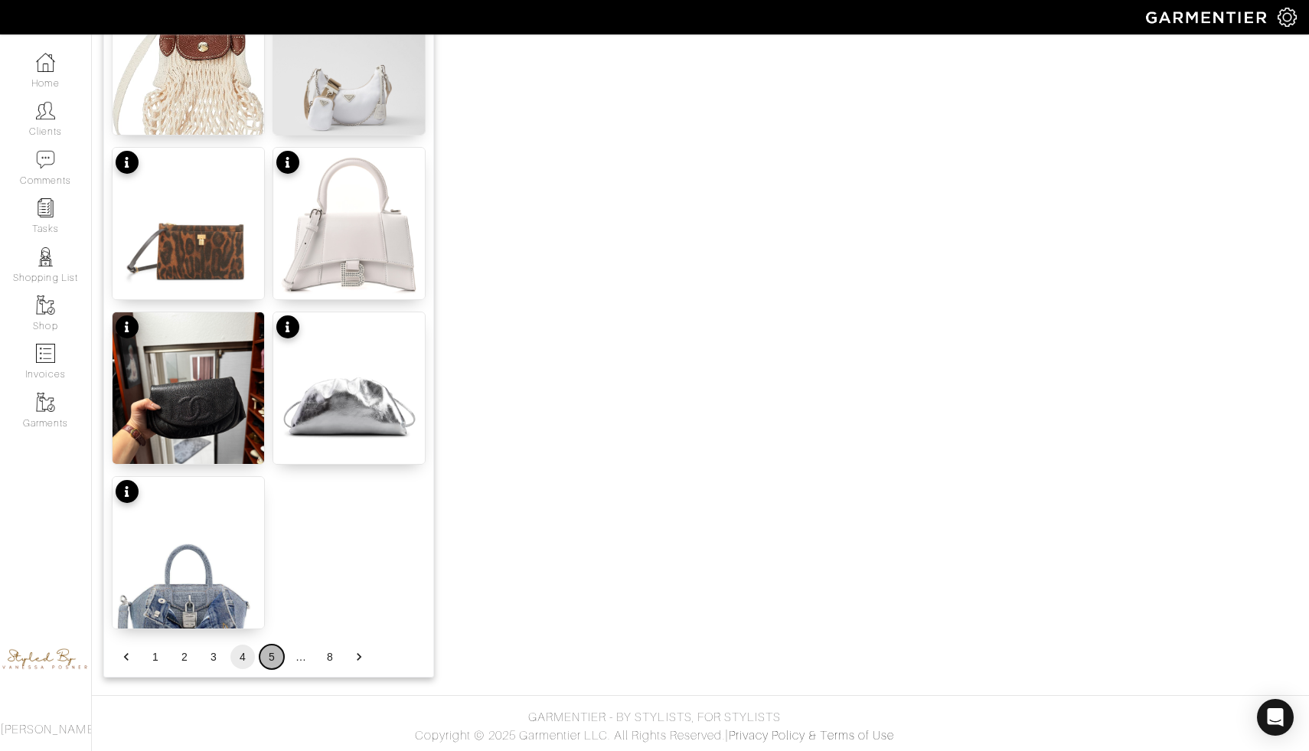
click at [265, 655] on button "5" at bounding box center [272, 657] width 25 height 25
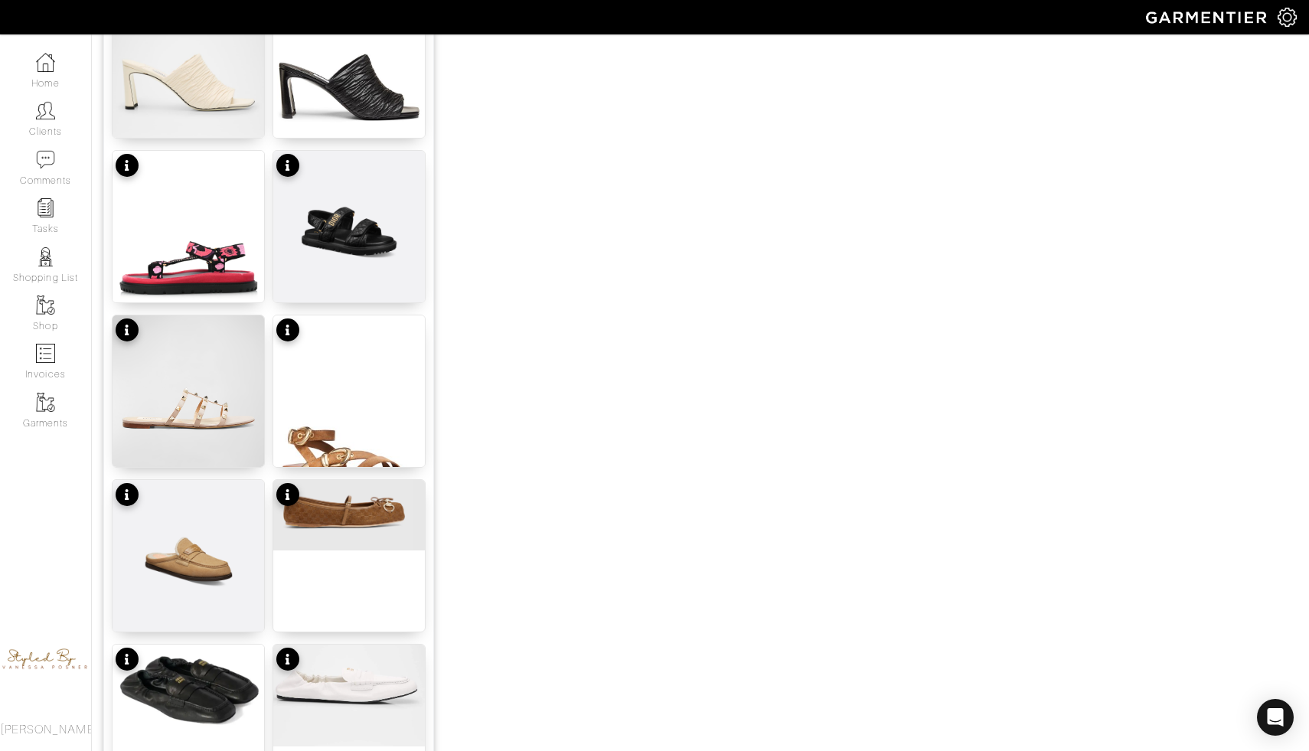
scroll to position [1260, 0]
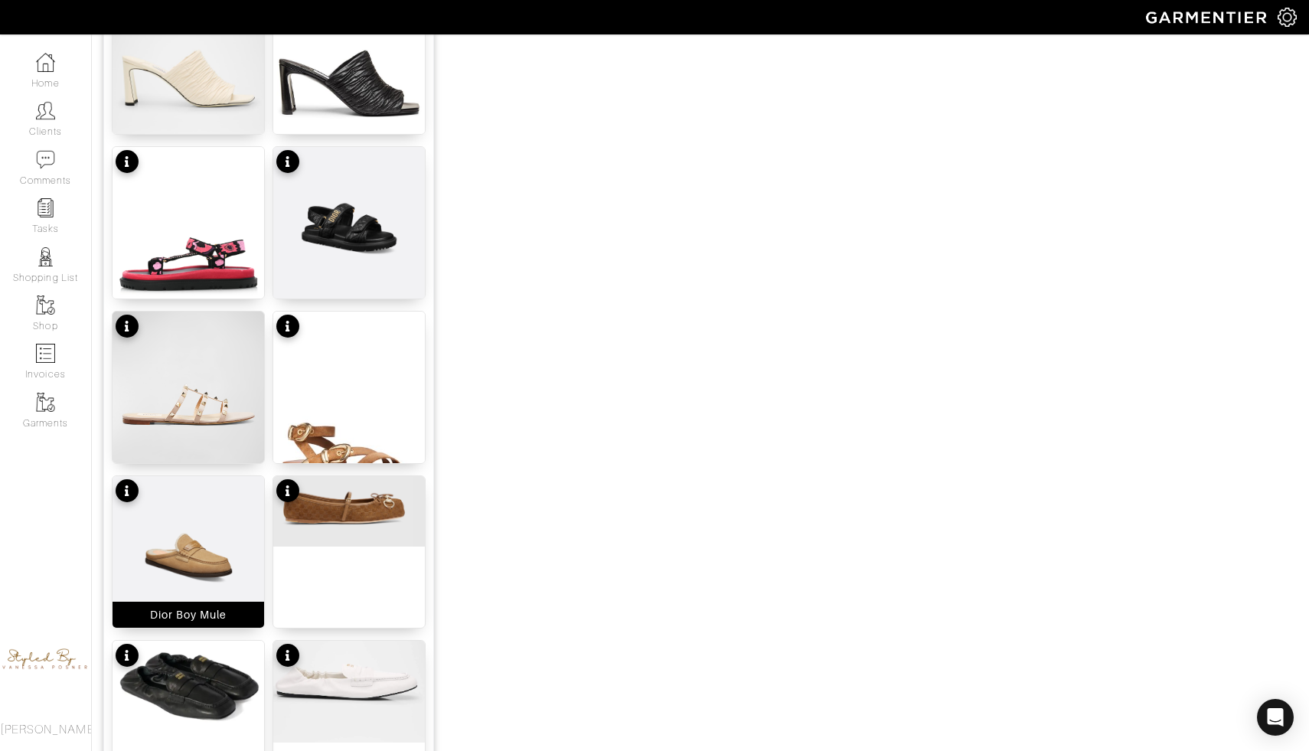
click at [211, 573] on img at bounding box center [189, 558] width 152 height 164
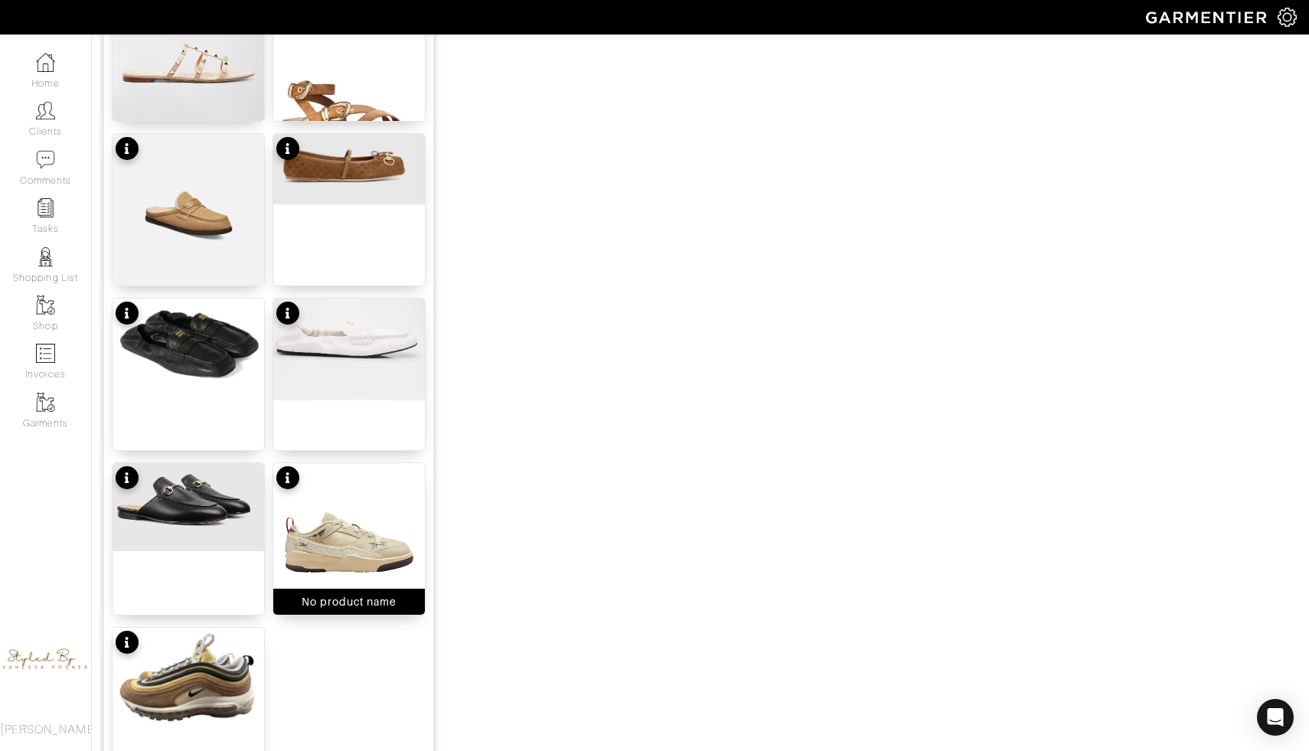
scroll to position [1753, 0]
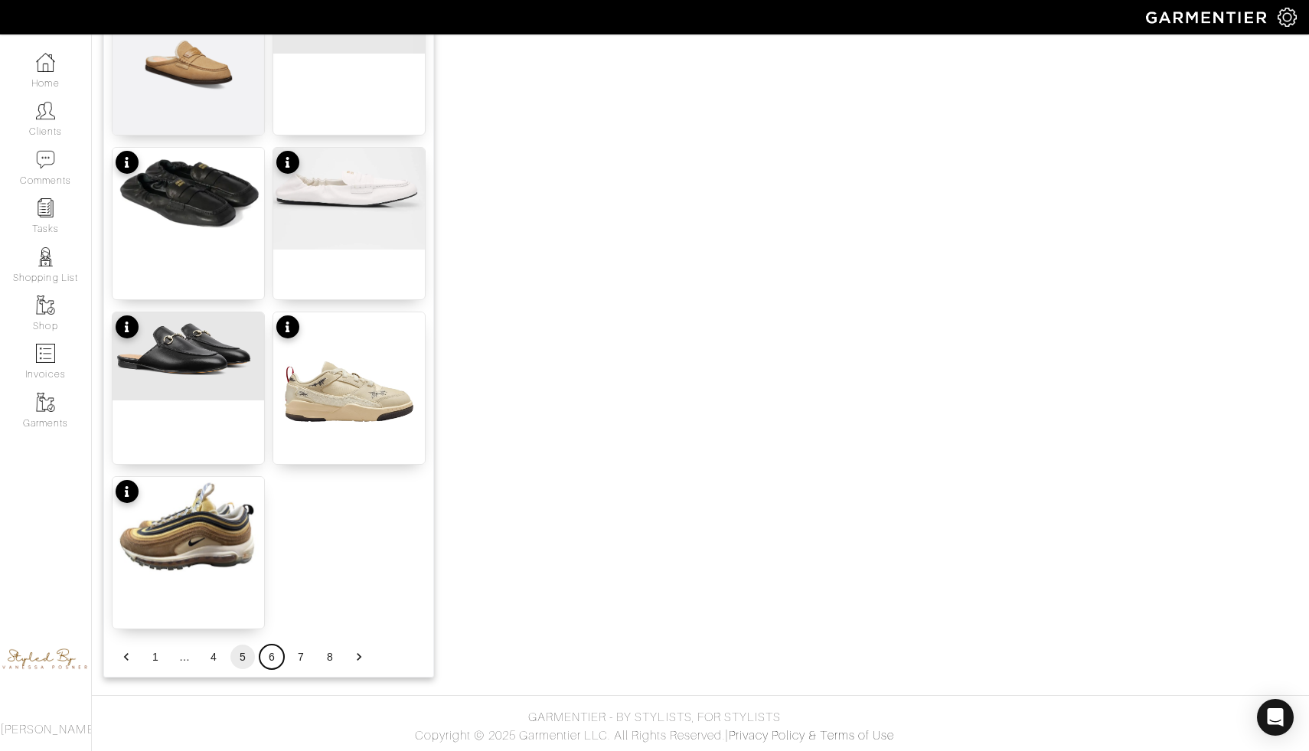
click at [279, 655] on button "6" at bounding box center [272, 657] width 25 height 25
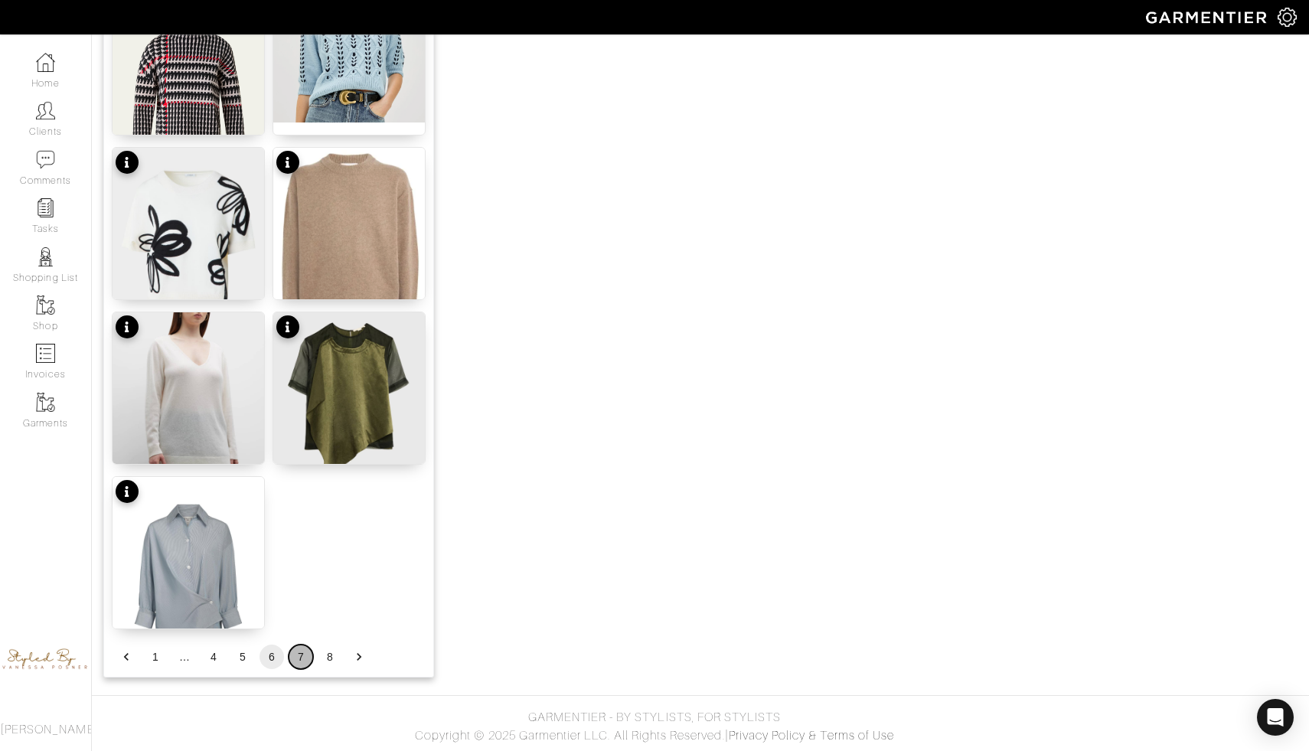
click at [296, 660] on button "7" at bounding box center [301, 657] width 25 height 25
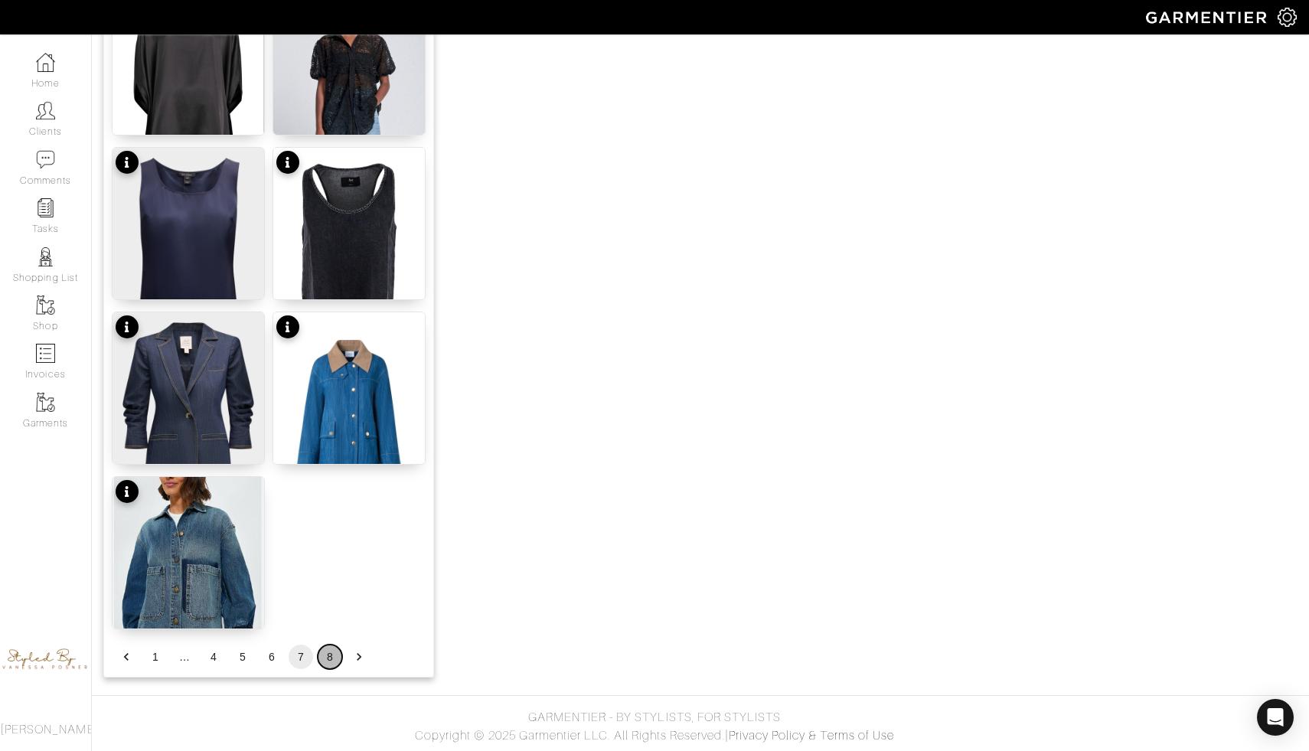
click at [328, 662] on button "8" at bounding box center [330, 657] width 25 height 25
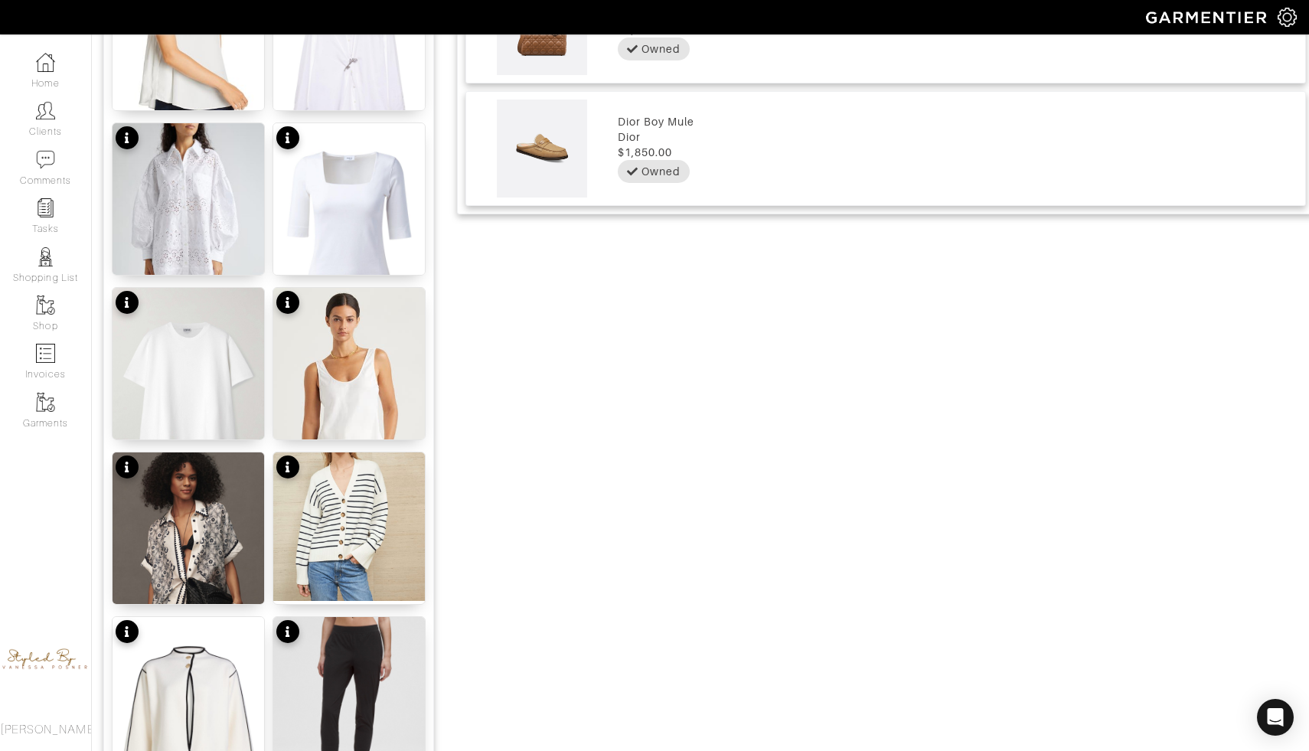
scroll to position [960, 0]
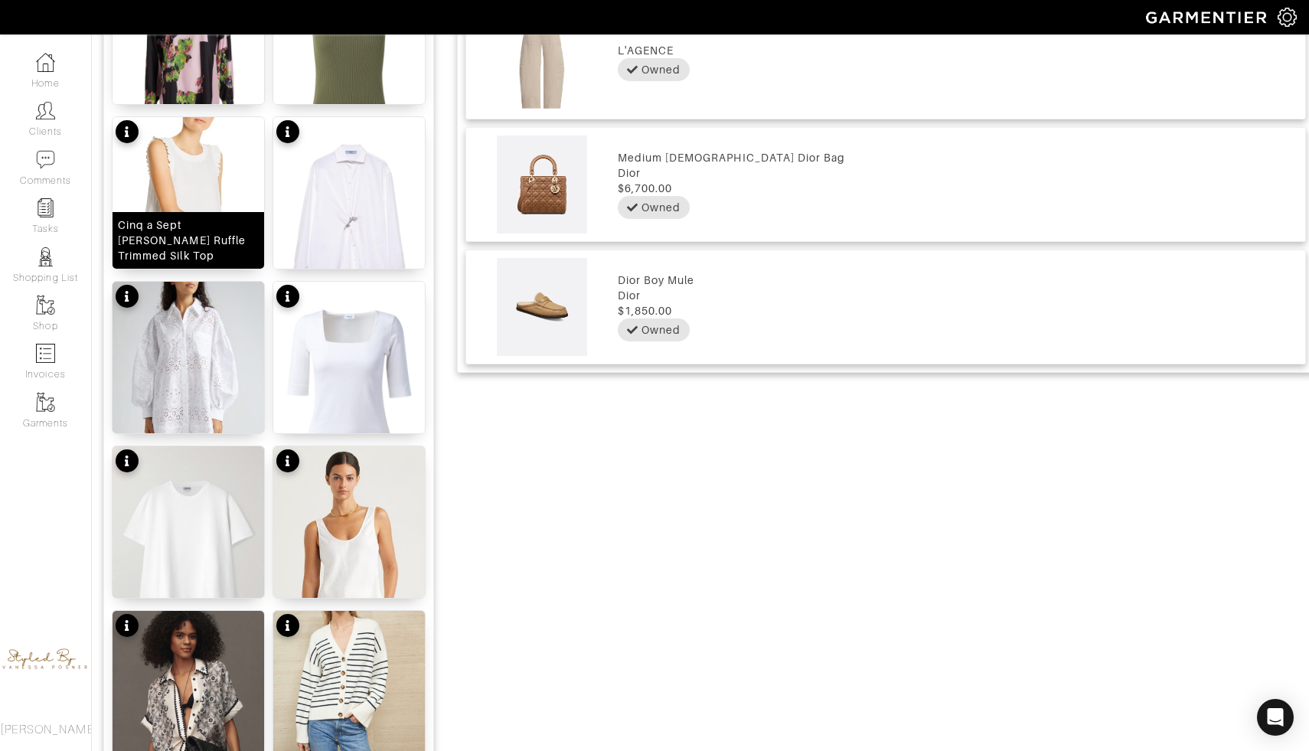
click at [198, 178] on img at bounding box center [189, 212] width 152 height 190
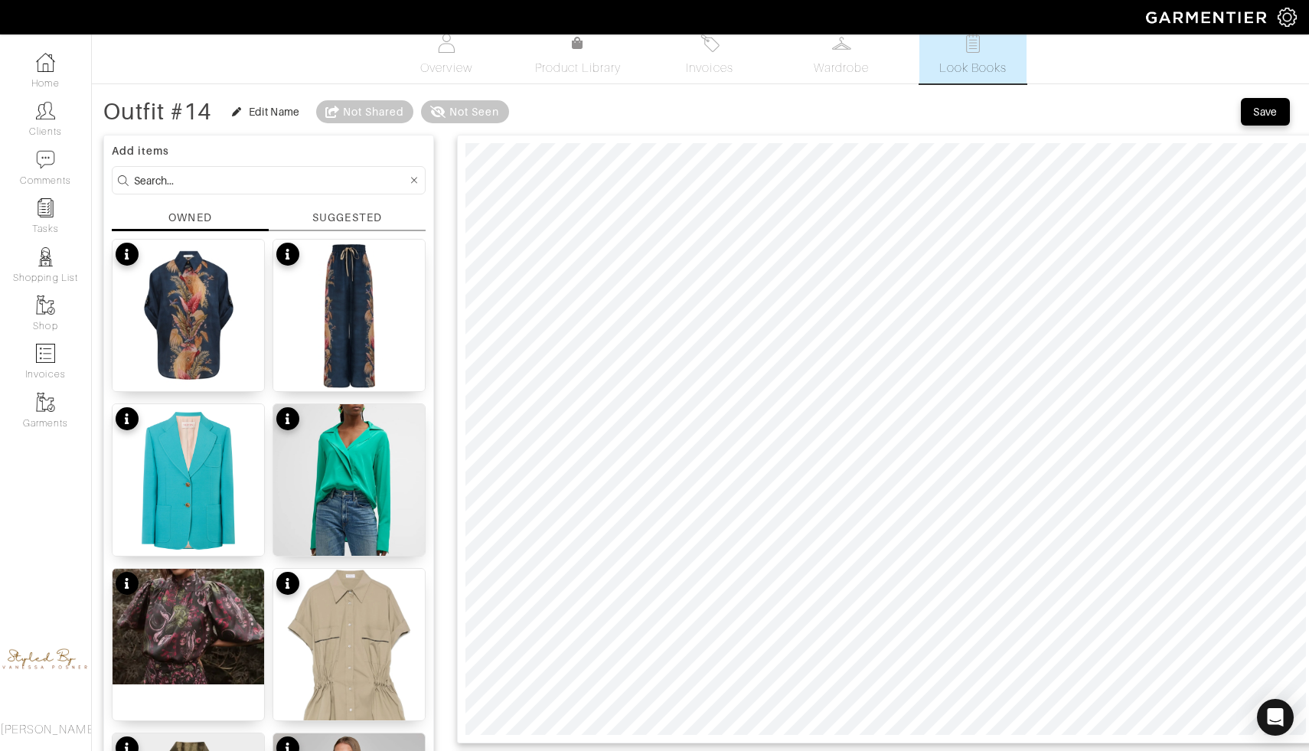
scroll to position [0, 0]
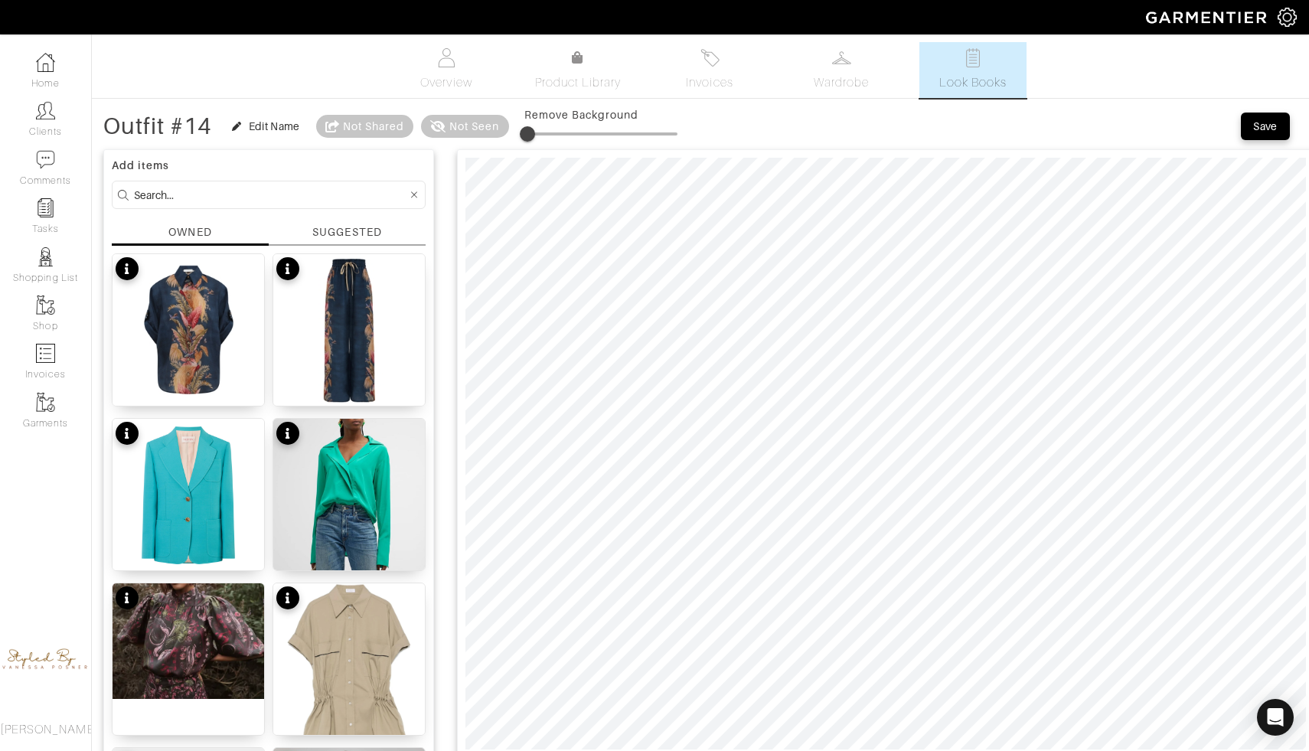
click at [530, 133] on span at bounding box center [527, 133] width 15 height 15
click at [538, 127] on span at bounding box center [535, 133] width 15 height 15
click at [544, 127] on span at bounding box center [541, 133] width 15 height 15
click at [537, 132] on span at bounding box center [533, 133] width 15 height 15
type input "7"
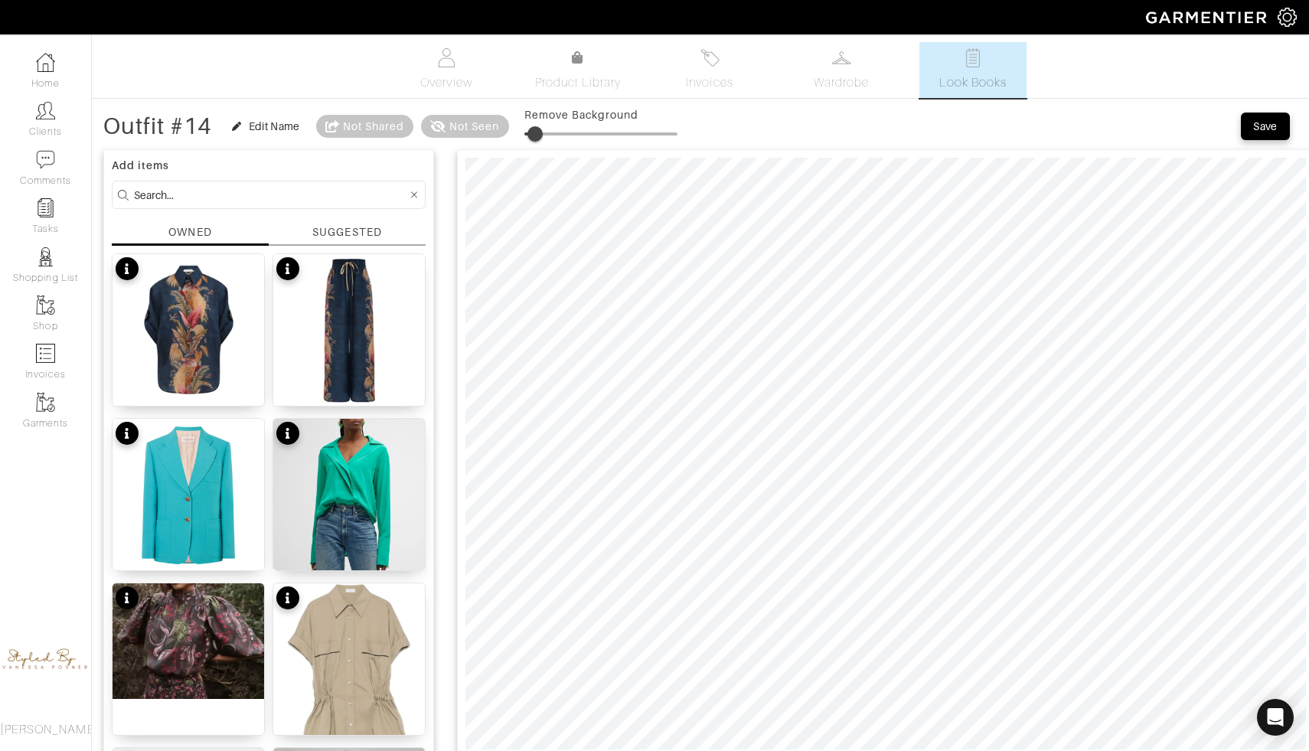
click at [1307, 349] on div at bounding box center [886, 453] width 858 height 609
click at [174, 126] on div "Outfit #14" at bounding box center [157, 126] width 109 height 15
click at [269, 126] on div "Edit Name" at bounding box center [274, 126] width 51 height 15
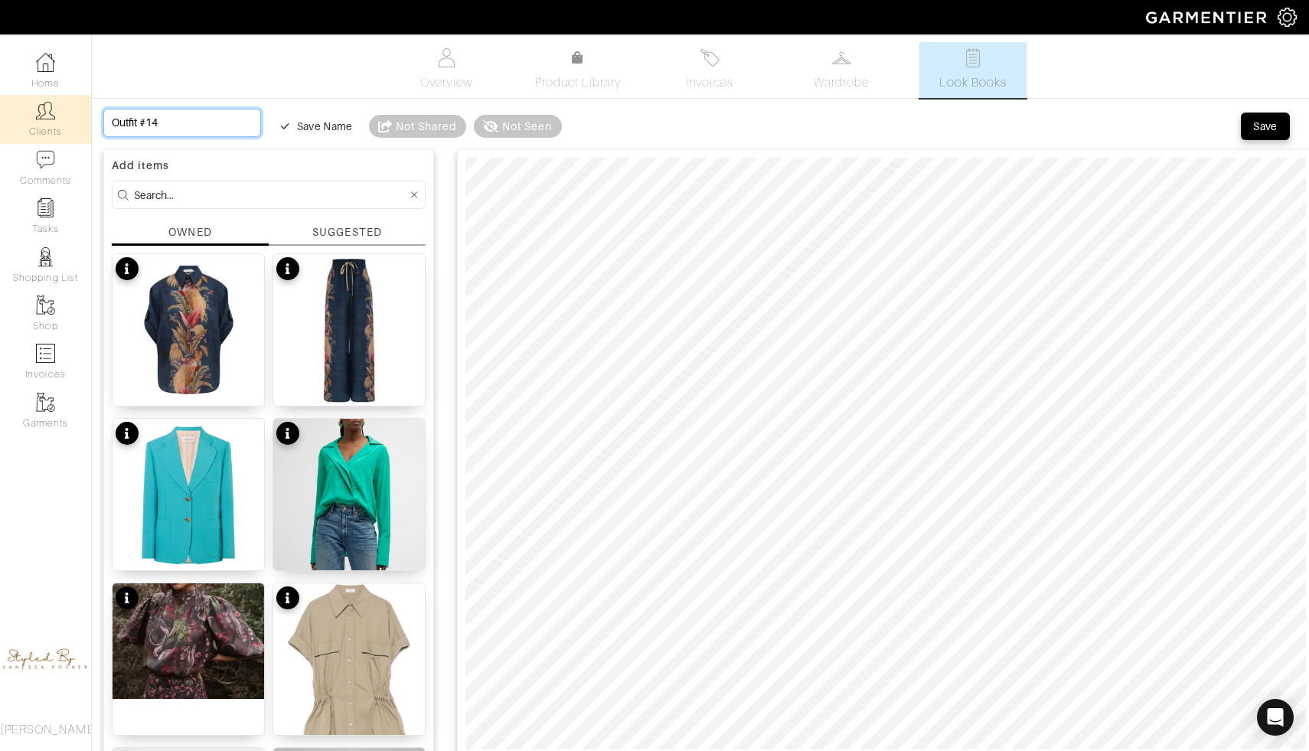
drag, startPoint x: 186, startPoint y: 125, endPoint x: 45, endPoint y: 125, distance: 140.9
type input "C"
type input "Ca"
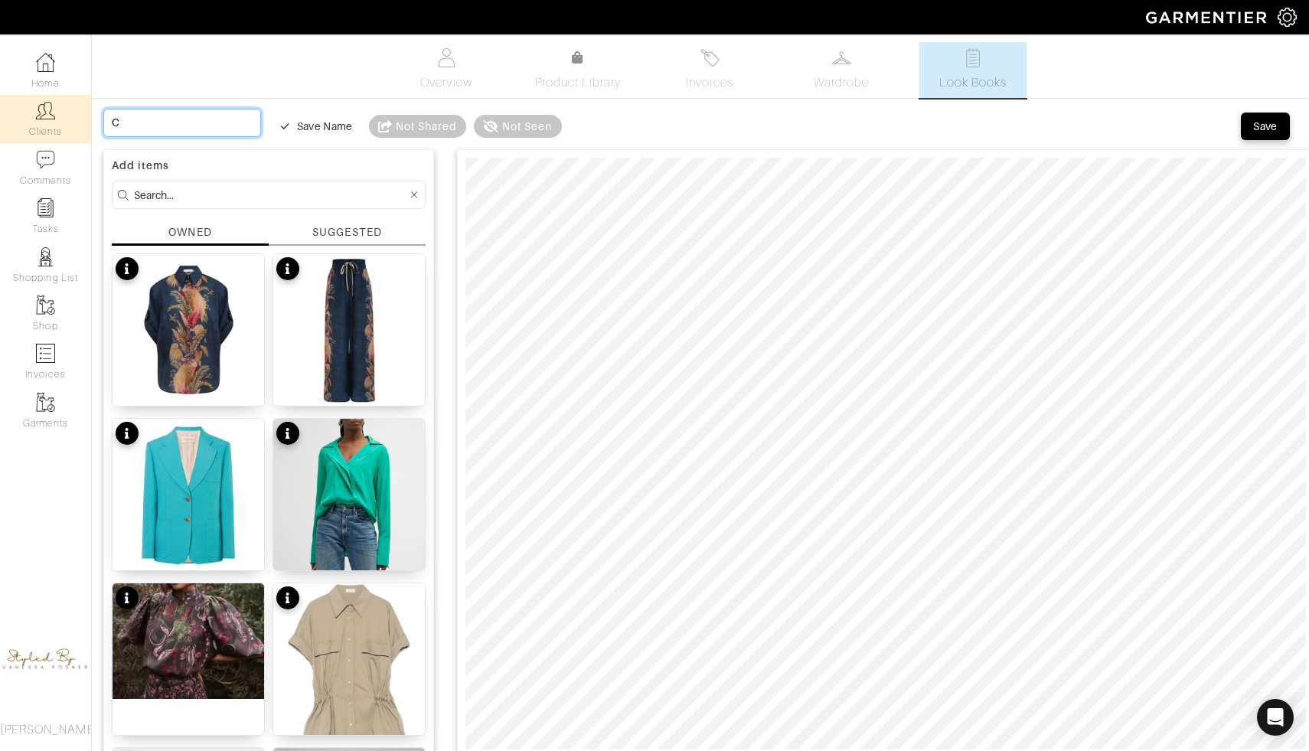
type input "Ca"
type input "Cas"
type input "Casu"
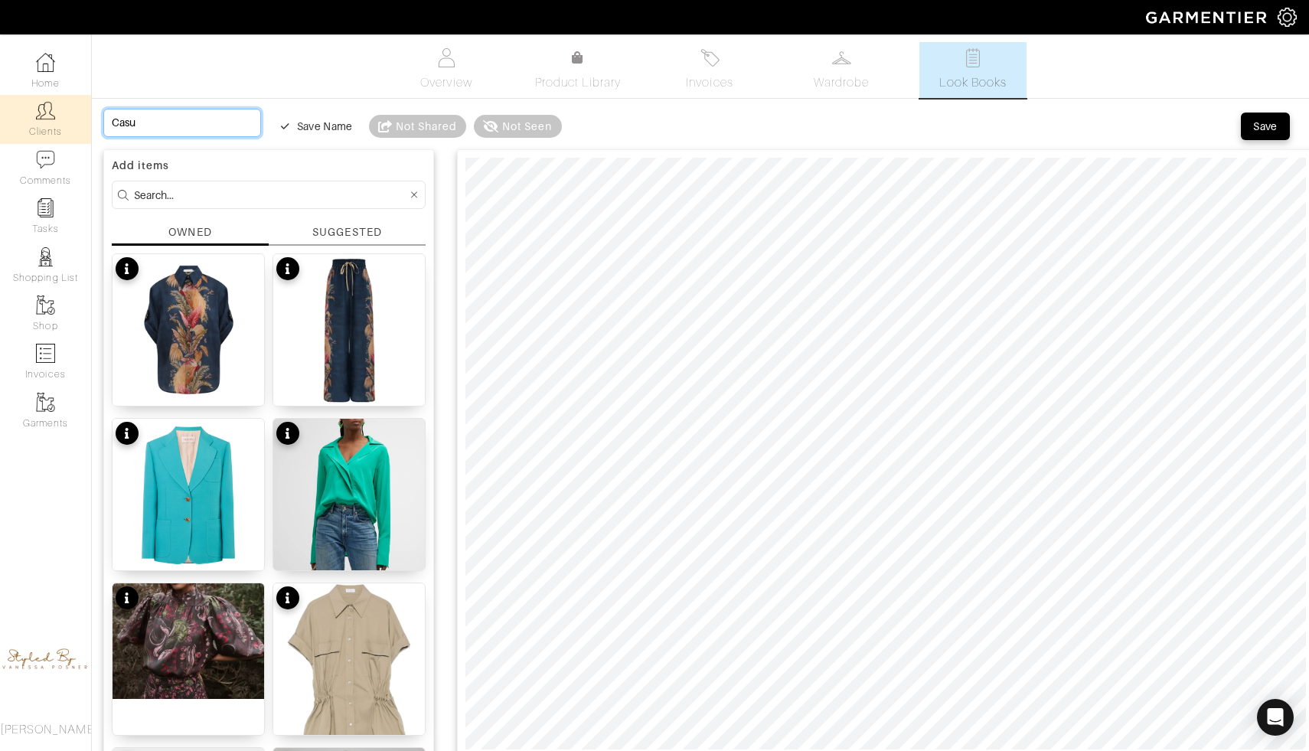
type input "Casua"
type input "Casual"
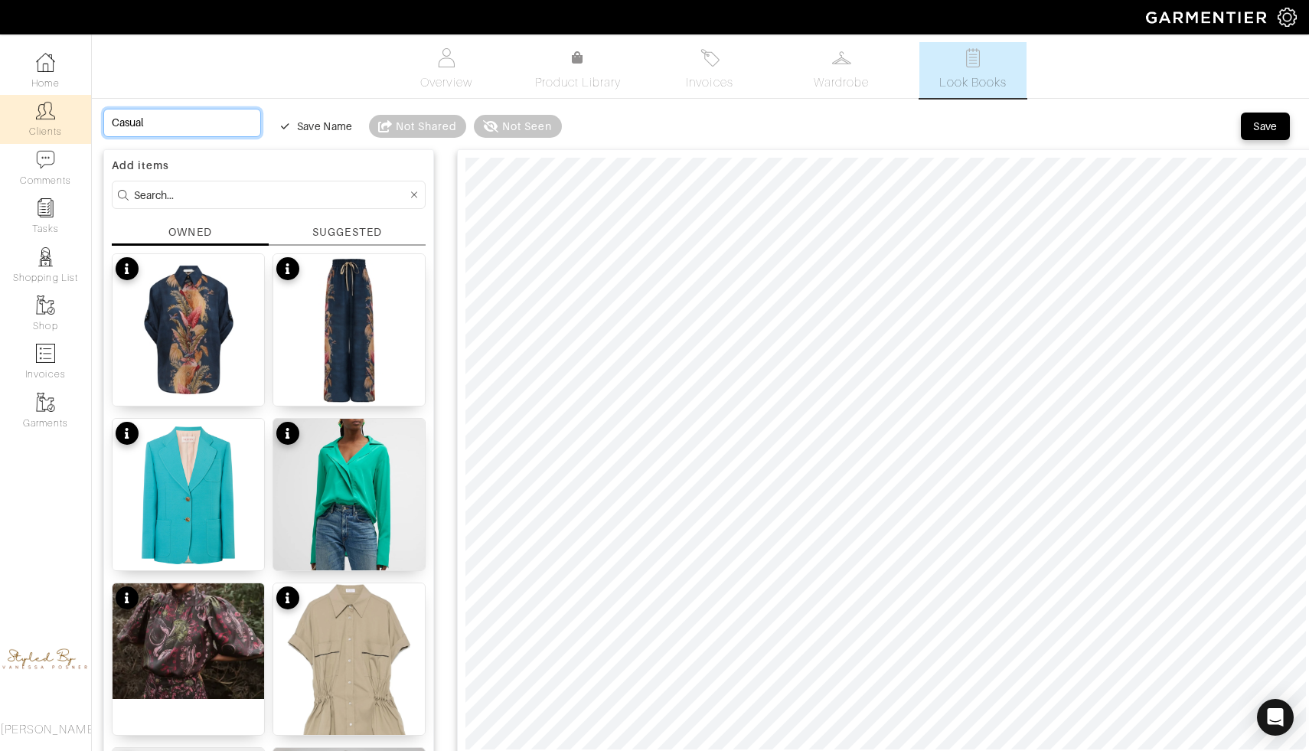
type input "Casual"
type input "Casual s"
type input "Casual sa"
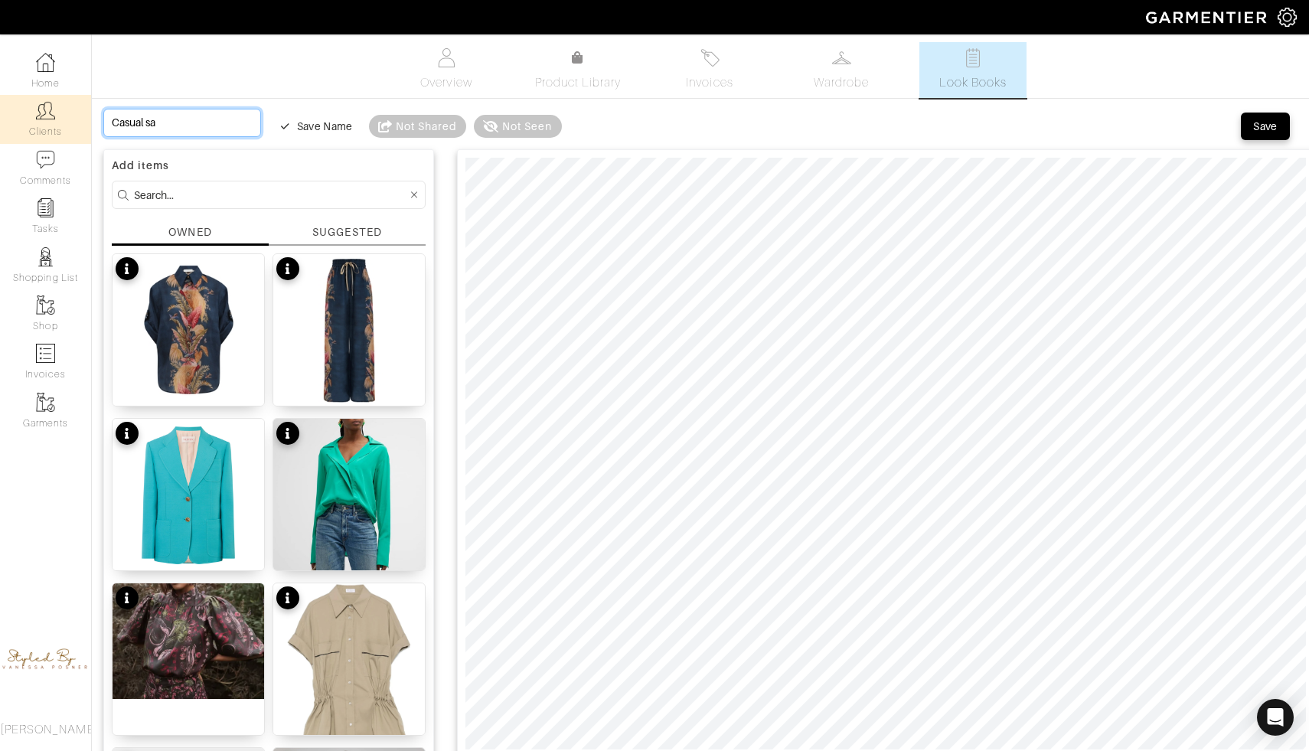
type input "Casual sat"
type input "Casual satu"
type input "Casual satur"
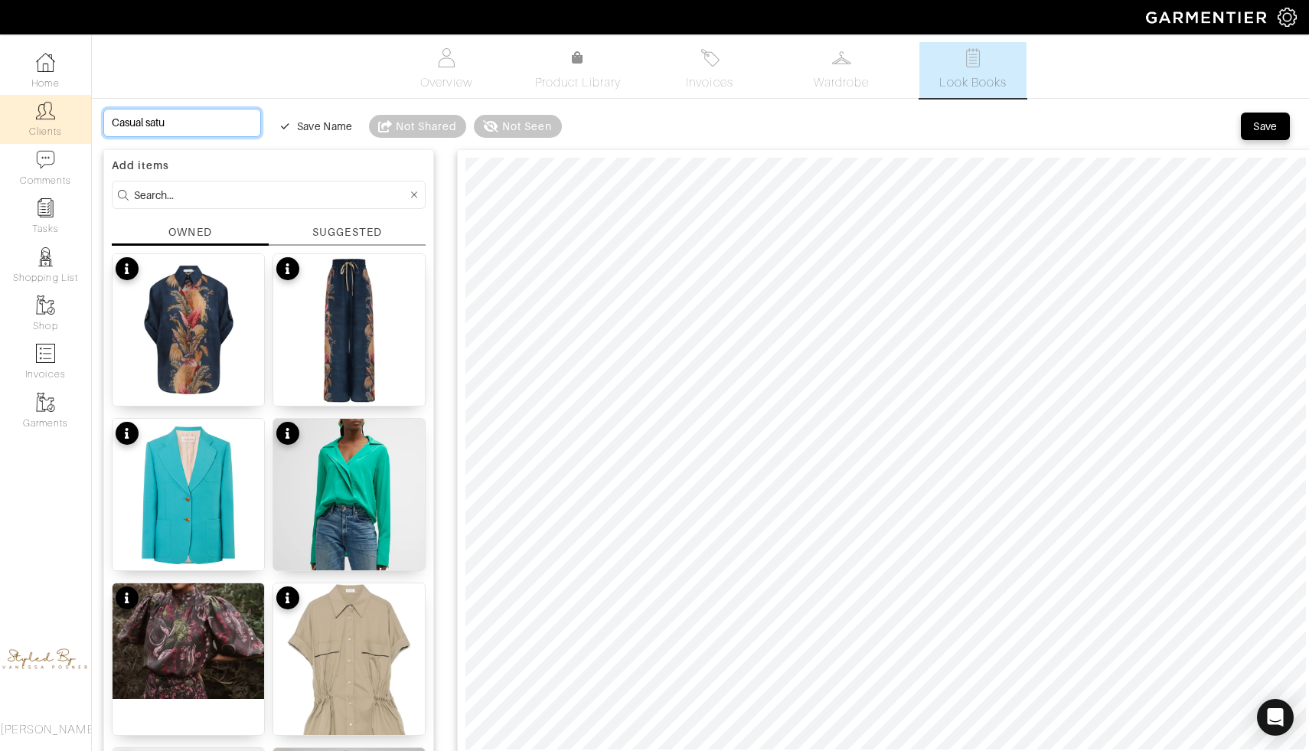
type input "Casual satur"
type input "Casual satura"
type input "Casual satur"
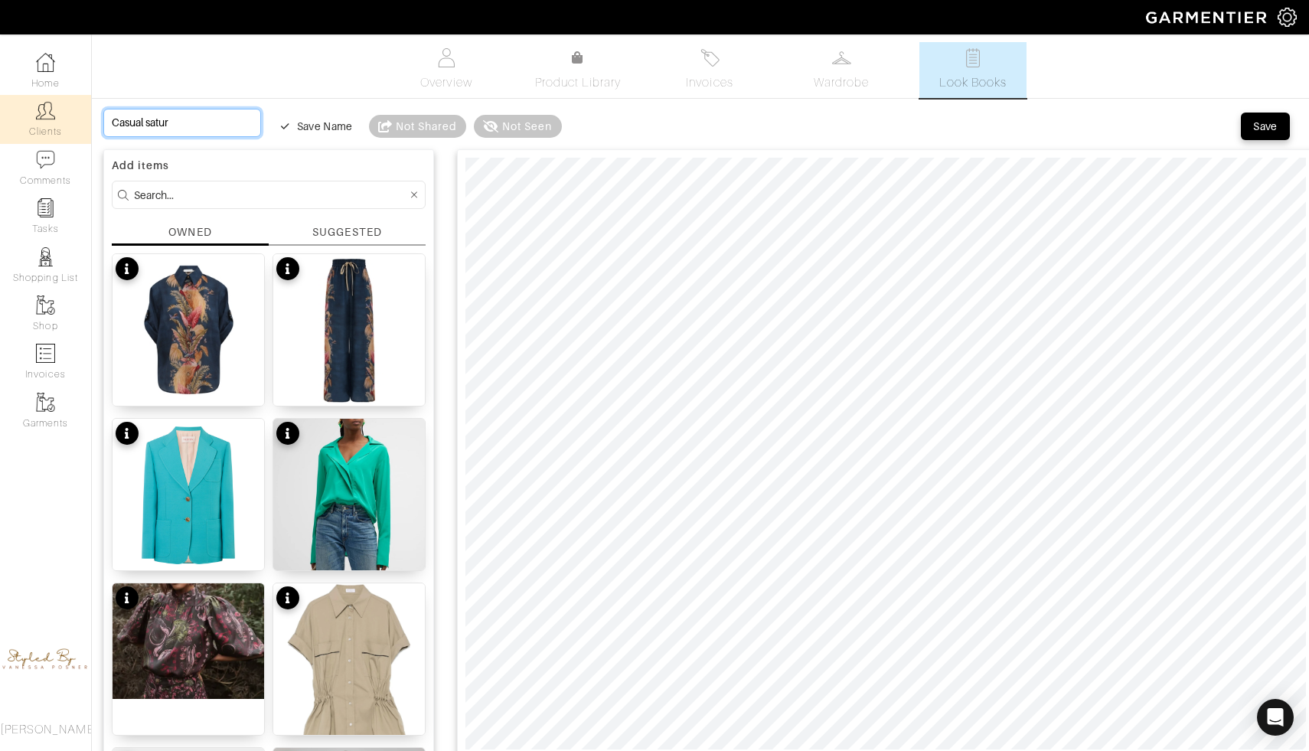
type input "Casual satu"
type input "Casual satur"
type input "Casual saturd"
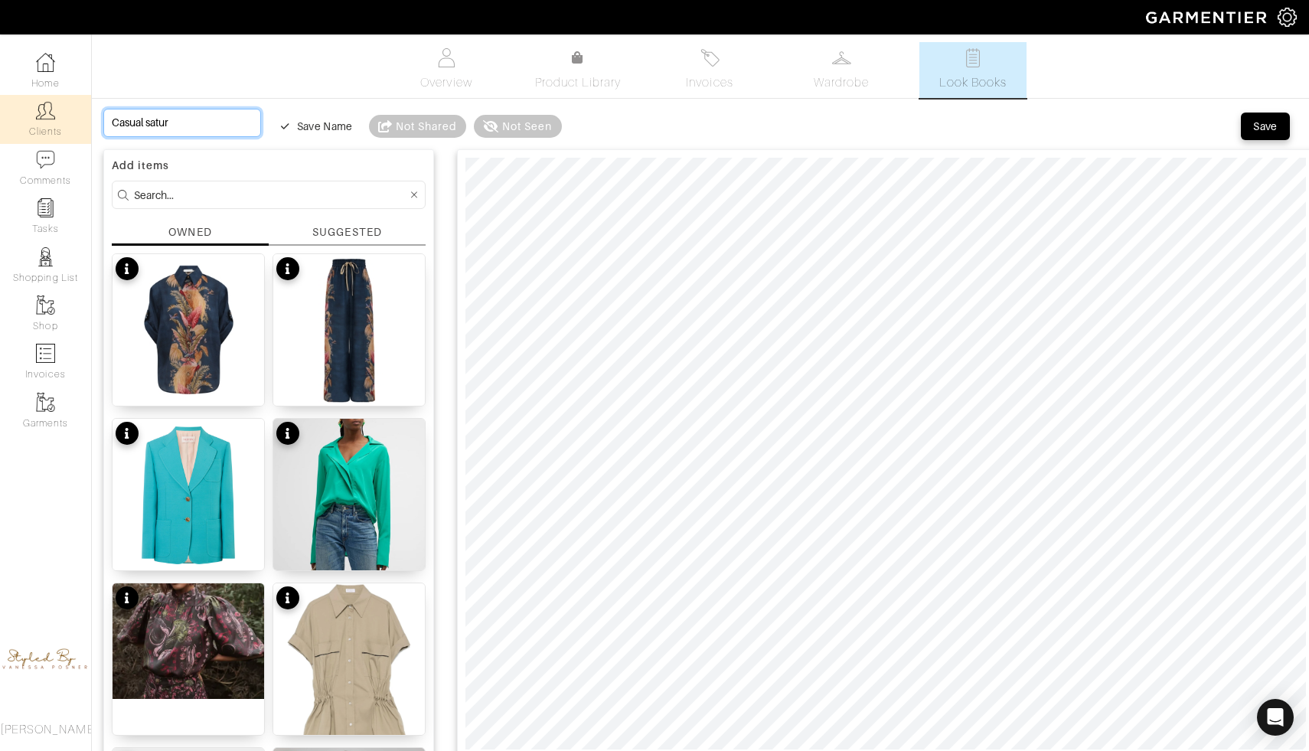
type input "Casual saturd"
type input "Casual saturda"
type input "Casual saturday"
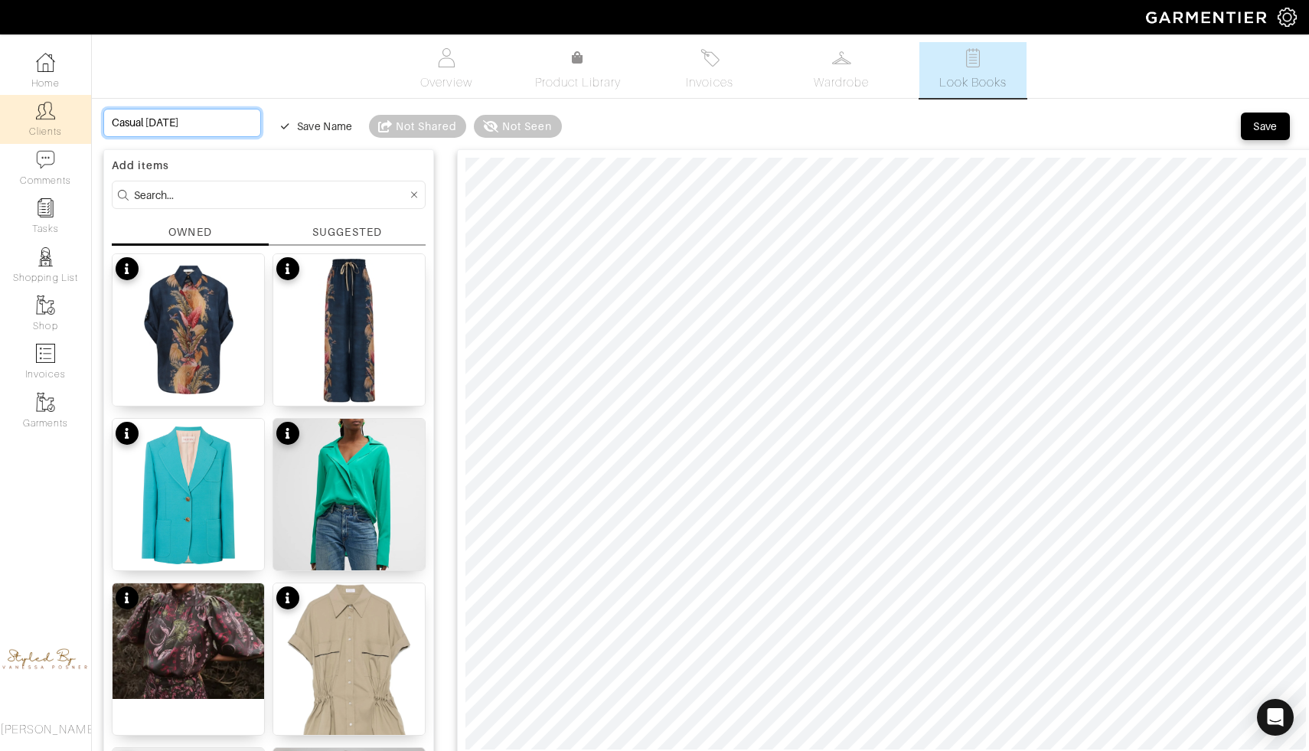
type input "Casual saturday"
type input "Casual saturday l"
type input "Casual saturday lo"
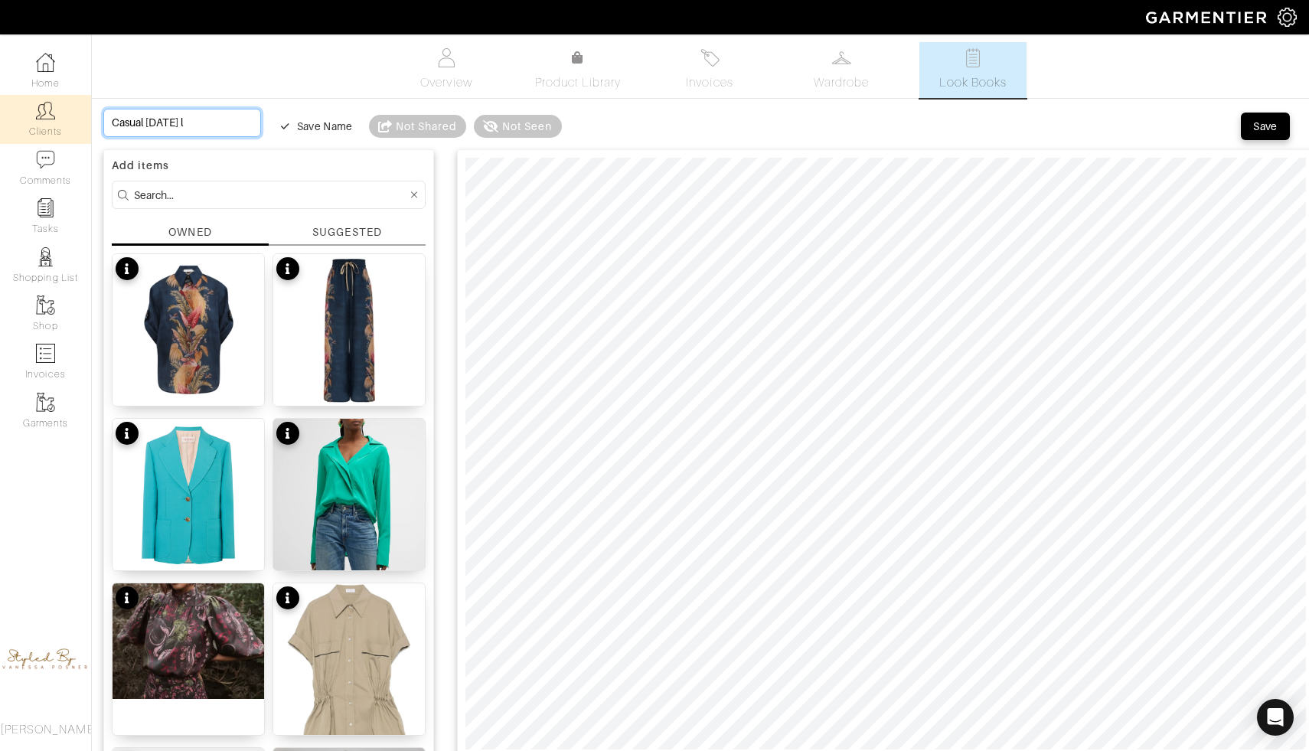
type input "Casual saturday lo"
type input "Casual saturday loo"
type input "Casual saturday look"
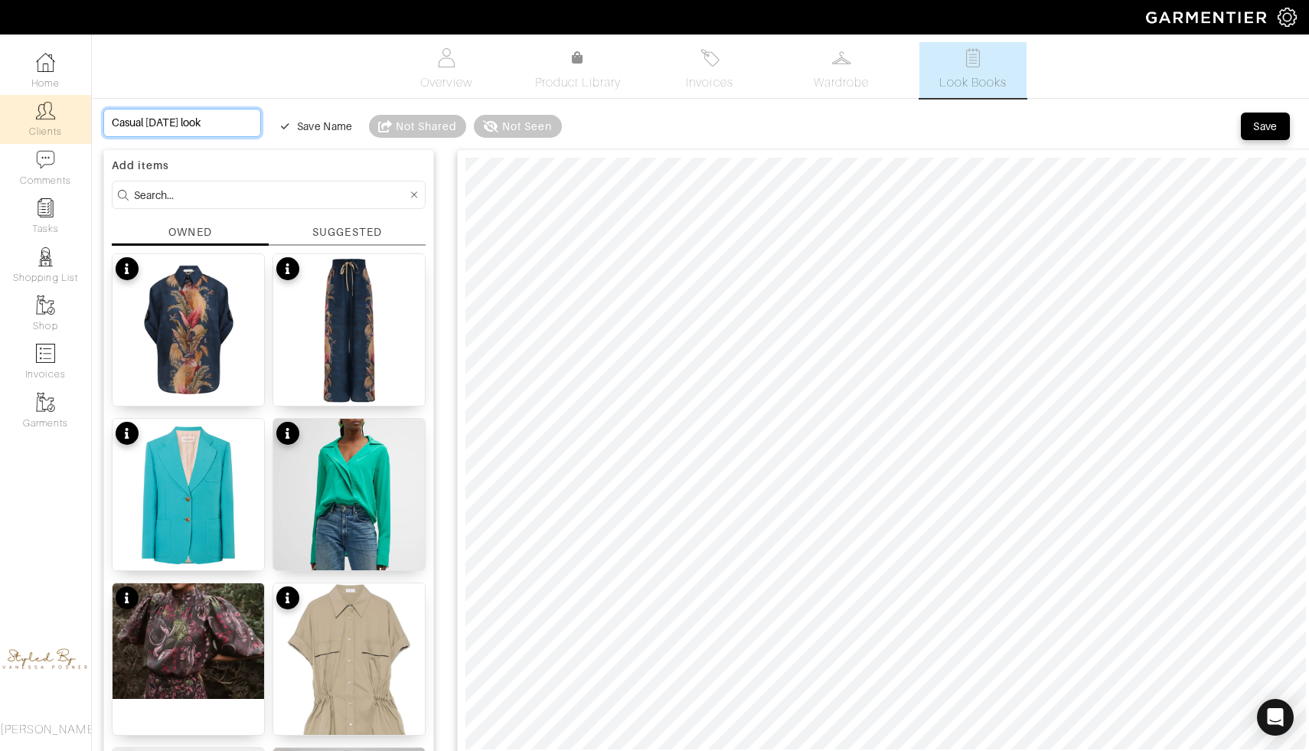
type input "Casual saturday look"
type input "Casual saturday look o"
type input "Casual saturday look oc"
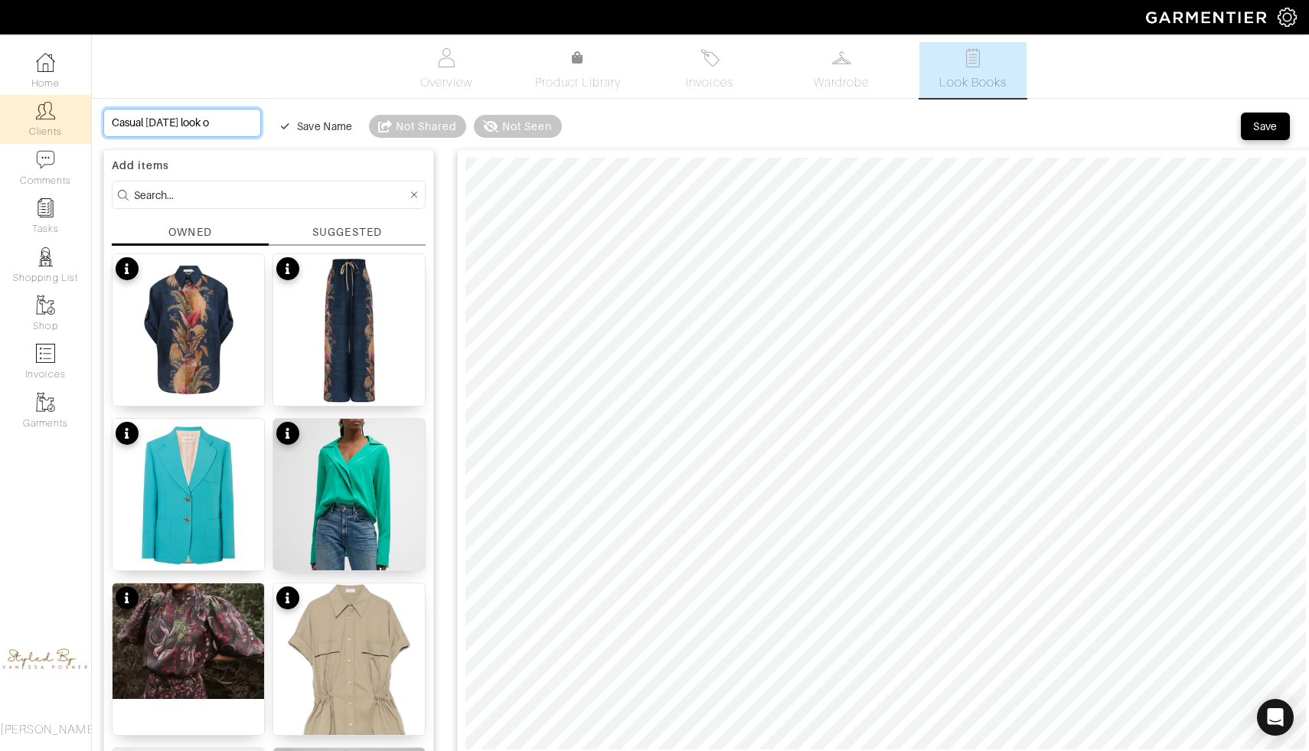
type input "Casual saturday look oc"
type input "Casual saturday look oct"
type input "Casual saturday look octo"
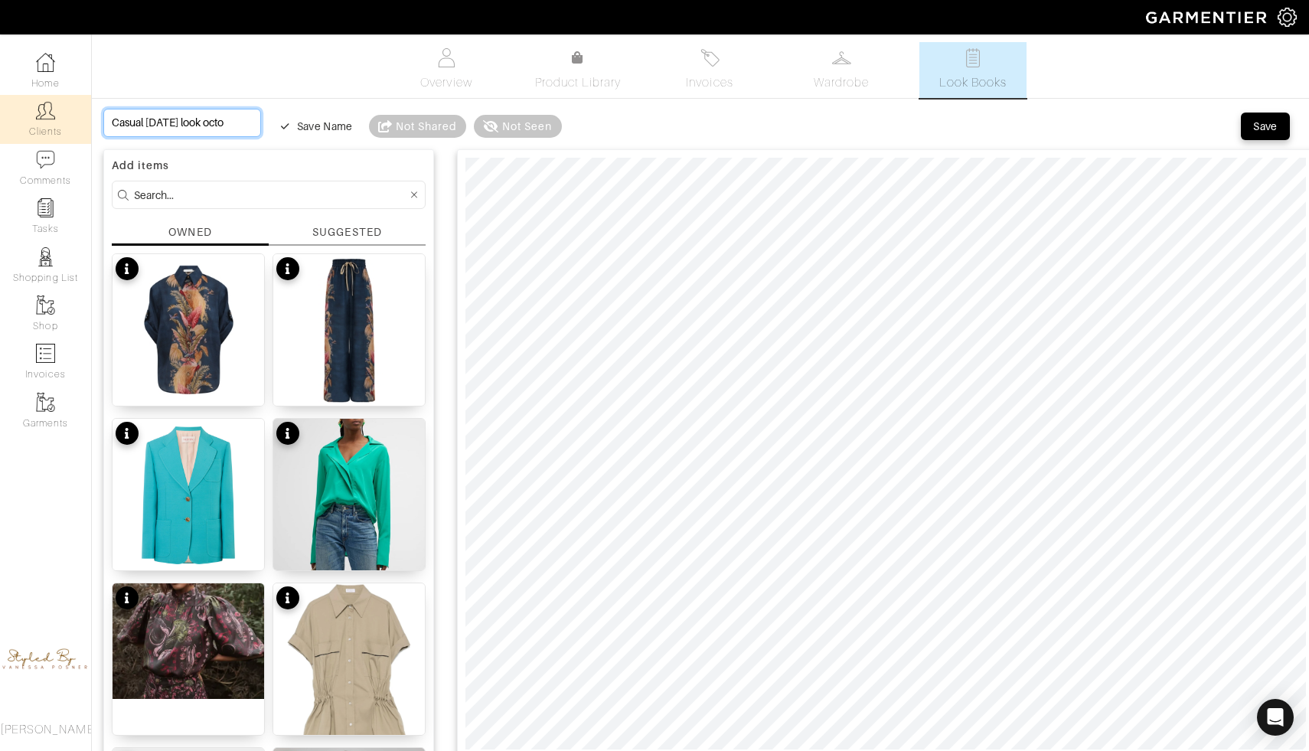
type input "Casual saturday look octob"
type input "Casual saturday look octobe"
type input "Casual saturday look october"
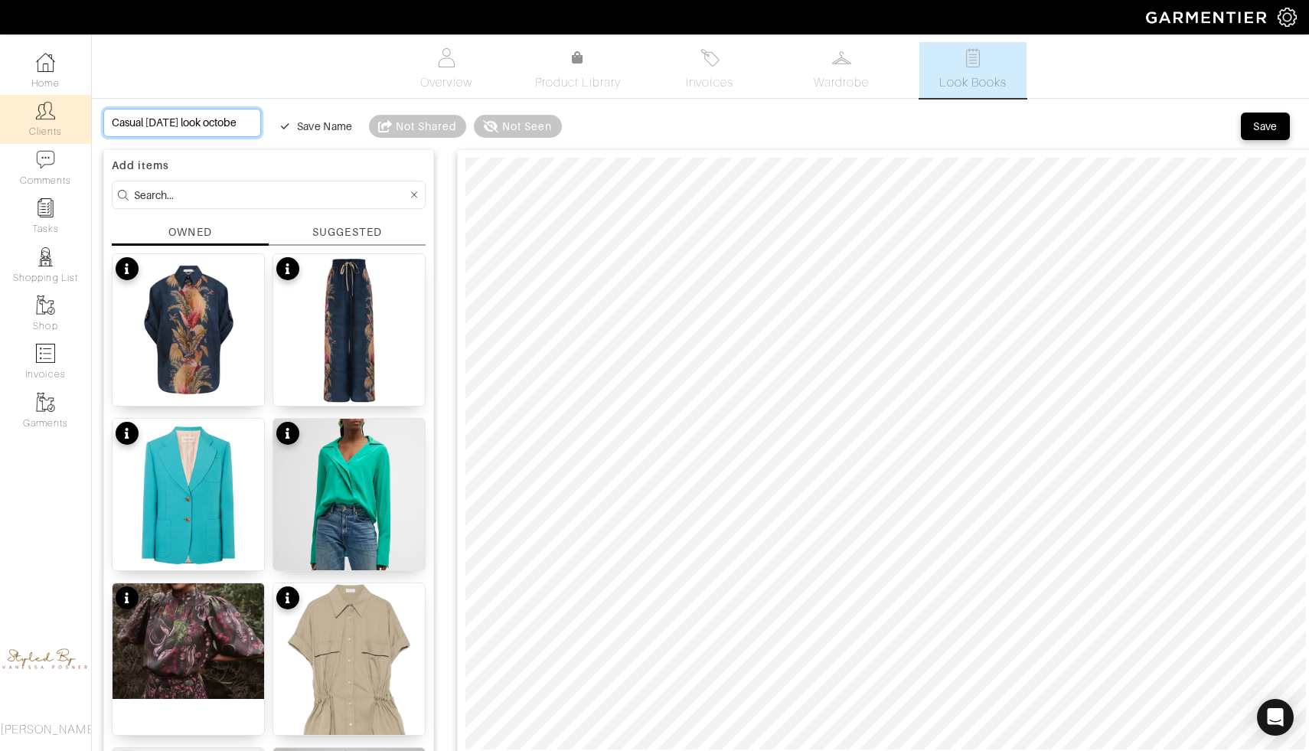
type input "Casual saturday look october"
type input "Casual saturday look october 1"
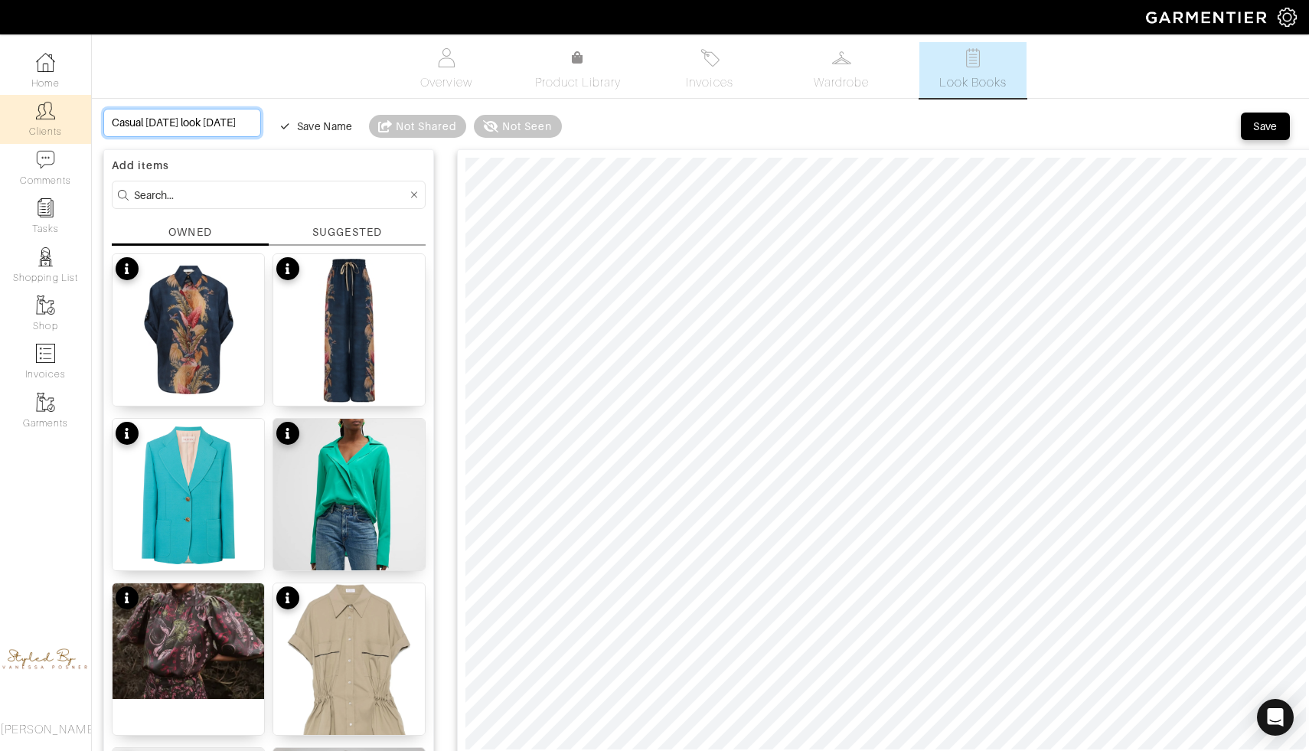
type input "Casual saturday look october 11"
type input "Casual saturday look october 11t"
type input "Casual [DATE] look [DATE]"
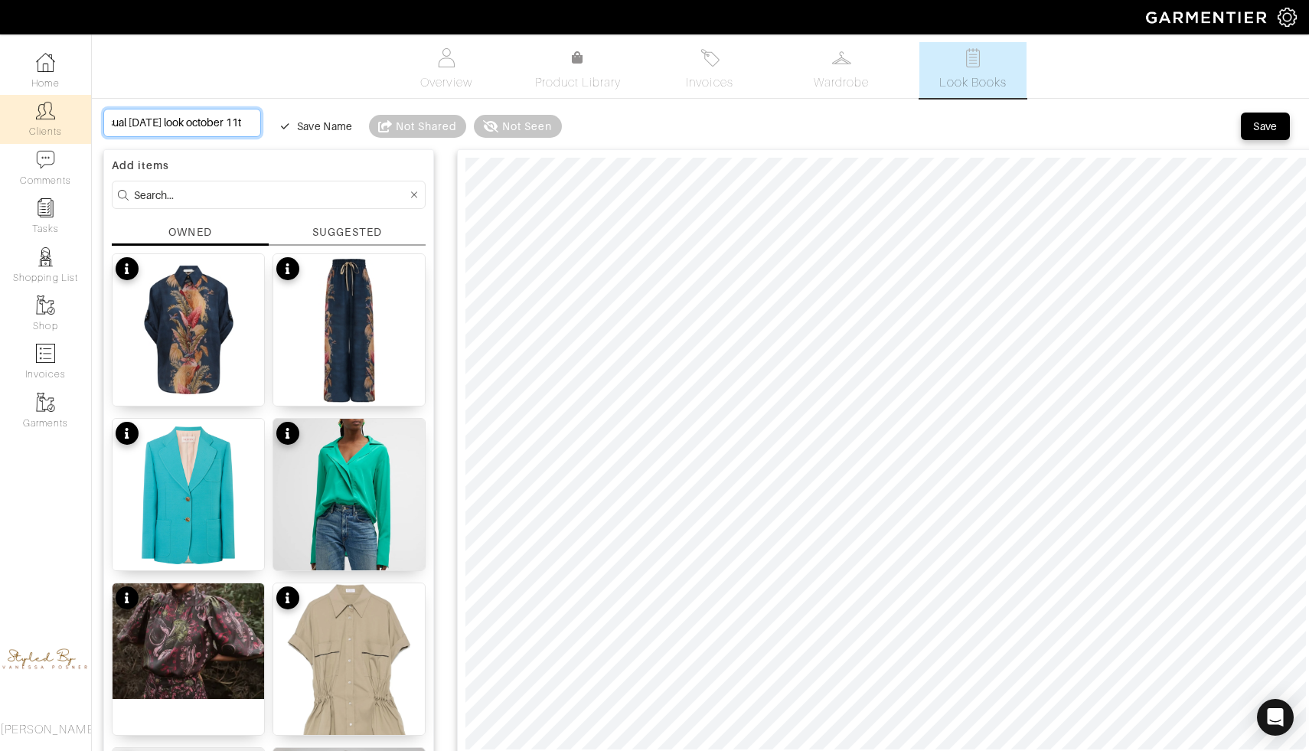
type input "Casual [DATE] look [DATE]"
click at [1247, 132] on button "Save" at bounding box center [1265, 127] width 49 height 28
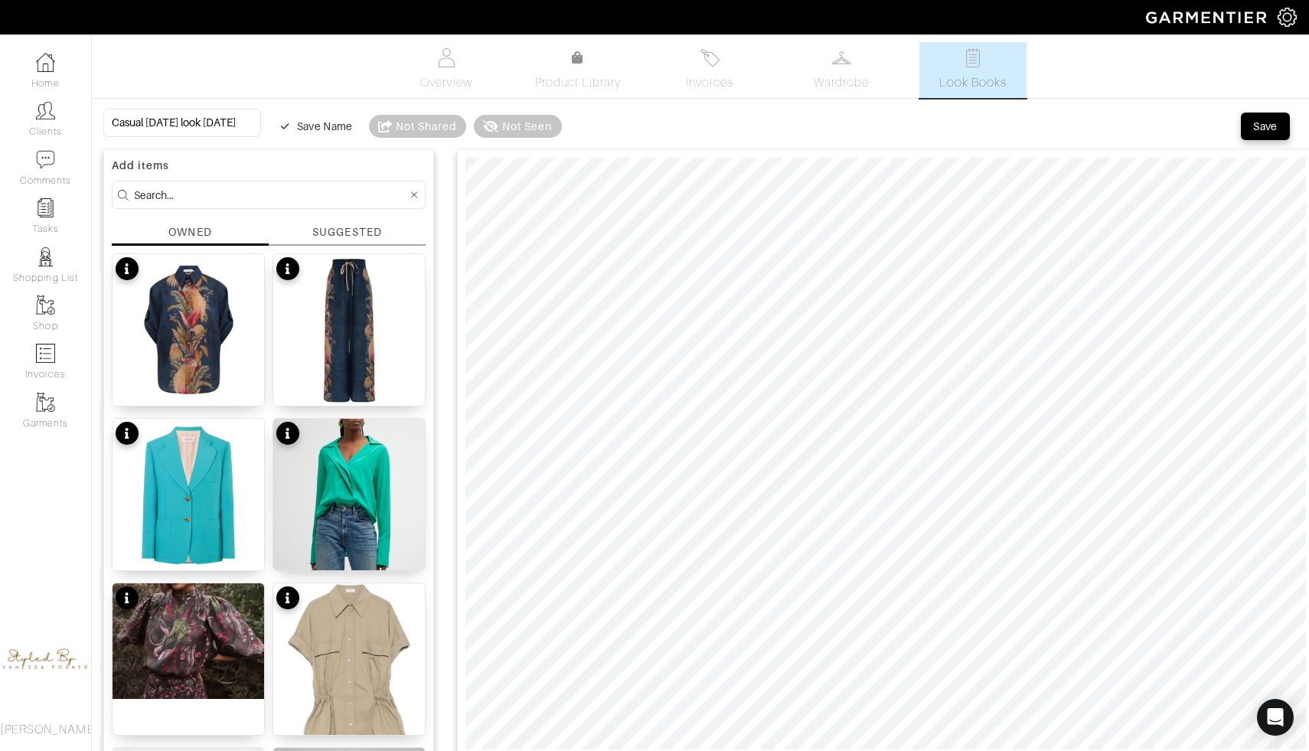
scroll to position [0, 0]
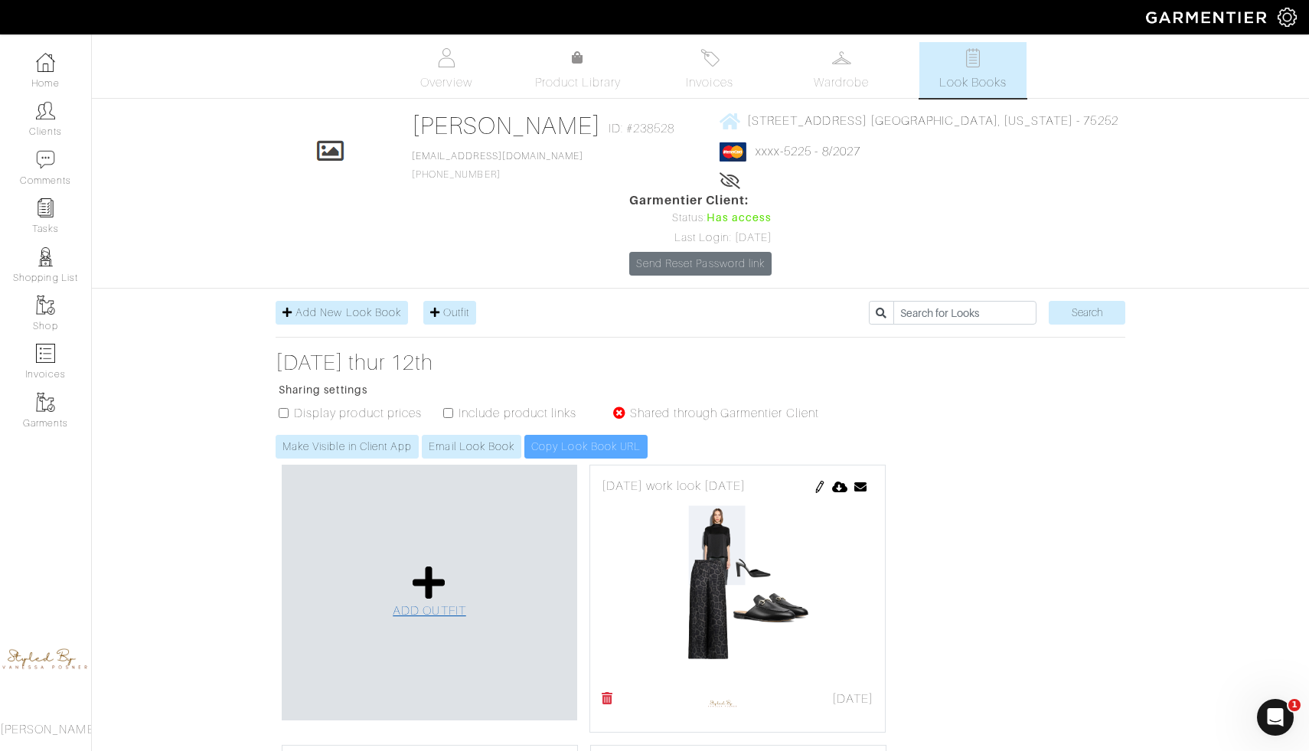
click at [409, 564] on link "ADD OUTFIT" at bounding box center [430, 592] width 74 height 56
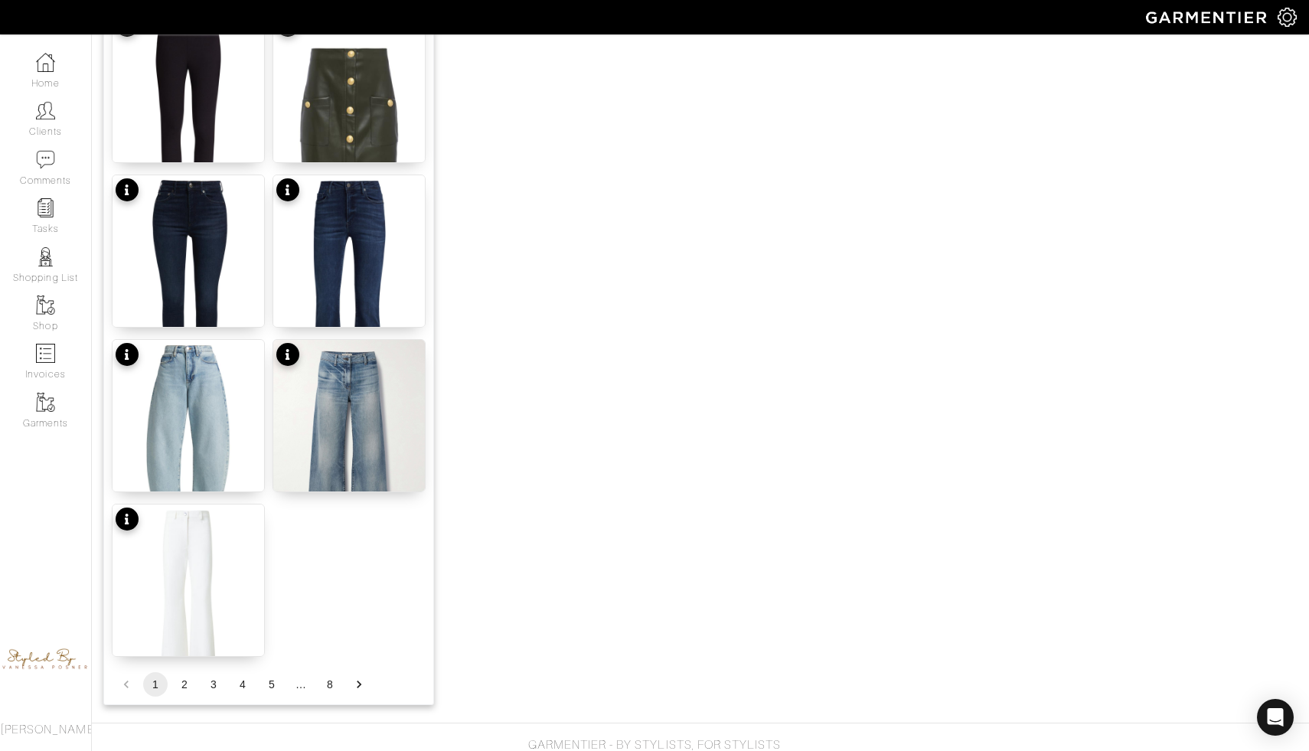
scroll to position [1753, 0]
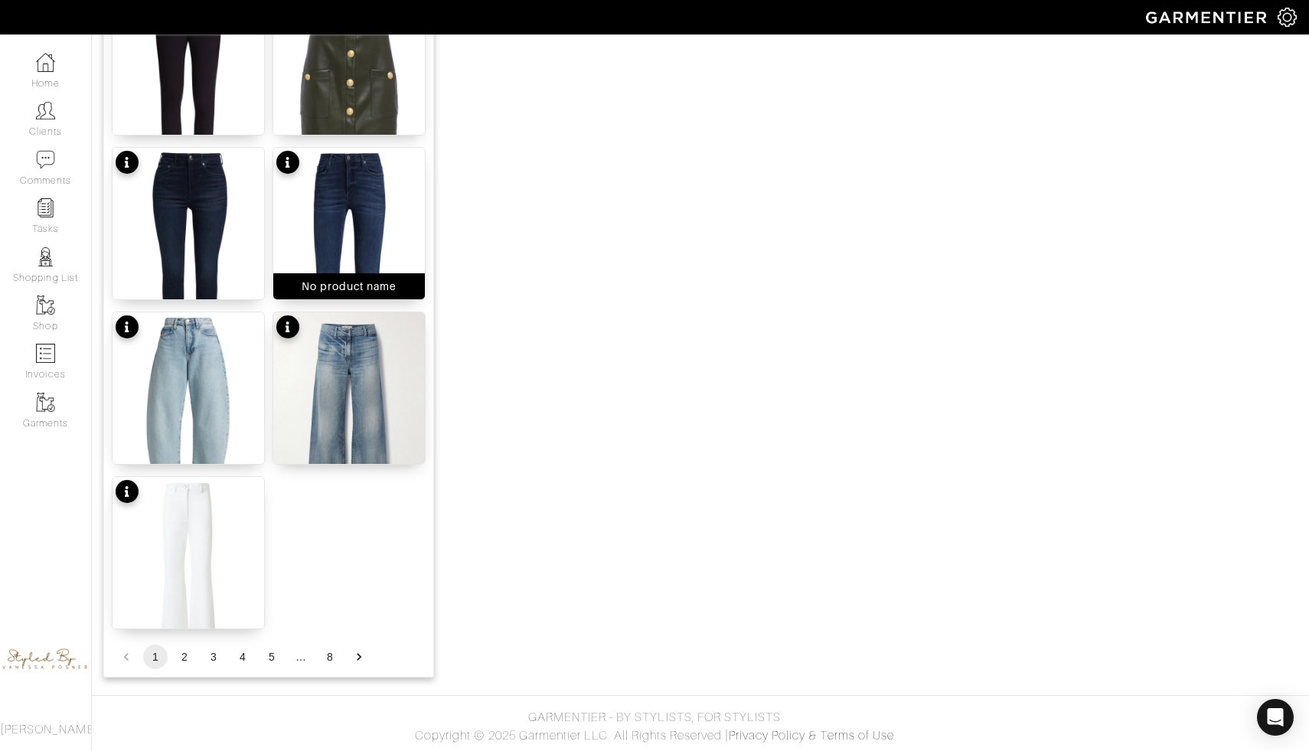
click at [342, 261] on img at bounding box center [349, 249] width 152 height 202
click at [188, 655] on button "2" at bounding box center [184, 657] width 25 height 25
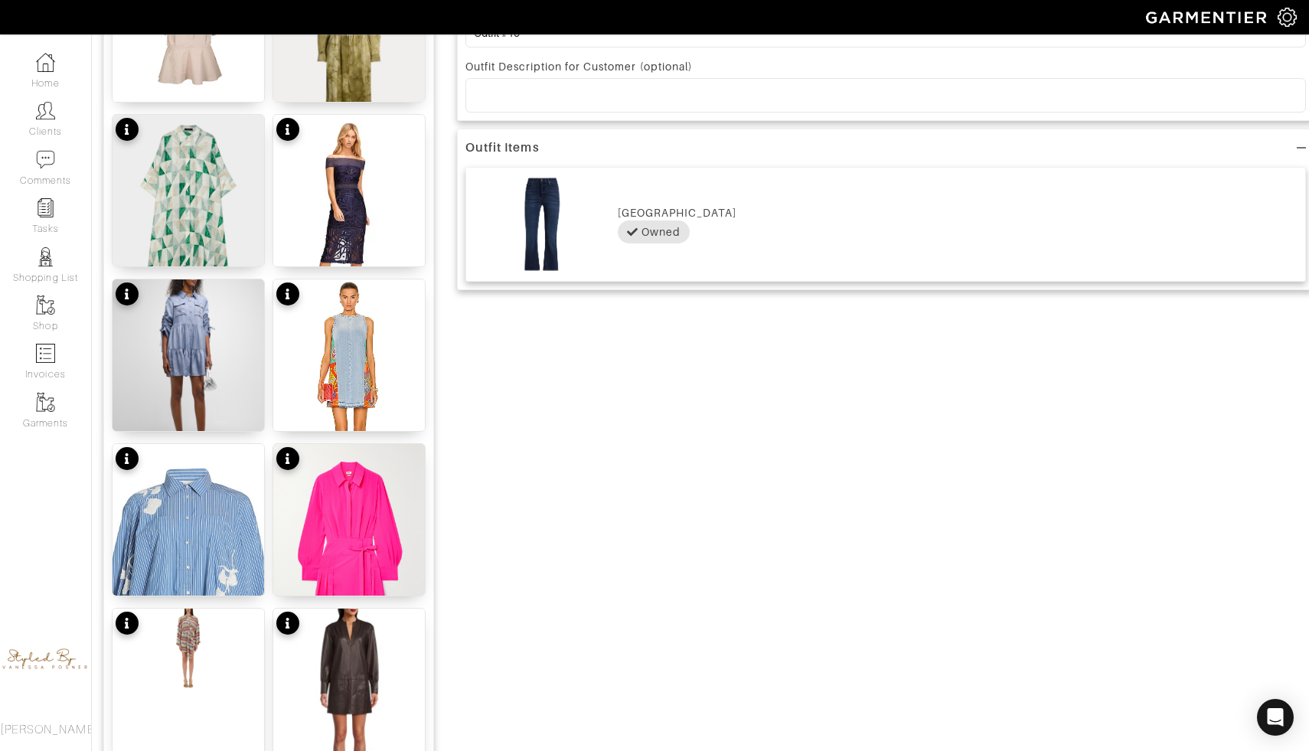
scroll to position [793, 0]
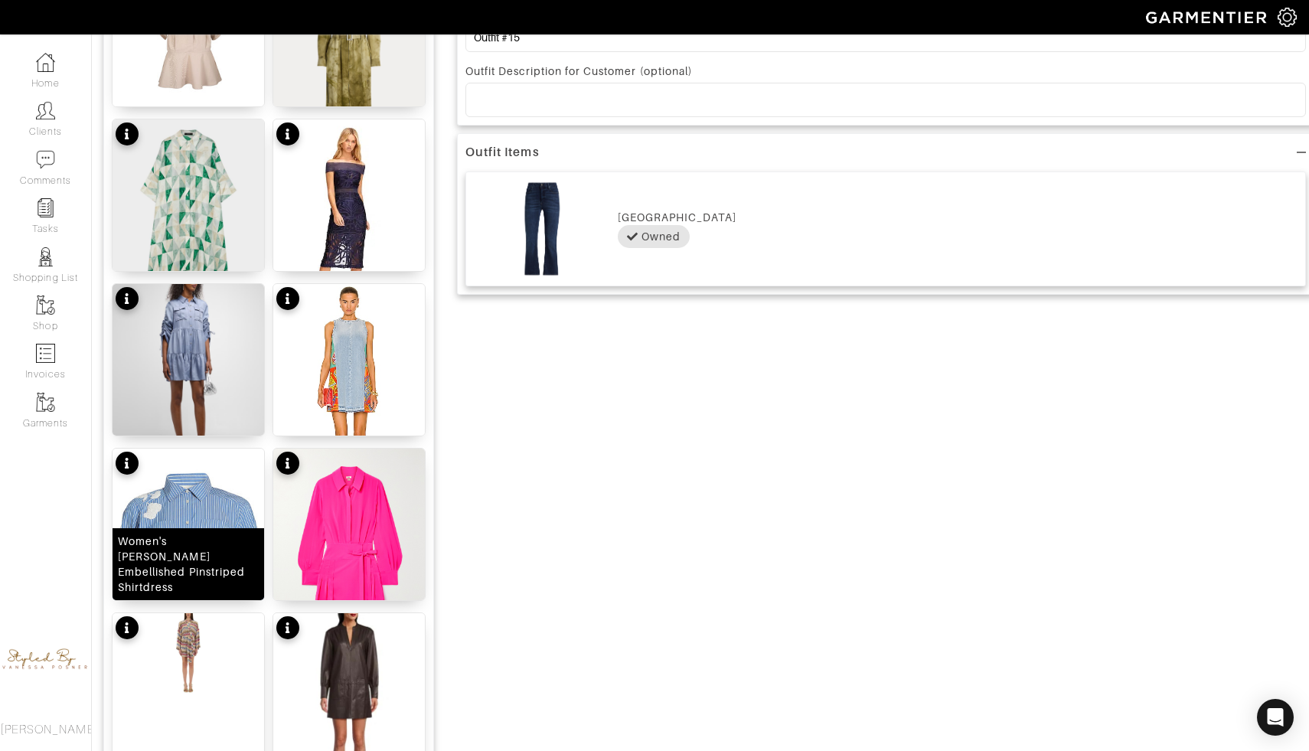
click at [195, 523] on img at bounding box center [189, 598] width 152 height 298
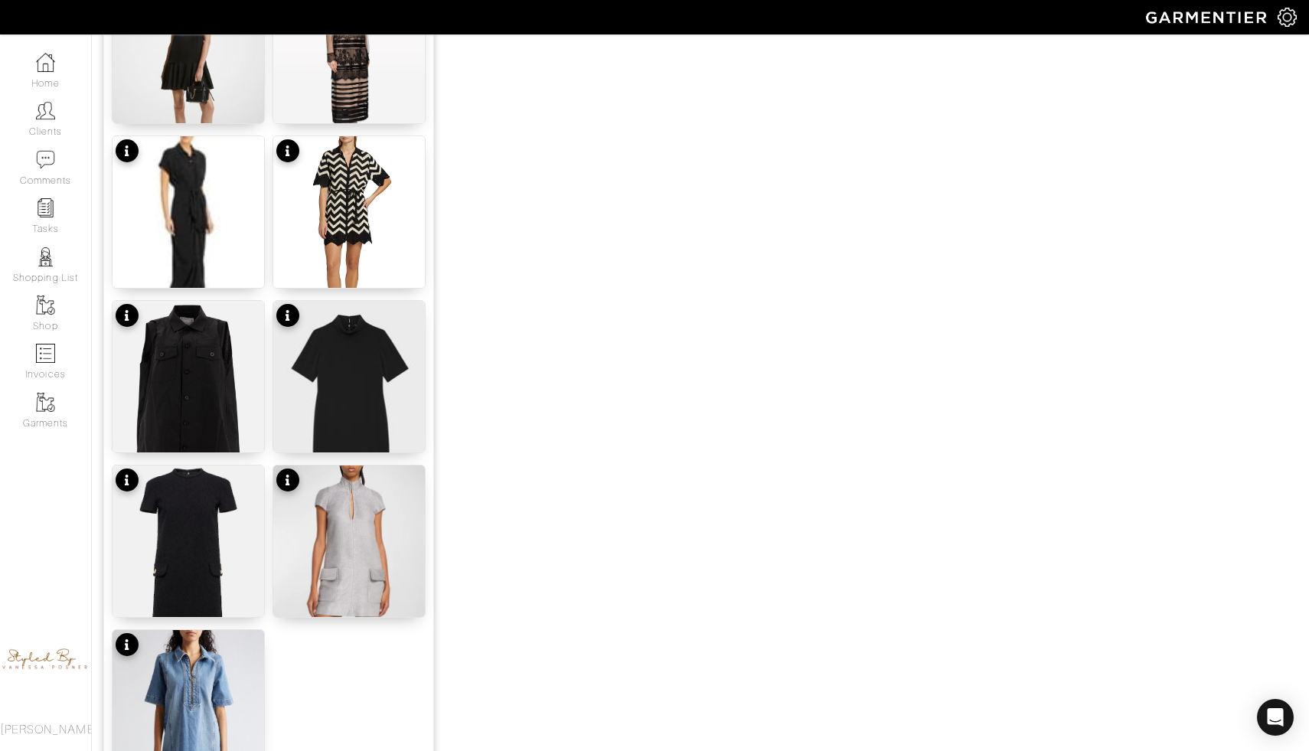
scroll to position [1610, 0]
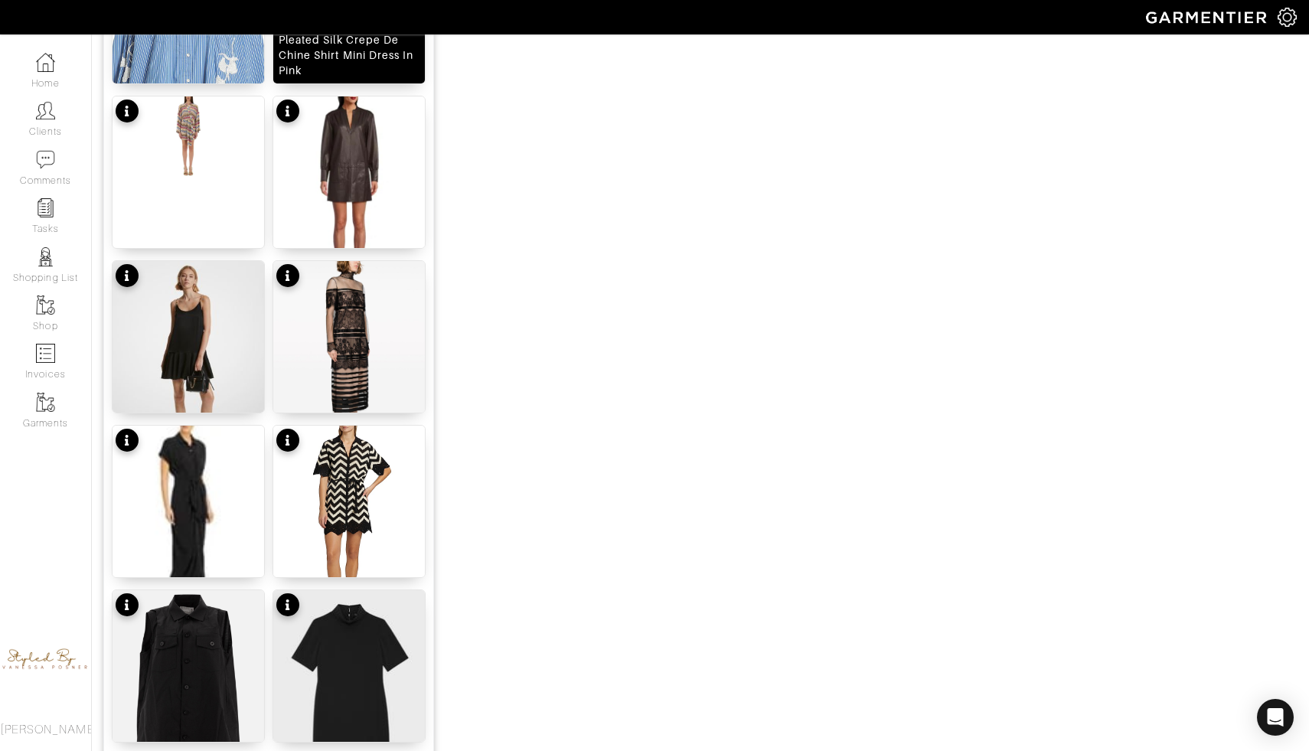
scroll to position [1753, 0]
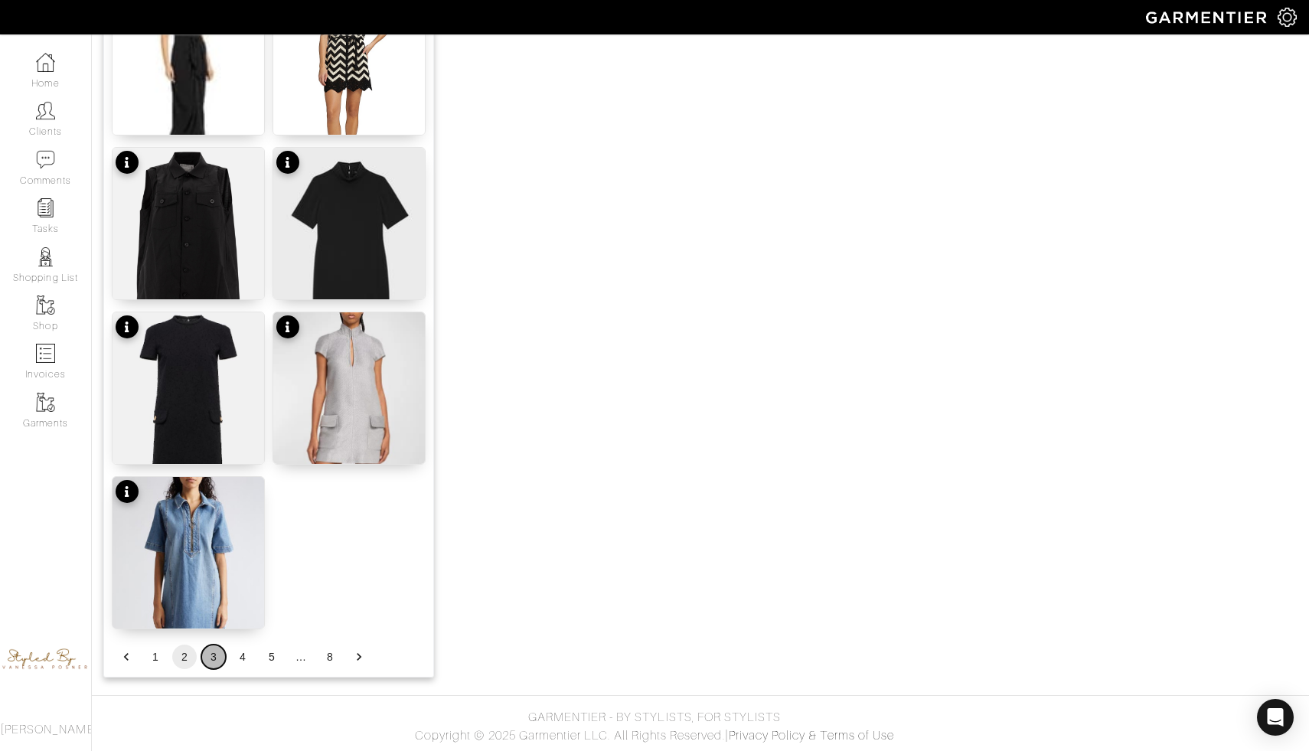
click at [211, 656] on button "3" at bounding box center [213, 657] width 25 height 25
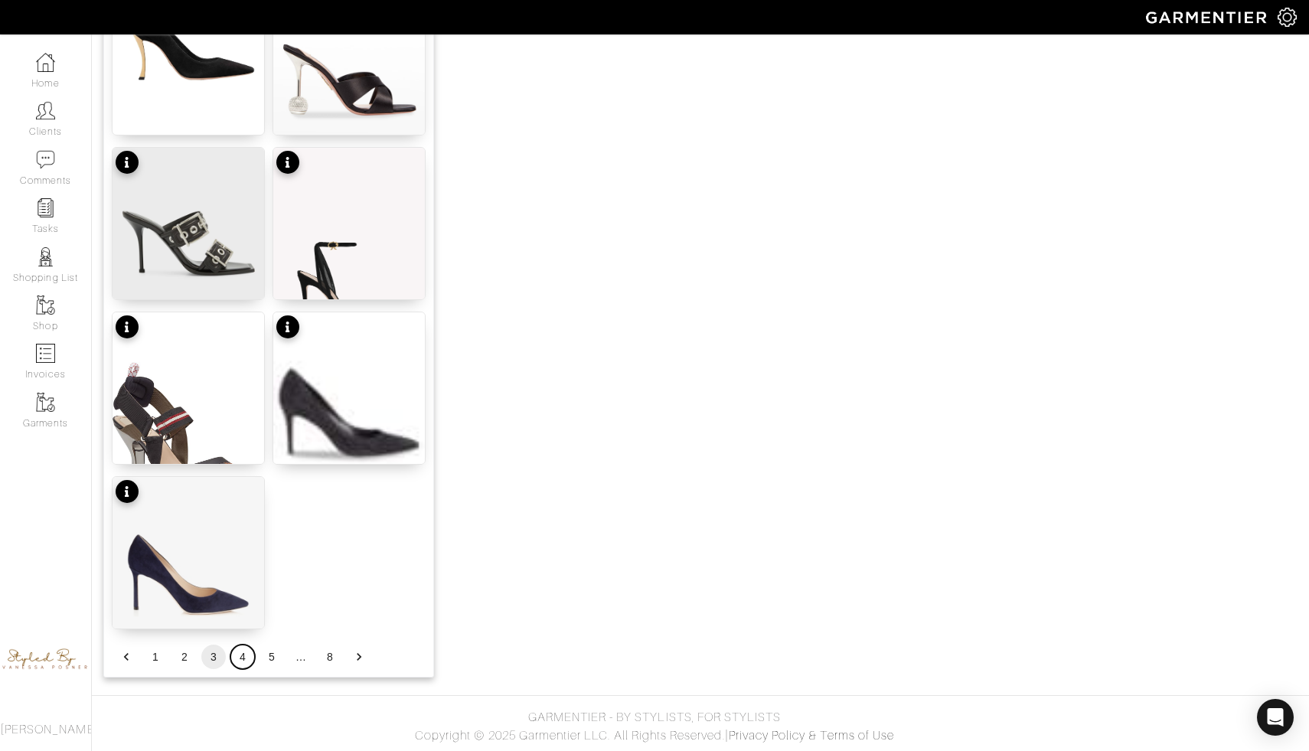
click at [244, 660] on button "4" at bounding box center [242, 657] width 25 height 25
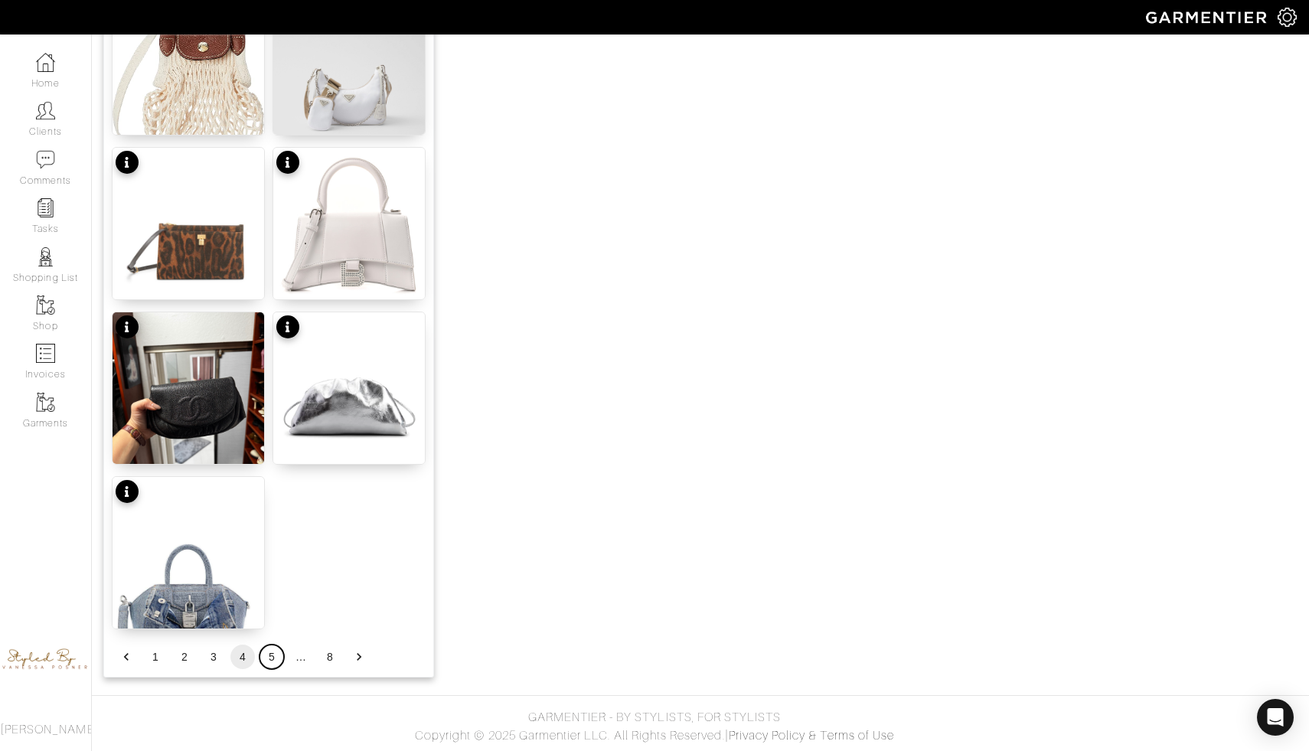
click at [270, 653] on button "5" at bounding box center [272, 657] width 25 height 25
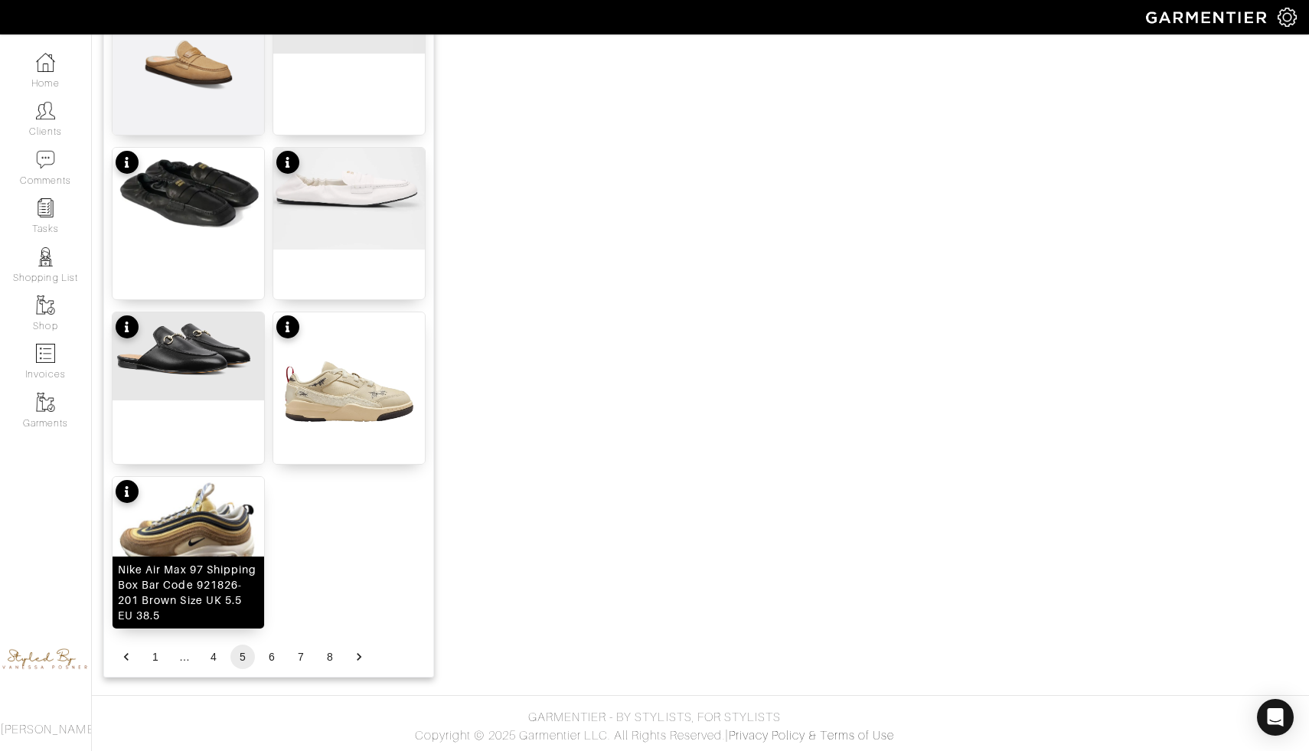
click at [238, 535] on img at bounding box center [189, 534] width 152 height 114
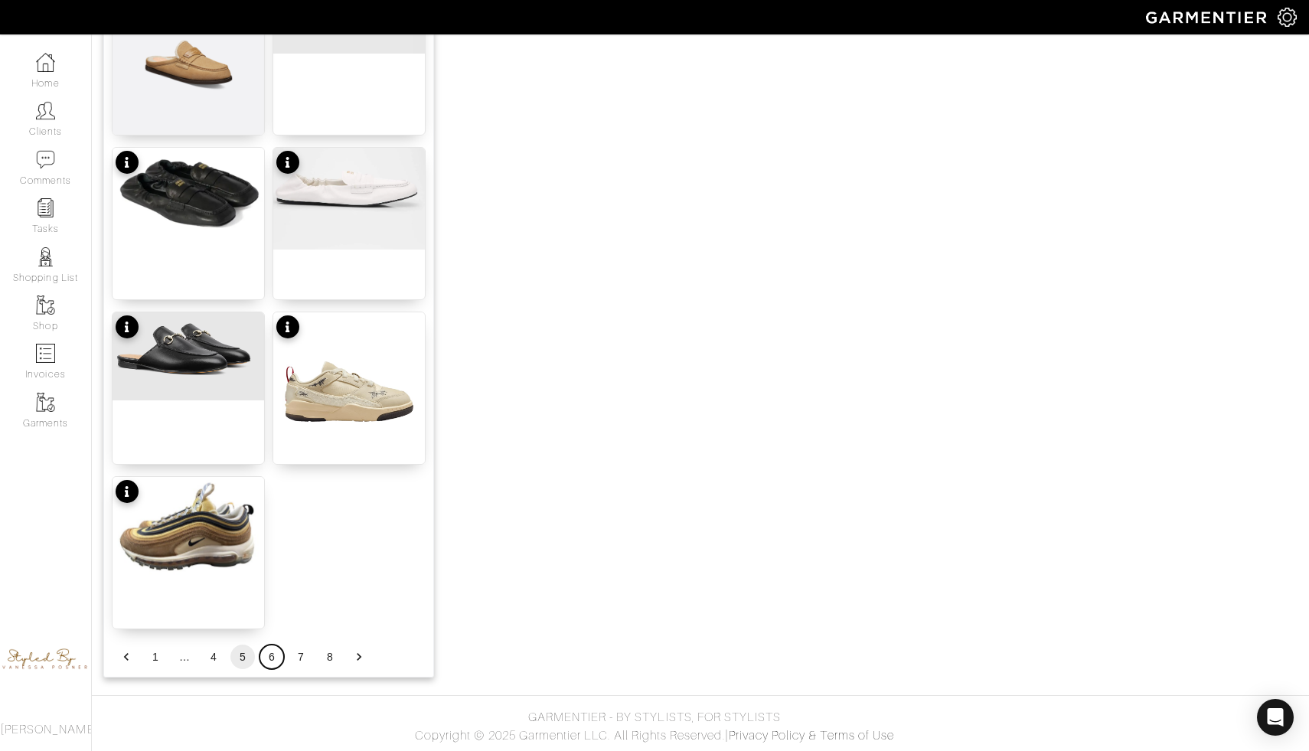
click at [275, 660] on button "6" at bounding box center [272, 657] width 25 height 25
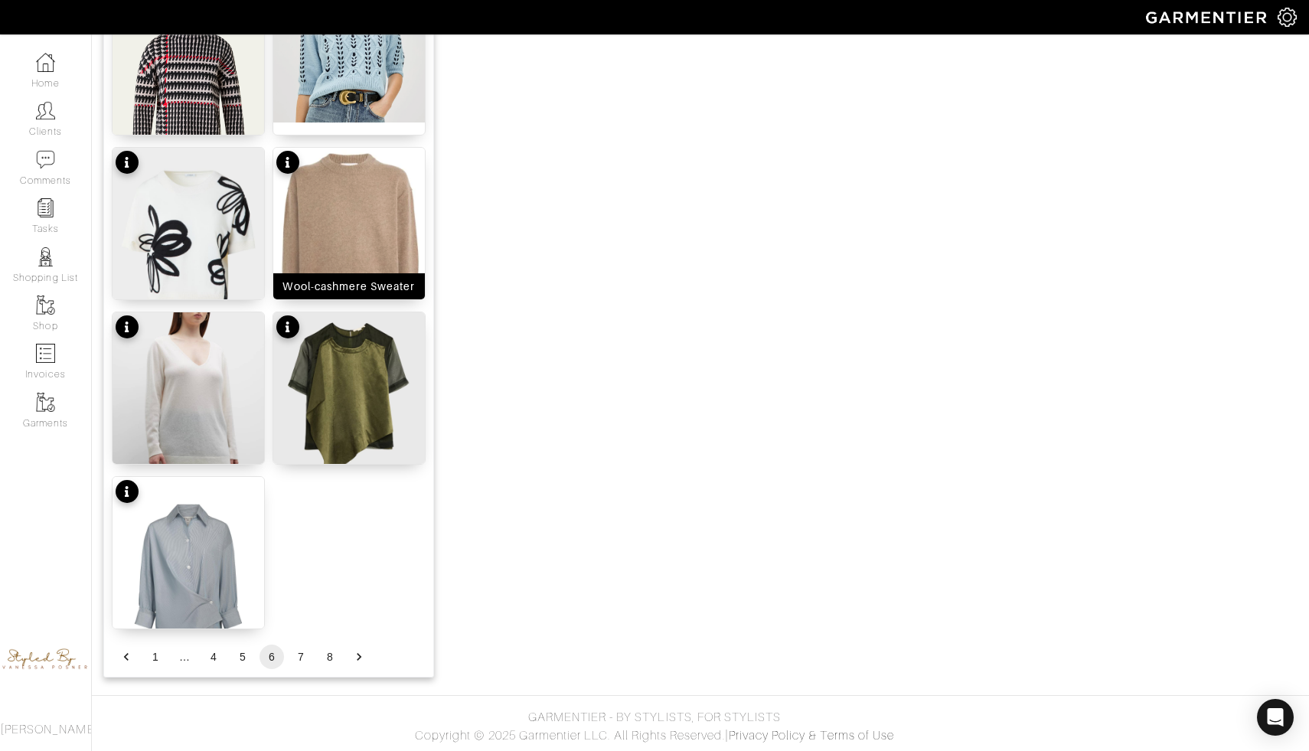
click at [342, 273] on div "Wool-cashmere Sweater" at bounding box center [349, 286] width 152 height 26
click at [297, 659] on button "7" at bounding box center [301, 657] width 25 height 25
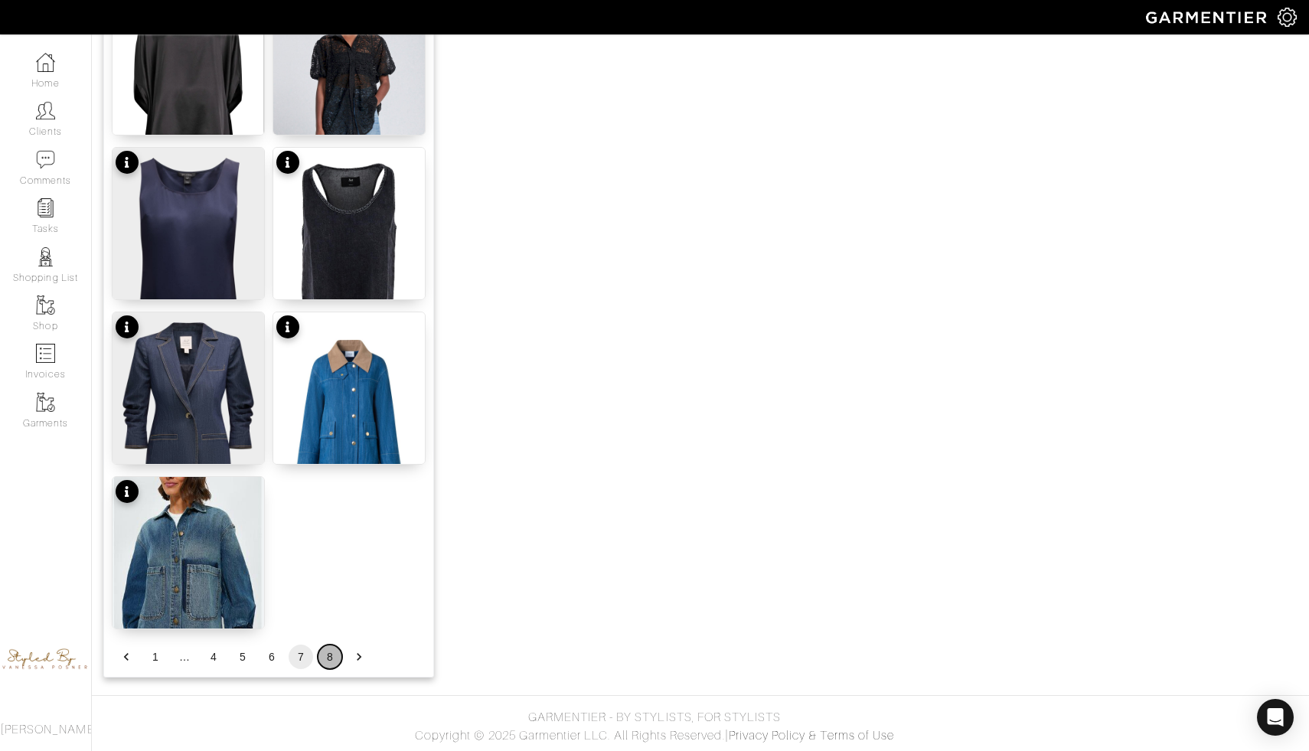
click at [332, 652] on button "8" at bounding box center [330, 657] width 25 height 25
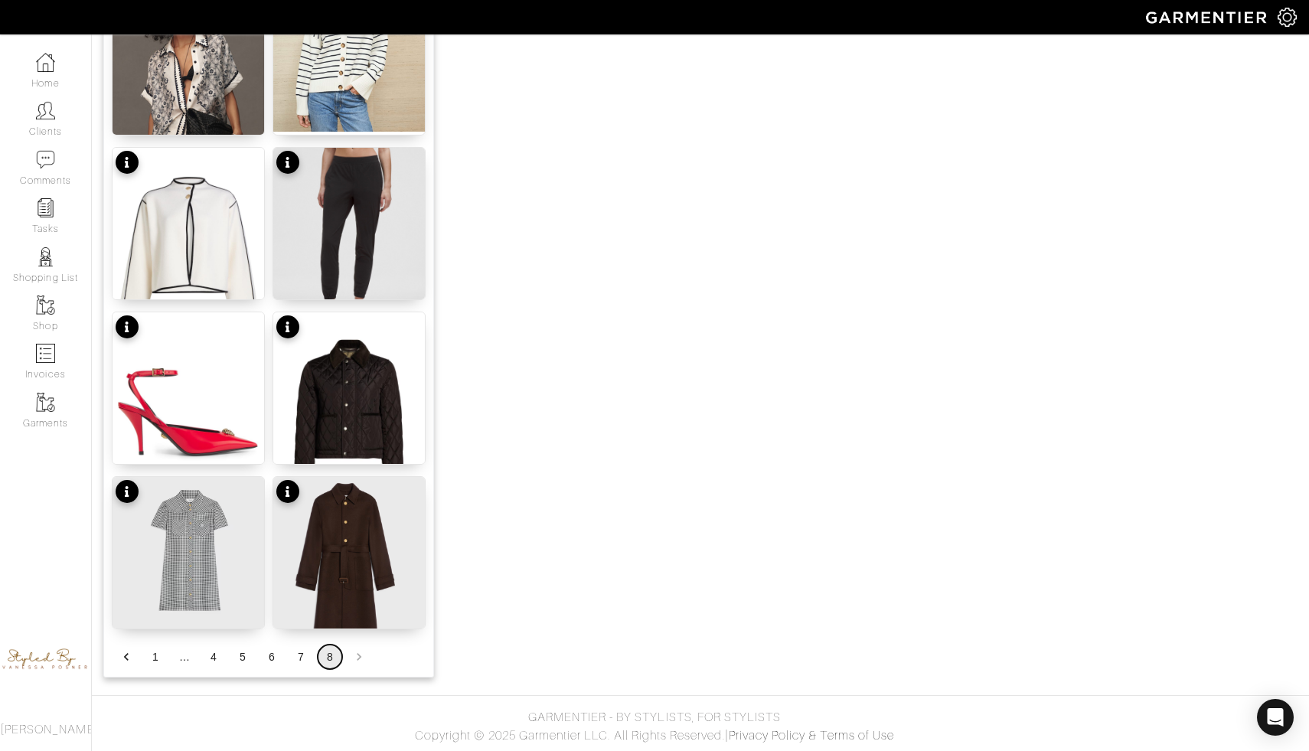
scroll to position [1588, 0]
click at [360, 659] on li "pagination navigation" at bounding box center [359, 657] width 29 height 25
click at [358, 655] on li "pagination navigation" at bounding box center [359, 657] width 29 height 25
click at [257, 656] on li "6" at bounding box center [271, 657] width 29 height 25
click at [273, 655] on button "6" at bounding box center [272, 657] width 25 height 25
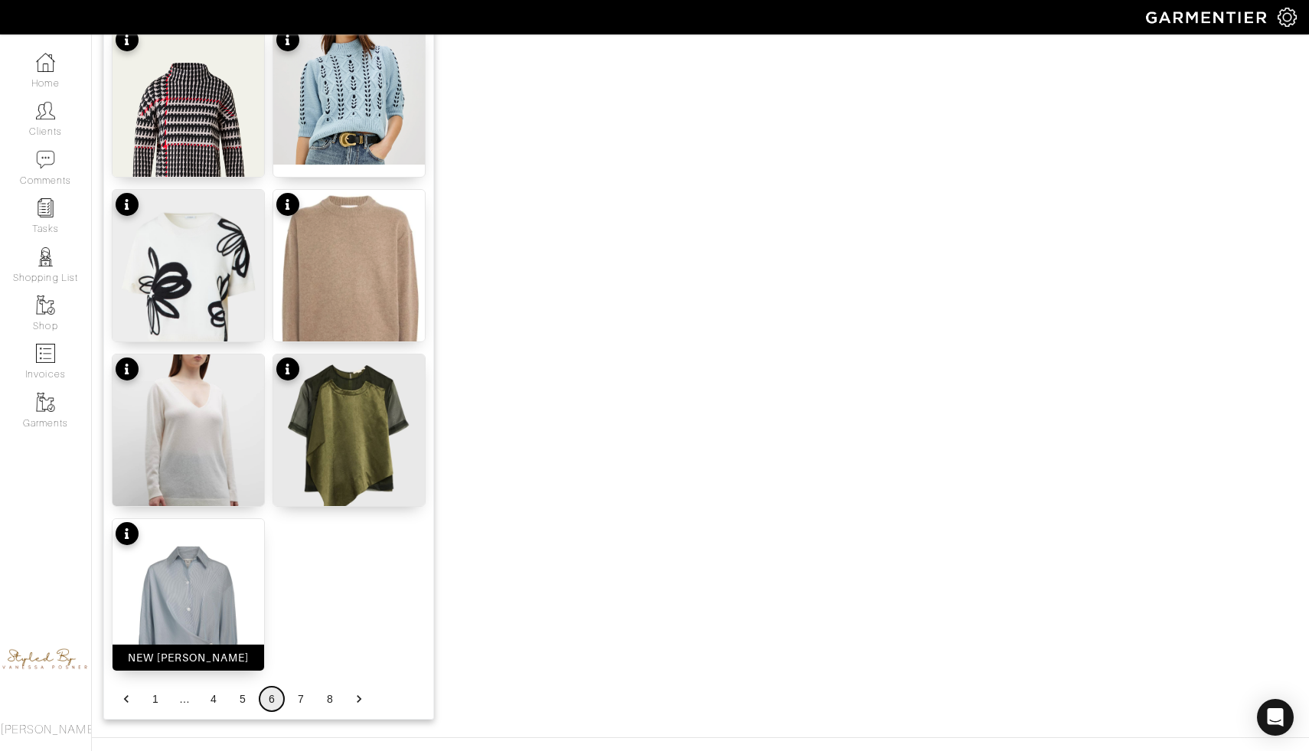
scroll to position [1753, 0]
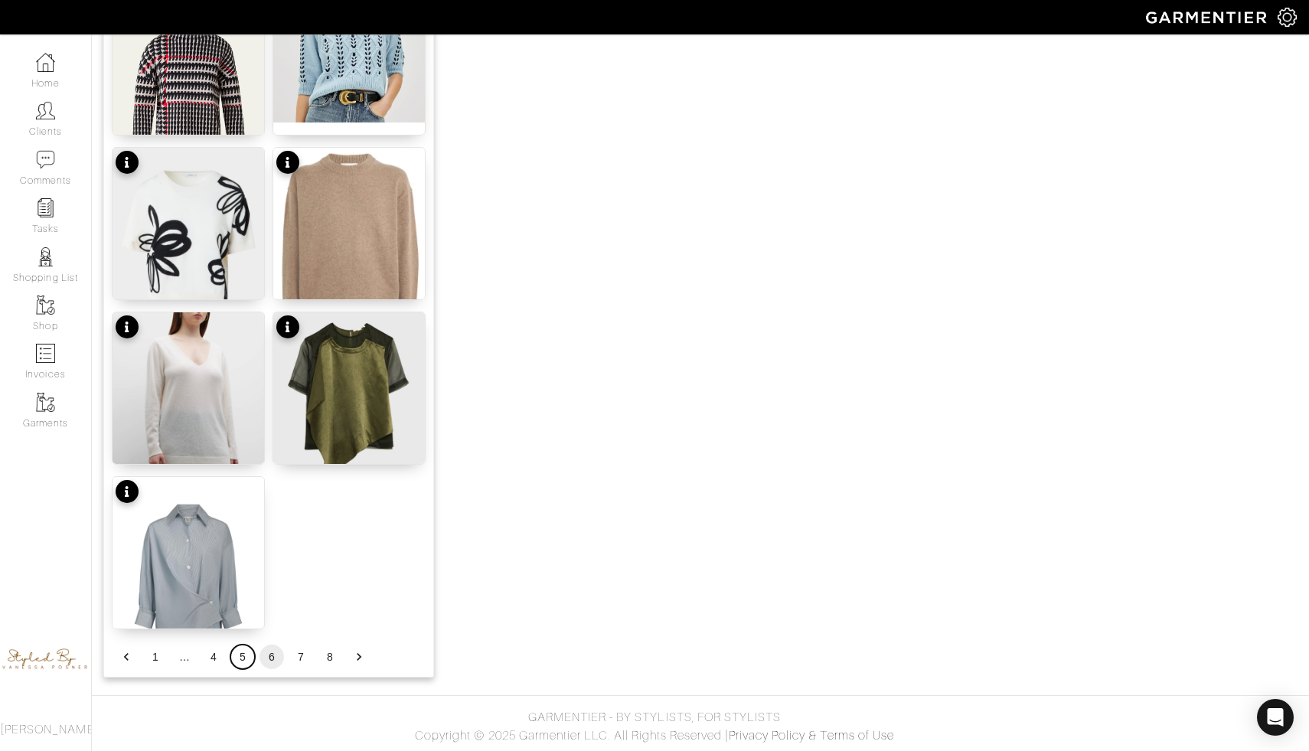
click at [238, 653] on button "5" at bounding box center [242, 657] width 25 height 25
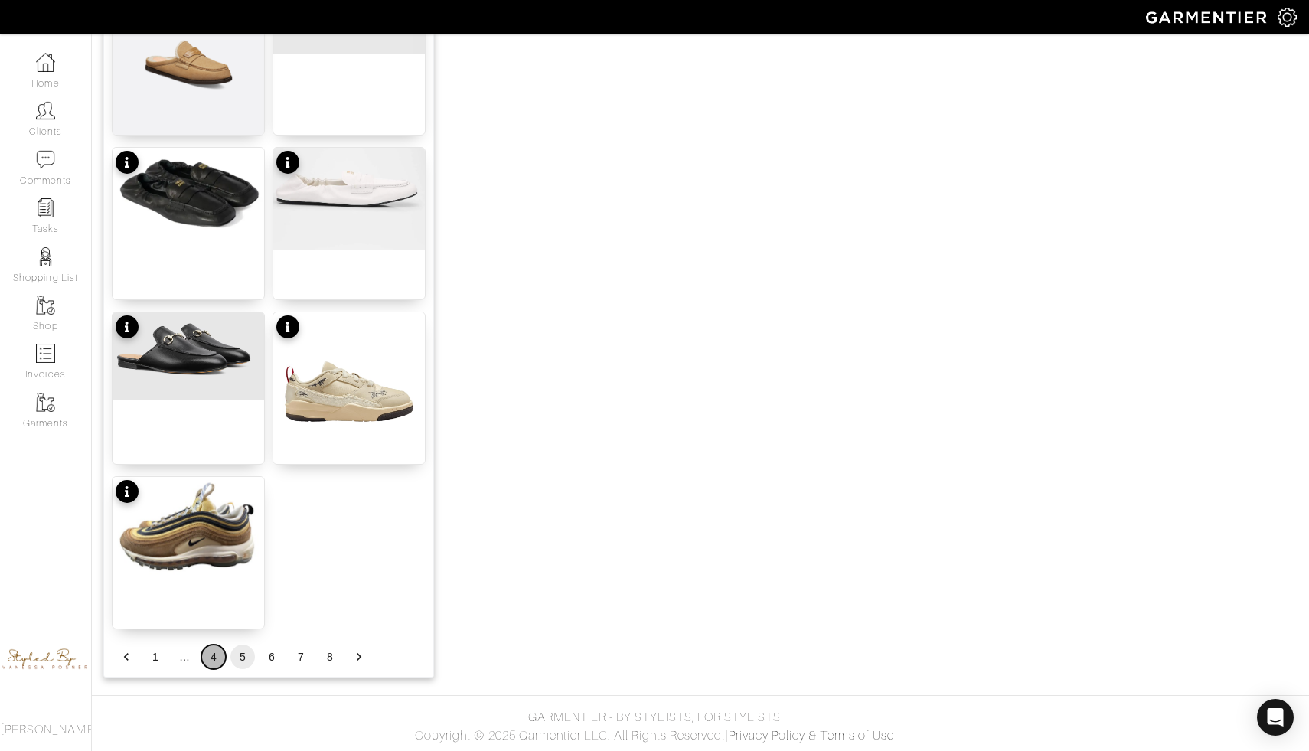
click at [211, 652] on button "4" at bounding box center [213, 657] width 25 height 25
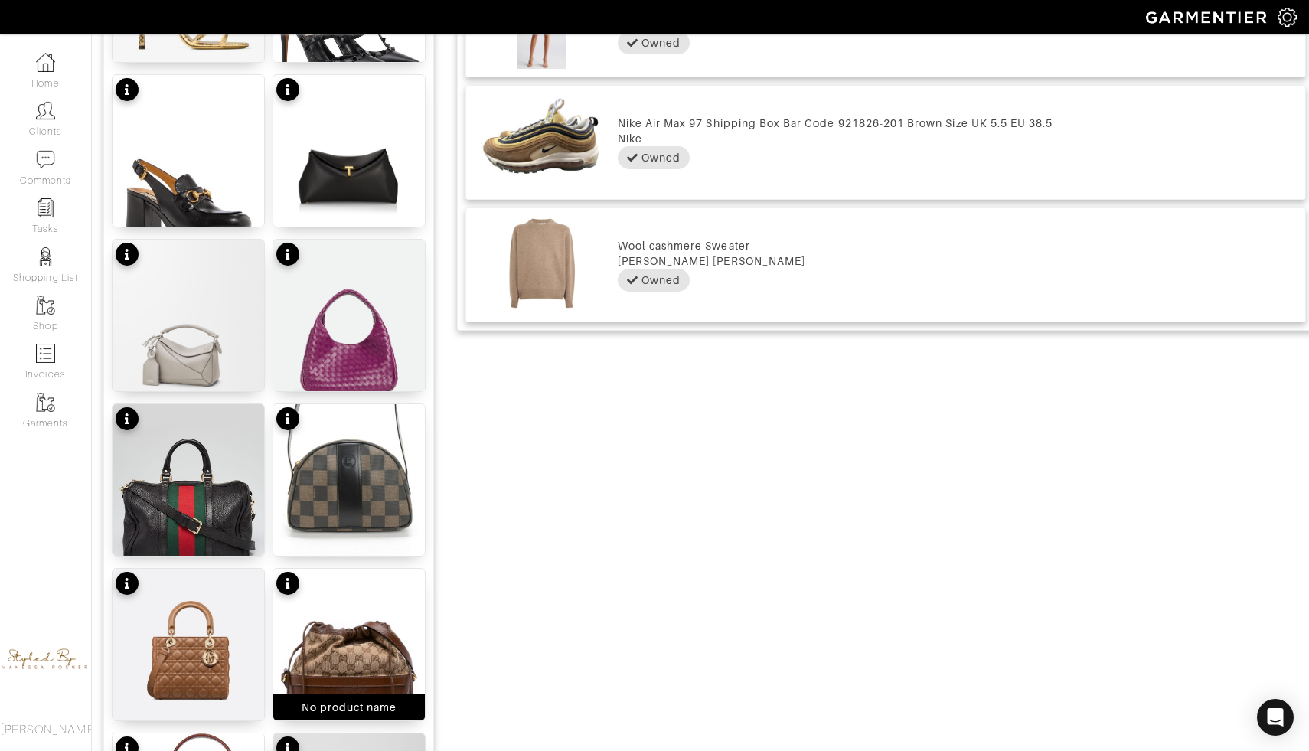
scroll to position [1006, 0]
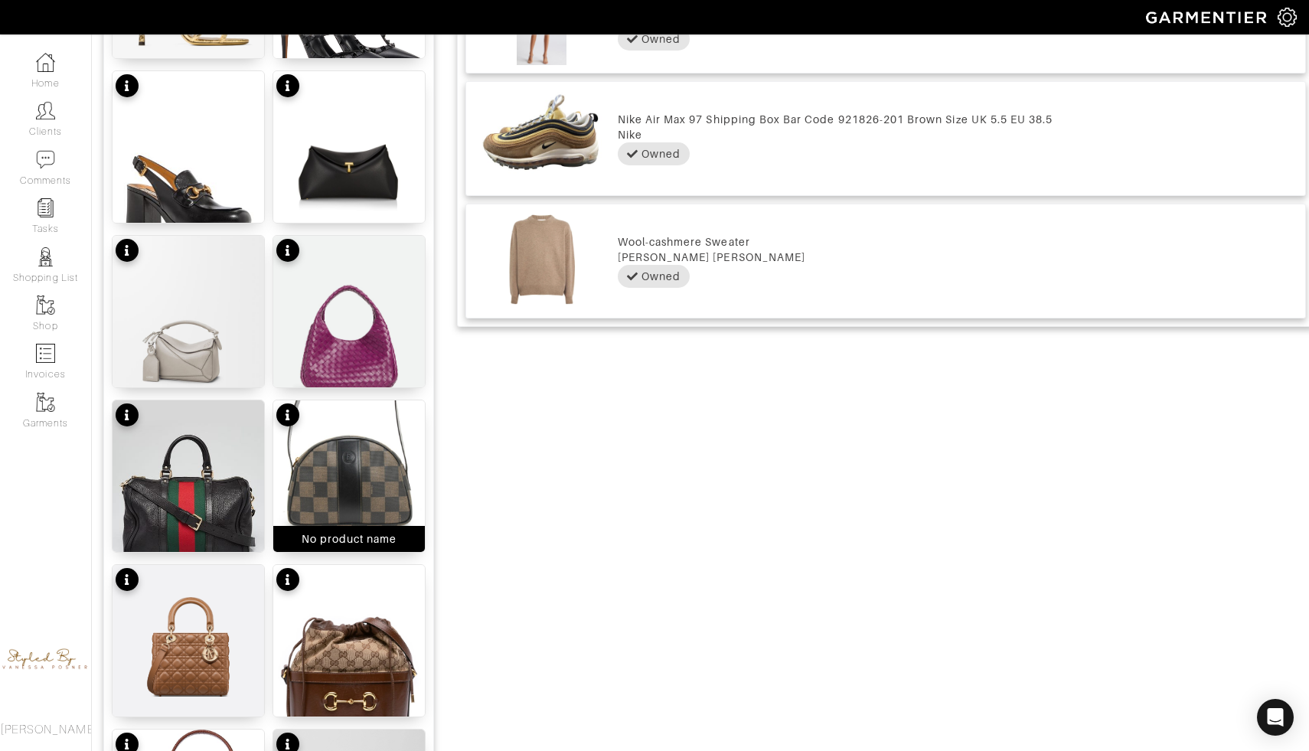
click at [356, 491] on img at bounding box center [349, 476] width 152 height 152
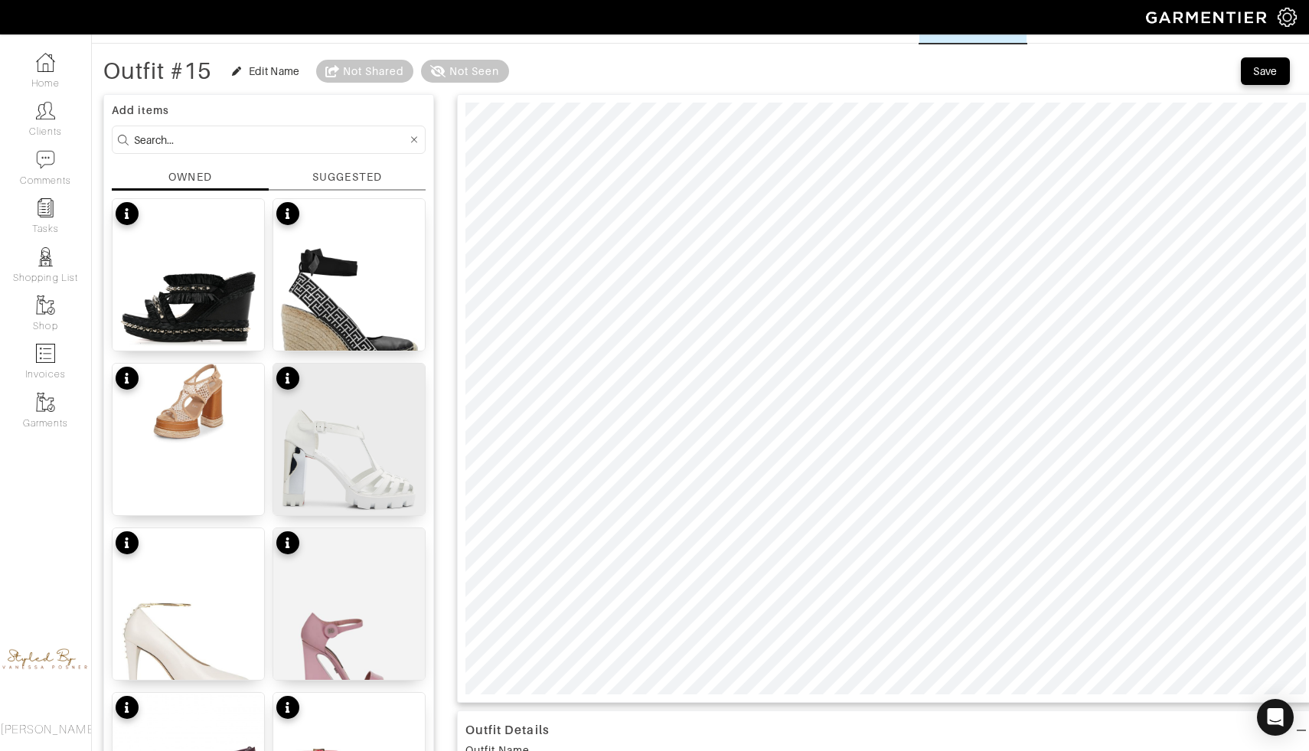
scroll to position [0, 0]
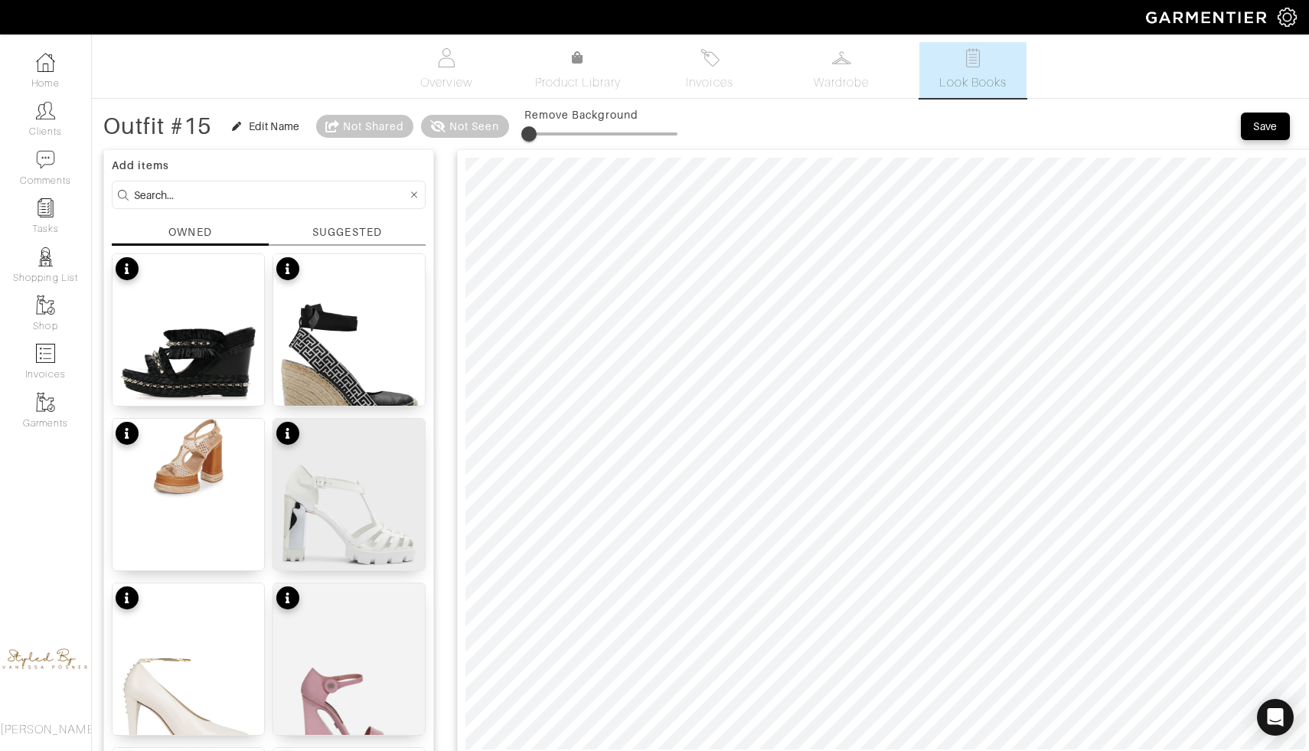
click at [532, 129] on span at bounding box center [528, 133] width 15 height 15
click at [534, 136] on span at bounding box center [532, 133] width 15 height 15
click at [535, 134] on span at bounding box center [532, 133] width 15 height 15
drag, startPoint x: 530, startPoint y: 132, endPoint x: 563, endPoint y: 134, distance: 33.0
click at [563, 134] on span at bounding box center [561, 133] width 15 height 15
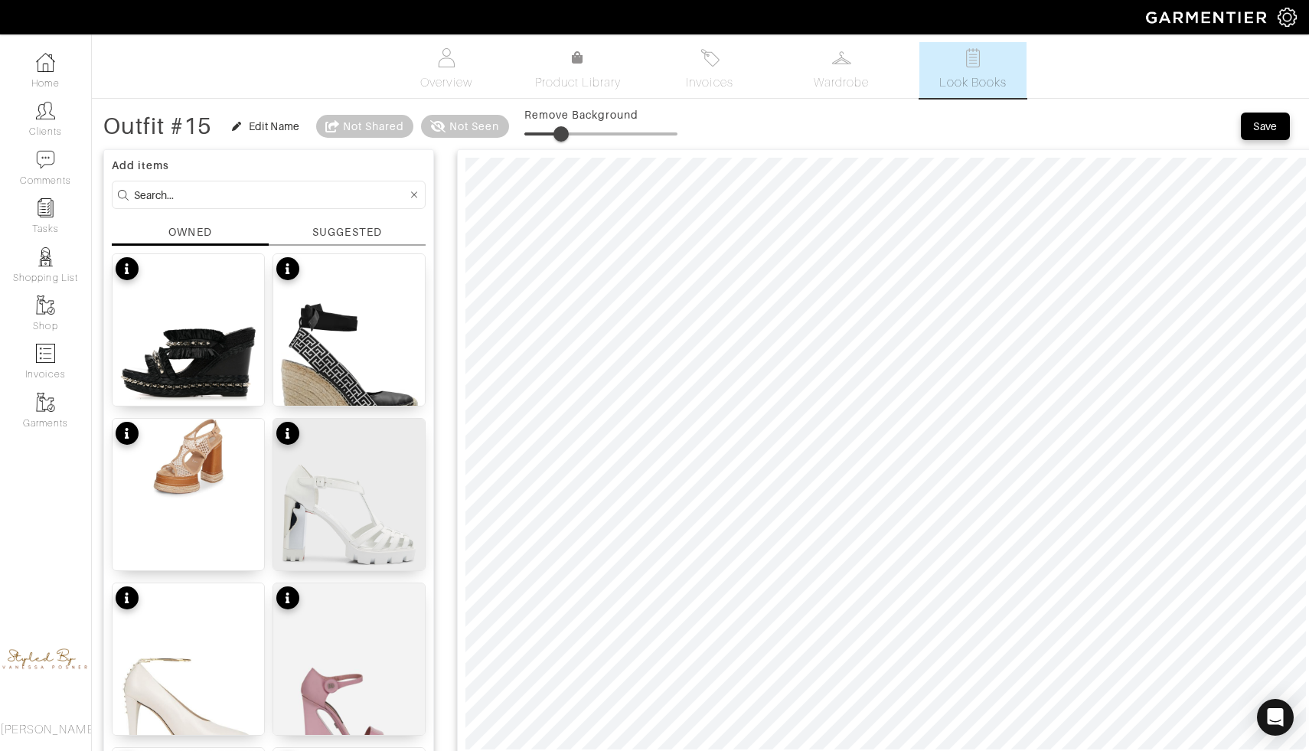
type input "23"
type input "18"
drag, startPoint x: 561, startPoint y: 140, endPoint x: 557, endPoint y: 147, distance: 7.9
click at [555, 142] on span at bounding box center [550, 133] width 15 height 15
click at [182, 122] on div "Outfit #15" at bounding box center [157, 126] width 109 height 15
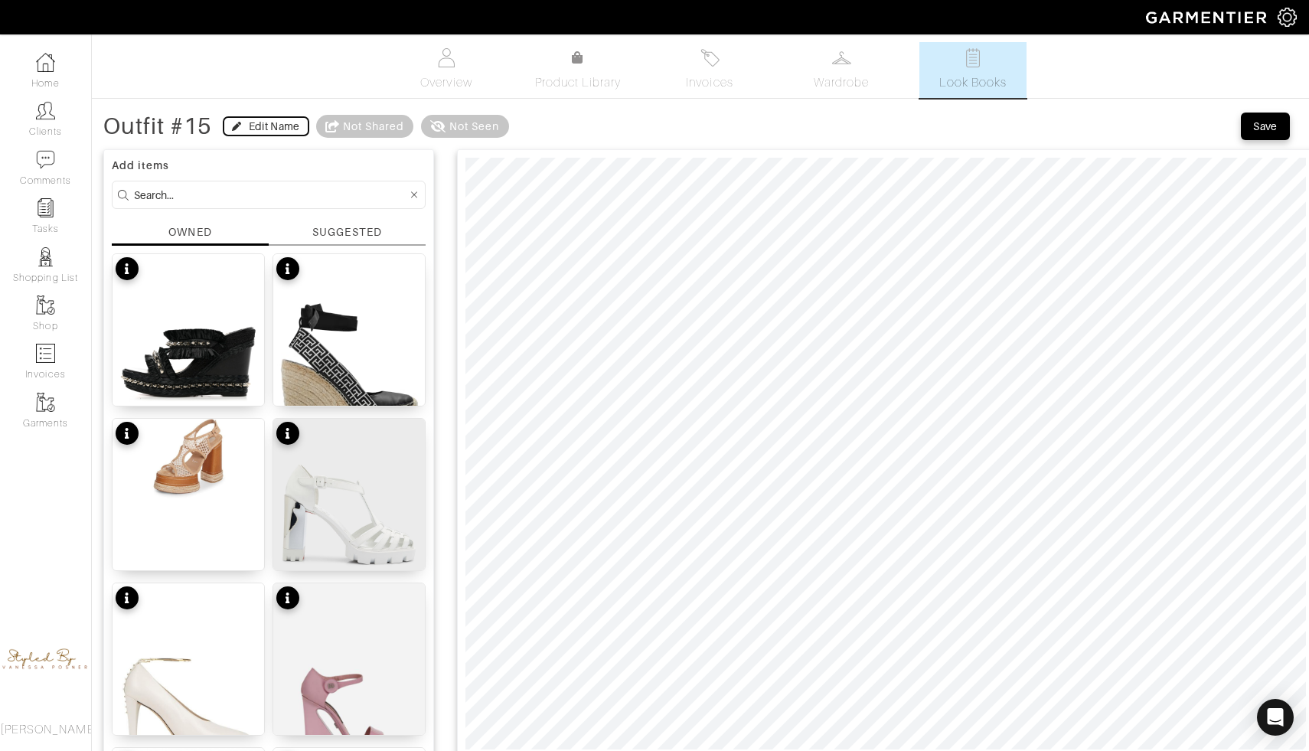
click at [259, 128] on div "Edit Name" at bounding box center [274, 126] width 51 height 15
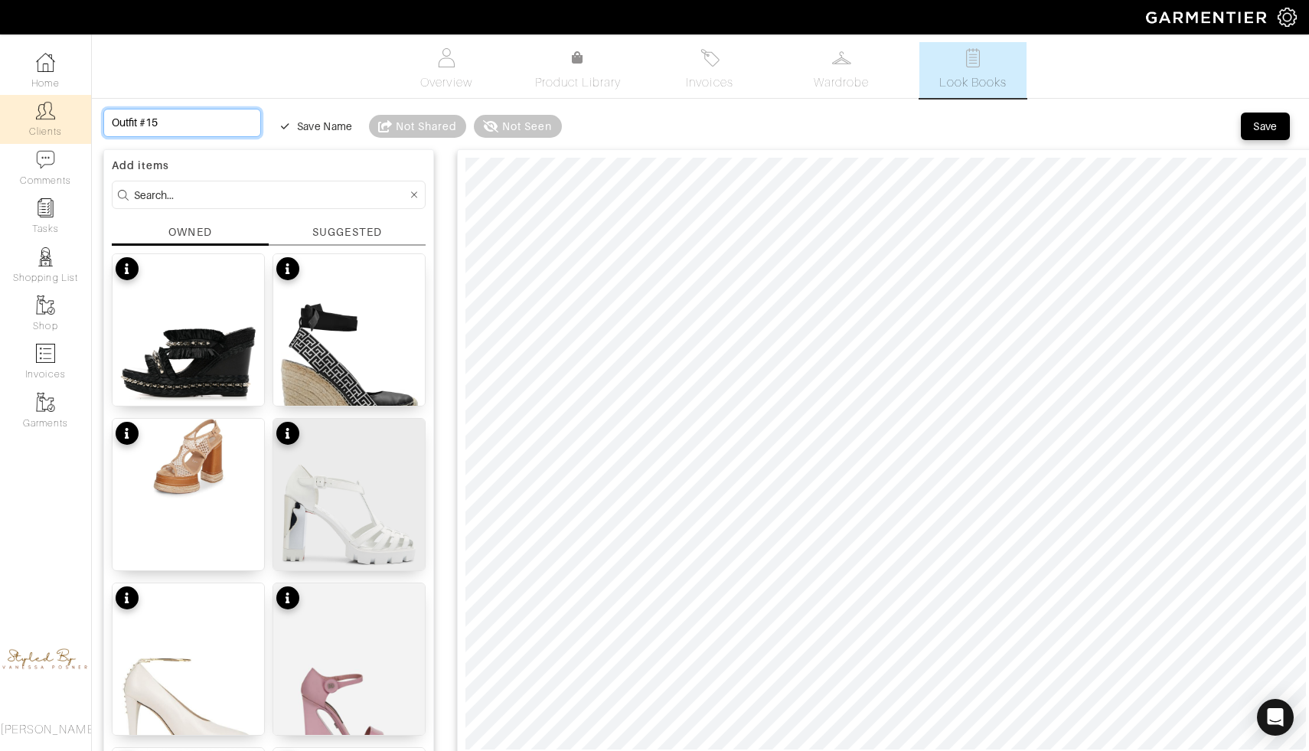
drag, startPoint x: 202, startPoint y: 120, endPoint x: 46, endPoint y: 117, distance: 156.2
type input "S"
type input "Su"
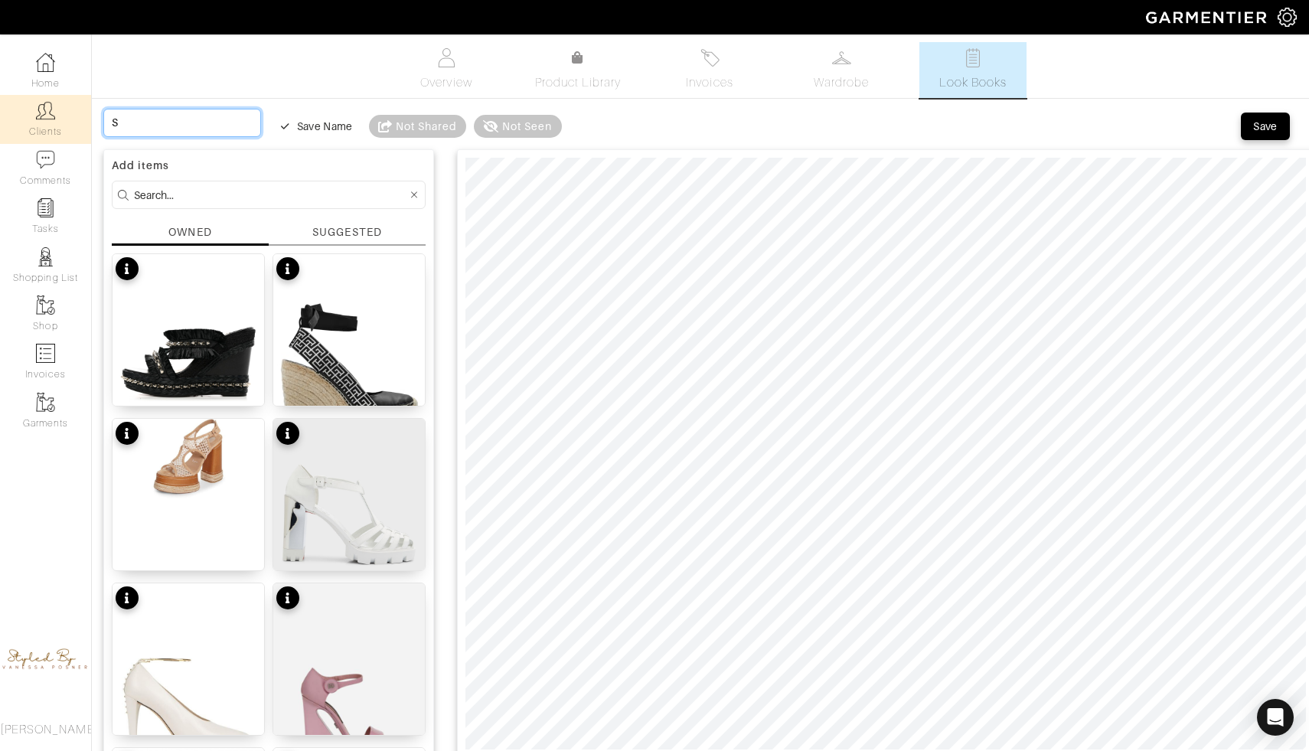
type input "Su"
type input "Sun"
type input "[PERSON_NAME]"
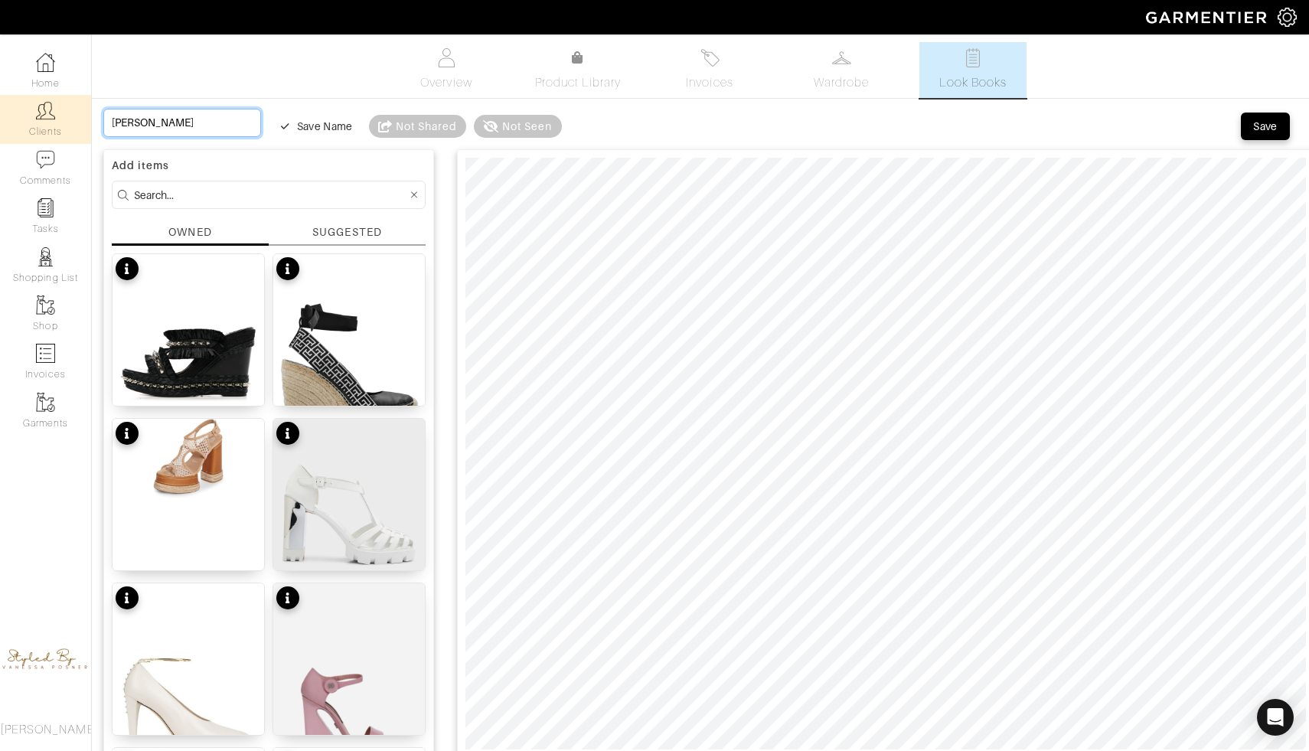
type input "Sunda"
type input "[DATE]"
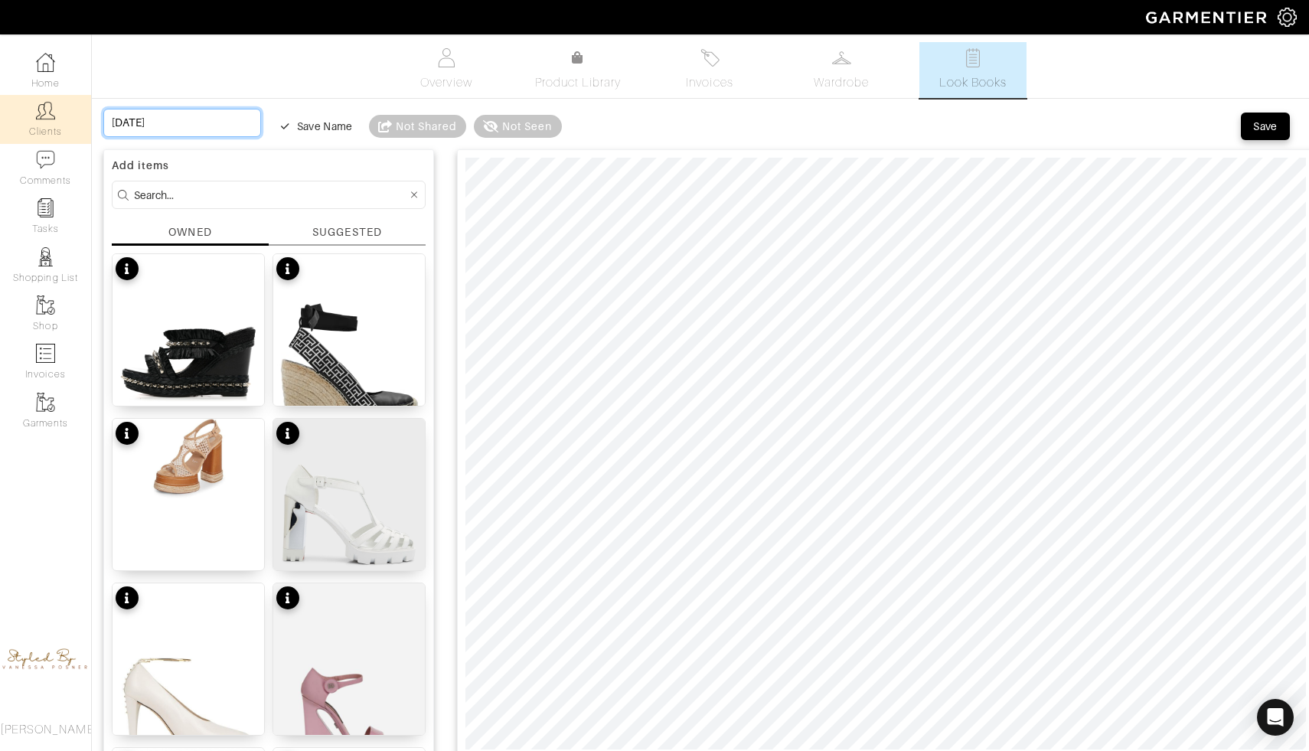
type input "[DATE]"
type input "[DATE] C"
type input "[DATE] Ca"
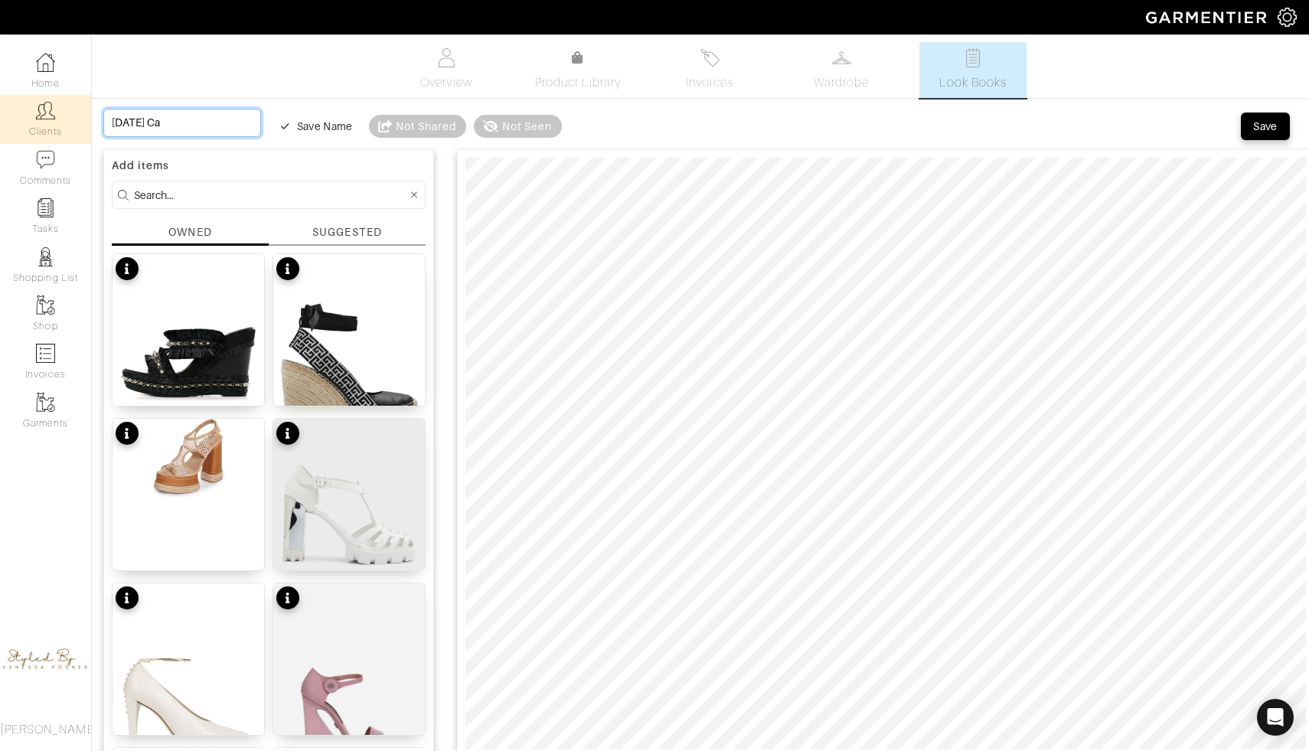
type input "[DATE] Cas"
type input "[DATE] Casu"
type input "[DATE] Casua"
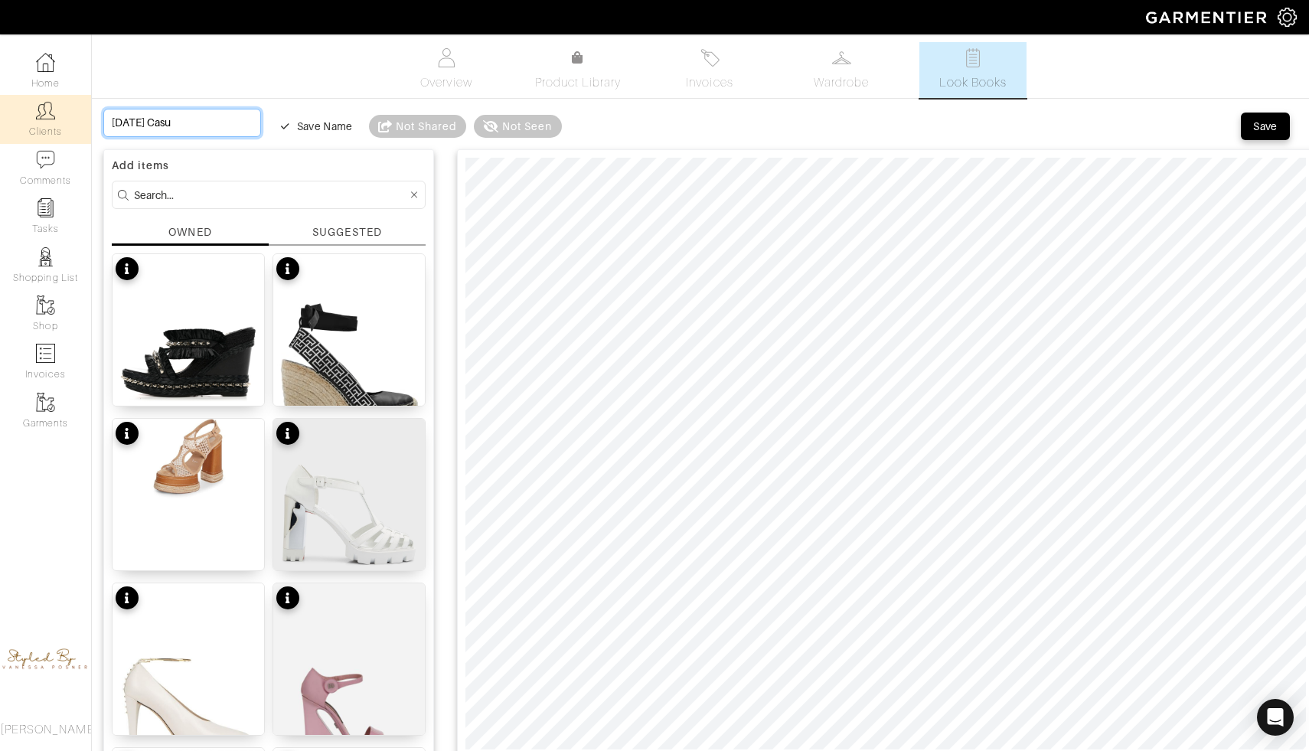
type input "[DATE] Casua"
type input "[DATE] Casual"
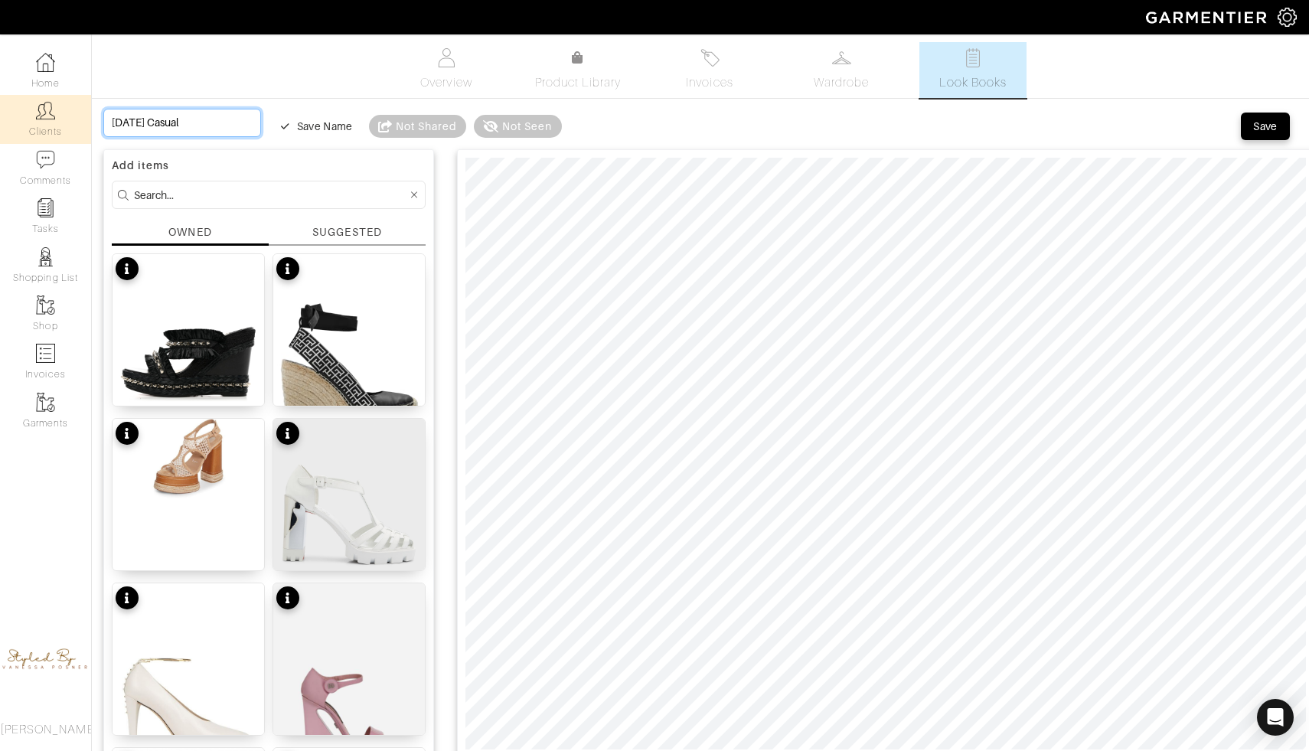
type input "[DATE] Casual l"
type input "[DATE] Casual lo"
type input "[DATE] Casual loo"
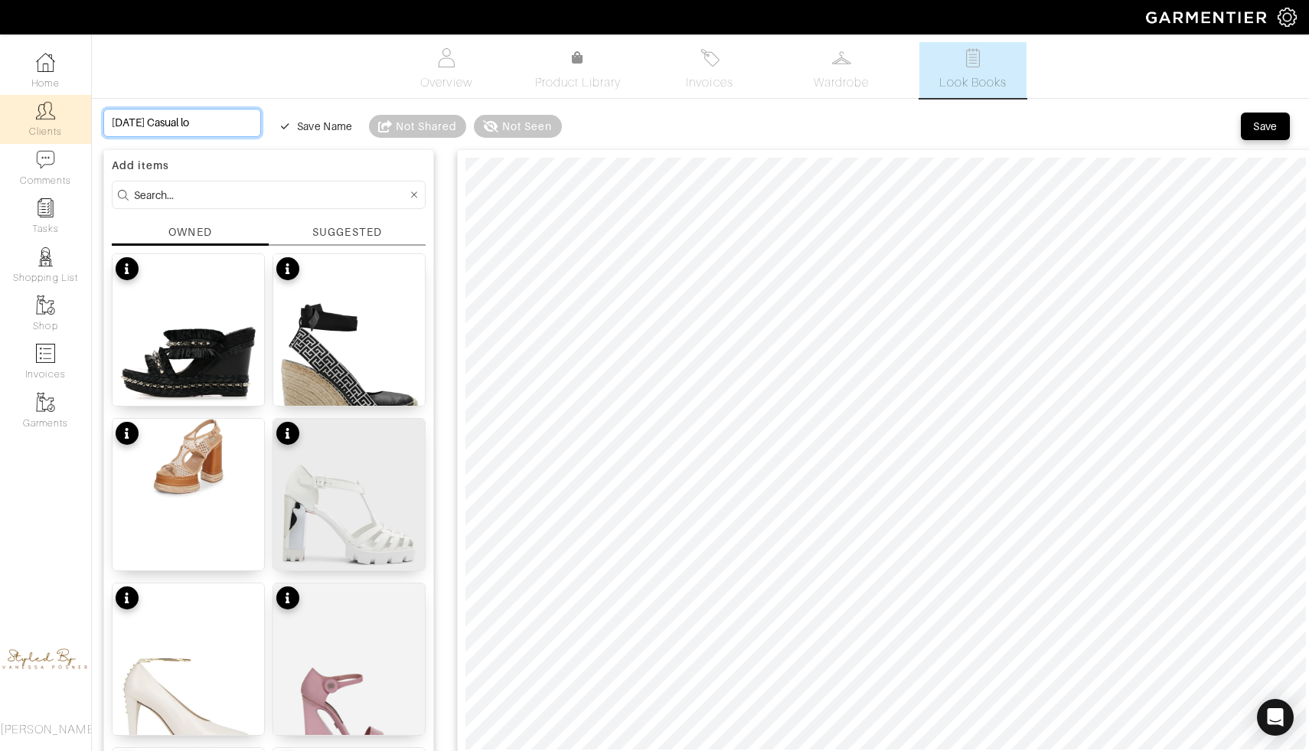
type input "[DATE] Casual loo"
type input "[DATE] Casual look"
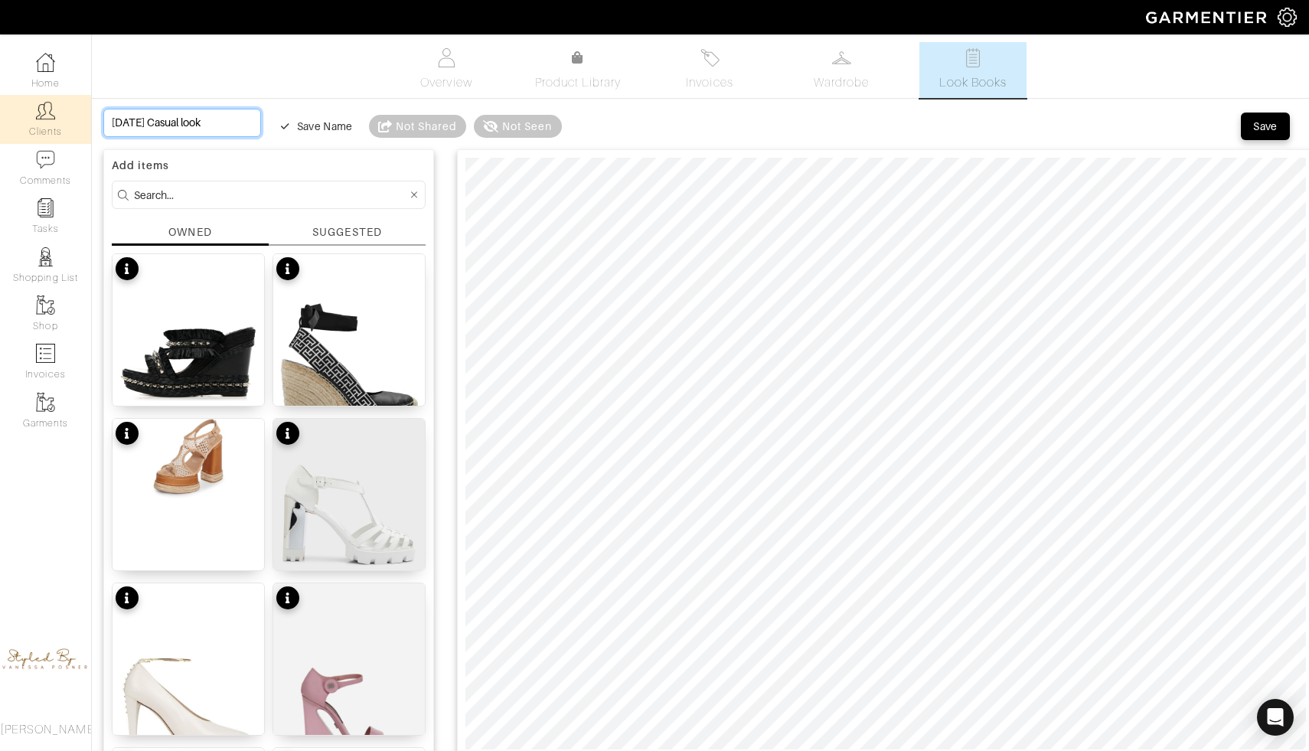
type input "[DATE] Casual look o"
type input "[DATE] Casual look oc"
type input "[DATE] Casual look oct"
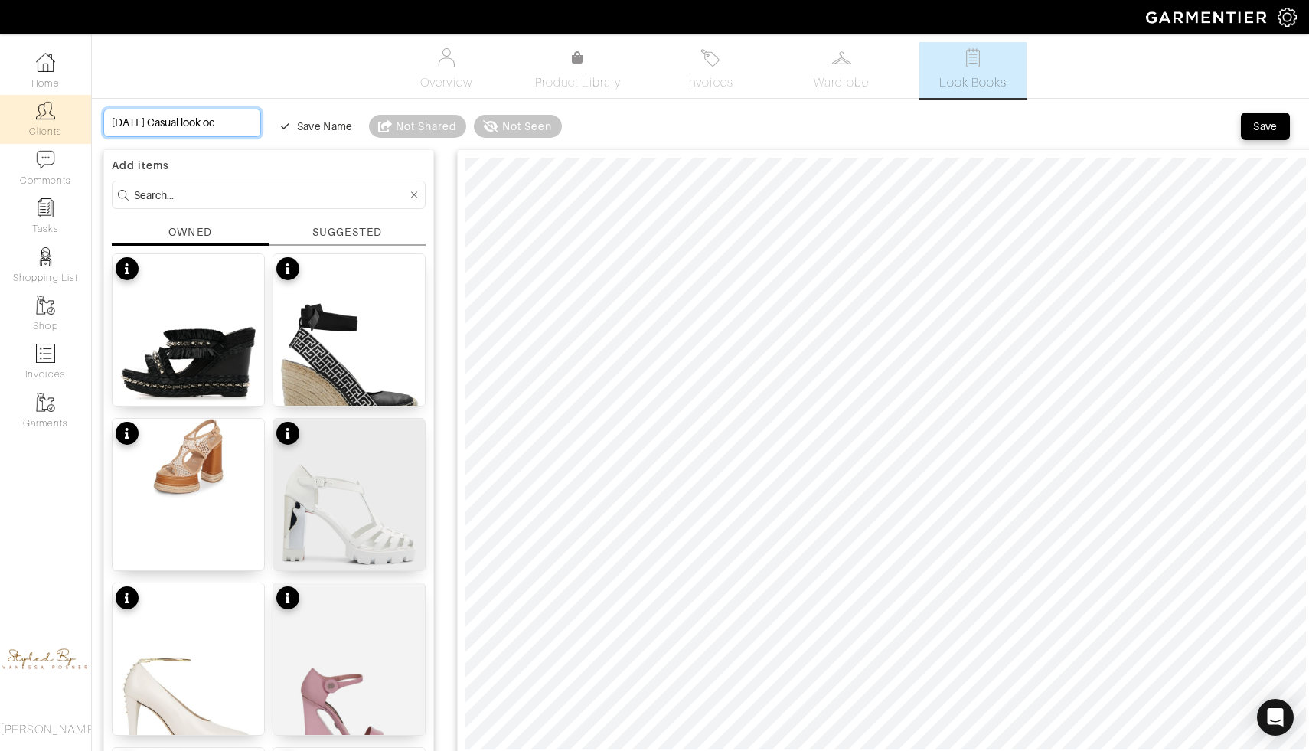
type input "[DATE] Casual look oct"
type input "[DATE] Casual look octo"
type input "[DATE] Casual look octob"
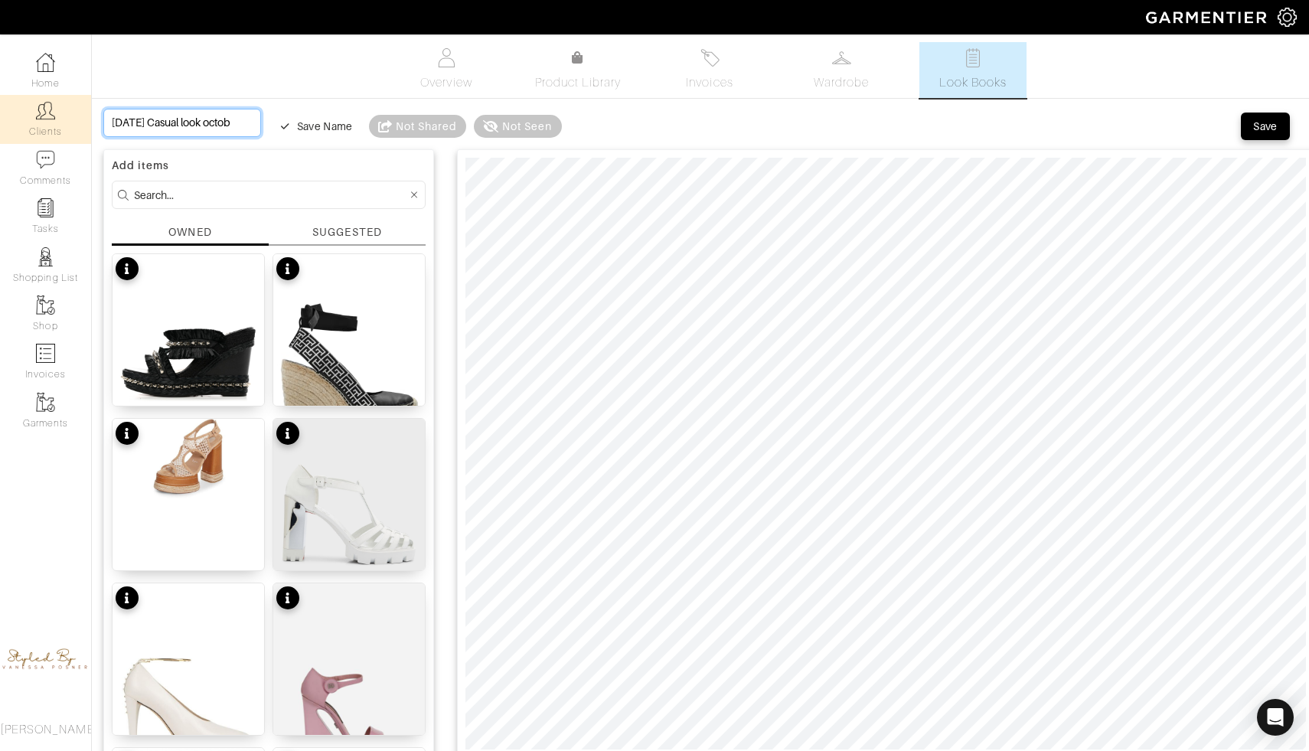
type input "[DATE] Casual look octobe"
type input "[DATE] Casual look october"
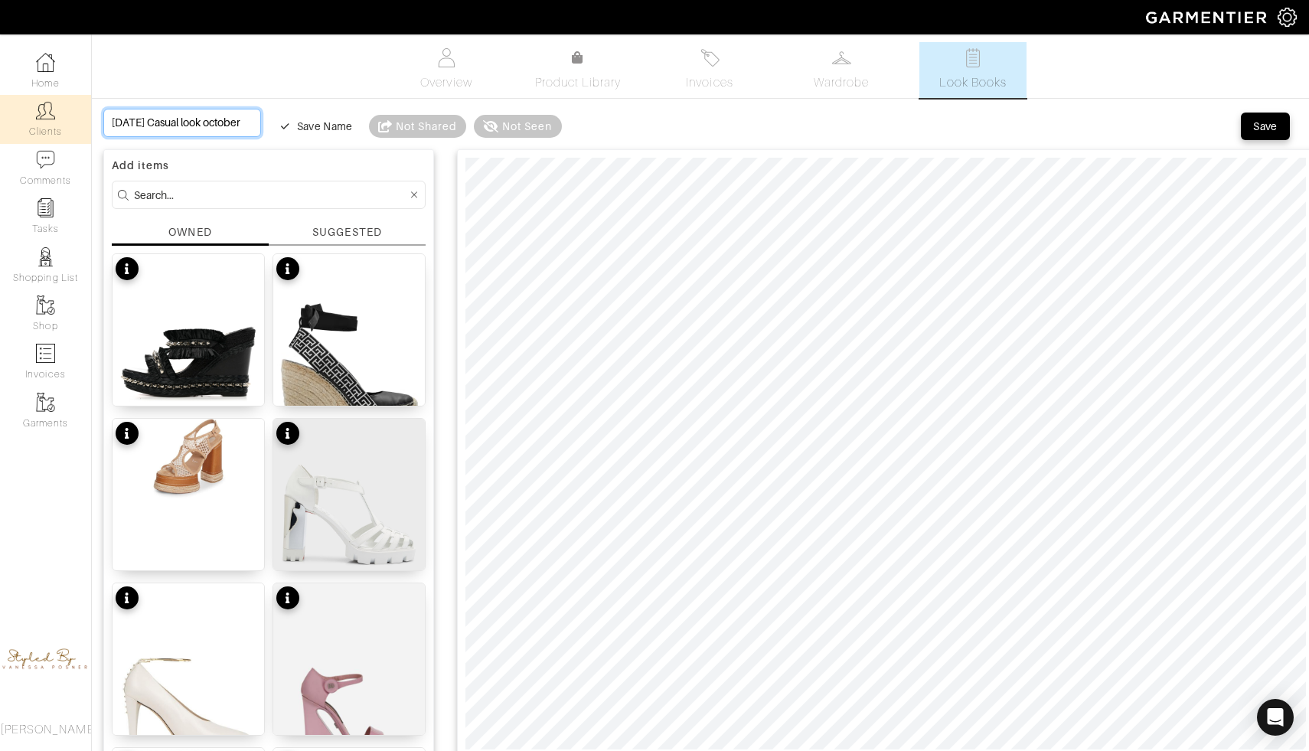
type input "[DATE] Casual look october"
type input "[DATE] Casual look [DATE]"
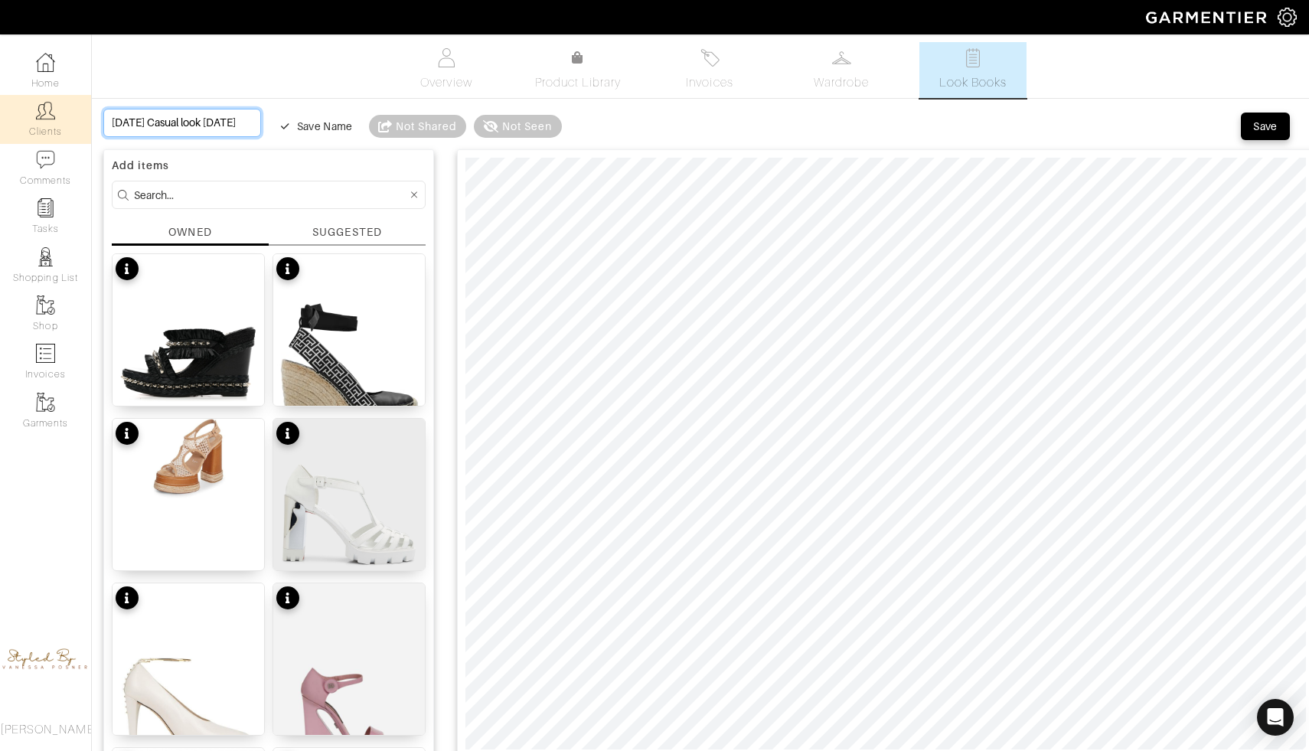
type input "[DATE] Casual look [DATE]"
type input "[DATE] Casual look october 12t"
type input "[DATE] Casual look [DATE]"
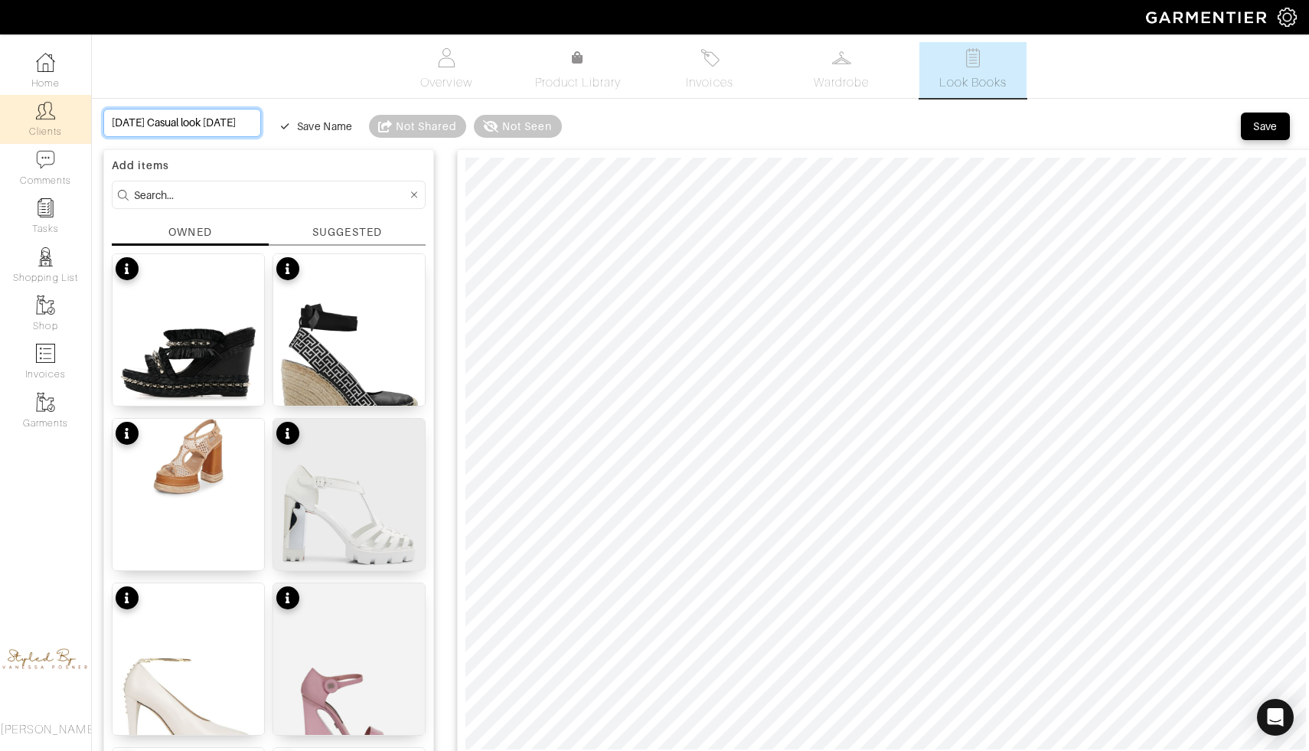
type input "[DATE] Casual look [DATE]"
click at [1260, 129] on div "Save" at bounding box center [1265, 126] width 25 height 15
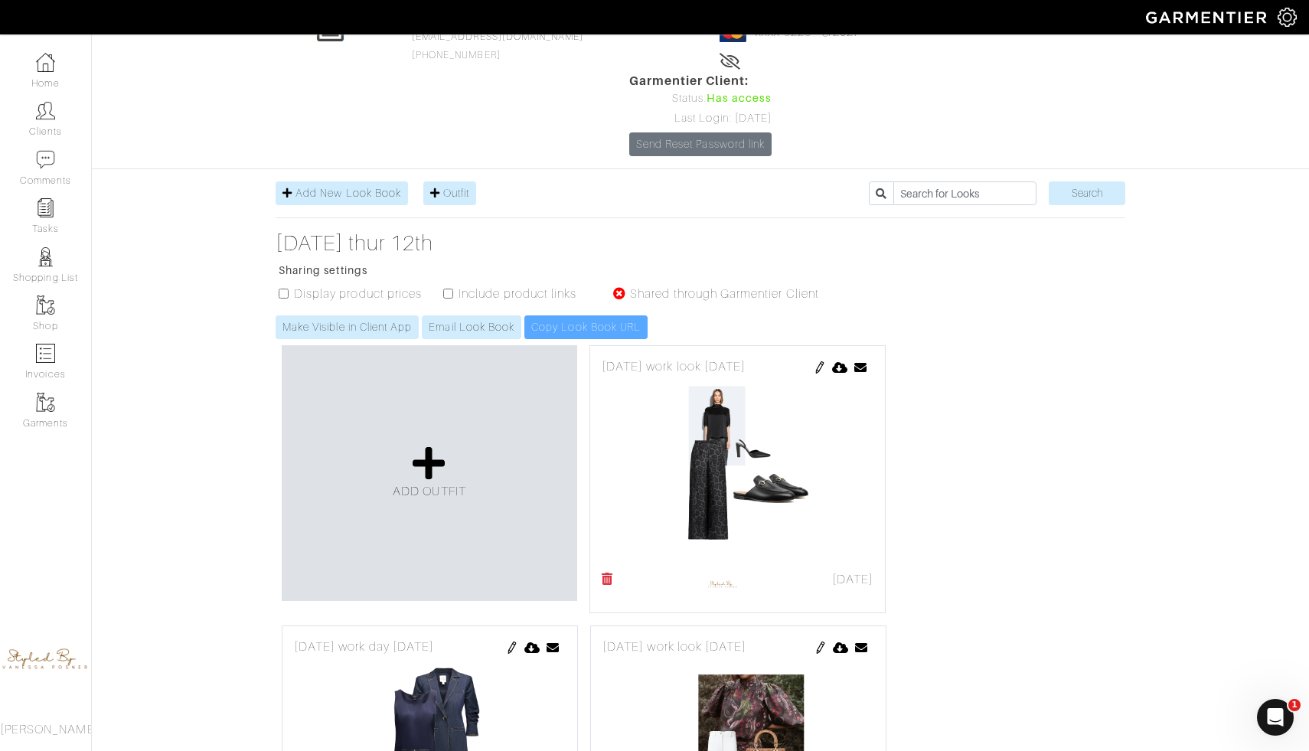
scroll to position [108, 0]
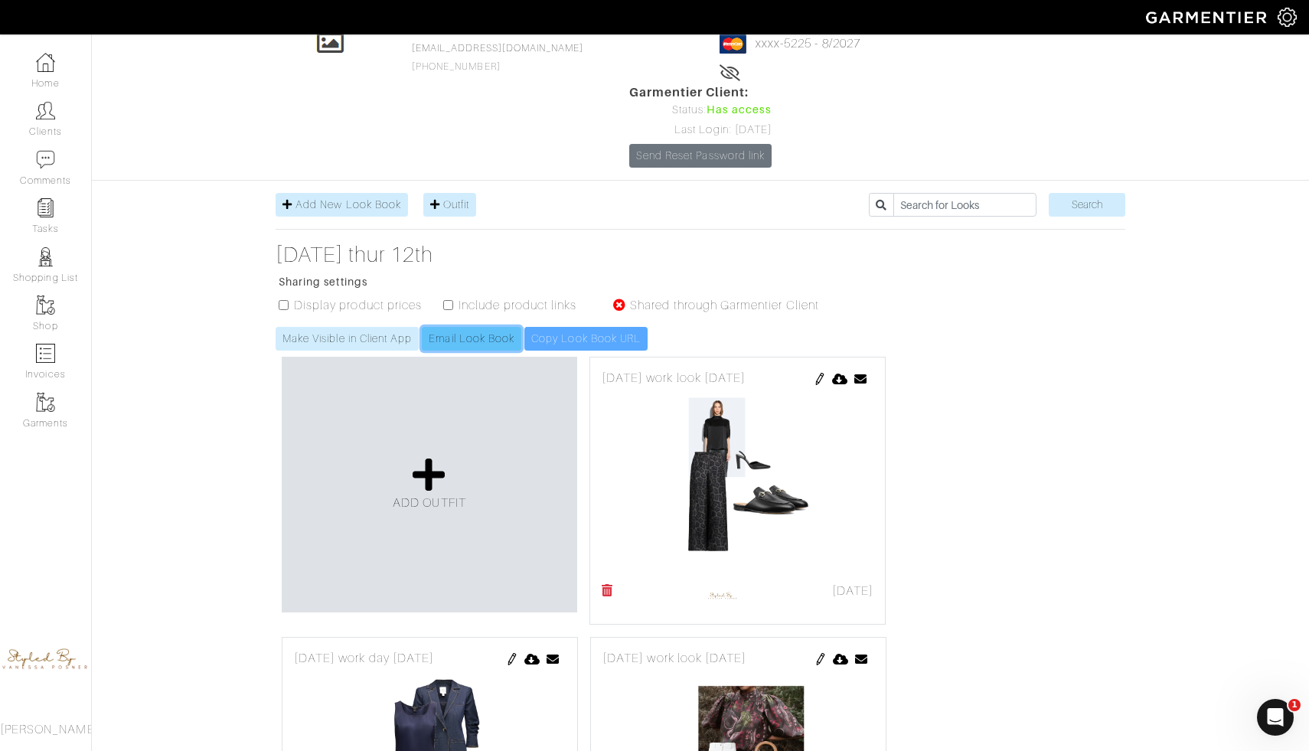
click at [499, 327] on link "Email Look Book" at bounding box center [472, 339] width 100 height 24
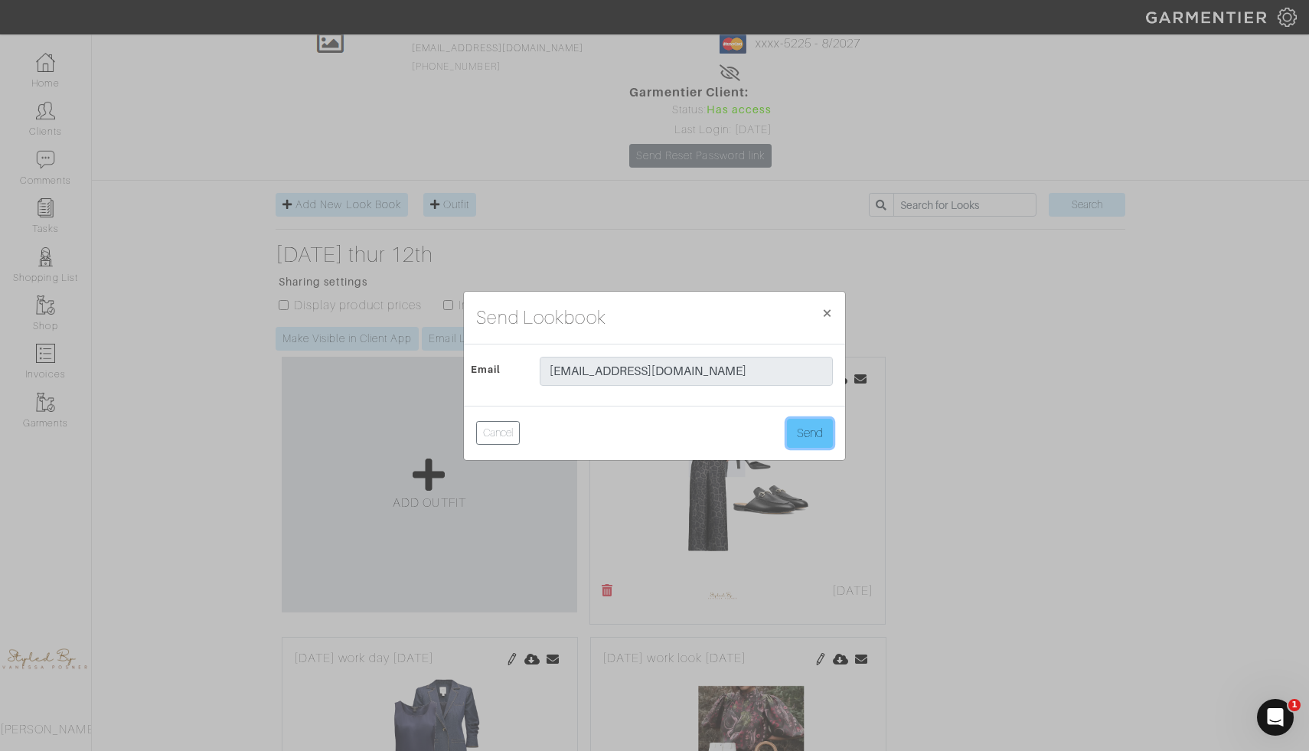
click at [807, 437] on button "Send" at bounding box center [810, 433] width 46 height 29
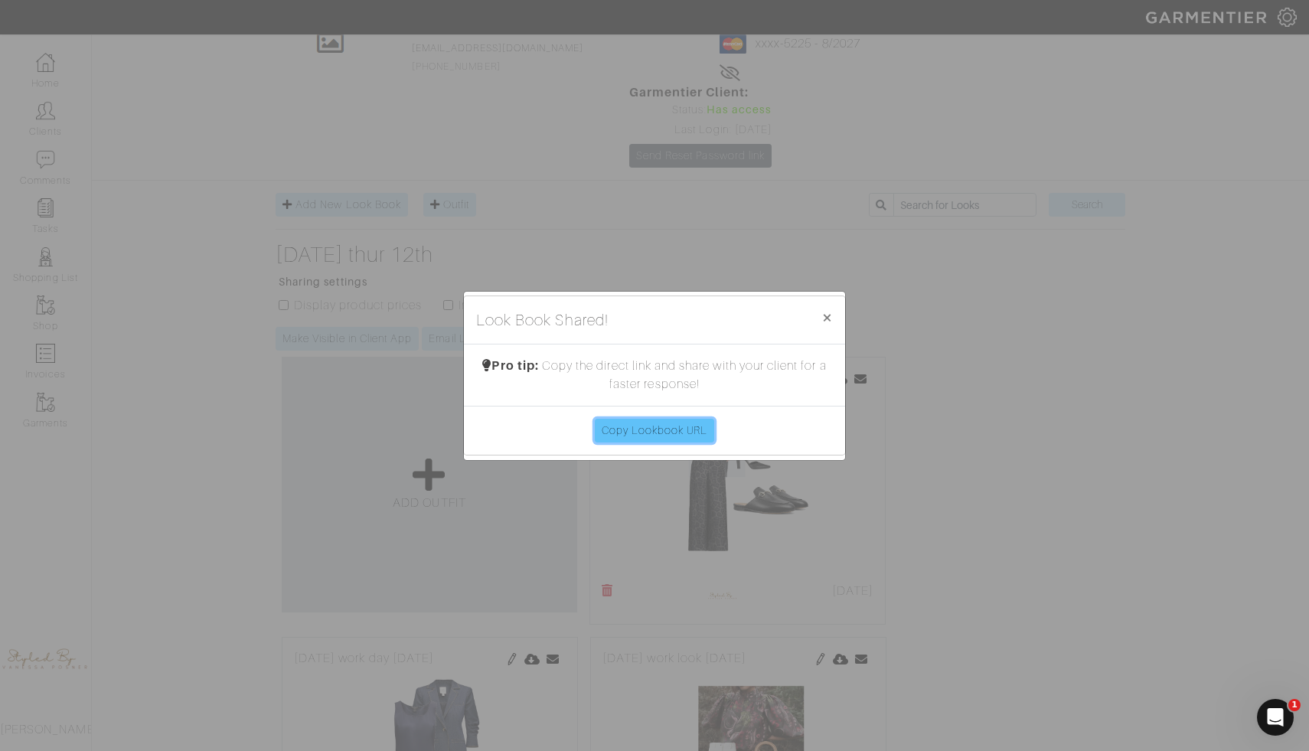
click at [695, 429] on link "Copy Lookbook URL" at bounding box center [655, 431] width 120 height 24
